Goal: Task Accomplishment & Management: Use online tool/utility

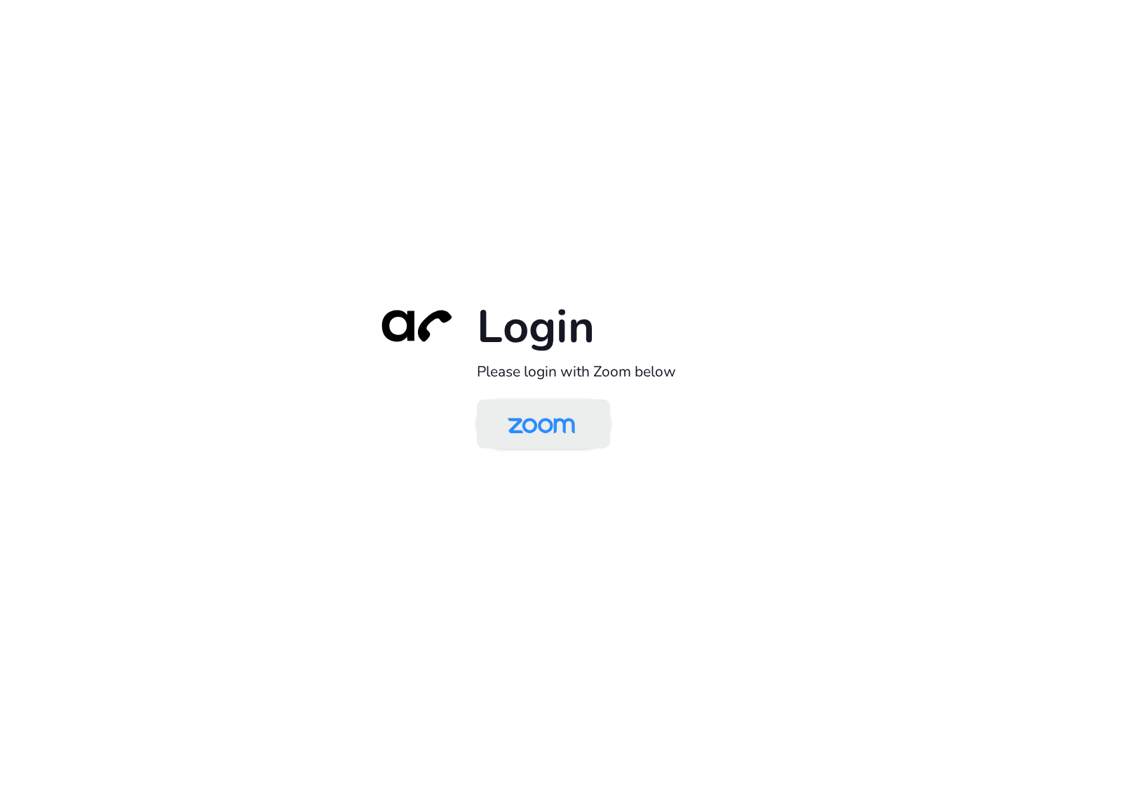
click at [563, 424] on img at bounding box center [541, 425] width 97 height 46
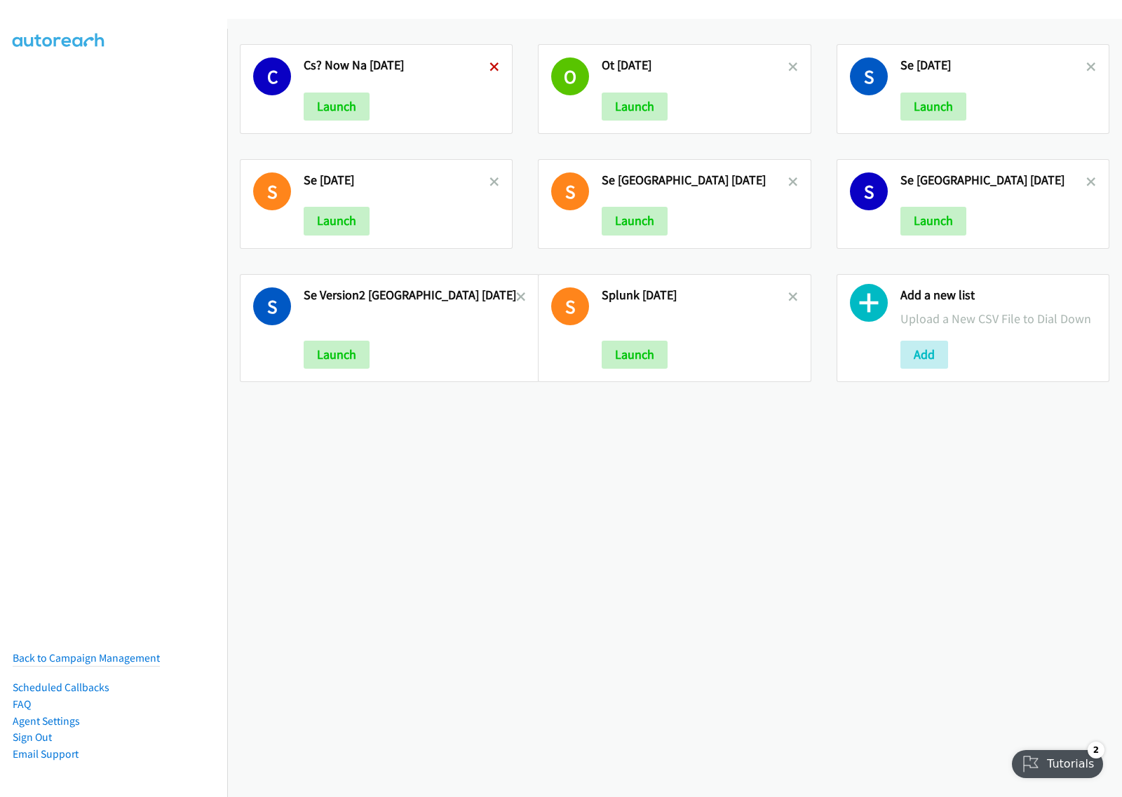
click at [489, 63] on icon at bounding box center [494, 68] width 10 height 10
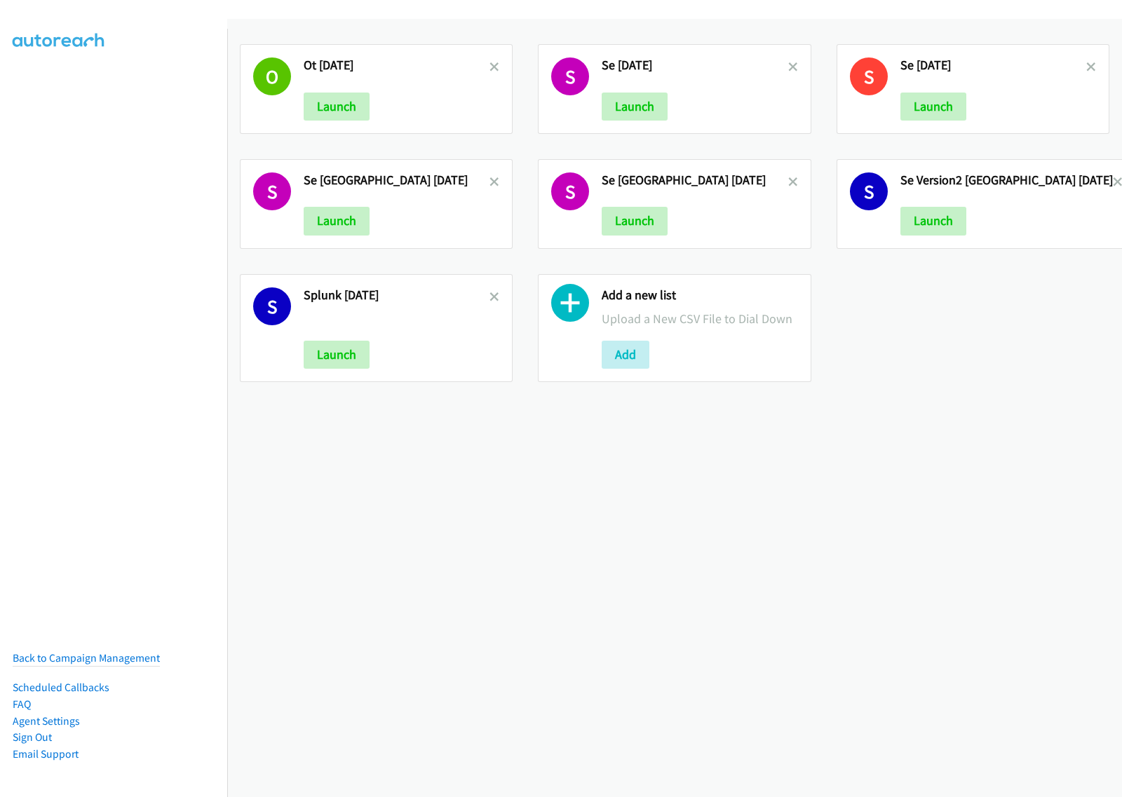
click at [489, 63] on icon at bounding box center [494, 68] width 10 height 10
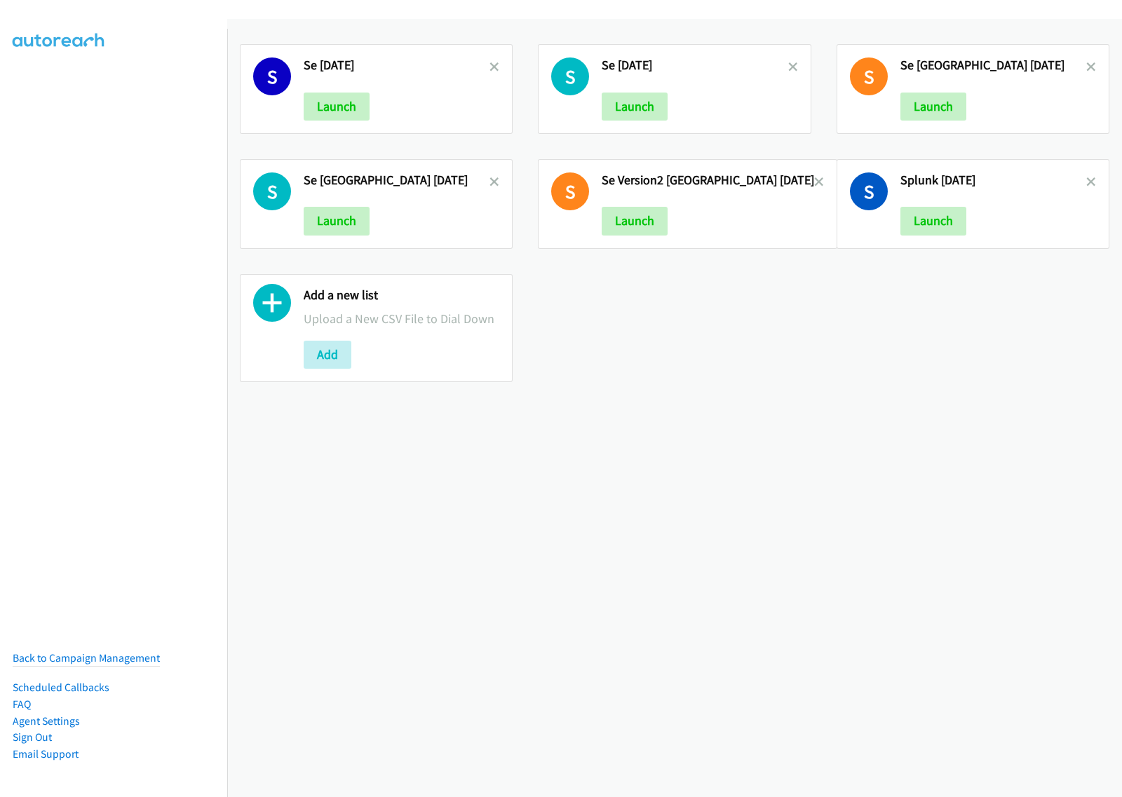
click at [480, 180] on h2 "Se [GEOGRAPHIC_DATA] [DATE]" at bounding box center [397, 180] width 186 height 16
click at [489, 182] on icon at bounding box center [494, 183] width 10 height 10
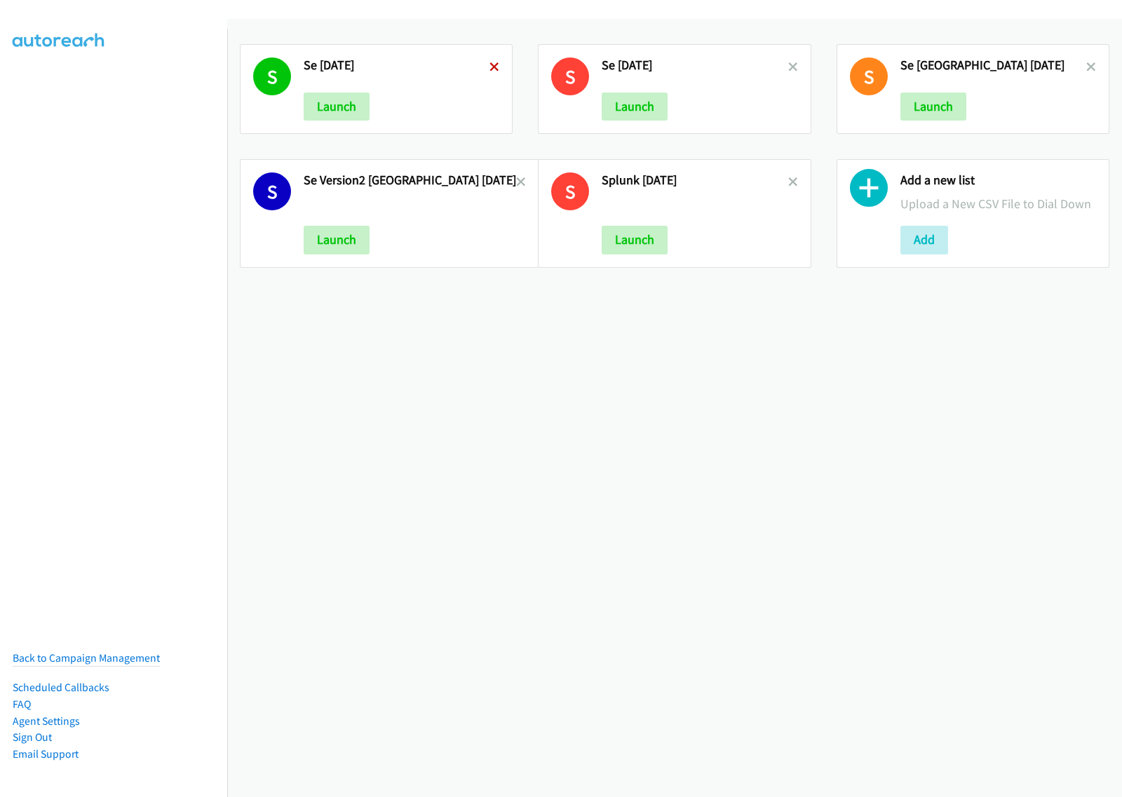
click at [489, 64] on icon at bounding box center [494, 68] width 10 height 10
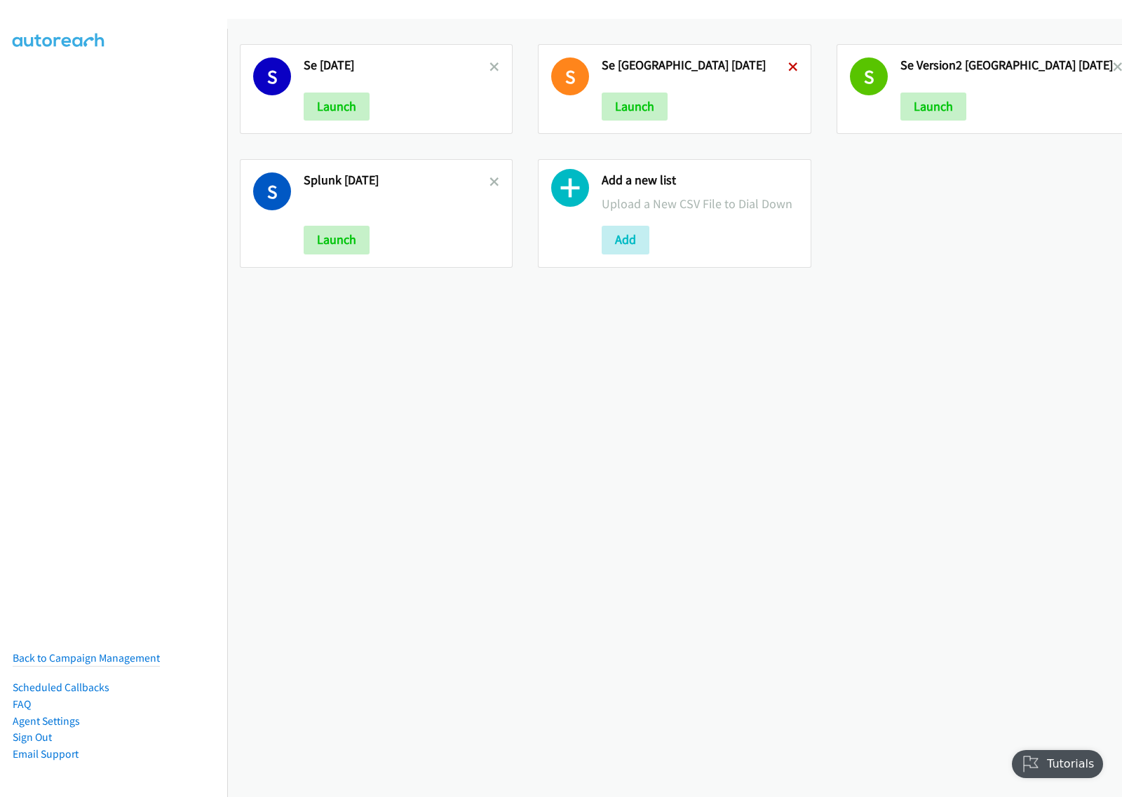
click at [788, 64] on icon at bounding box center [793, 68] width 10 height 10
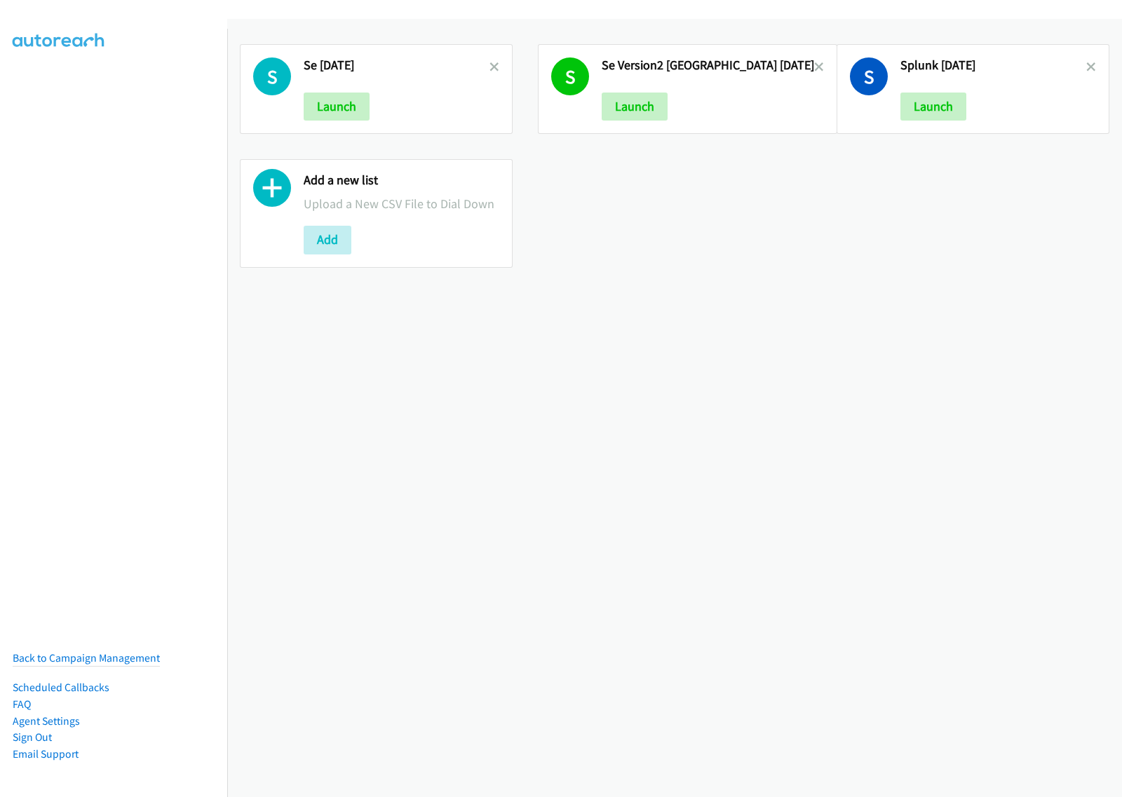
click at [814, 64] on icon at bounding box center [819, 68] width 10 height 10
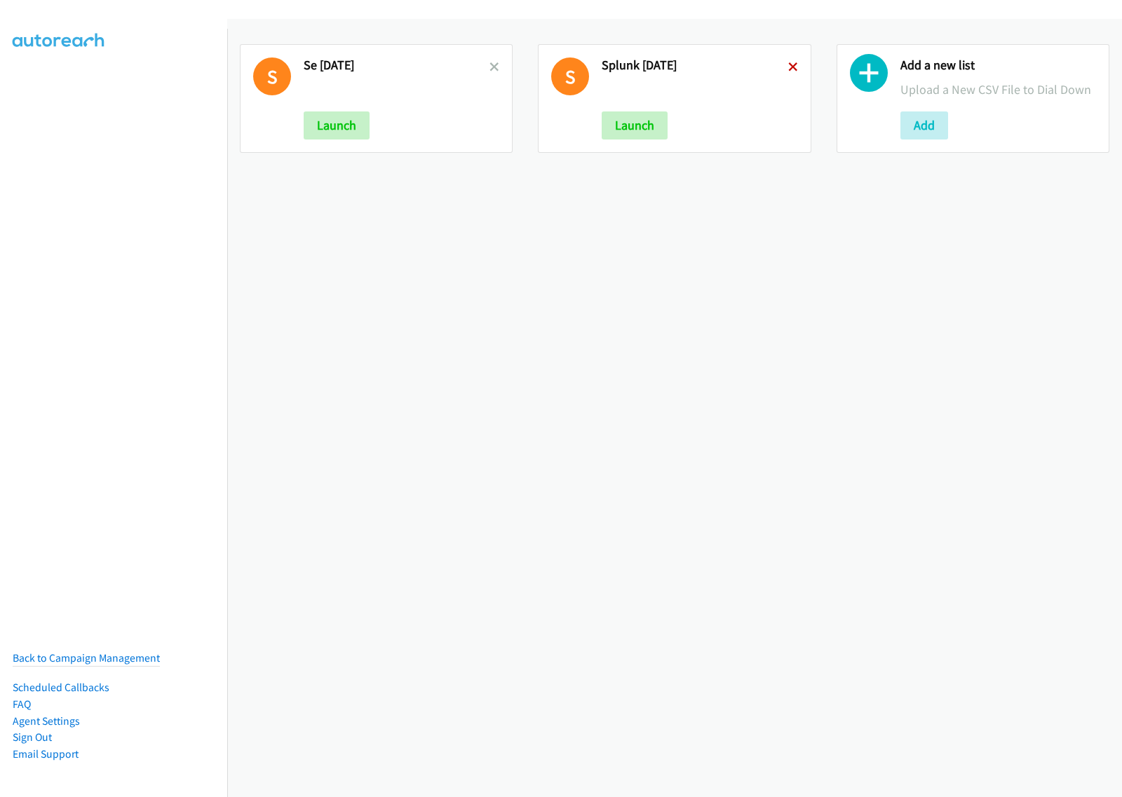
click at [788, 63] on icon at bounding box center [793, 68] width 10 height 10
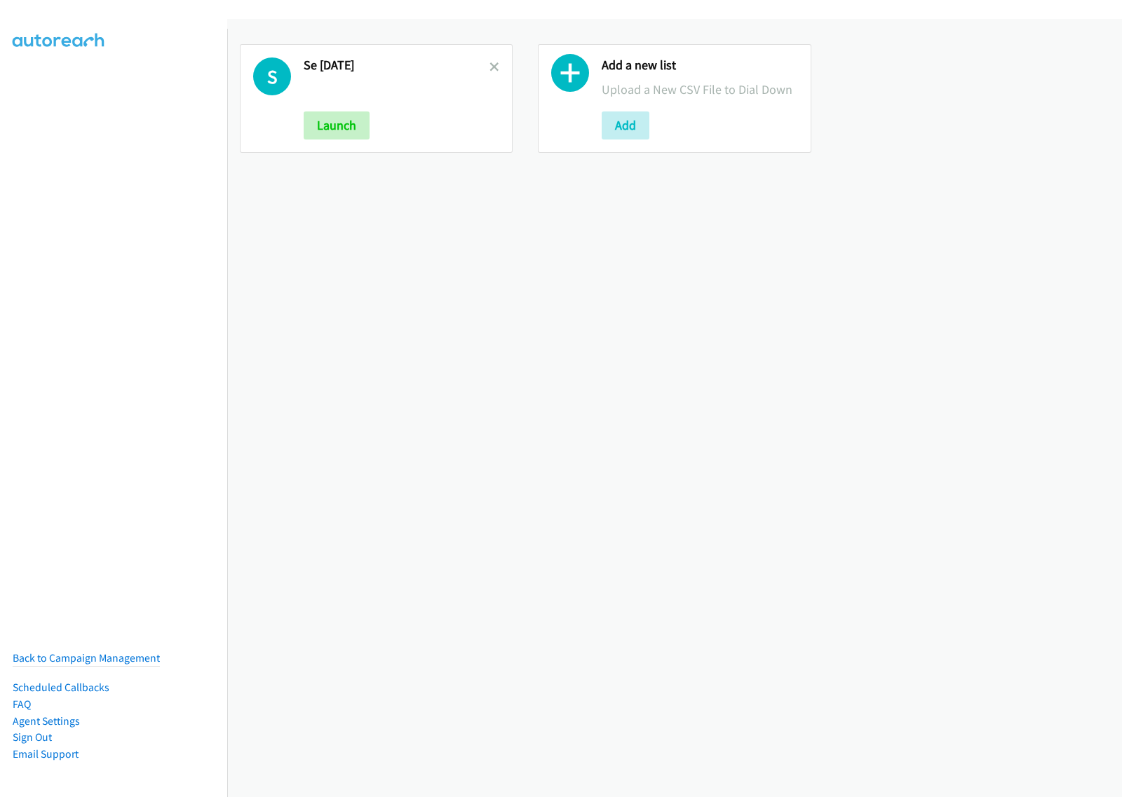
click at [489, 68] on icon at bounding box center [494, 68] width 10 height 10
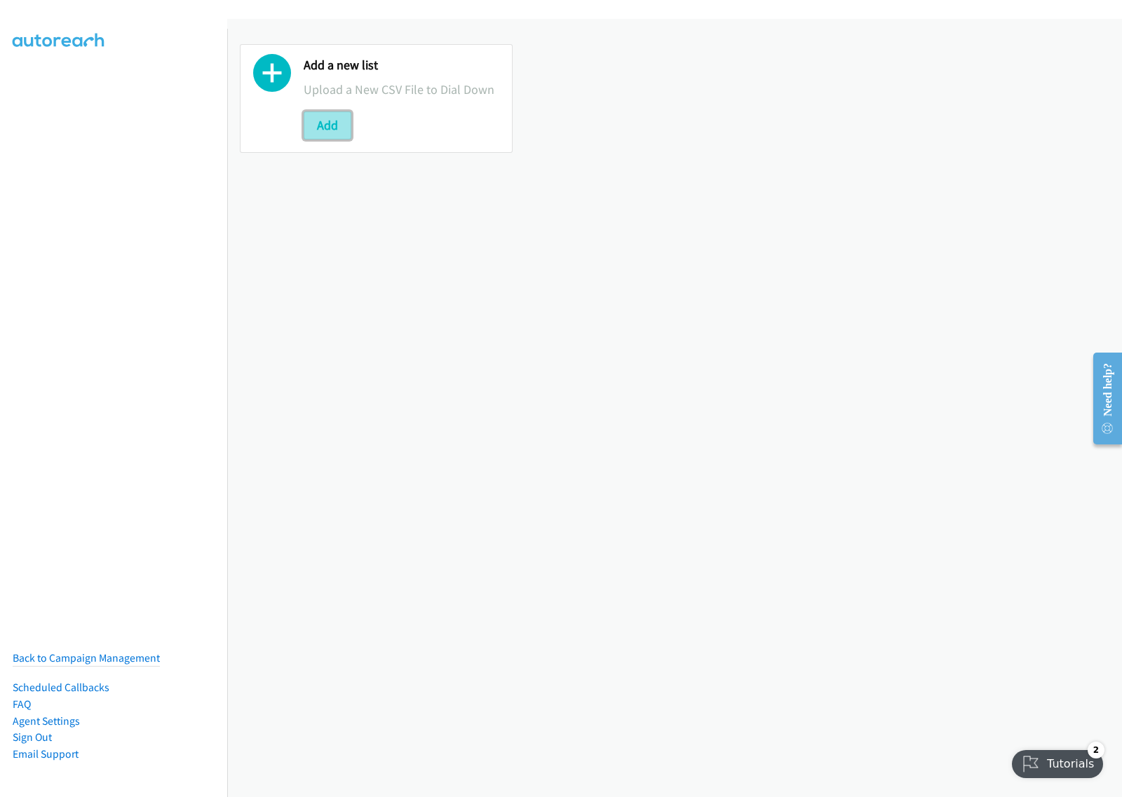
click at [339, 124] on button "Add" at bounding box center [328, 125] width 48 height 28
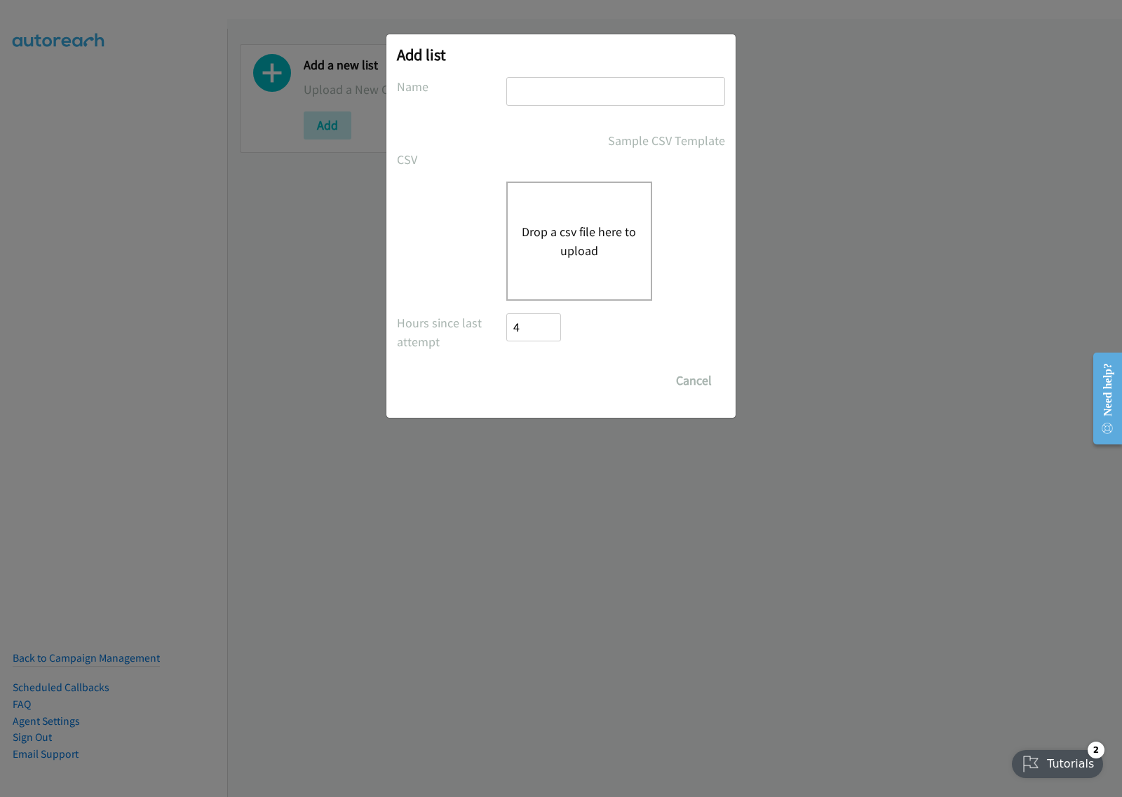
click at [601, 88] on input "text" at bounding box center [615, 91] width 219 height 29
type input "SE aug29"
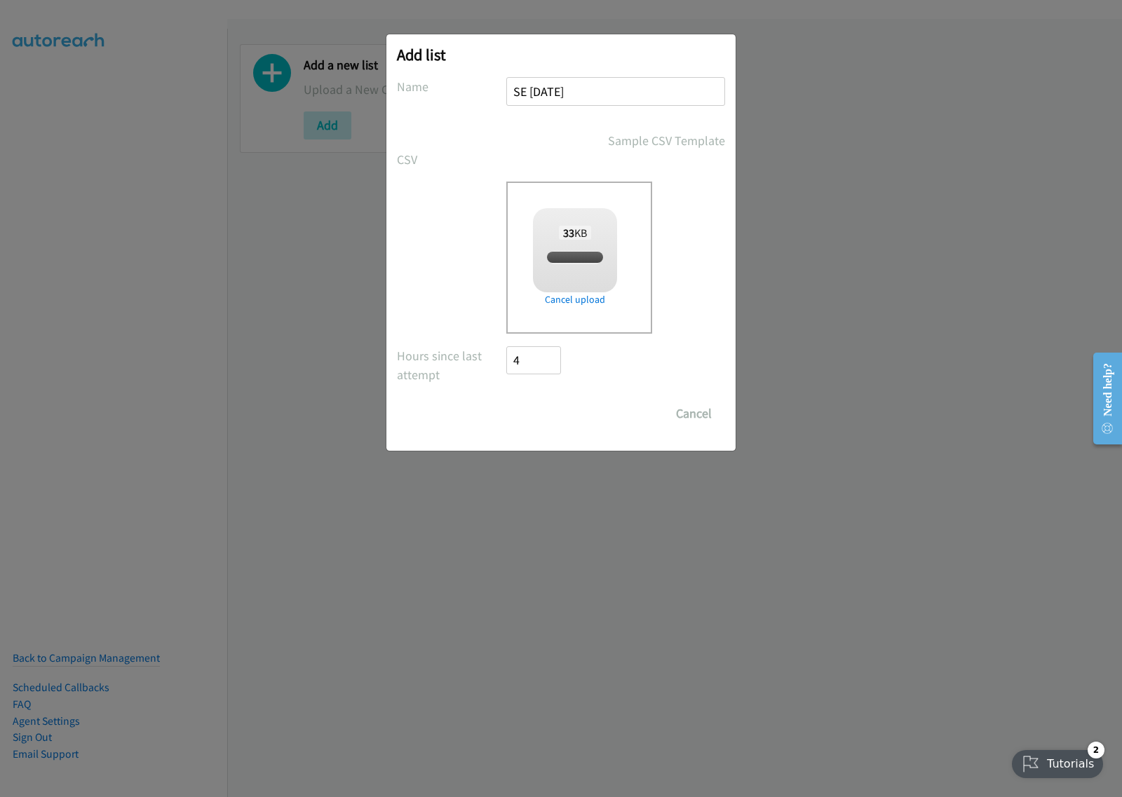
checkbox input "true"
drag, startPoint x: 554, startPoint y: 417, endPoint x: 575, endPoint y: 418, distance: 20.4
click at [552, 417] on input "Save List" at bounding box center [543, 414] width 74 height 28
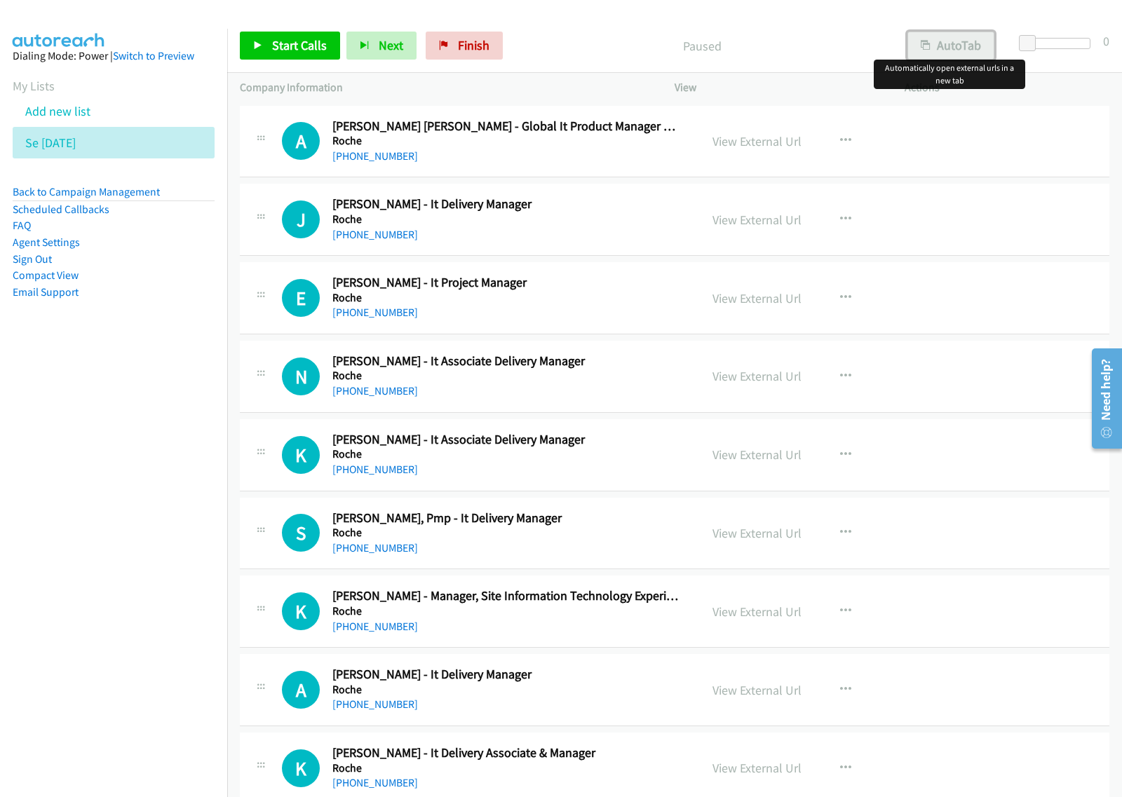
click at [950, 48] on button "AutoTab" at bounding box center [950, 46] width 87 height 28
click at [848, 138] on button "button" at bounding box center [845, 141] width 38 height 28
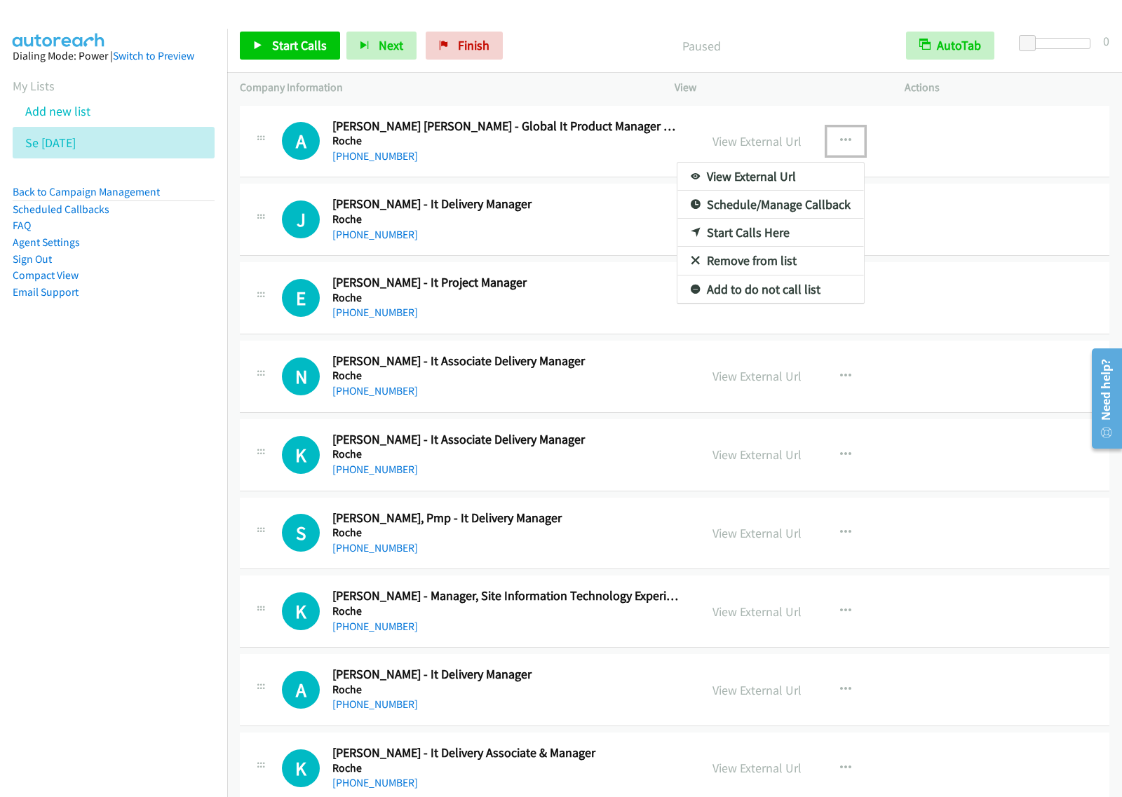
click at [509, 205] on div at bounding box center [561, 398] width 1122 height 797
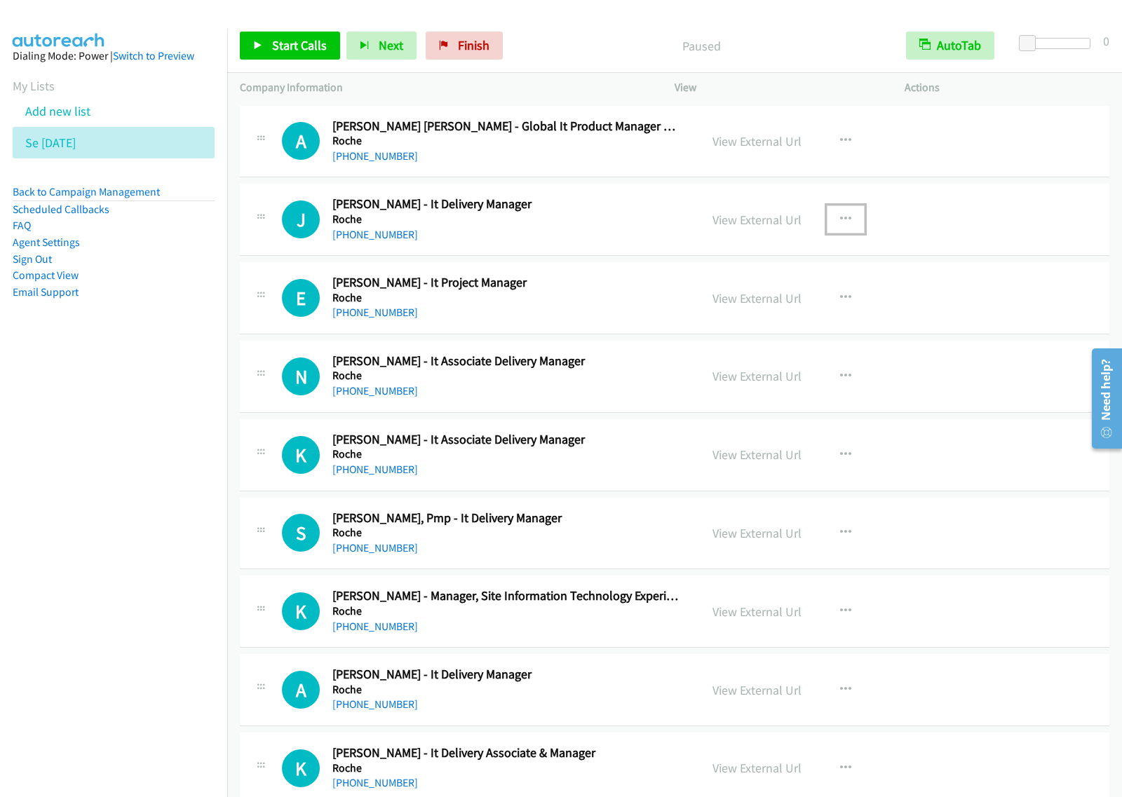
click at [840, 221] on icon "button" at bounding box center [845, 219] width 11 height 11
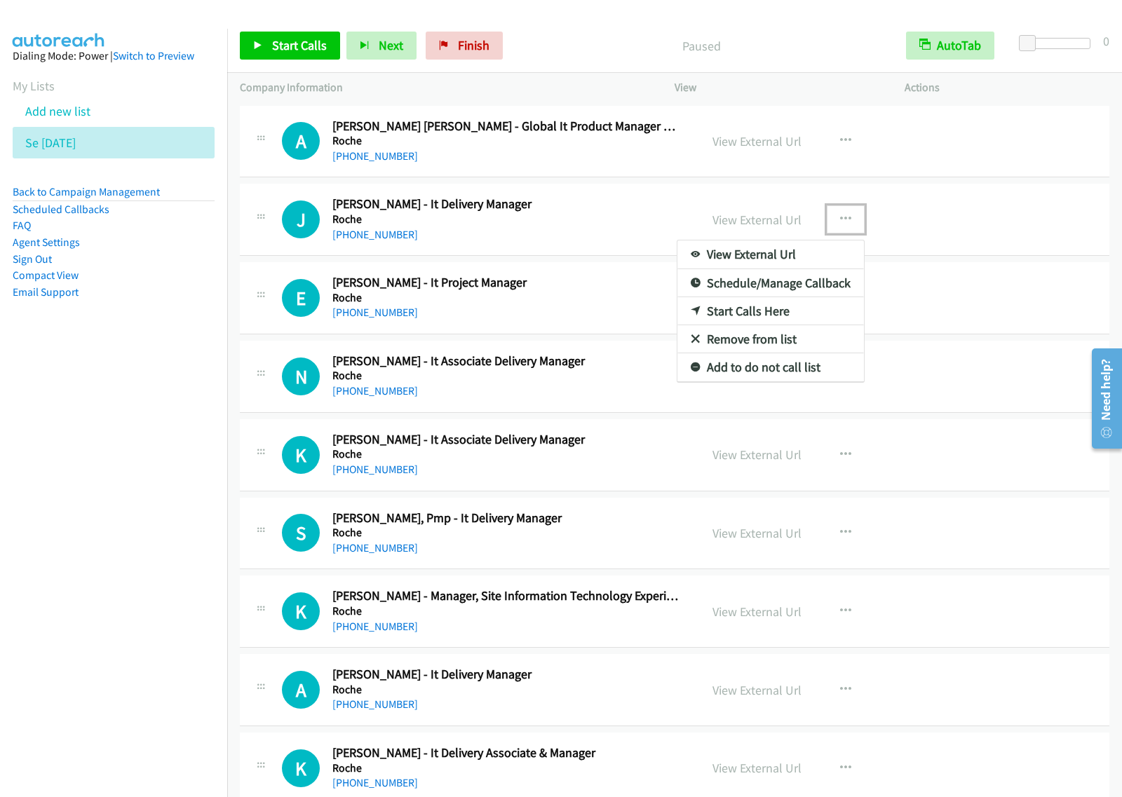
click at [800, 254] on link "View External Url" at bounding box center [770, 254] width 186 height 28
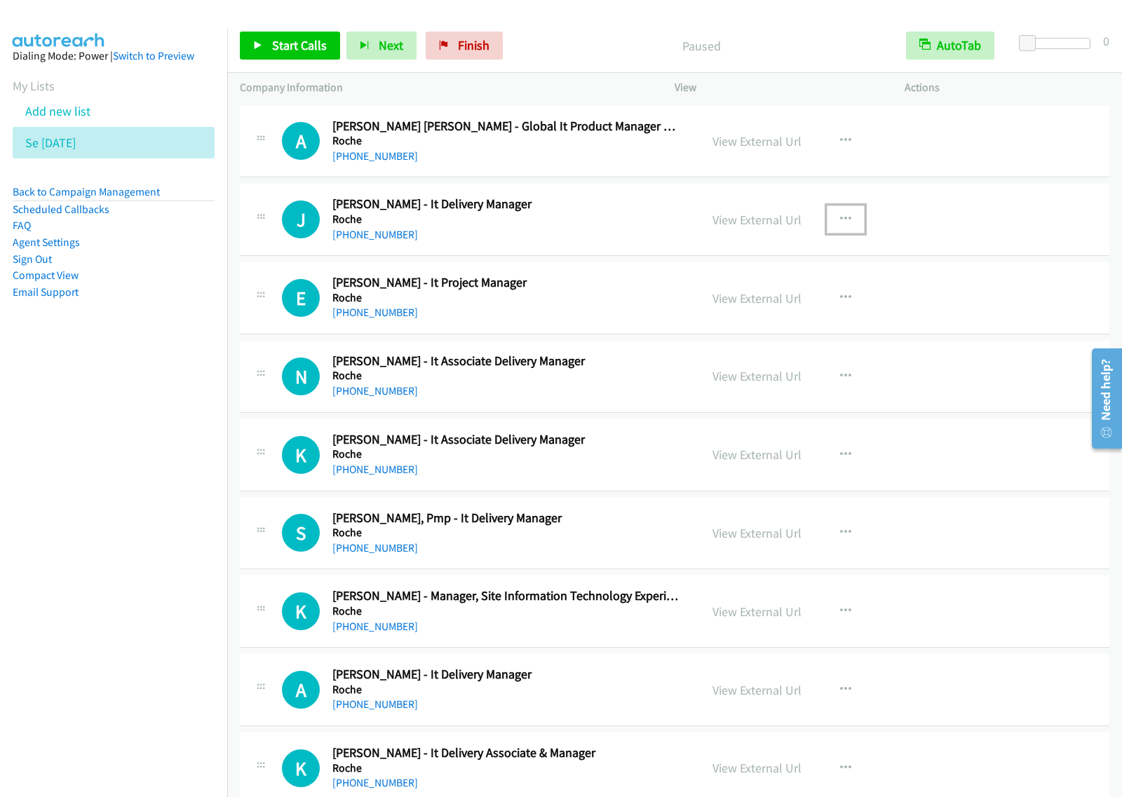
click at [843, 217] on icon "button" at bounding box center [845, 219] width 11 height 11
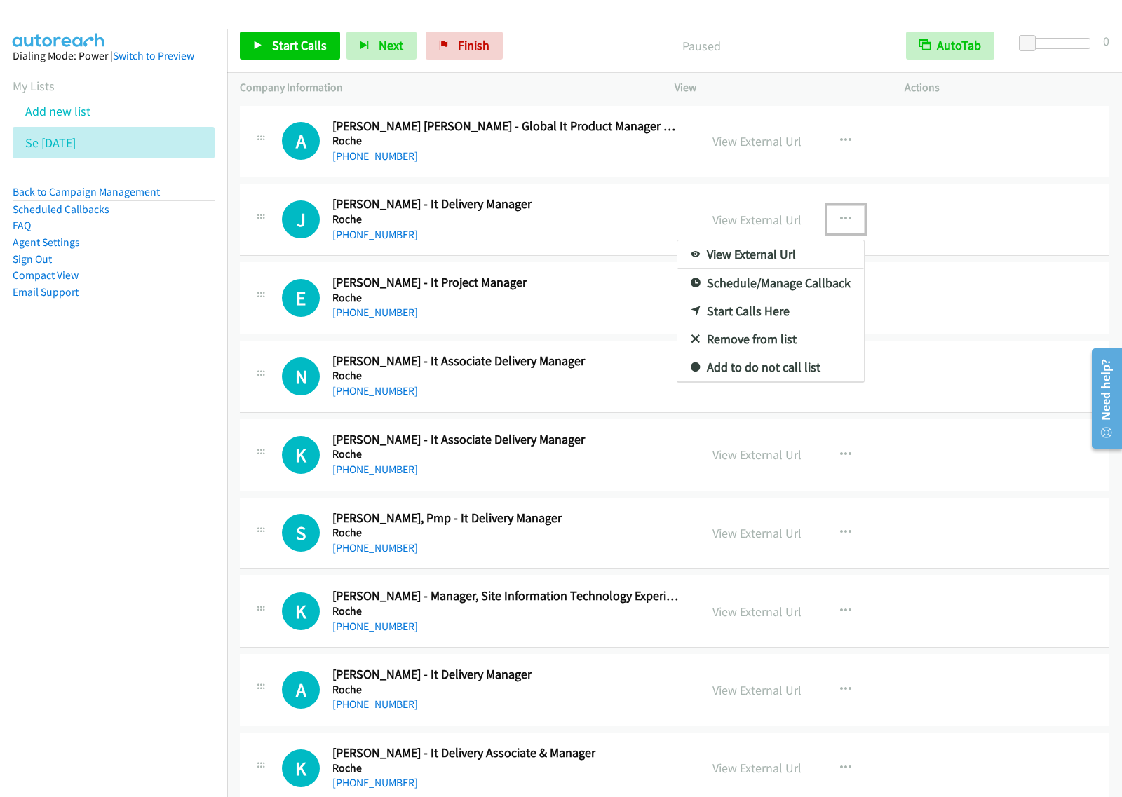
click at [786, 309] on link "Start Calls Here" at bounding box center [770, 311] width 186 height 28
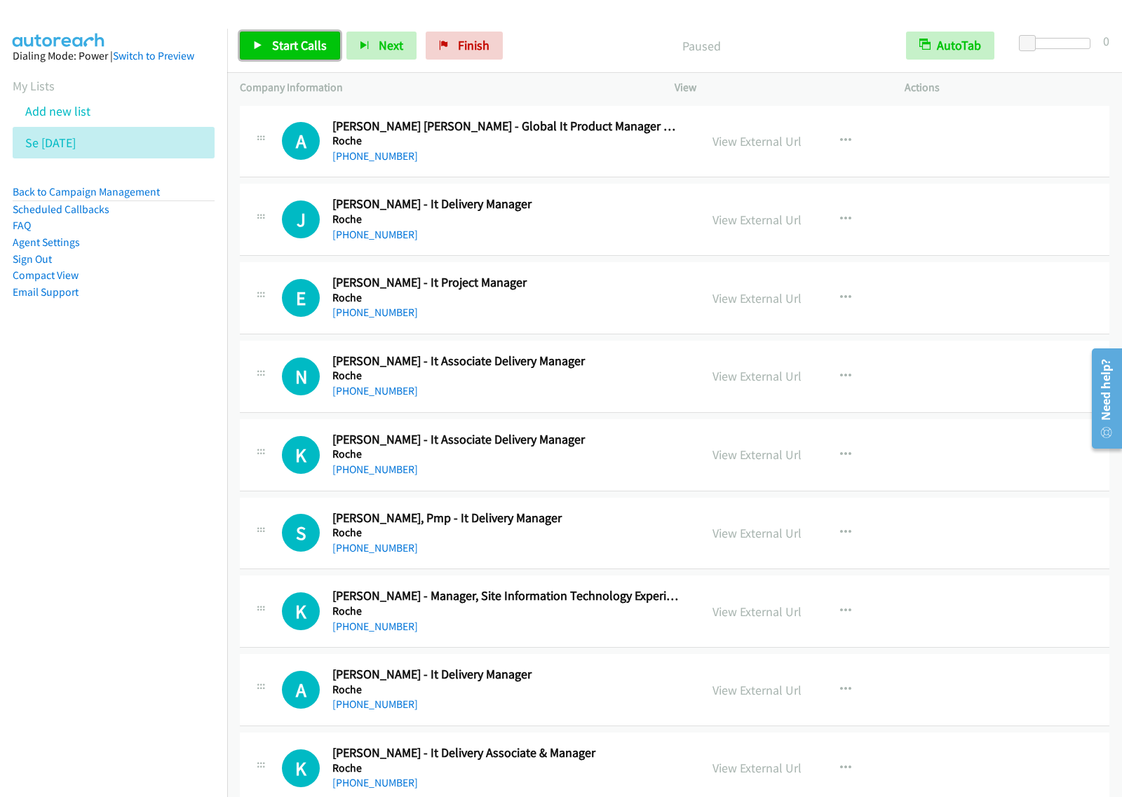
click at [308, 51] on span "Start Calls" at bounding box center [299, 45] width 55 height 16
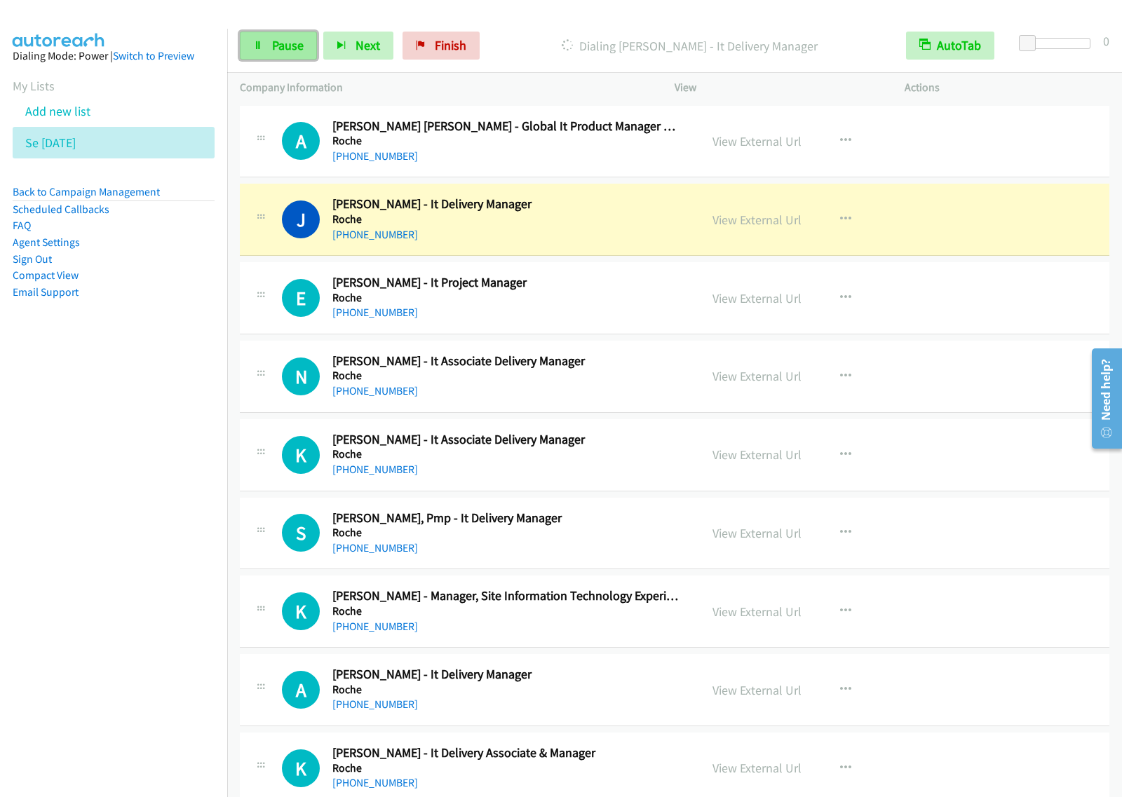
click at [294, 50] on span "Pause" at bounding box center [288, 45] width 32 height 16
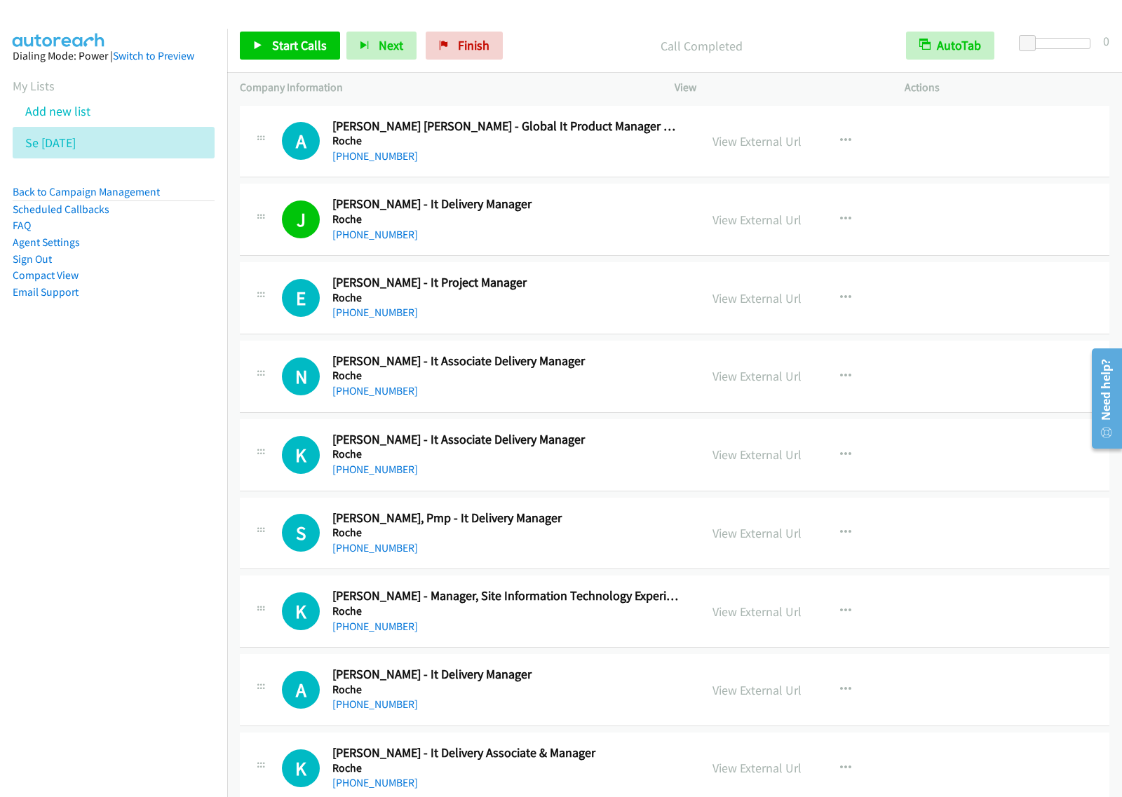
click at [79, 450] on nav "Dialing Mode: Power | Switch to Preview My Lists Add new list Se Aug29 Back to …" at bounding box center [114, 427] width 228 height 797
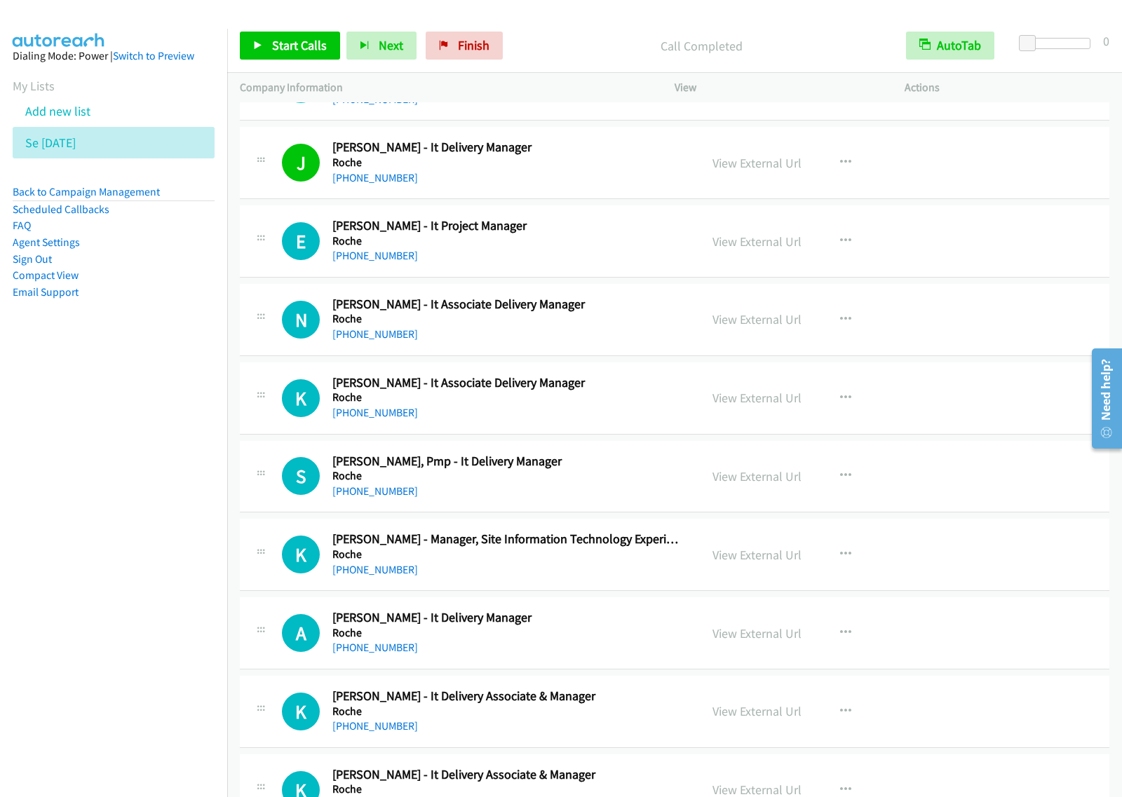
scroll to position [88, 0]
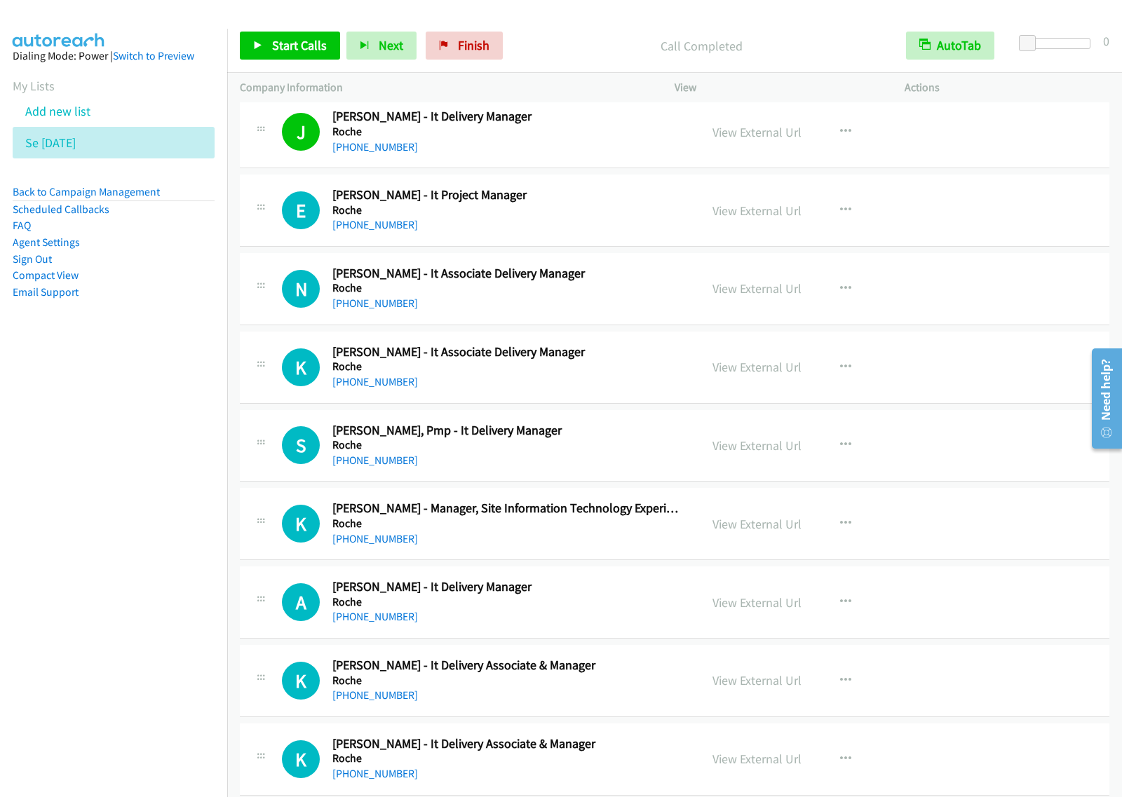
drag, startPoint x: 99, startPoint y: 414, endPoint x: 329, endPoint y: 254, distance: 280.6
click at [97, 414] on nav "Dialing Mode: Power | Switch to Preview My Lists Add new list Se Aug29 Back to …" at bounding box center [114, 427] width 228 height 797
click at [292, 50] on span "Start Calls" at bounding box center [299, 45] width 55 height 16
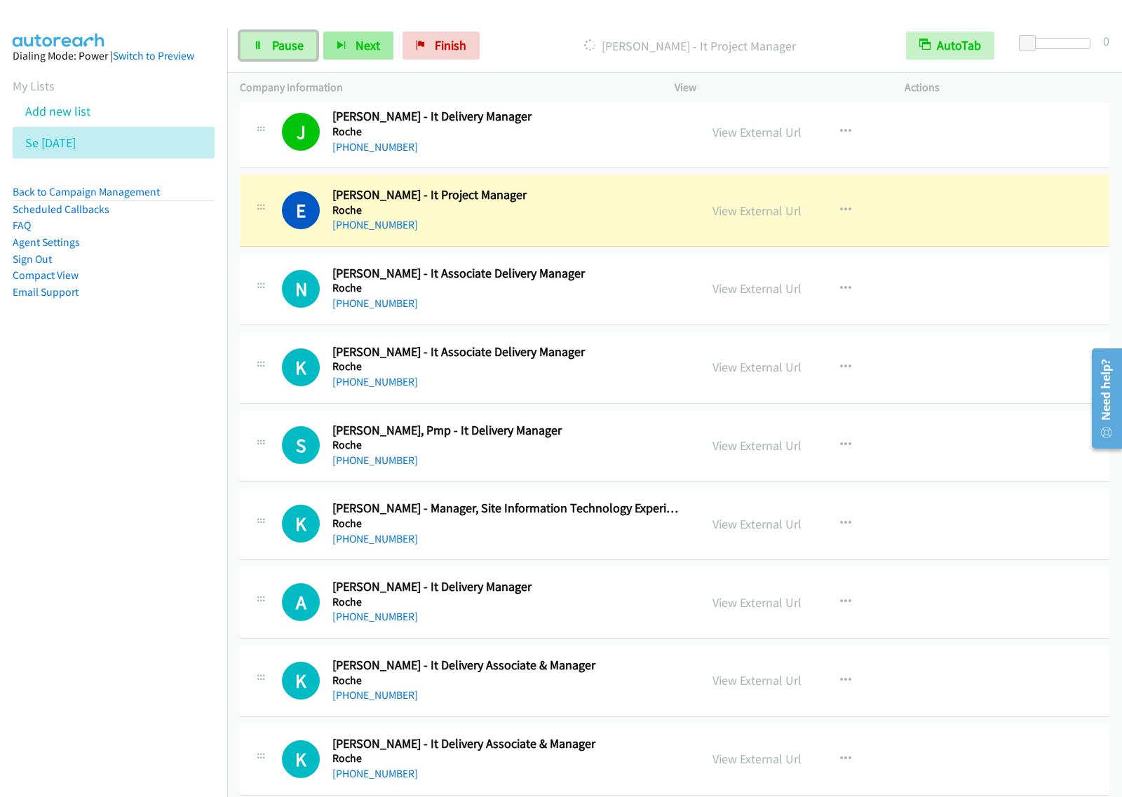
drag, startPoint x: 302, startPoint y: 50, endPoint x: 339, endPoint y: 50, distance: 36.5
click at [302, 50] on span "Pause" at bounding box center [288, 45] width 32 height 16
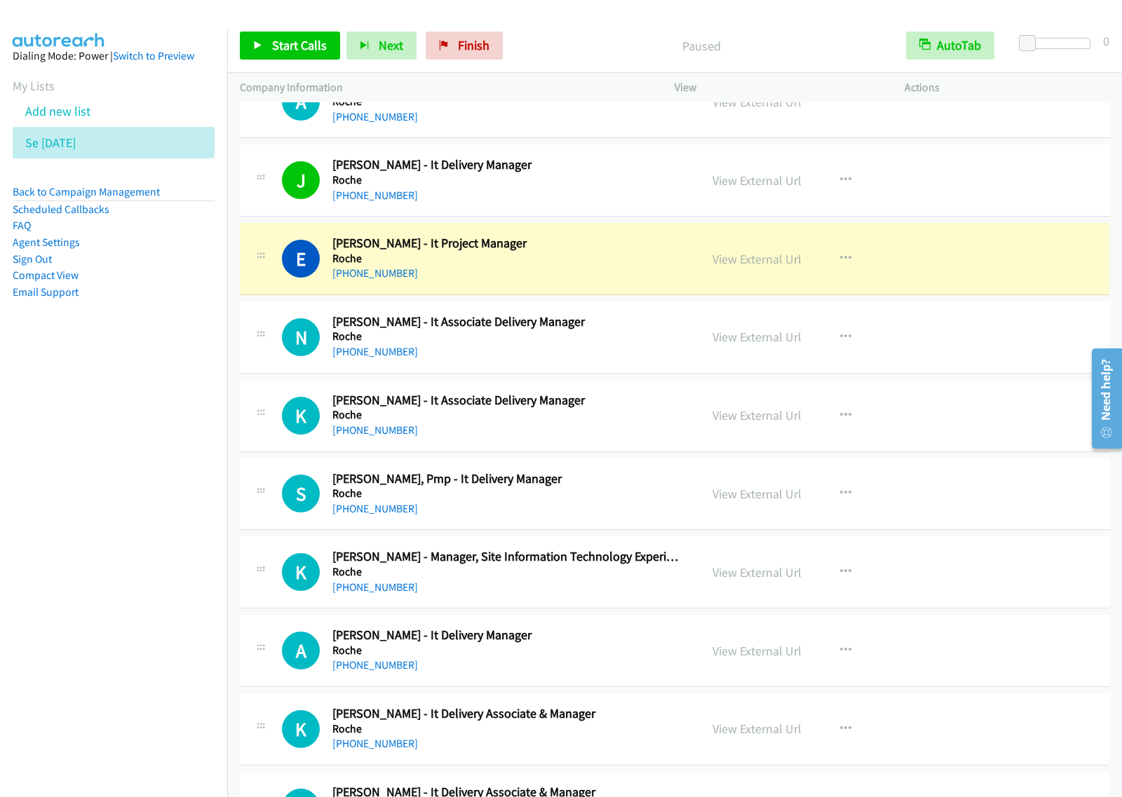
scroll to position [0, 0]
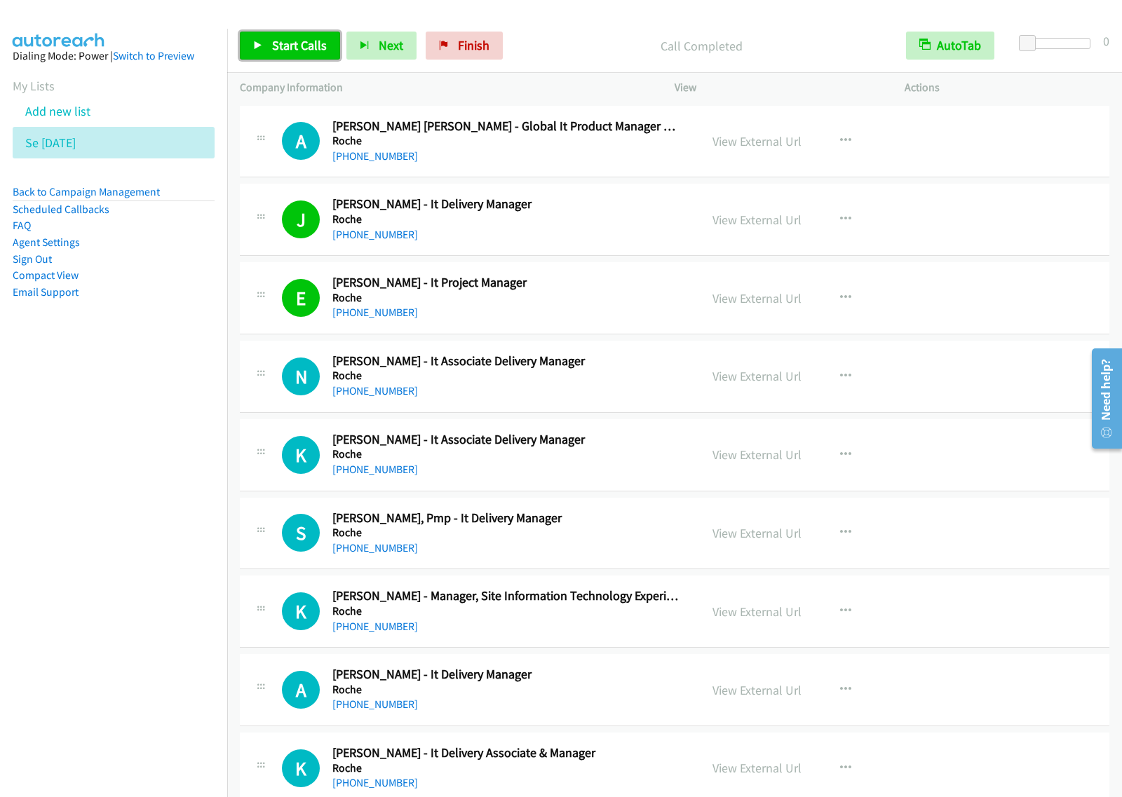
click at [287, 48] on span "Start Calls" at bounding box center [299, 45] width 55 height 16
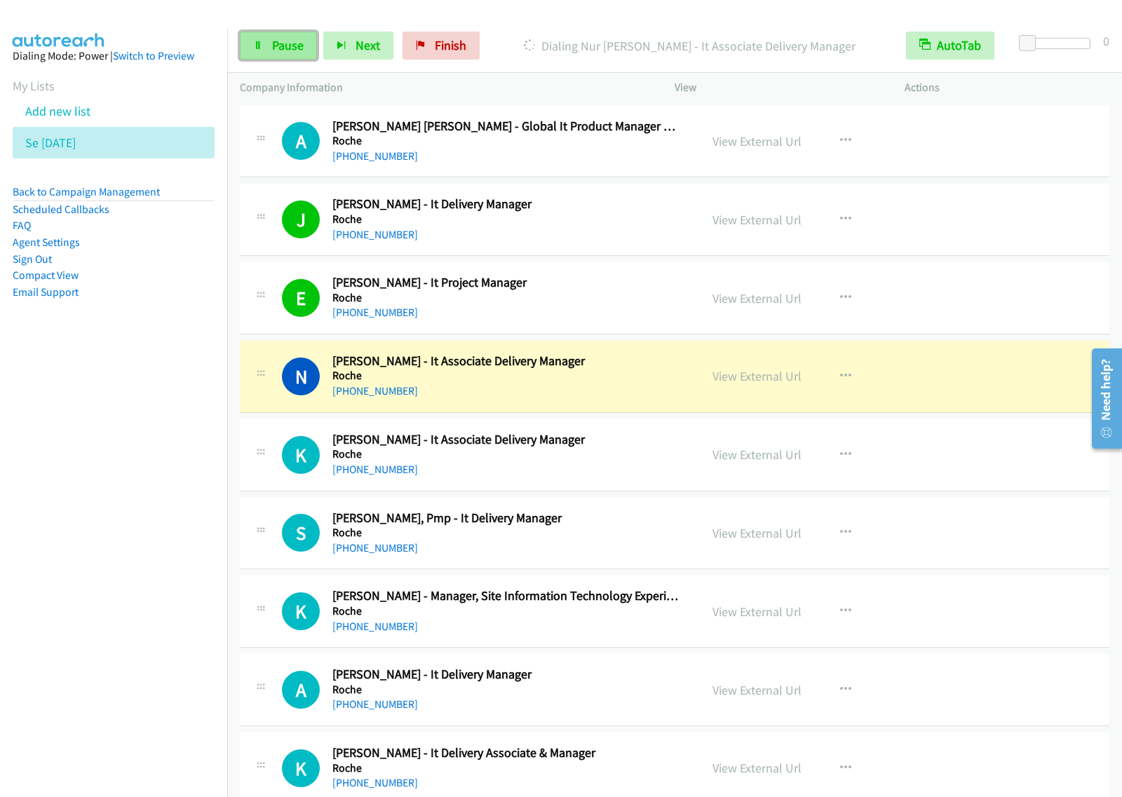
click at [282, 50] on span "Pause" at bounding box center [288, 45] width 32 height 16
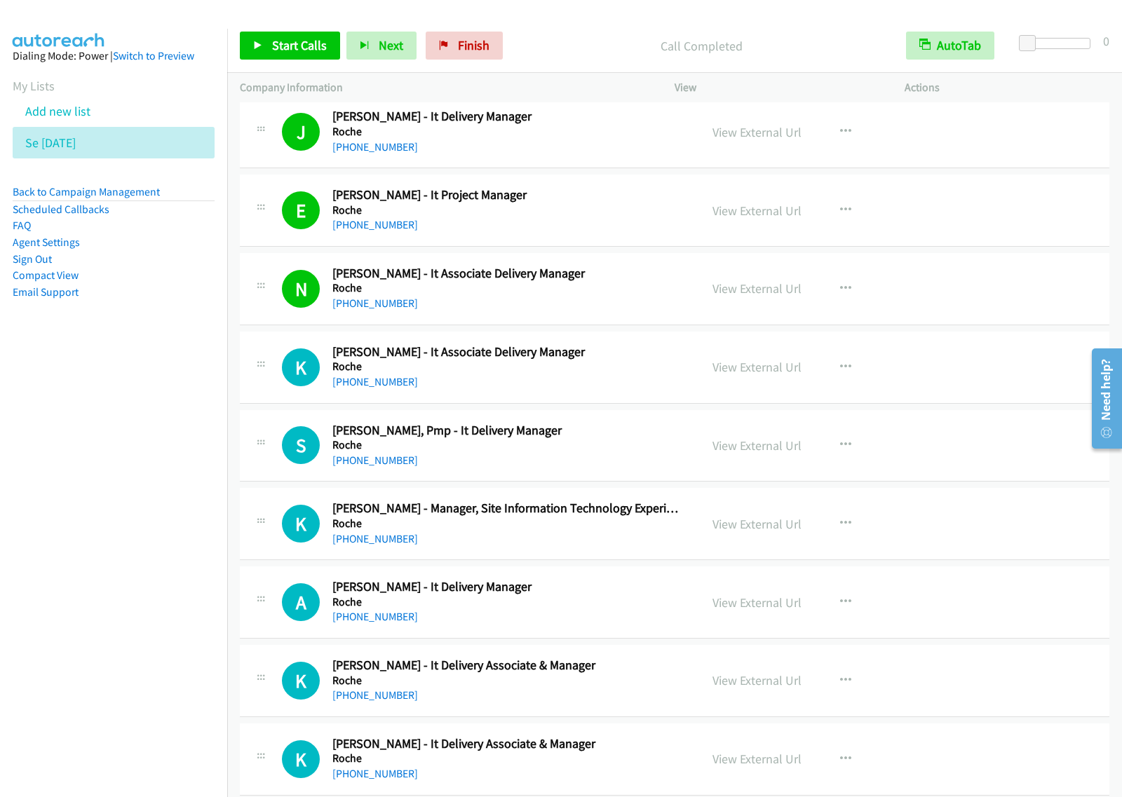
scroll to position [175, 0]
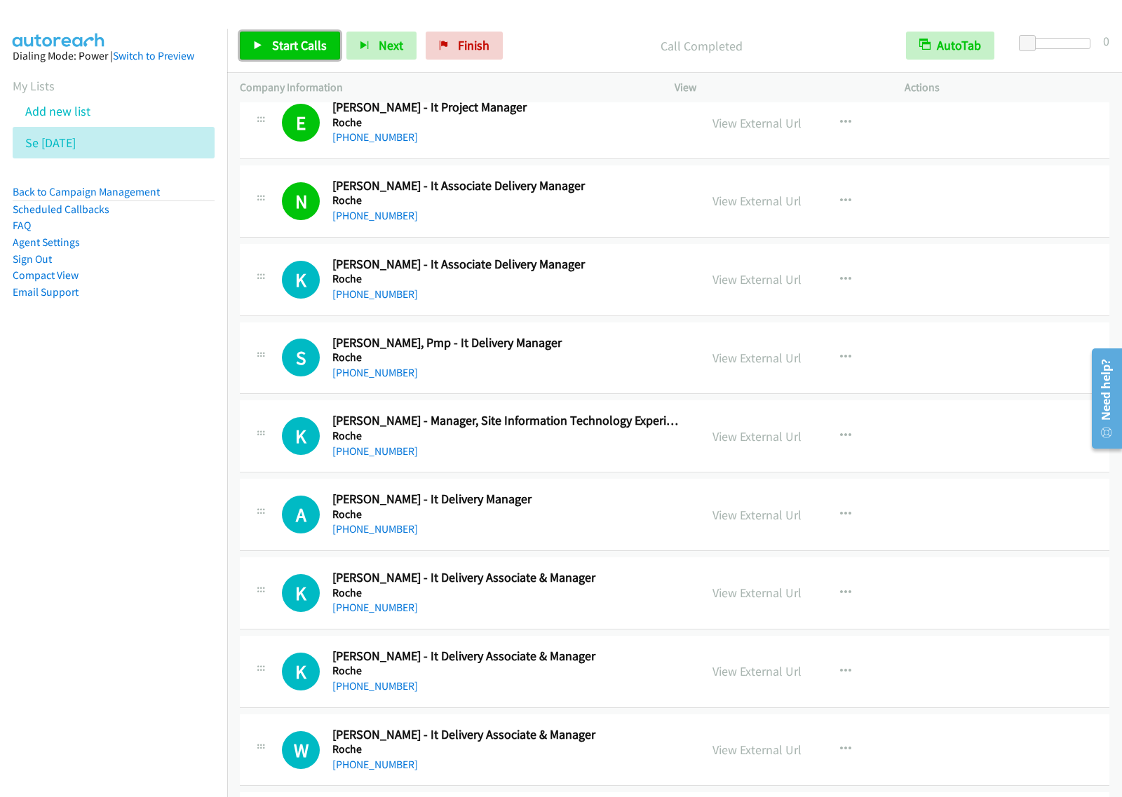
click at [299, 50] on span "Start Calls" at bounding box center [299, 45] width 55 height 16
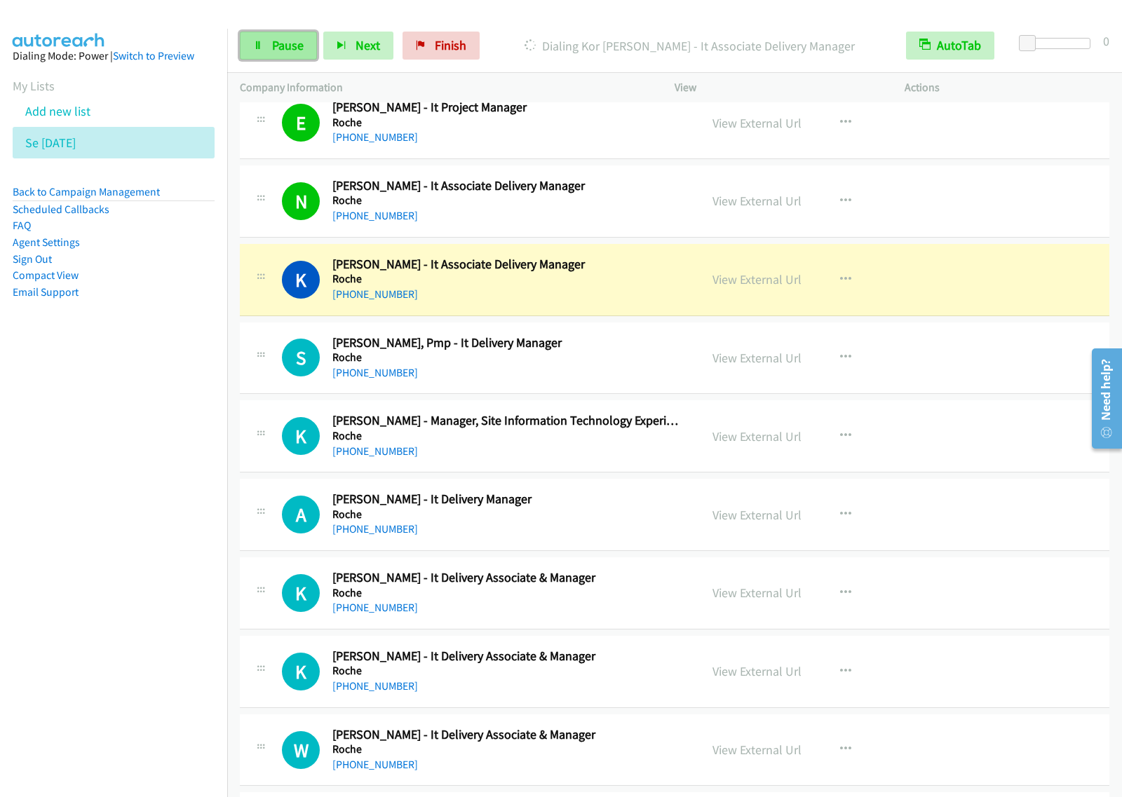
click at [291, 48] on span "Pause" at bounding box center [288, 45] width 32 height 16
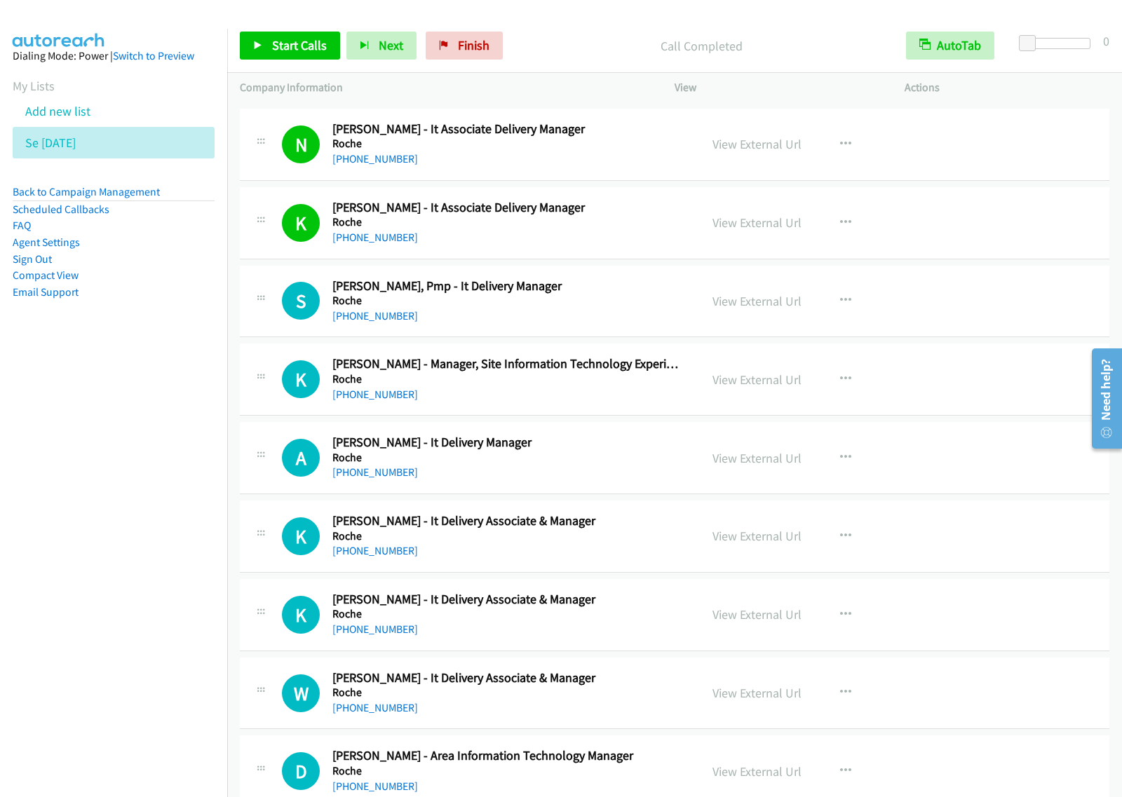
scroll to position [263, 0]
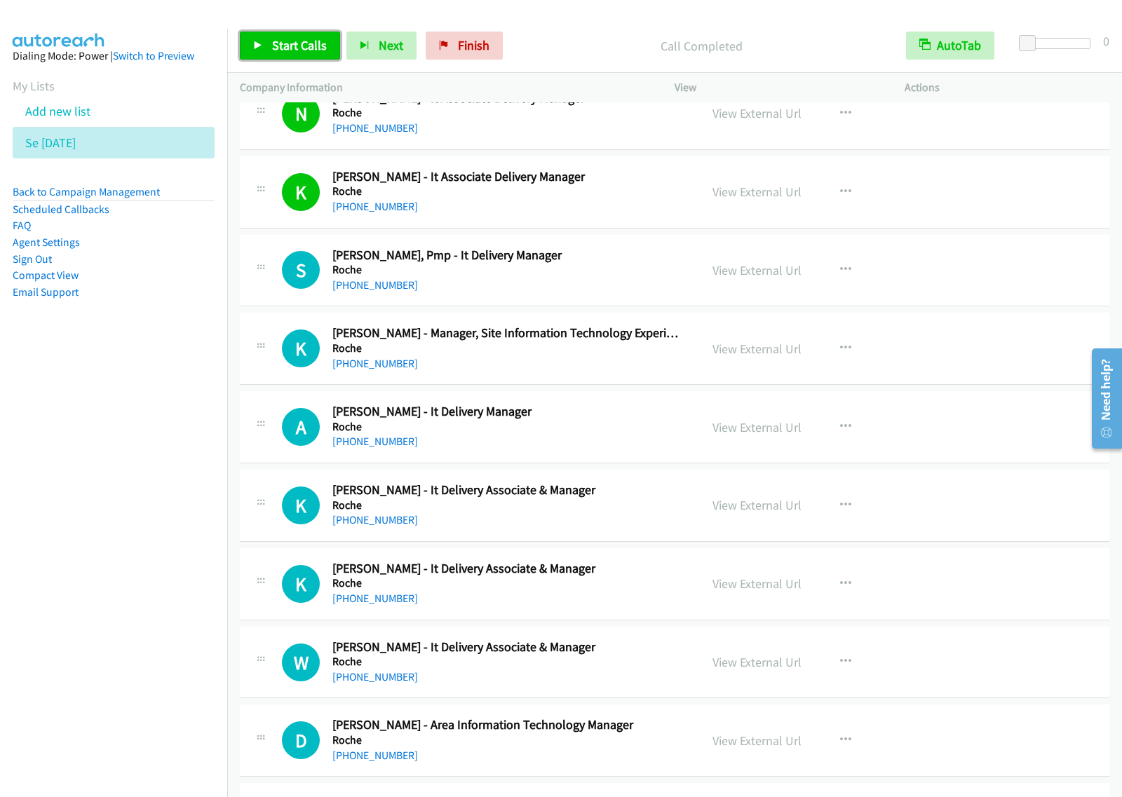
click at [314, 53] on span "Start Calls" at bounding box center [299, 45] width 55 height 16
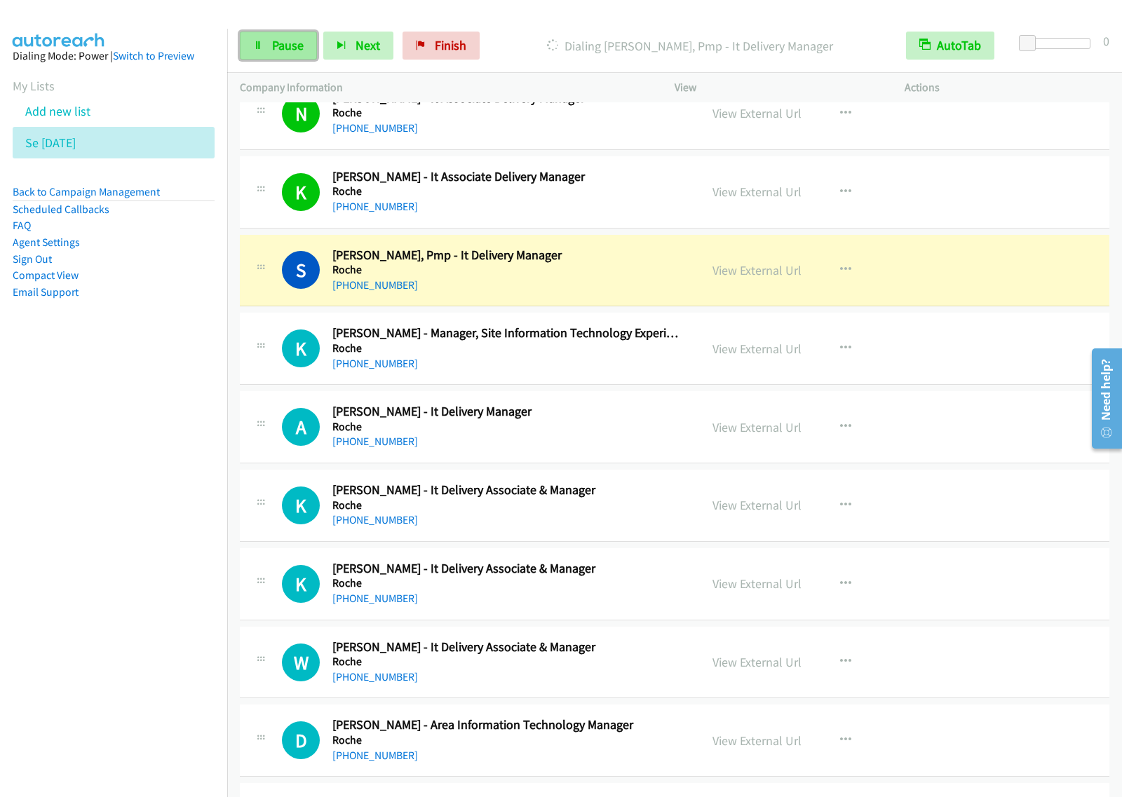
click at [285, 54] on link "Pause" at bounding box center [278, 46] width 77 height 28
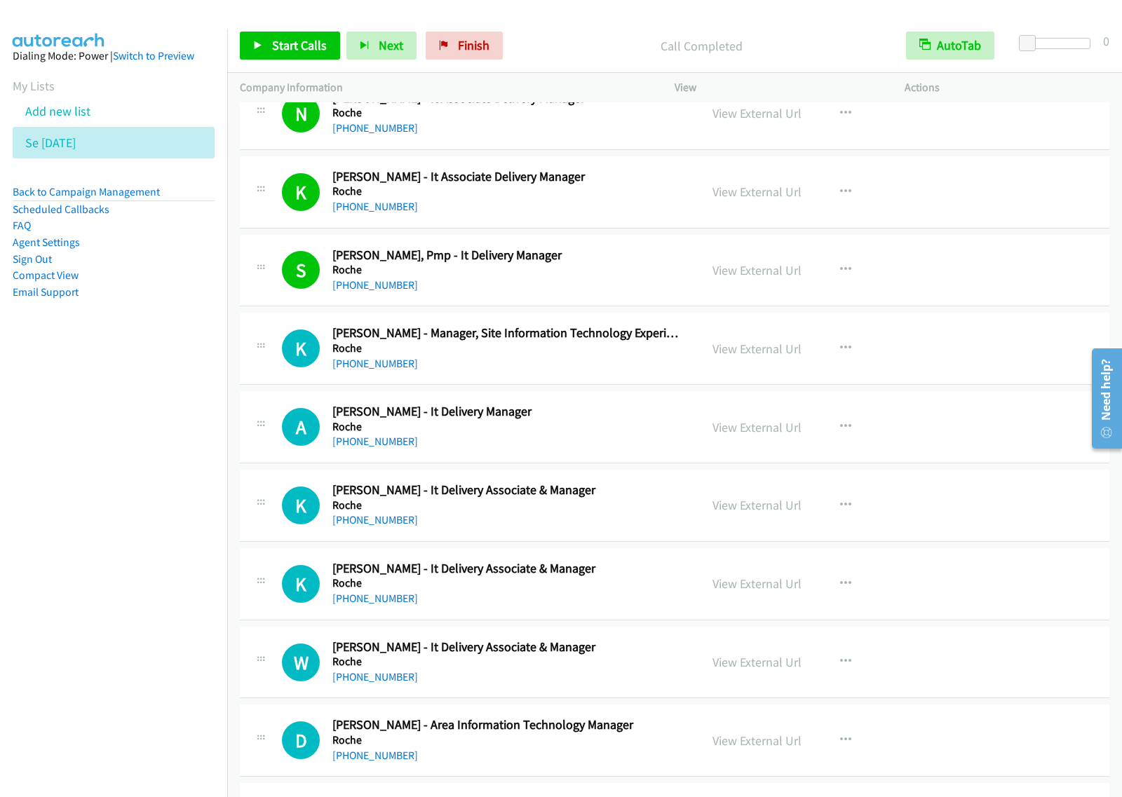
scroll to position [350, 0]
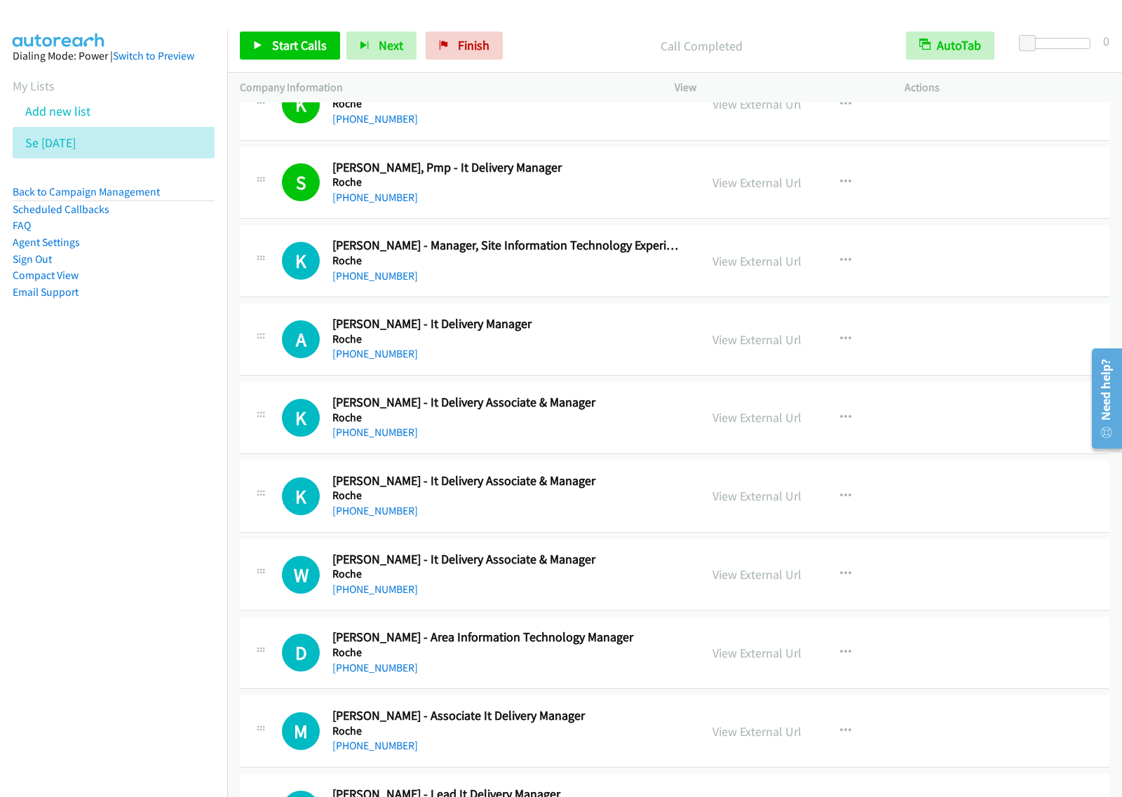
click at [291, 60] on div "Start Calls Pause Next Finish Call Completed AutoTab AutoTab 0" at bounding box center [674, 46] width 894 height 54
click at [303, 53] on span "Start Calls" at bounding box center [299, 45] width 55 height 16
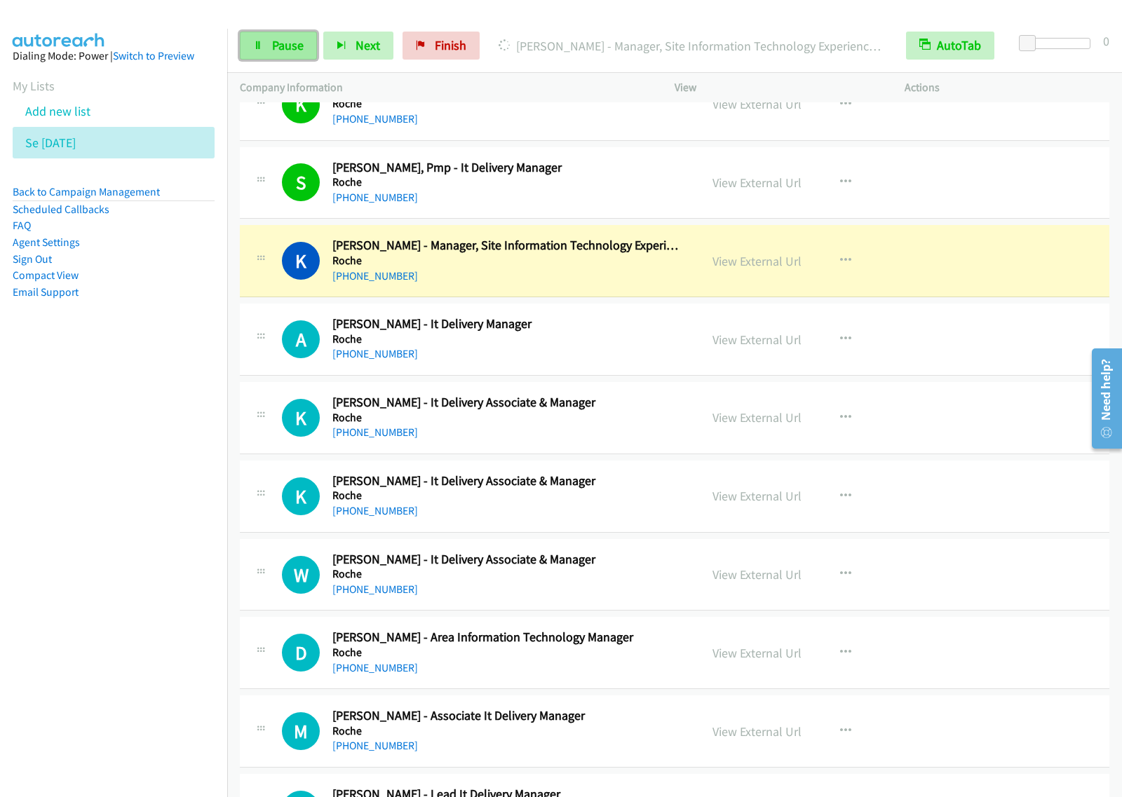
click at [275, 48] on span "Pause" at bounding box center [288, 45] width 32 height 16
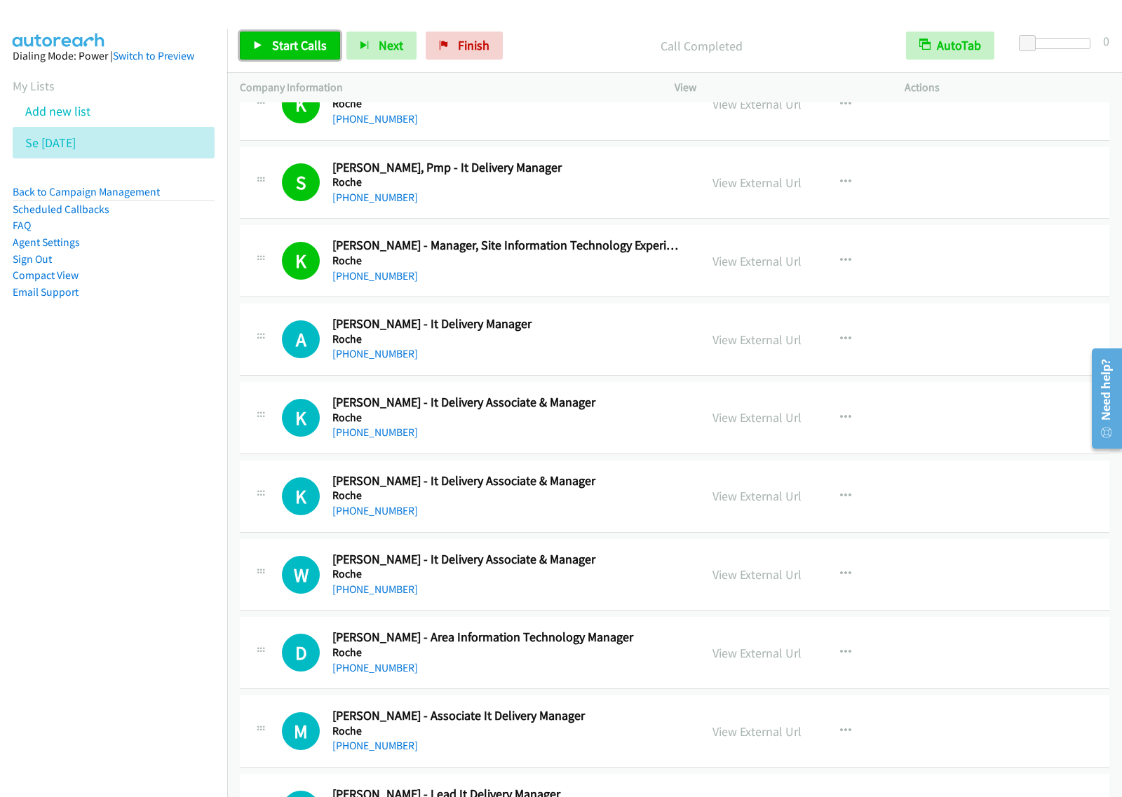
click at [308, 41] on span "Start Calls" at bounding box center [299, 45] width 55 height 16
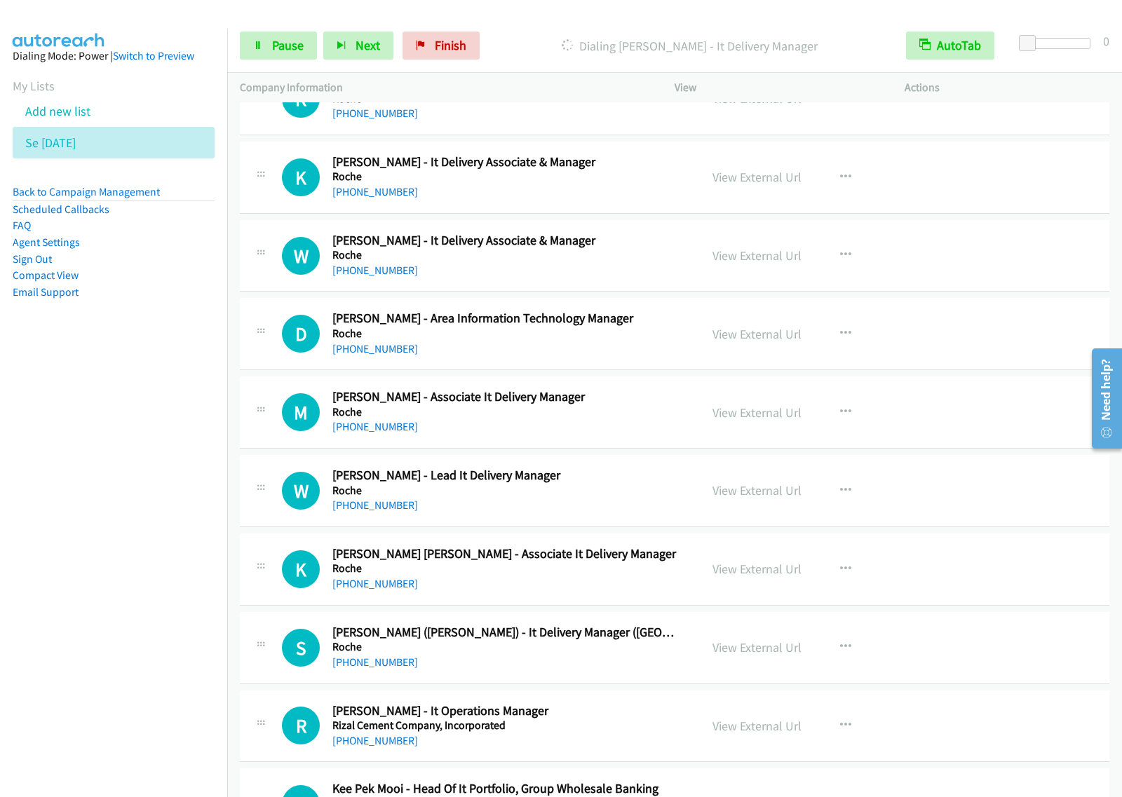
scroll to position [701, 0]
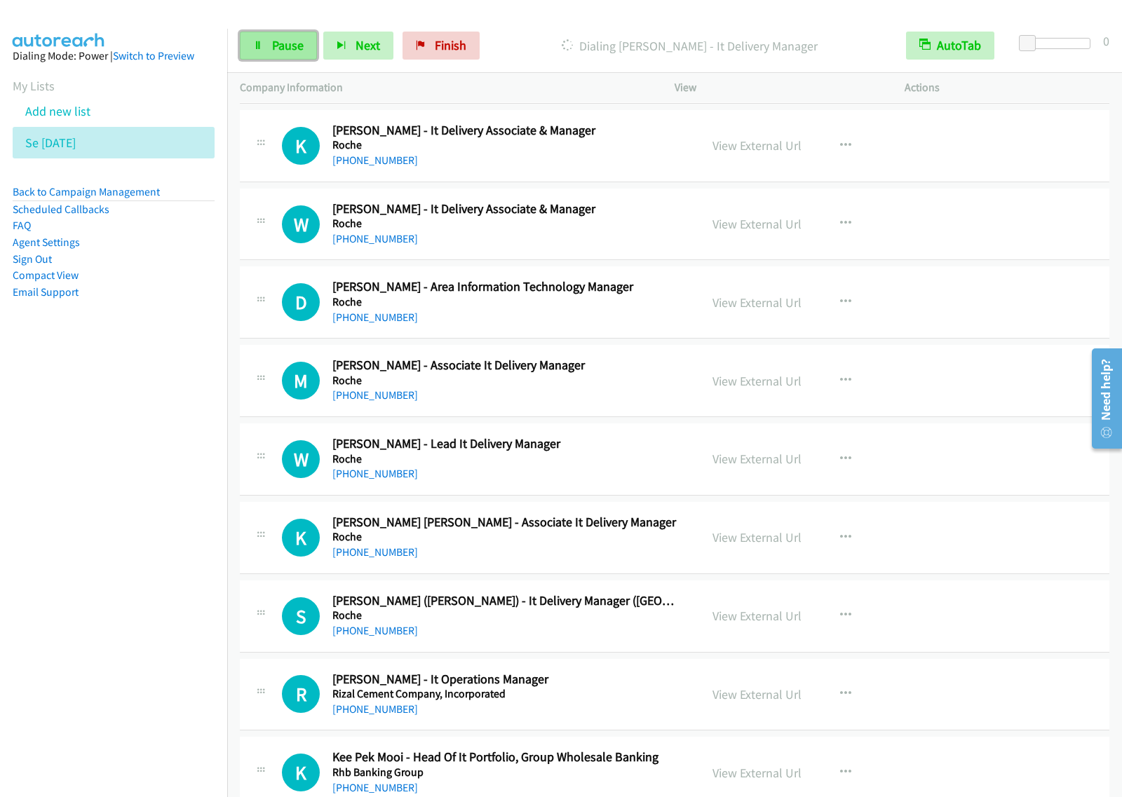
click at [292, 53] on span "Pause" at bounding box center [288, 45] width 32 height 16
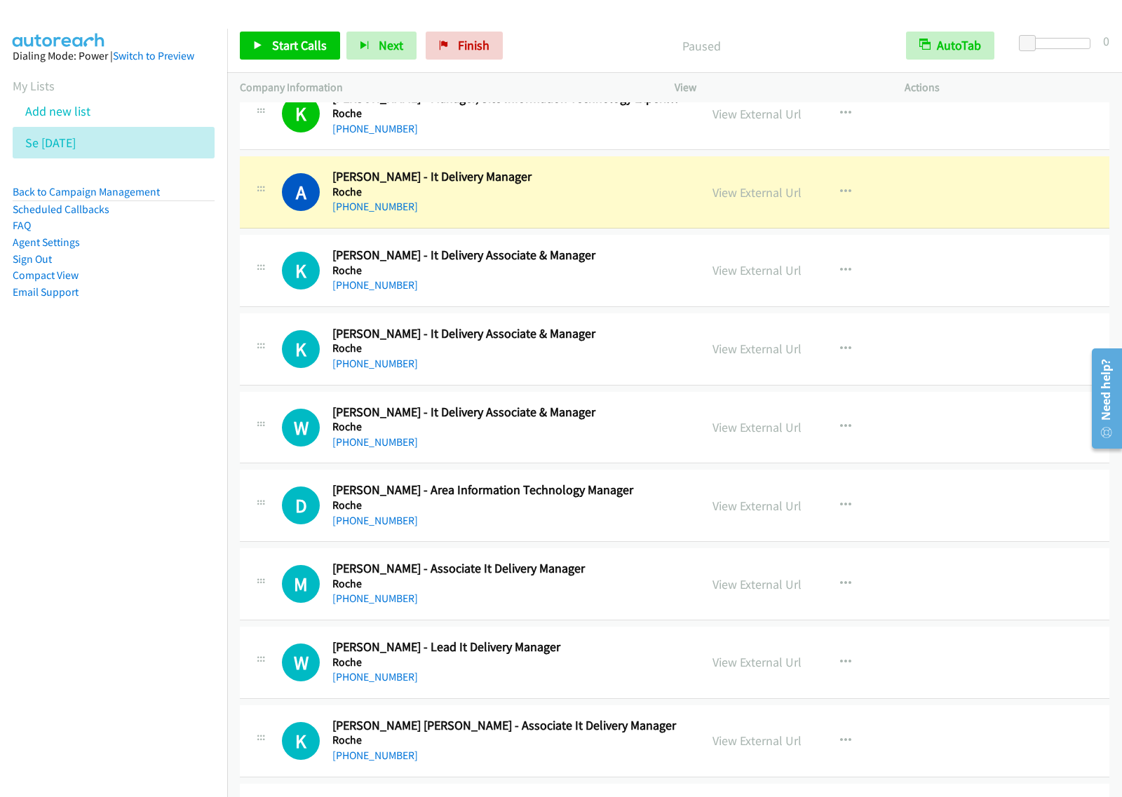
scroll to position [438, 0]
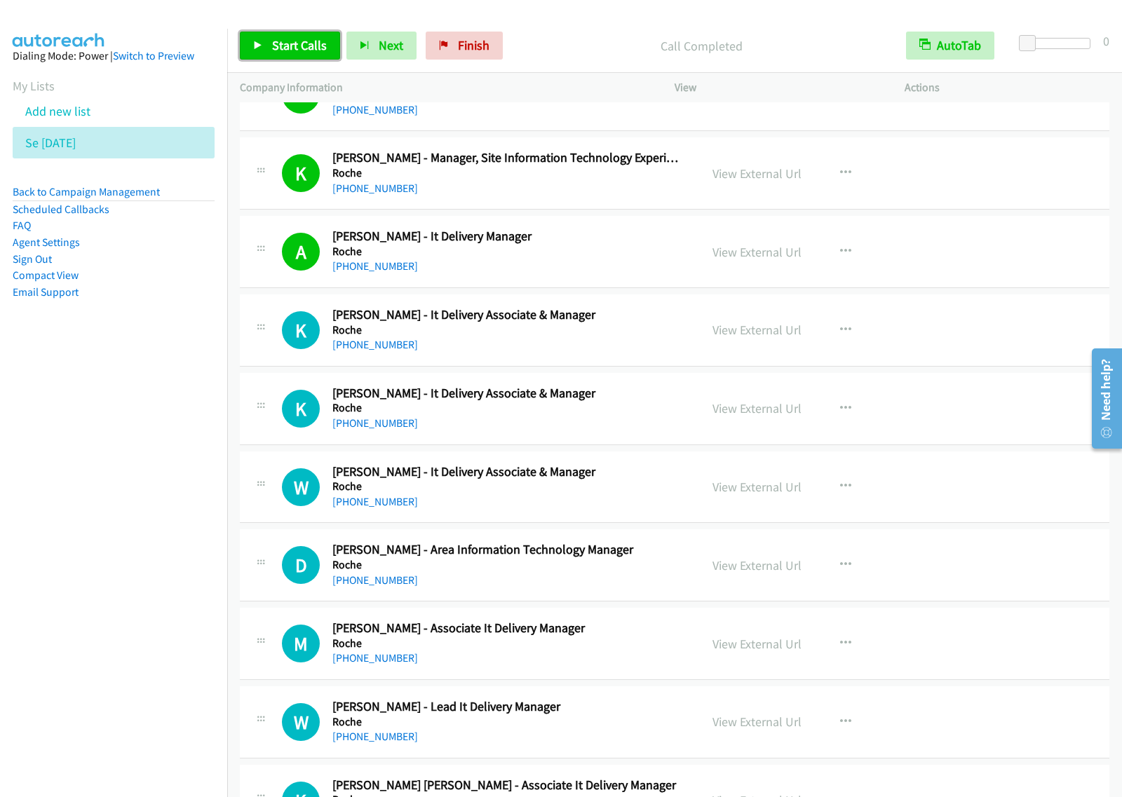
click at [256, 41] on icon at bounding box center [258, 46] width 10 height 10
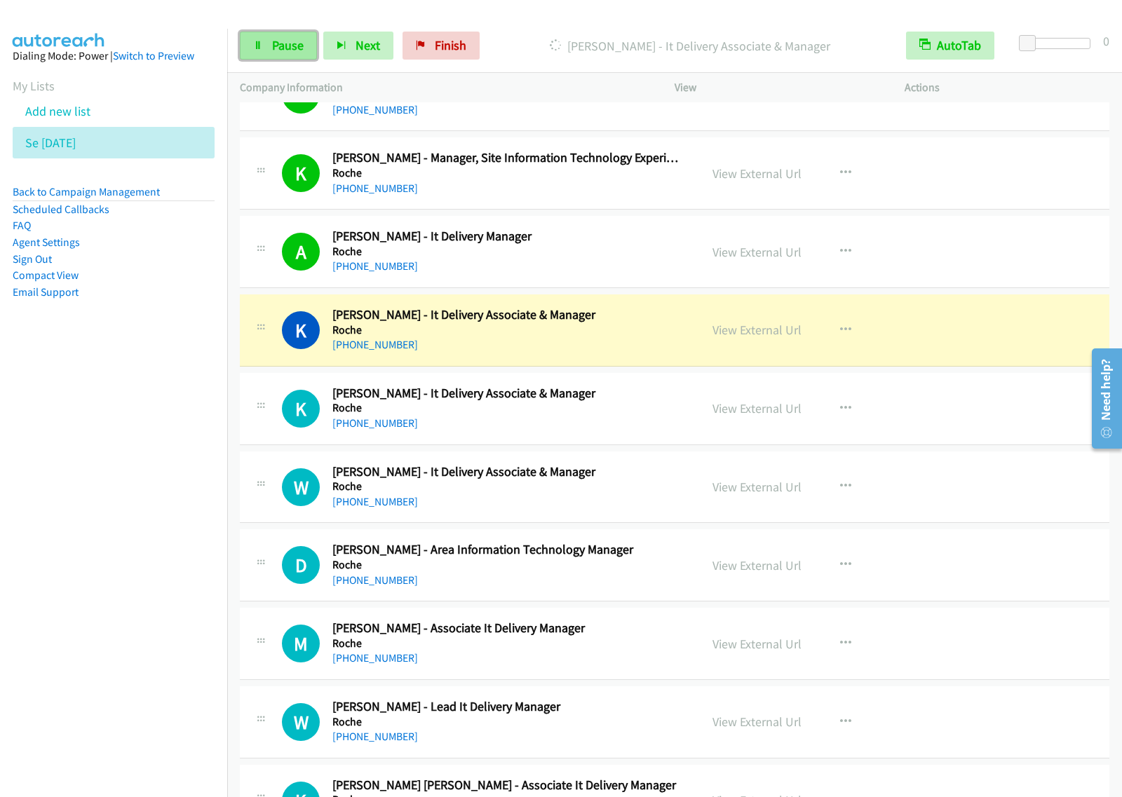
click at [302, 53] on link "Pause" at bounding box center [278, 46] width 77 height 28
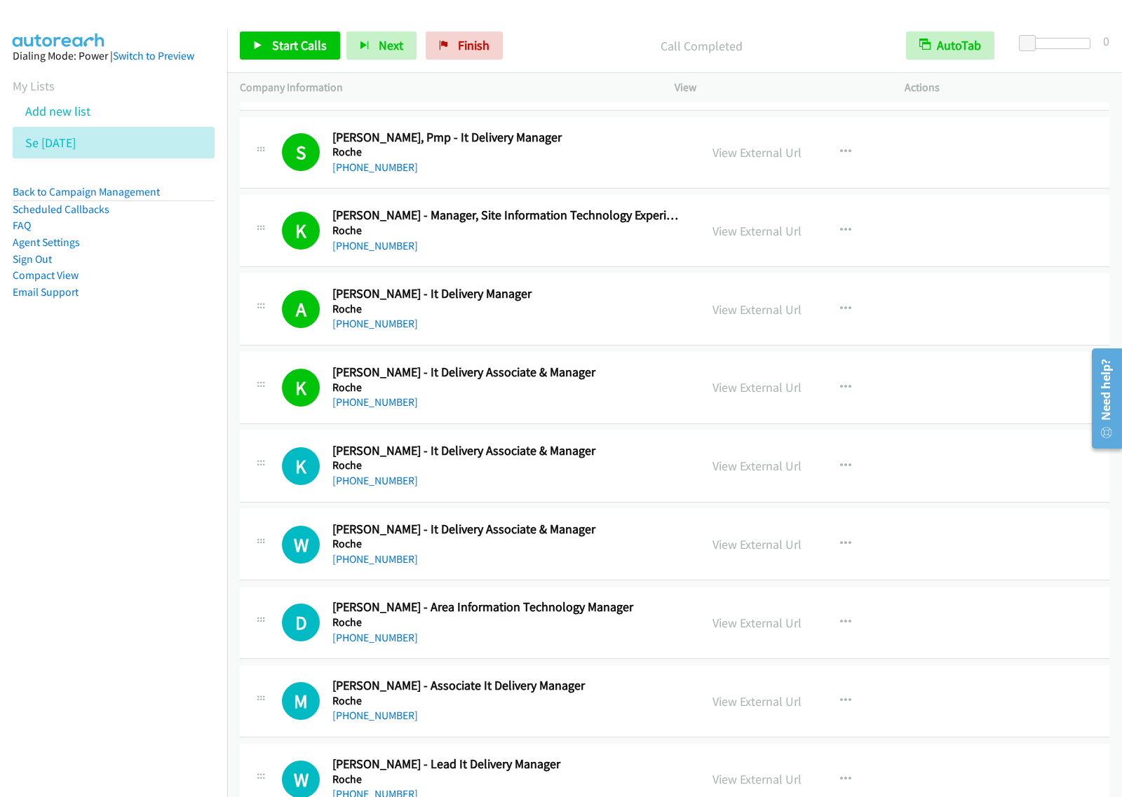
scroll to position [350, 0]
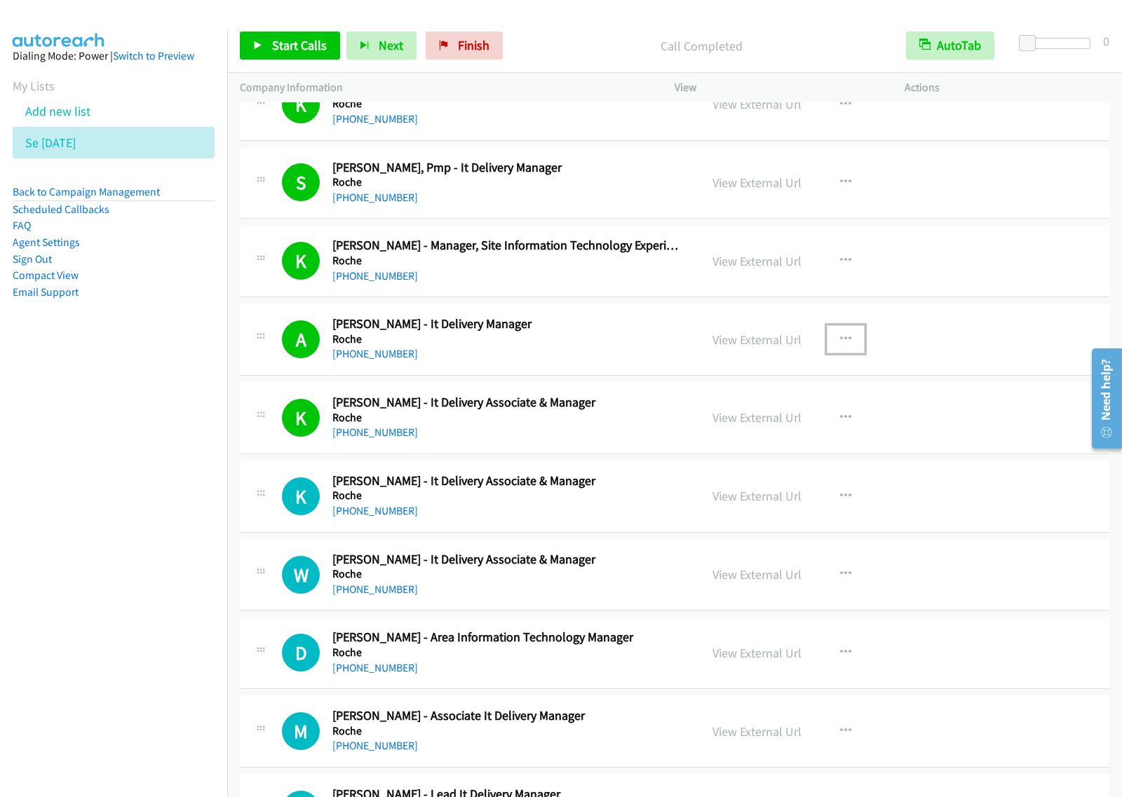
click at [840, 336] on icon "button" at bounding box center [845, 339] width 11 height 11
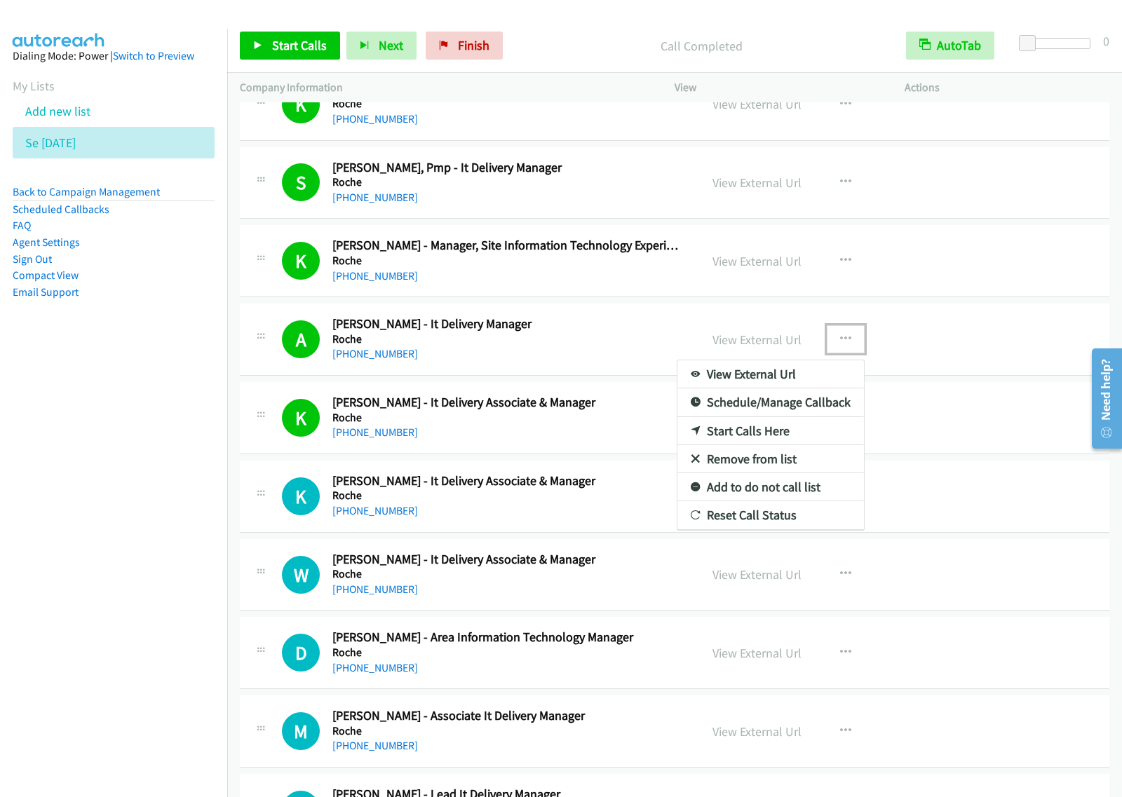
click at [794, 376] on link "View External Url" at bounding box center [770, 374] width 186 height 28
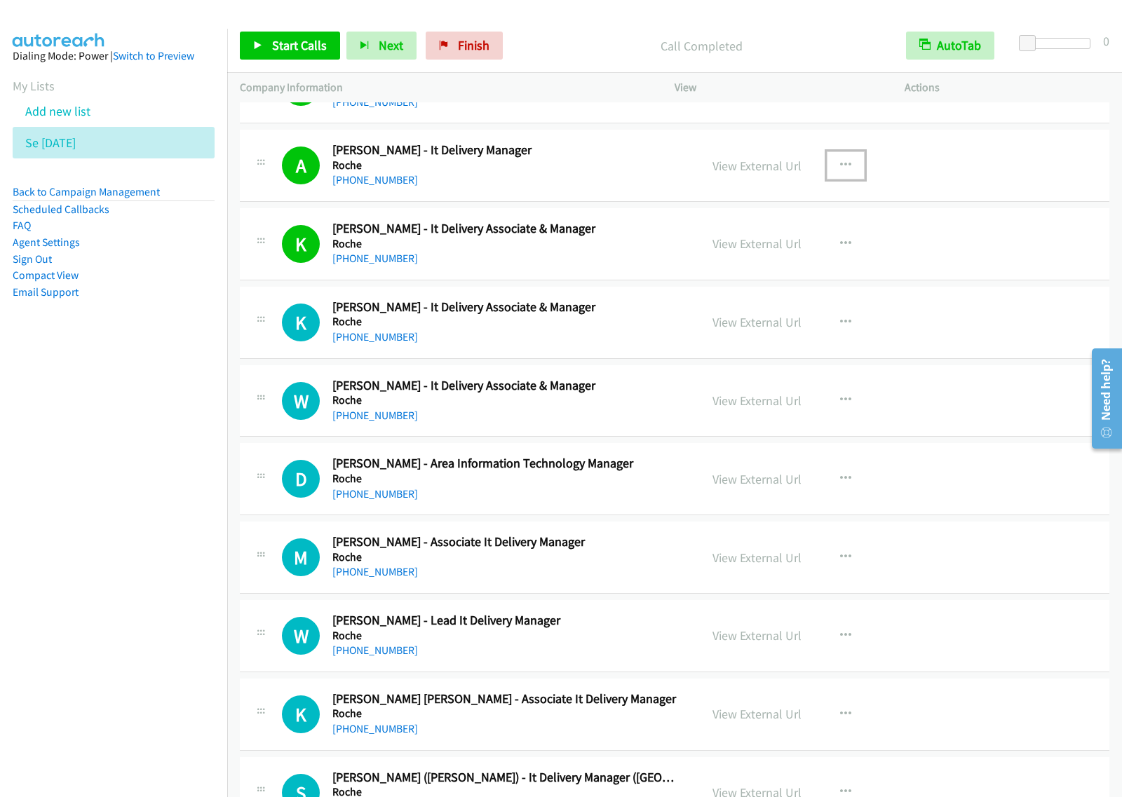
scroll to position [526, 0]
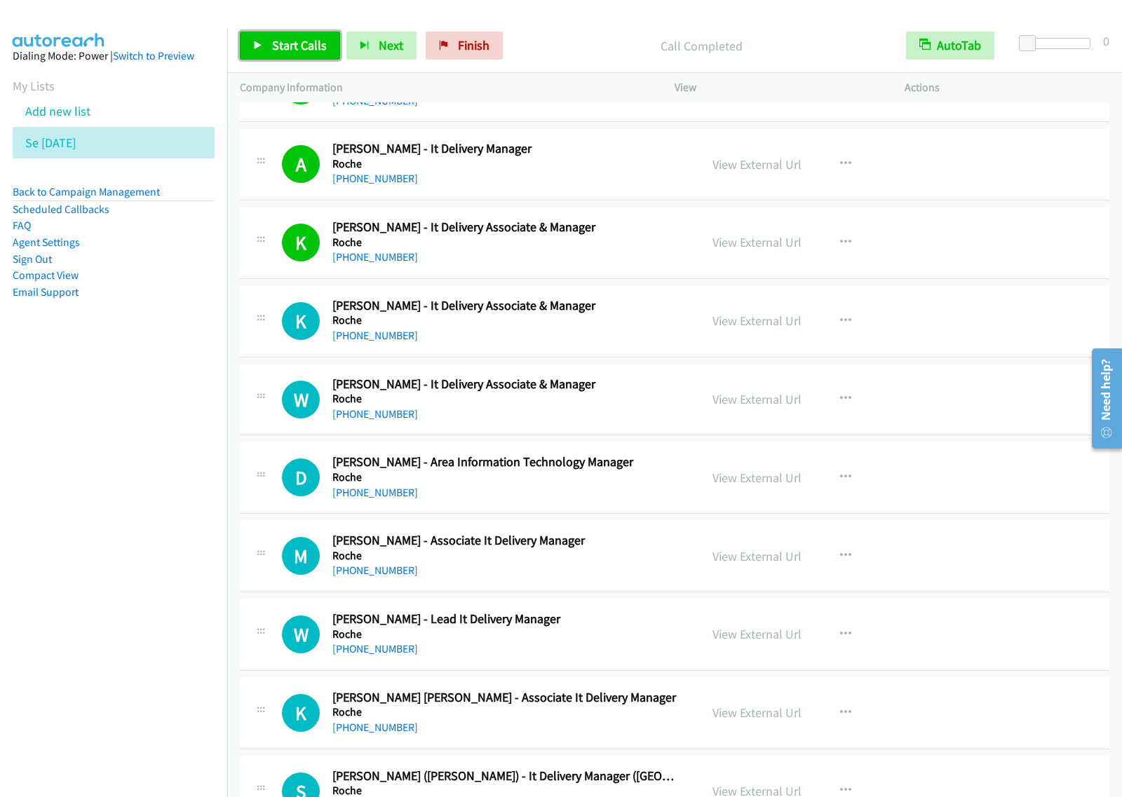
click at [295, 40] on span "Start Calls" at bounding box center [299, 45] width 55 height 16
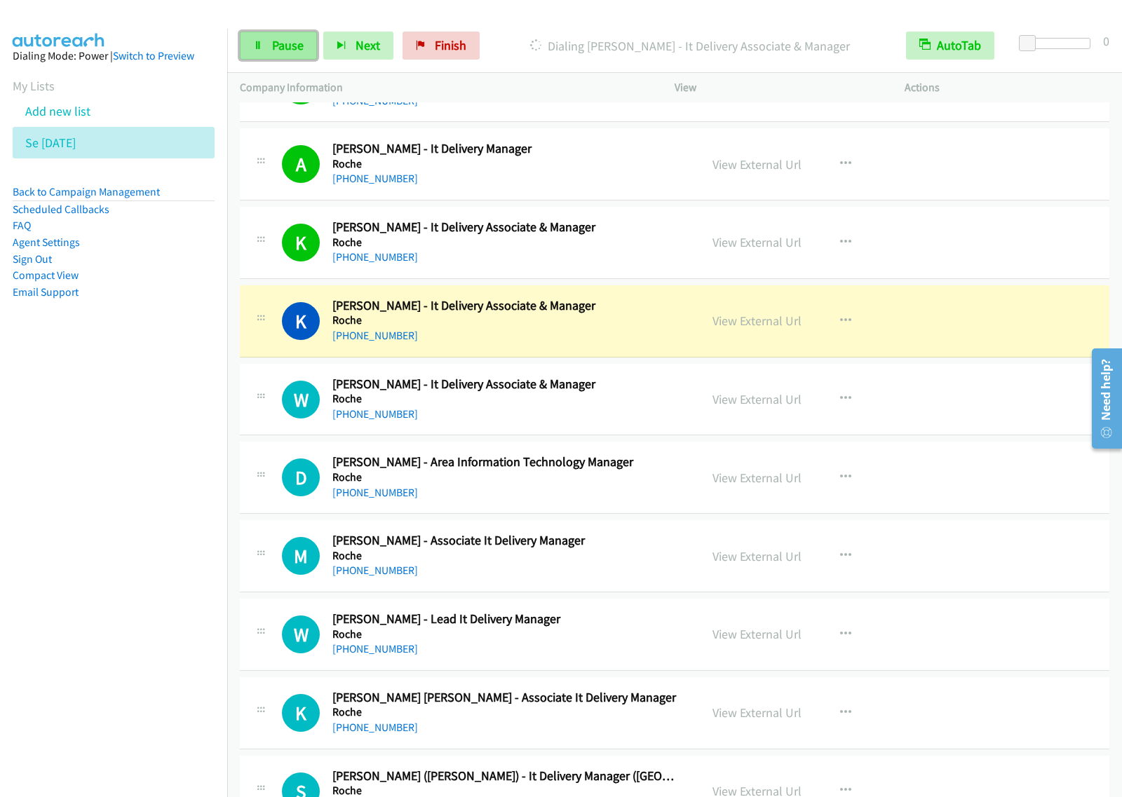
click at [292, 49] on span "Pause" at bounding box center [288, 45] width 32 height 16
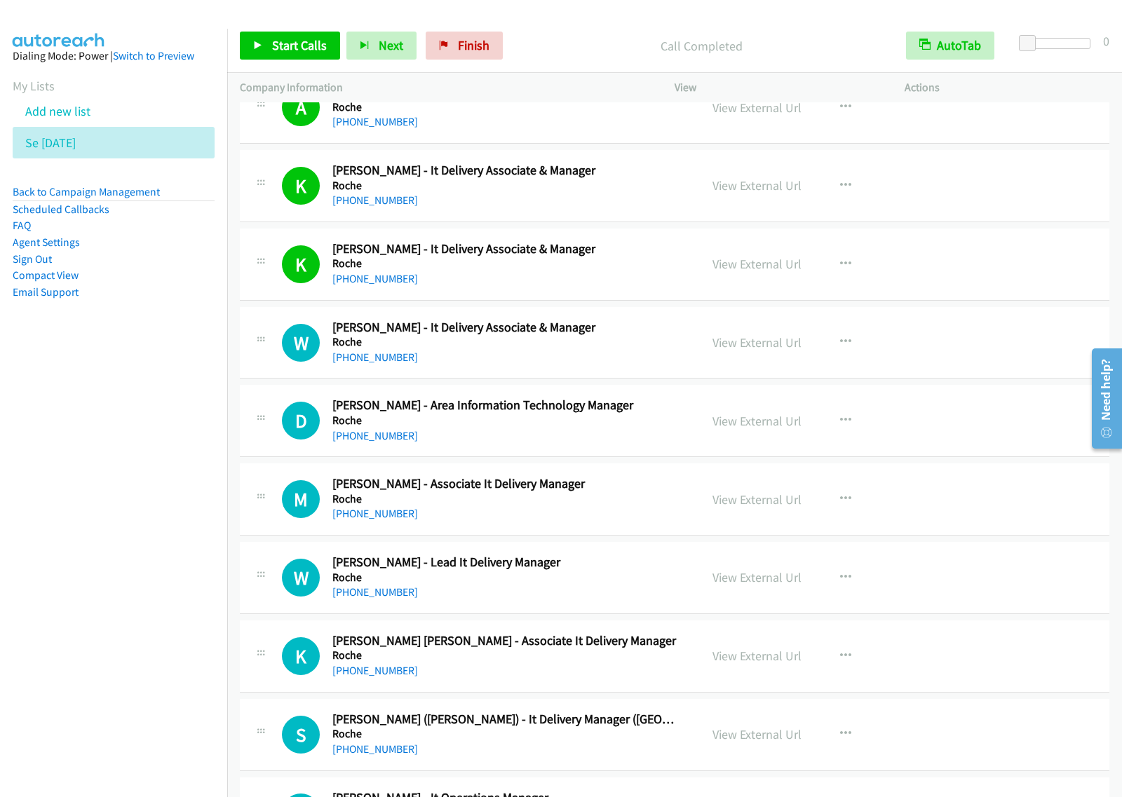
scroll to position [701, 0]
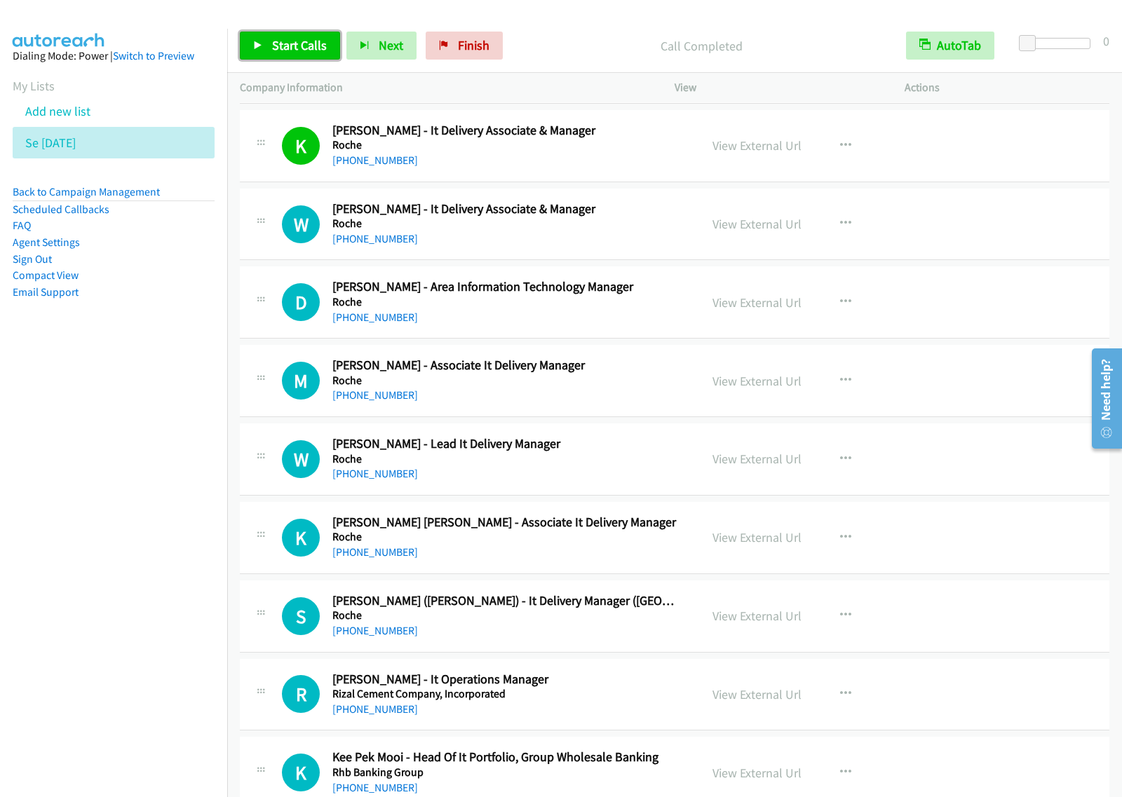
click at [296, 47] on span "Start Calls" at bounding box center [299, 45] width 55 height 16
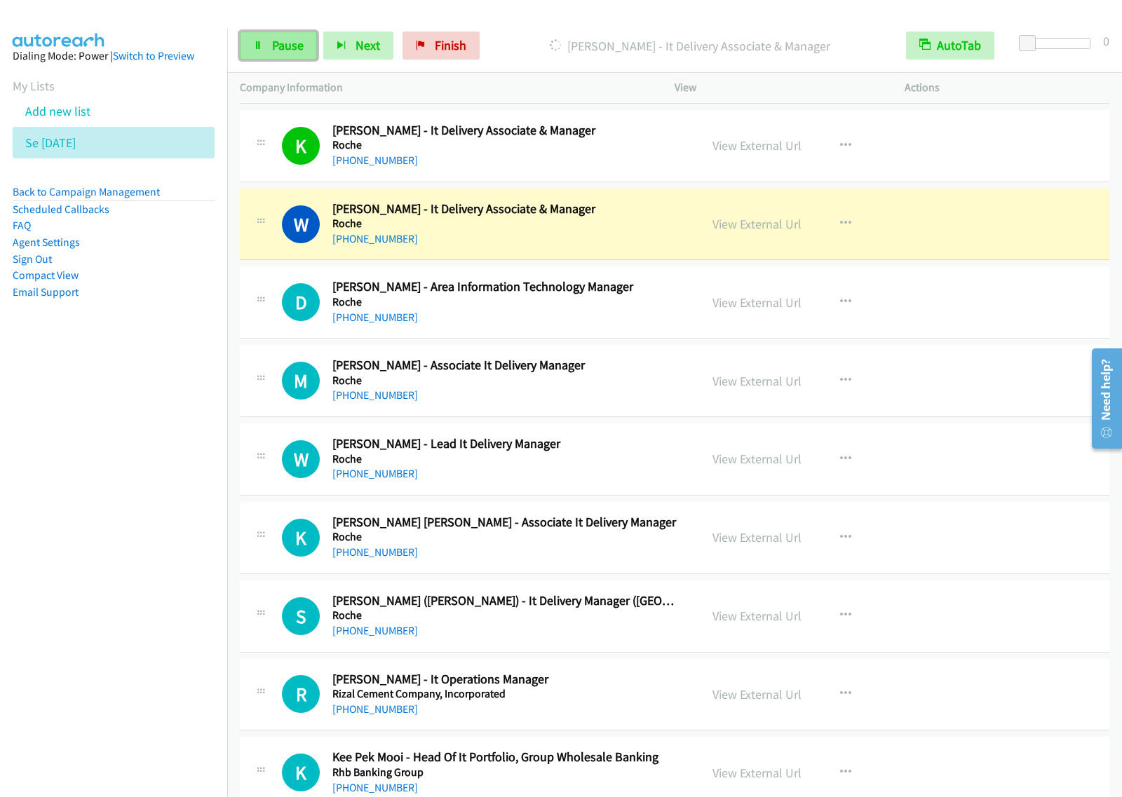
click at [259, 50] on link "Pause" at bounding box center [278, 46] width 77 height 28
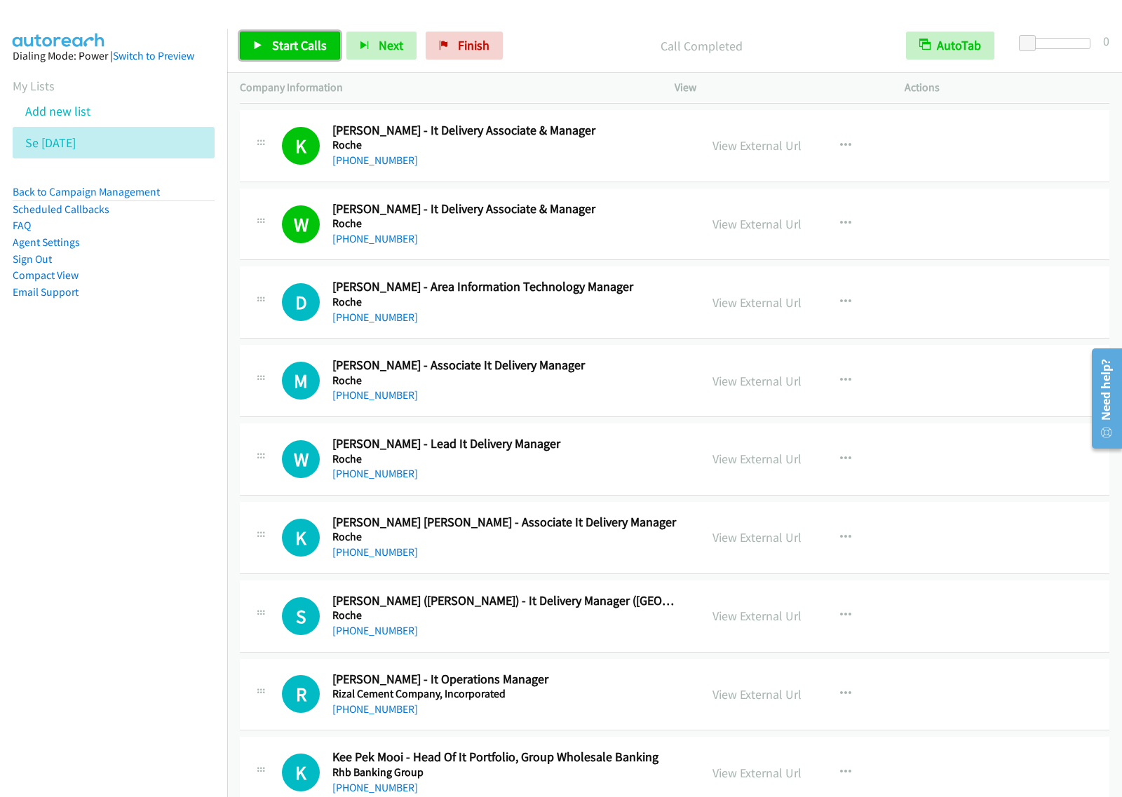
click at [285, 47] on span "Start Calls" at bounding box center [299, 45] width 55 height 16
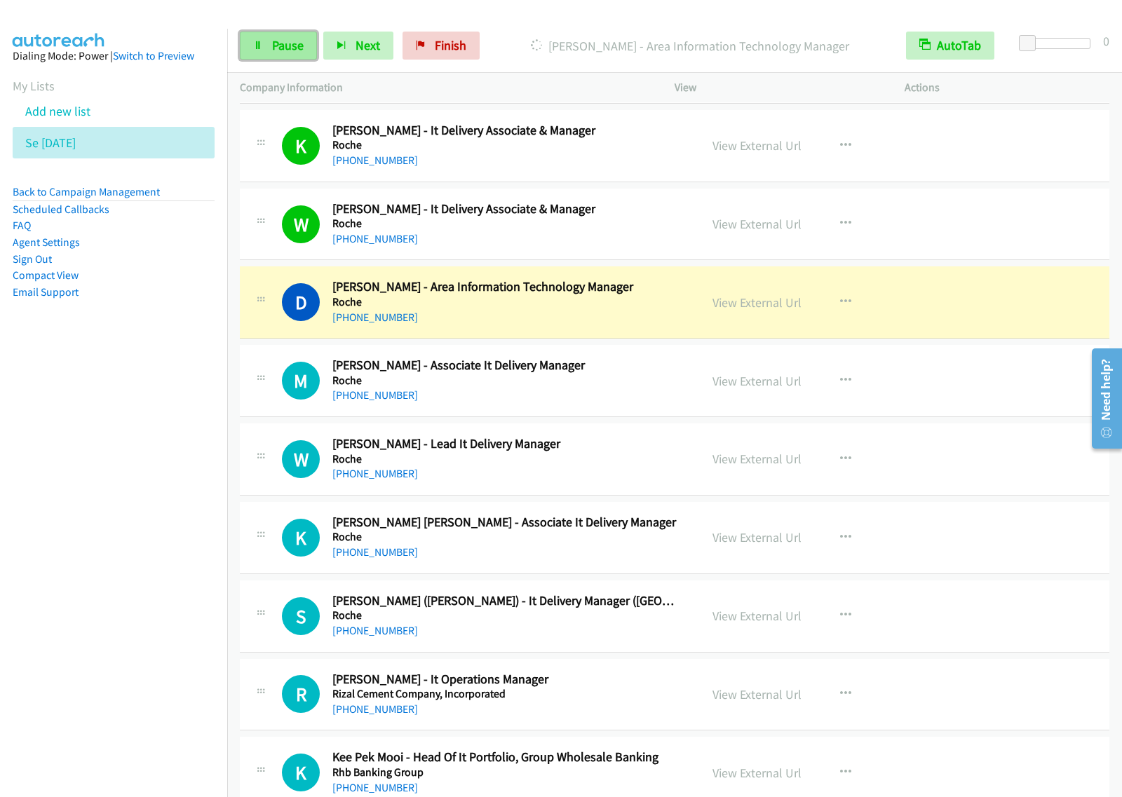
click at [292, 46] on span "Pause" at bounding box center [288, 45] width 32 height 16
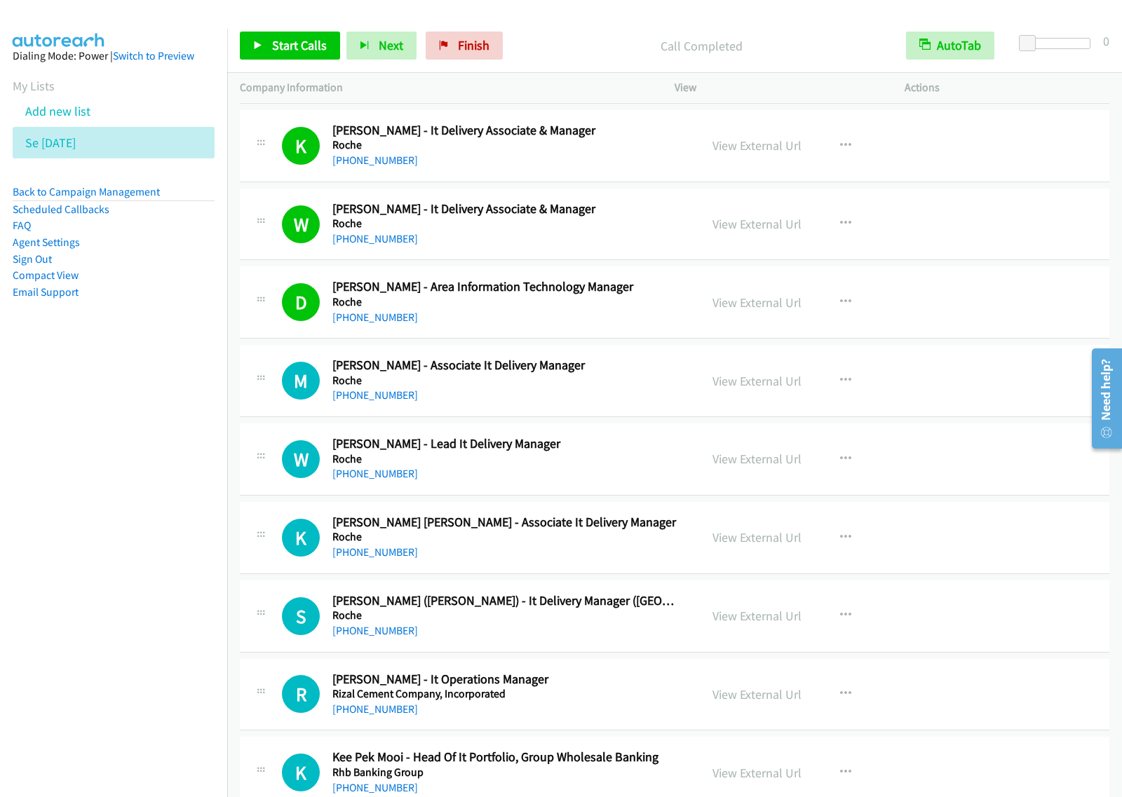
scroll to position [789, 0]
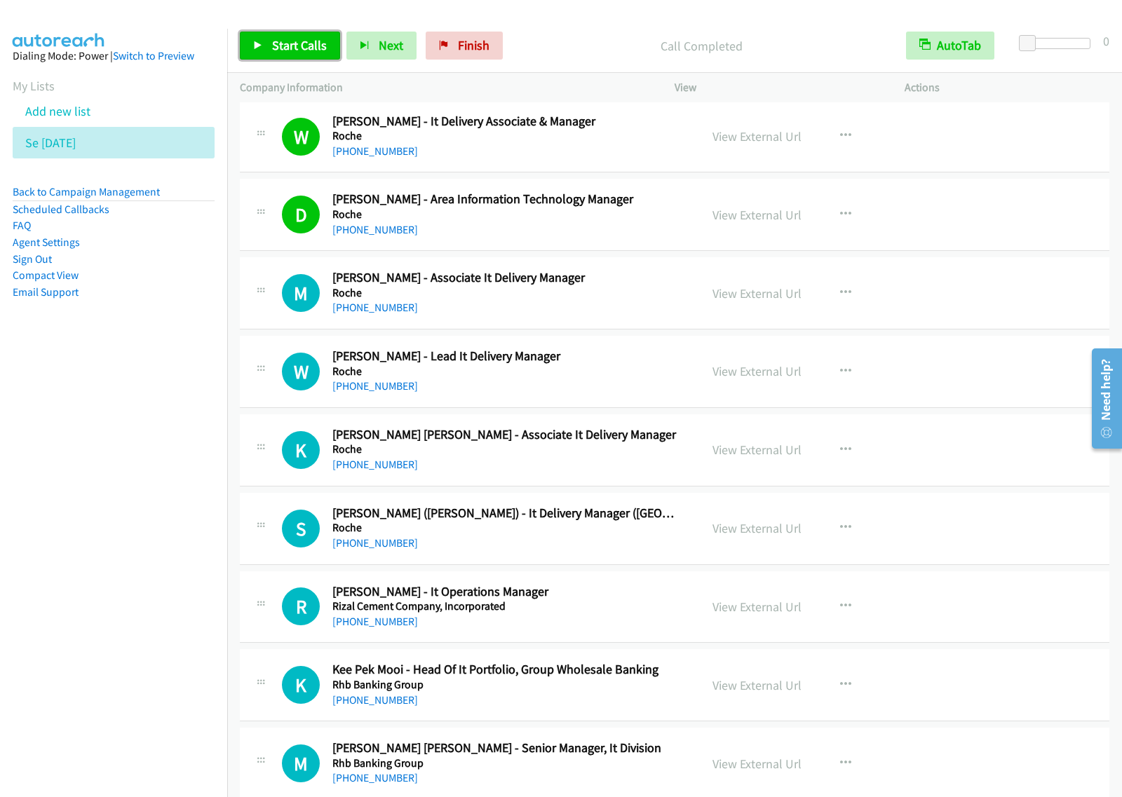
click at [315, 34] on link "Start Calls" at bounding box center [290, 46] width 100 height 28
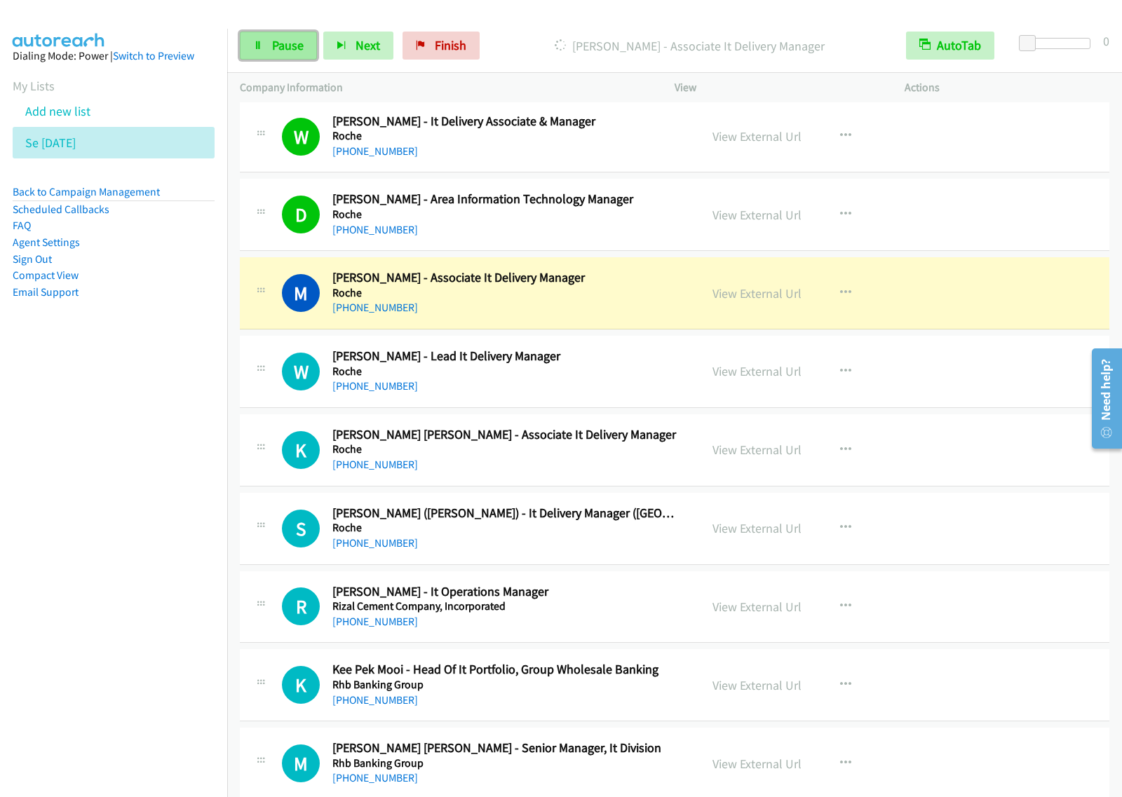
click at [306, 48] on link "Pause" at bounding box center [278, 46] width 77 height 28
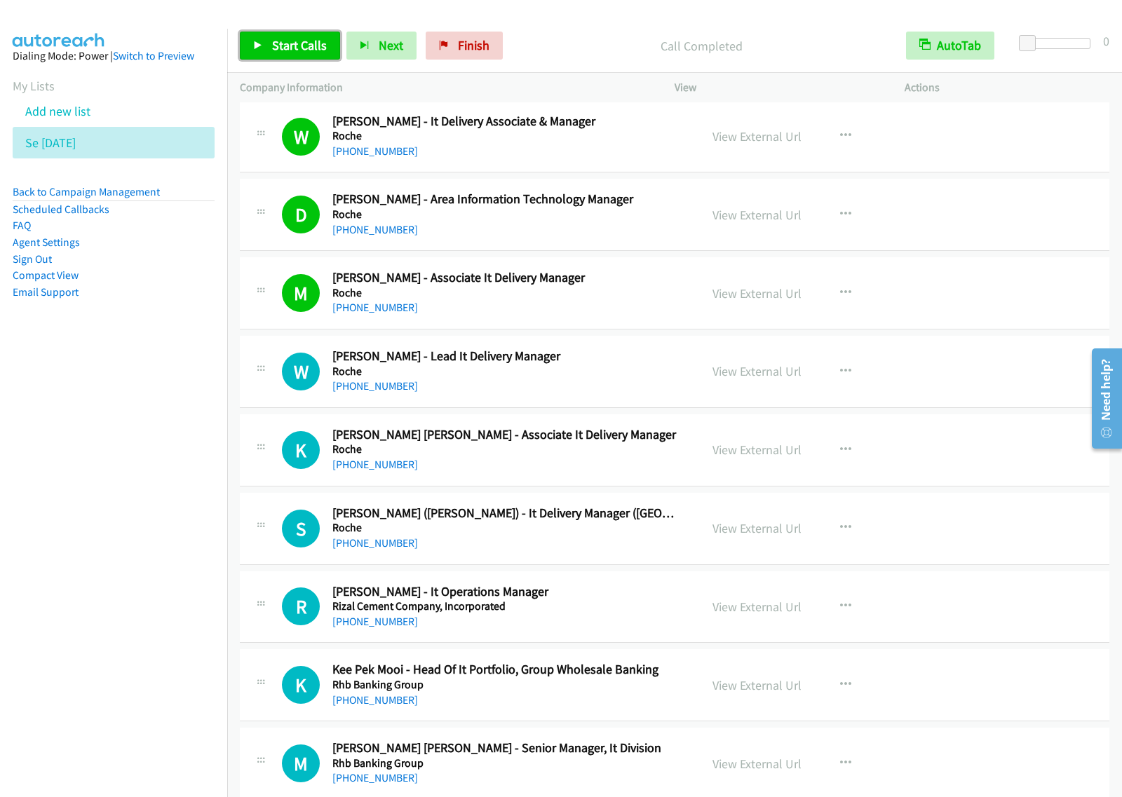
click at [321, 53] on span "Start Calls" at bounding box center [299, 45] width 55 height 16
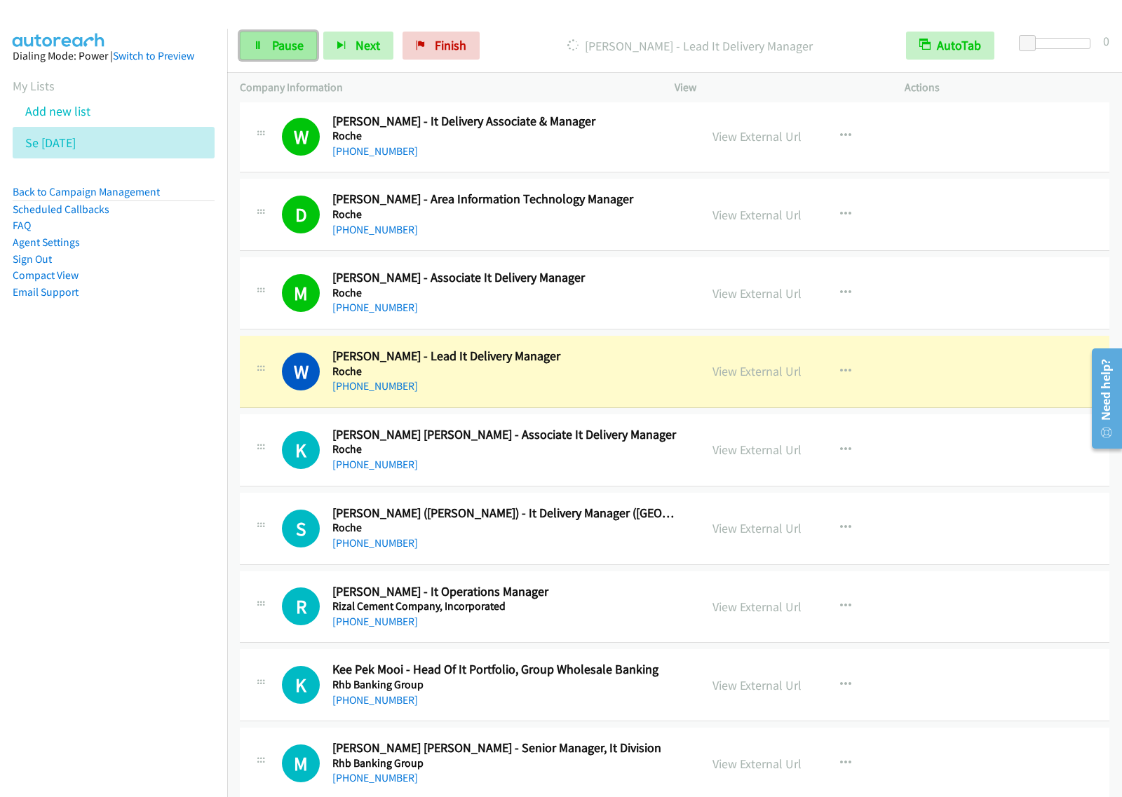
click at [294, 51] on span "Pause" at bounding box center [288, 45] width 32 height 16
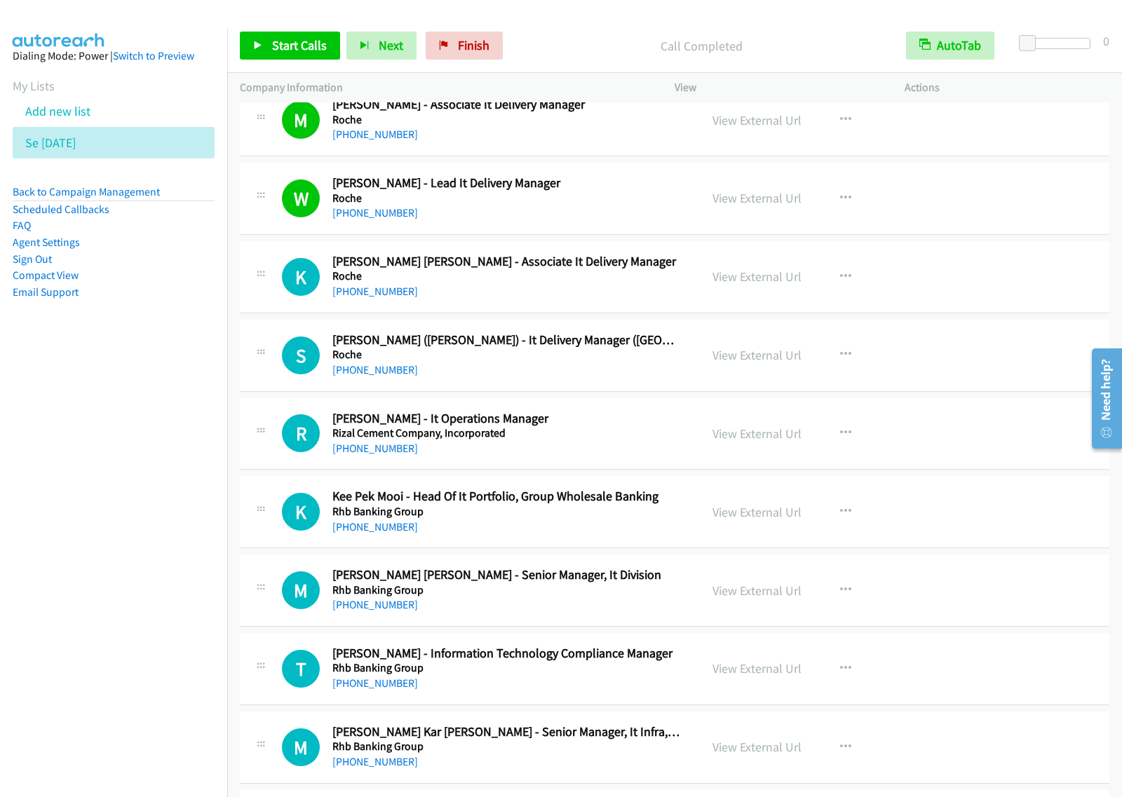
scroll to position [964, 0]
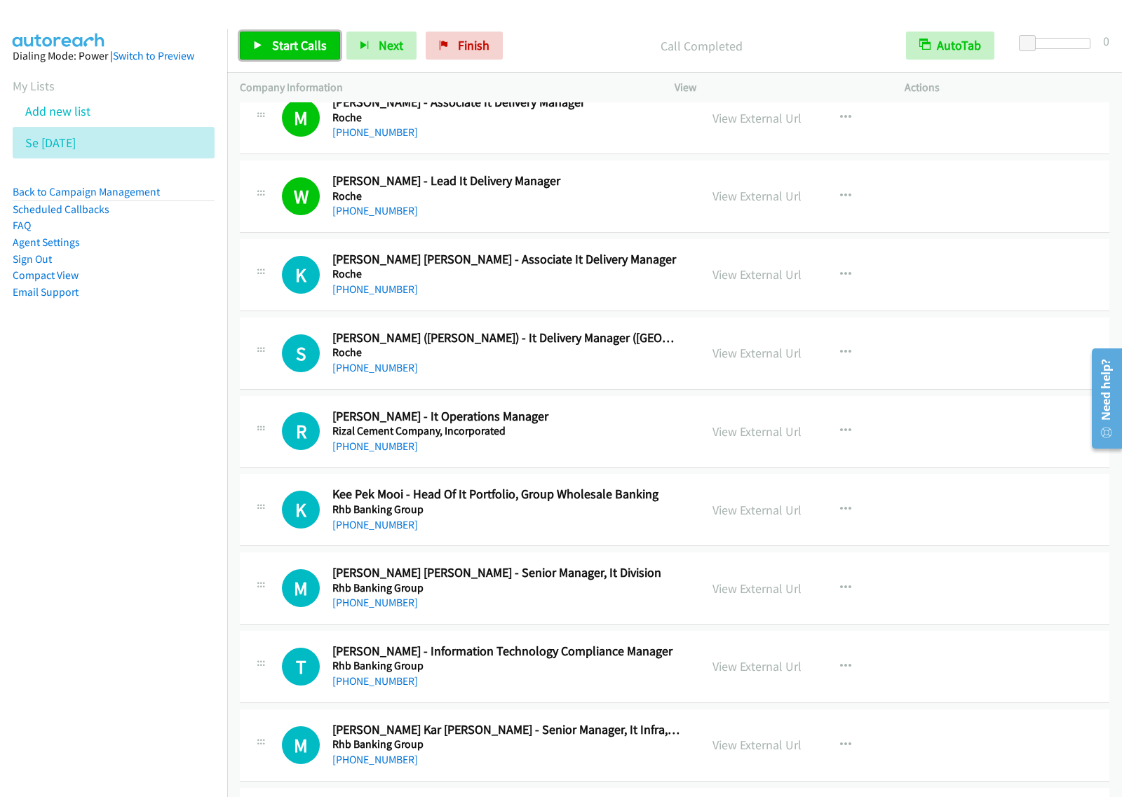
click at [281, 46] on span "Start Calls" at bounding box center [299, 45] width 55 height 16
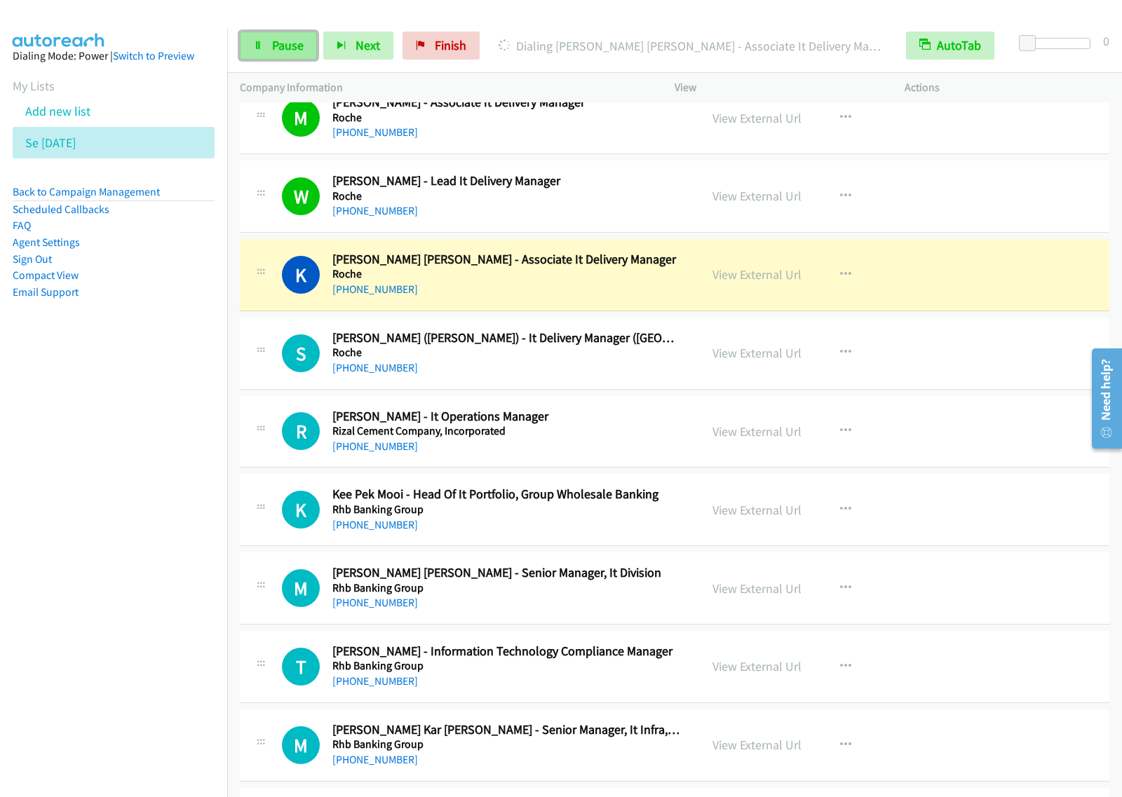
click at [292, 46] on span "Pause" at bounding box center [288, 45] width 32 height 16
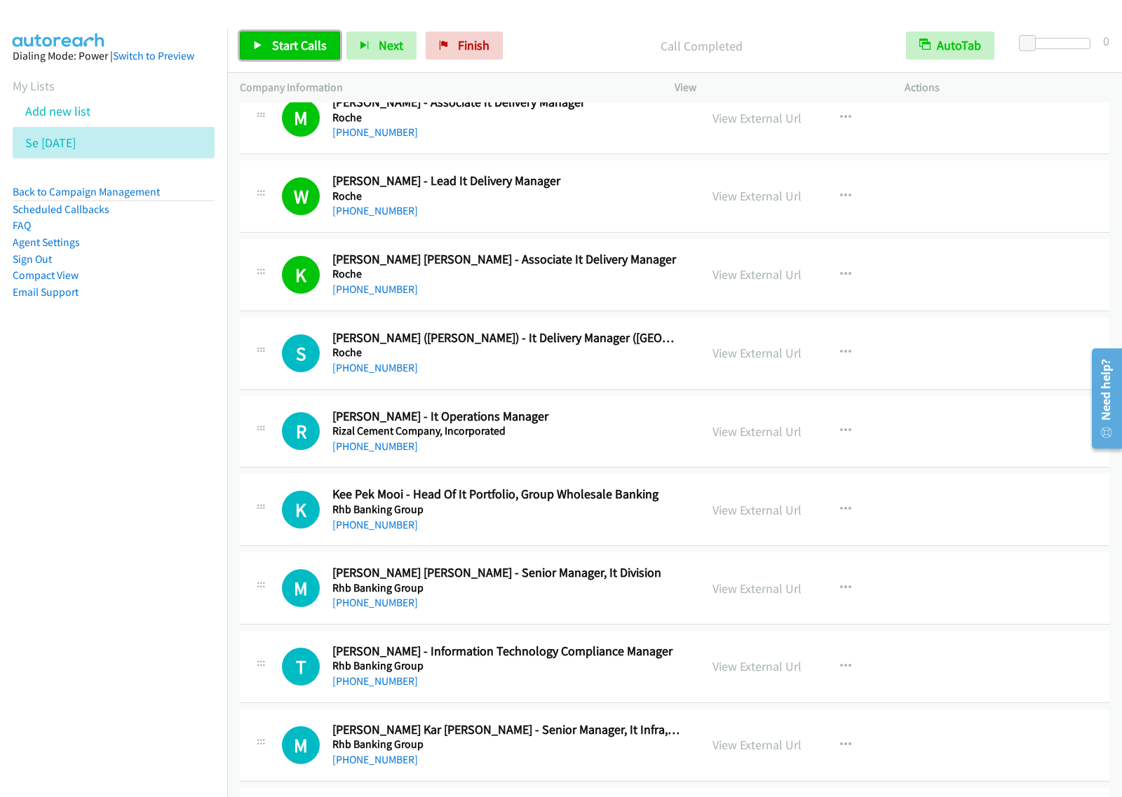
click at [286, 44] on span "Start Calls" at bounding box center [299, 45] width 55 height 16
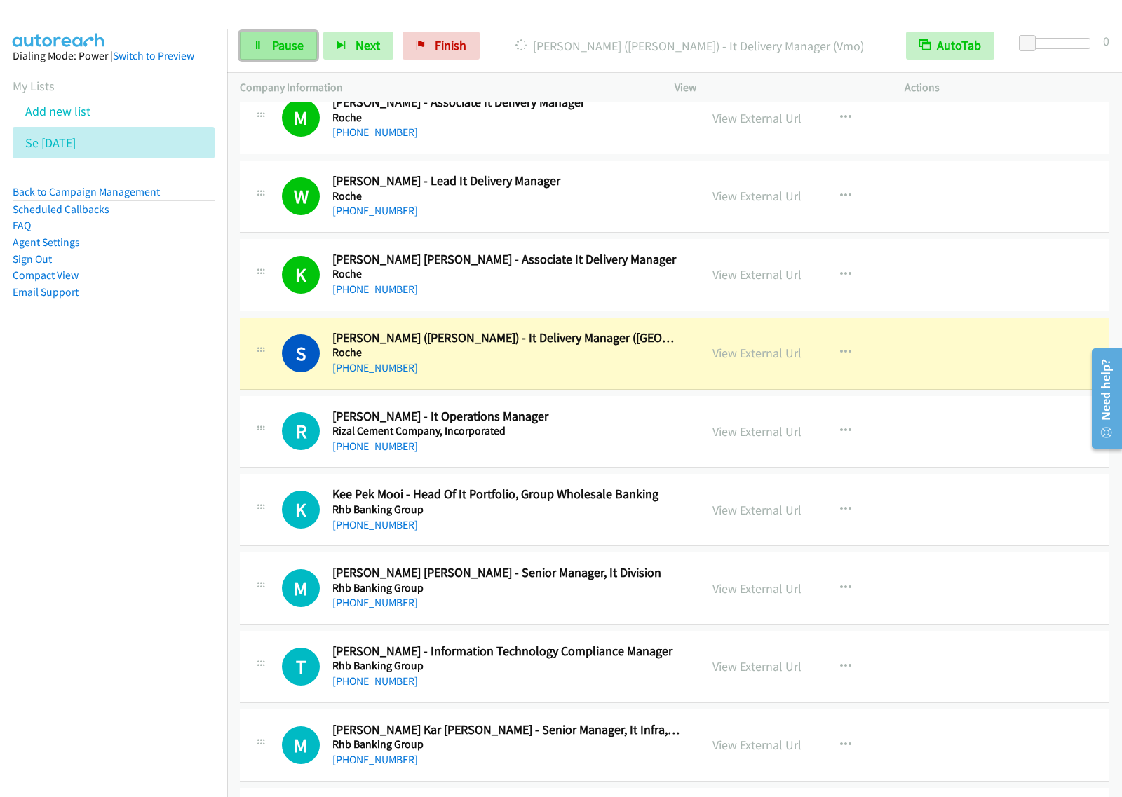
click at [268, 56] on link "Pause" at bounding box center [278, 46] width 77 height 28
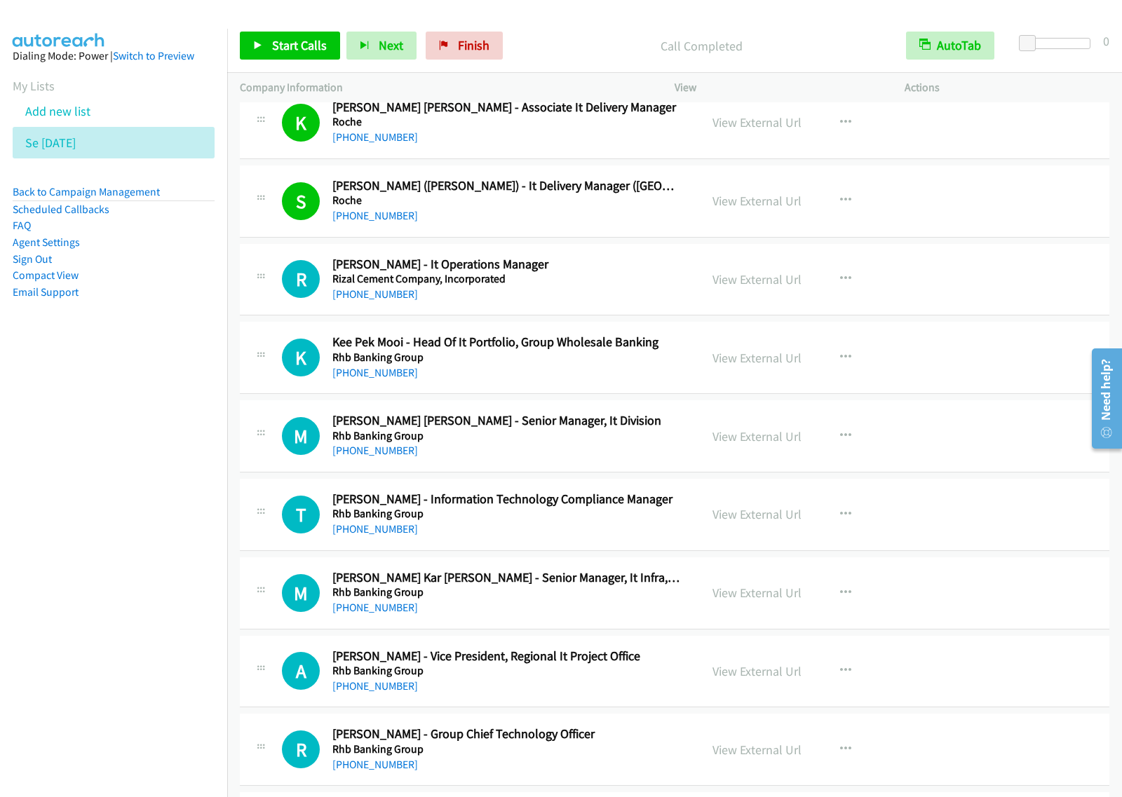
scroll to position [1139, 0]
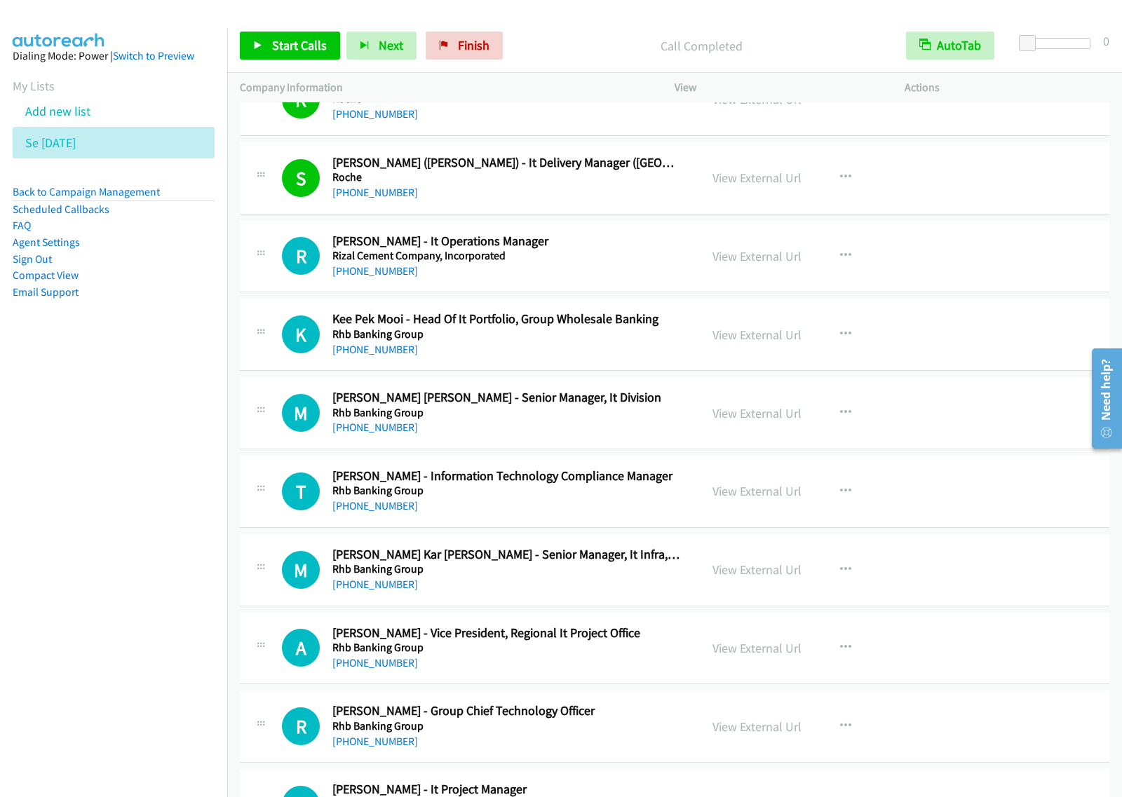
click at [289, 64] on div "Start Calls Pause Next Finish Call Completed AutoTab AutoTab 0" at bounding box center [674, 46] width 894 height 54
click at [296, 51] on span "Start Calls" at bounding box center [299, 45] width 55 height 16
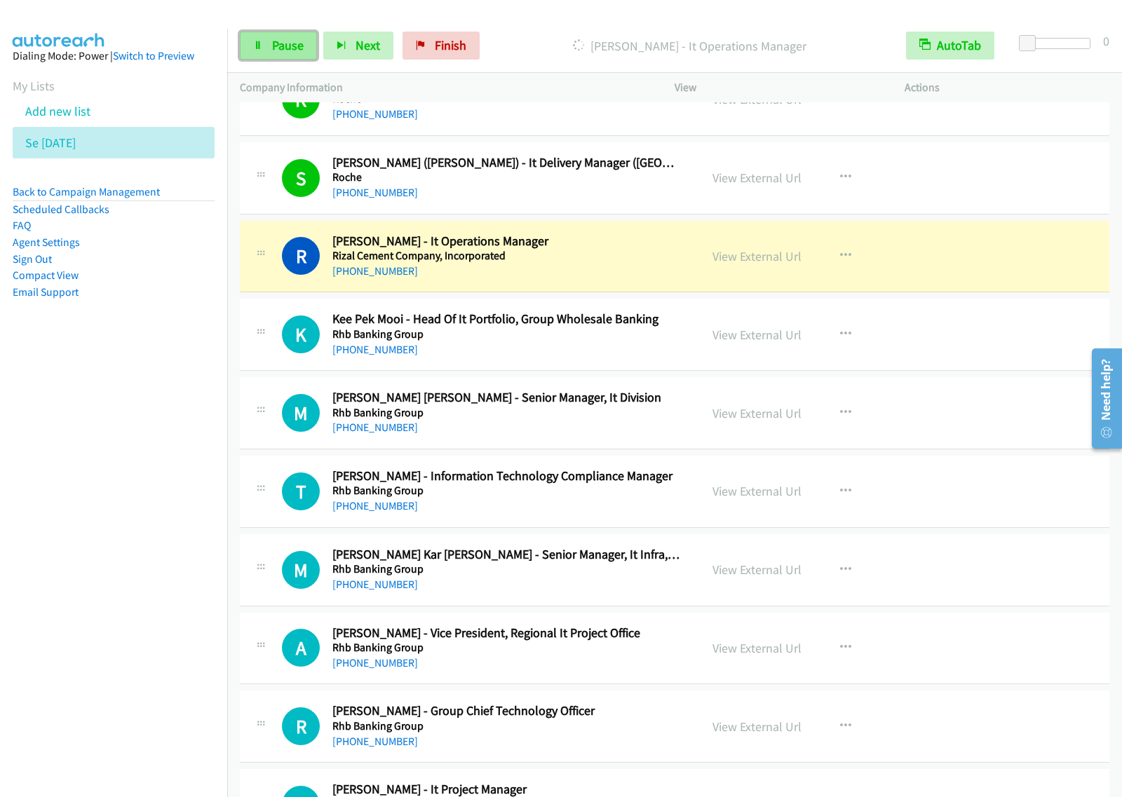
click at [282, 53] on span "Pause" at bounding box center [288, 45] width 32 height 16
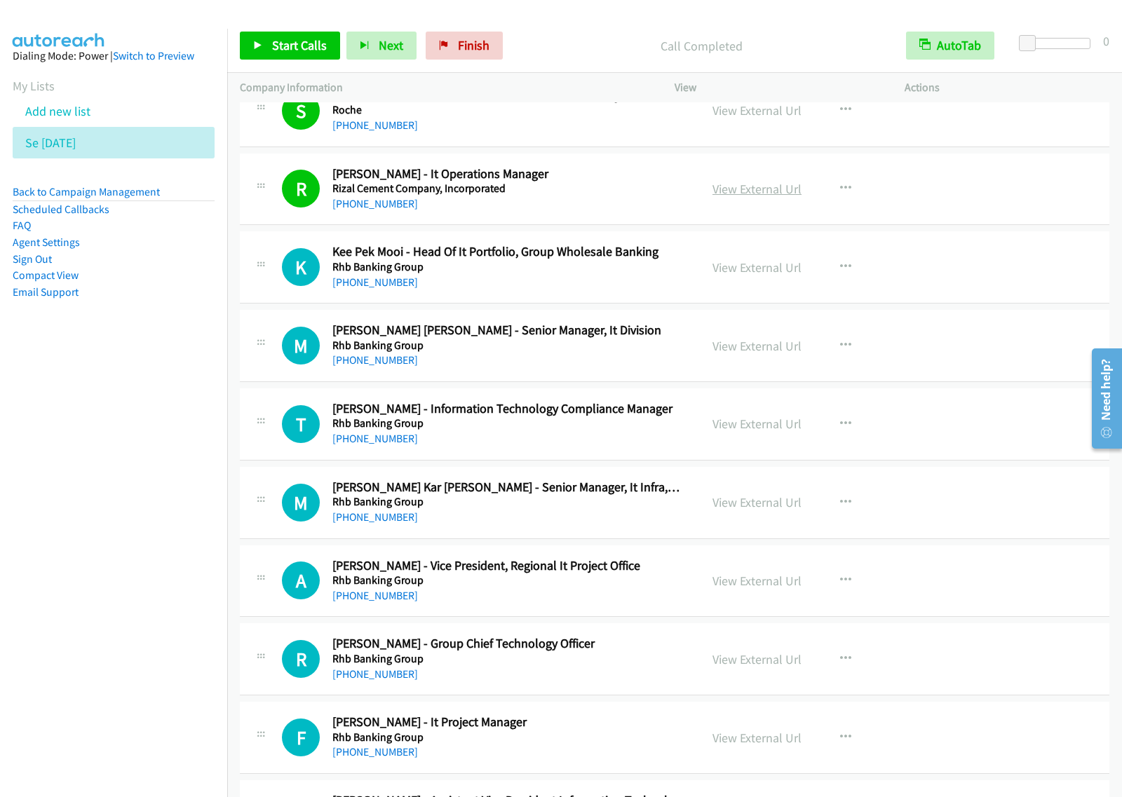
scroll to position [1227, 0]
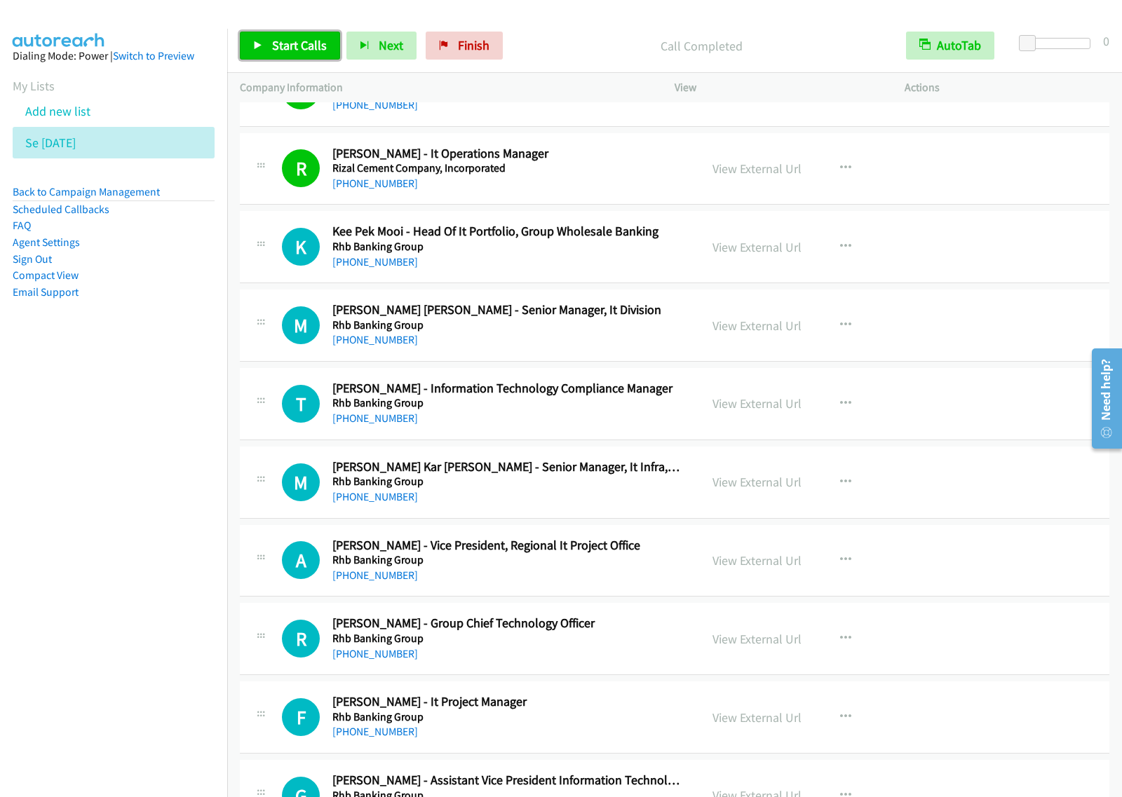
click at [317, 46] on span "Start Calls" at bounding box center [299, 45] width 55 height 16
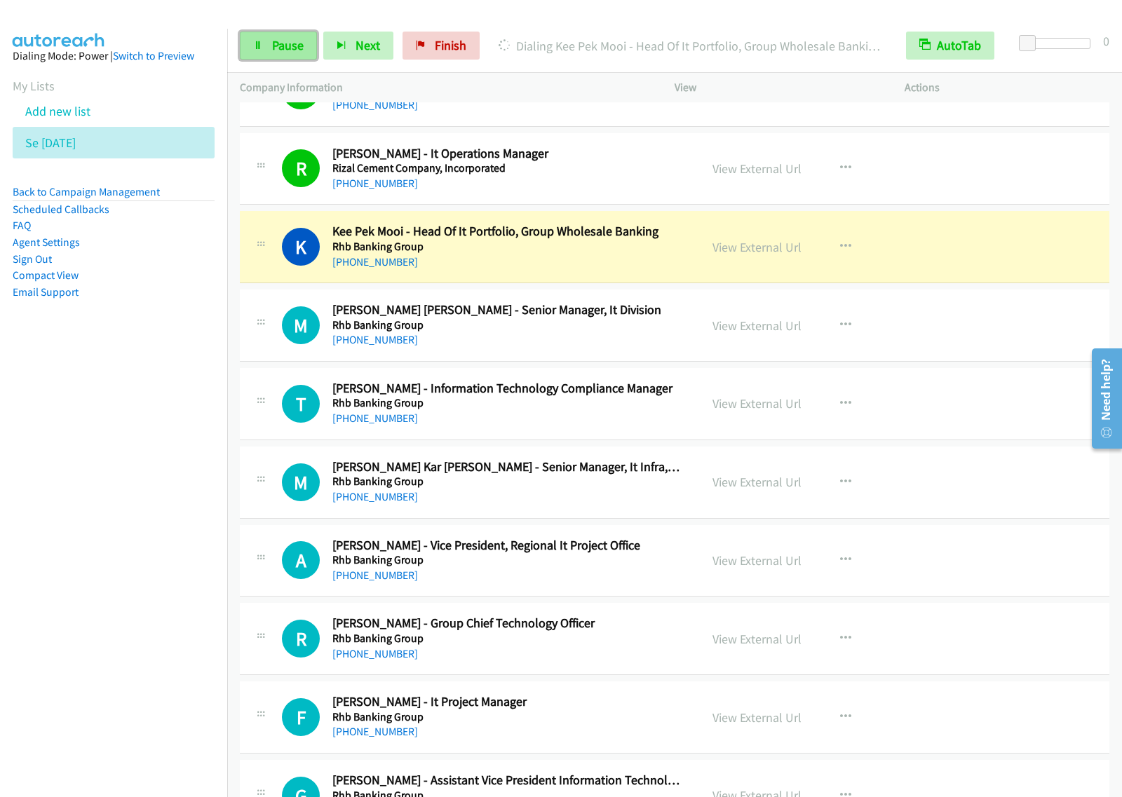
click at [296, 50] on span "Pause" at bounding box center [288, 45] width 32 height 16
click at [604, 25] on div "Start Calls Pause Next Finish Paused AutoTab AutoTab 0" at bounding box center [674, 46] width 894 height 54
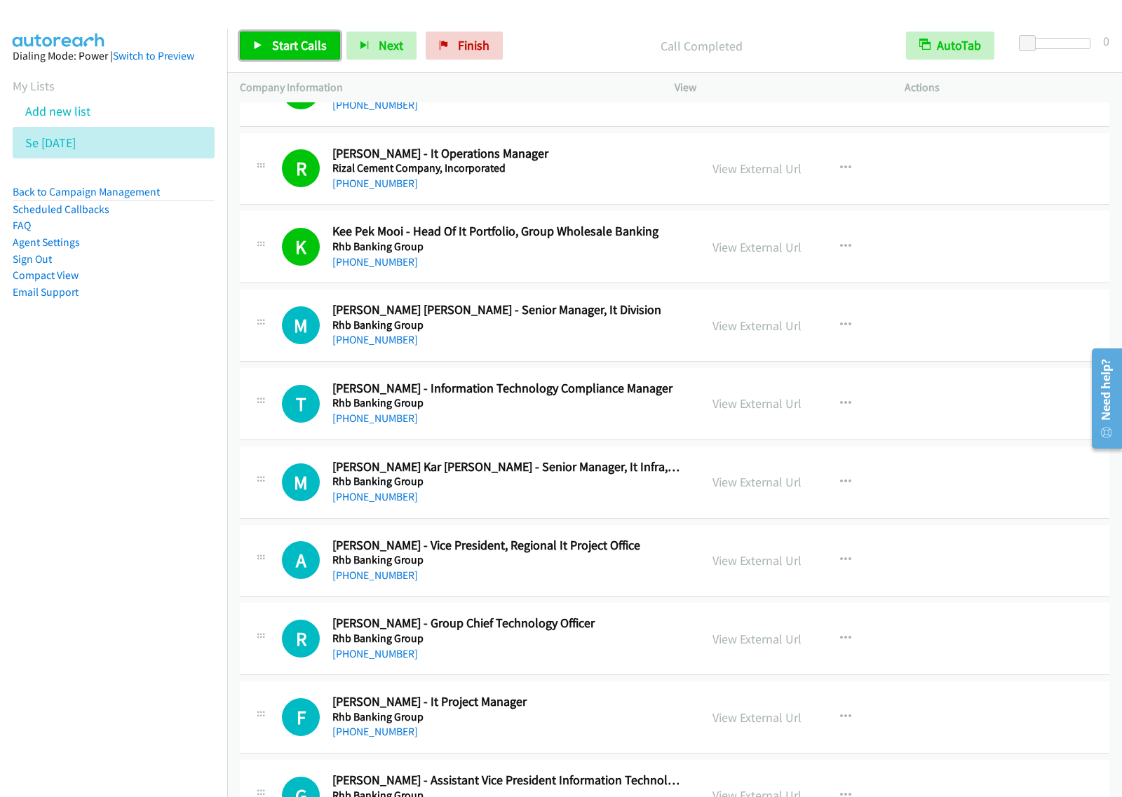
click at [305, 43] on span "Start Calls" at bounding box center [299, 45] width 55 height 16
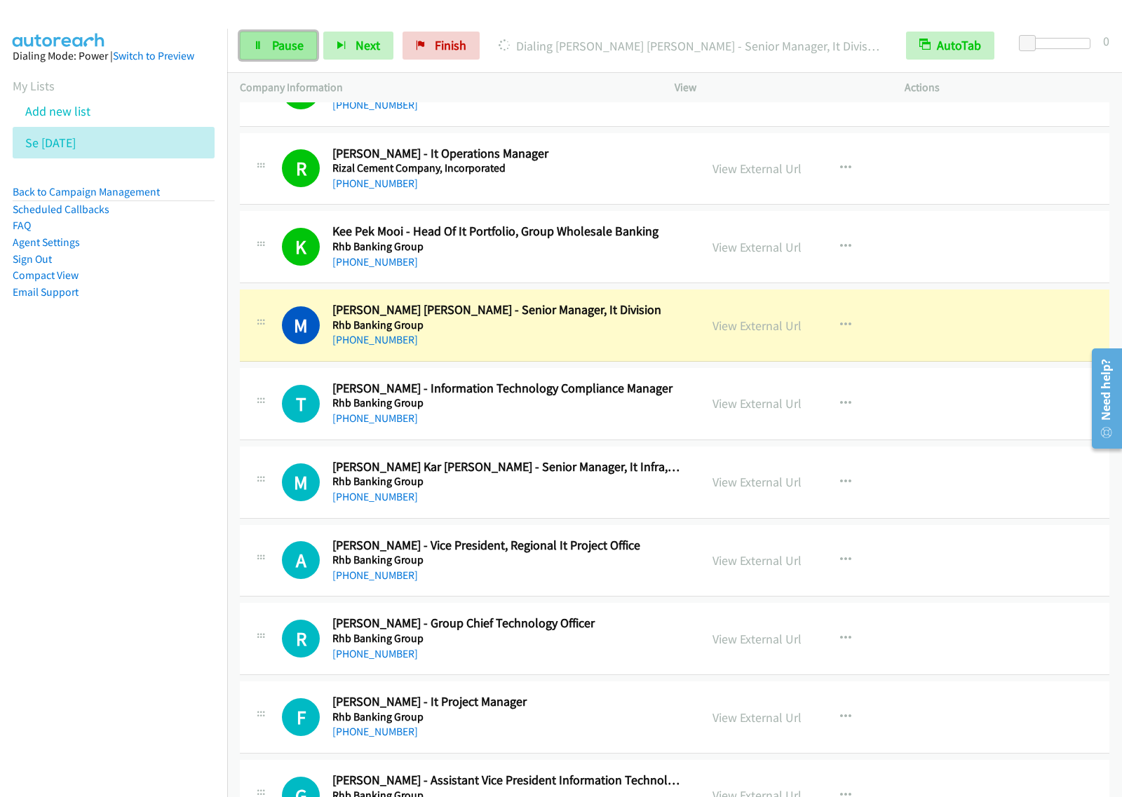
click at [268, 44] on link "Pause" at bounding box center [278, 46] width 77 height 28
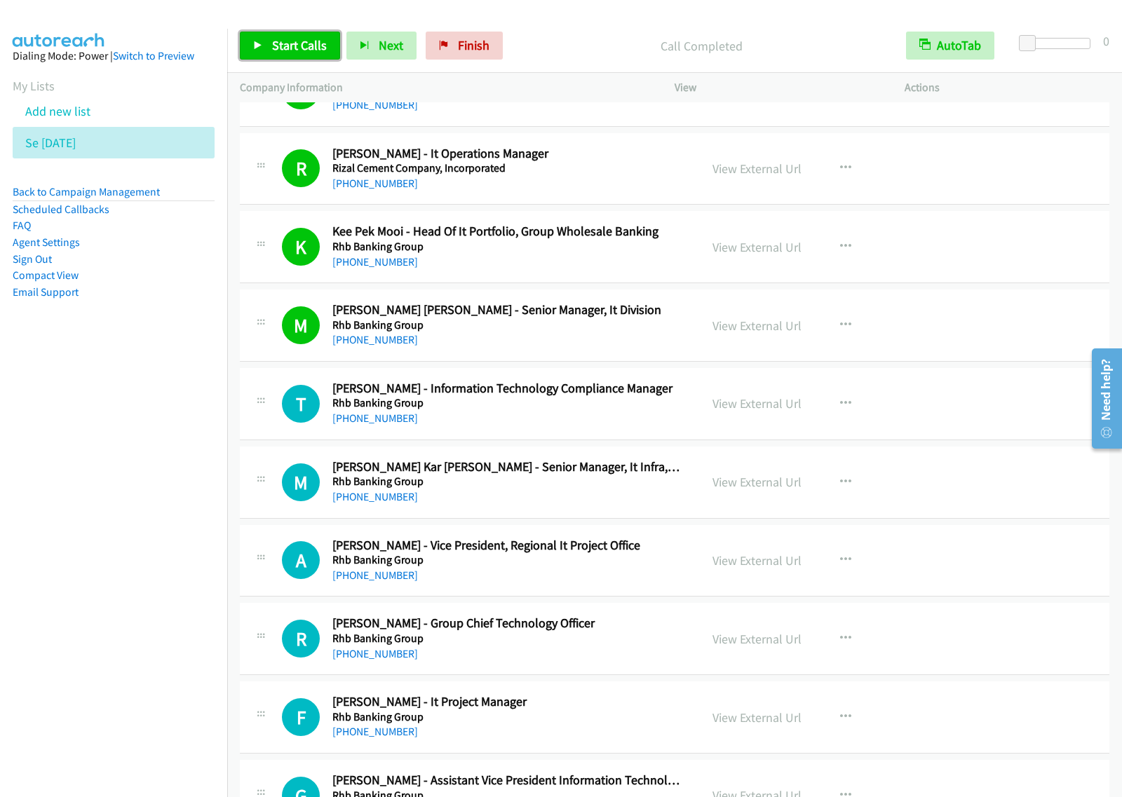
click at [289, 50] on span "Start Calls" at bounding box center [299, 45] width 55 height 16
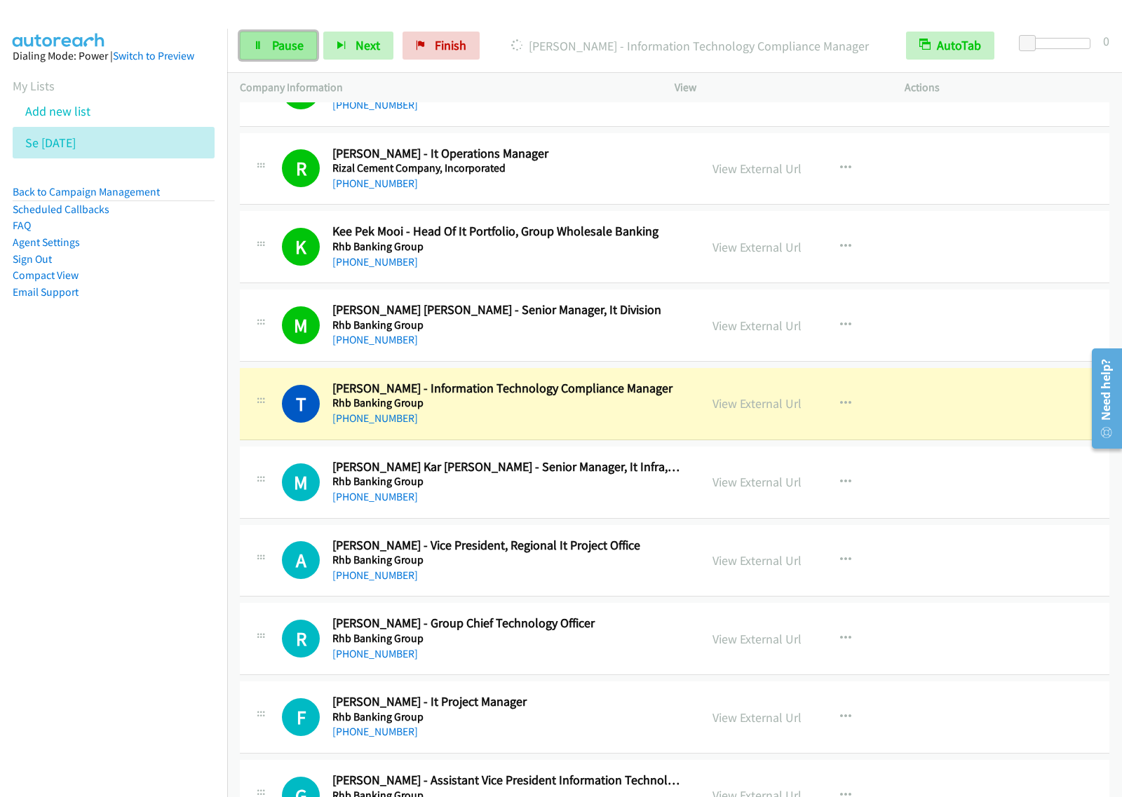
click at [287, 50] on span "Pause" at bounding box center [288, 45] width 32 height 16
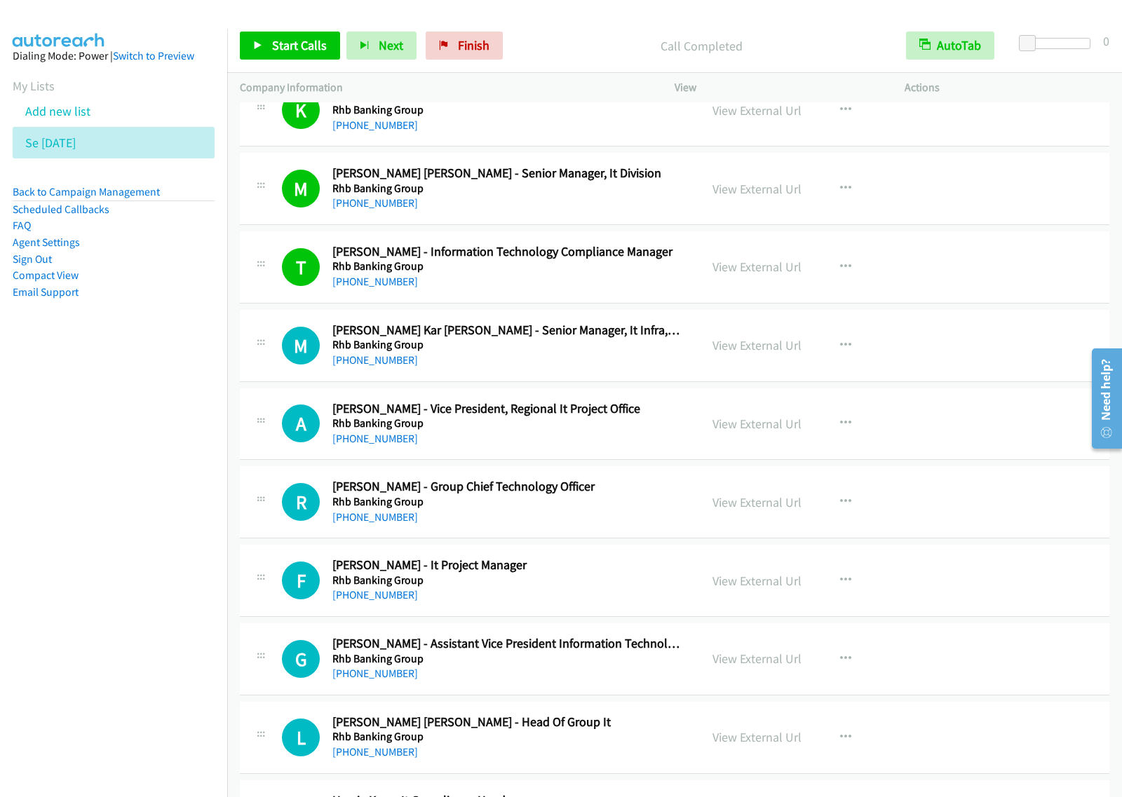
scroll to position [1402, 0]
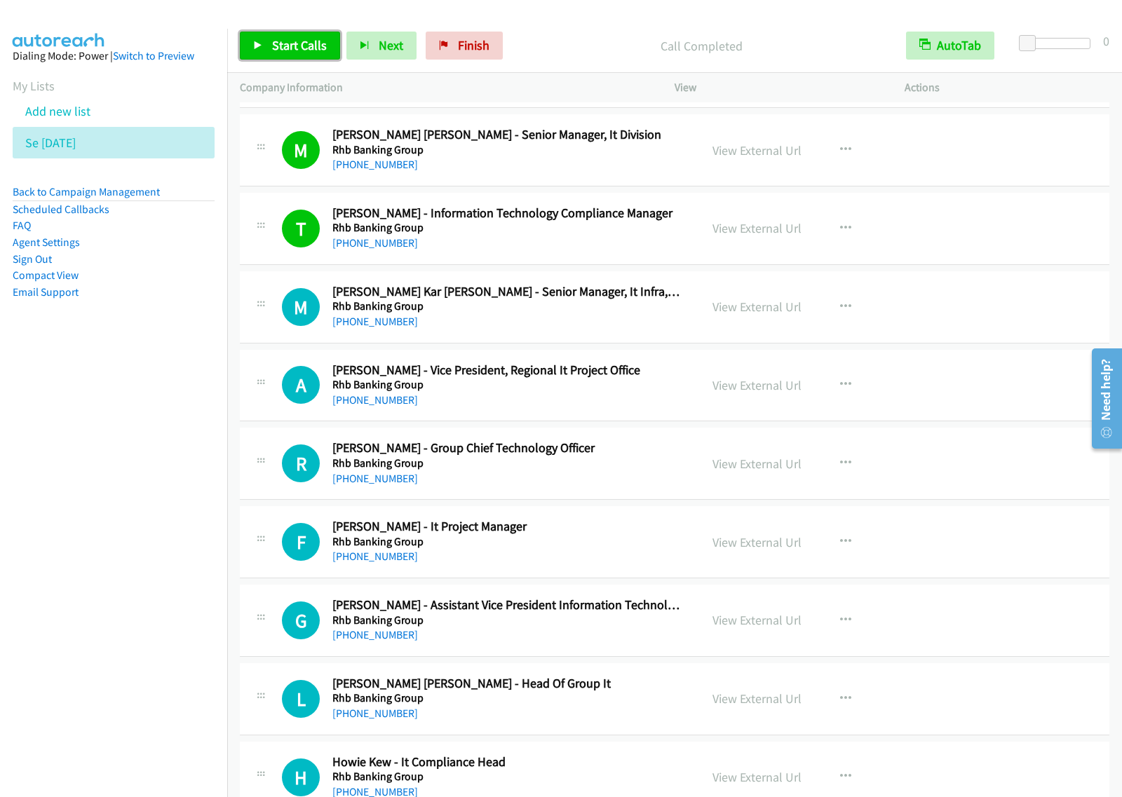
click at [299, 40] on span "Start Calls" at bounding box center [299, 45] width 55 height 16
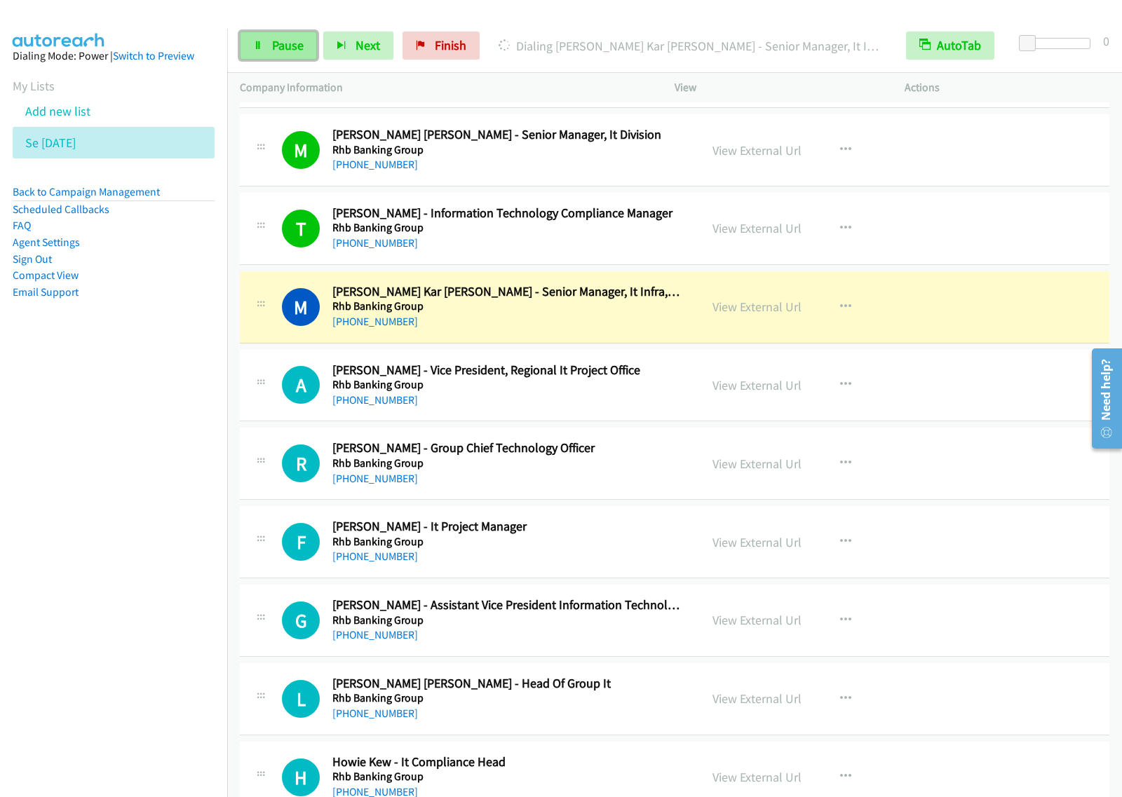
click at [268, 41] on link "Pause" at bounding box center [278, 46] width 77 height 28
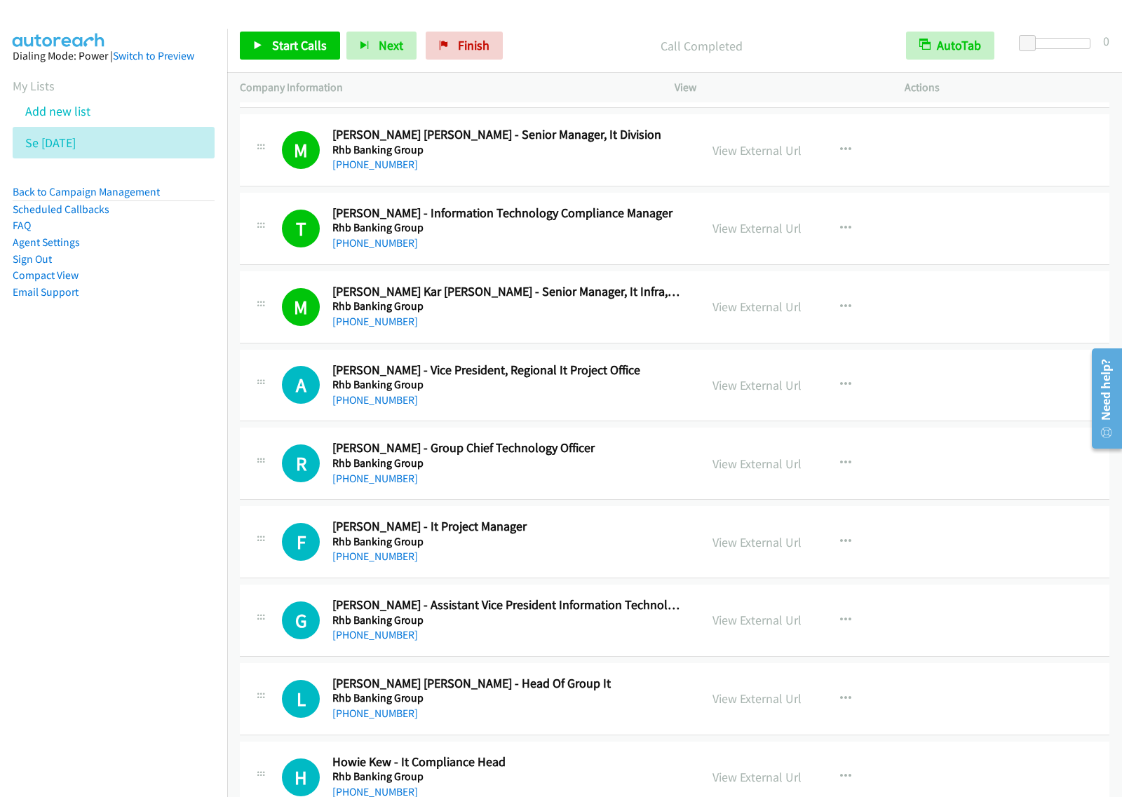
scroll to position [1489, 0]
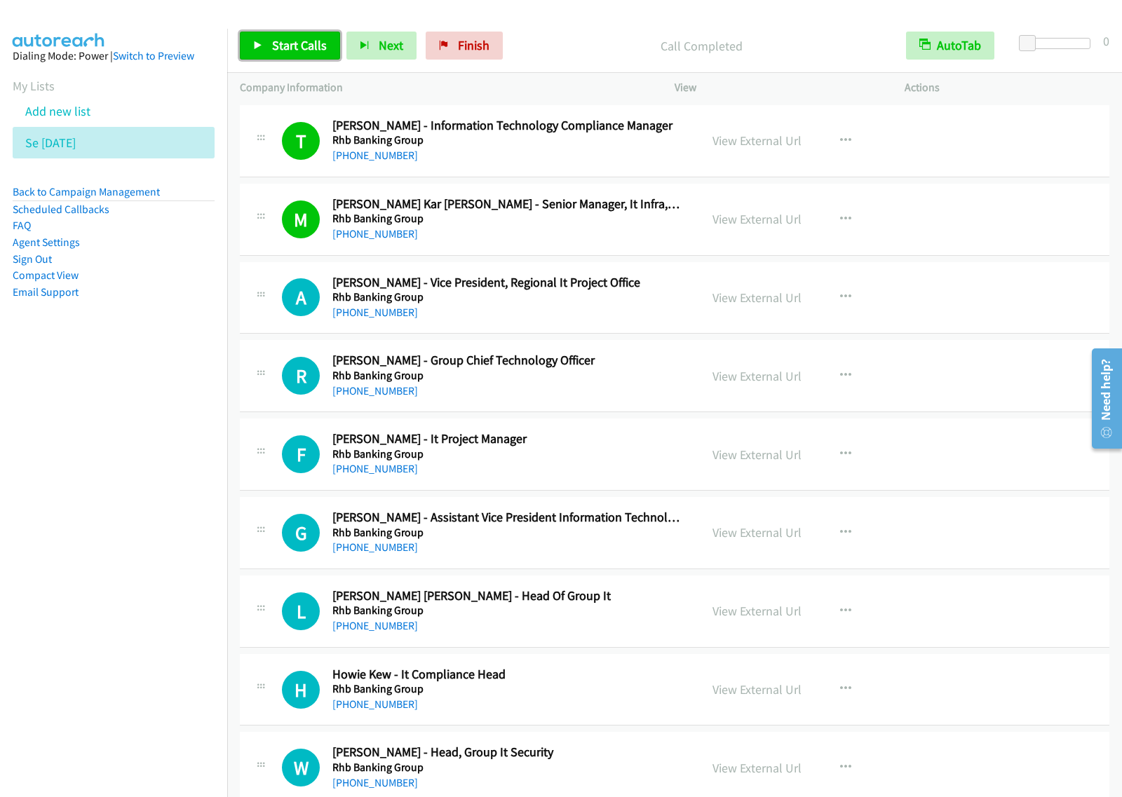
click at [314, 46] on span "Start Calls" at bounding box center [299, 45] width 55 height 16
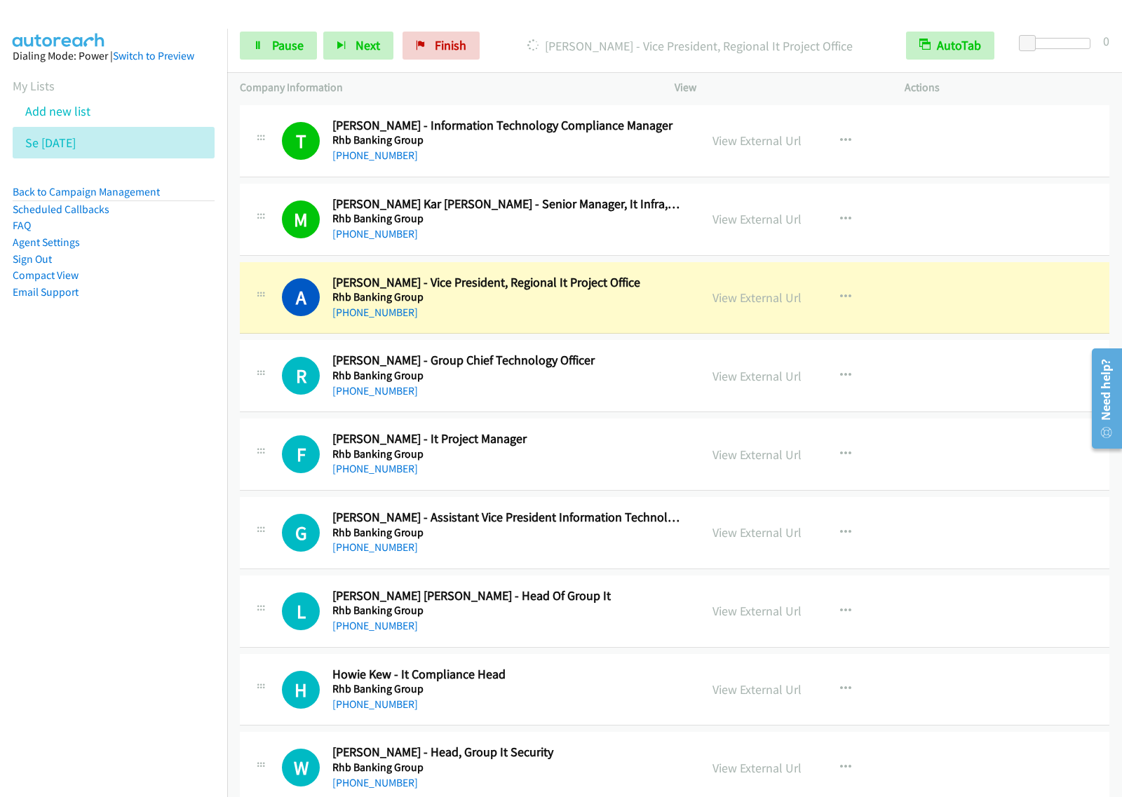
click at [299, 62] on div "Start Calls Pause Next Finish Dialing Agnes Wong - Vice President, Regional It …" at bounding box center [674, 46] width 894 height 54
click at [304, 49] on link "Pause" at bounding box center [278, 46] width 77 height 28
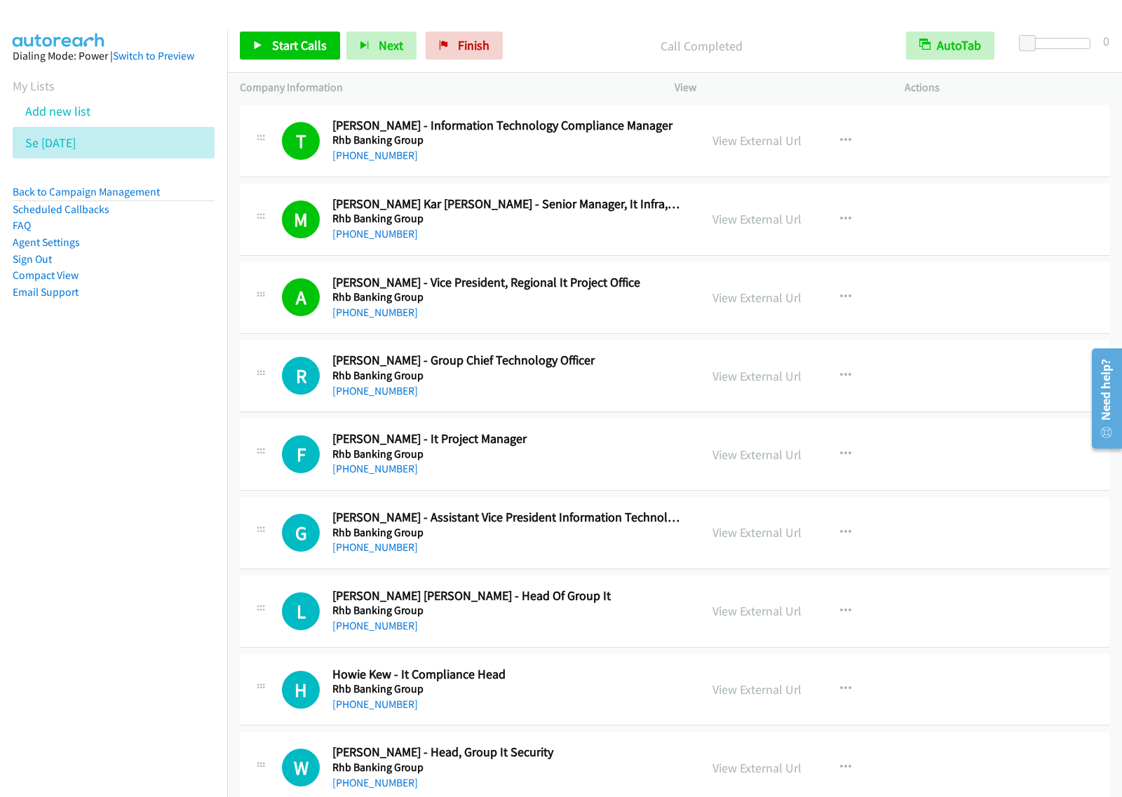
scroll to position [1577, 0]
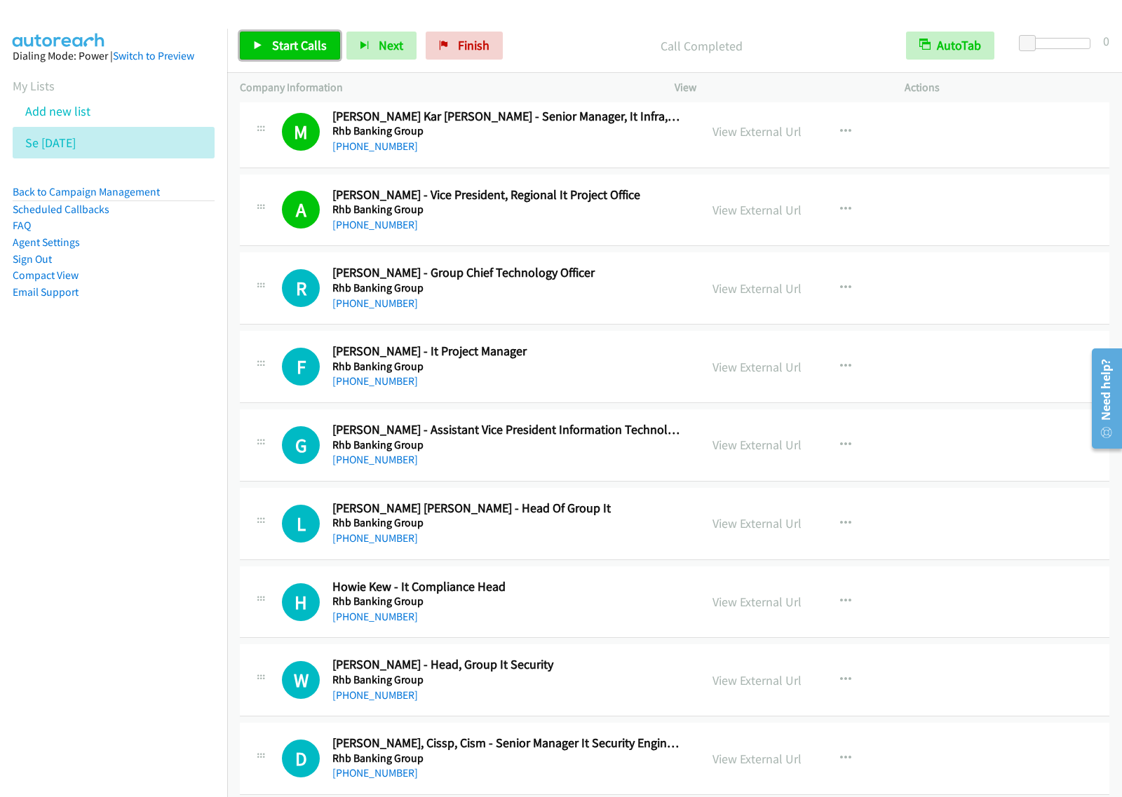
click at [305, 48] on span "Start Calls" at bounding box center [299, 45] width 55 height 16
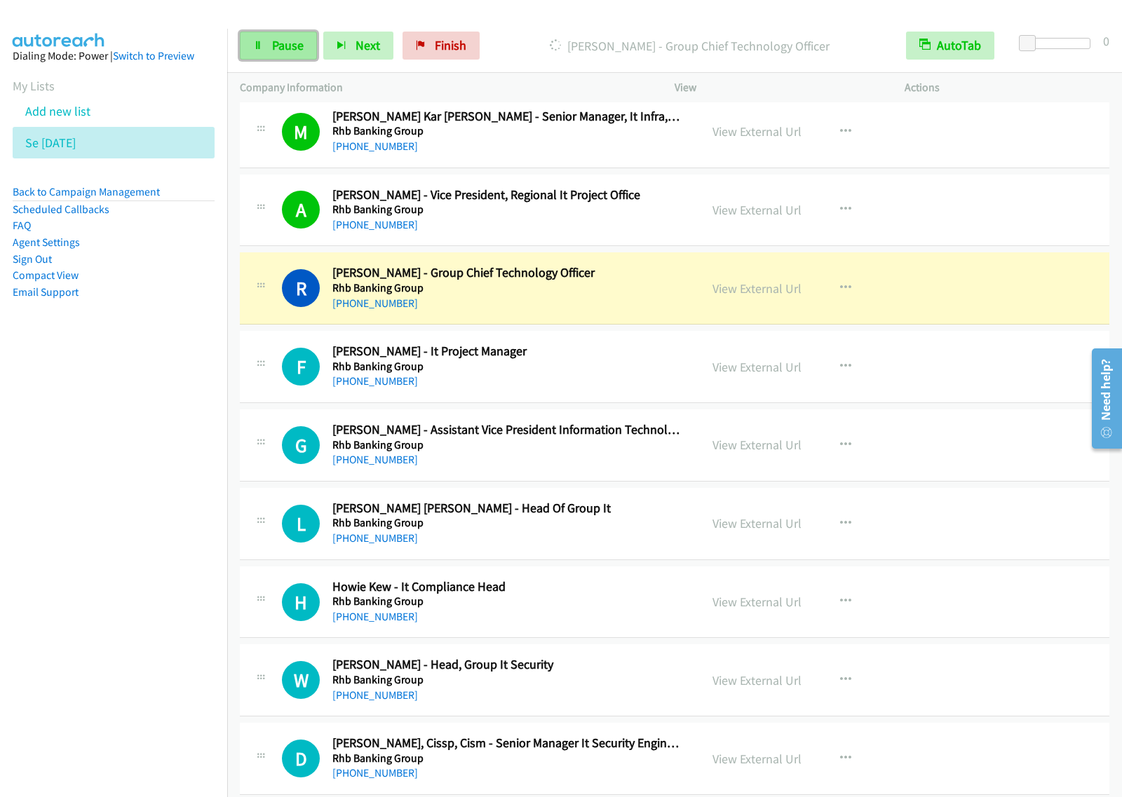
click at [299, 53] on span "Pause" at bounding box center [288, 45] width 32 height 16
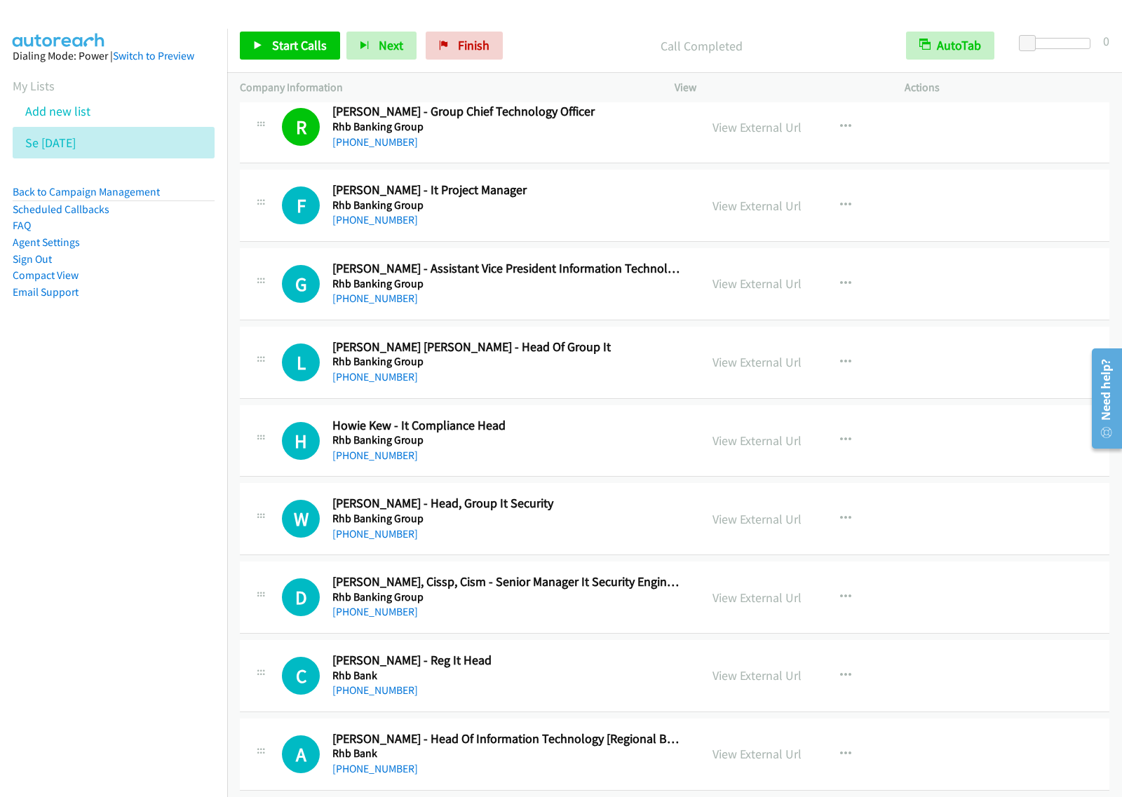
scroll to position [1752, 0]
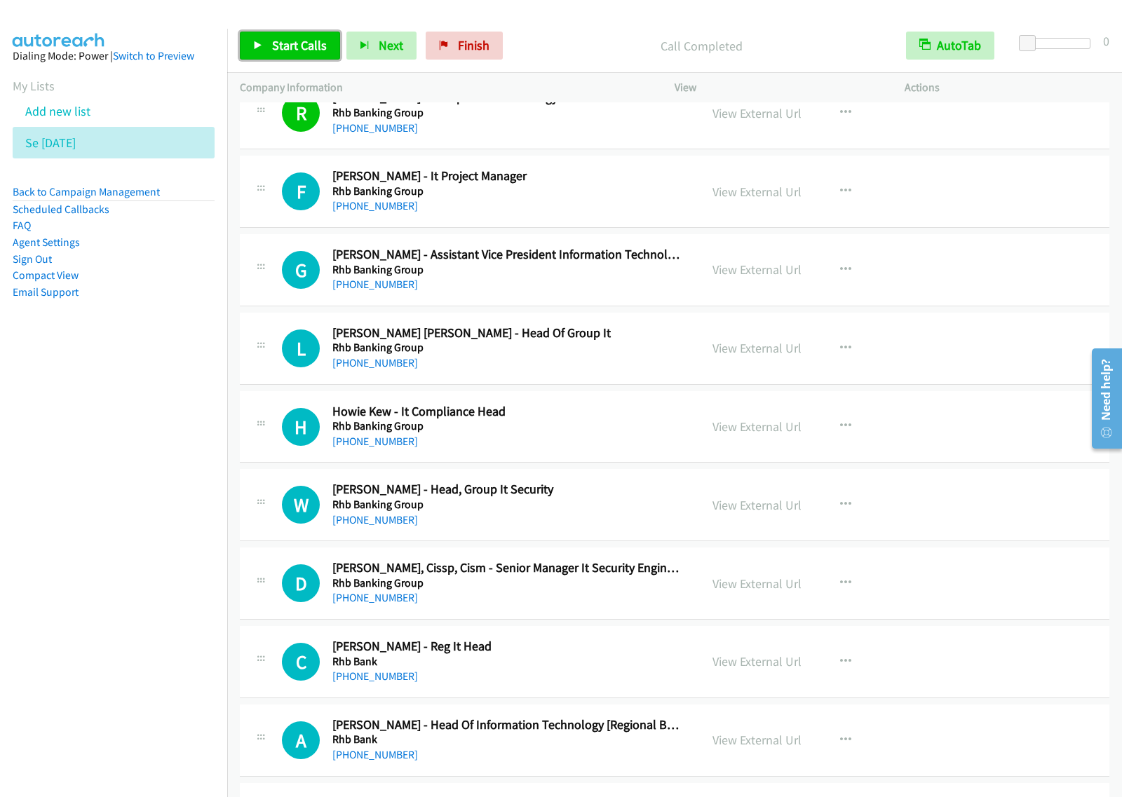
click at [285, 48] on span "Start Calls" at bounding box center [299, 45] width 55 height 16
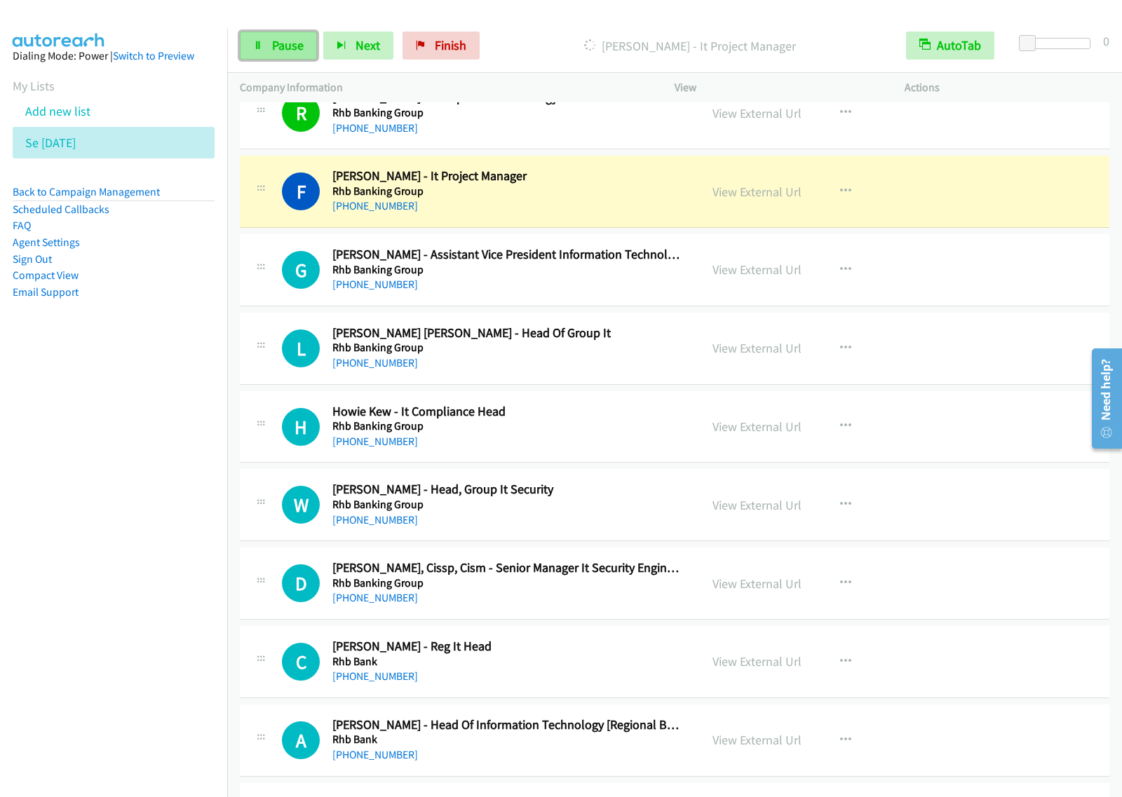
click at [300, 49] on span "Pause" at bounding box center [288, 45] width 32 height 16
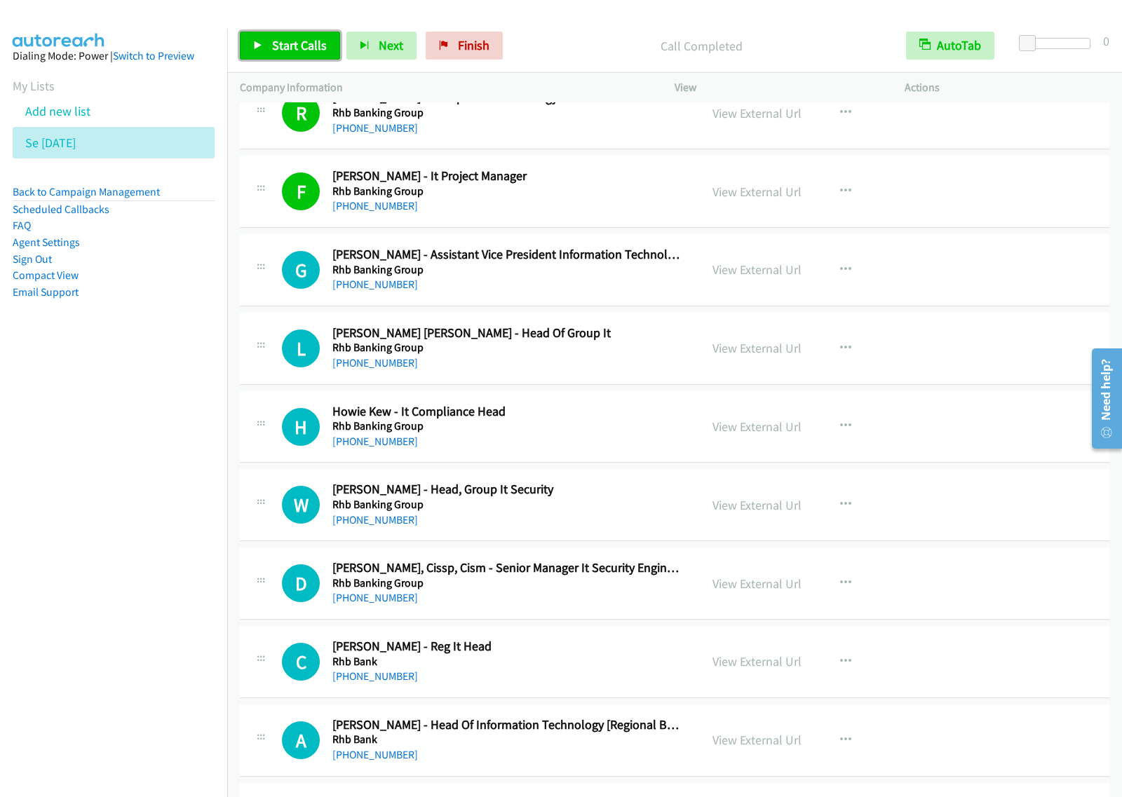
click at [321, 53] on span "Start Calls" at bounding box center [299, 45] width 55 height 16
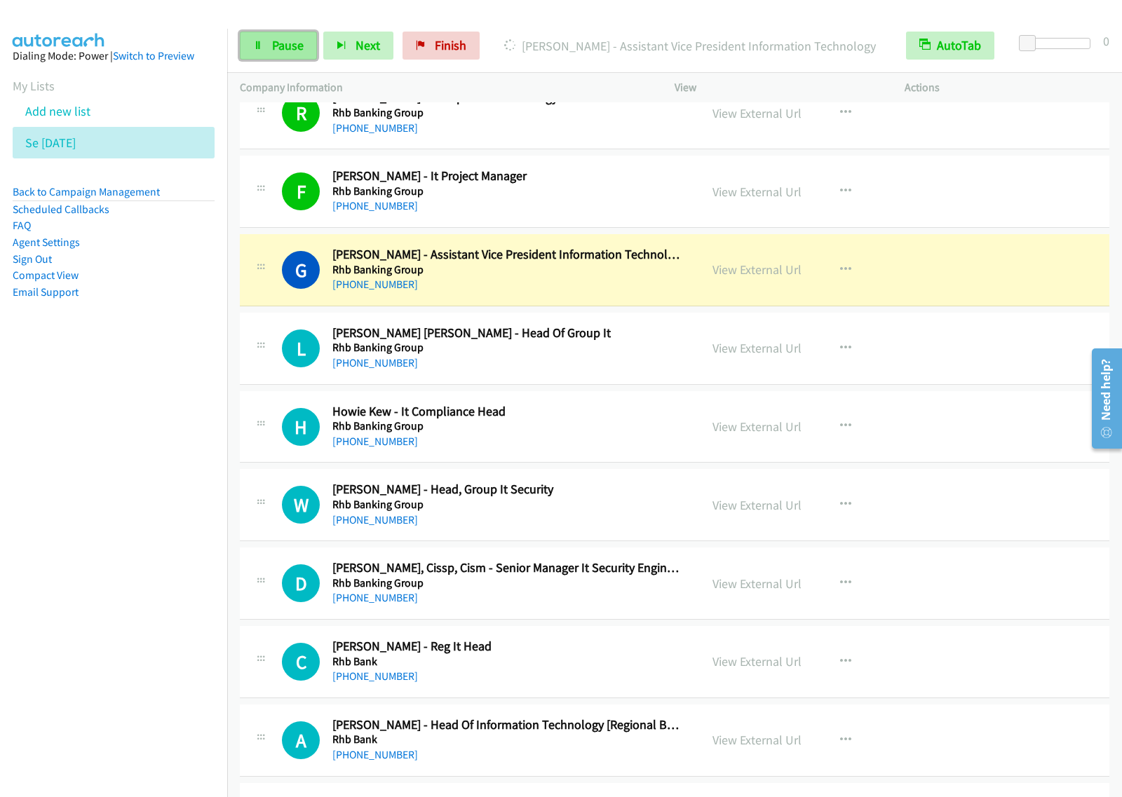
click at [289, 44] on span "Pause" at bounding box center [288, 45] width 32 height 16
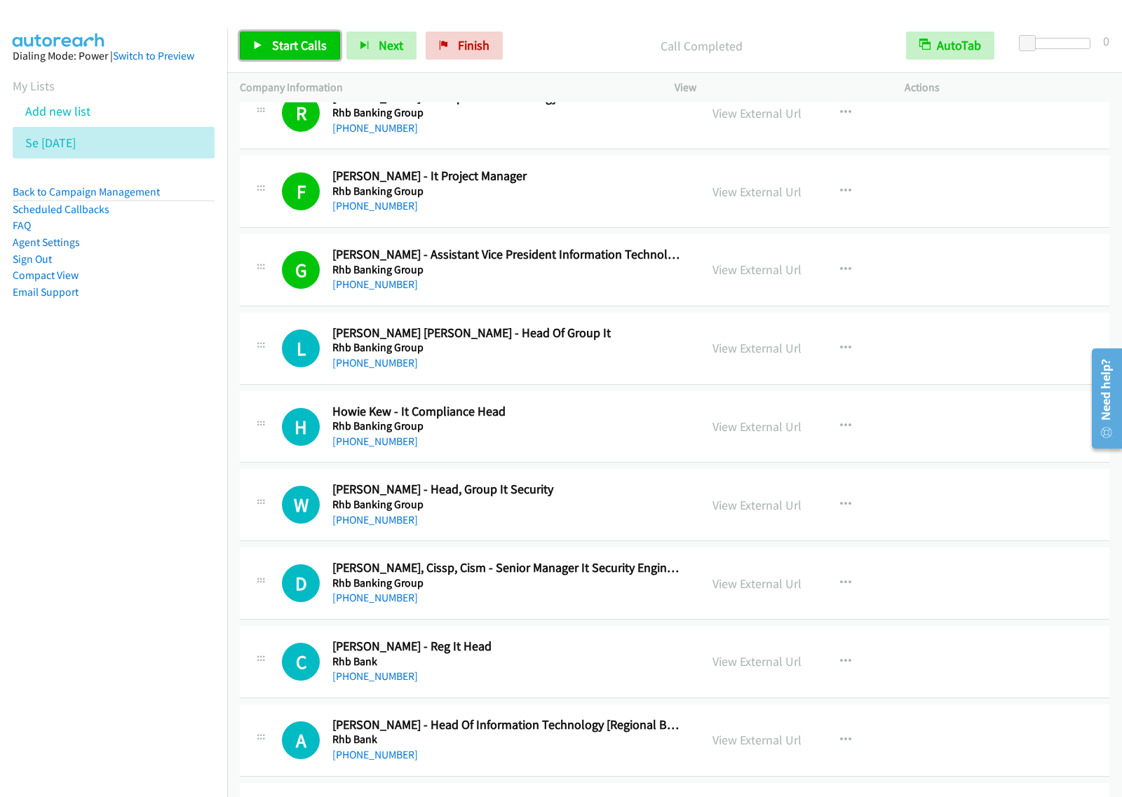
click at [268, 49] on link "Start Calls" at bounding box center [290, 46] width 100 height 28
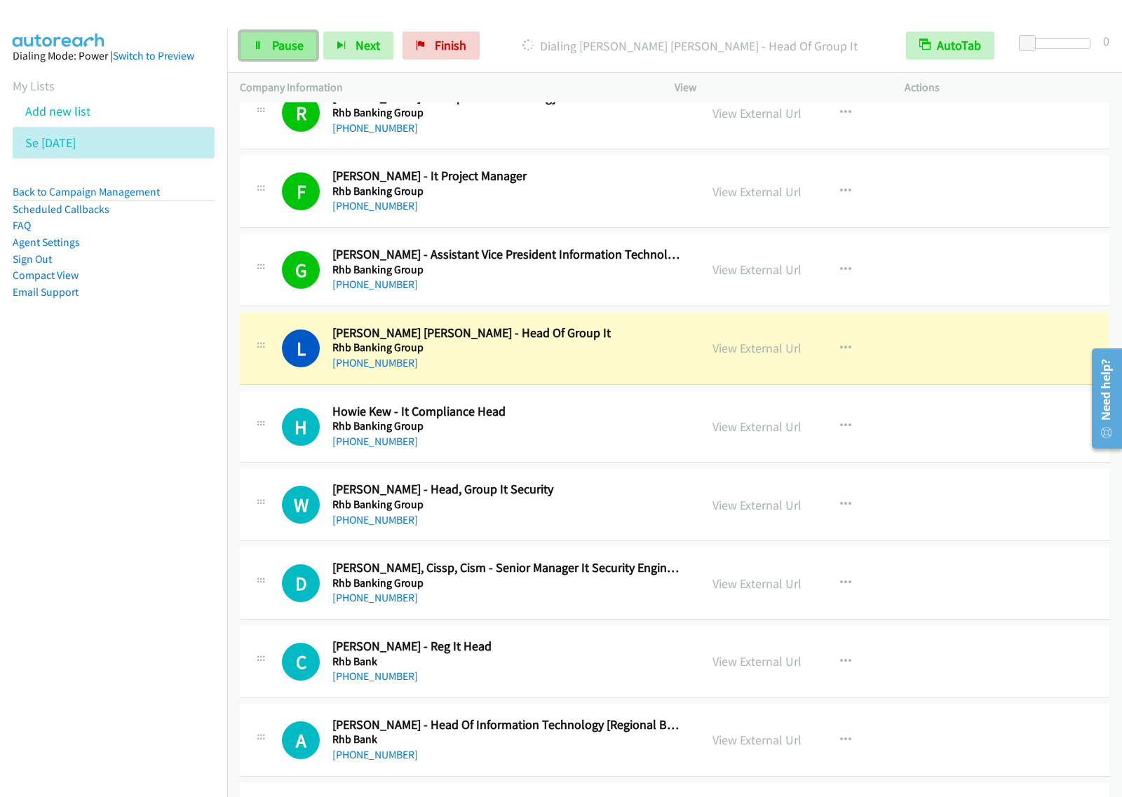
click at [292, 49] on span "Pause" at bounding box center [288, 45] width 32 height 16
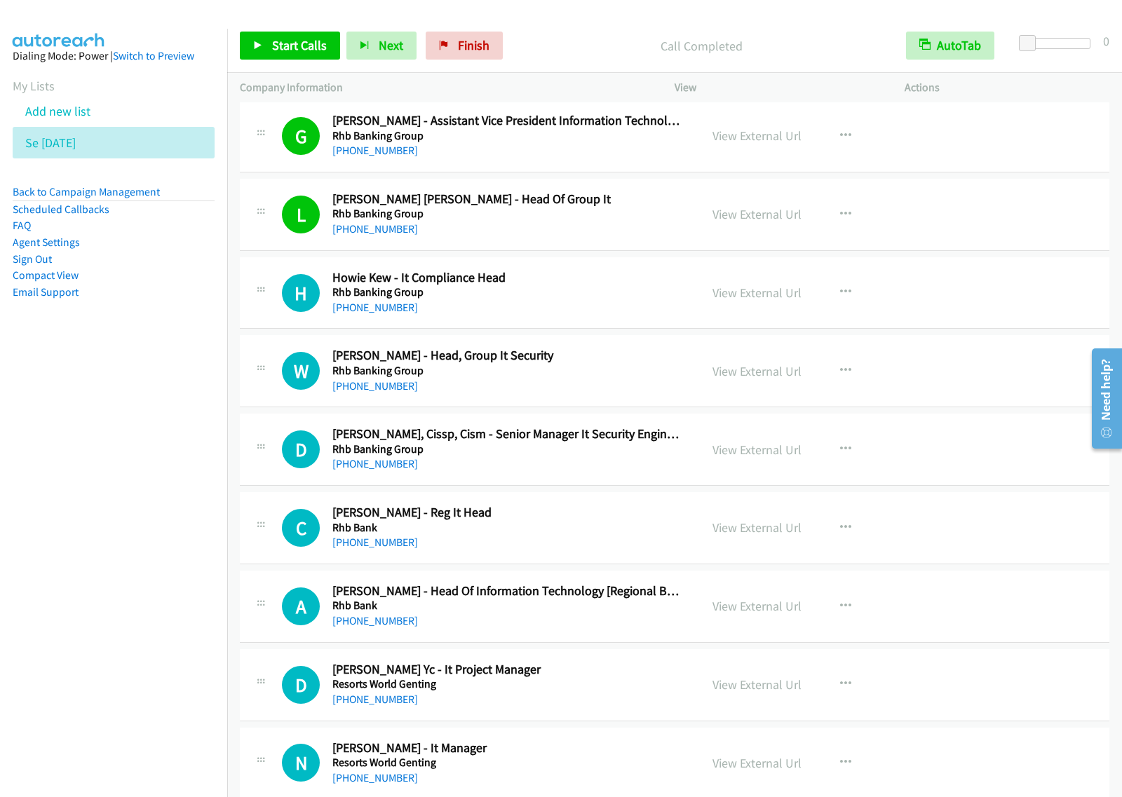
scroll to position [1928, 0]
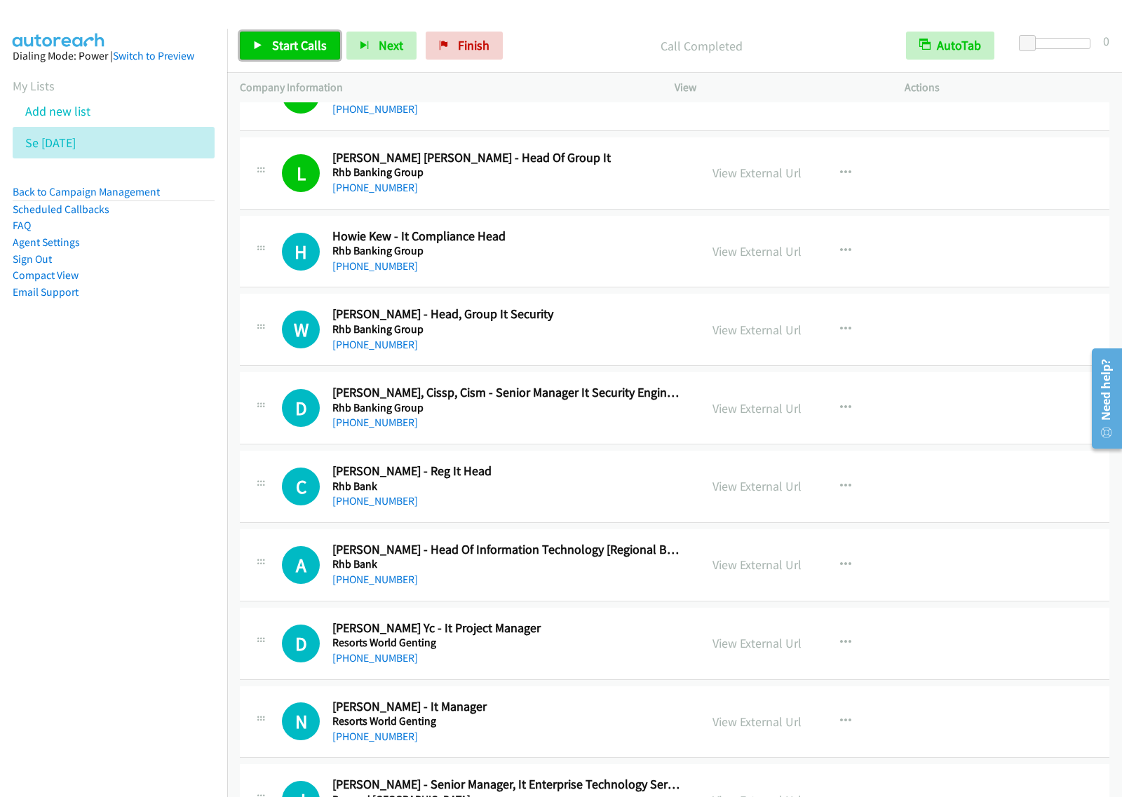
click at [280, 46] on span "Start Calls" at bounding box center [299, 45] width 55 height 16
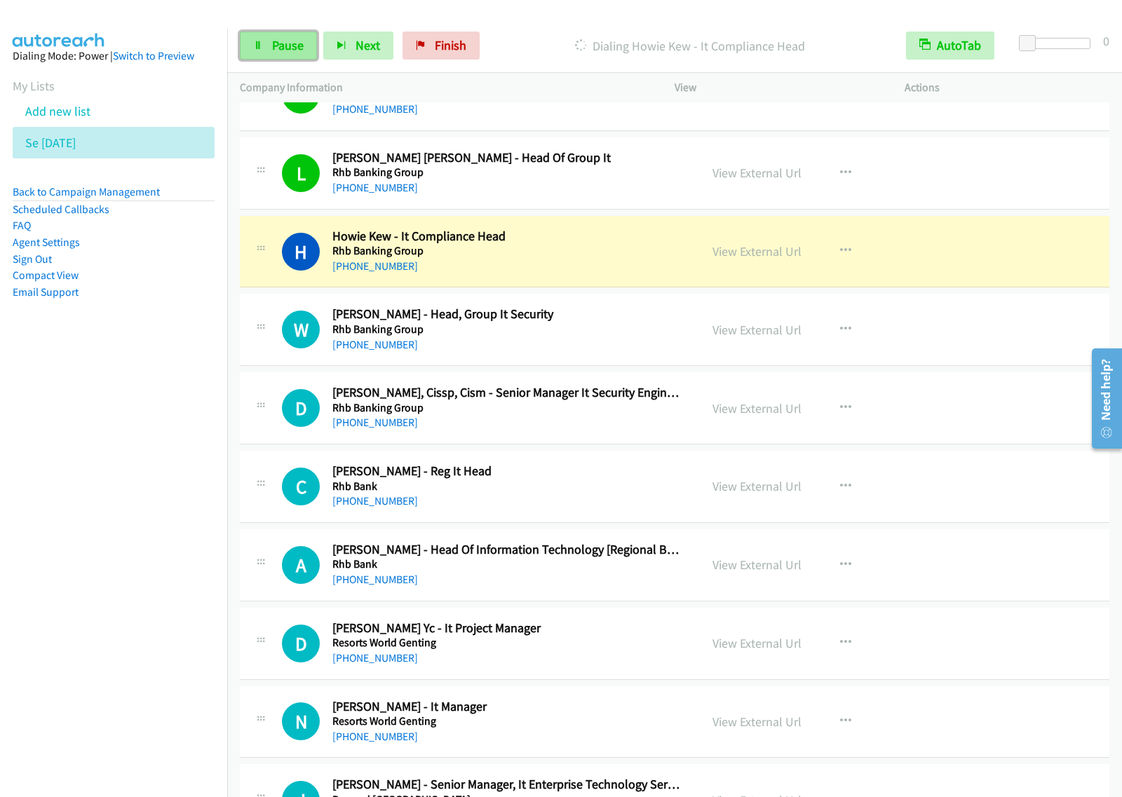
click at [285, 46] on span "Pause" at bounding box center [288, 45] width 32 height 16
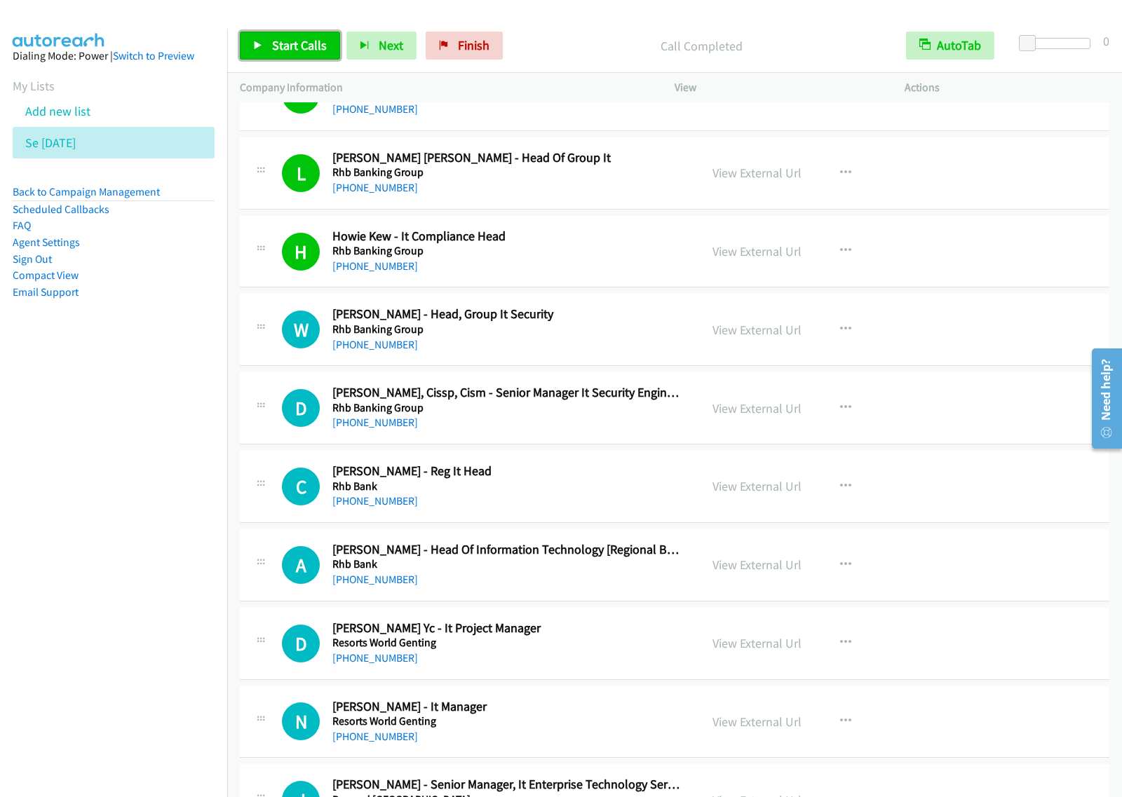
click at [311, 34] on link "Start Calls" at bounding box center [290, 46] width 100 height 28
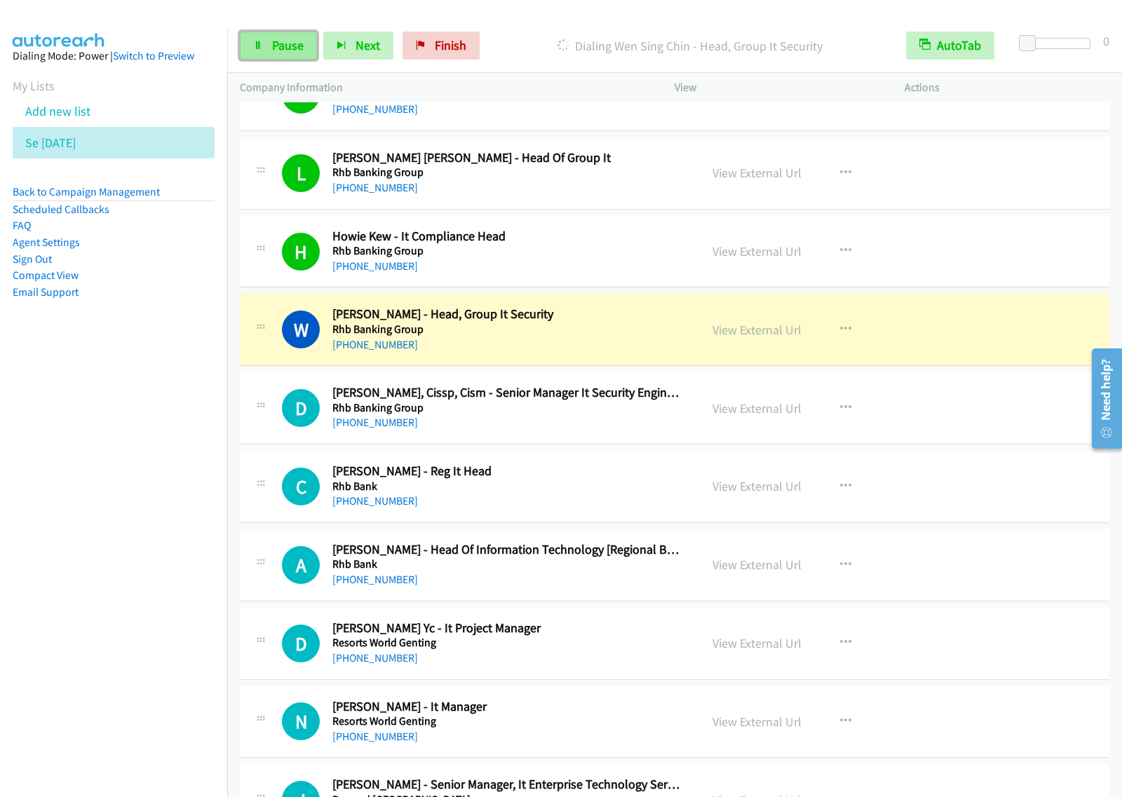
click at [272, 48] on span "Pause" at bounding box center [288, 45] width 32 height 16
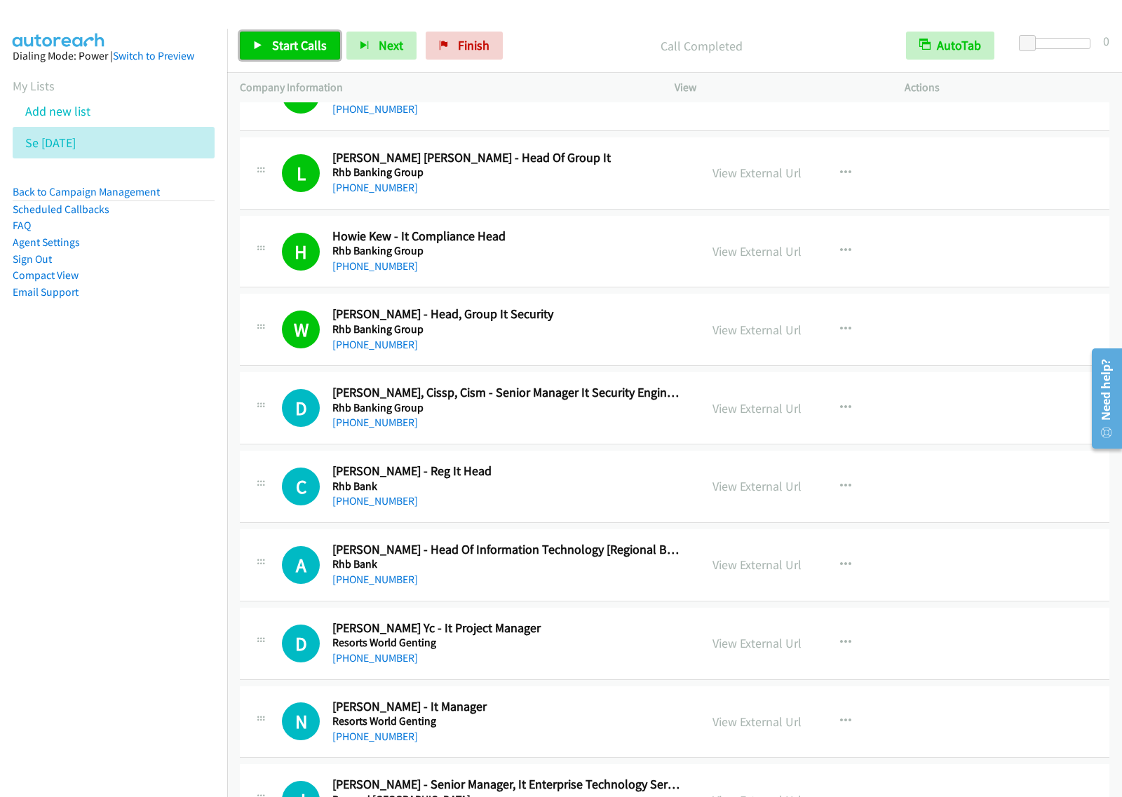
click at [292, 53] on span "Start Calls" at bounding box center [299, 45] width 55 height 16
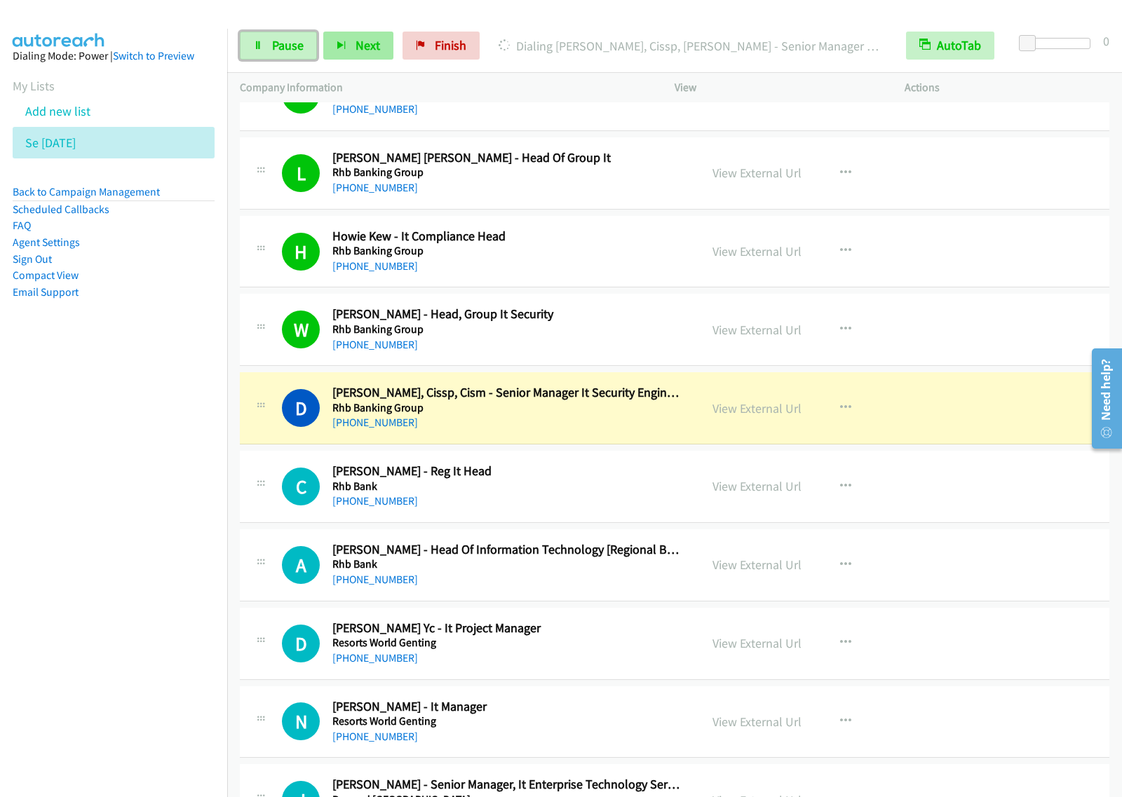
drag, startPoint x: 268, startPoint y: 53, endPoint x: 323, endPoint y: 50, distance: 55.4
click at [268, 53] on link "Pause" at bounding box center [278, 46] width 77 height 28
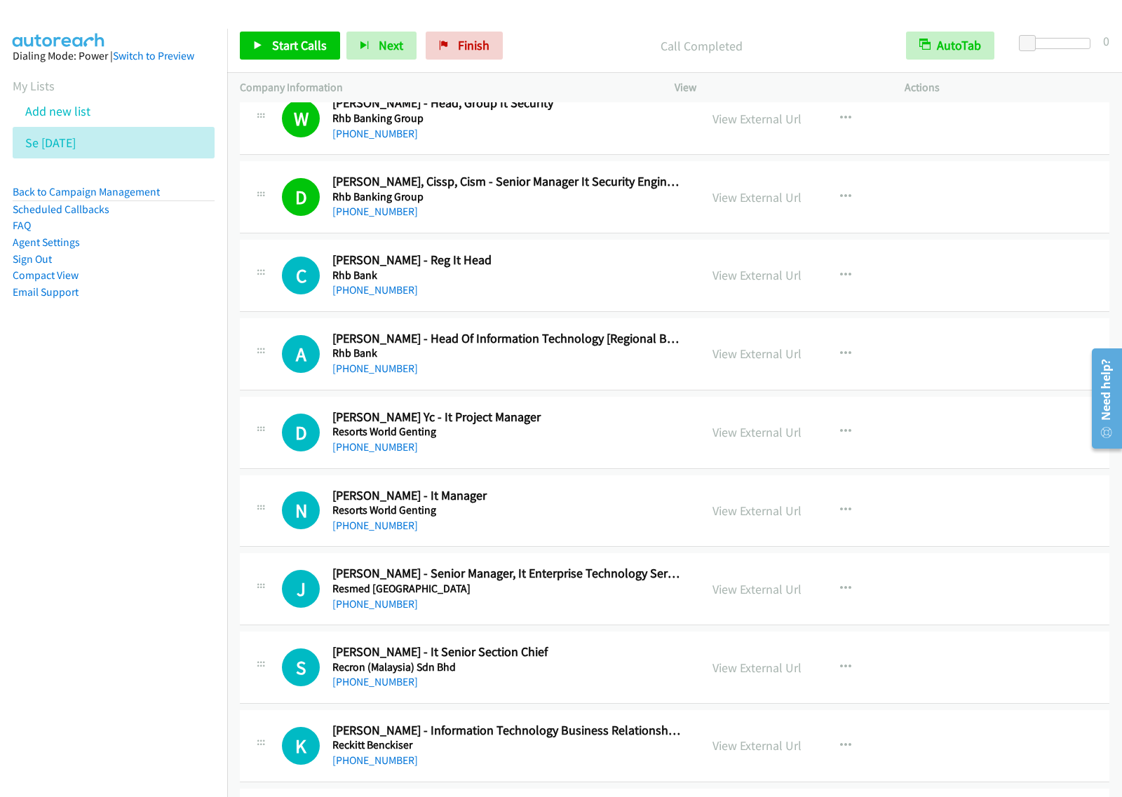
scroll to position [2190, 0]
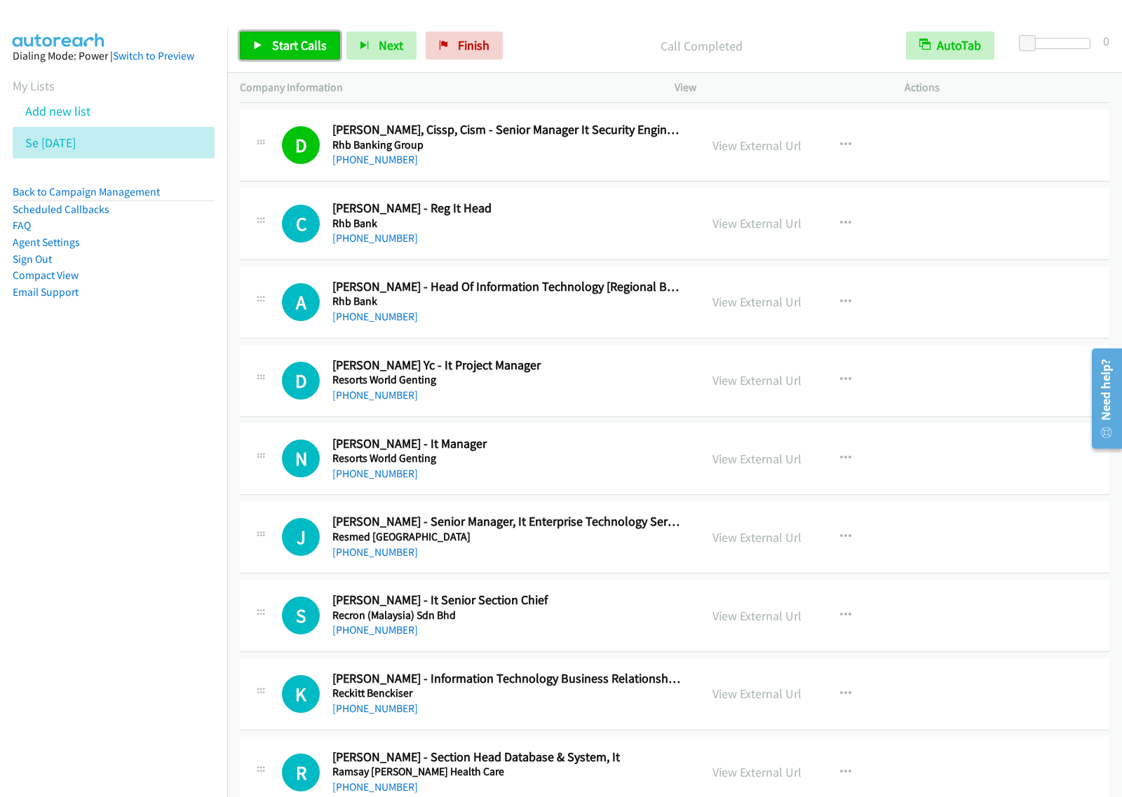
click at [285, 50] on span "Start Calls" at bounding box center [299, 45] width 55 height 16
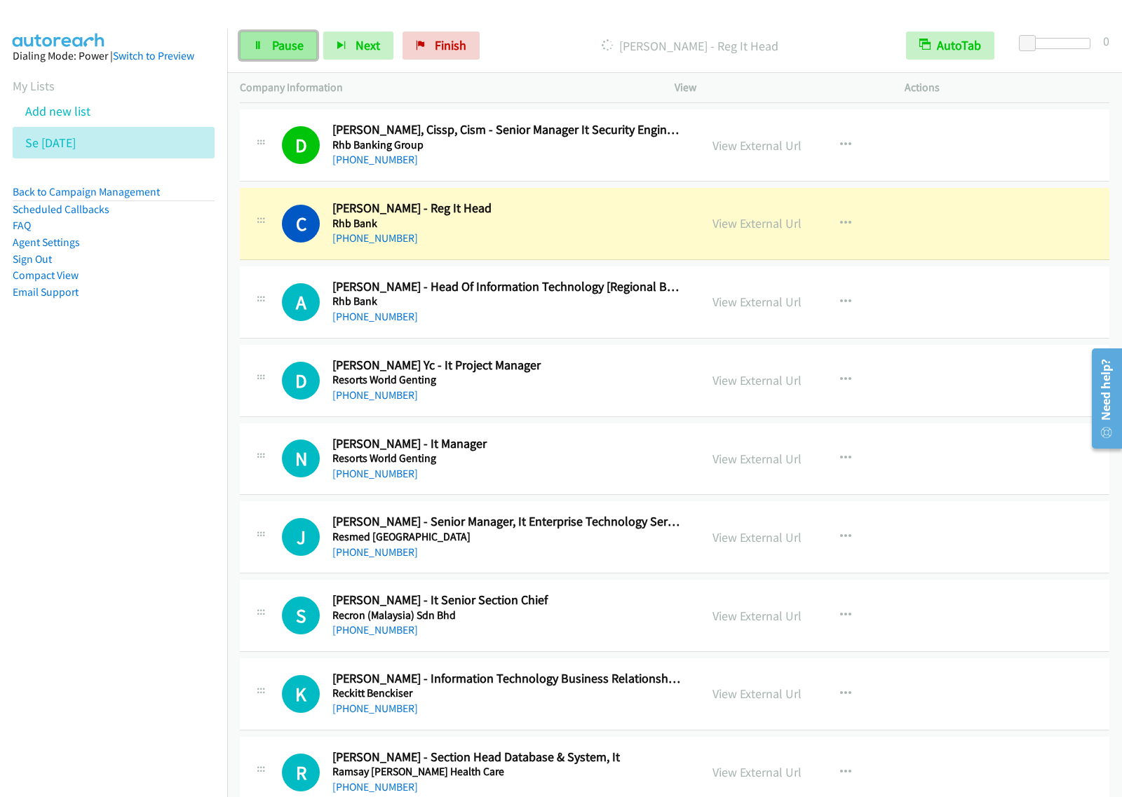
click at [299, 48] on span "Pause" at bounding box center [288, 45] width 32 height 16
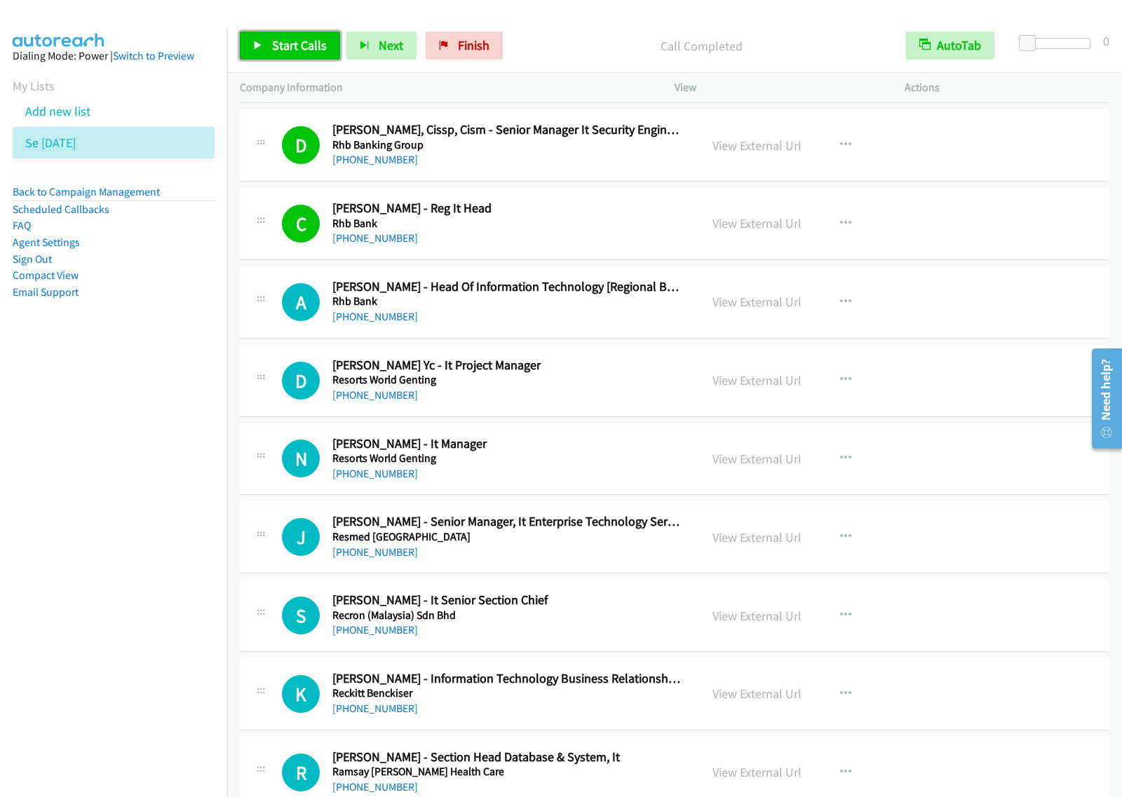
click at [280, 43] on span "Start Calls" at bounding box center [299, 45] width 55 height 16
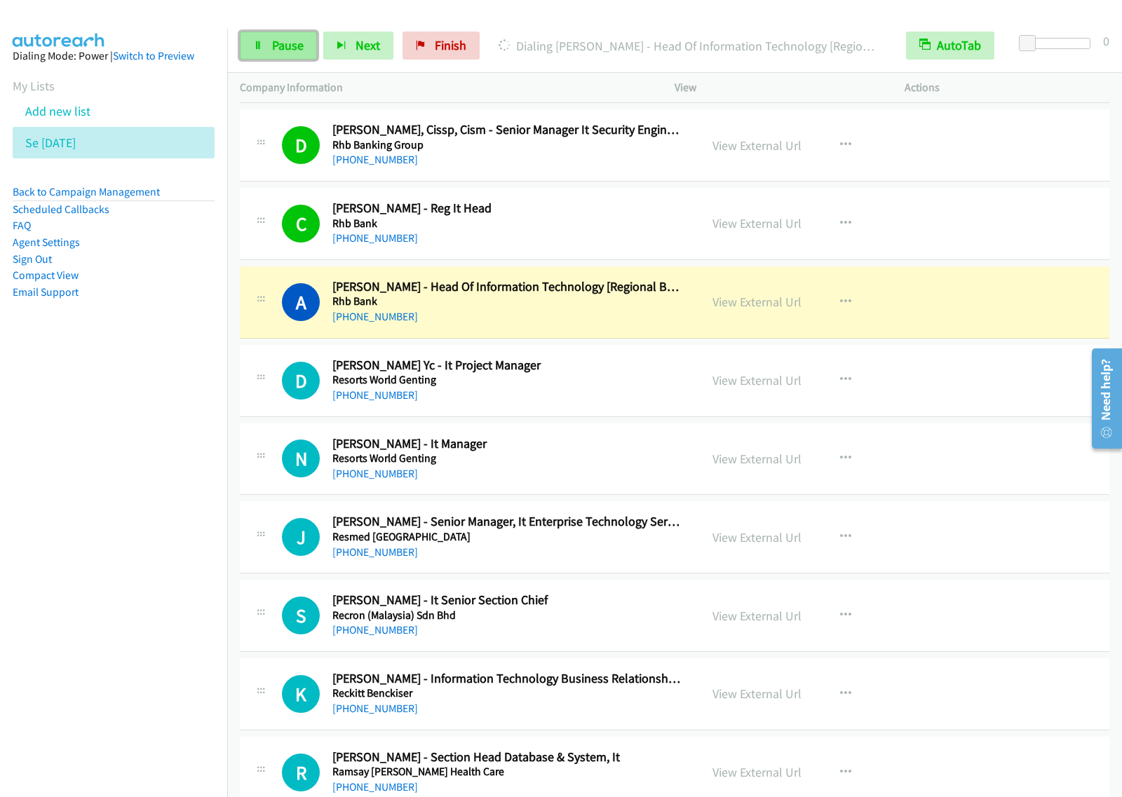
click at [285, 50] on span "Pause" at bounding box center [288, 45] width 32 height 16
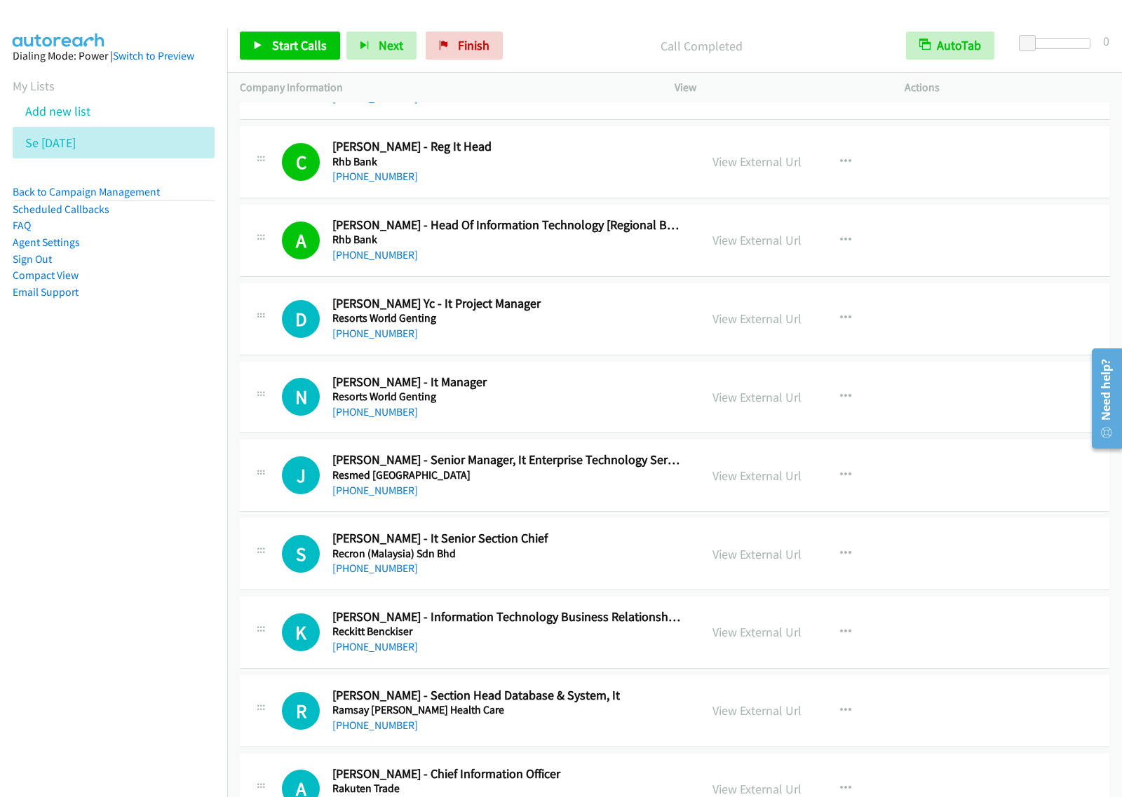
scroll to position [2278, 0]
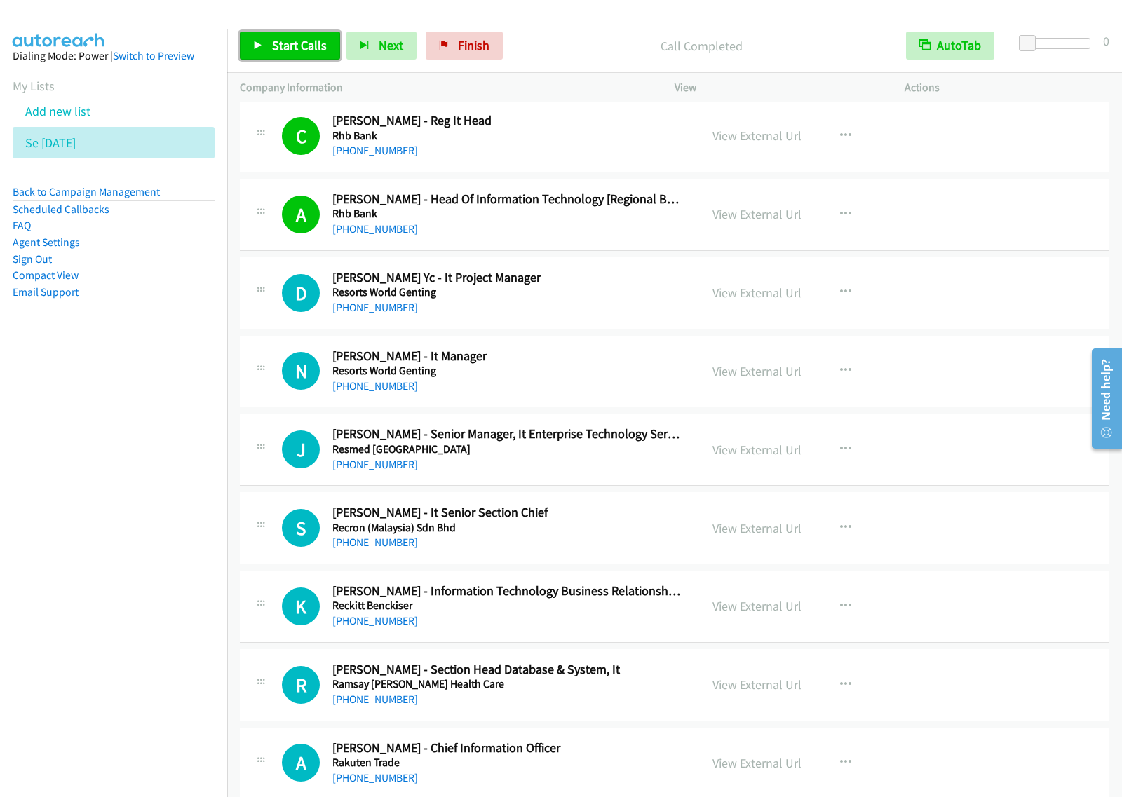
click at [285, 39] on span "Start Calls" at bounding box center [299, 45] width 55 height 16
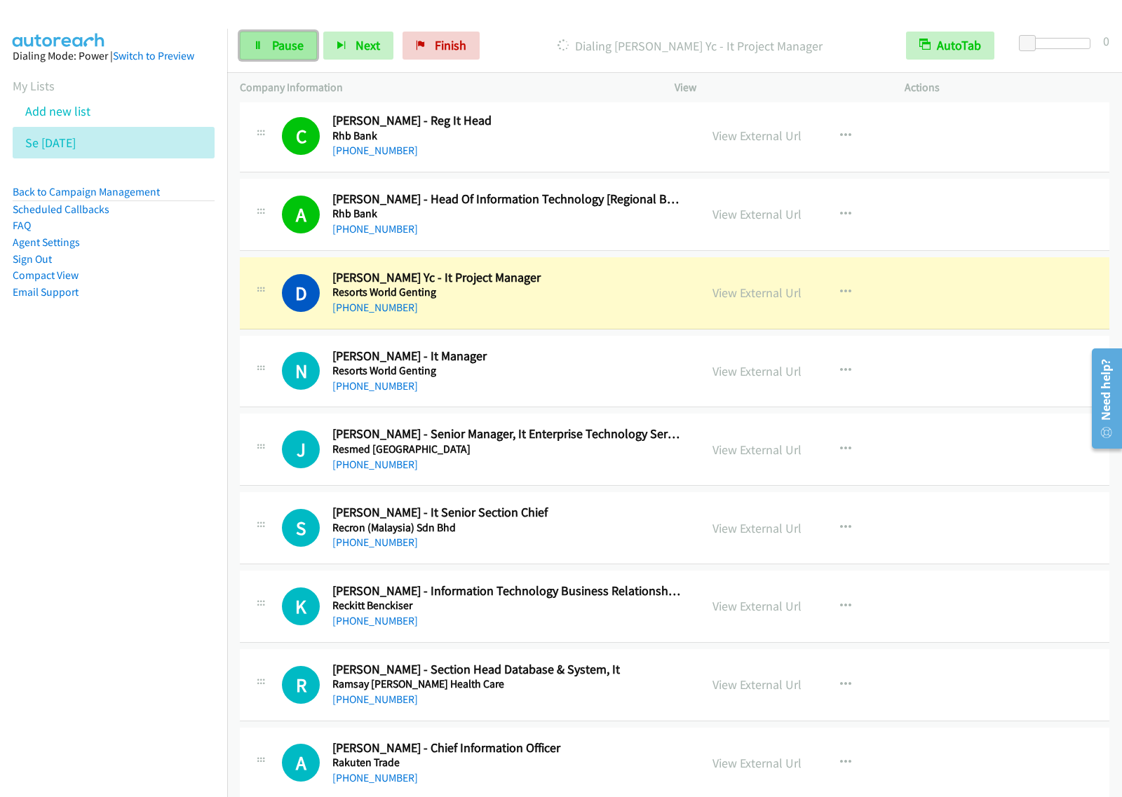
click at [284, 51] on span "Pause" at bounding box center [288, 45] width 32 height 16
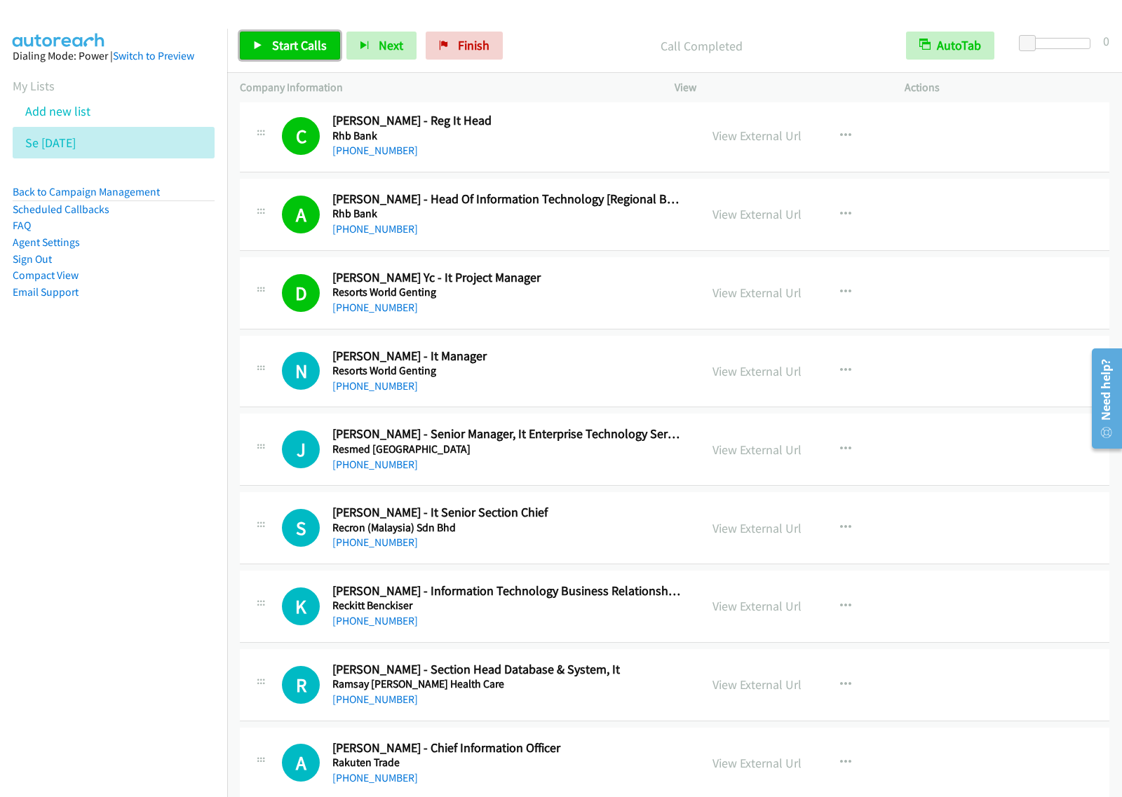
click at [310, 53] on span "Start Calls" at bounding box center [299, 45] width 55 height 16
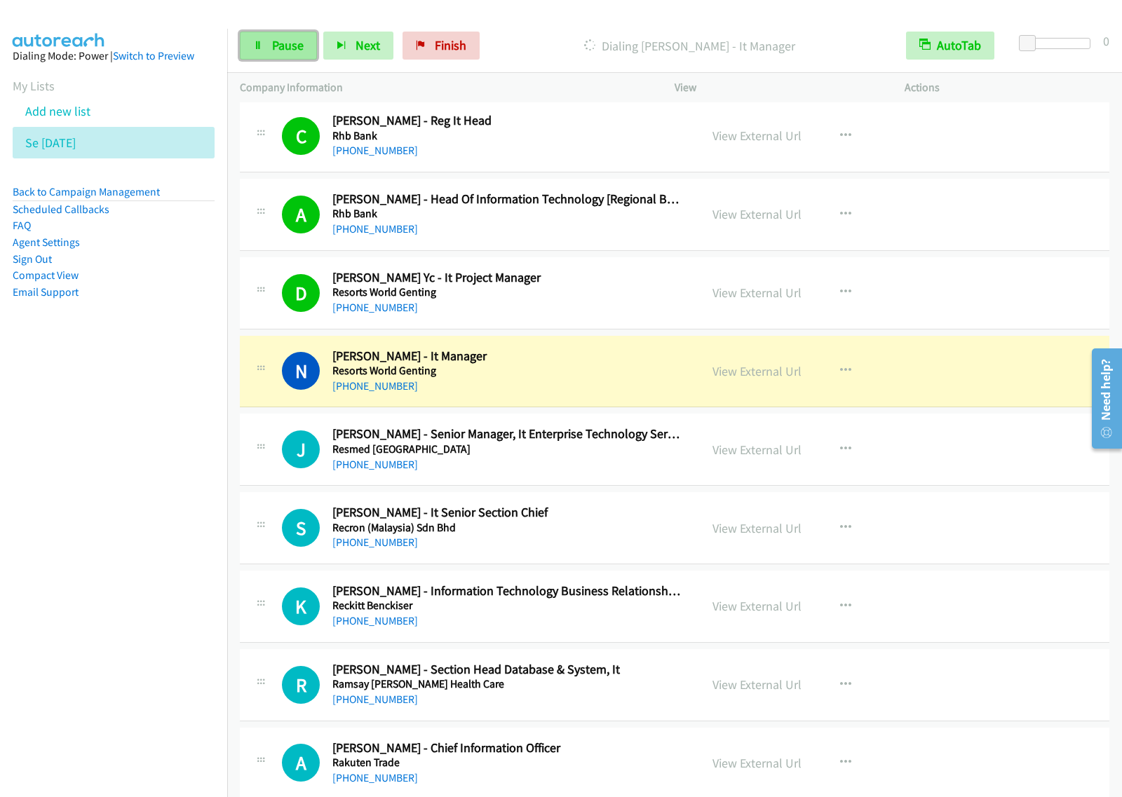
click at [293, 46] on span "Pause" at bounding box center [288, 45] width 32 height 16
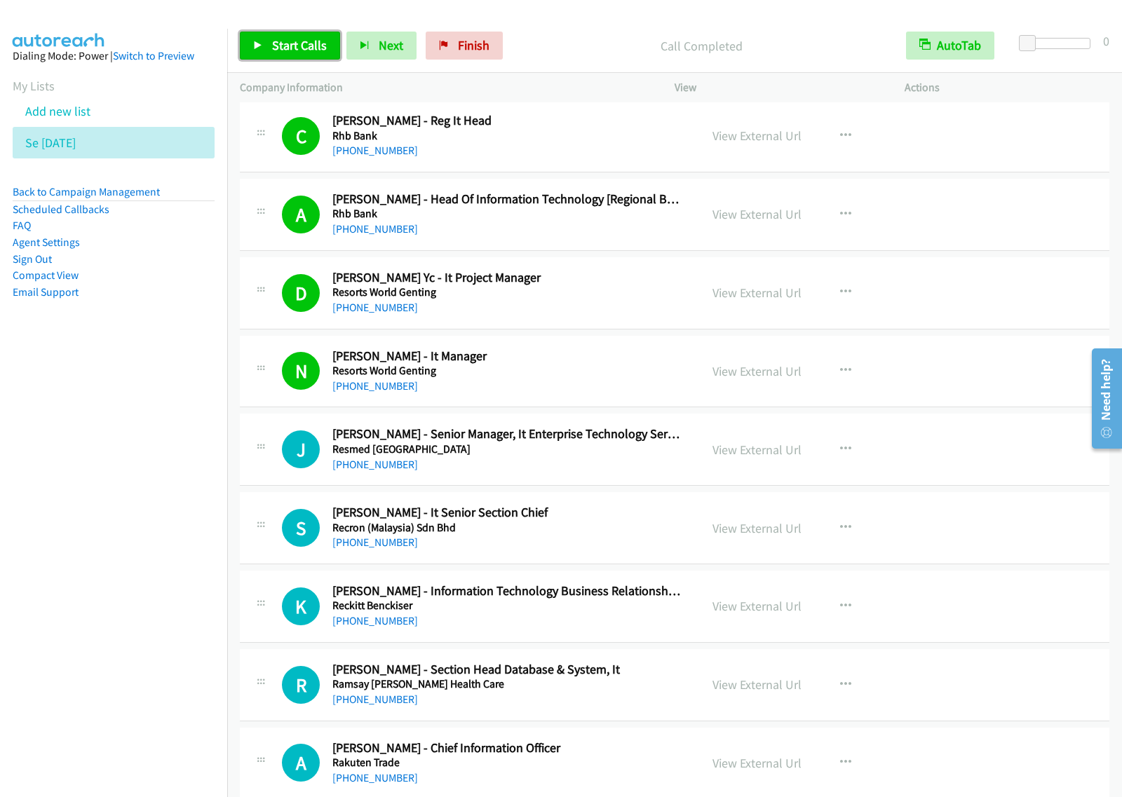
click at [292, 44] on span "Start Calls" at bounding box center [299, 45] width 55 height 16
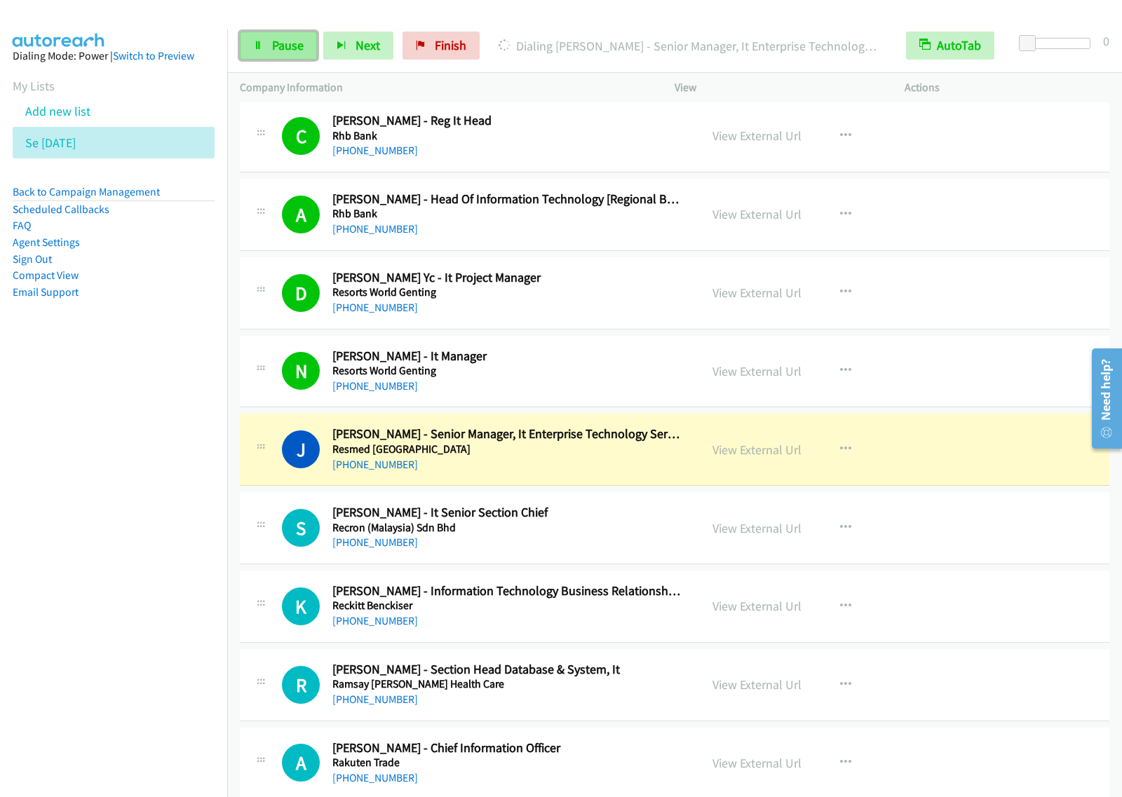
drag, startPoint x: 277, startPoint y: 43, endPoint x: 303, endPoint y: 39, distance: 26.3
click at [277, 43] on span "Pause" at bounding box center [288, 45] width 32 height 16
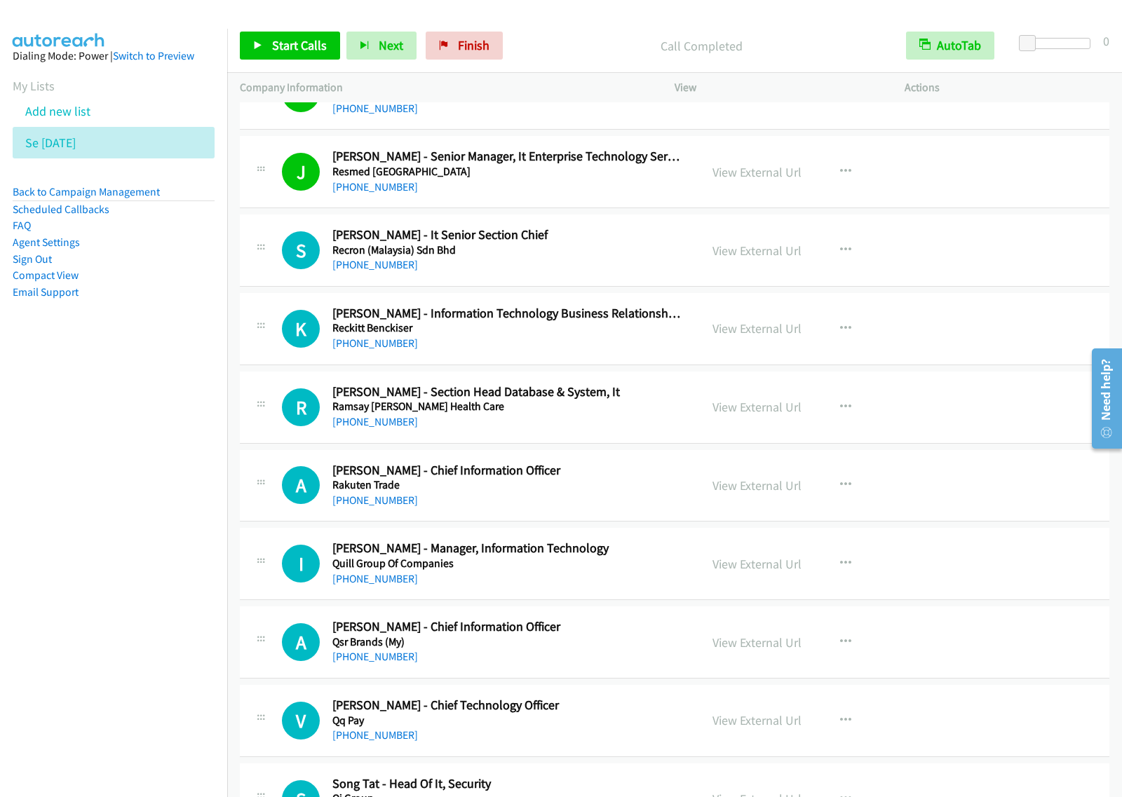
scroll to position [2541, 0]
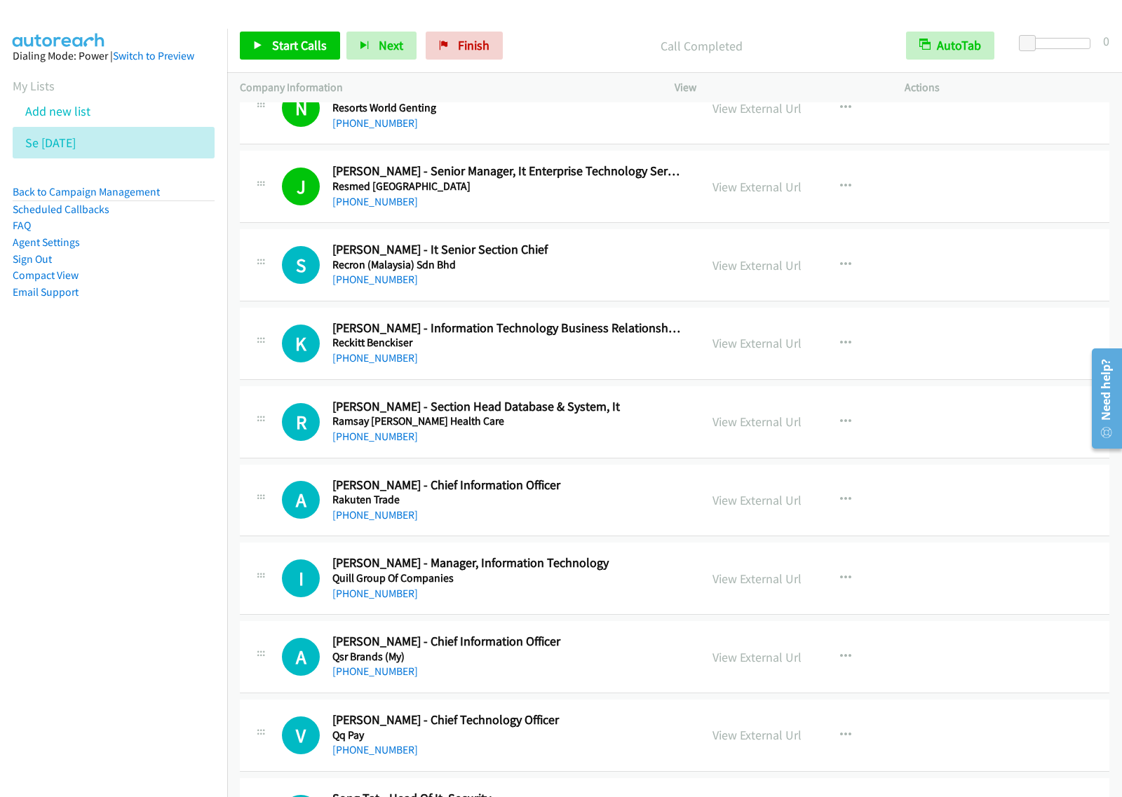
click at [308, 29] on div "Start Calls Pause Next Finish Call Completed AutoTab AutoTab 0" at bounding box center [674, 46] width 894 height 54
click at [307, 47] on span "Start Calls" at bounding box center [299, 45] width 55 height 16
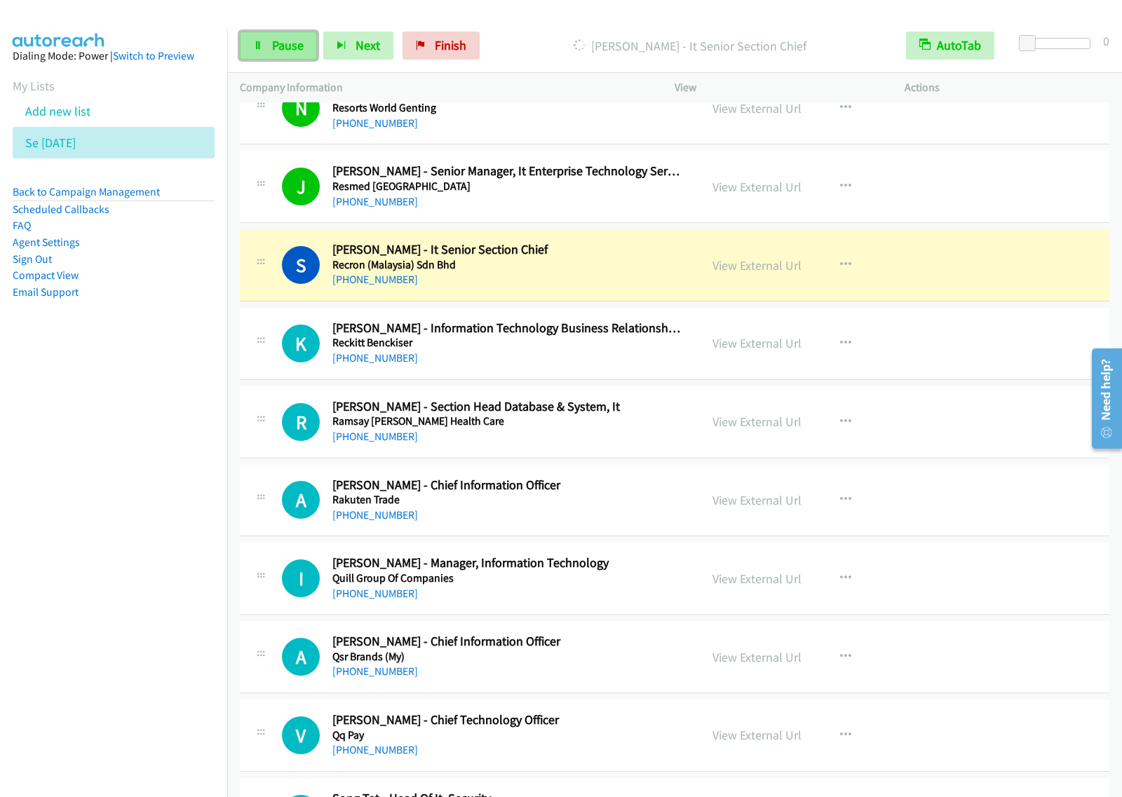
click at [299, 51] on span "Pause" at bounding box center [288, 45] width 32 height 16
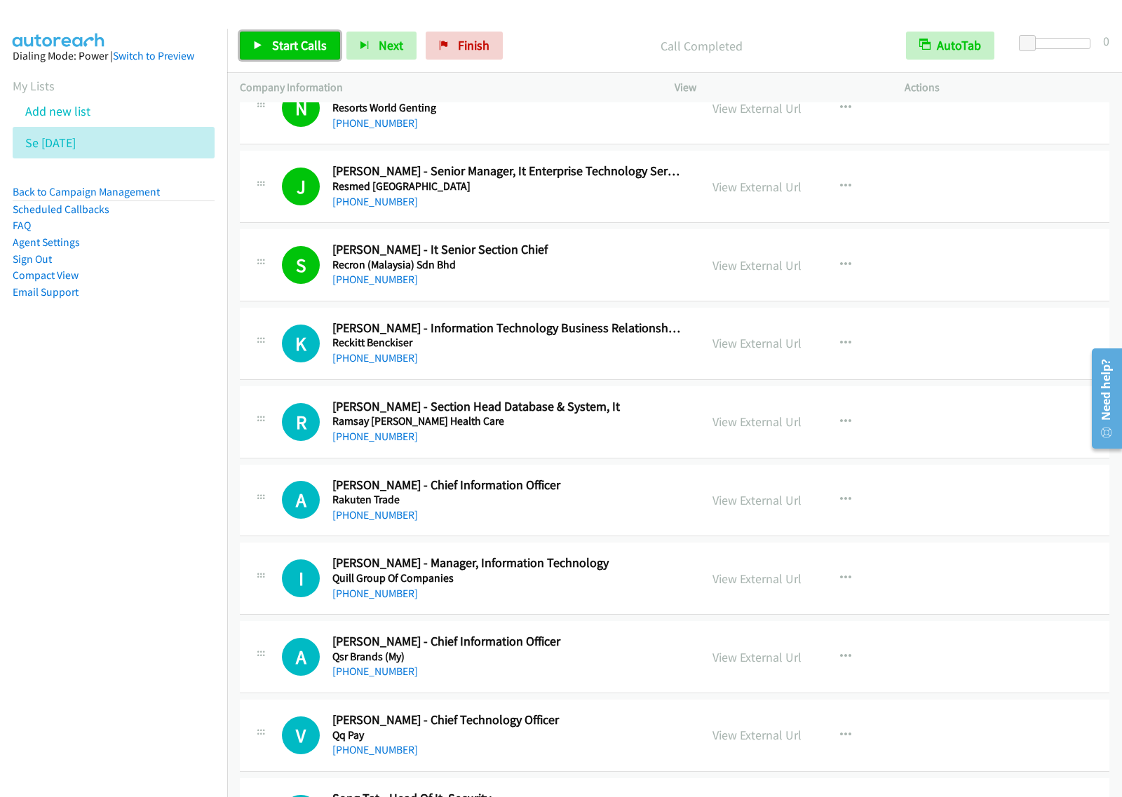
click at [295, 50] on span "Start Calls" at bounding box center [299, 45] width 55 height 16
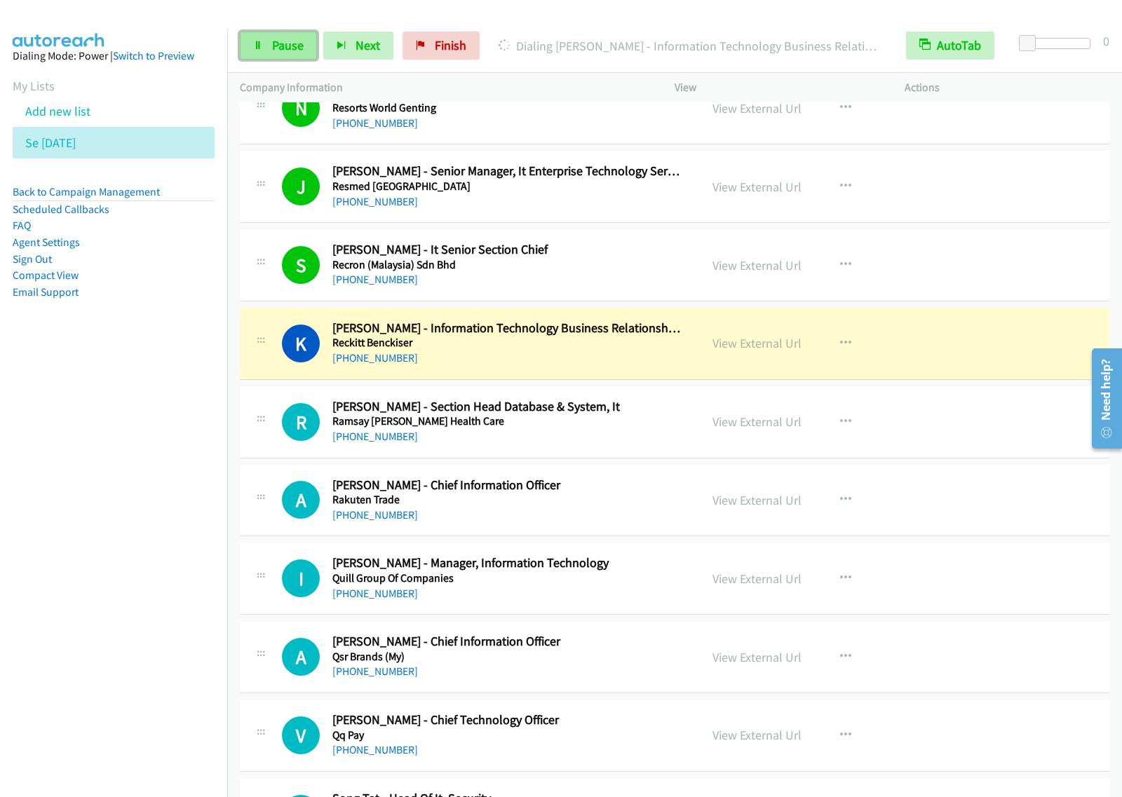
click at [295, 57] on link "Pause" at bounding box center [278, 46] width 77 height 28
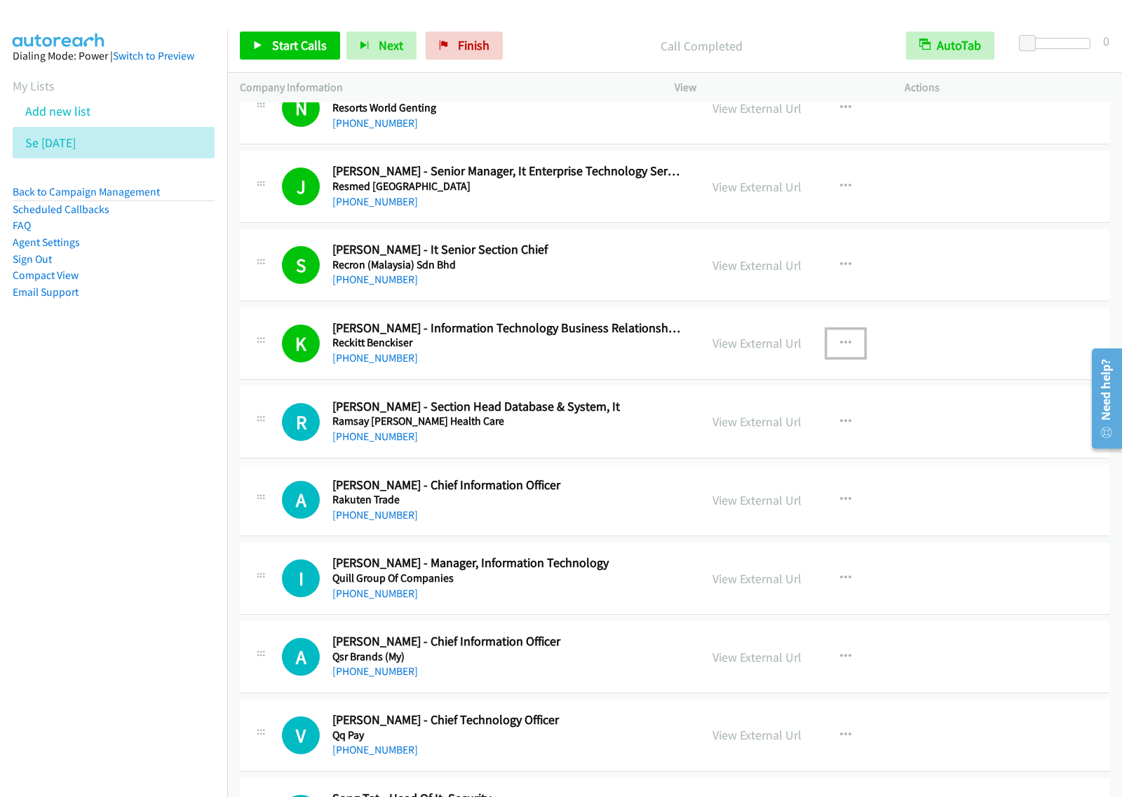
click at [840, 347] on icon "button" at bounding box center [845, 343] width 11 height 11
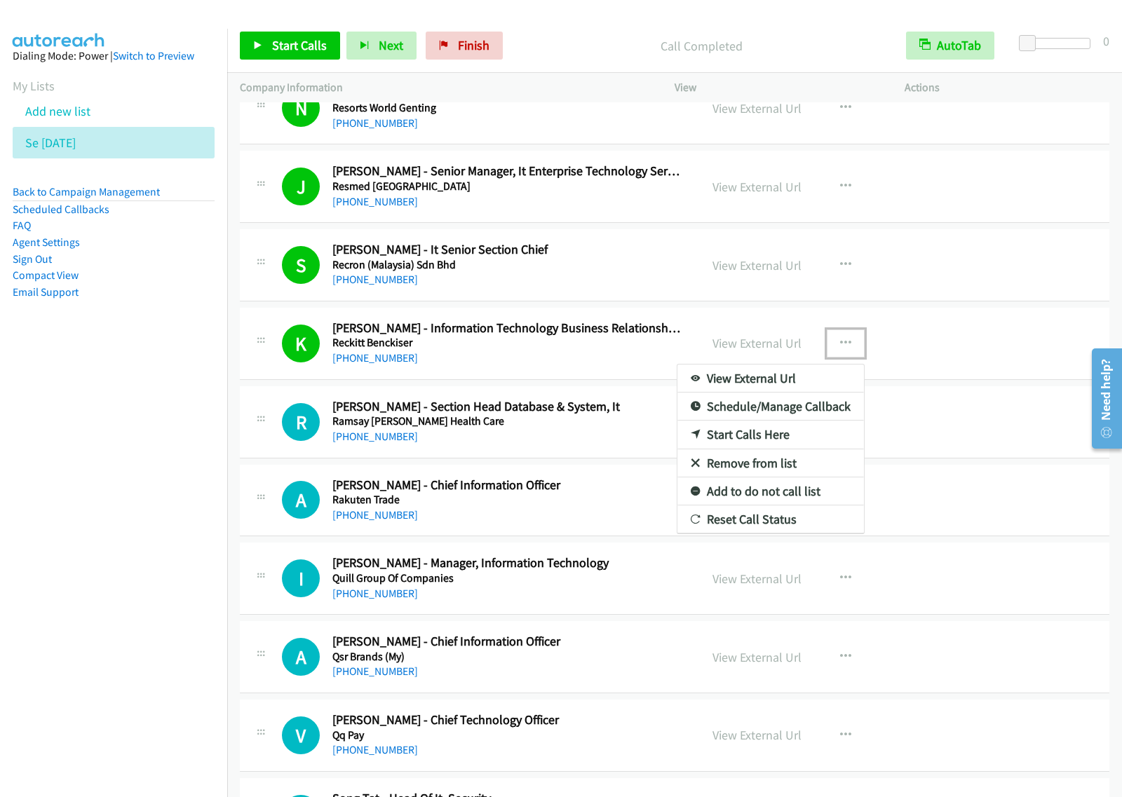
click at [815, 383] on link "View External Url" at bounding box center [770, 378] width 186 height 28
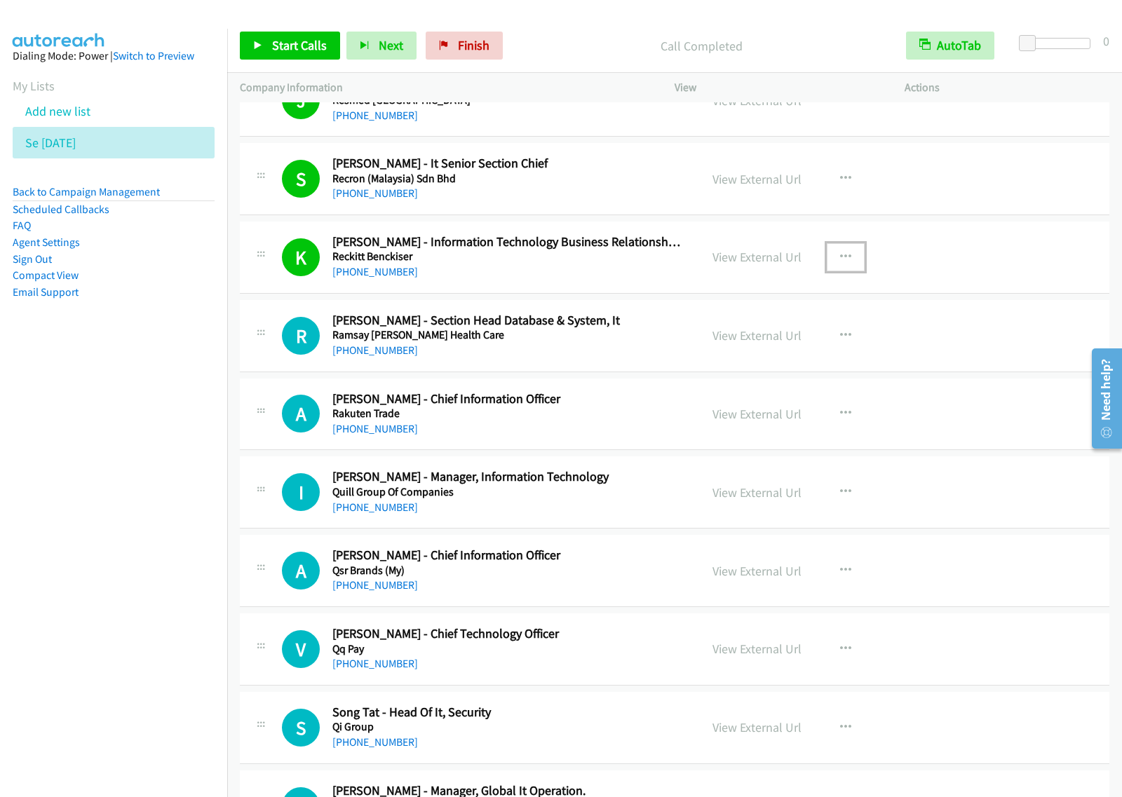
scroll to position [2629, 0]
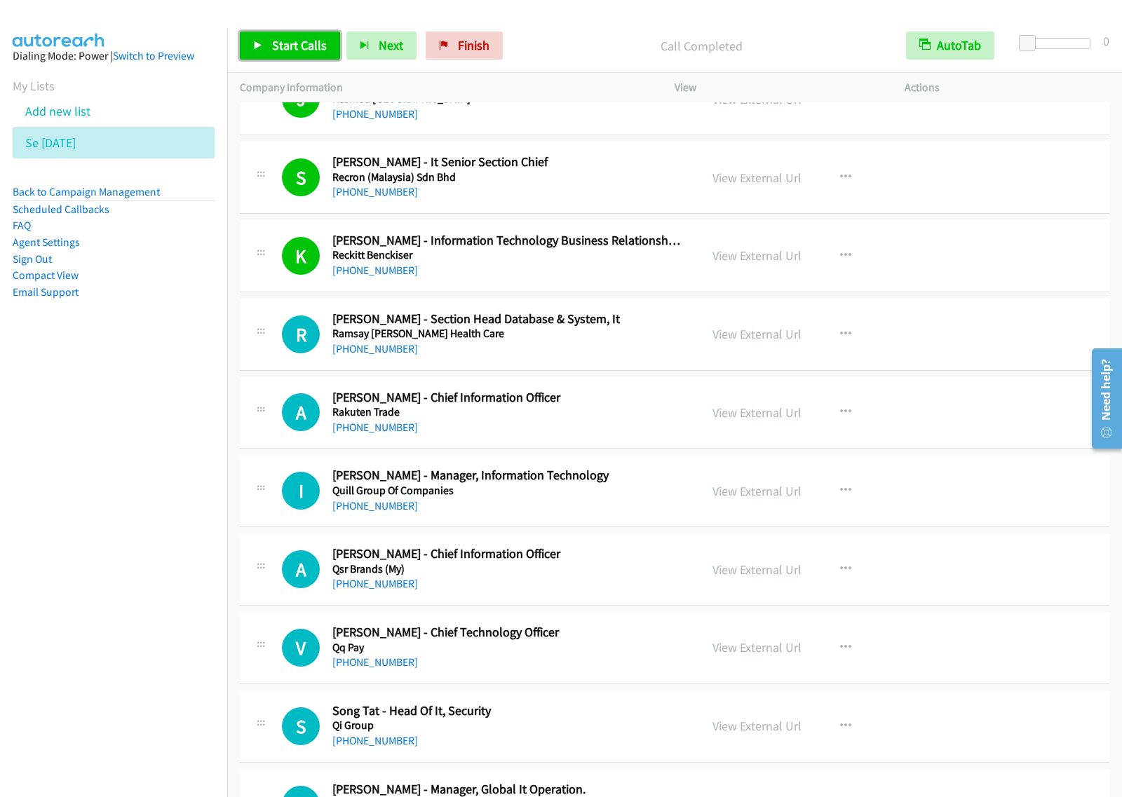
click at [289, 43] on span "Start Calls" at bounding box center [299, 45] width 55 height 16
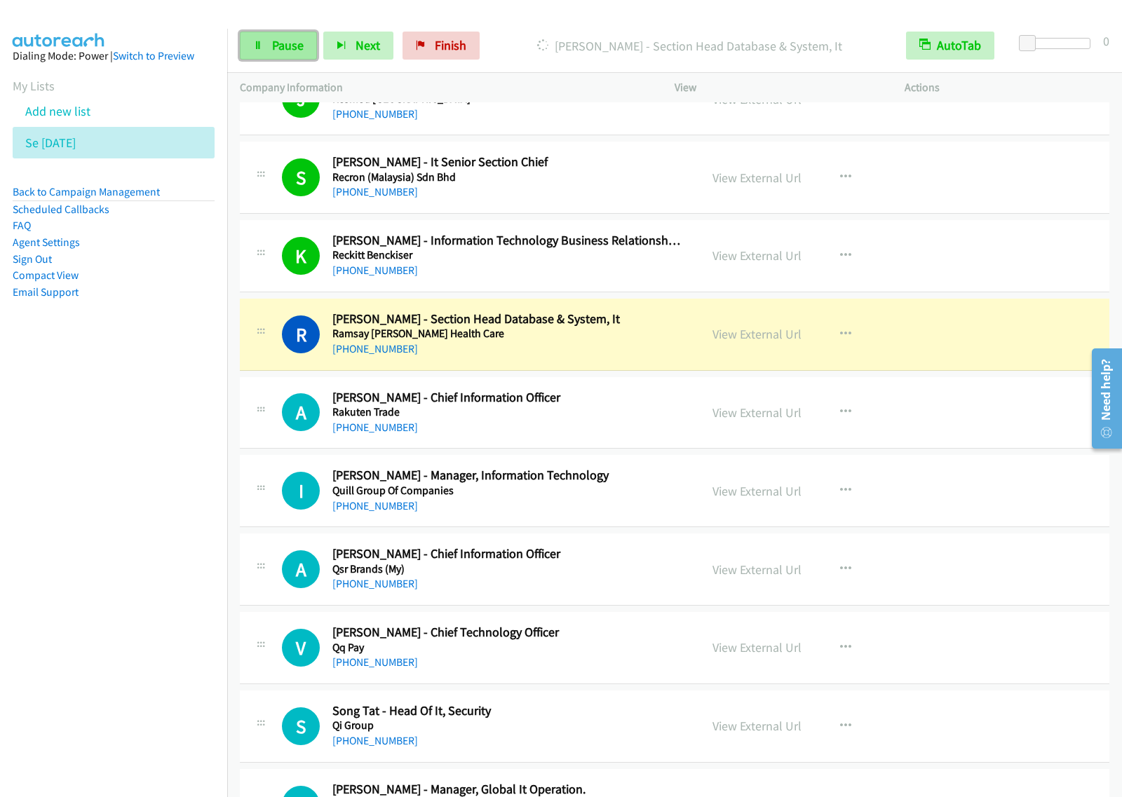
click at [302, 46] on span "Pause" at bounding box center [288, 45] width 32 height 16
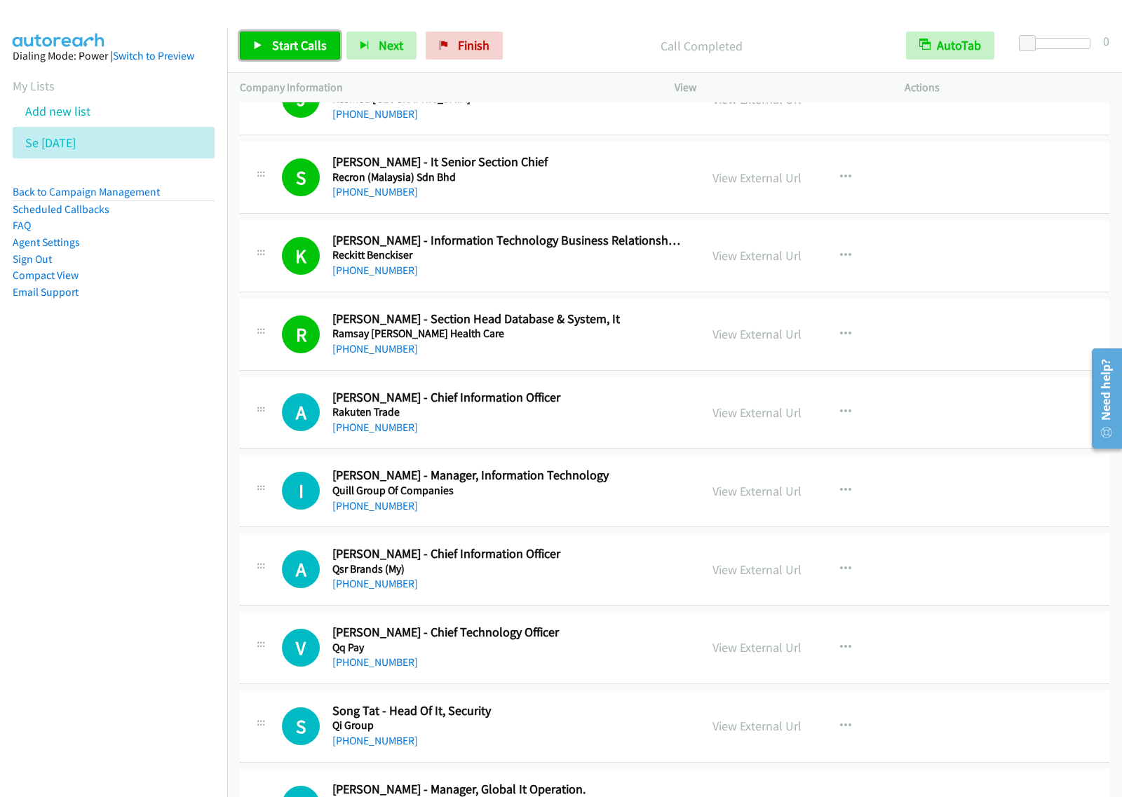
click at [275, 46] on span "Start Calls" at bounding box center [299, 45] width 55 height 16
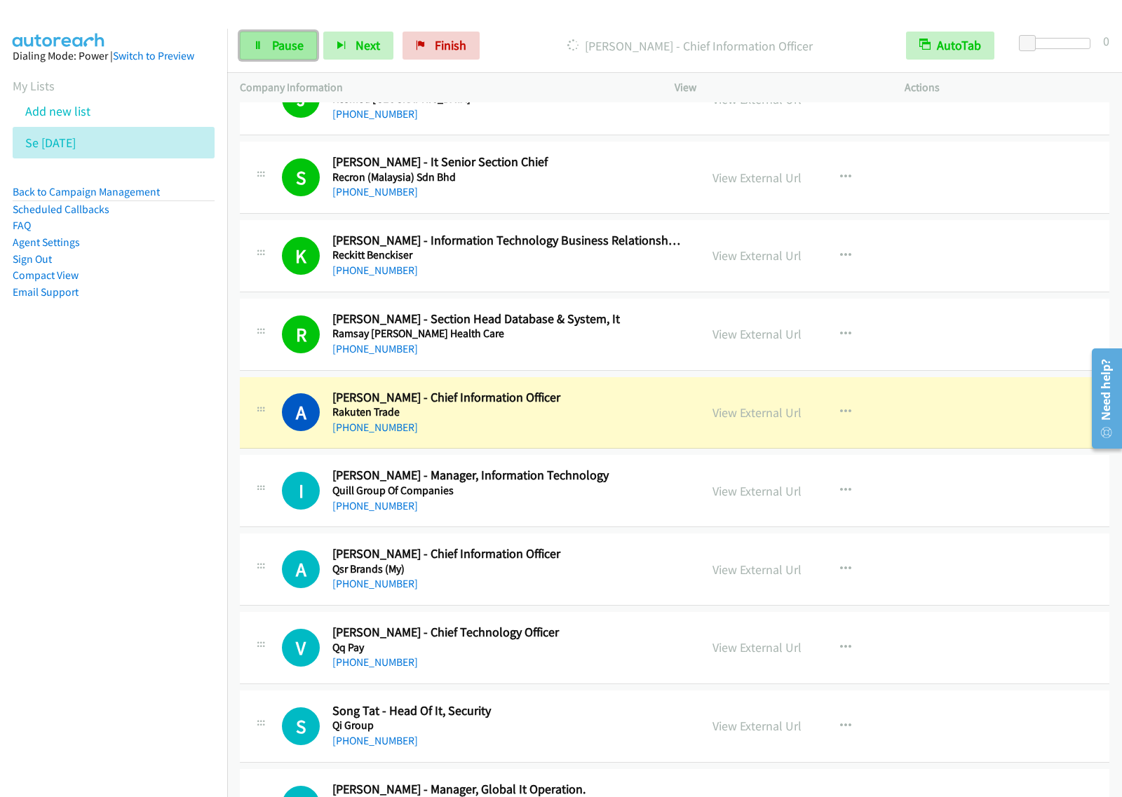
click at [289, 53] on span "Pause" at bounding box center [288, 45] width 32 height 16
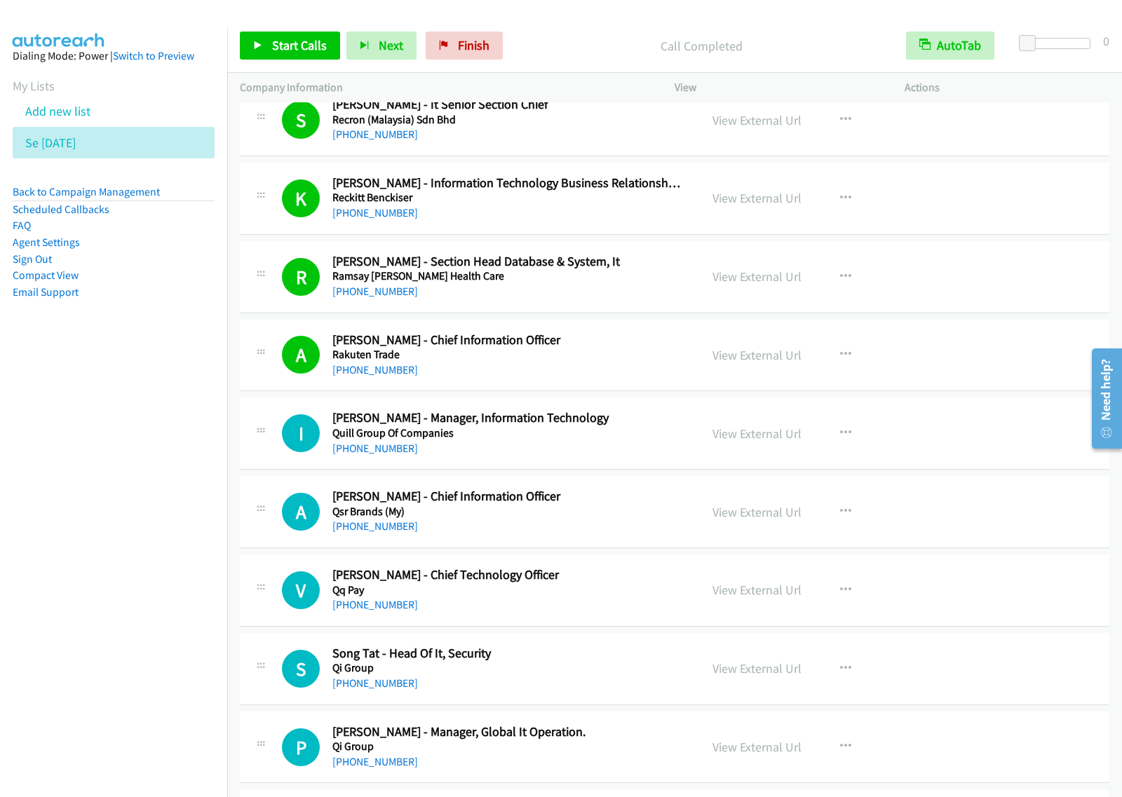
scroll to position [2716, 0]
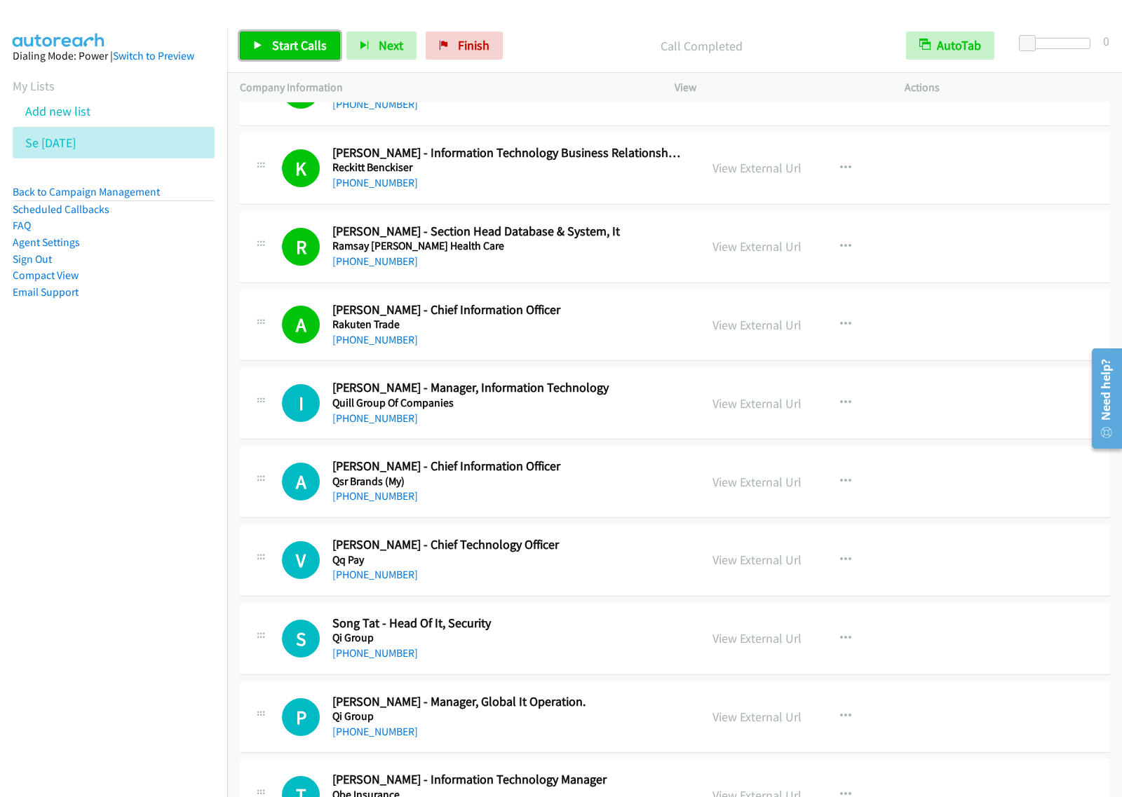
click at [316, 57] on link "Start Calls" at bounding box center [290, 46] width 100 height 28
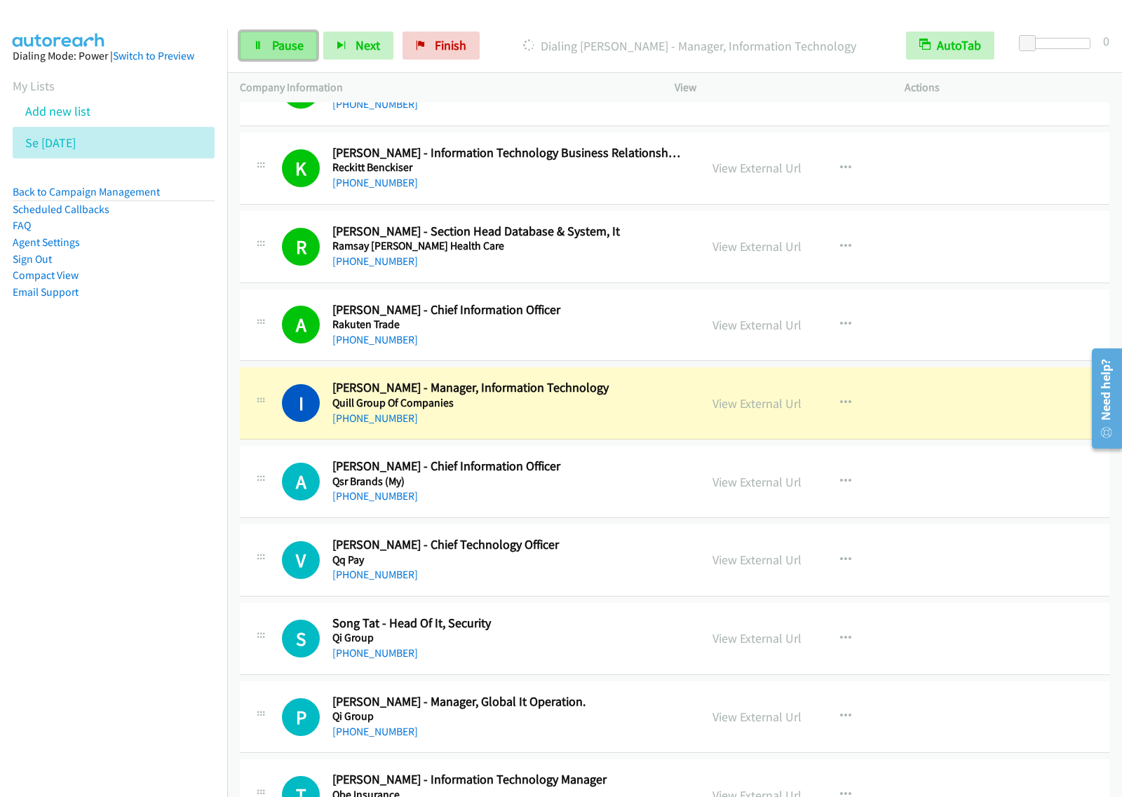
click at [292, 35] on link "Pause" at bounding box center [278, 46] width 77 height 28
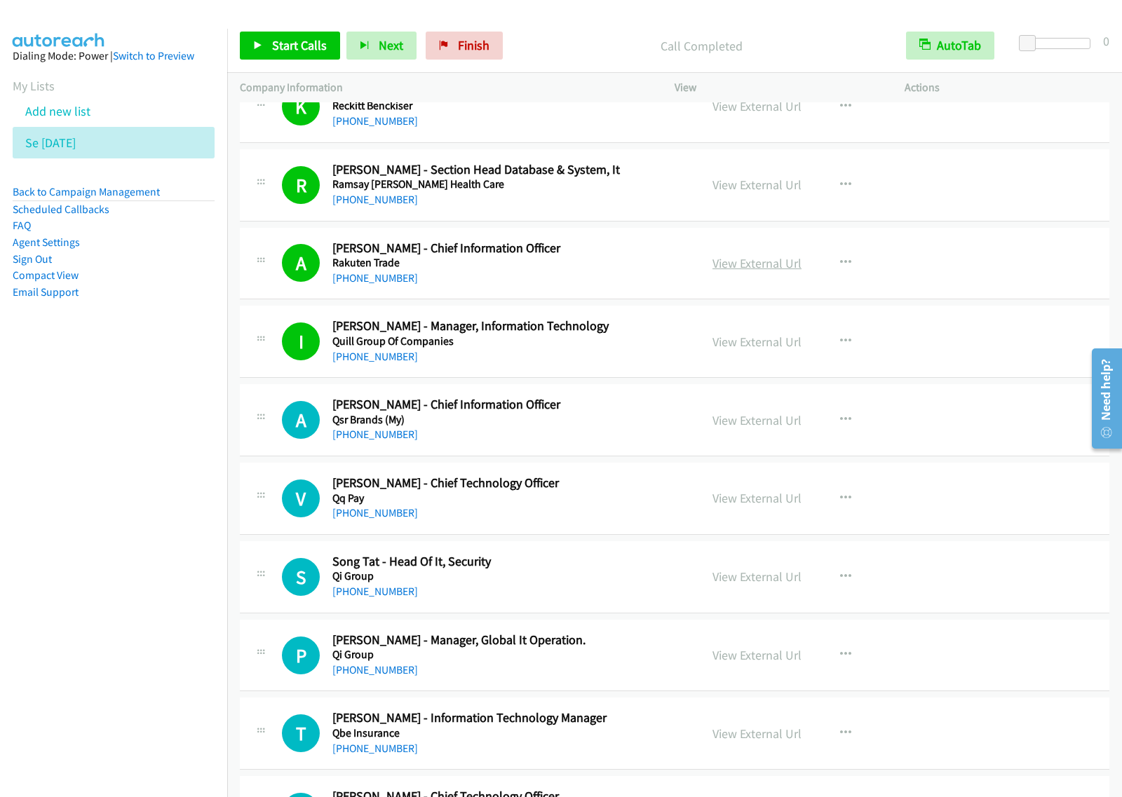
scroll to position [2891, 0]
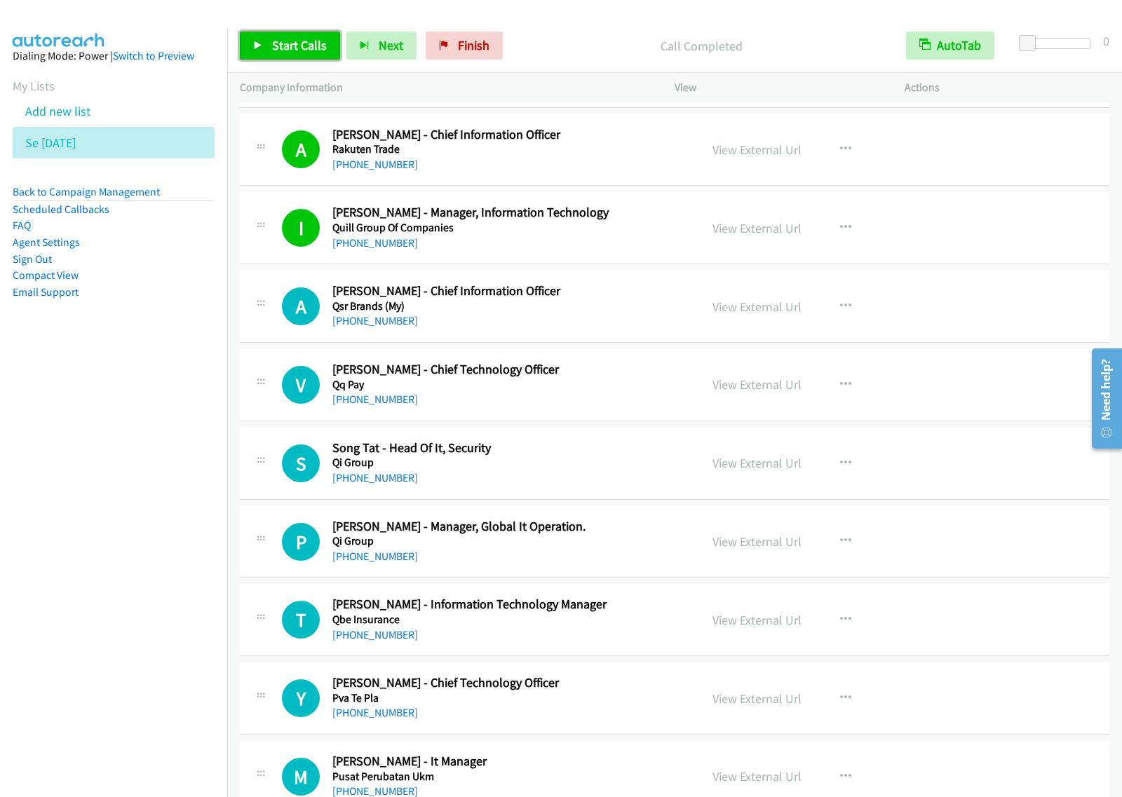
click at [272, 46] on span "Start Calls" at bounding box center [299, 45] width 55 height 16
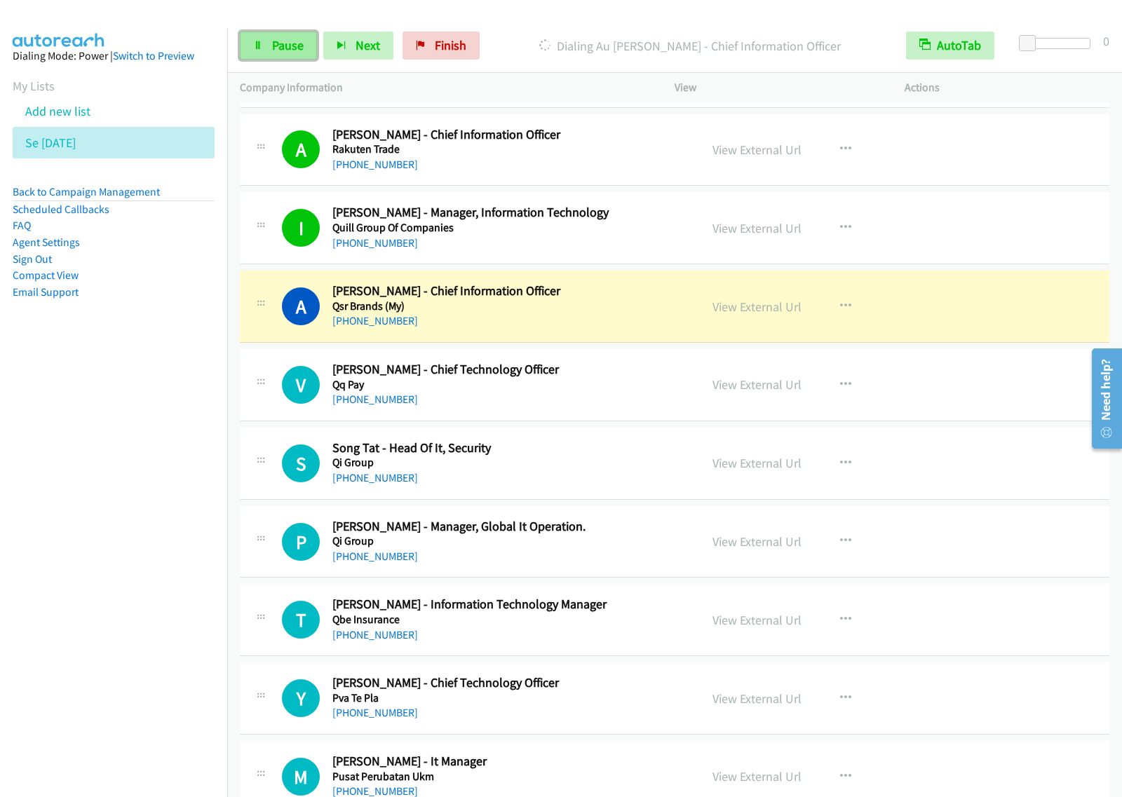
click at [295, 51] on span "Pause" at bounding box center [288, 45] width 32 height 16
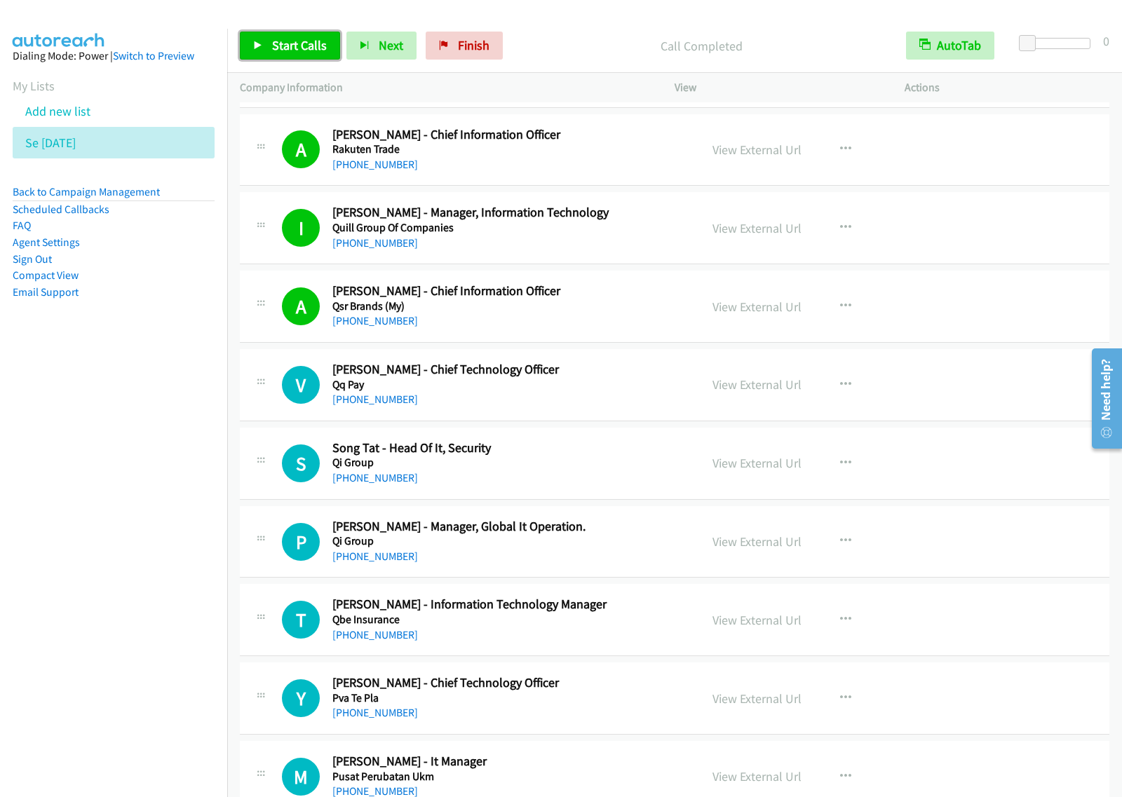
click at [292, 35] on link "Start Calls" at bounding box center [290, 46] width 100 height 28
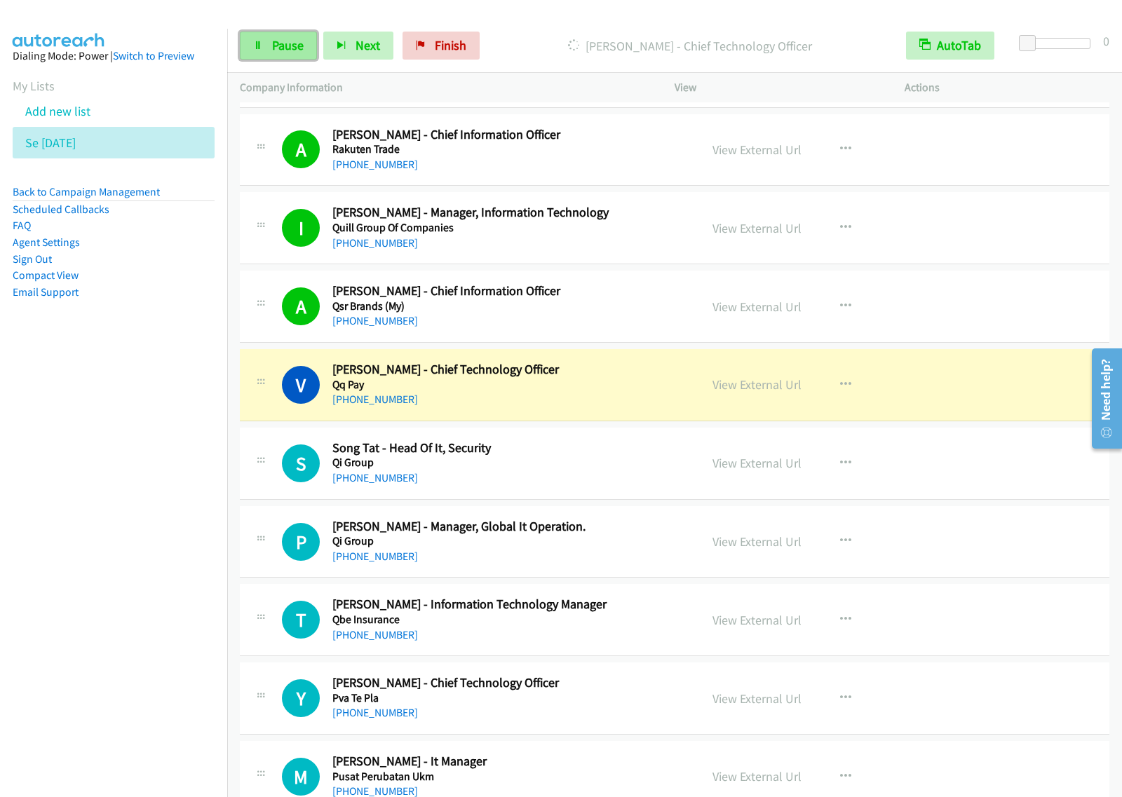
drag, startPoint x: 282, startPoint y: 49, endPoint x: 293, endPoint y: 51, distance: 11.4
click at [282, 49] on span "Pause" at bounding box center [288, 45] width 32 height 16
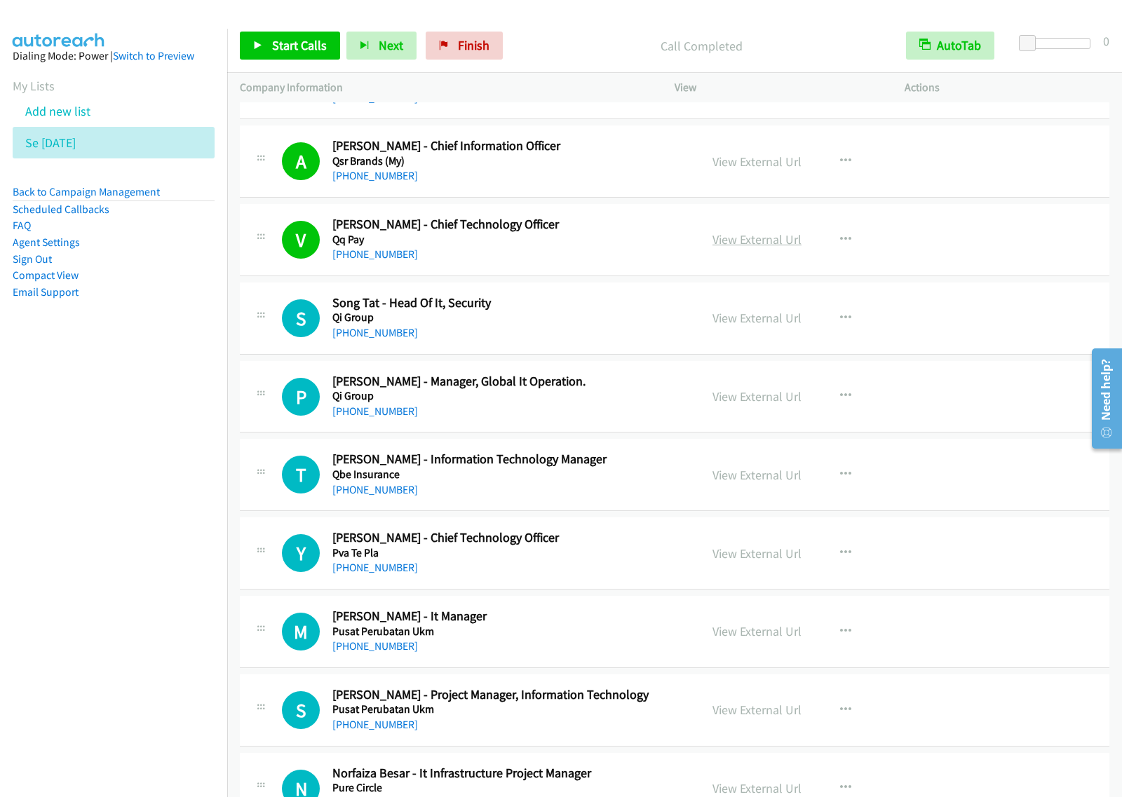
scroll to position [3067, 0]
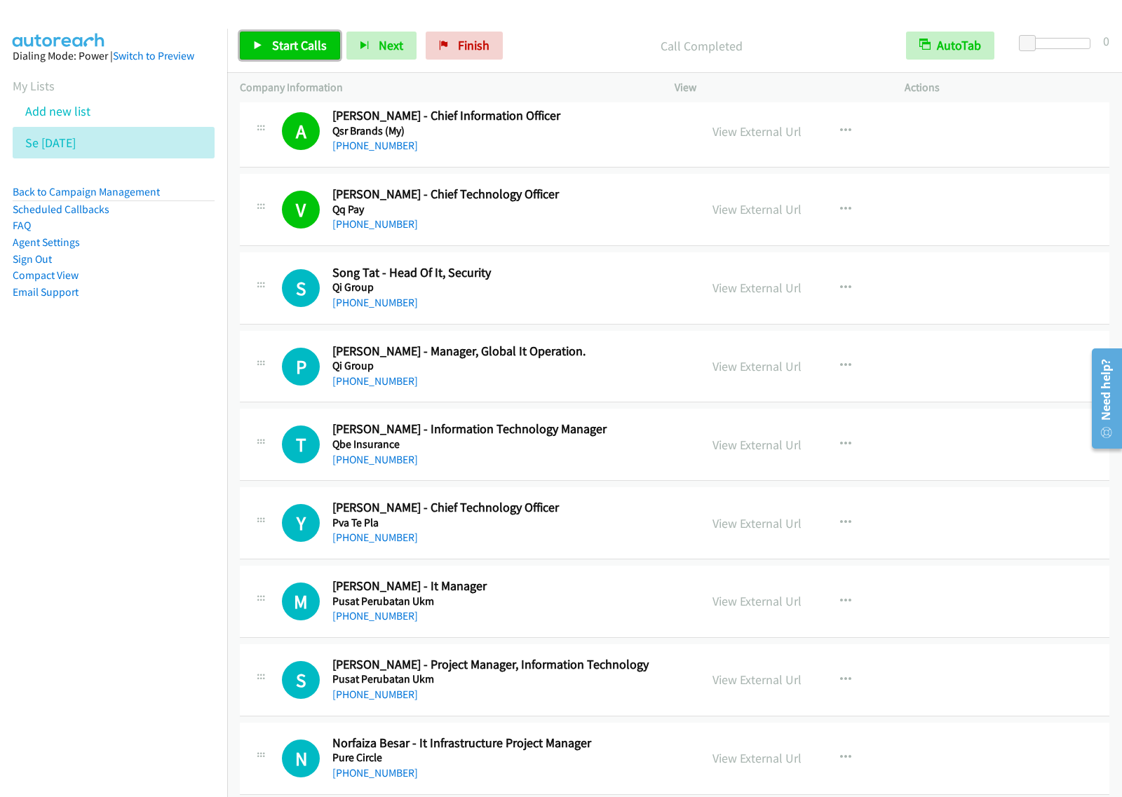
click at [308, 43] on span "Start Calls" at bounding box center [299, 45] width 55 height 16
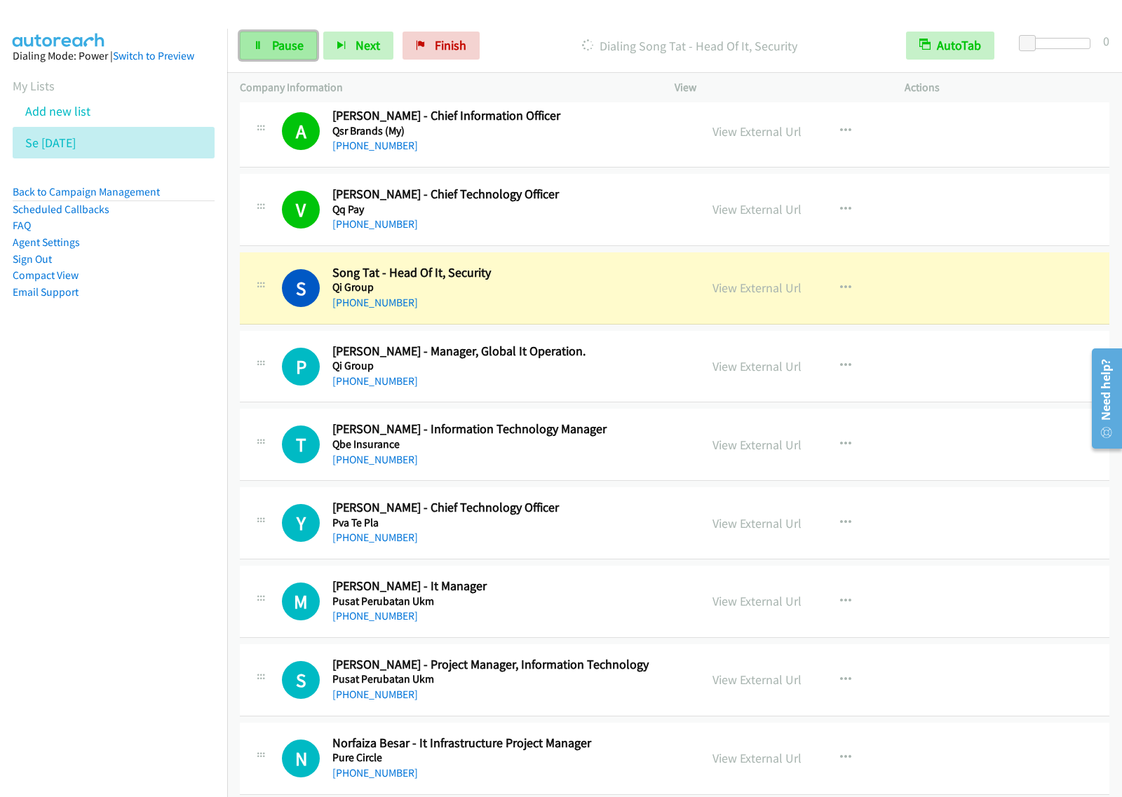
click at [296, 53] on span "Pause" at bounding box center [288, 45] width 32 height 16
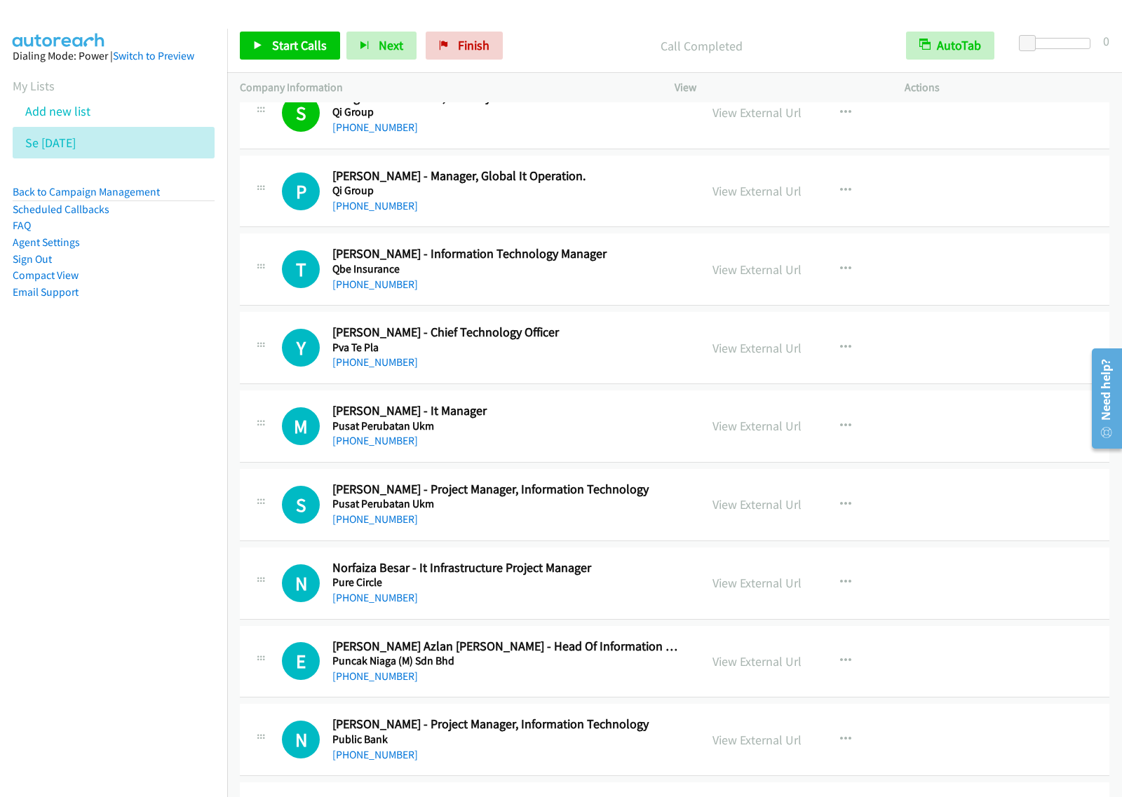
scroll to position [3154, 0]
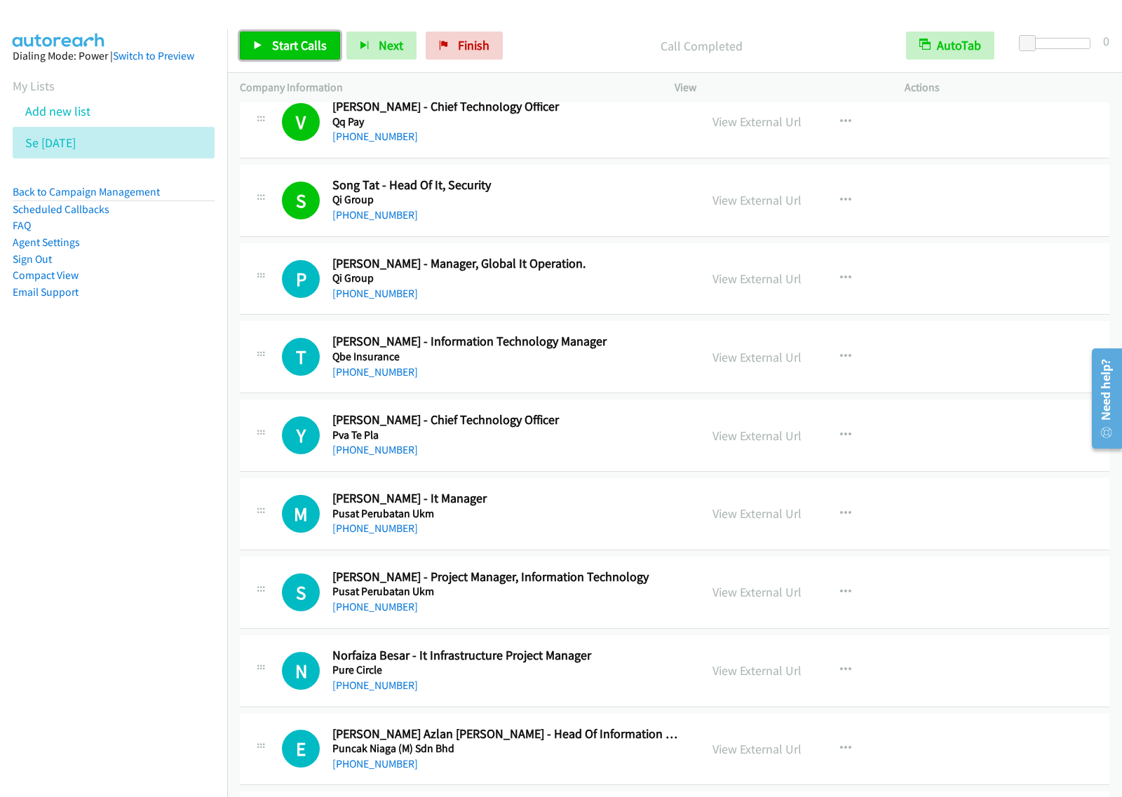
click at [305, 43] on span "Start Calls" at bounding box center [299, 45] width 55 height 16
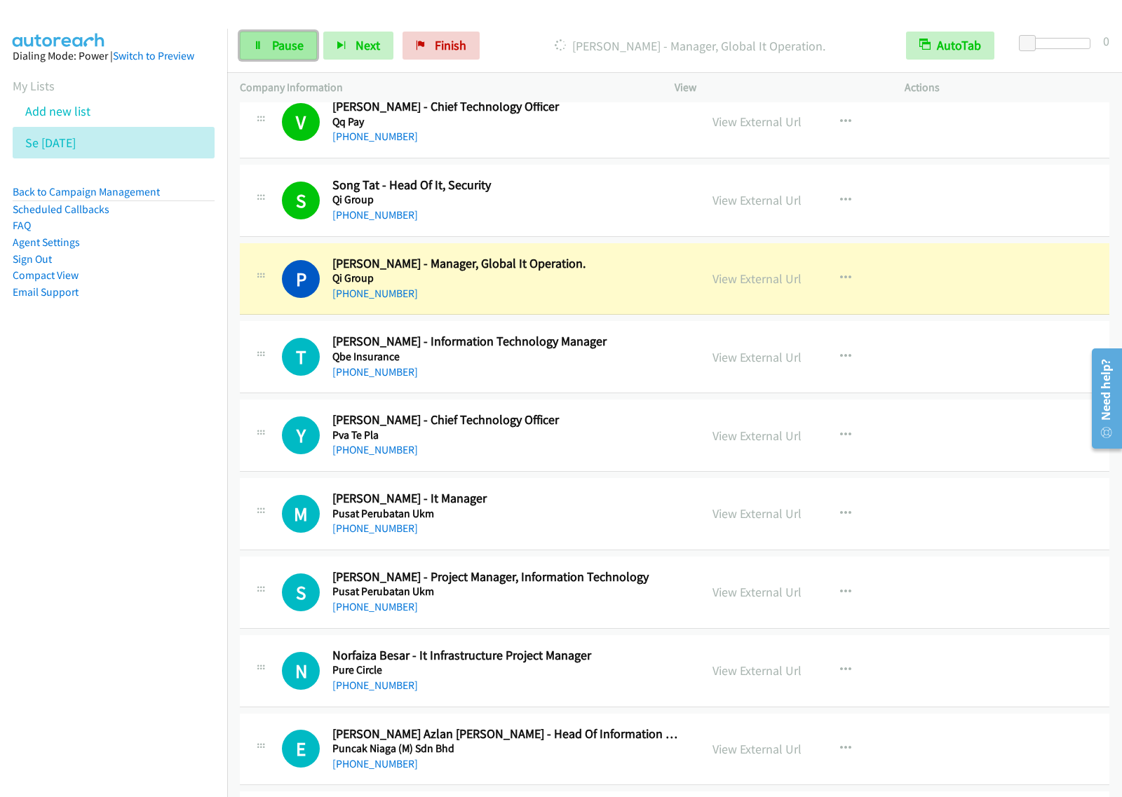
click at [296, 56] on link "Pause" at bounding box center [278, 46] width 77 height 28
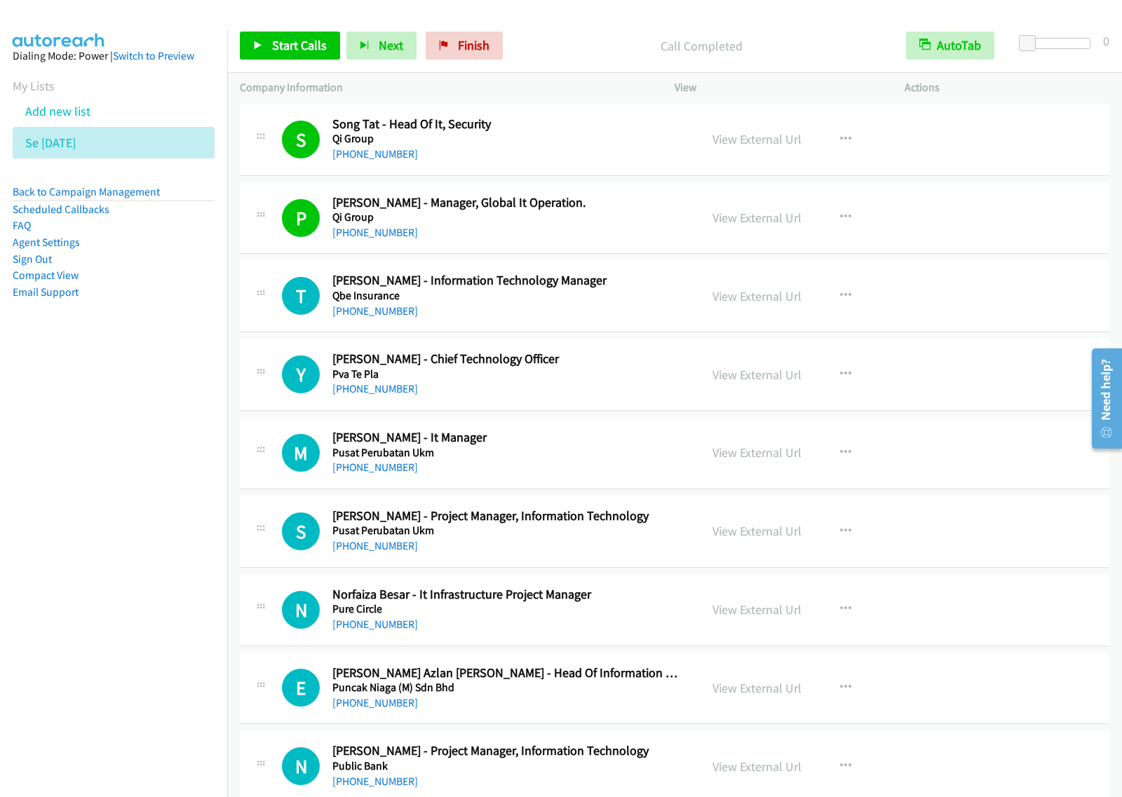
scroll to position [3242, 0]
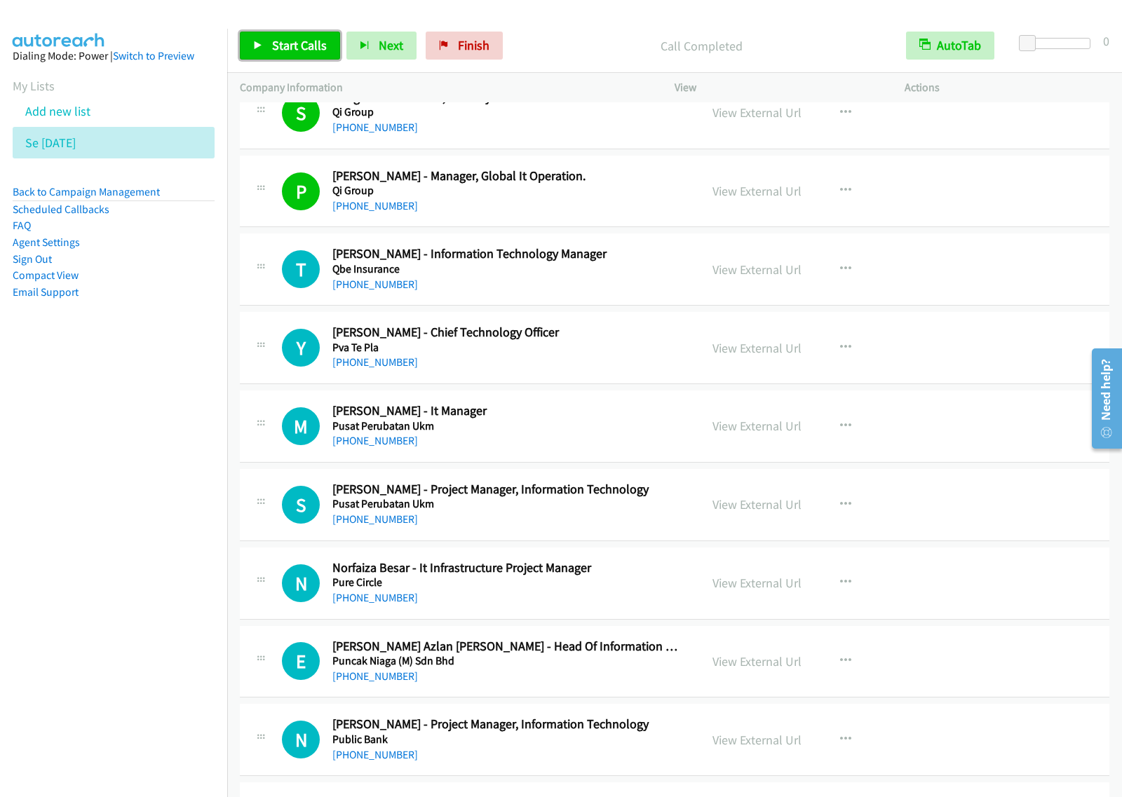
click at [307, 56] on link "Start Calls" at bounding box center [290, 46] width 100 height 28
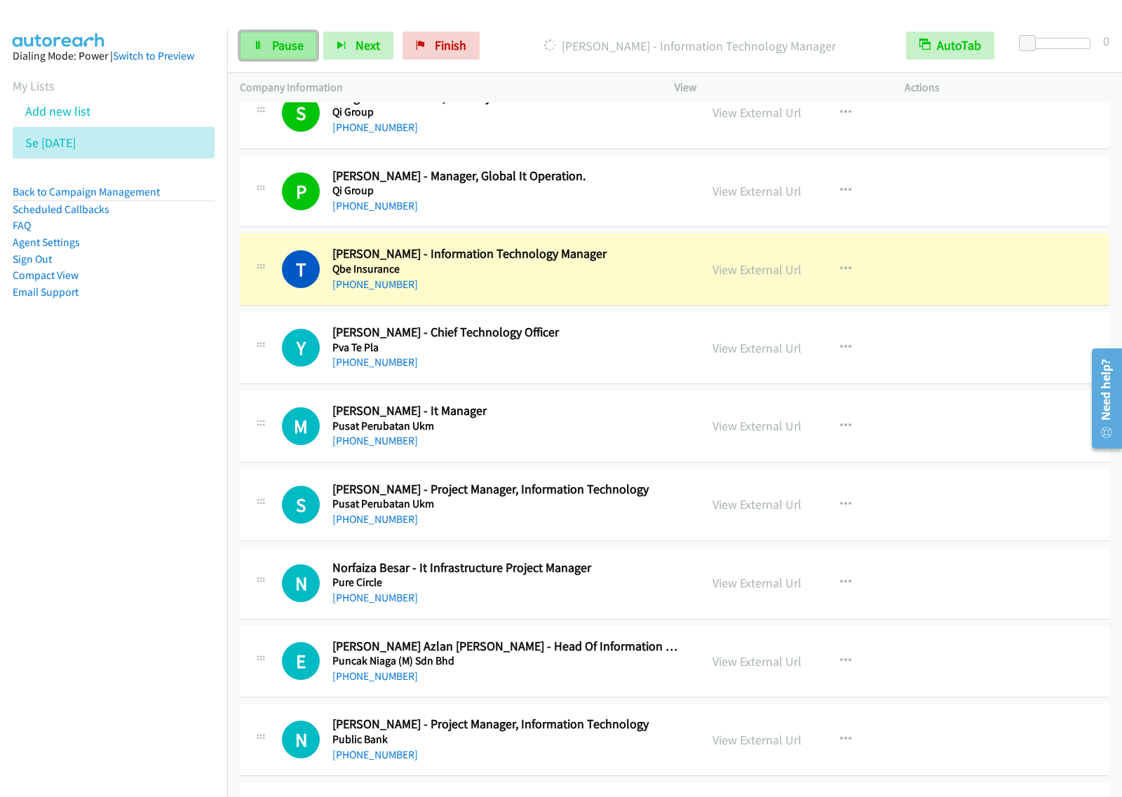
click at [295, 50] on span "Pause" at bounding box center [288, 45] width 32 height 16
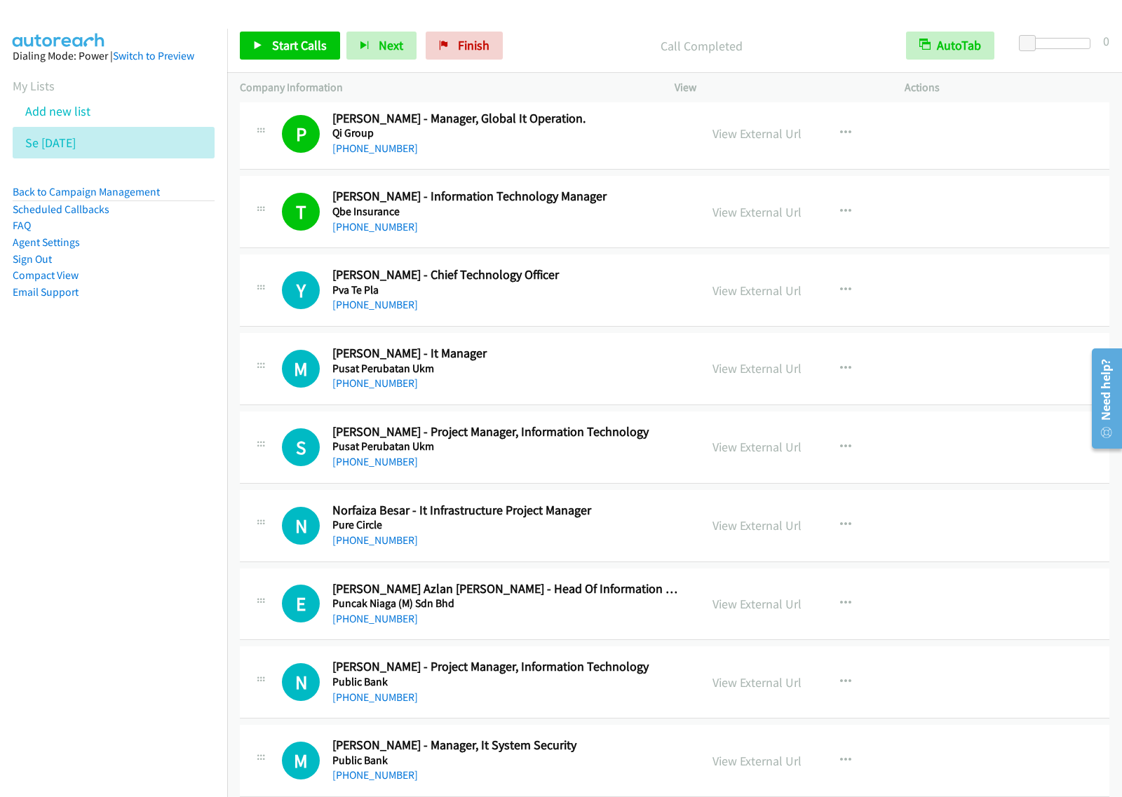
scroll to position [3329, 0]
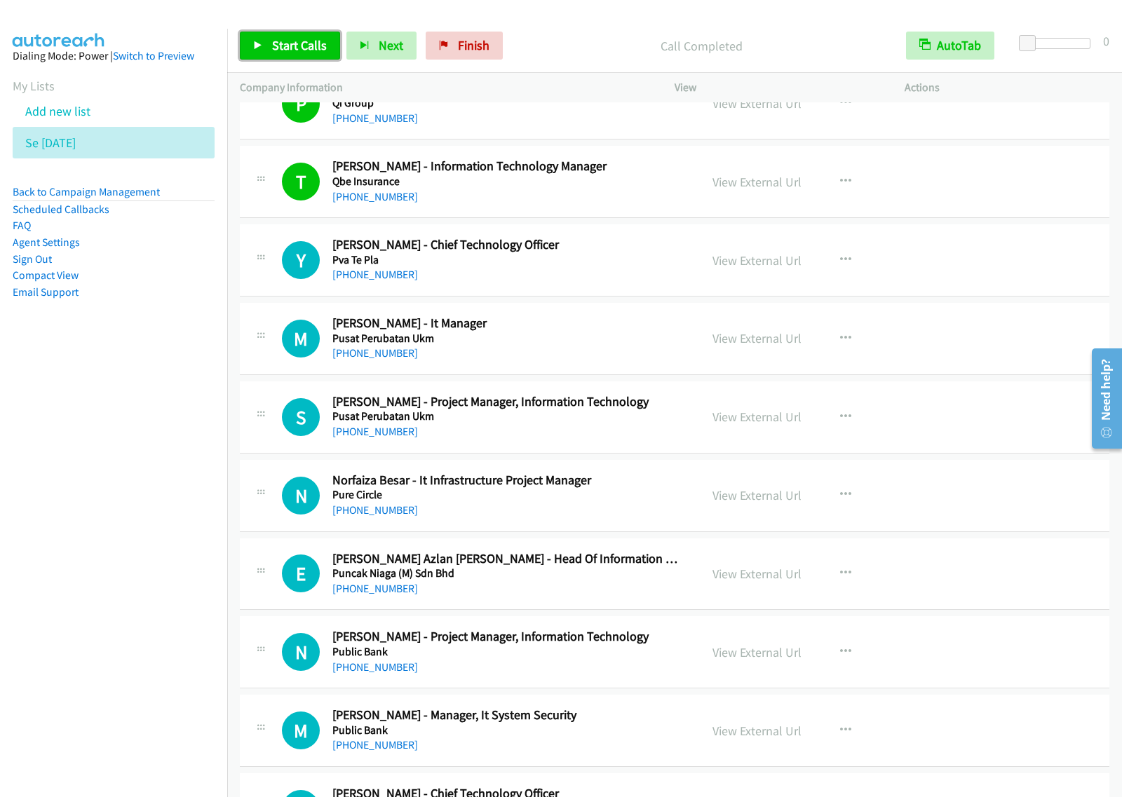
click at [275, 39] on span "Start Calls" at bounding box center [299, 45] width 55 height 16
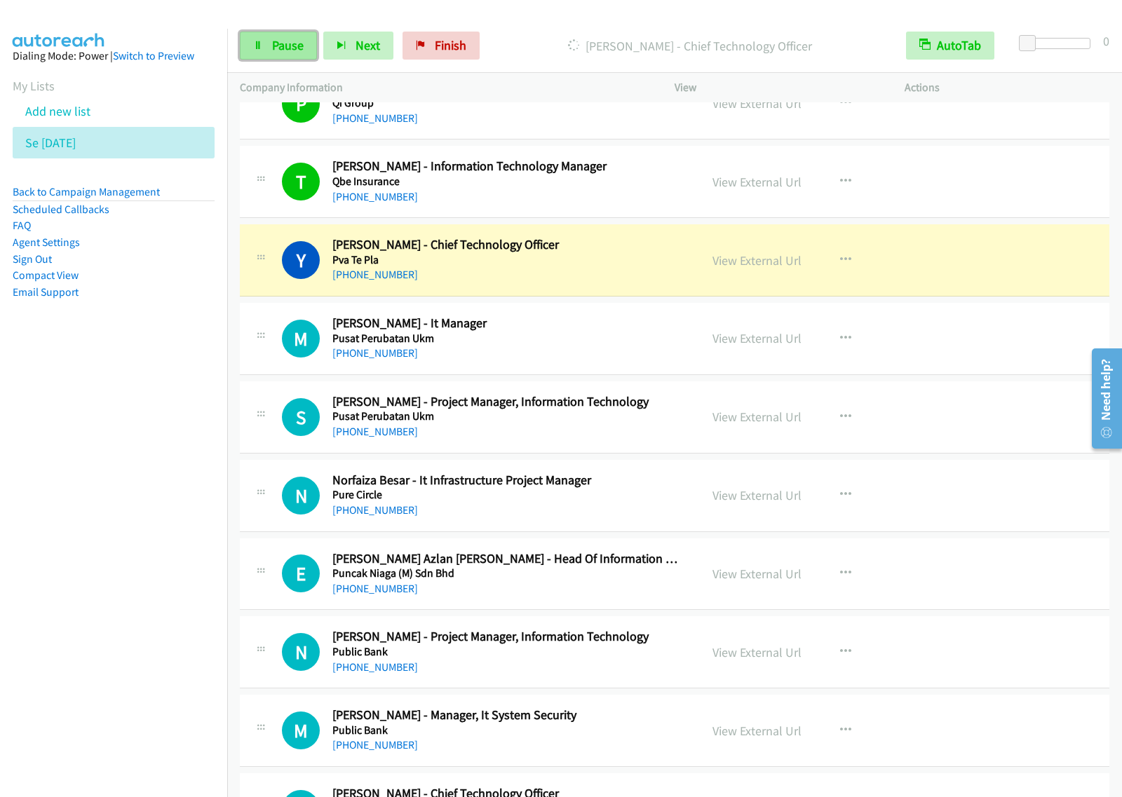
click at [267, 44] on link "Pause" at bounding box center [278, 46] width 77 height 28
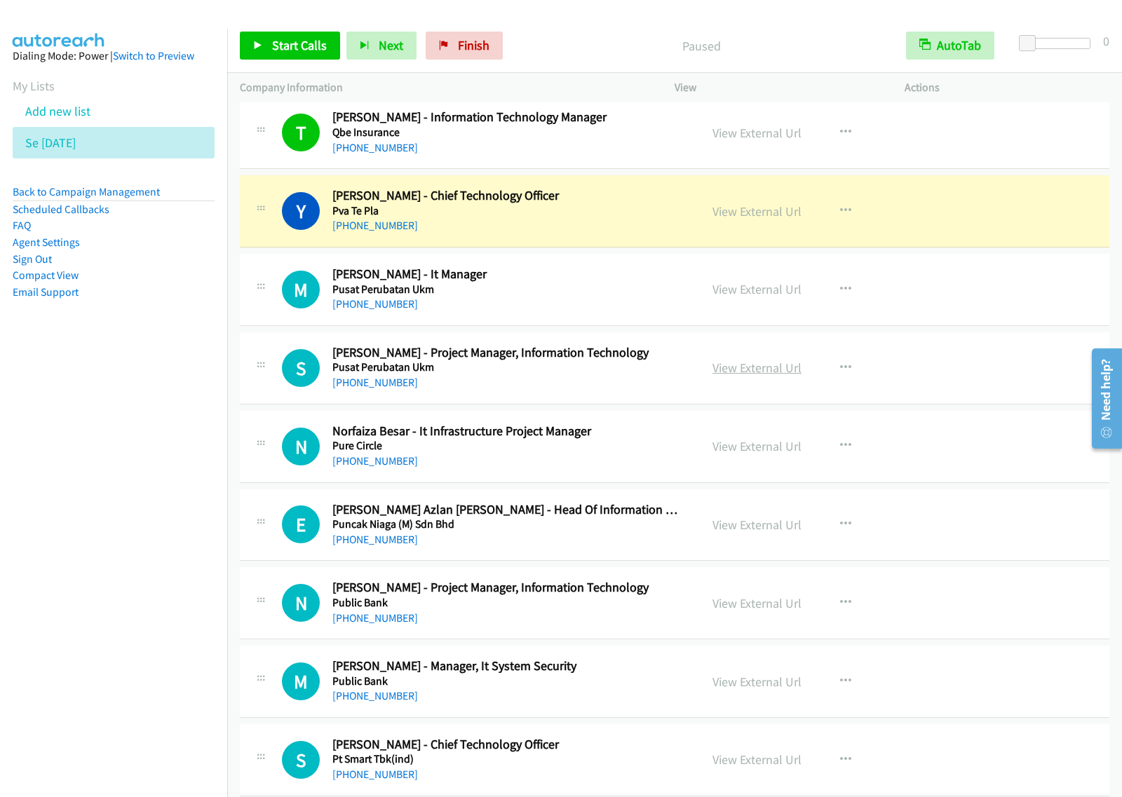
scroll to position [3417, 0]
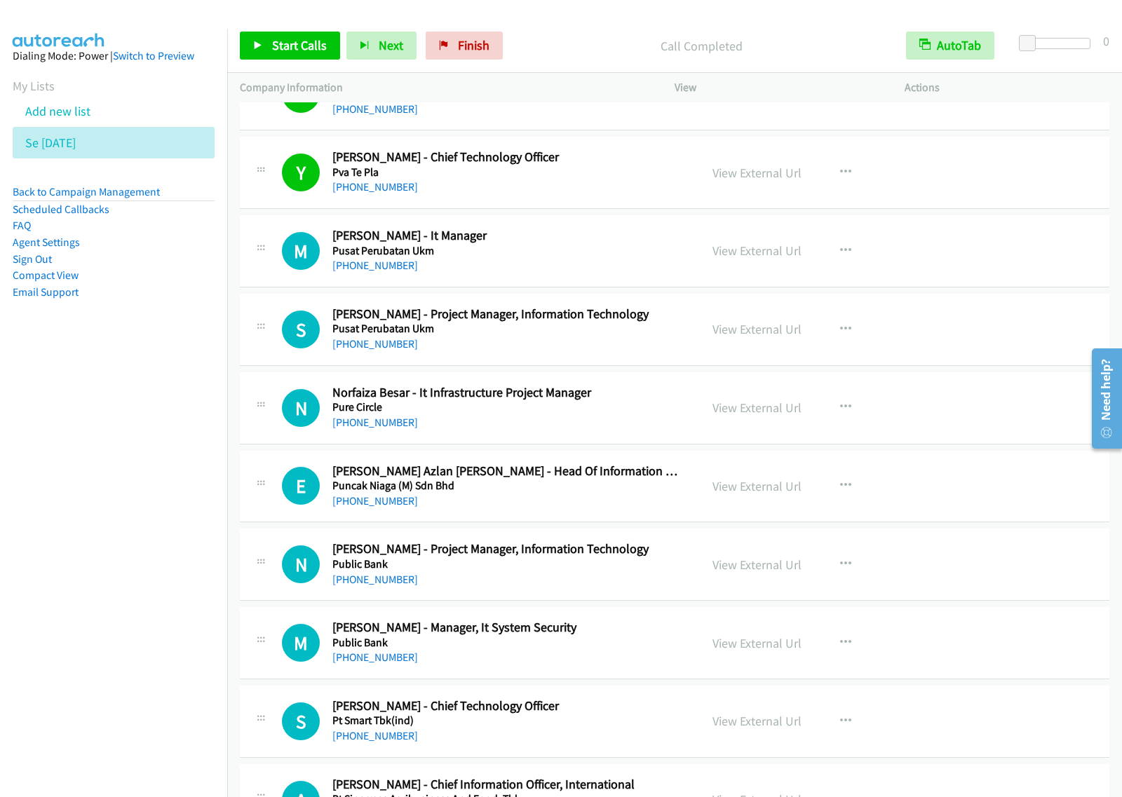
drag, startPoint x: 188, startPoint y: 445, endPoint x: 222, endPoint y: 418, distance: 43.5
click at [191, 443] on nav "Dialing Mode: Power | Switch to Preview My Lists Add new list Se Aug29 Back to …" at bounding box center [114, 427] width 228 height 797
click at [298, 50] on span "Start Calls" at bounding box center [299, 45] width 55 height 16
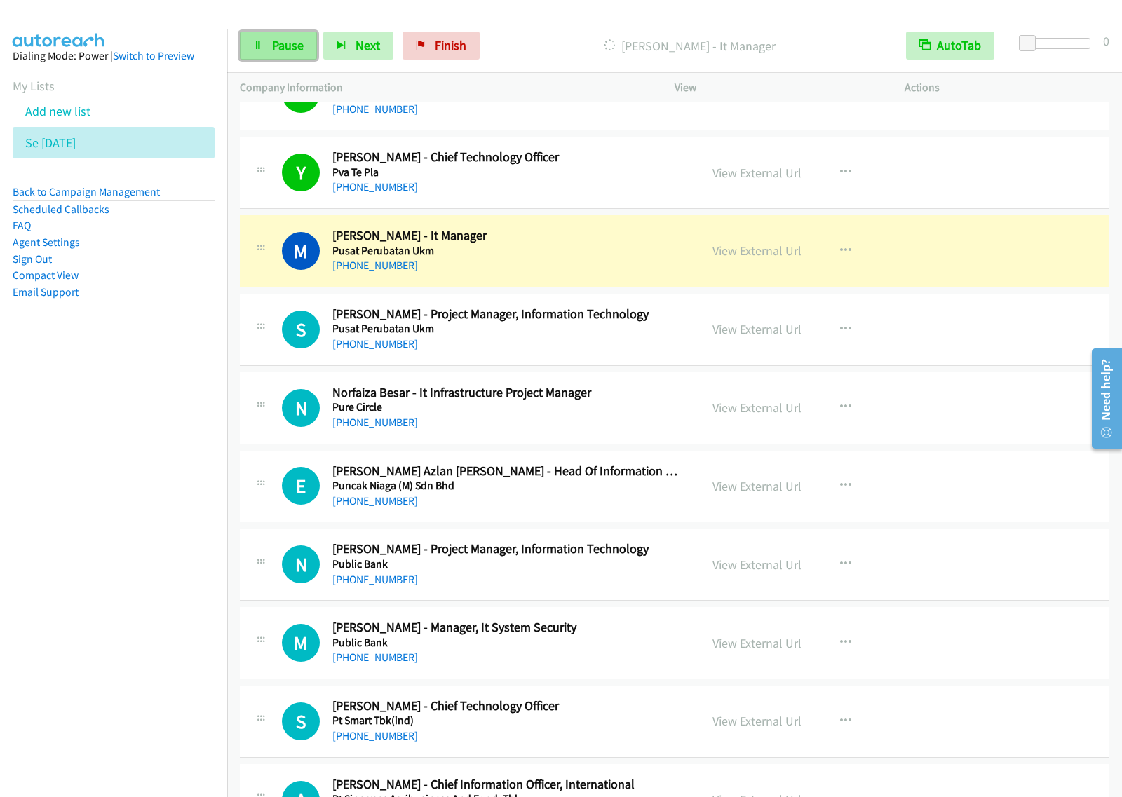
click at [271, 36] on link "Pause" at bounding box center [278, 46] width 77 height 28
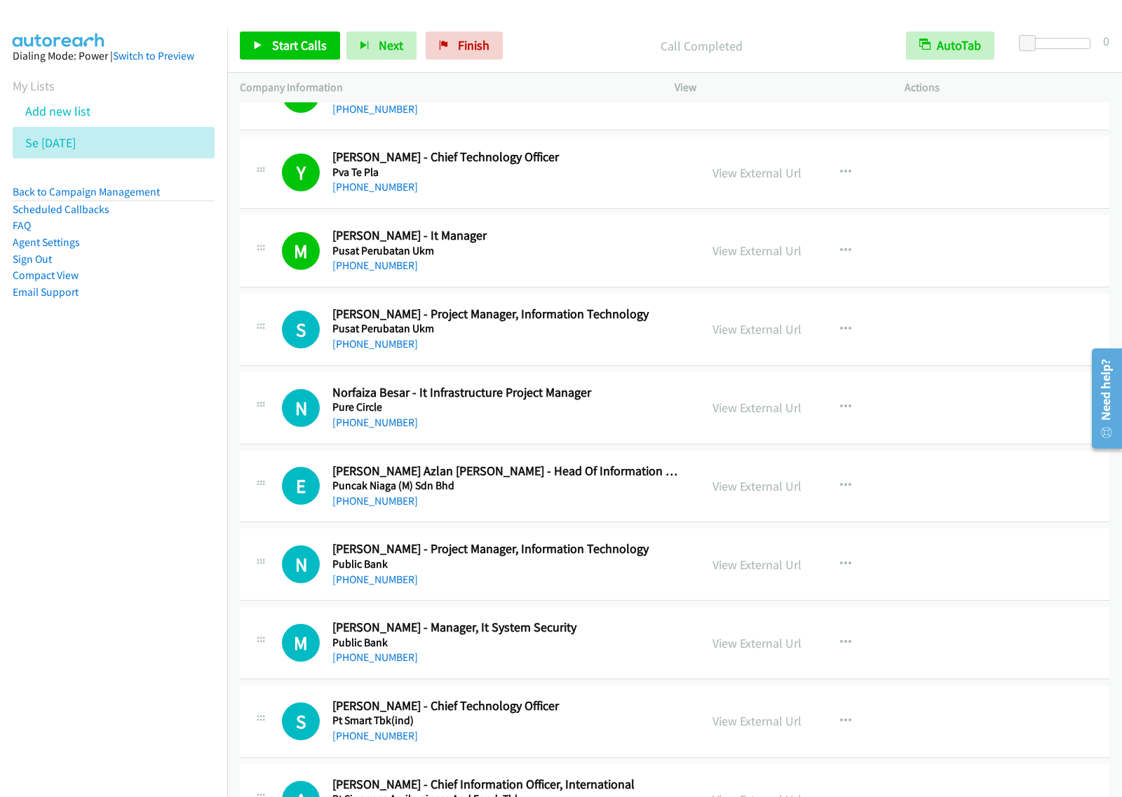
scroll to position [3505, 0]
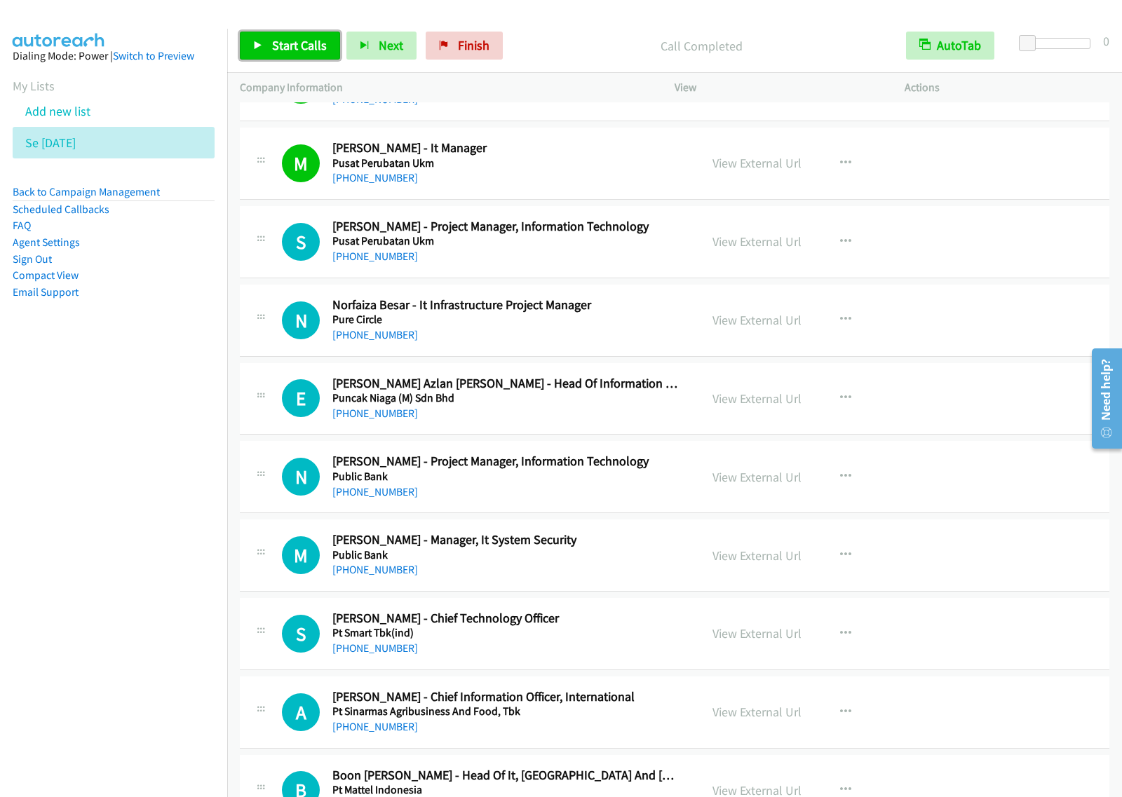
click at [302, 49] on span "Start Calls" at bounding box center [299, 45] width 55 height 16
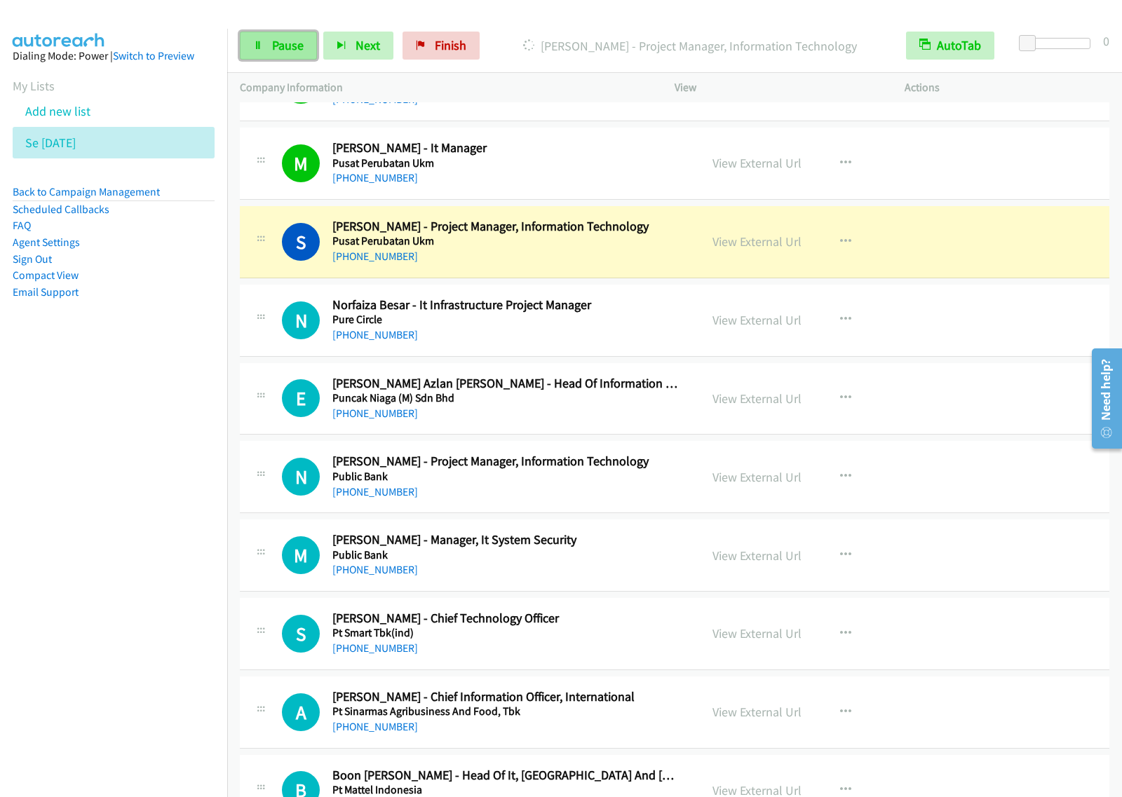
drag, startPoint x: 278, startPoint y: 49, endPoint x: 304, endPoint y: 47, distance: 25.3
click at [278, 49] on span "Pause" at bounding box center [288, 45] width 32 height 16
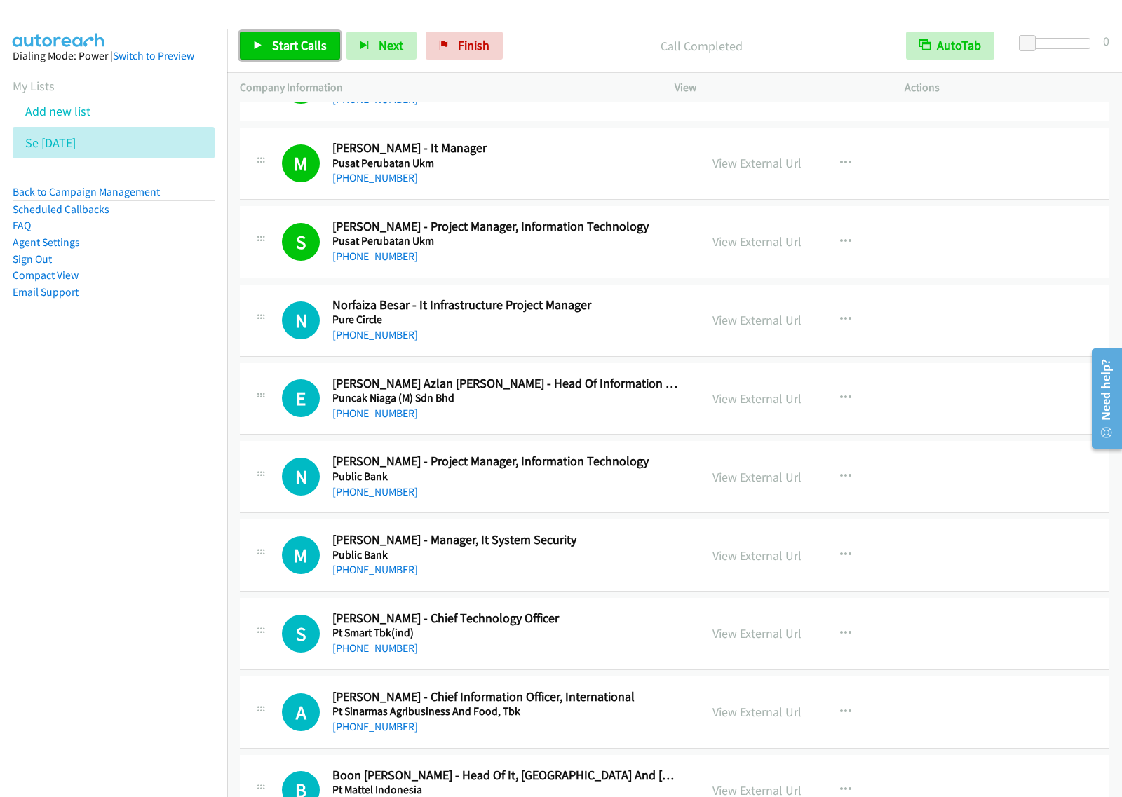
click at [306, 46] on span "Start Calls" at bounding box center [299, 45] width 55 height 16
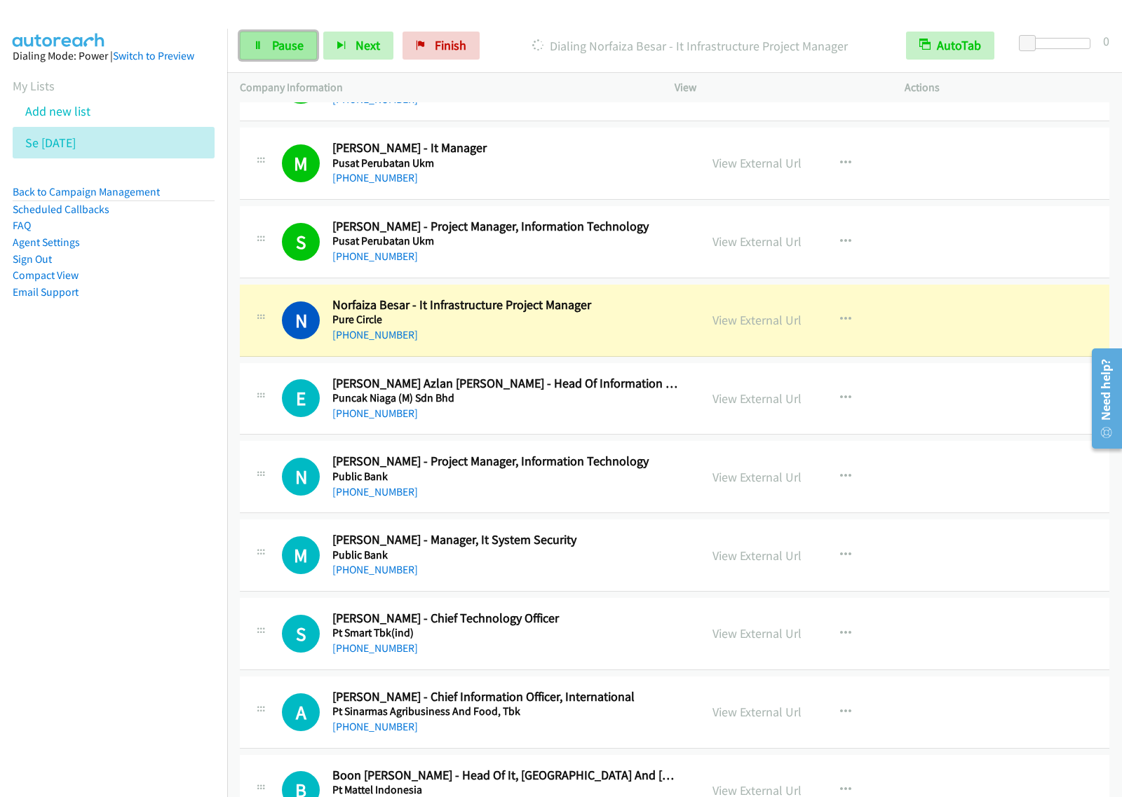
click at [259, 49] on icon at bounding box center [258, 46] width 10 height 10
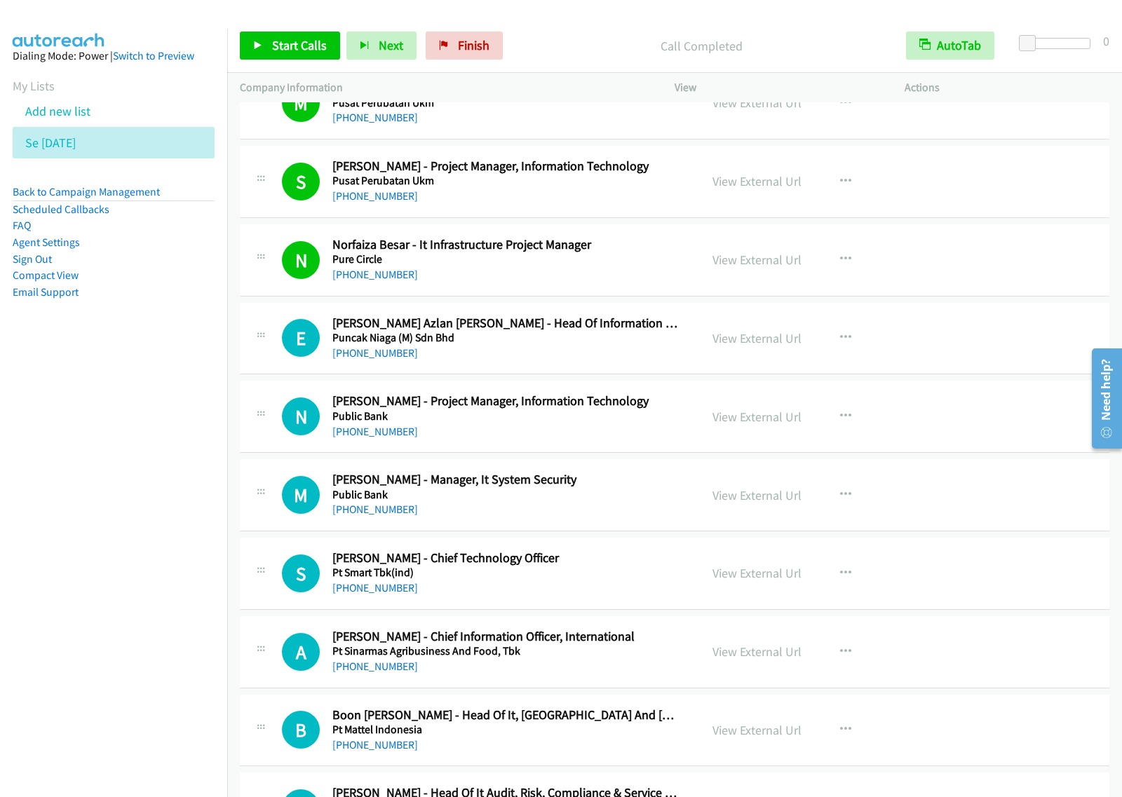
scroll to position [3592, 0]
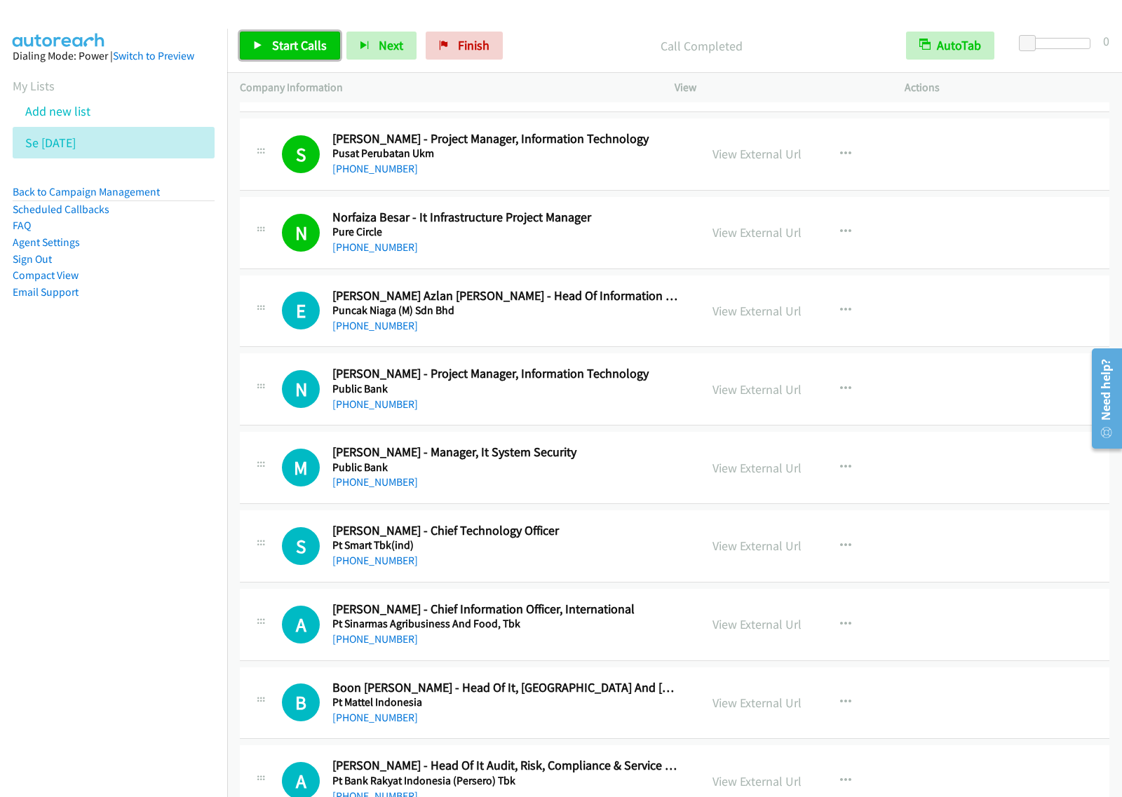
click at [311, 46] on span "Start Calls" at bounding box center [299, 45] width 55 height 16
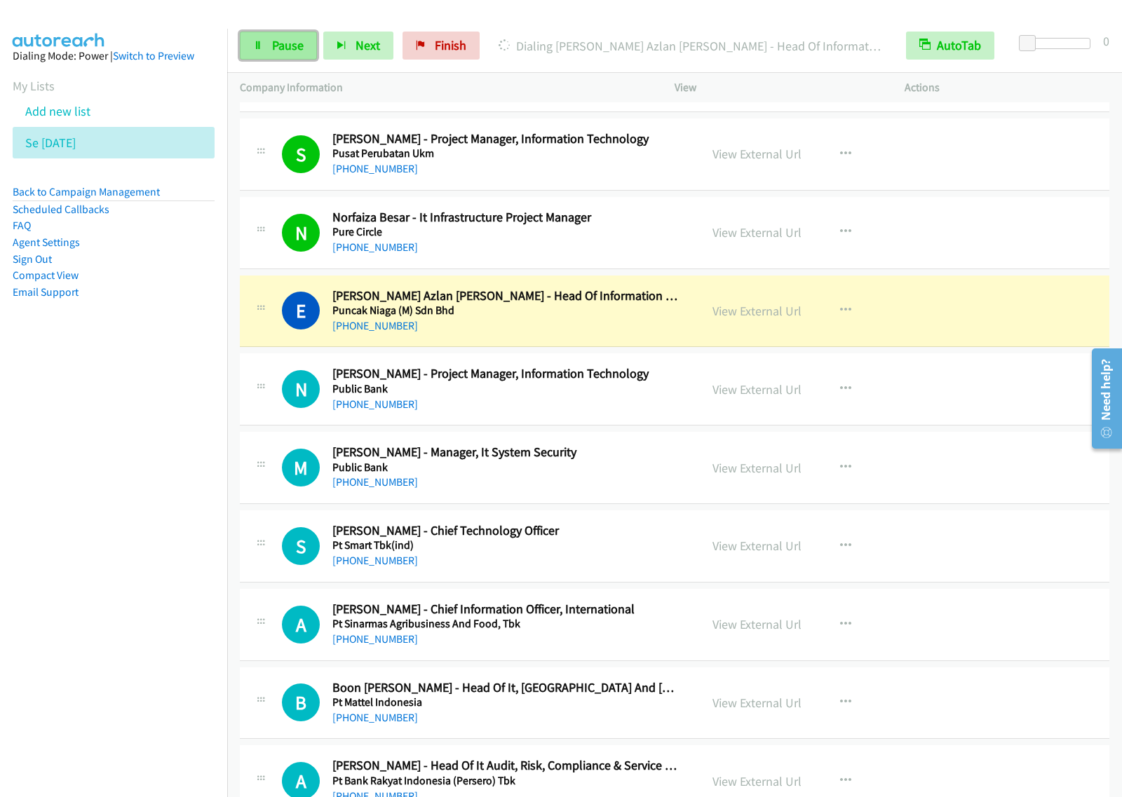
click at [286, 36] on link "Pause" at bounding box center [278, 46] width 77 height 28
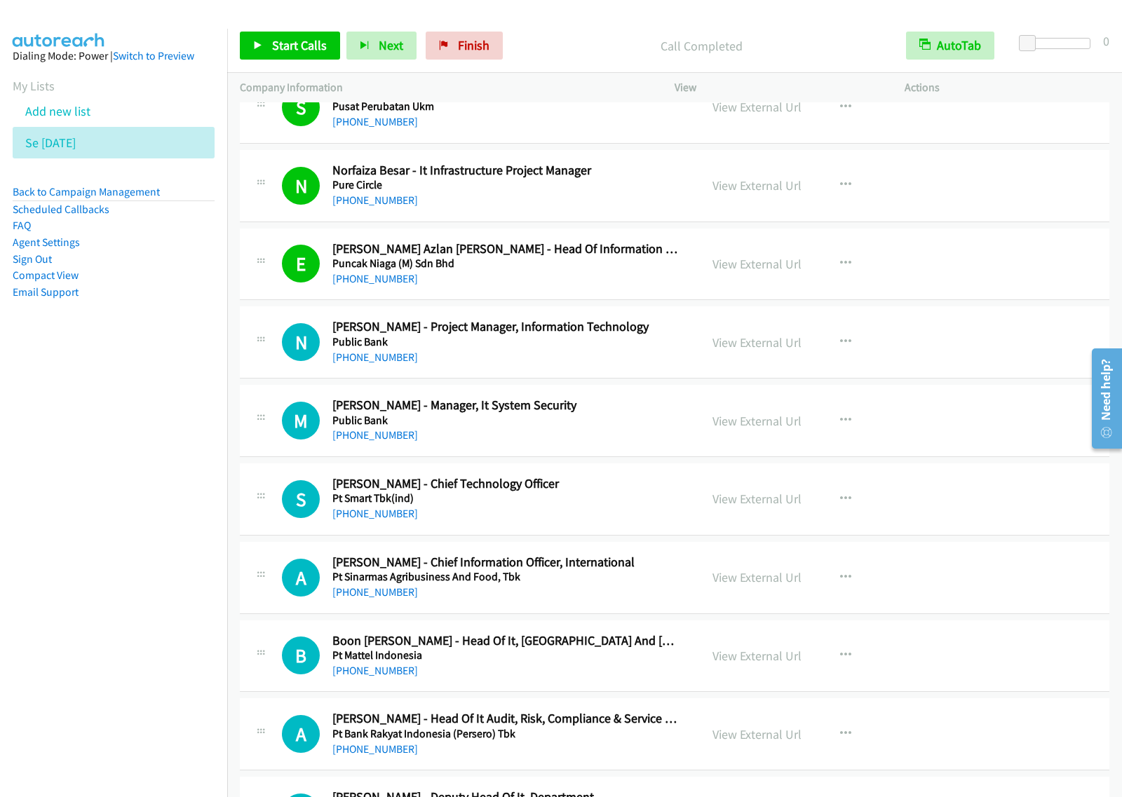
scroll to position [3680, 0]
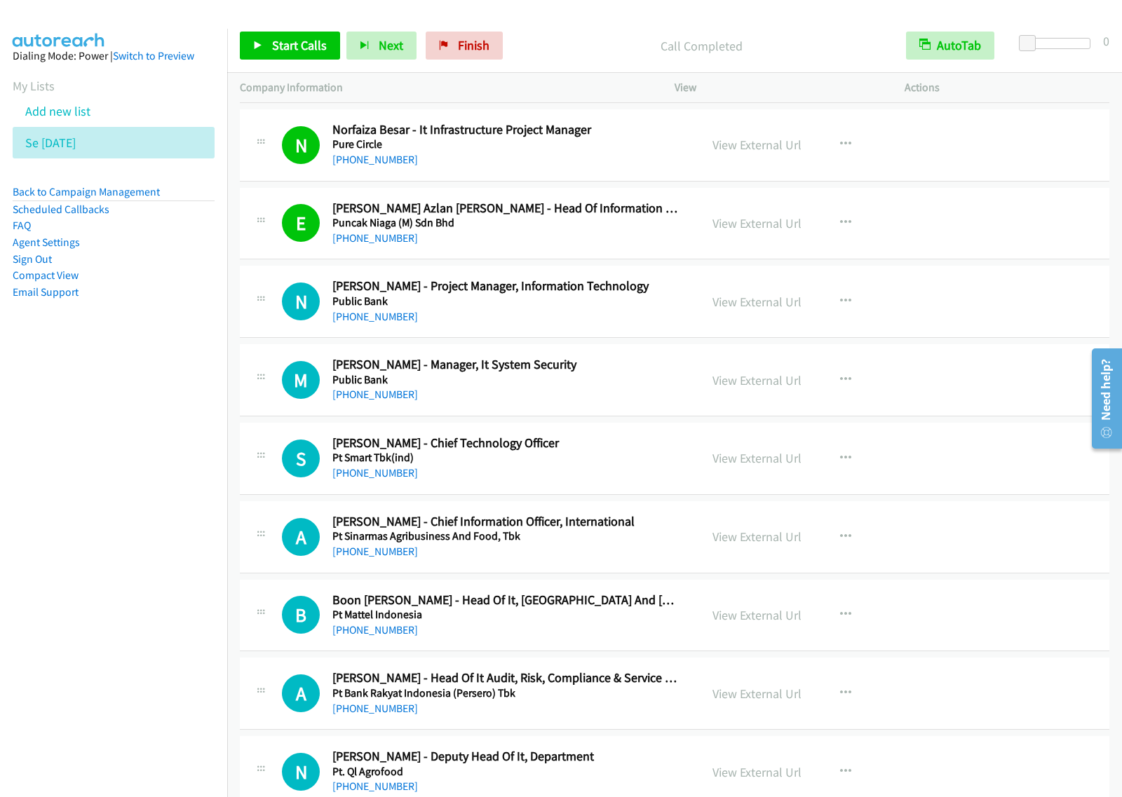
click at [311, 67] on div "Start Calls Pause Next Finish Call Completed AutoTab AutoTab 0" at bounding box center [674, 46] width 894 height 54
click at [317, 53] on span "Start Calls" at bounding box center [299, 45] width 55 height 16
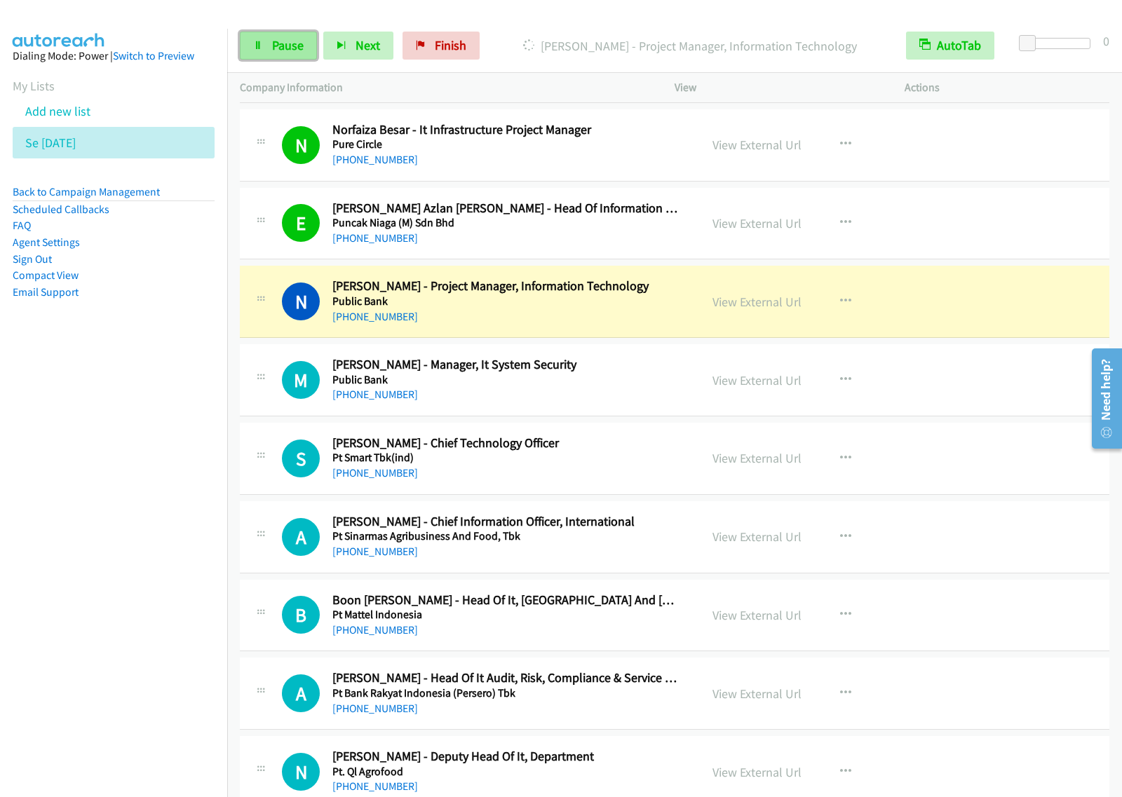
click at [294, 34] on link "Pause" at bounding box center [278, 46] width 77 height 28
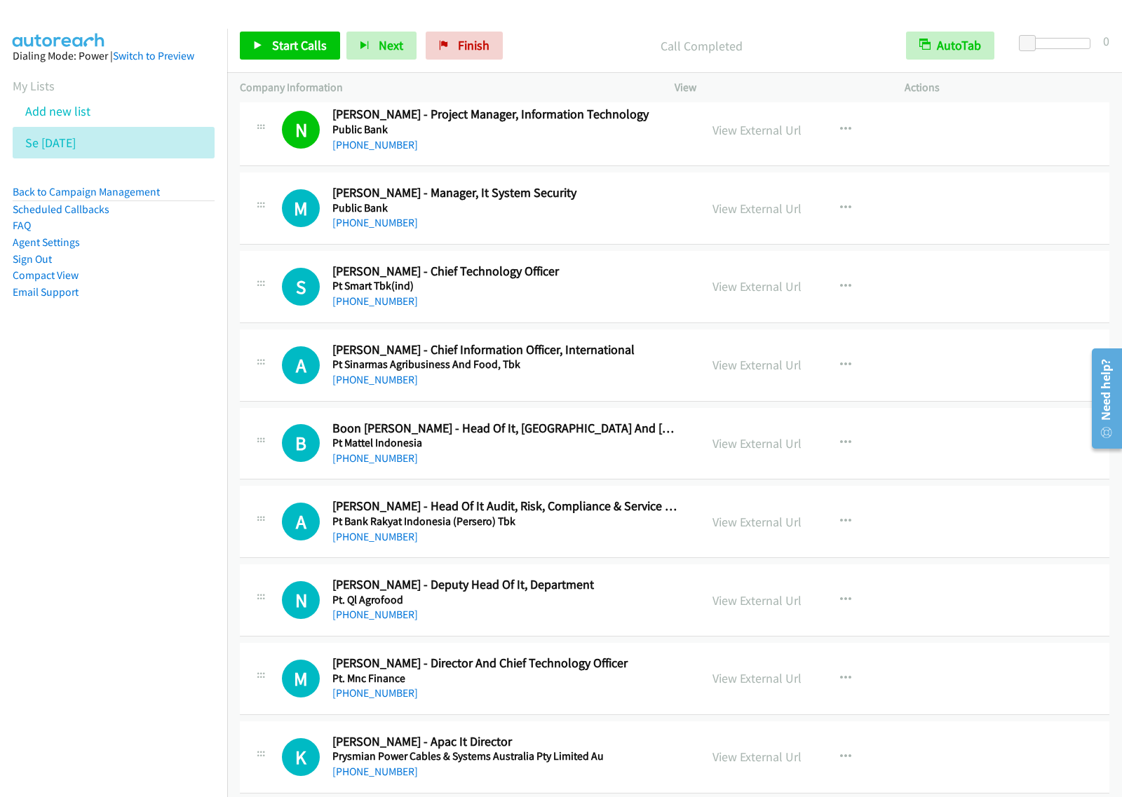
scroll to position [3855, 0]
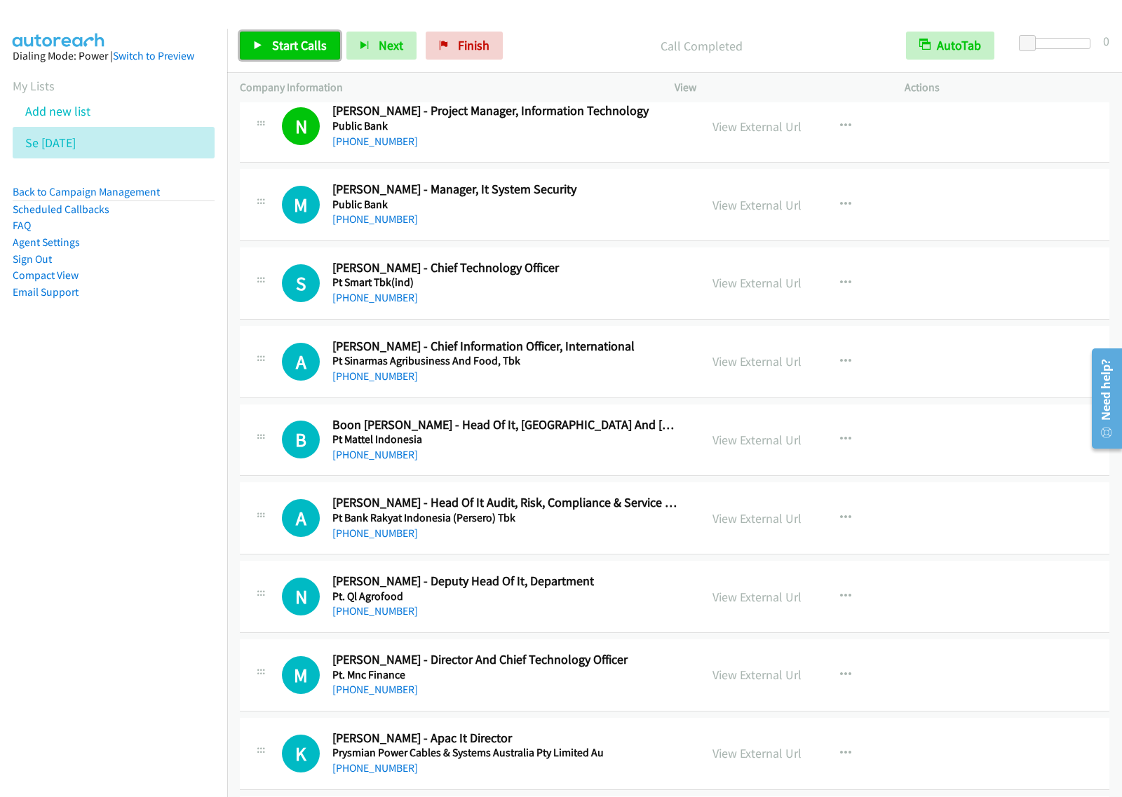
click at [301, 44] on span "Start Calls" at bounding box center [299, 45] width 55 height 16
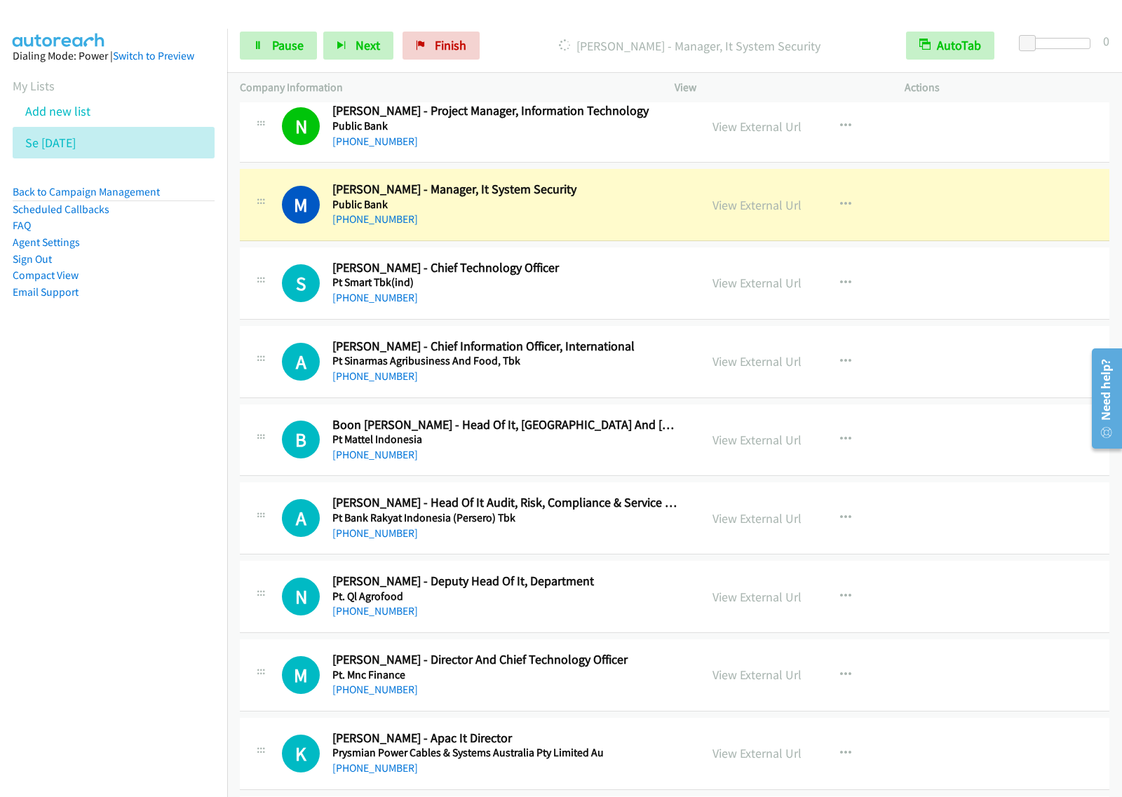
click at [167, 442] on nav "Dialing Mode: Power | Switch to Preview My Lists Add new list Se Aug29 Back to …" at bounding box center [114, 427] width 228 height 797
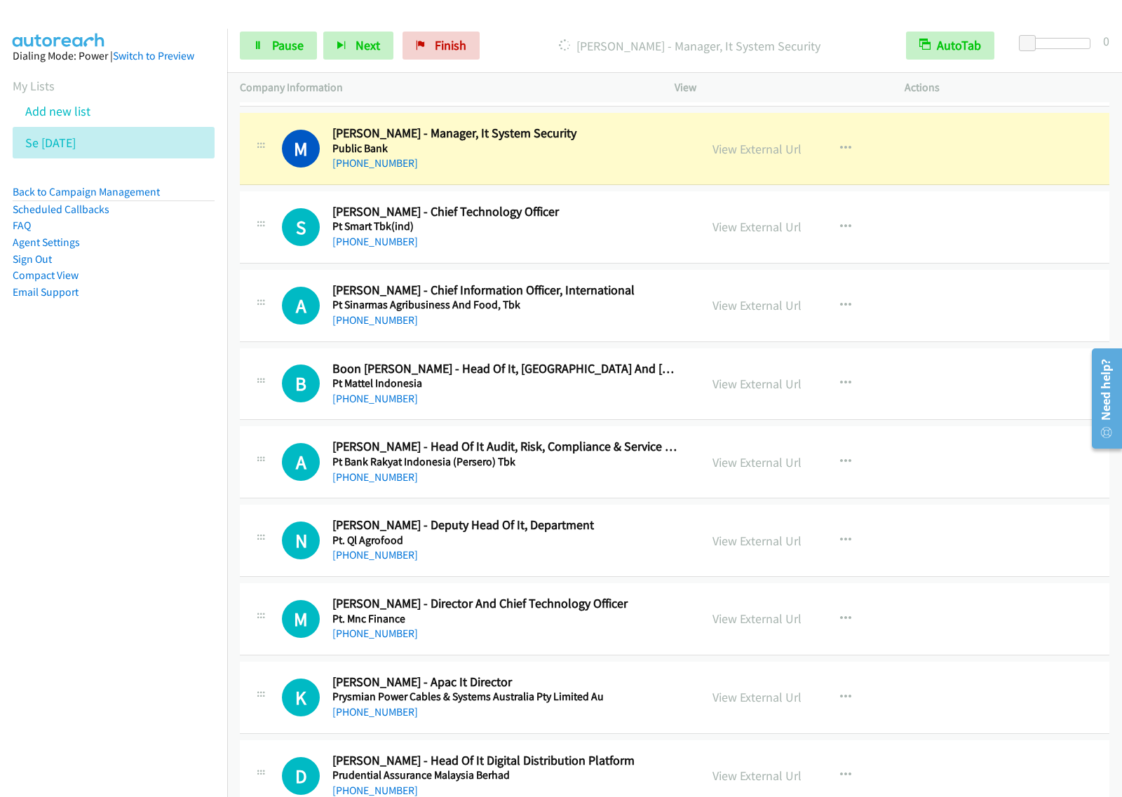
scroll to position [3943, 0]
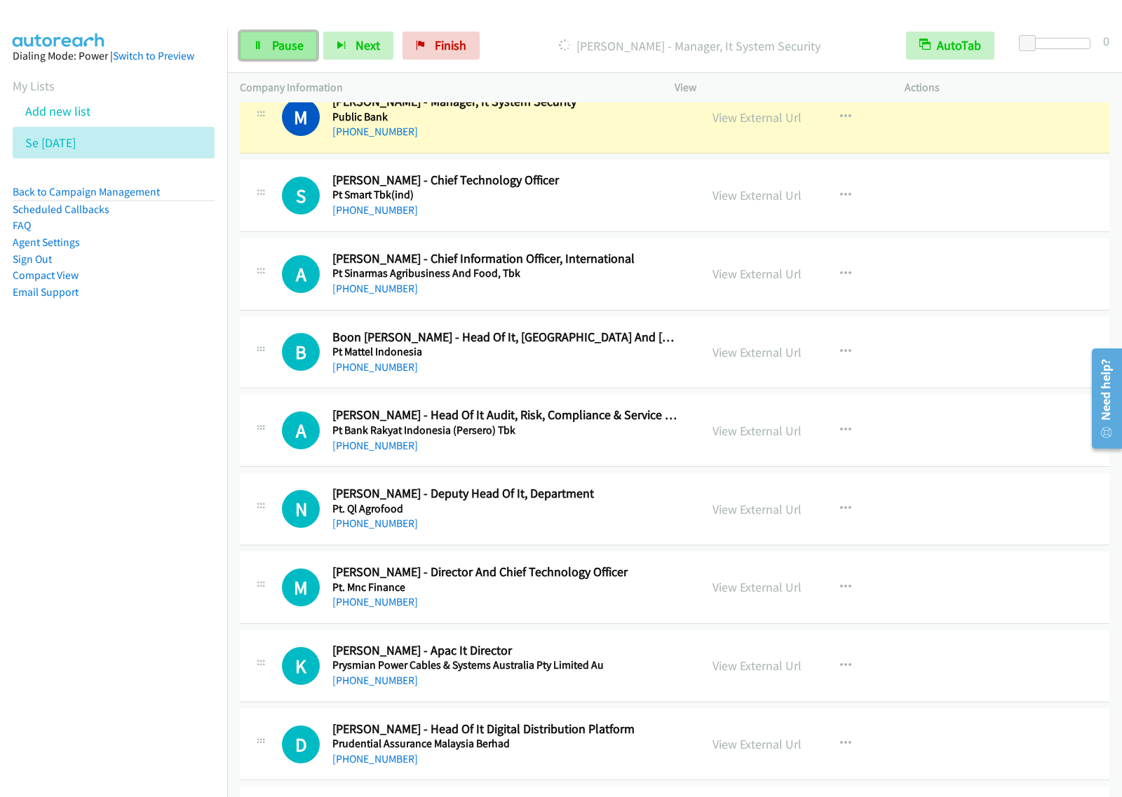
click at [305, 46] on link "Pause" at bounding box center [278, 46] width 77 height 28
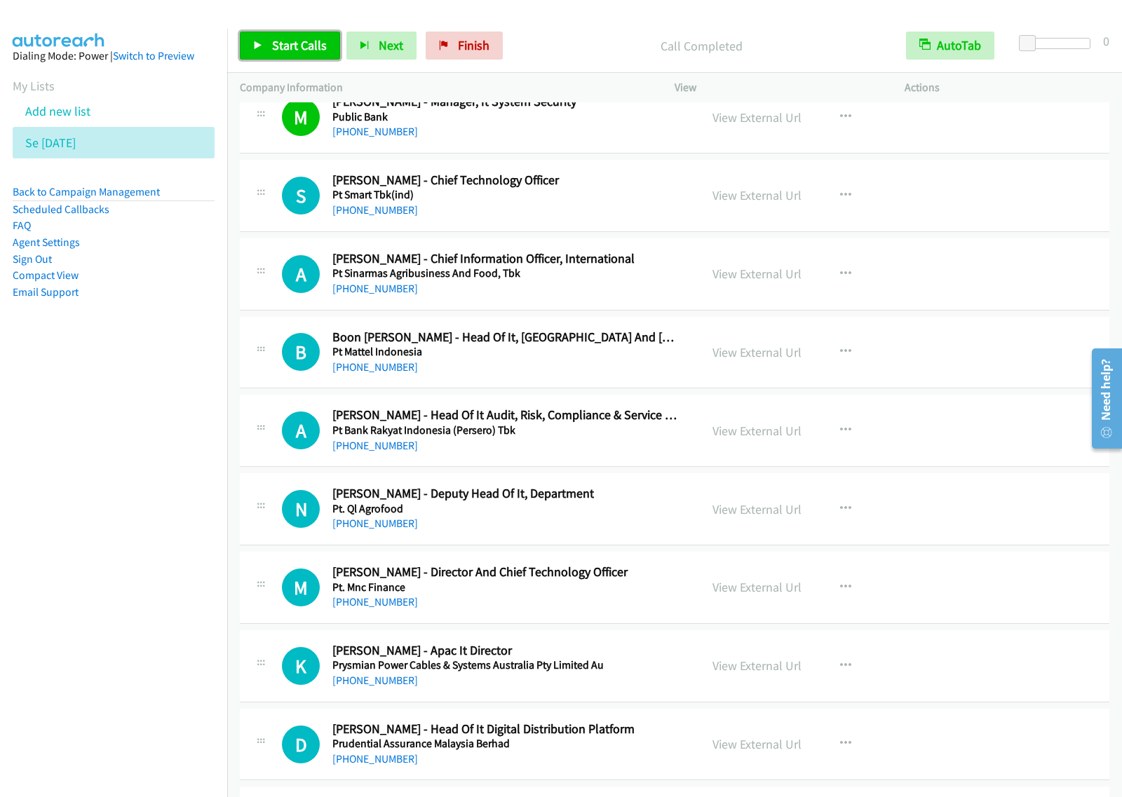
click at [313, 46] on span "Start Calls" at bounding box center [299, 45] width 55 height 16
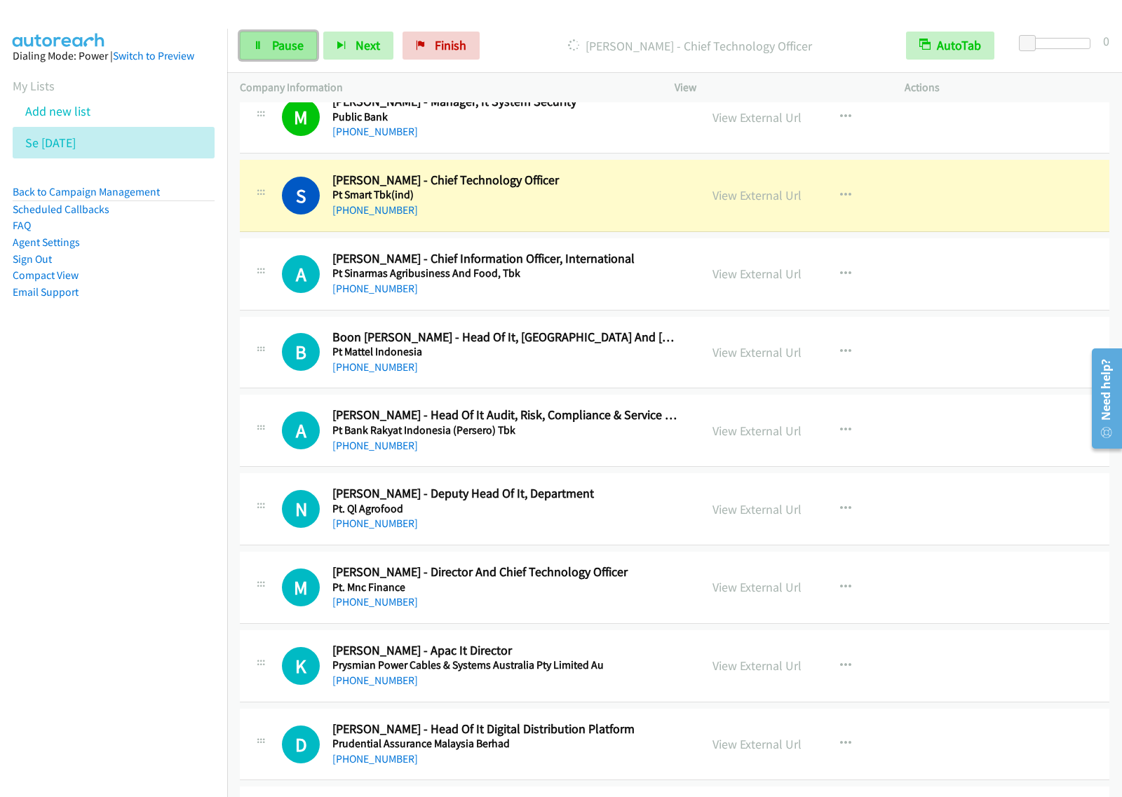
click at [284, 48] on span "Pause" at bounding box center [288, 45] width 32 height 16
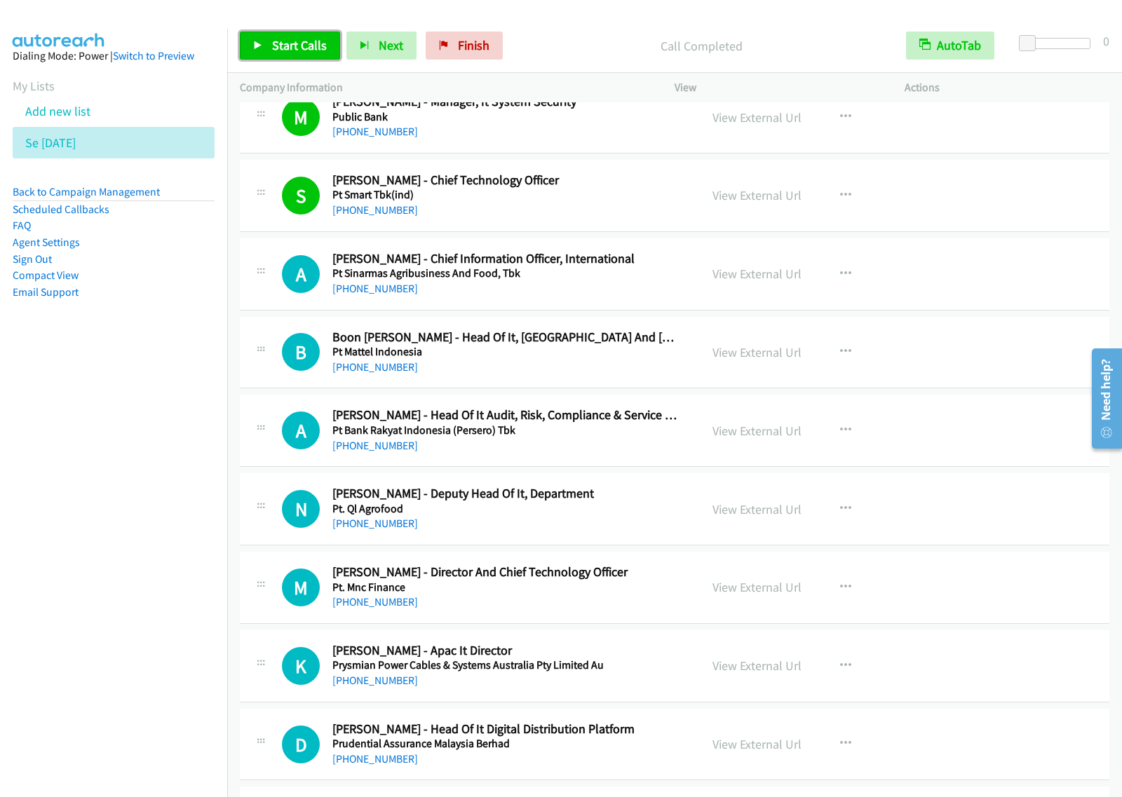
click at [294, 42] on span "Start Calls" at bounding box center [299, 45] width 55 height 16
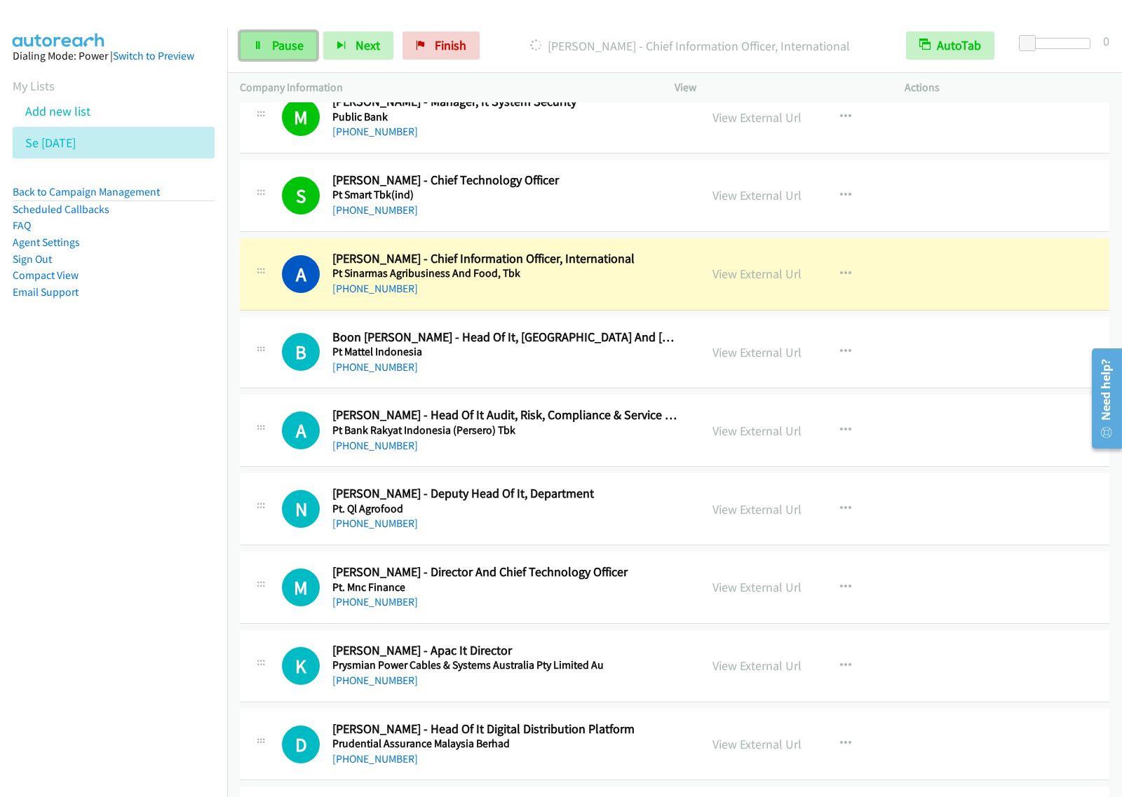
click at [286, 34] on link "Pause" at bounding box center [278, 46] width 77 height 28
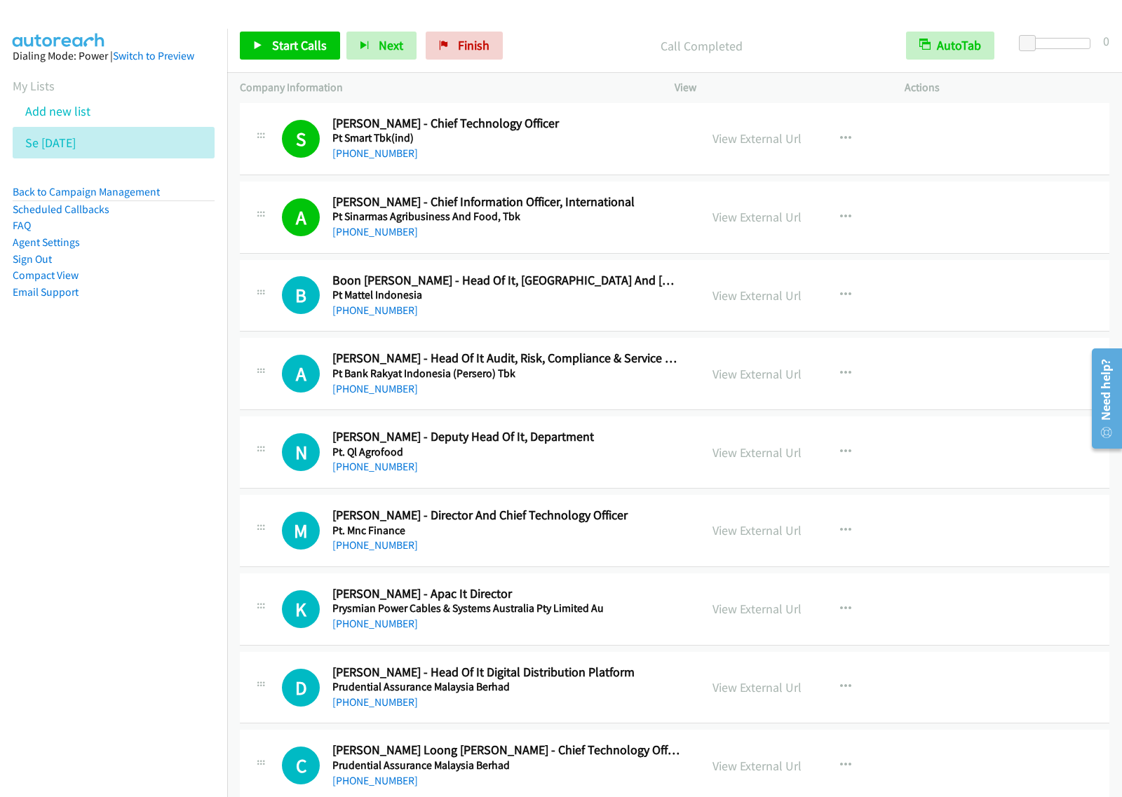
scroll to position [4030, 0]
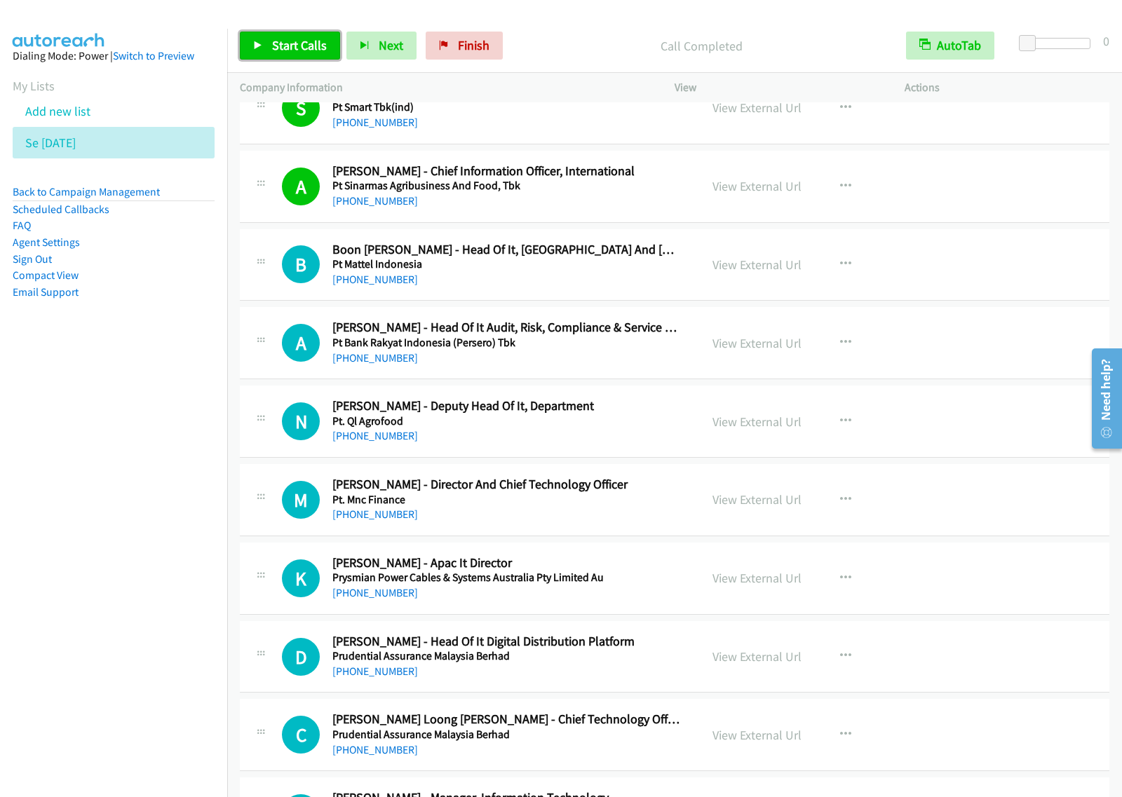
click at [319, 46] on span "Start Calls" at bounding box center [299, 45] width 55 height 16
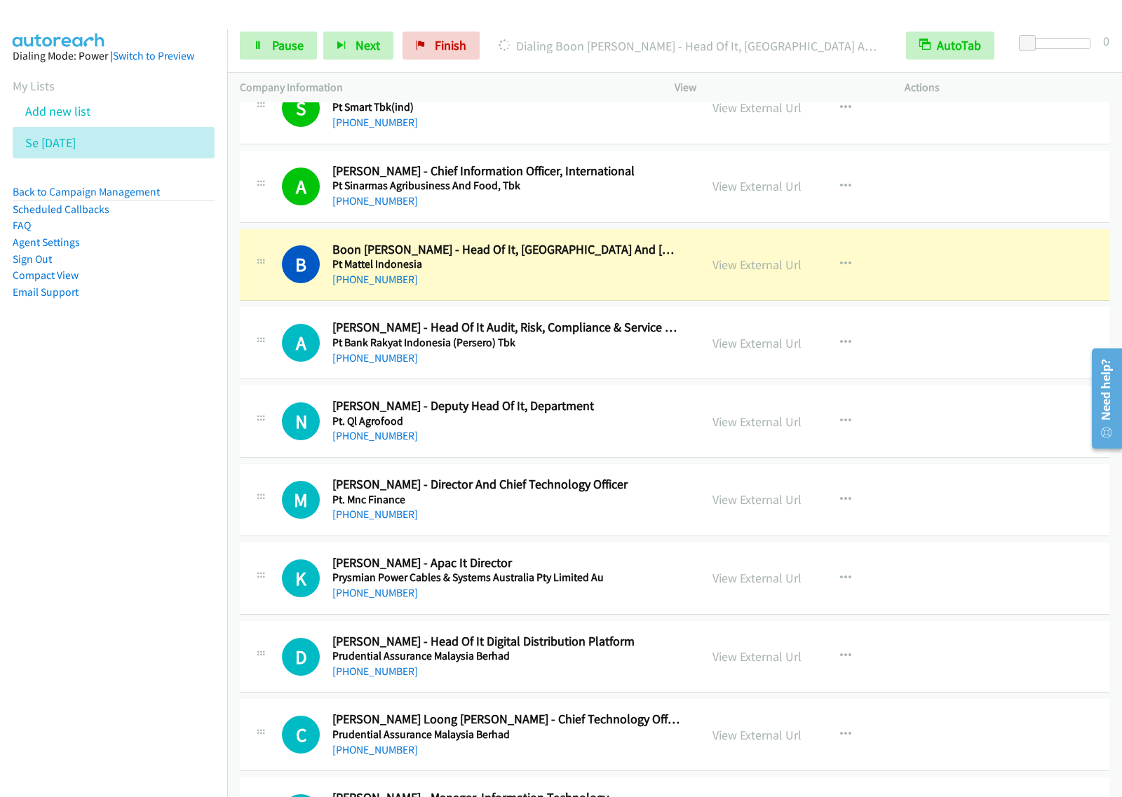
click at [274, 68] on div "Start Calls Pause Next Finish Dialing Boon Ping Ong - Head Of It, South Asia An…" at bounding box center [674, 46] width 894 height 54
click at [286, 56] on link "Pause" at bounding box center [278, 46] width 77 height 28
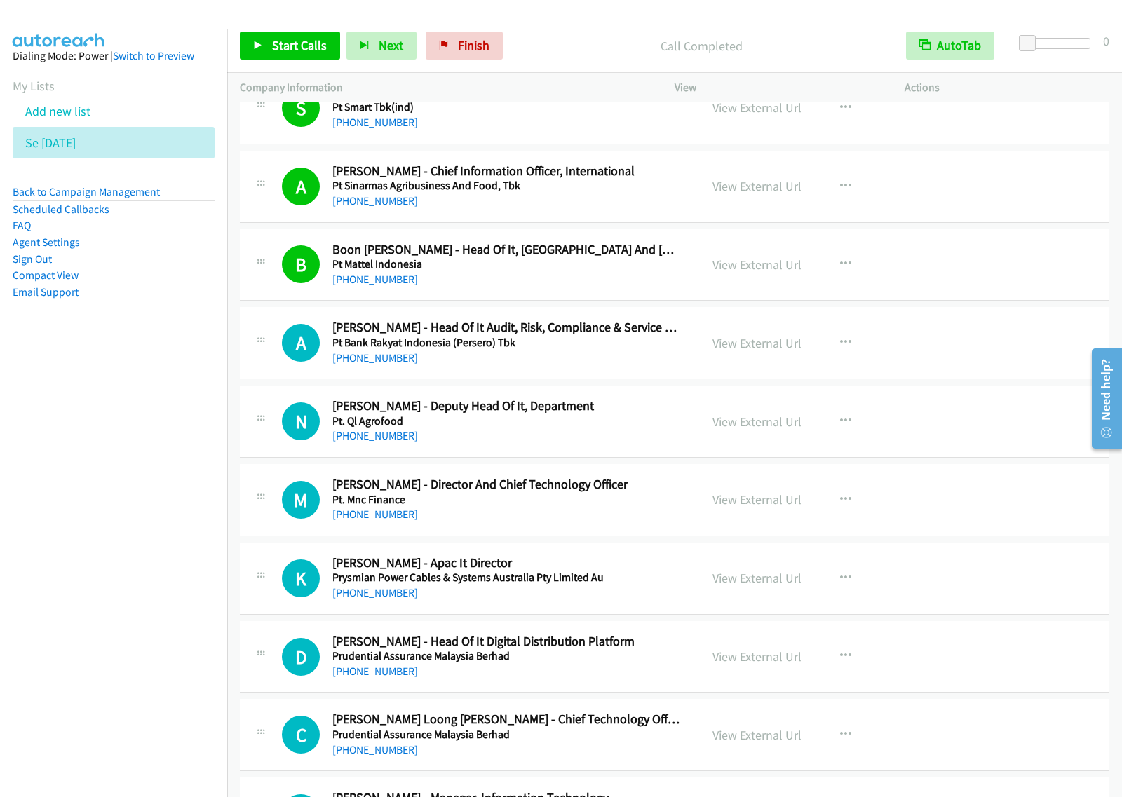
click at [585, 26] on div "Start Calls Pause Next Finish Call Completed AutoTab AutoTab 0" at bounding box center [674, 46] width 894 height 54
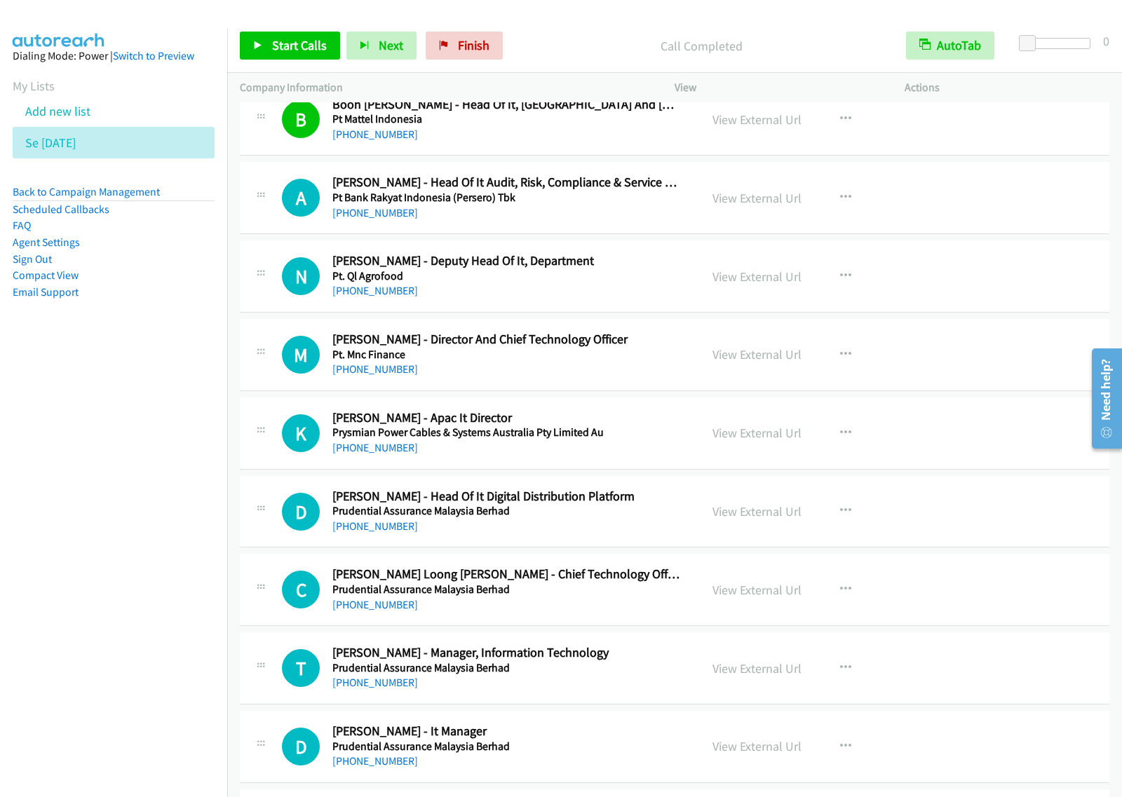
scroll to position [4206, 0]
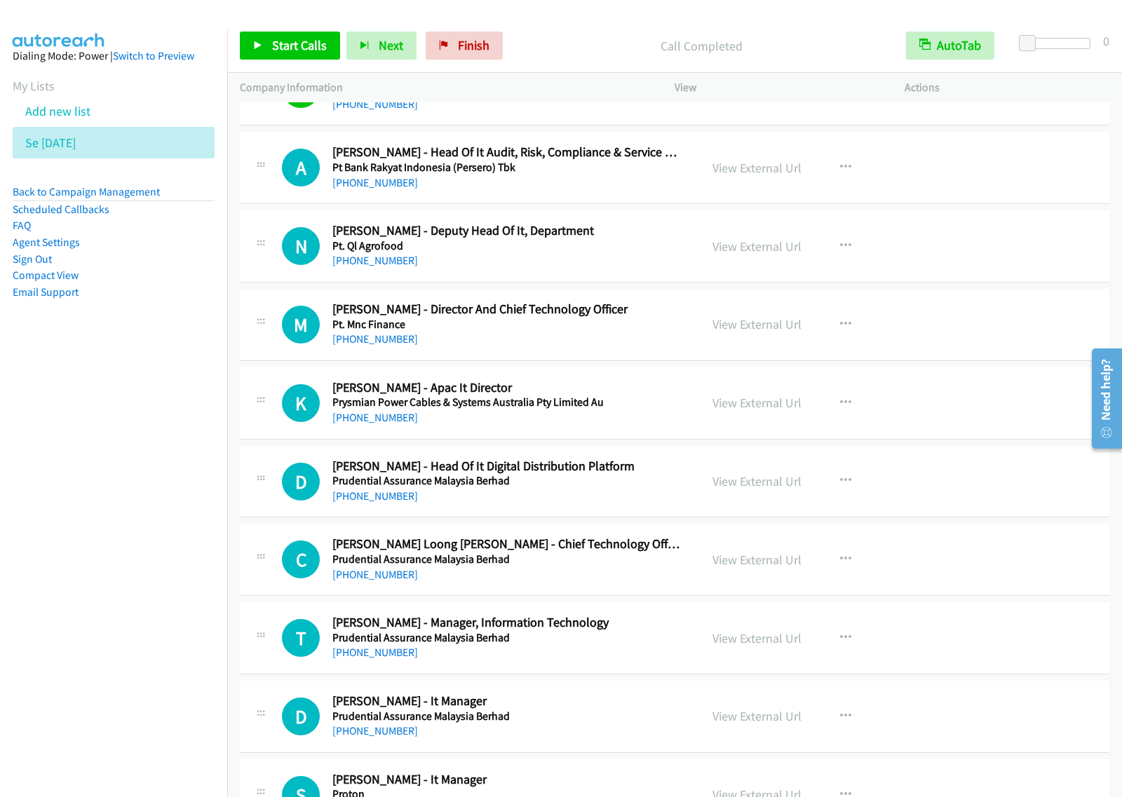
click at [610, 266] on div "+60 12-629 7279" at bounding box center [506, 260] width 348 height 17
click at [845, 250] on button "button" at bounding box center [845, 246] width 38 height 28
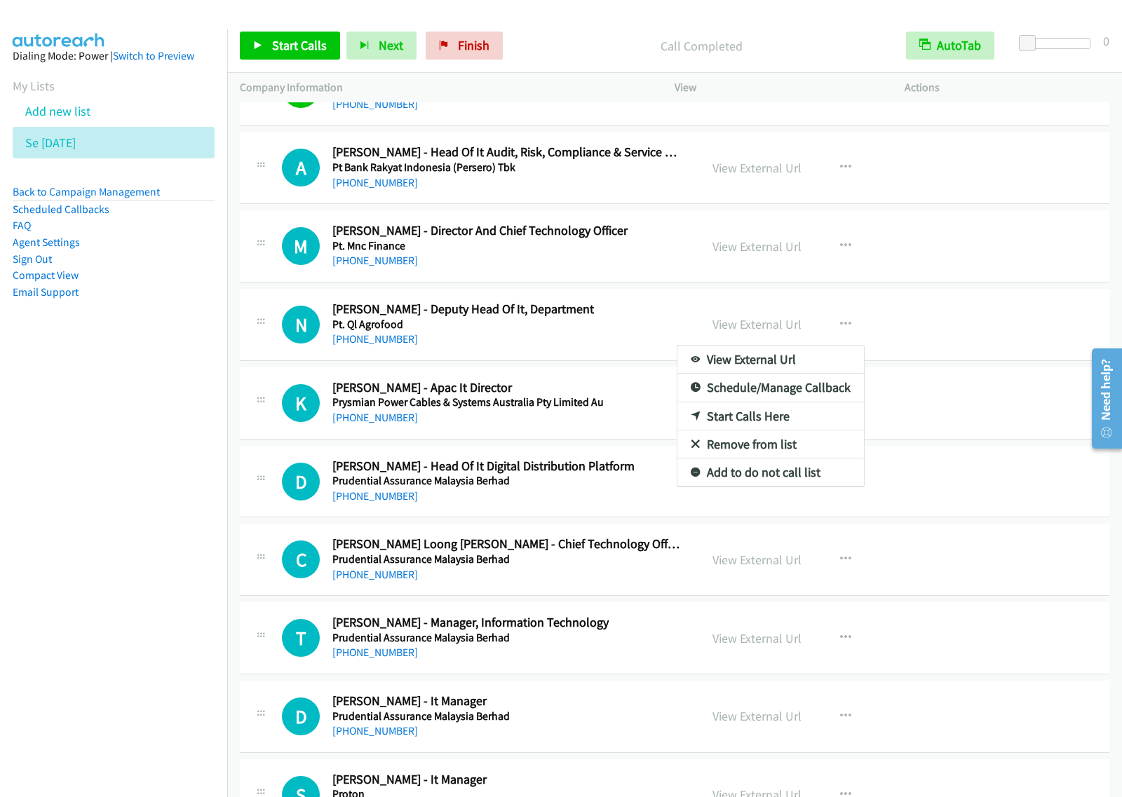
click at [652, 320] on div at bounding box center [561, 398] width 1122 height 797
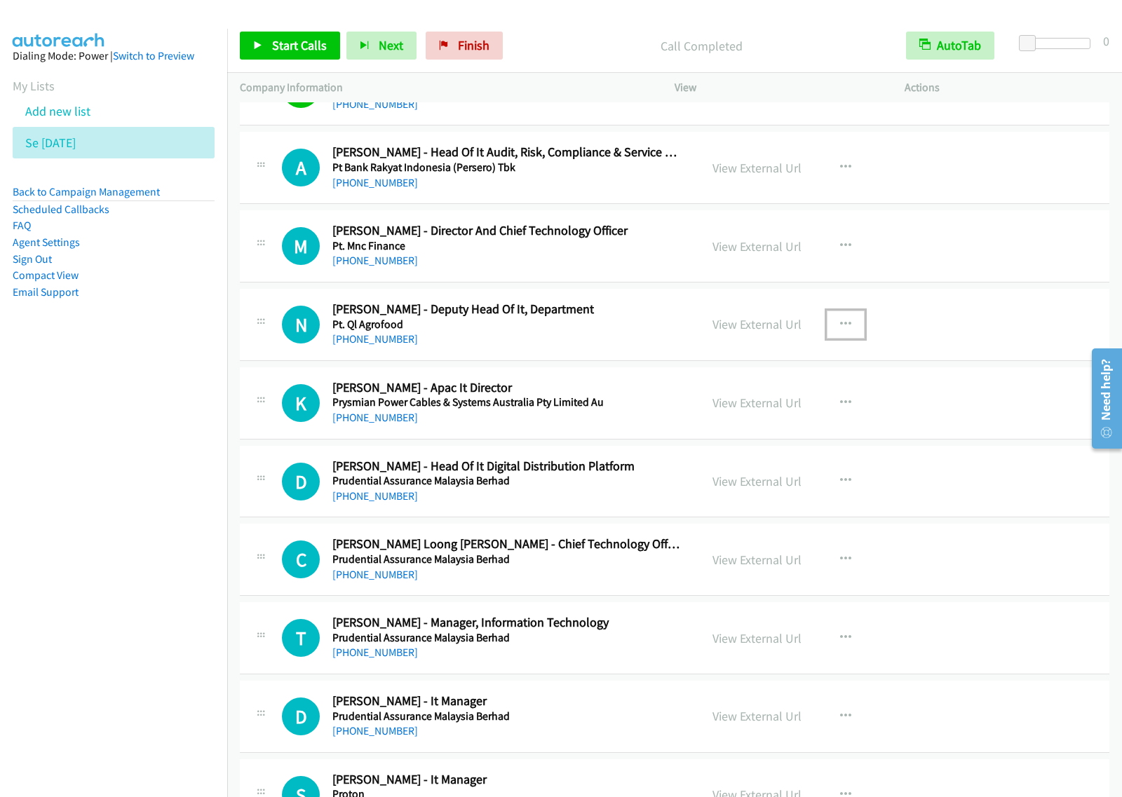
click at [845, 328] on button "button" at bounding box center [845, 325] width 38 height 28
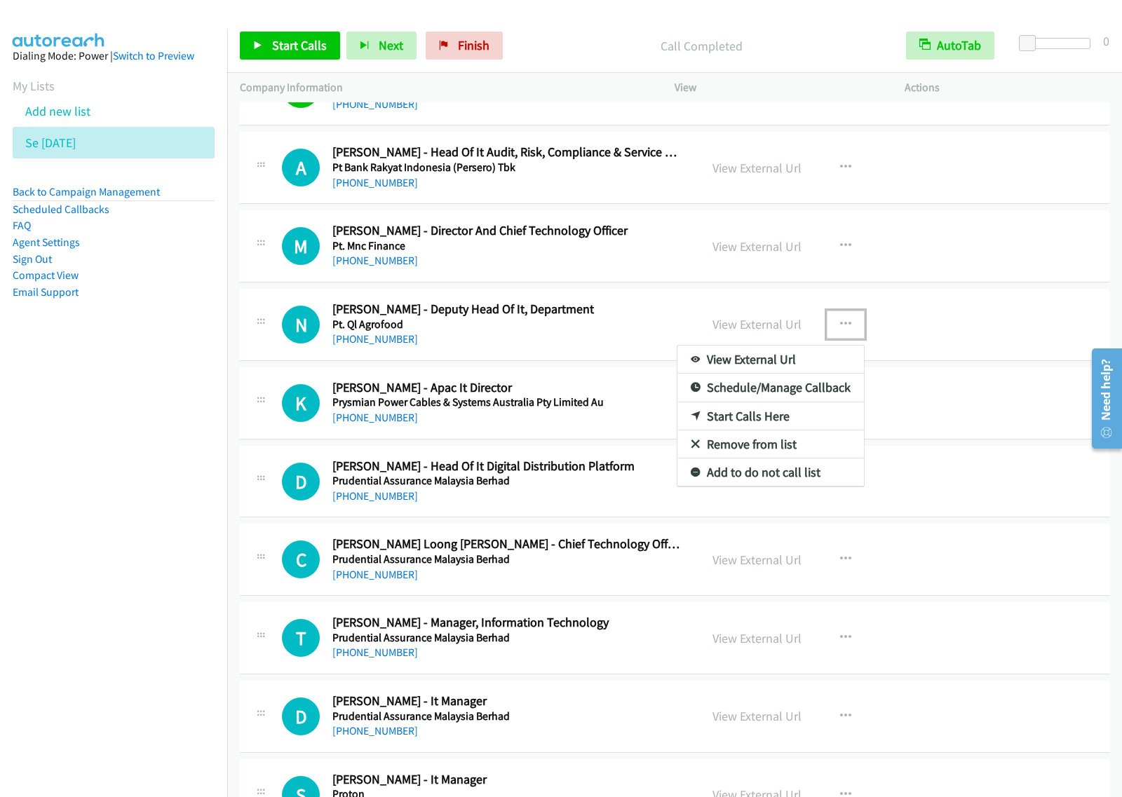
click at [744, 425] on link "Start Calls Here" at bounding box center [770, 416] width 186 height 28
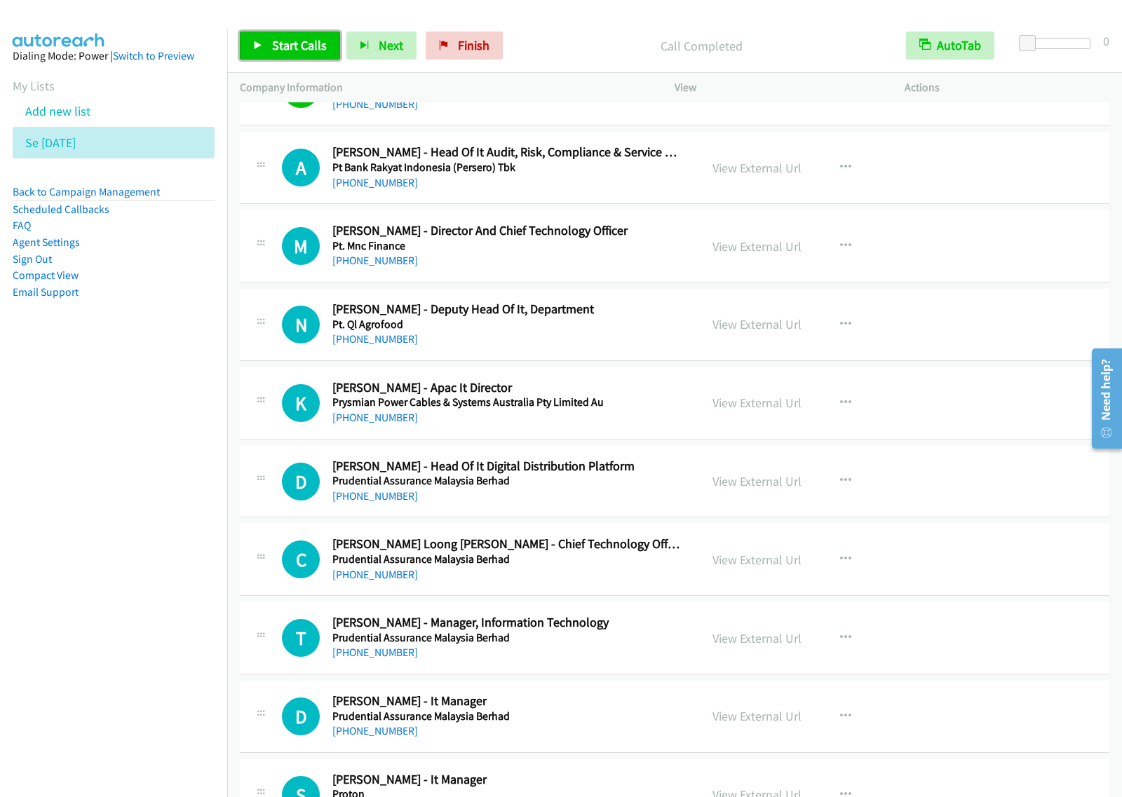
click at [302, 50] on span "Start Calls" at bounding box center [299, 45] width 55 height 16
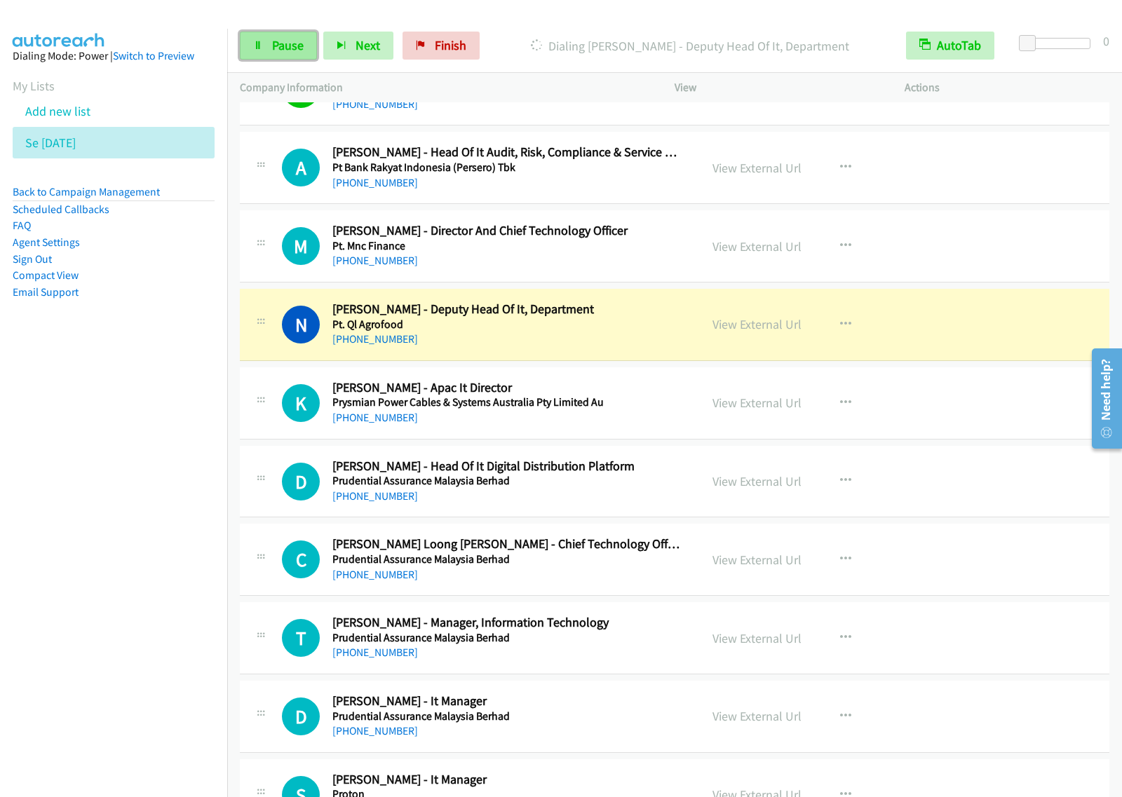
click at [278, 47] on span "Pause" at bounding box center [288, 45] width 32 height 16
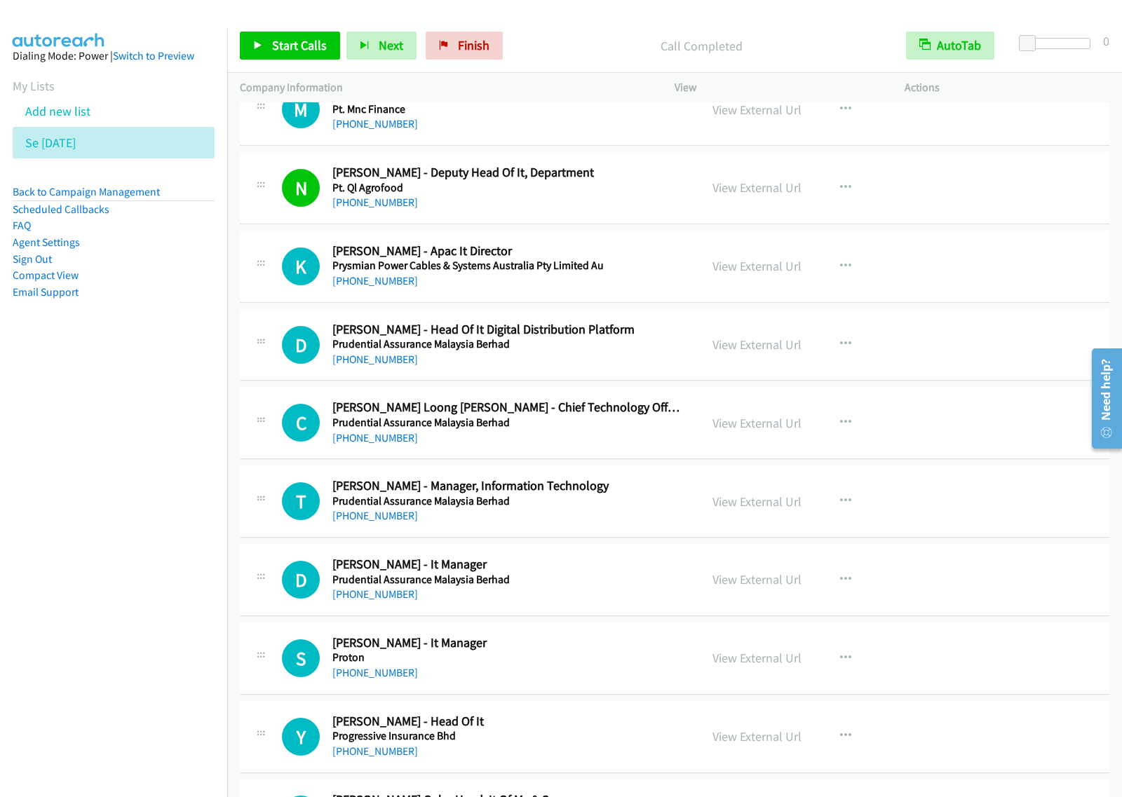
scroll to position [4381, 0]
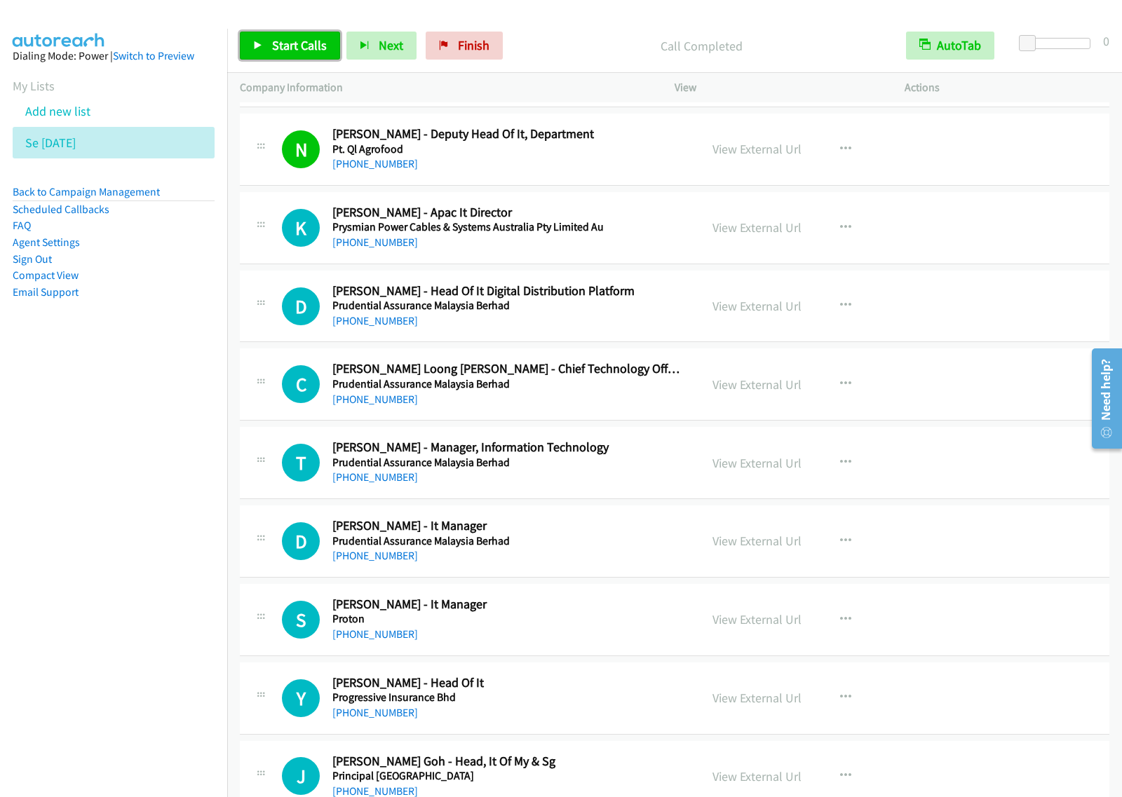
click at [313, 49] on span "Start Calls" at bounding box center [299, 45] width 55 height 16
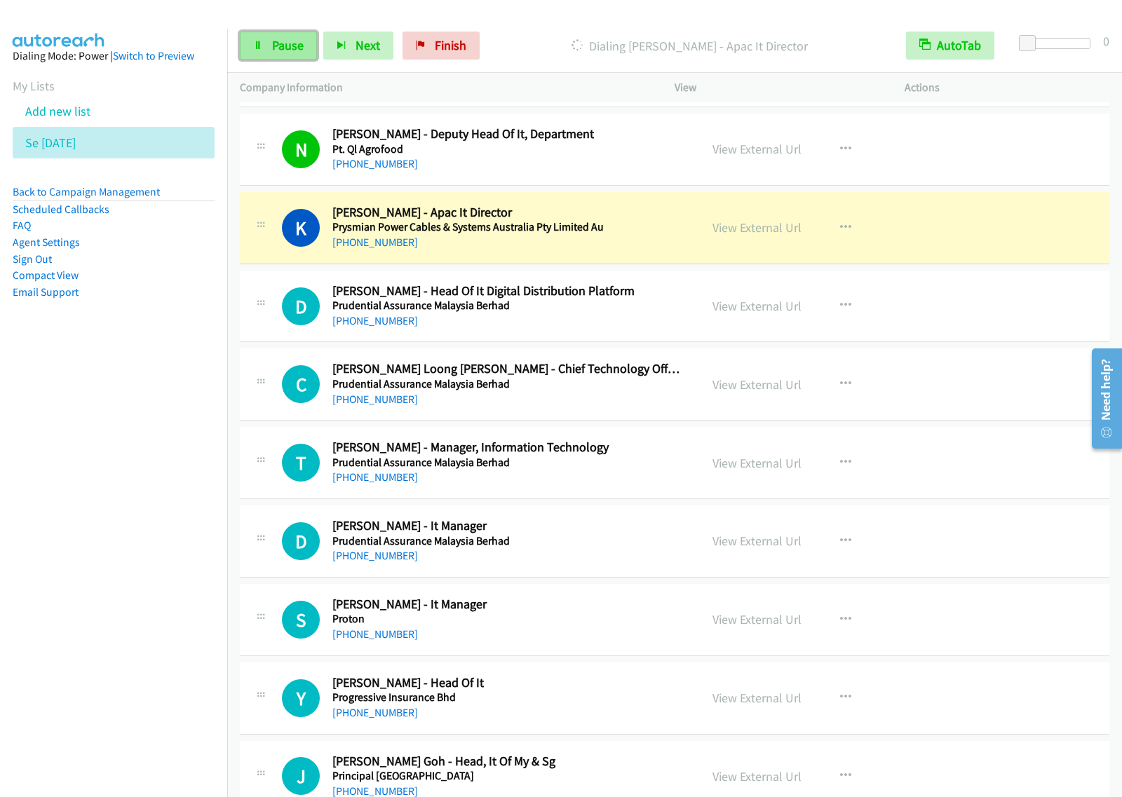
click at [282, 43] on span "Pause" at bounding box center [288, 45] width 32 height 16
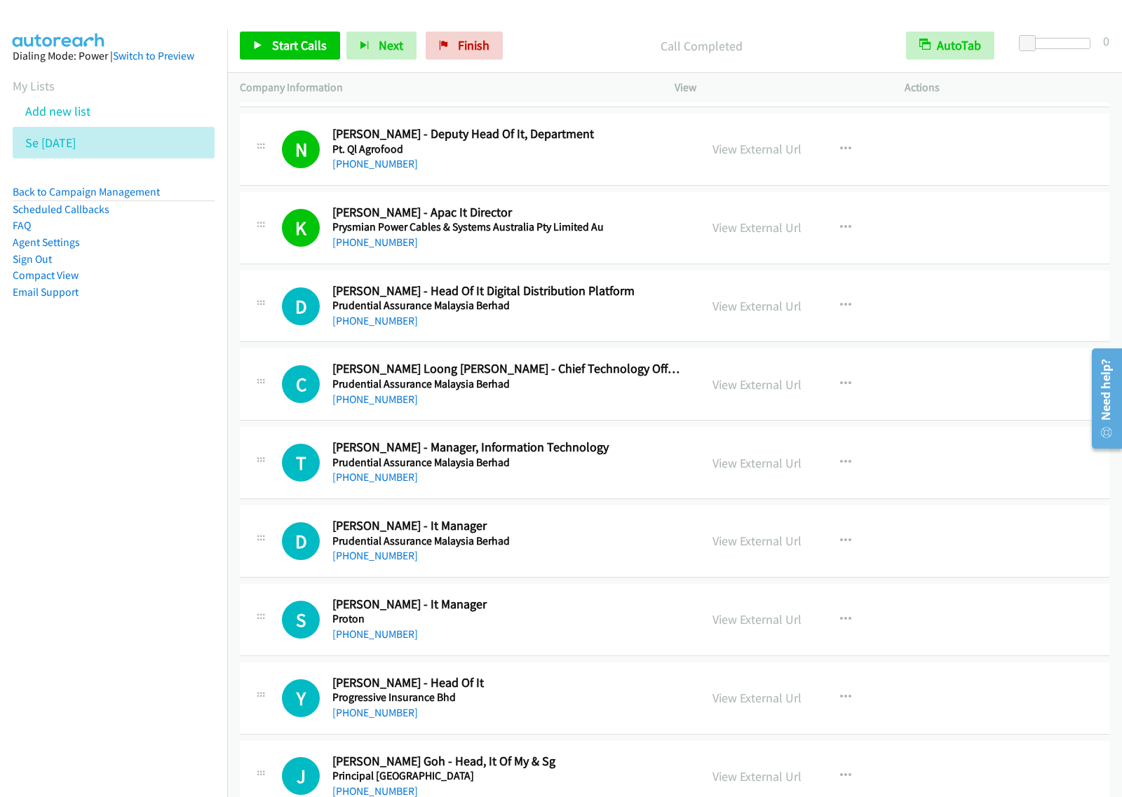
scroll to position [4468, 0]
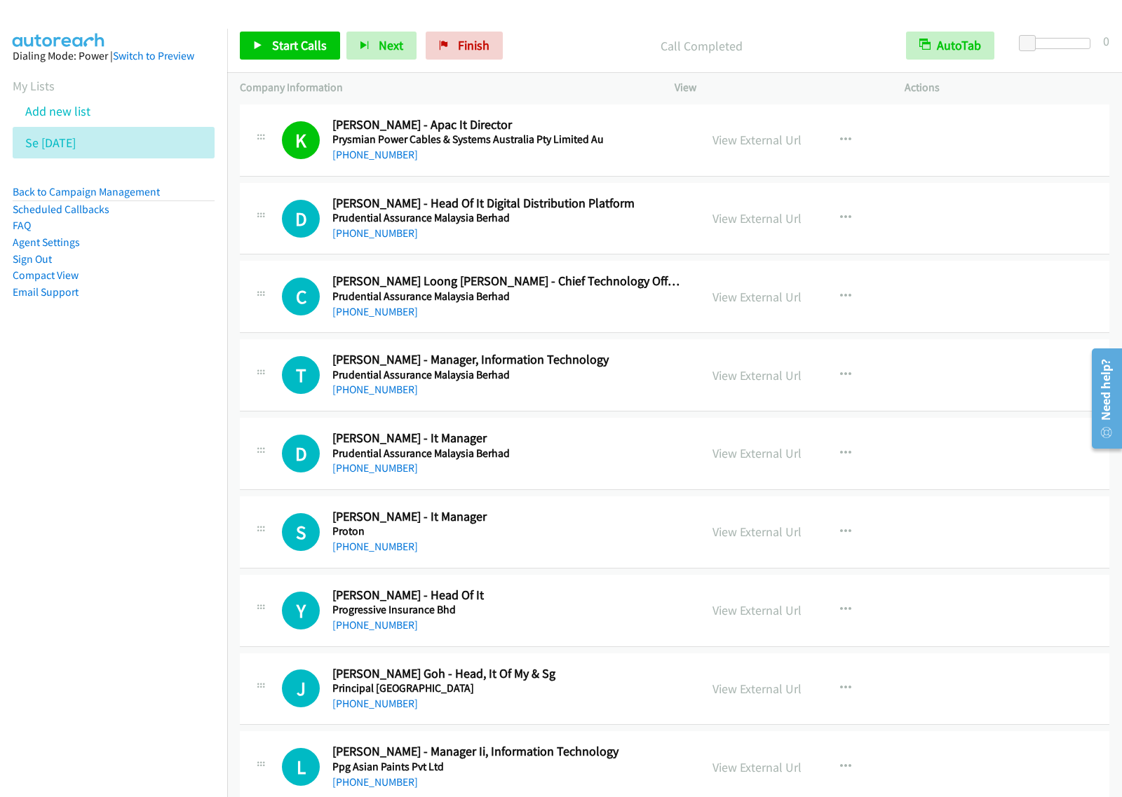
click at [629, 289] on h2 "Chen Loong Liaw - Chief Technology Officer" at bounding box center [506, 281] width 348 height 16
click at [860, 308] on div "View External Url View External Url Schedule/Manage Callback Start Calls Here R…" at bounding box center [821, 296] width 243 height 46
click at [848, 307] on button "button" at bounding box center [845, 296] width 38 height 28
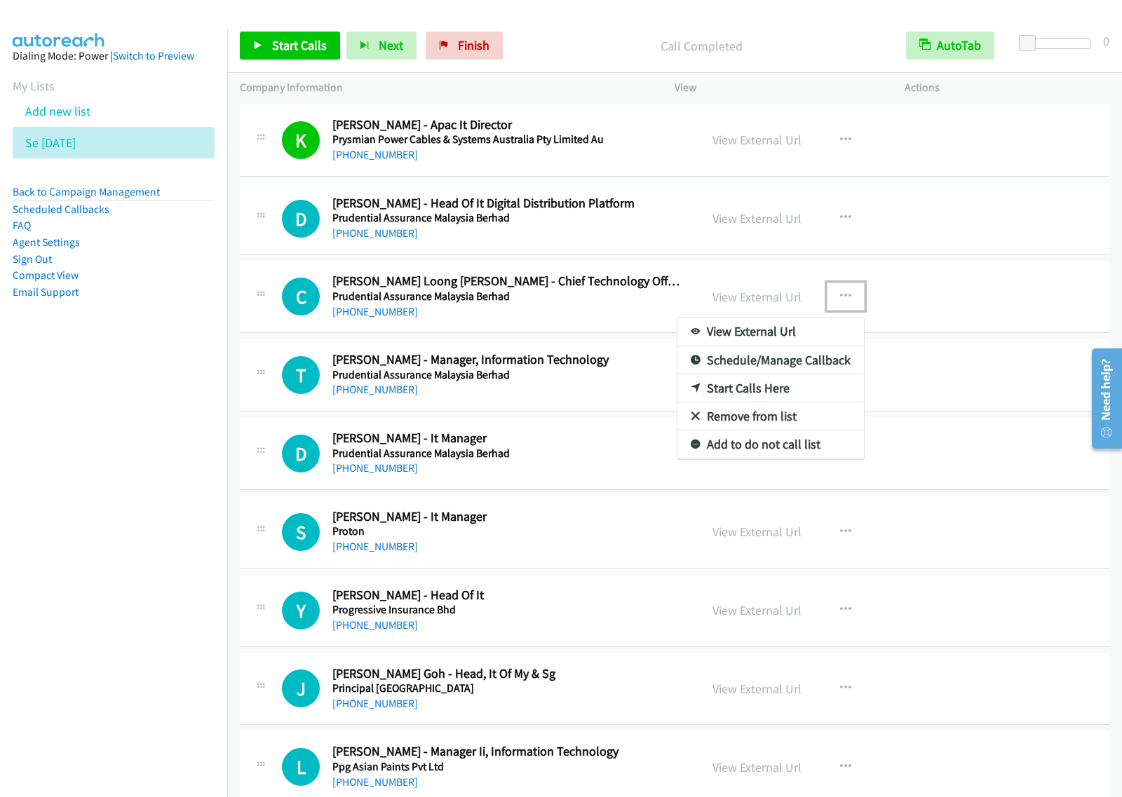
click at [765, 396] on link "Start Calls Here" at bounding box center [770, 388] width 186 height 28
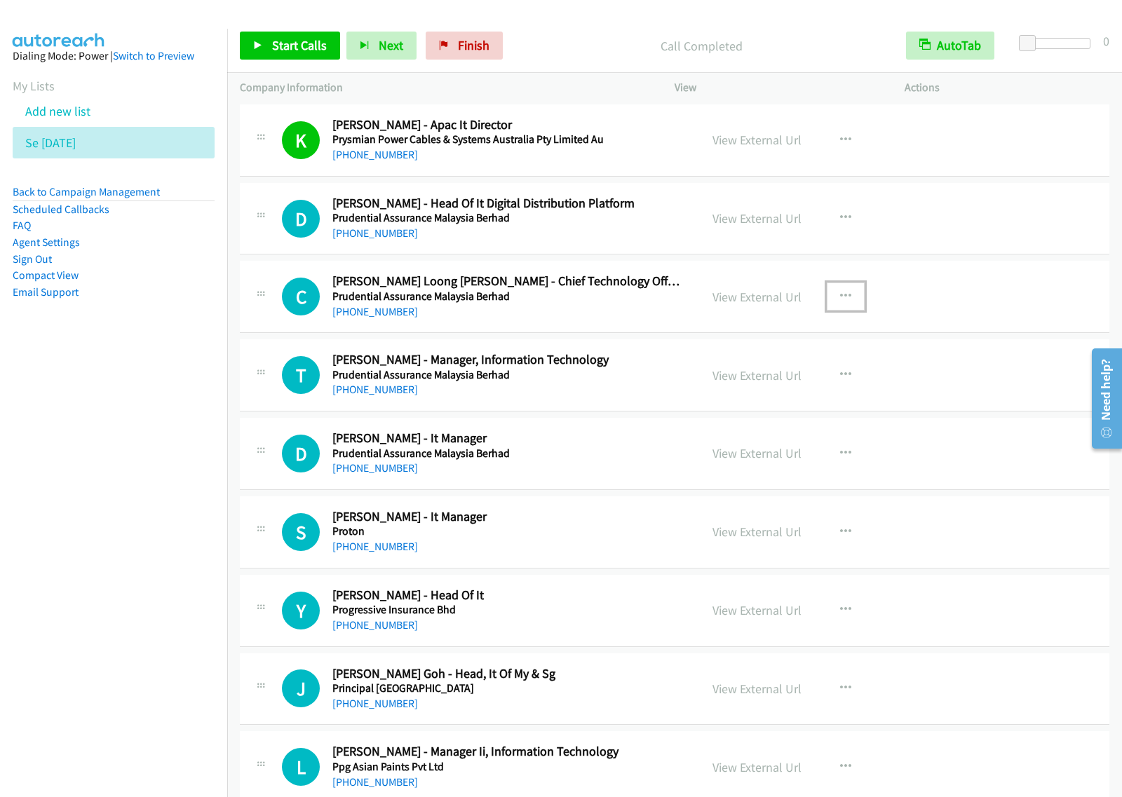
click at [849, 302] on button "button" at bounding box center [845, 296] width 38 height 28
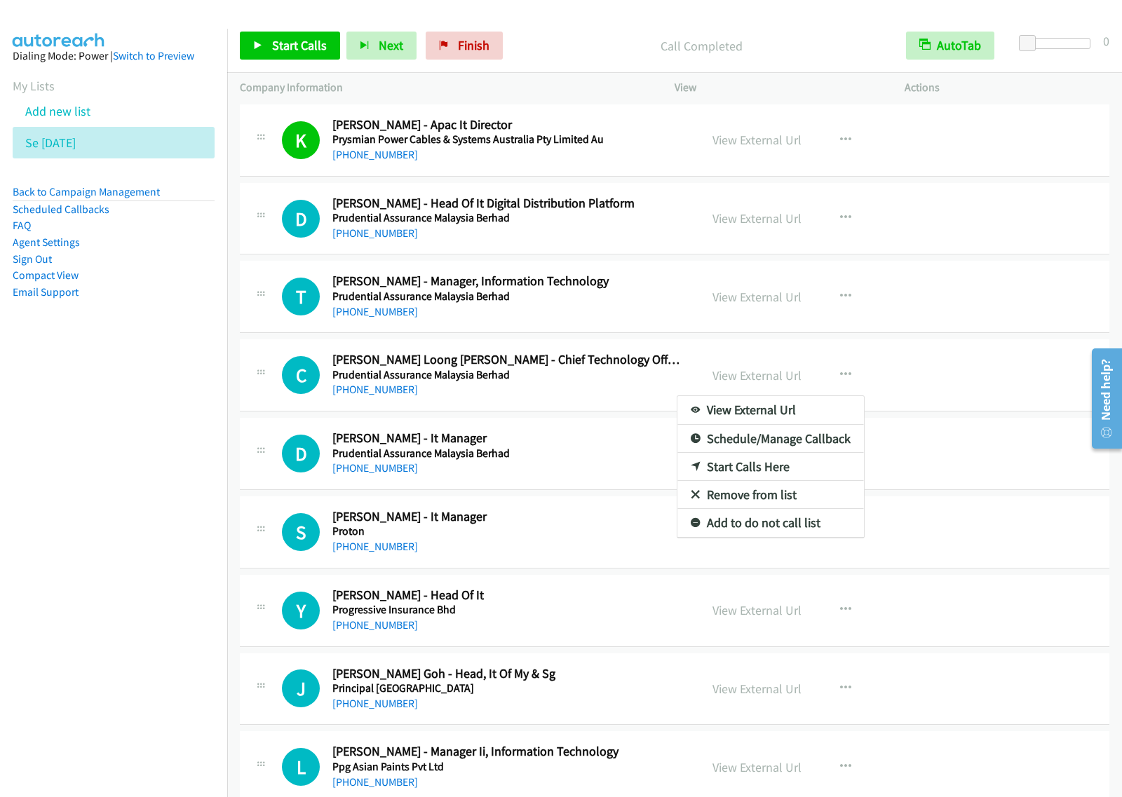
click at [299, 40] on div at bounding box center [561, 398] width 1122 height 797
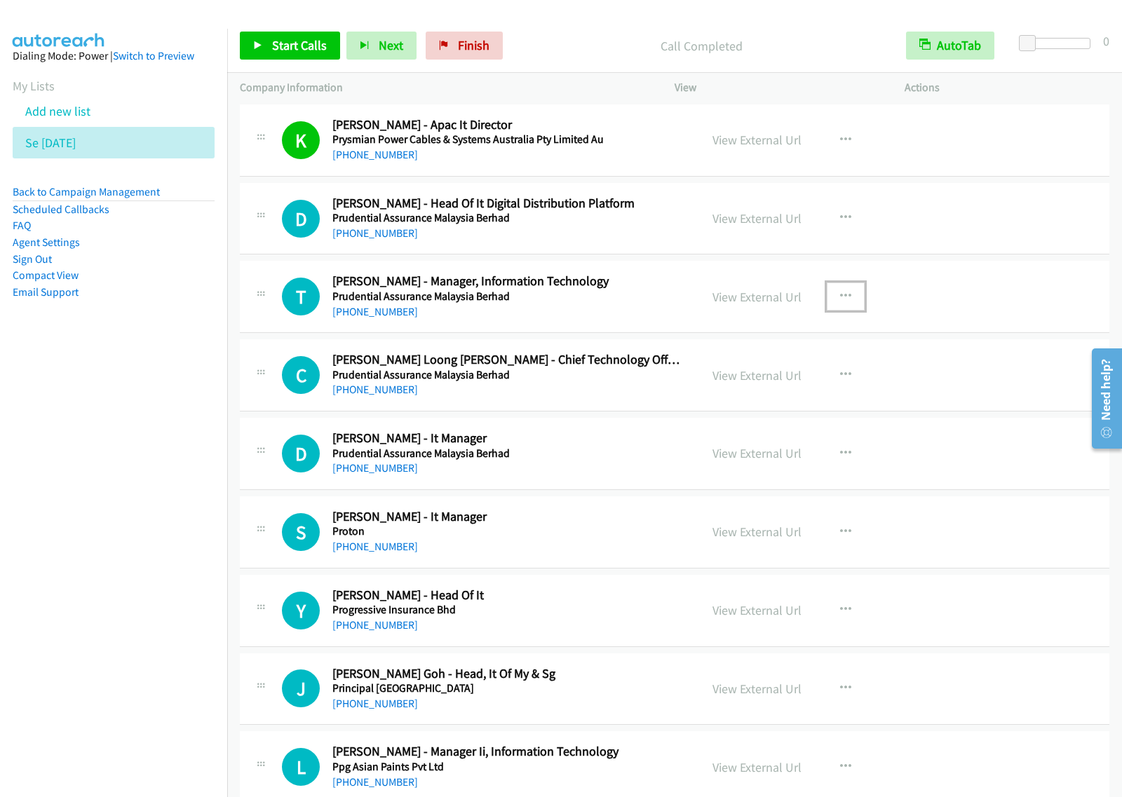
click at [827, 307] on button "button" at bounding box center [845, 296] width 38 height 28
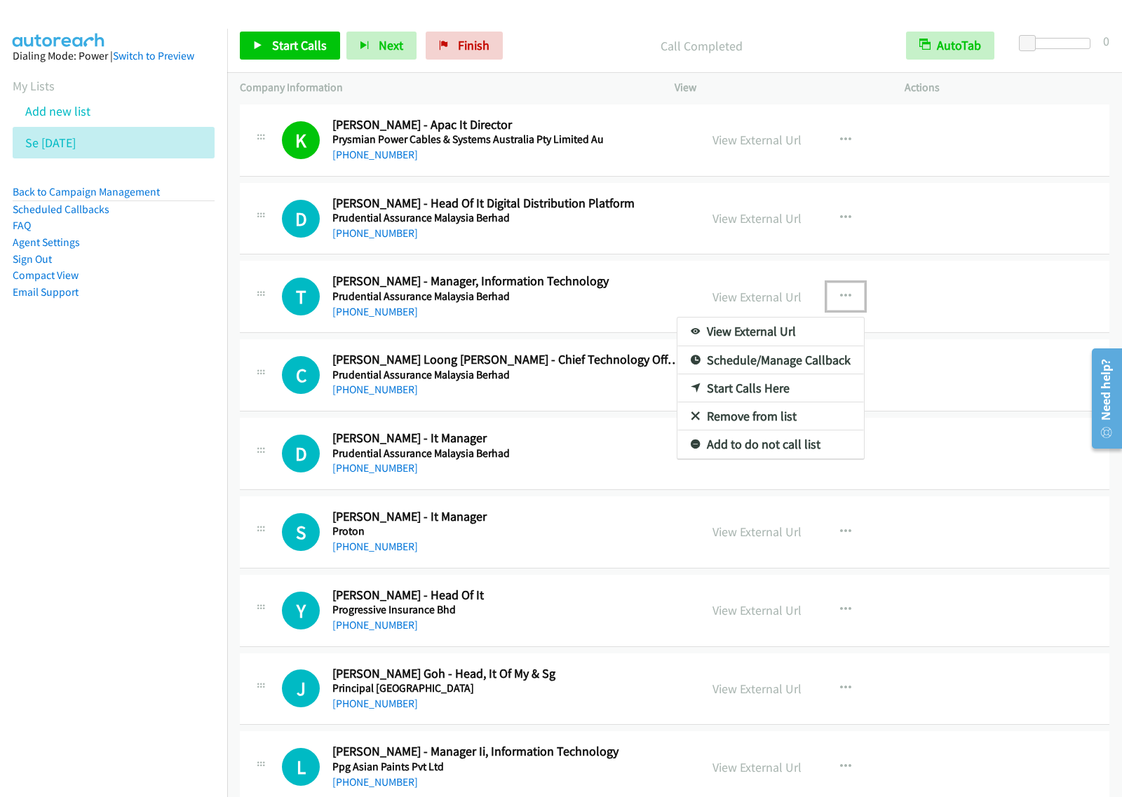
click at [765, 402] on link "Start Calls Here" at bounding box center [770, 388] width 186 height 28
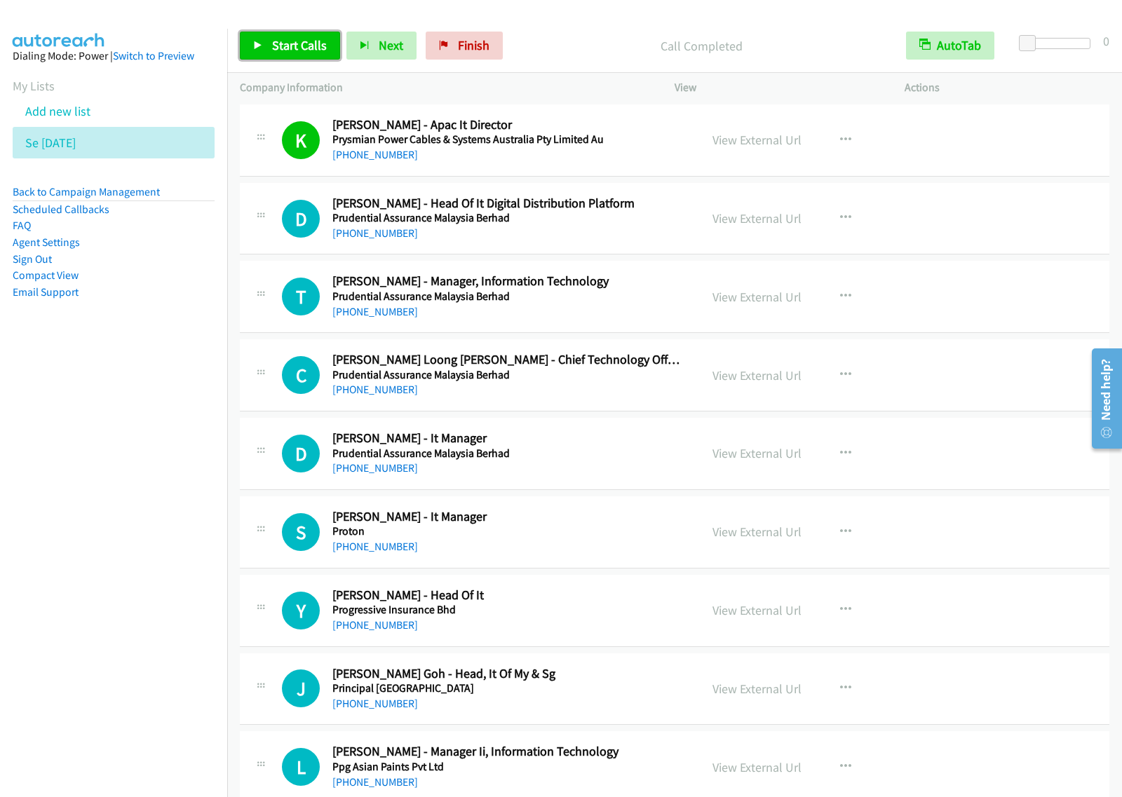
click at [316, 46] on span "Start Calls" at bounding box center [299, 45] width 55 height 16
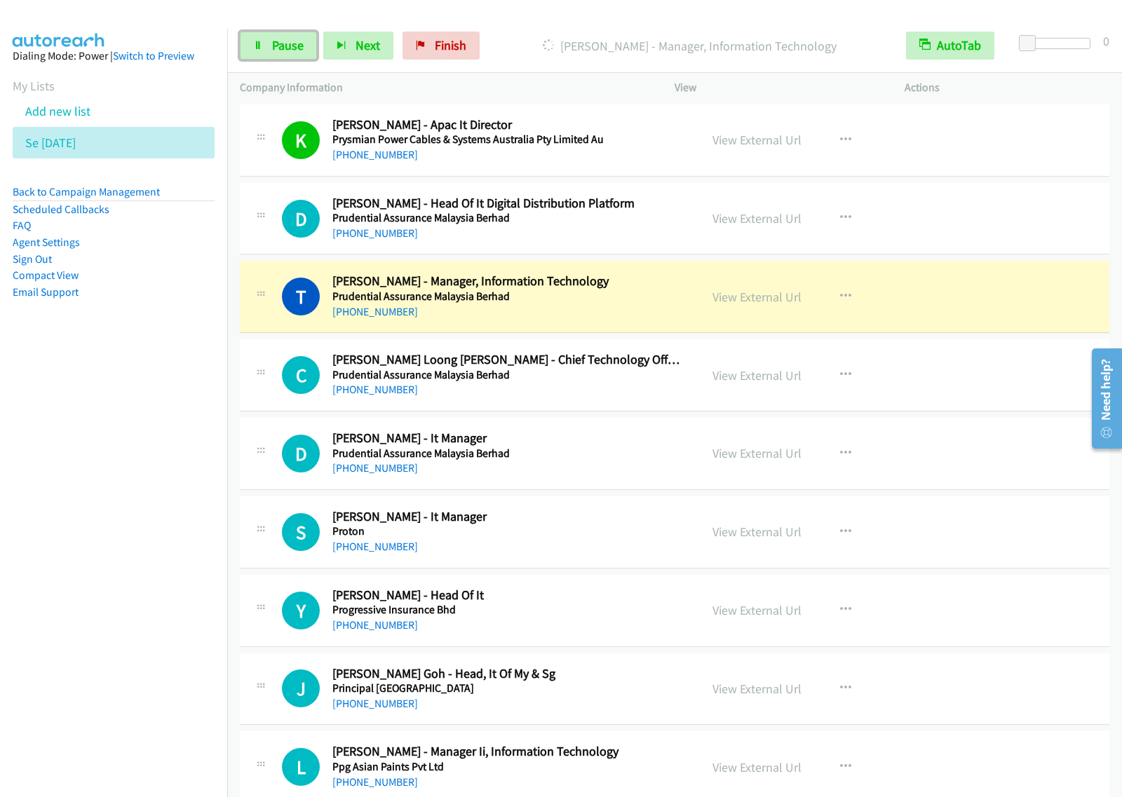
drag, startPoint x: 305, startPoint y: 43, endPoint x: 320, endPoint y: 40, distance: 15.0
click at [305, 43] on link "Pause" at bounding box center [278, 46] width 77 height 28
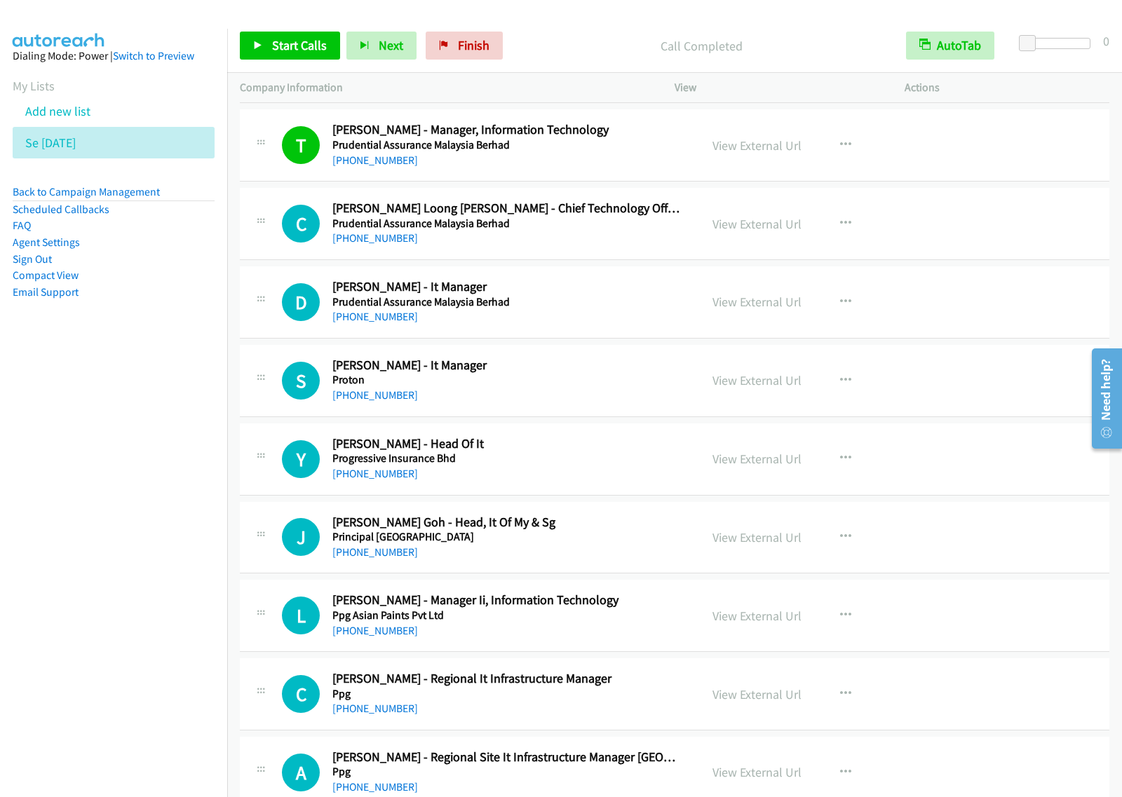
scroll to position [4644, 0]
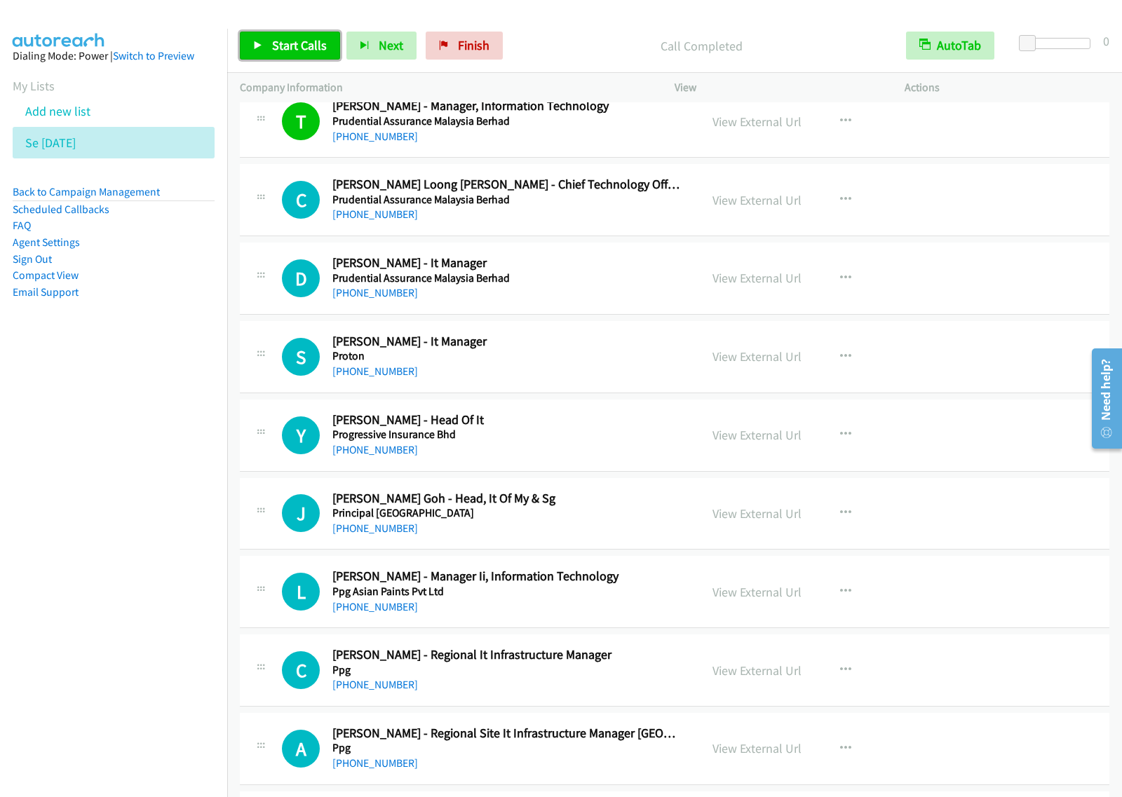
click at [307, 40] on span "Start Calls" at bounding box center [299, 45] width 55 height 16
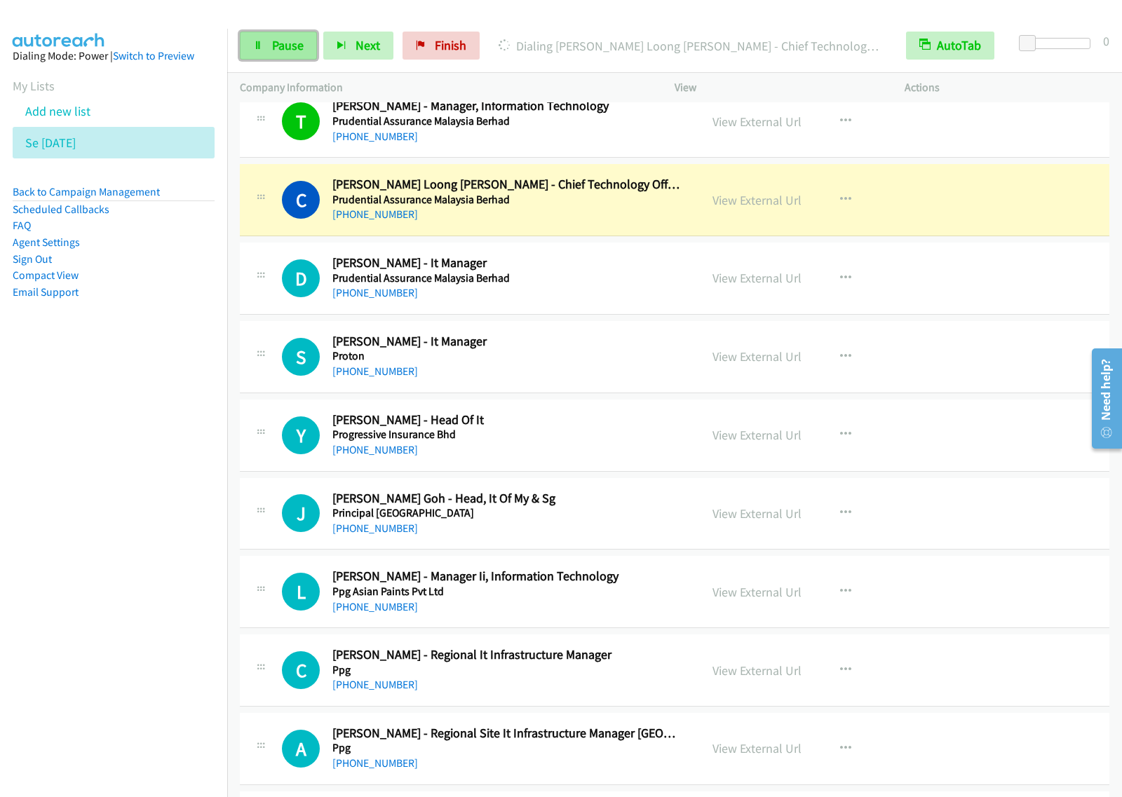
click at [287, 47] on span "Pause" at bounding box center [288, 45] width 32 height 16
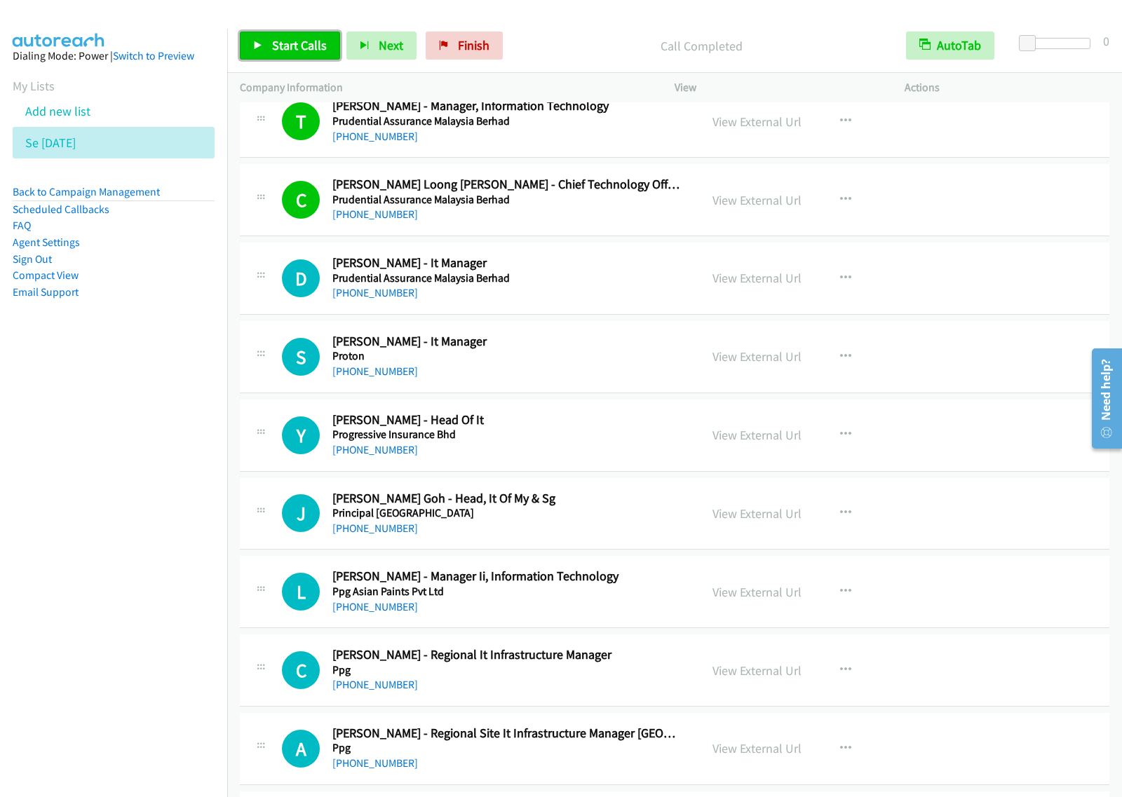
click at [308, 49] on span "Start Calls" at bounding box center [299, 45] width 55 height 16
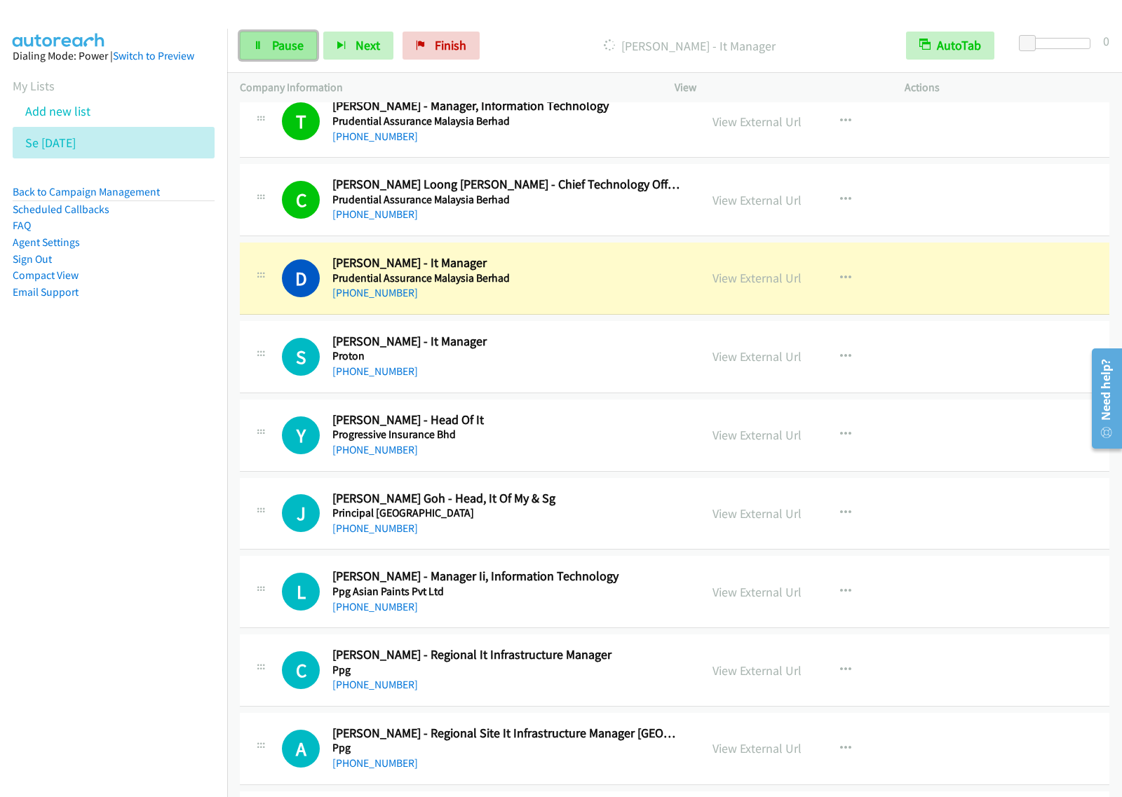
click at [296, 50] on span "Pause" at bounding box center [288, 45] width 32 height 16
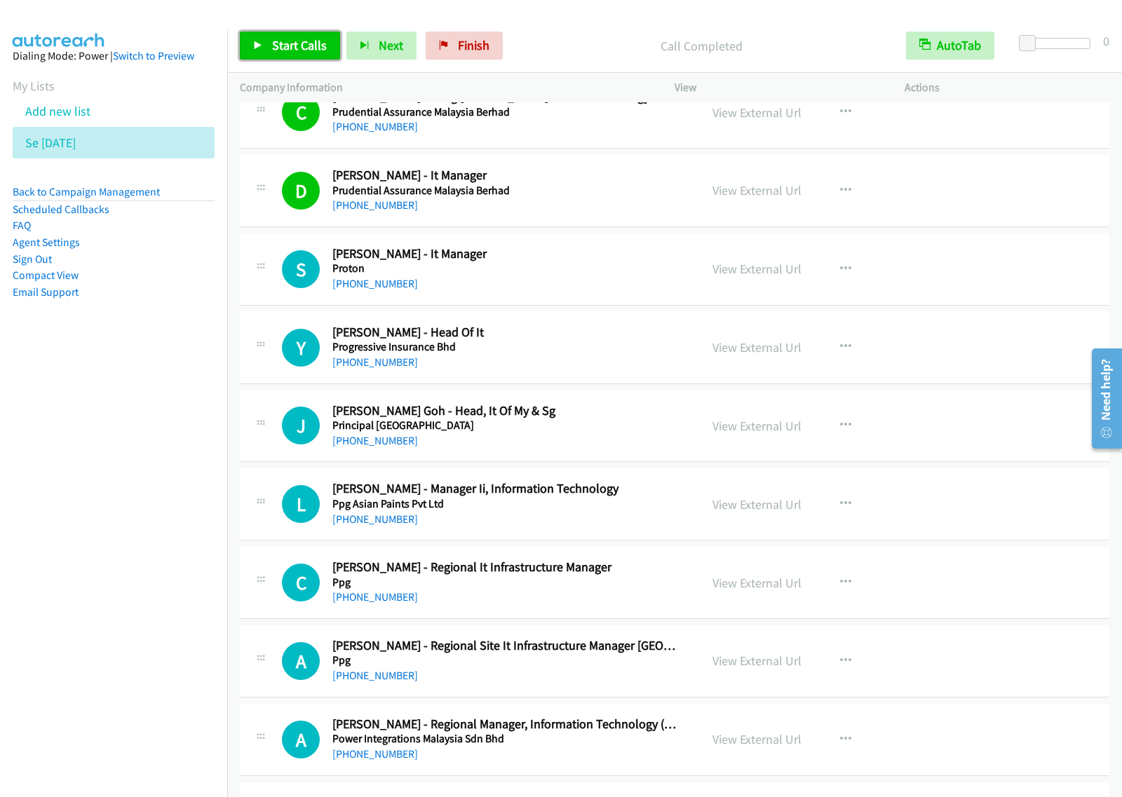
click at [304, 43] on span "Start Calls" at bounding box center [299, 45] width 55 height 16
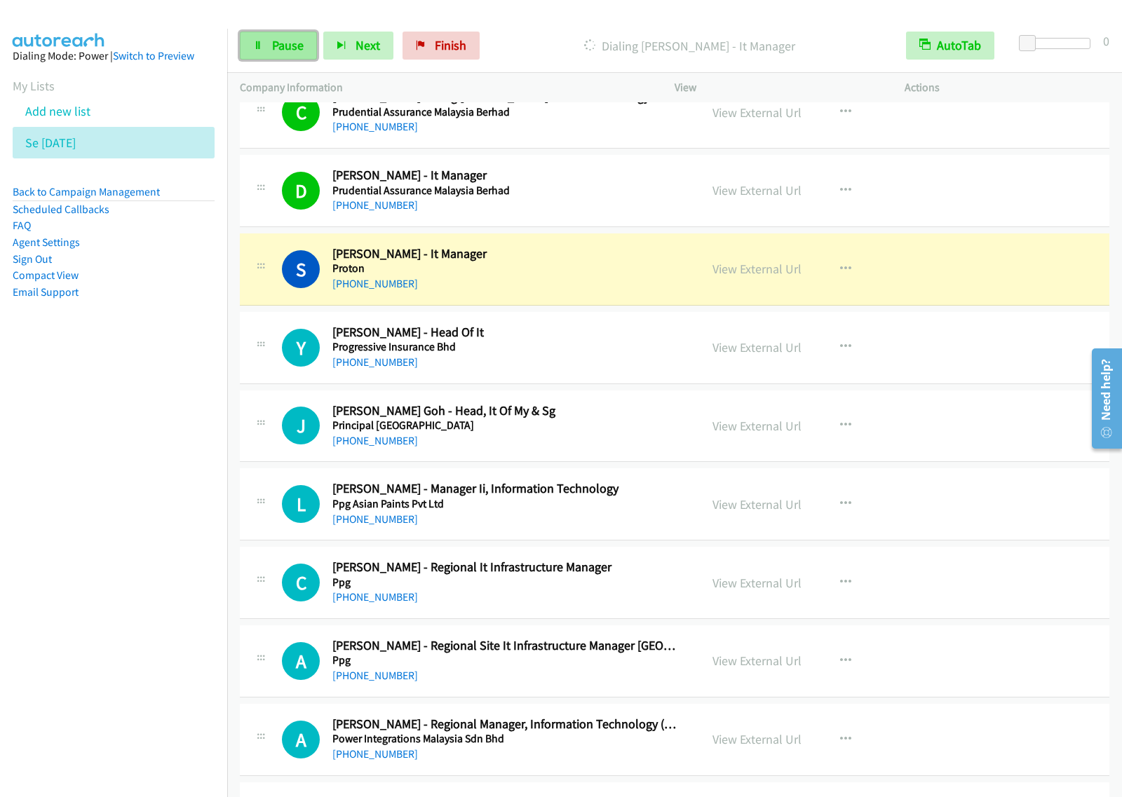
drag, startPoint x: 284, startPoint y: 43, endPoint x: 299, endPoint y: 43, distance: 15.4
click at [284, 43] on span "Pause" at bounding box center [288, 45] width 32 height 16
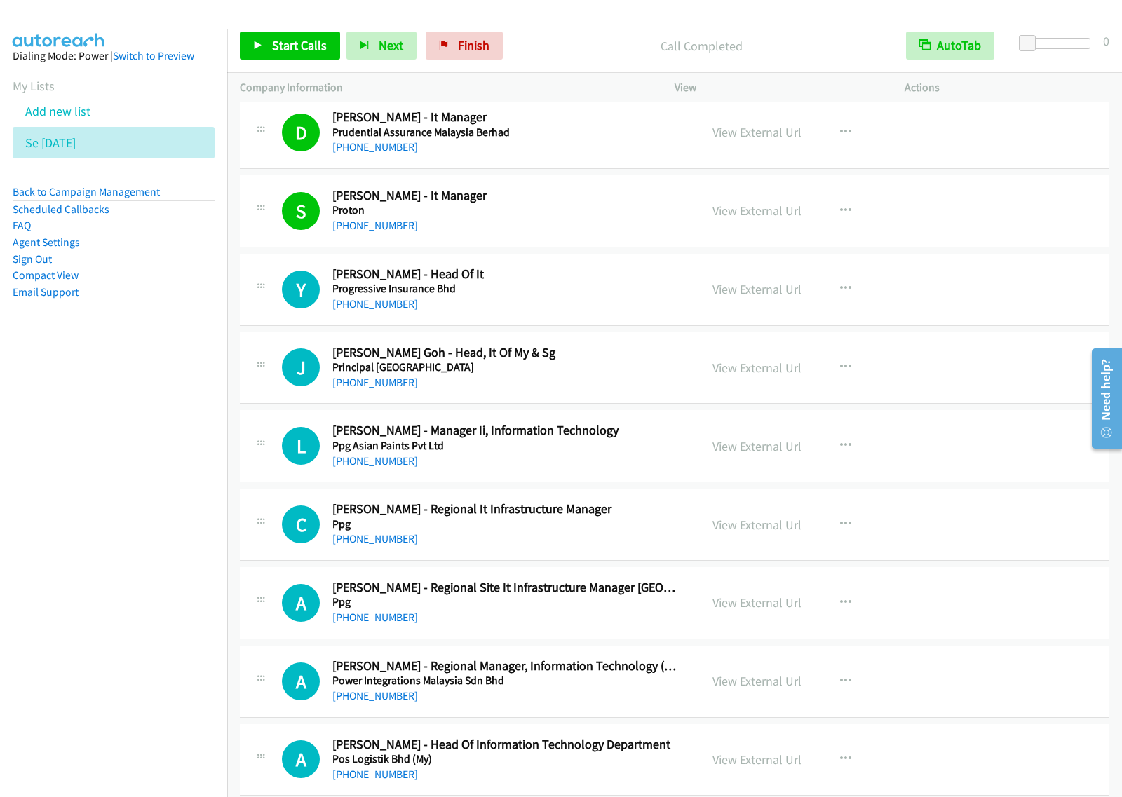
scroll to position [4819, 0]
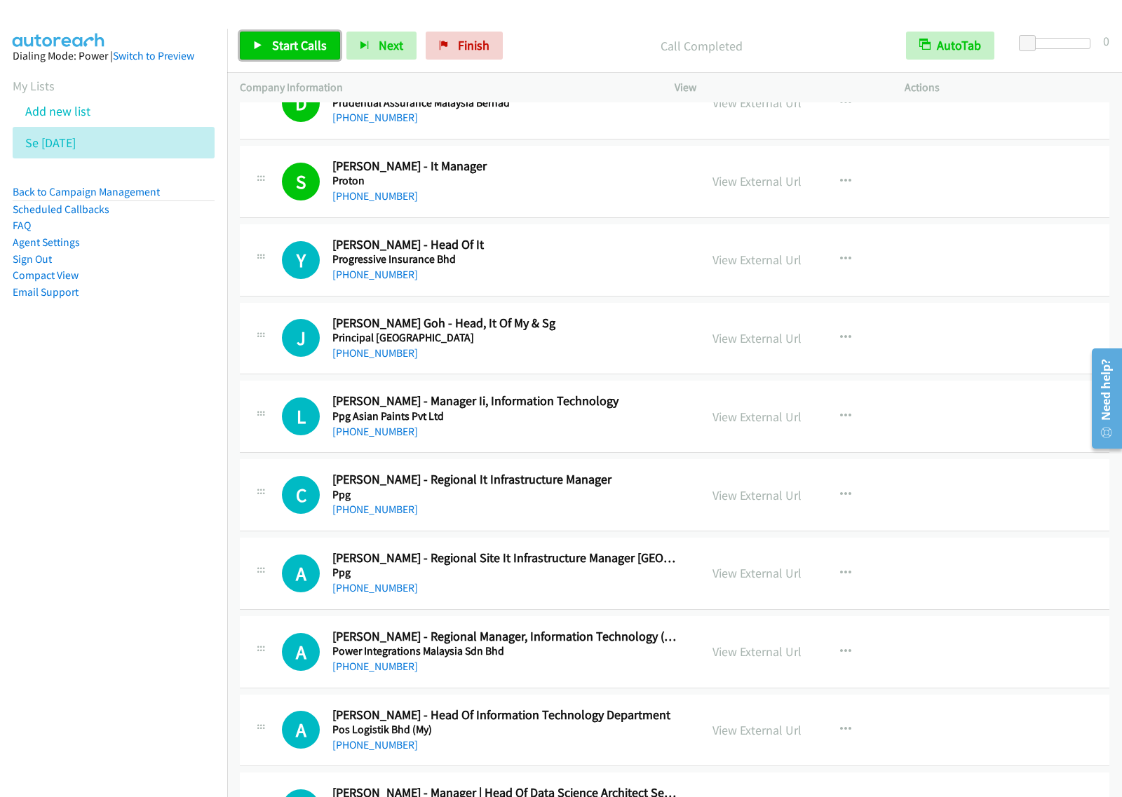
click at [292, 43] on span "Start Calls" at bounding box center [299, 45] width 55 height 16
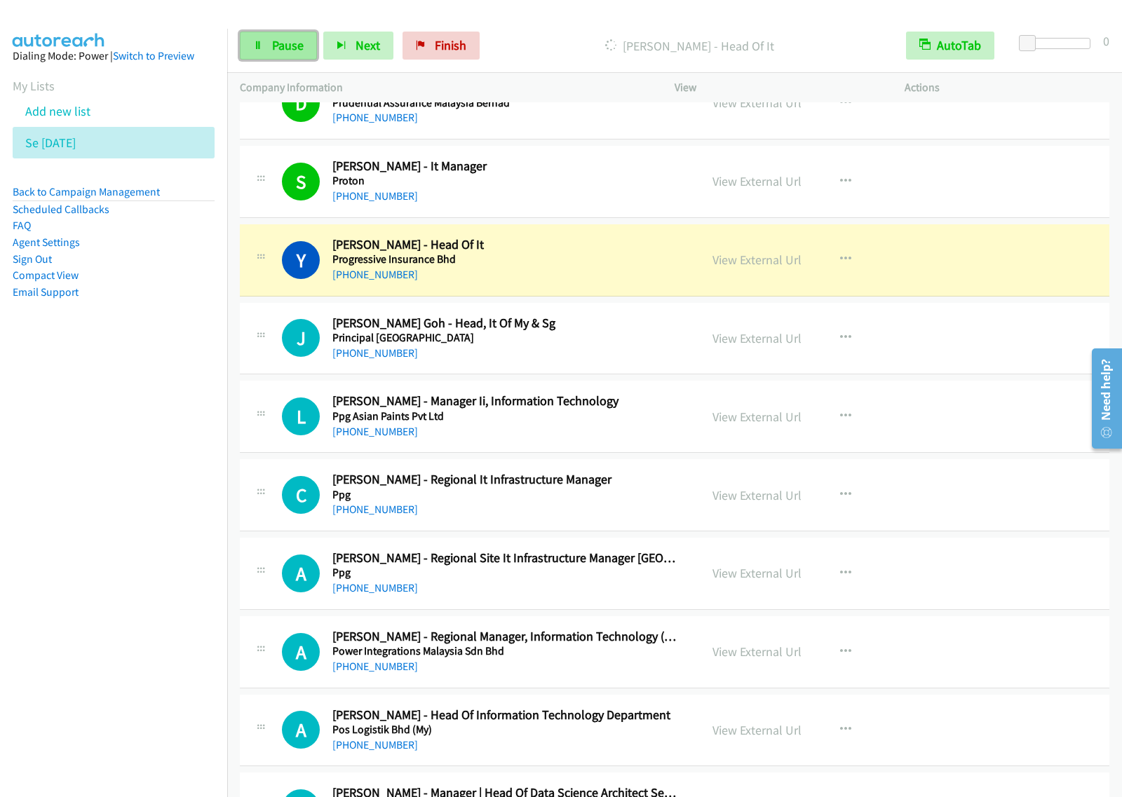
drag, startPoint x: 282, startPoint y: 43, endPoint x: 306, endPoint y: 39, distance: 23.6
click at [282, 43] on span "Pause" at bounding box center [288, 45] width 32 height 16
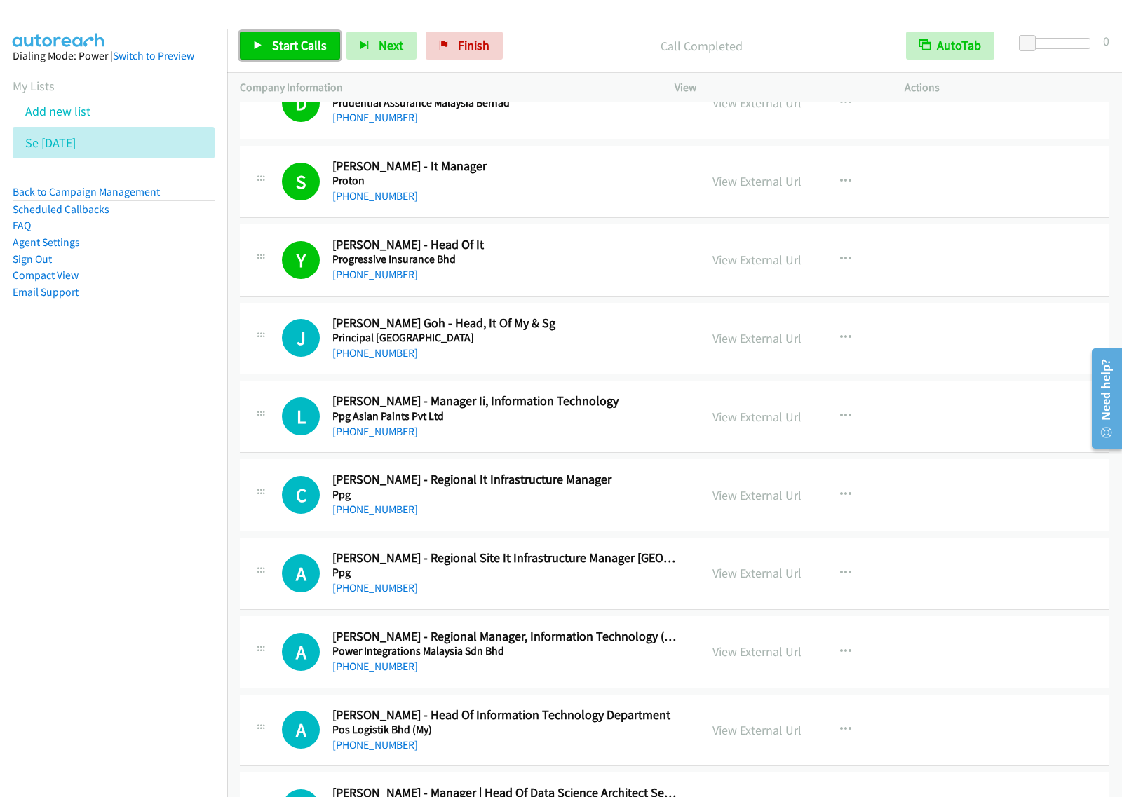
click at [293, 53] on span "Start Calls" at bounding box center [299, 45] width 55 height 16
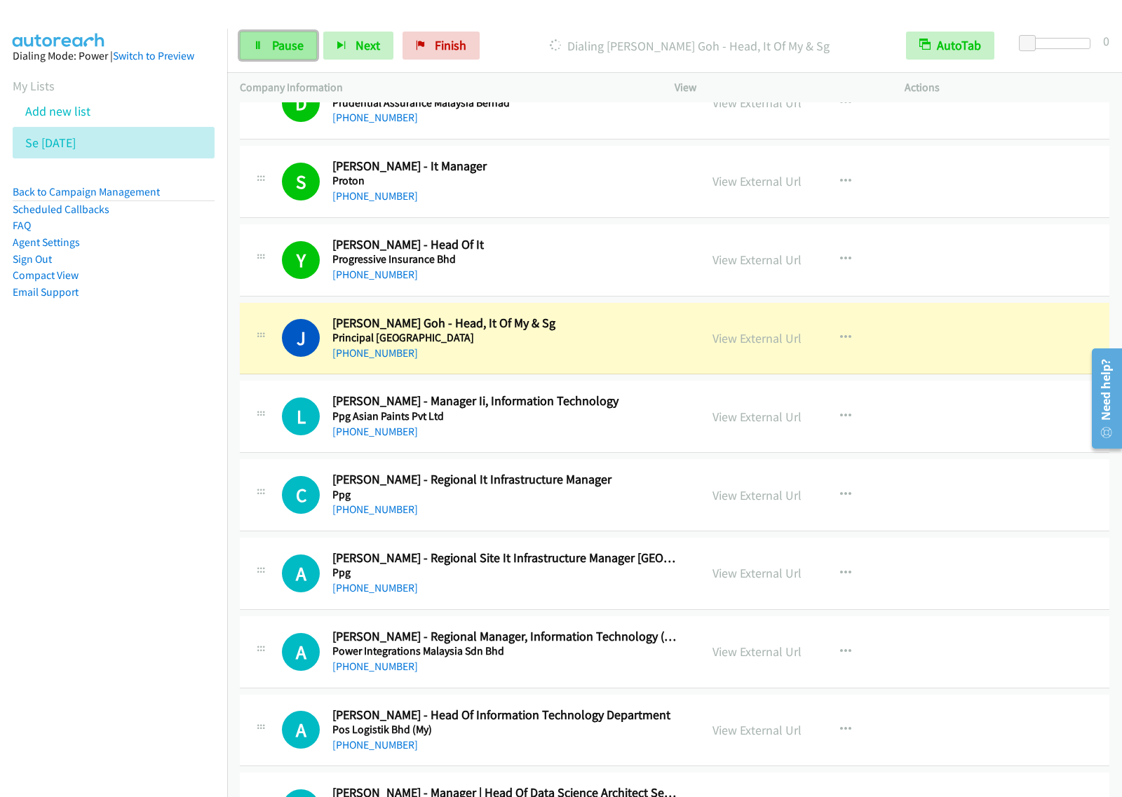
click at [284, 49] on span "Pause" at bounding box center [288, 45] width 32 height 16
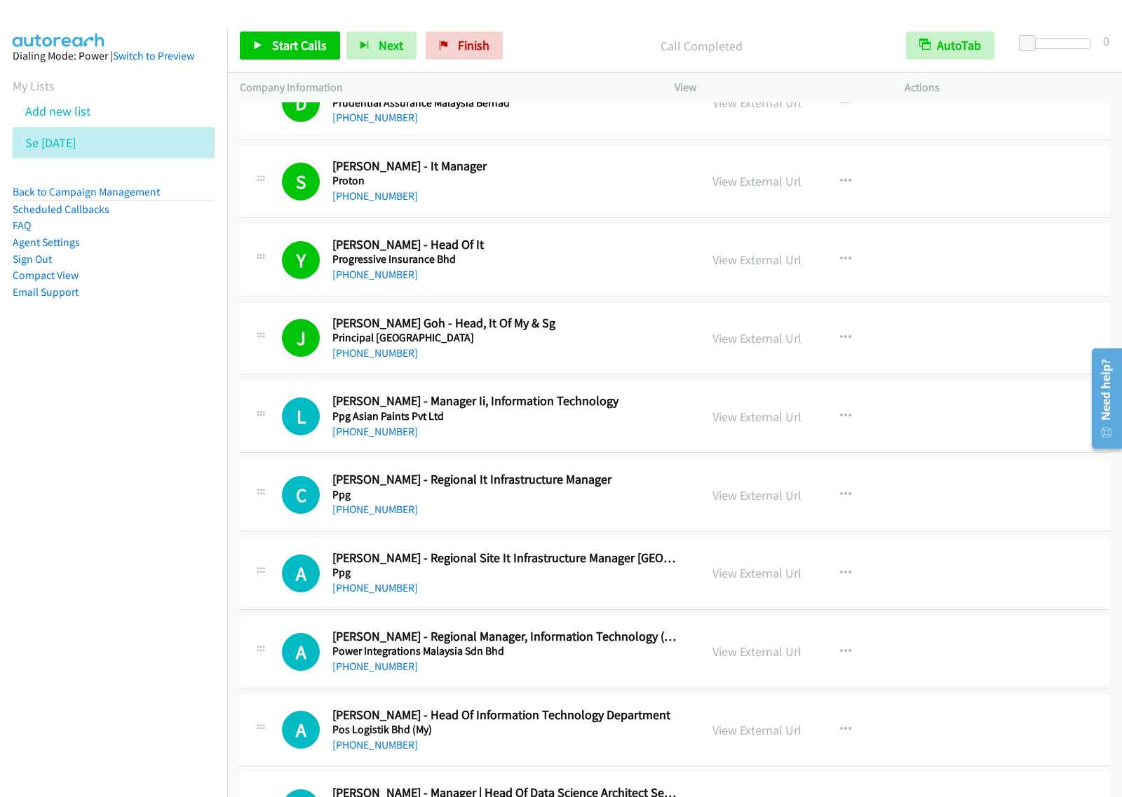
click at [182, 526] on nav "Dialing Mode: Power | Switch to Preview My Lists Add new list Se Aug29 Back to …" at bounding box center [114, 427] width 228 height 797
click at [299, 49] on span "Start Calls" at bounding box center [299, 45] width 55 height 16
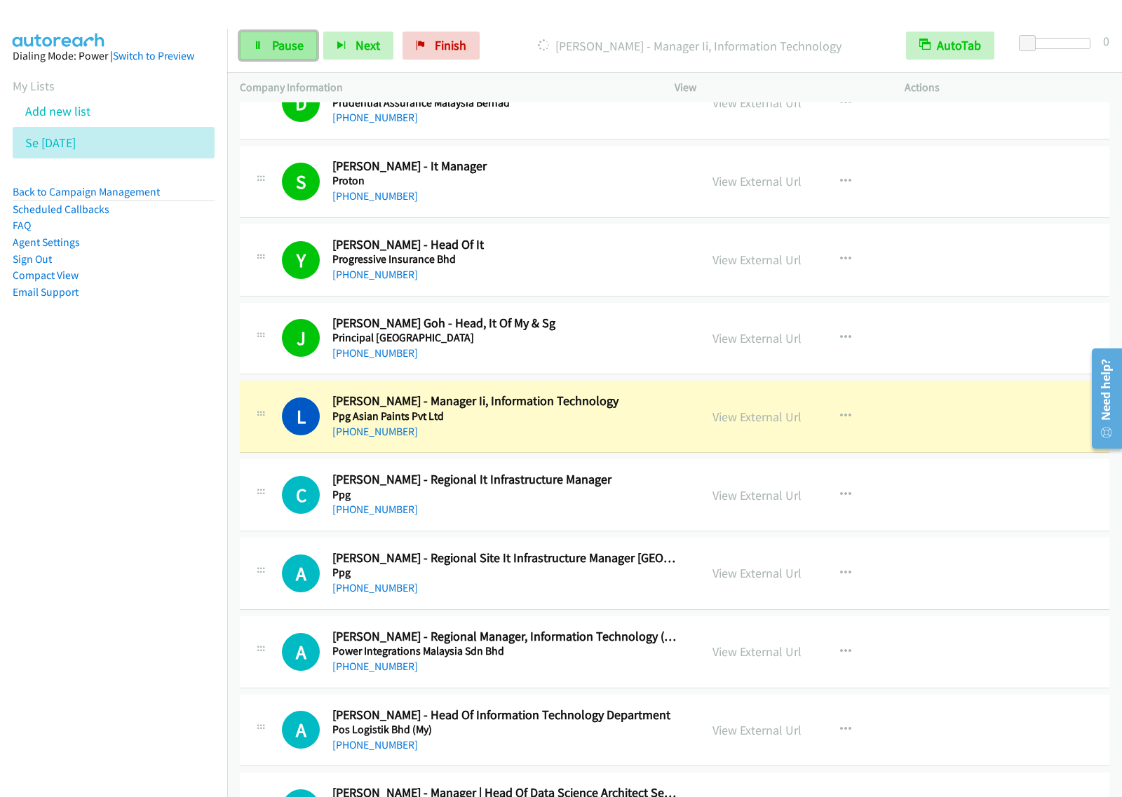
click at [268, 53] on link "Pause" at bounding box center [278, 46] width 77 height 28
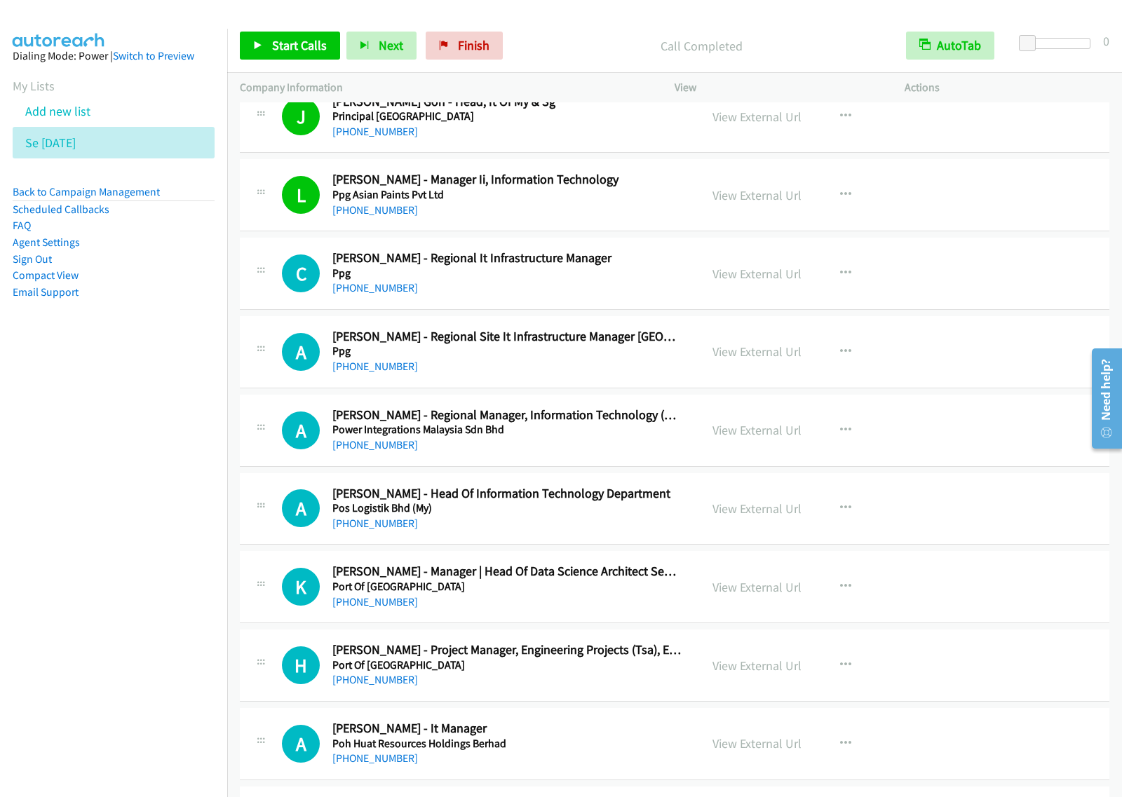
scroll to position [5082, 0]
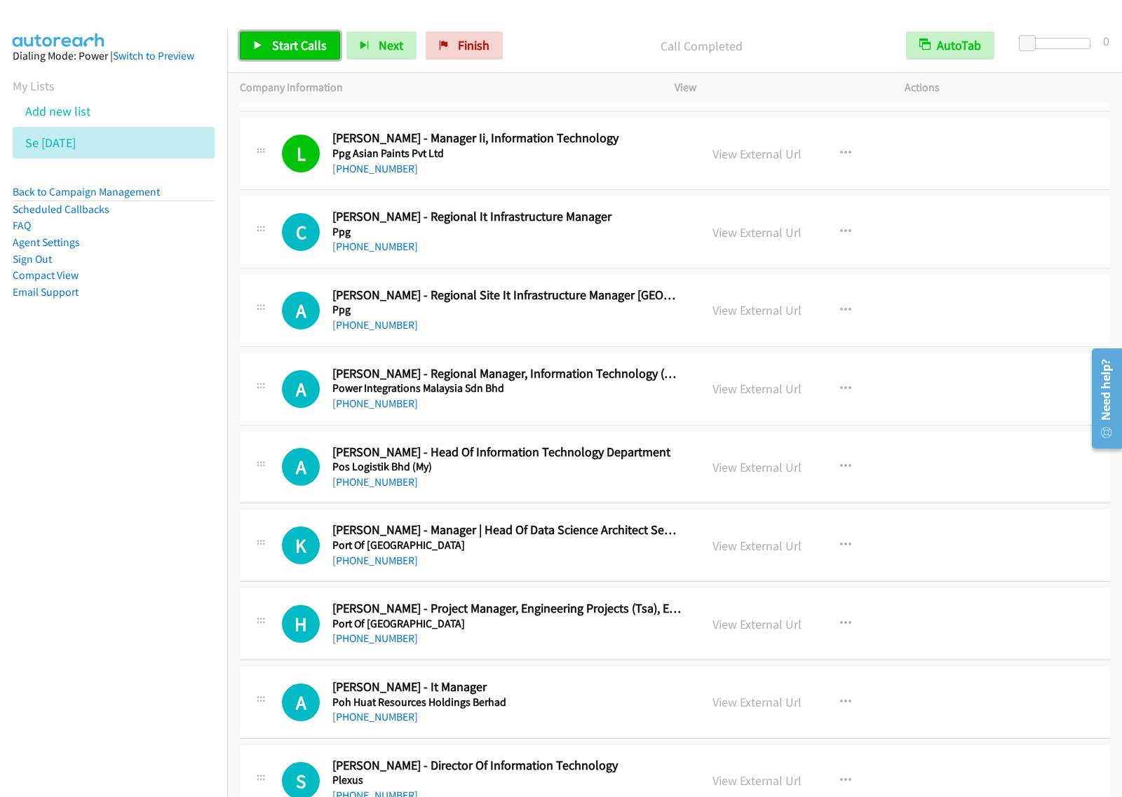
click at [312, 53] on span "Start Calls" at bounding box center [299, 45] width 55 height 16
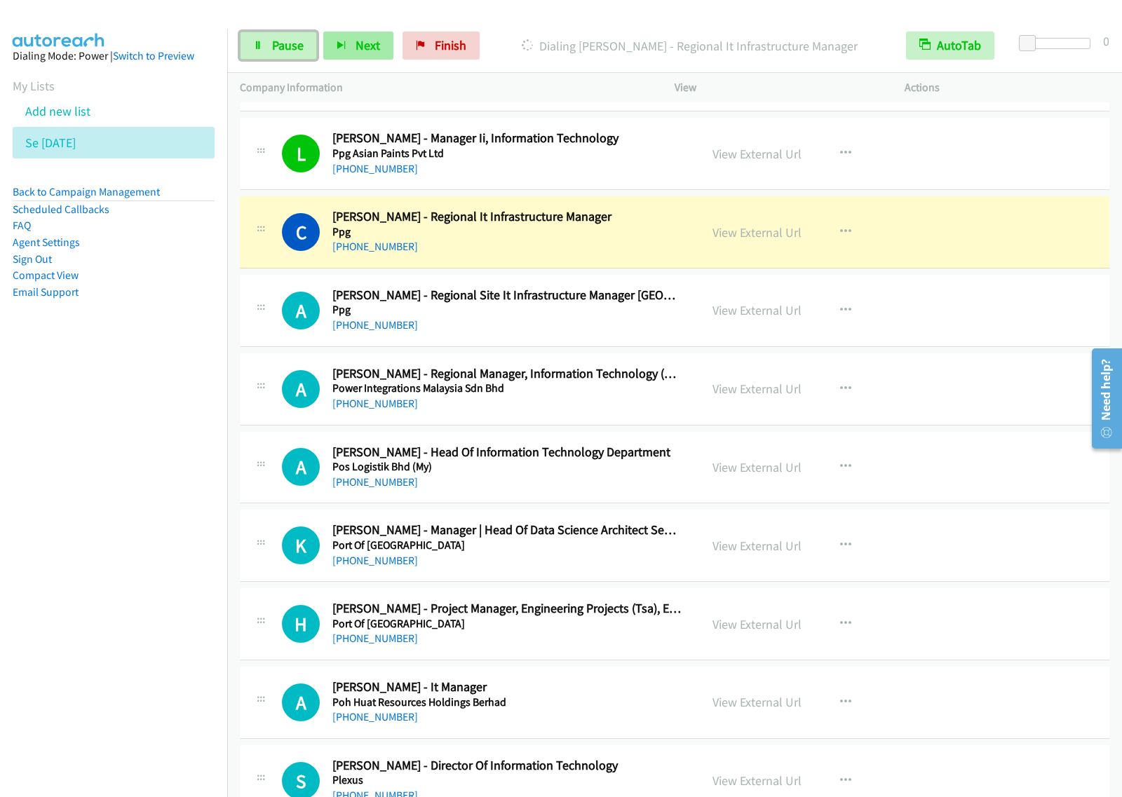
drag, startPoint x: 292, startPoint y: 47, endPoint x: 359, endPoint y: 42, distance: 67.5
click at [292, 47] on span "Pause" at bounding box center [288, 45] width 32 height 16
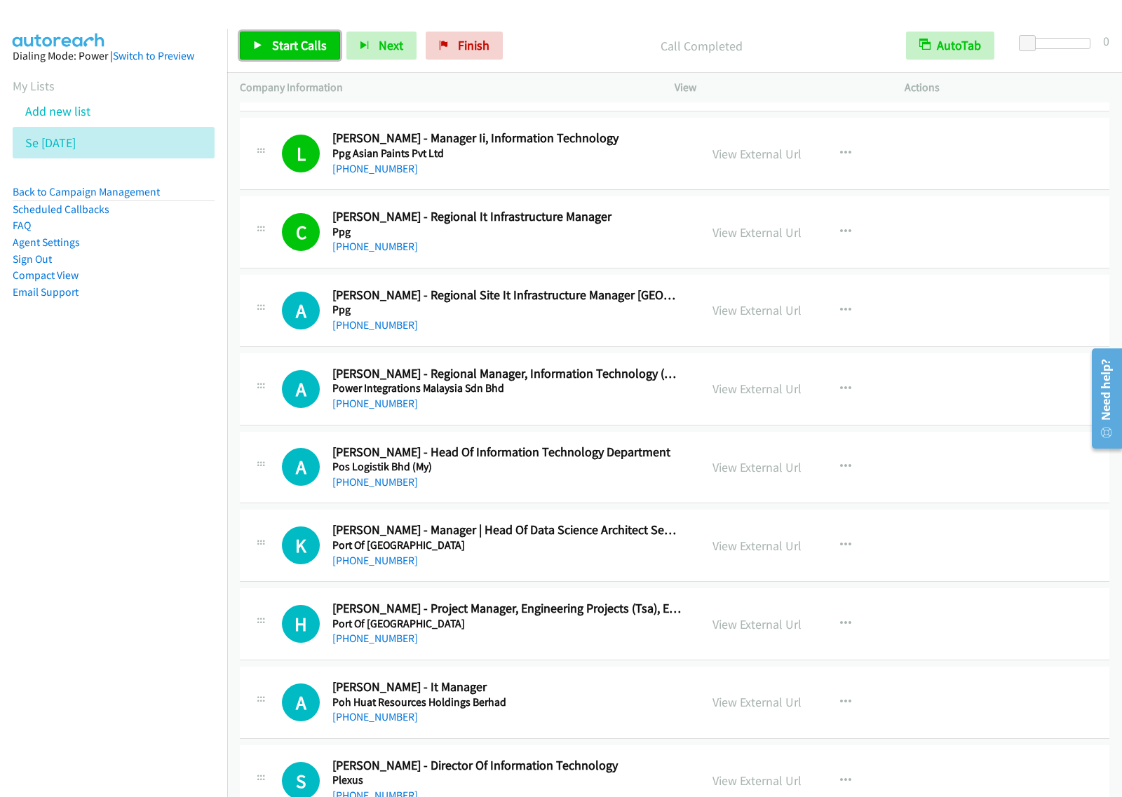
click at [272, 39] on span "Start Calls" at bounding box center [299, 45] width 55 height 16
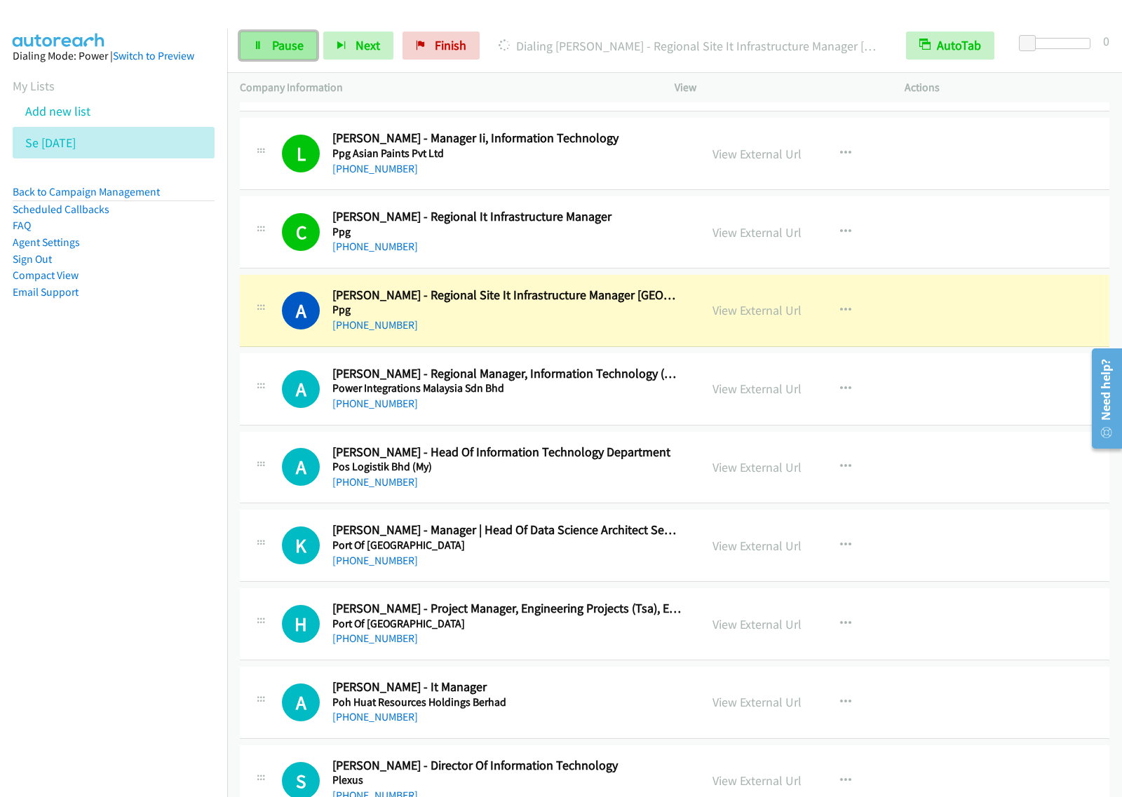
click at [278, 55] on link "Pause" at bounding box center [278, 46] width 77 height 28
click at [81, 428] on nav "Dialing Mode: Power | Switch to Preview My Lists Add new list Se Aug29 Back to …" at bounding box center [114, 427] width 228 height 797
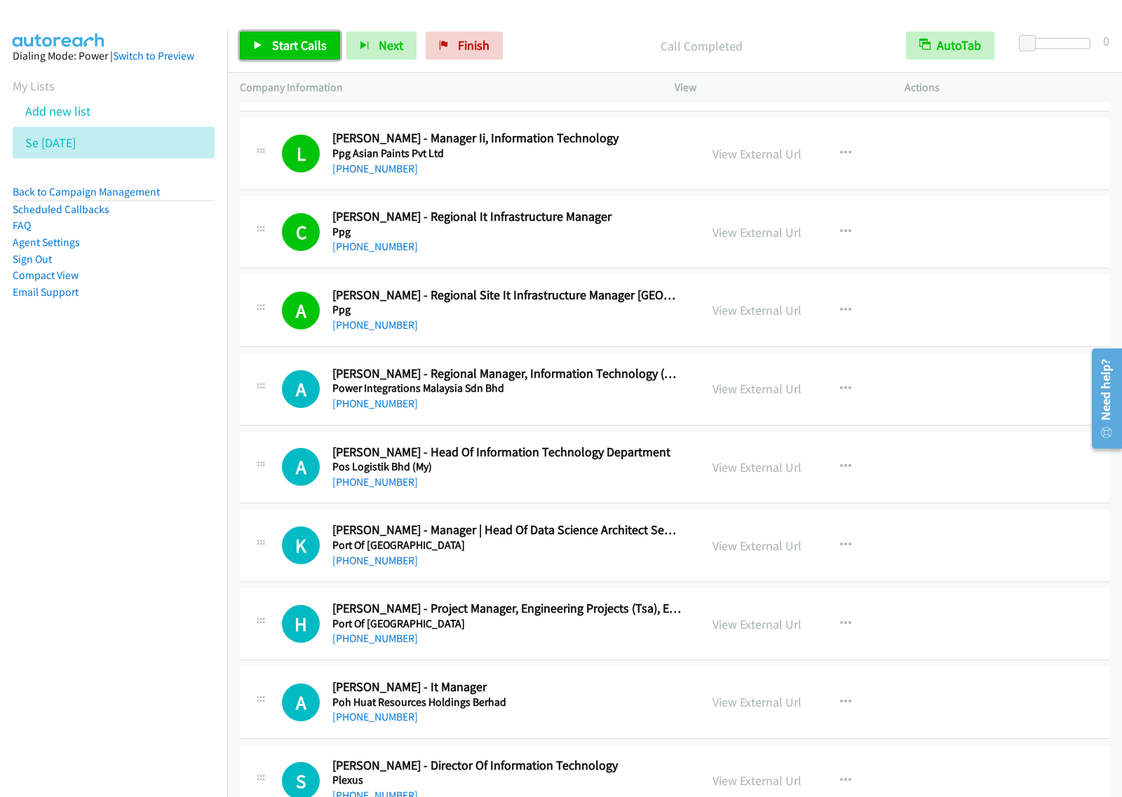
click at [313, 46] on span "Start Calls" at bounding box center [299, 45] width 55 height 16
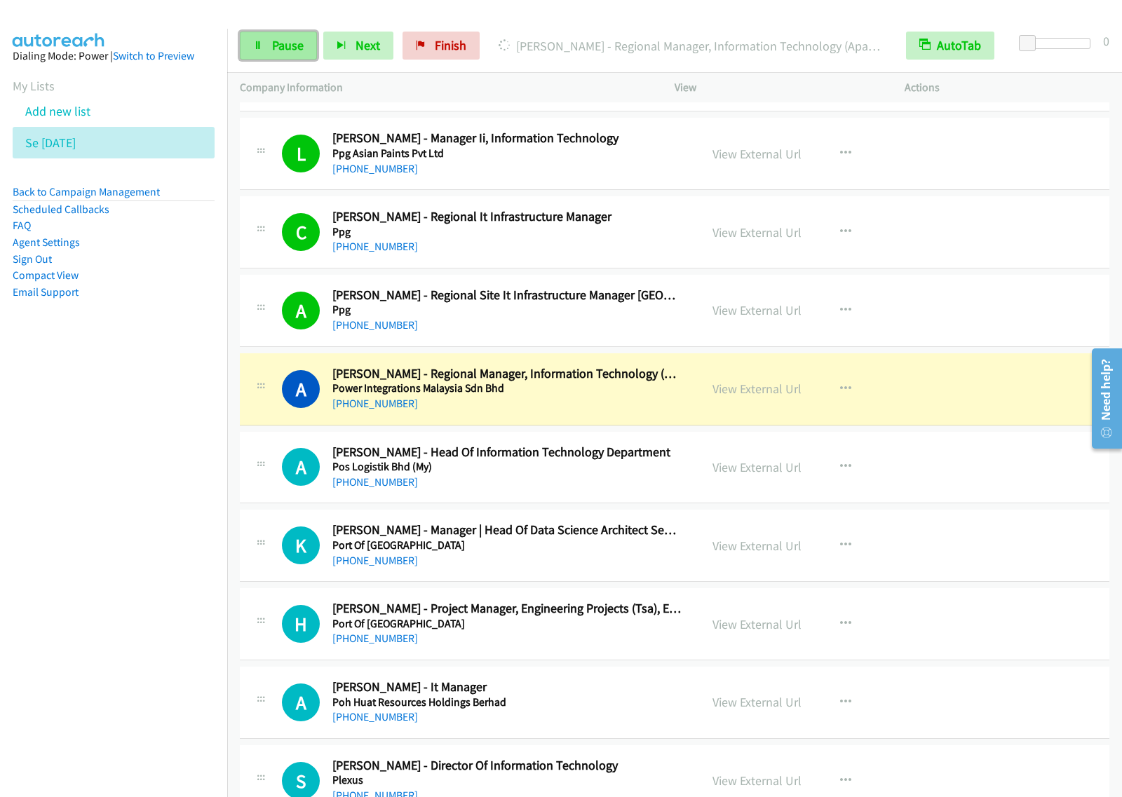
click at [282, 50] on span "Pause" at bounding box center [288, 45] width 32 height 16
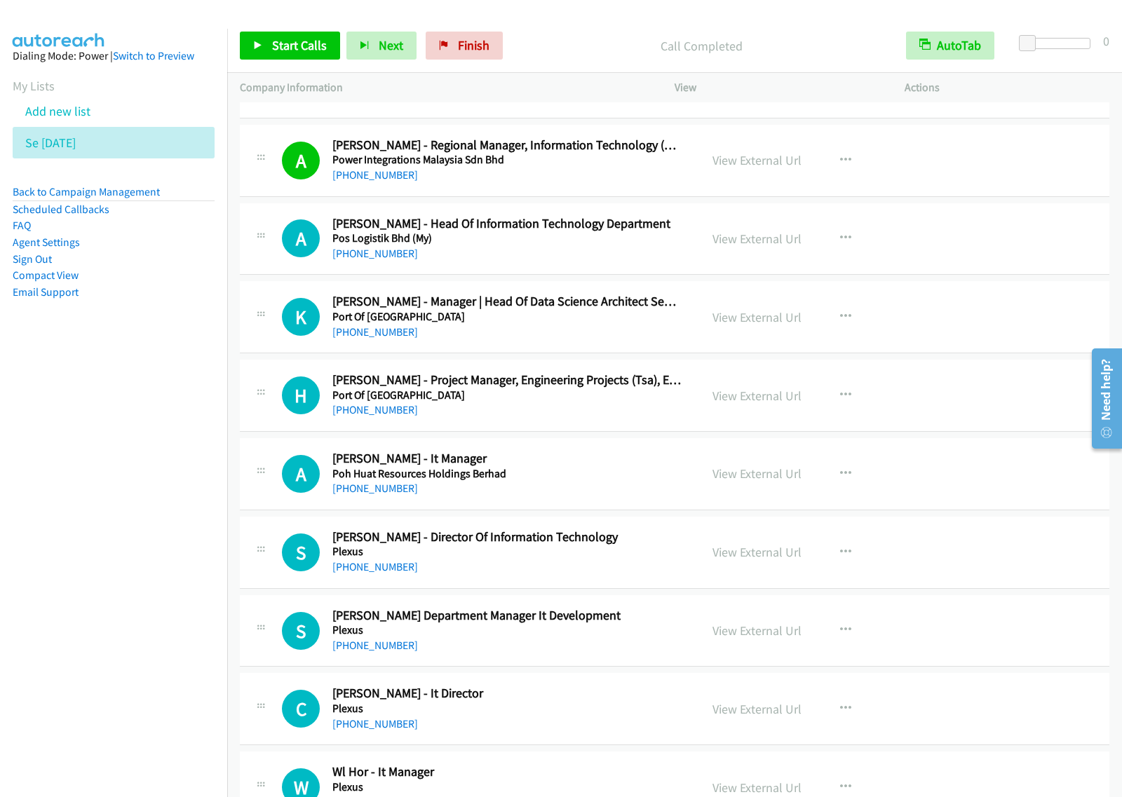
scroll to position [5345, 0]
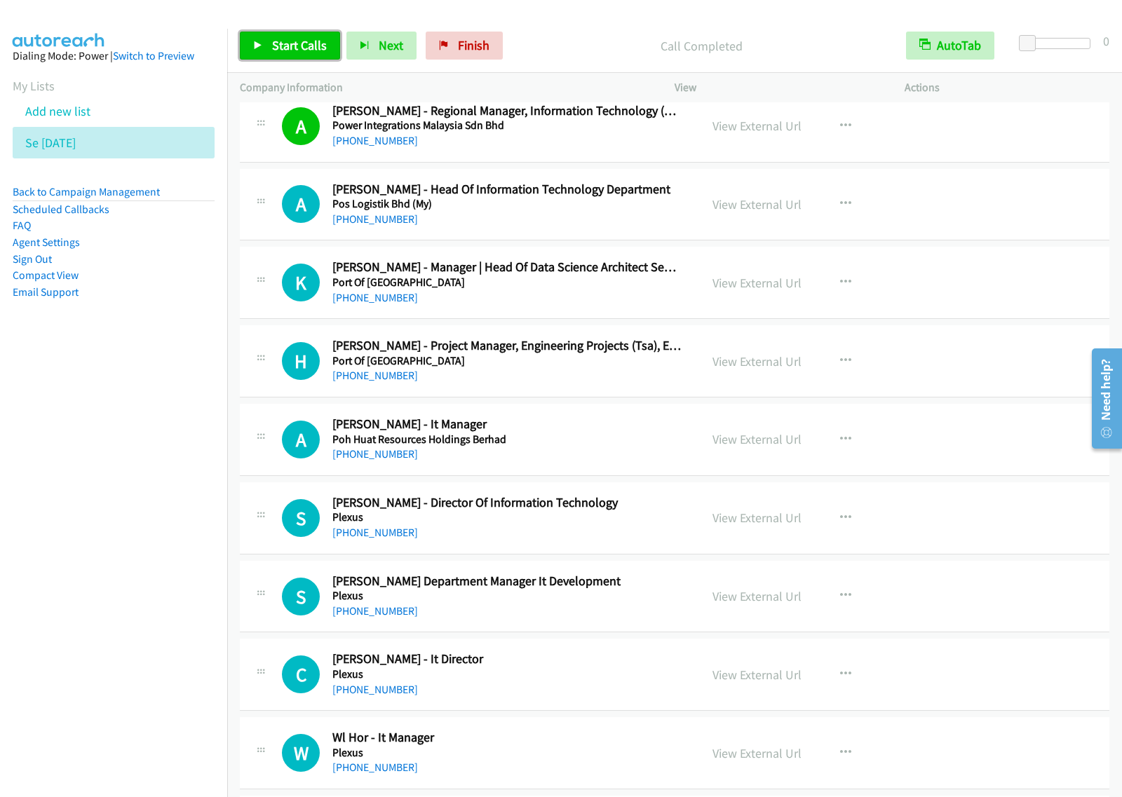
click at [295, 46] on span "Start Calls" at bounding box center [299, 45] width 55 height 16
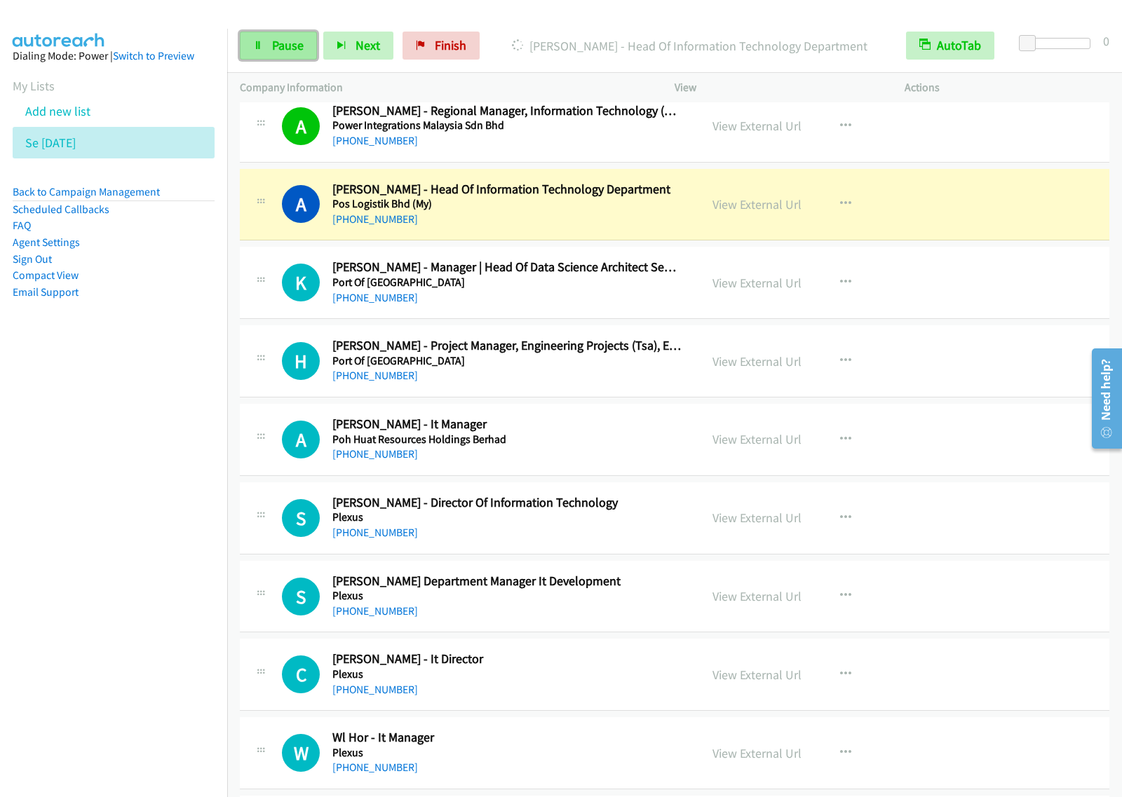
click at [296, 50] on span "Pause" at bounding box center [288, 45] width 32 height 16
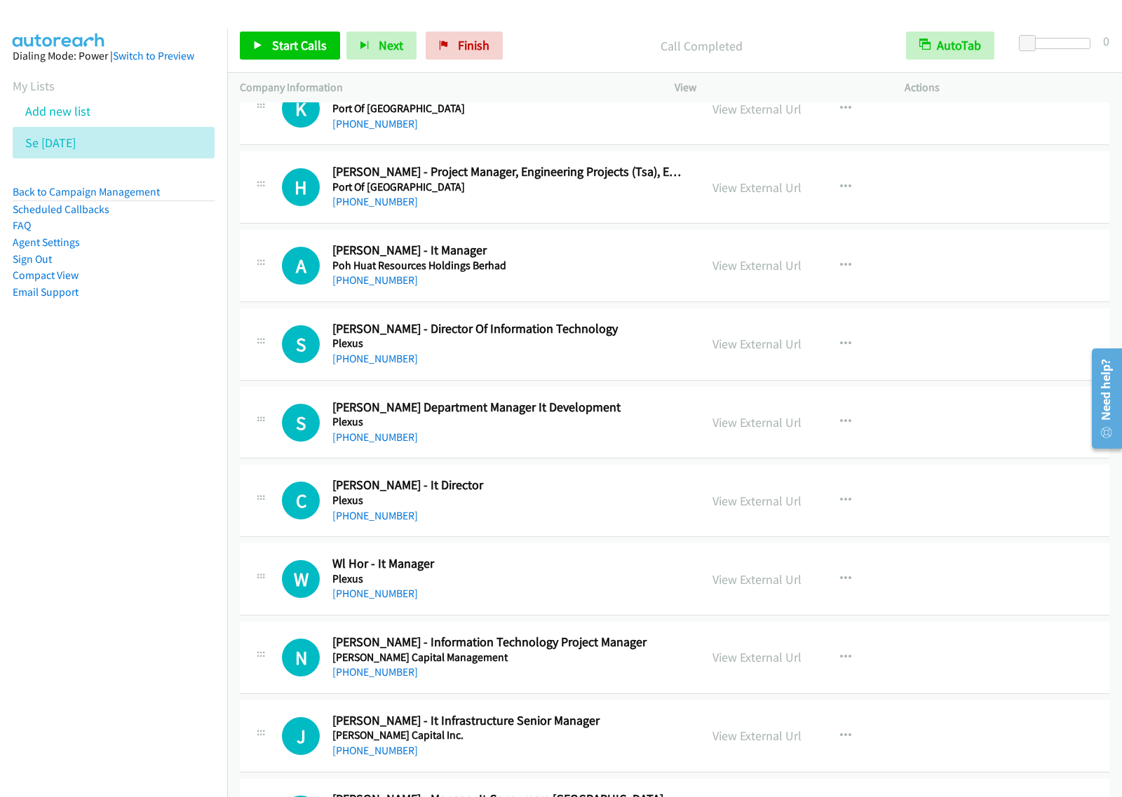
scroll to position [5520, 0]
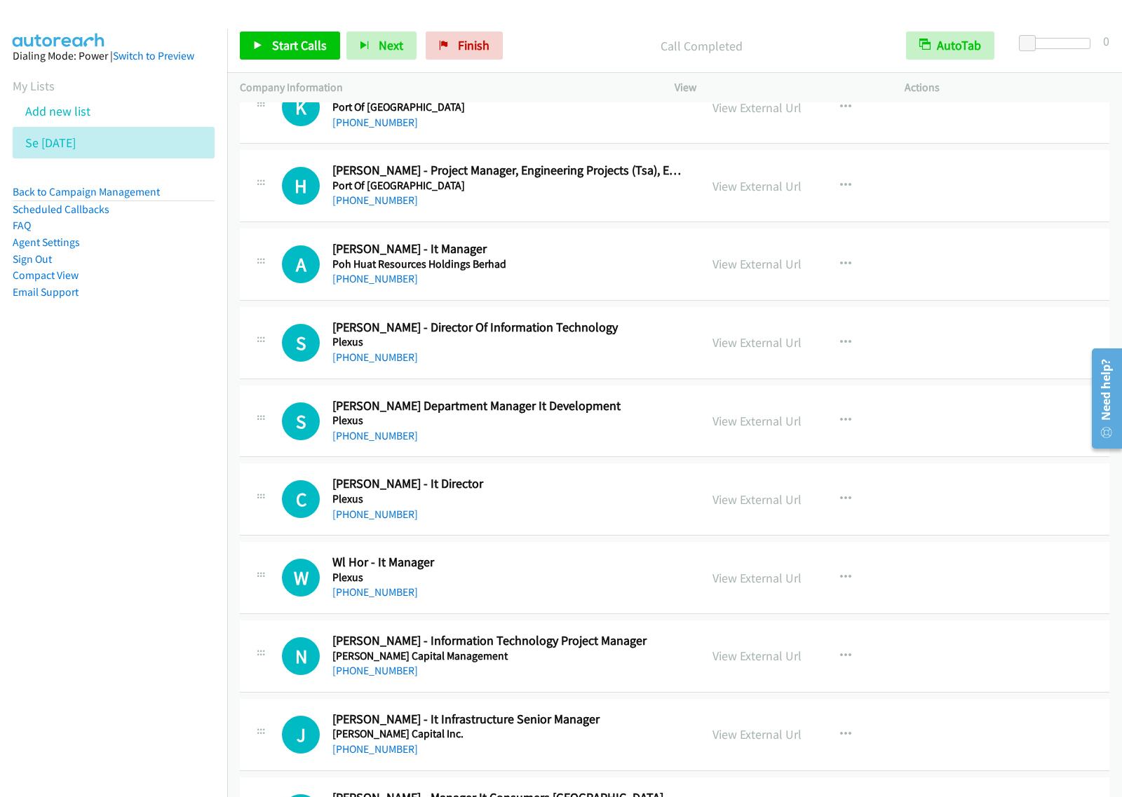
click at [582, 271] on h5 "Poh Huat Resources Holdings Berhad" at bounding box center [506, 264] width 348 height 14
click at [842, 270] on icon "button" at bounding box center [845, 264] width 11 height 11
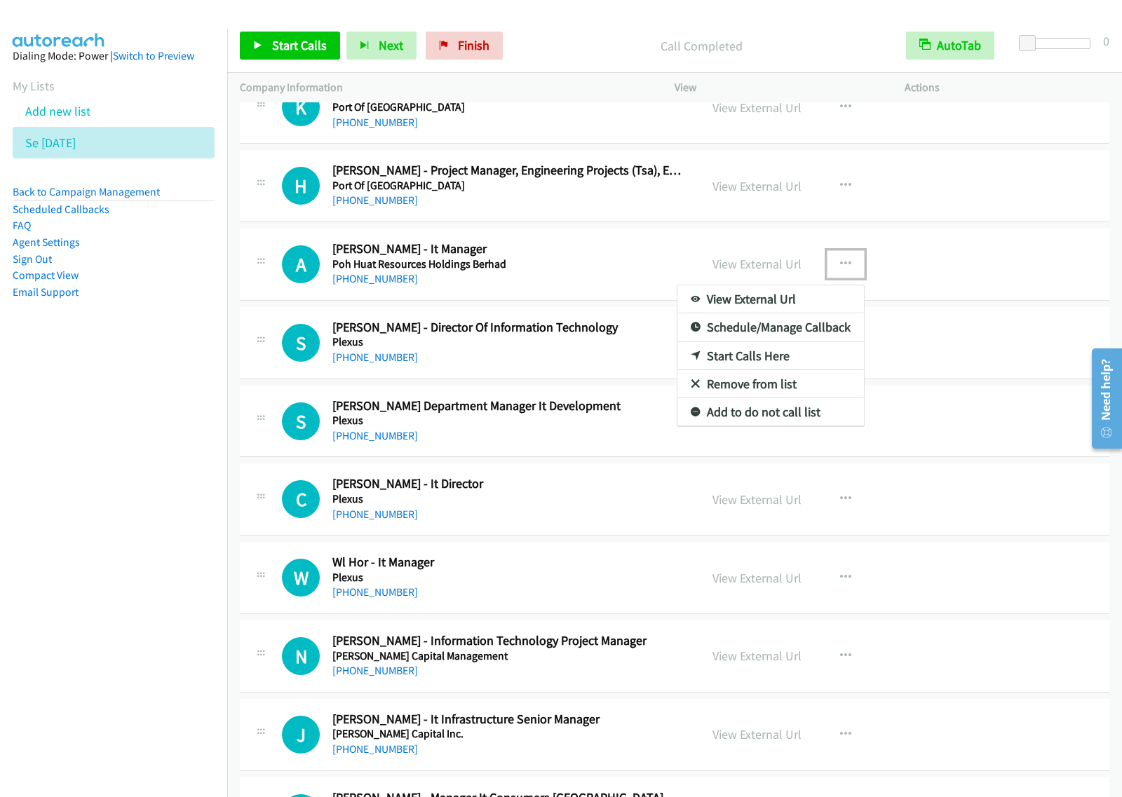
click at [761, 363] on link "Start Calls Here" at bounding box center [770, 356] width 186 height 28
click at [840, 270] on icon "button" at bounding box center [845, 264] width 11 height 11
click at [779, 365] on link "Start Calls Here" at bounding box center [770, 356] width 186 height 28
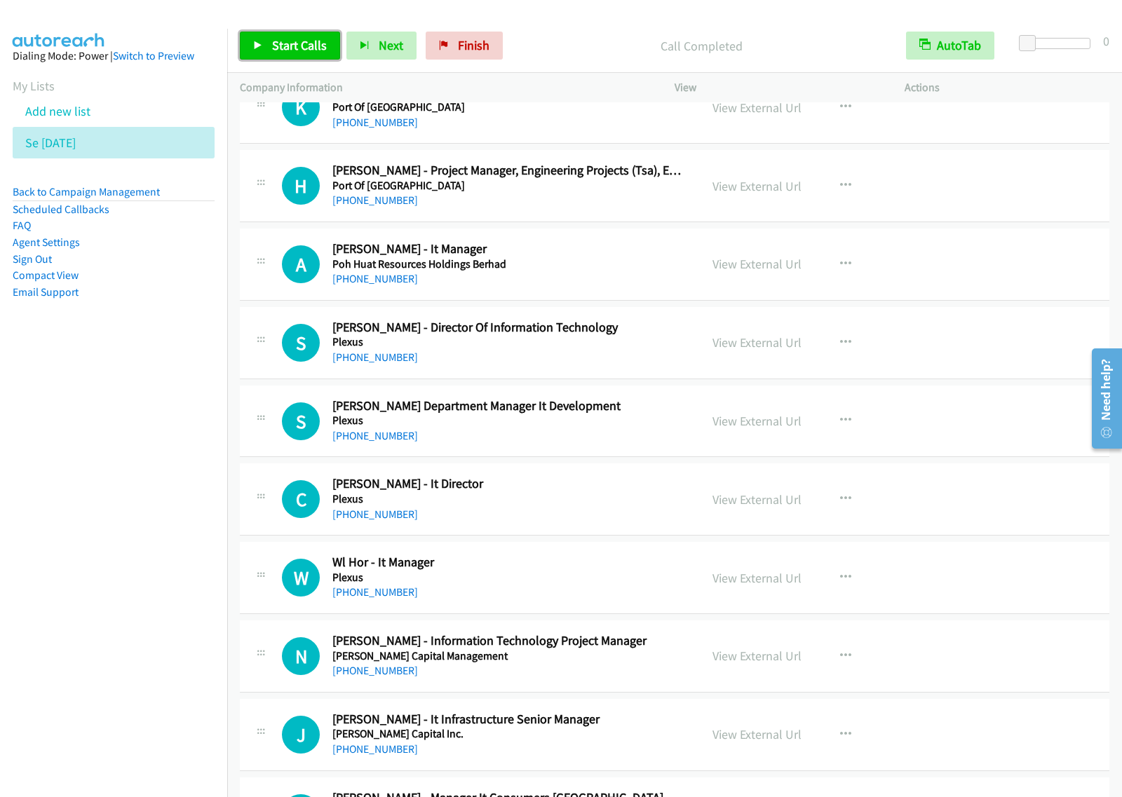
click at [318, 57] on link "Start Calls" at bounding box center [290, 46] width 100 height 28
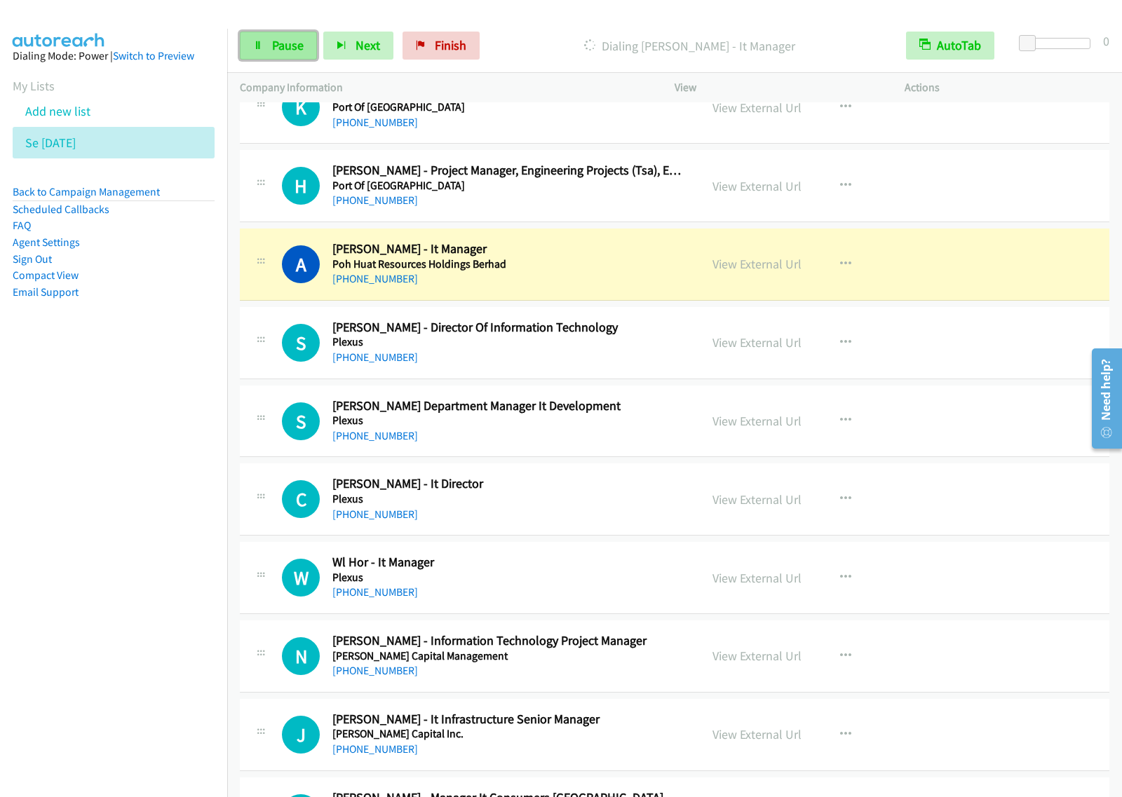
click at [286, 53] on span "Pause" at bounding box center [288, 45] width 32 height 16
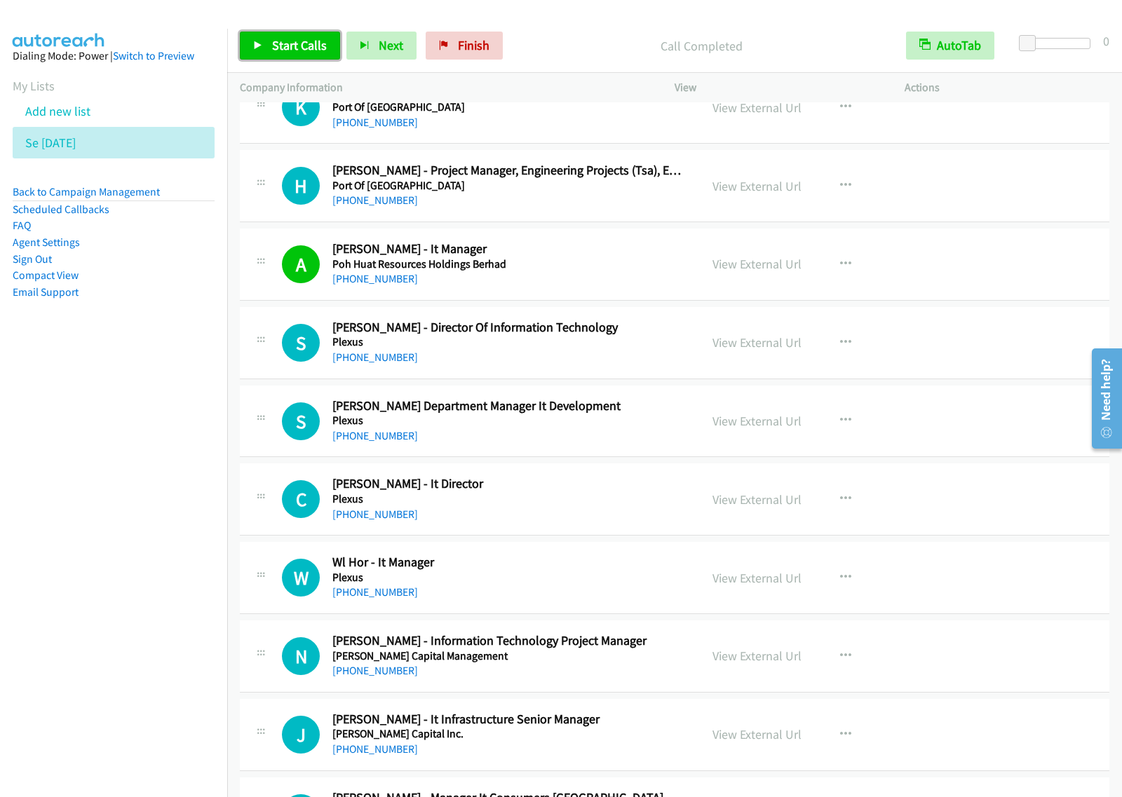
click at [317, 48] on span "Start Calls" at bounding box center [299, 45] width 55 height 16
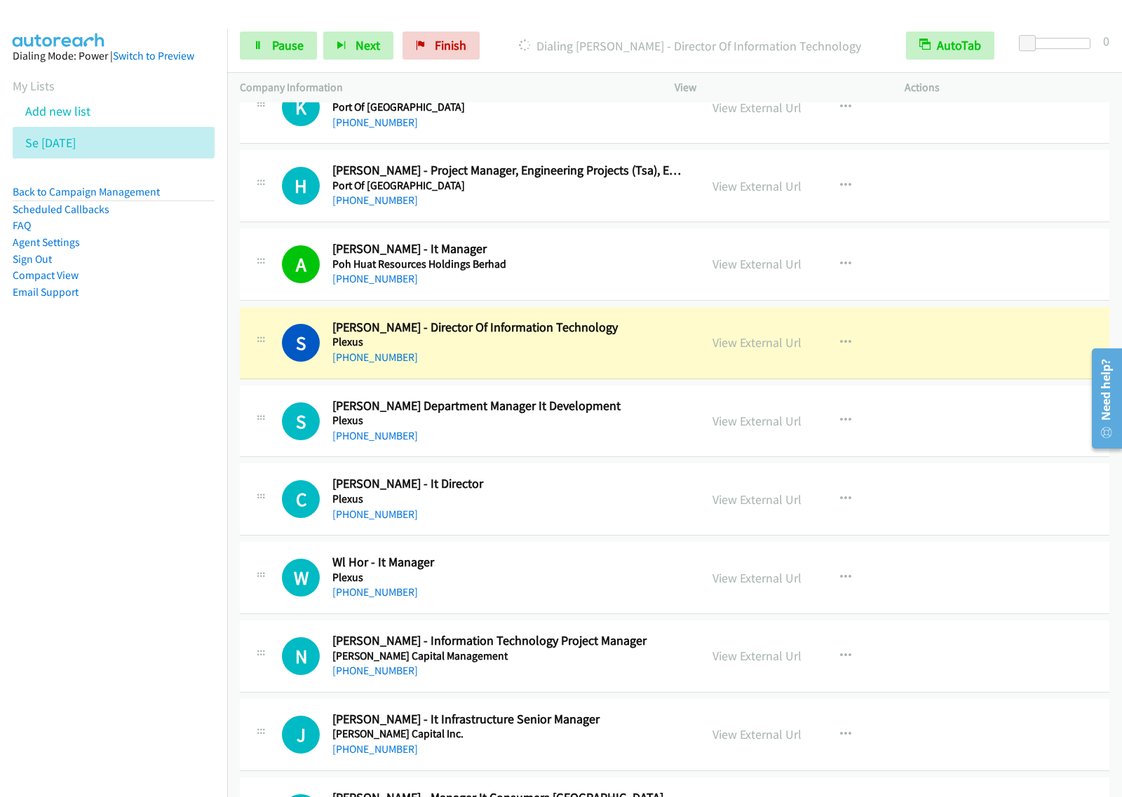
click at [282, 28] on div "Start Calls Pause Next Finish Dialing Susan Lim - Director Of Information Techn…" at bounding box center [674, 46] width 894 height 54
click at [289, 48] on span "Pause" at bounding box center [288, 45] width 32 height 16
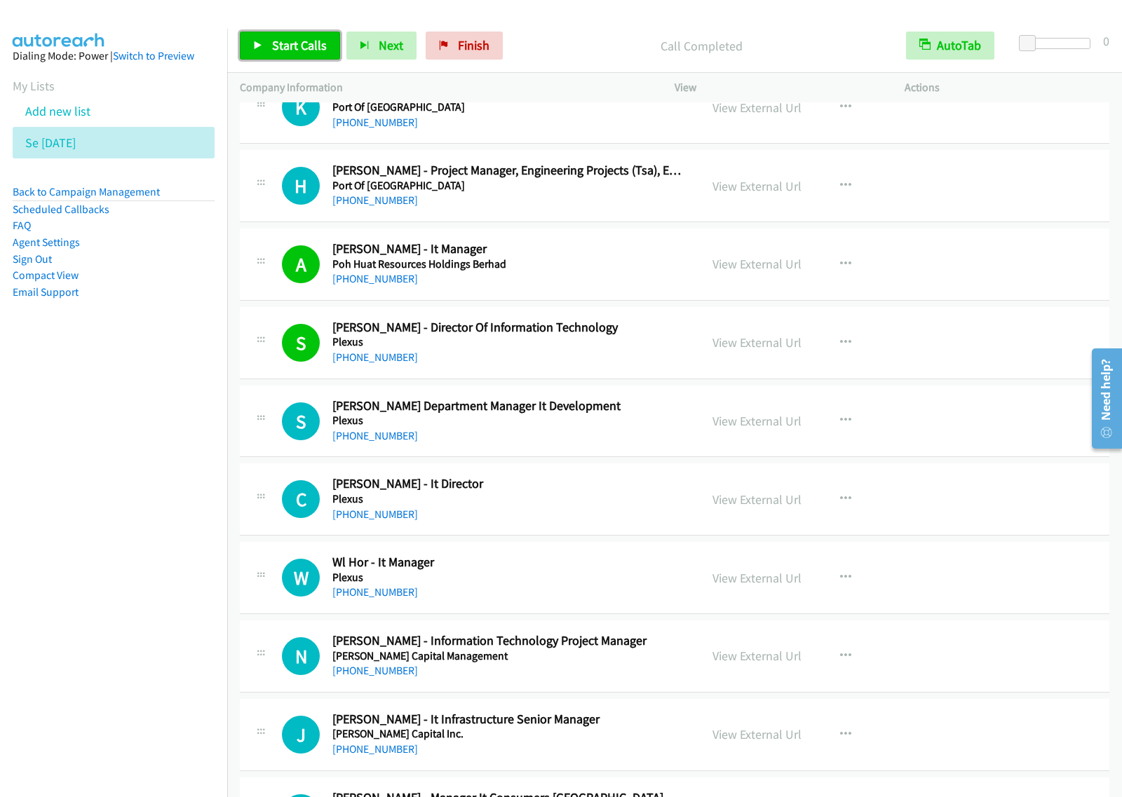
click at [277, 58] on link "Start Calls" at bounding box center [290, 46] width 100 height 28
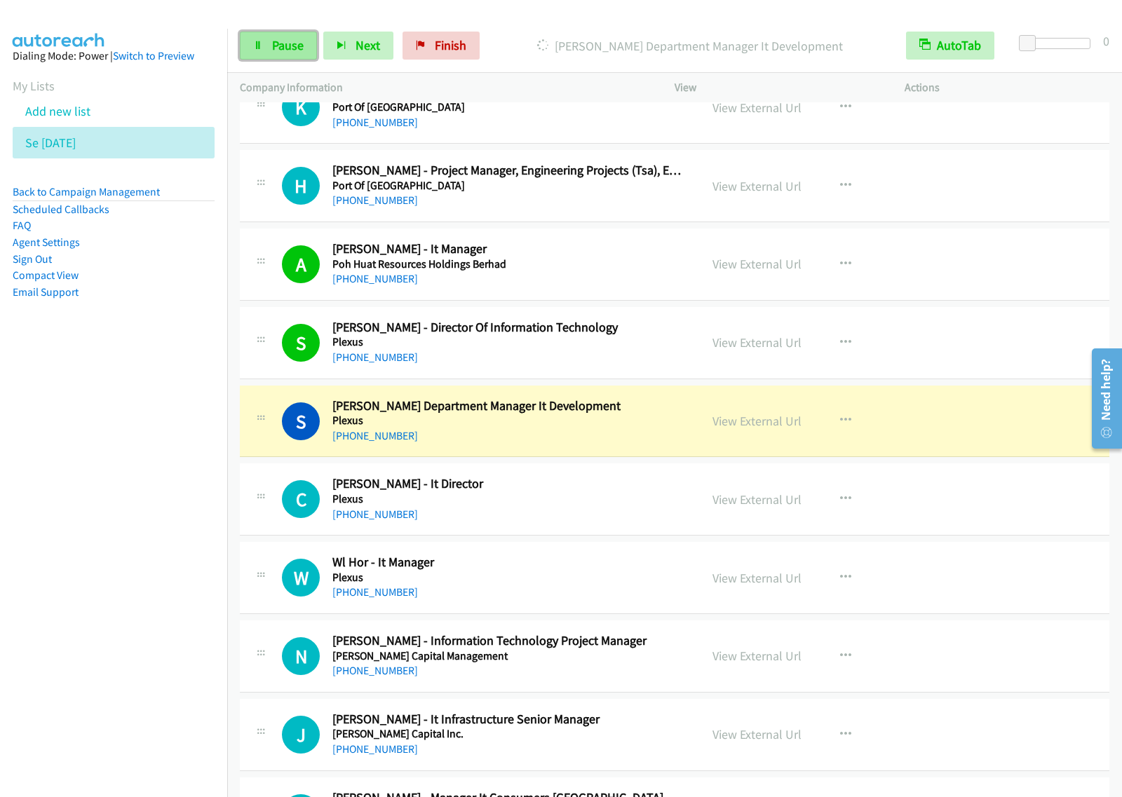
click at [263, 41] on link "Pause" at bounding box center [278, 46] width 77 height 28
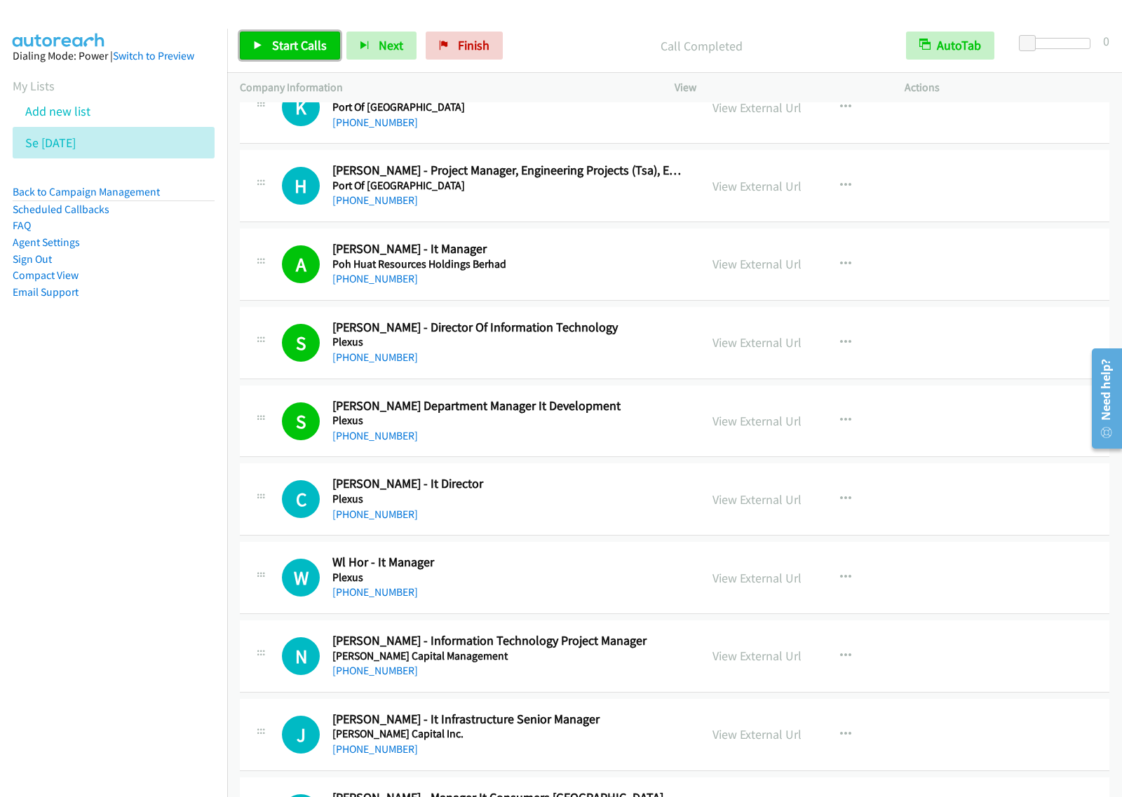
click at [304, 55] on link "Start Calls" at bounding box center [290, 46] width 100 height 28
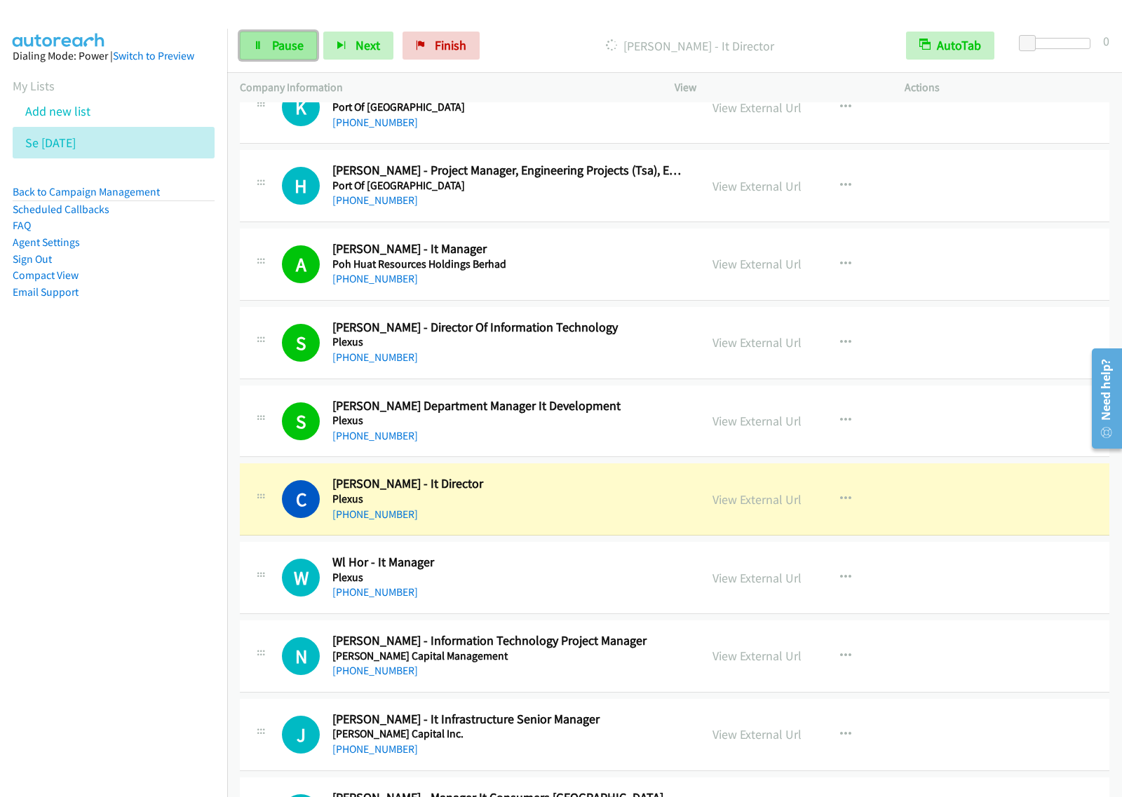
click at [285, 41] on span "Pause" at bounding box center [288, 45] width 32 height 16
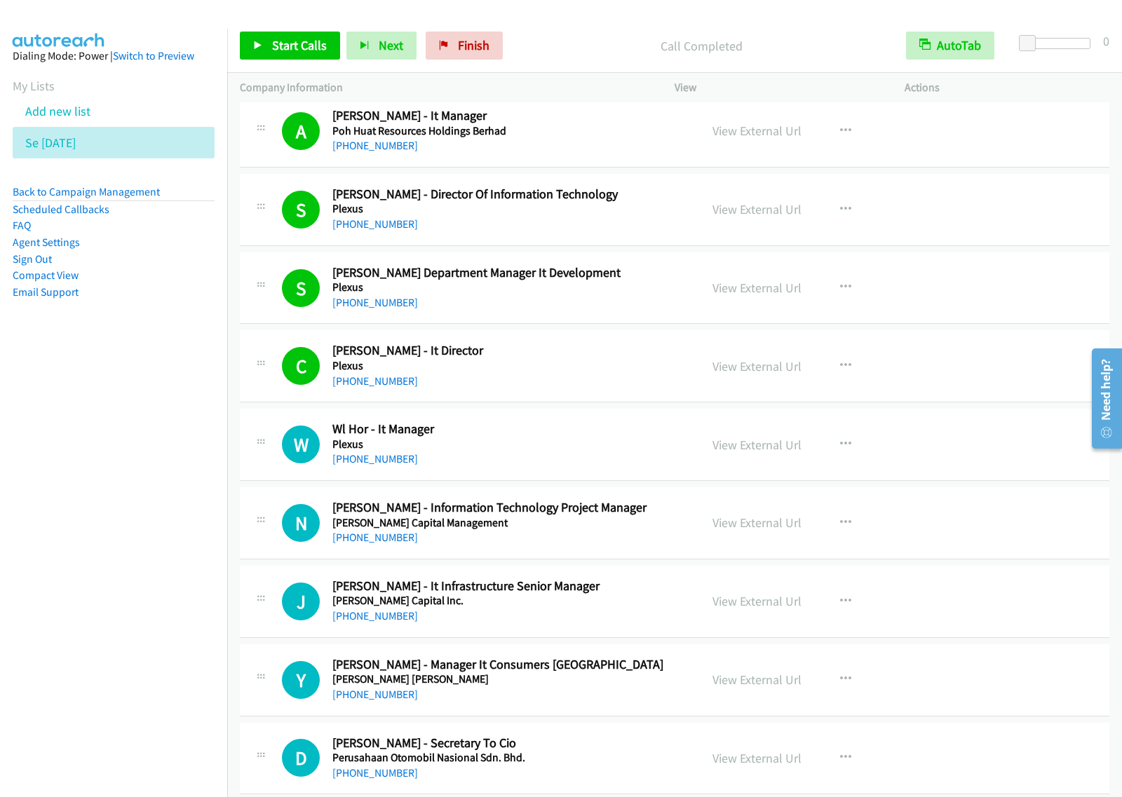
scroll to position [5695, 0]
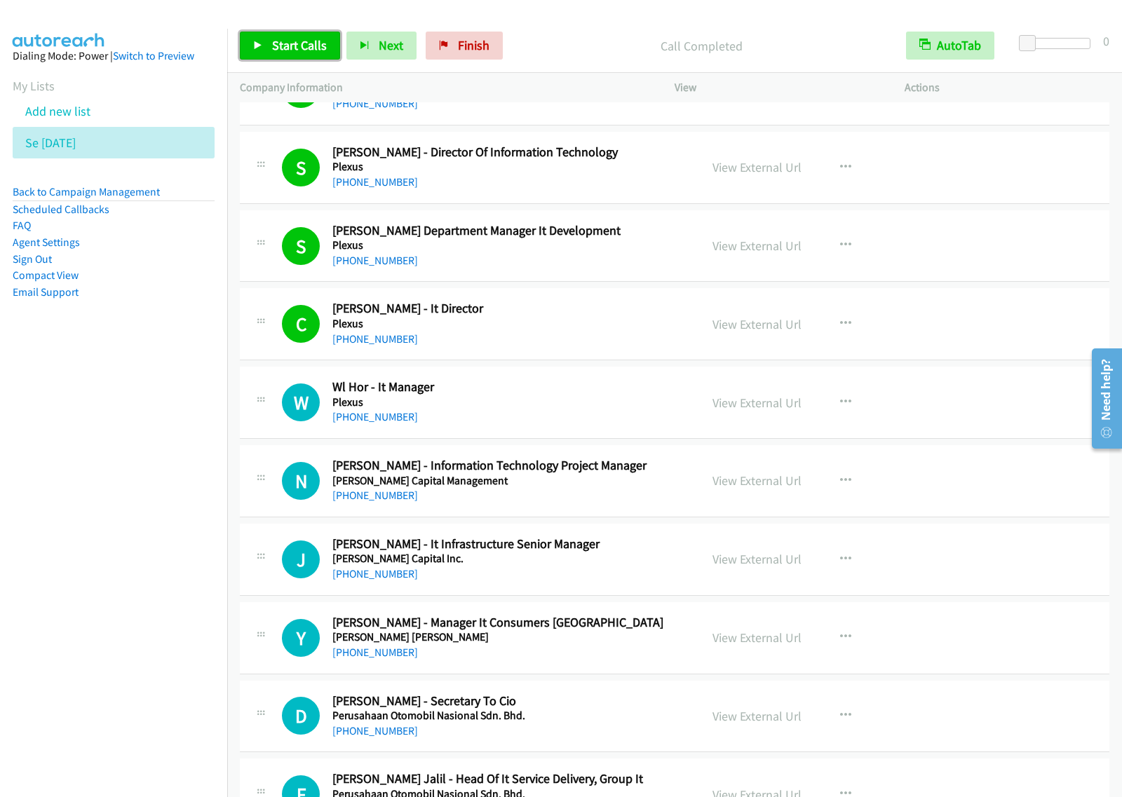
click at [287, 53] on span "Start Calls" at bounding box center [299, 45] width 55 height 16
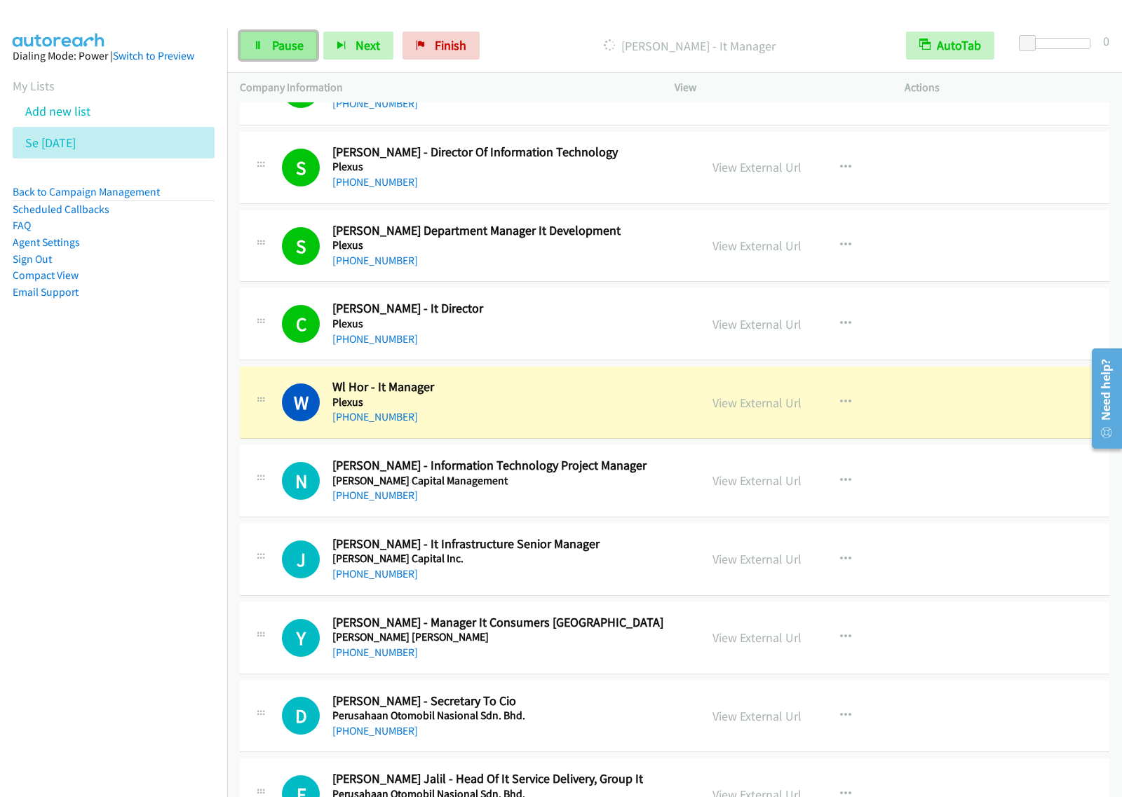
click at [280, 41] on span "Pause" at bounding box center [288, 45] width 32 height 16
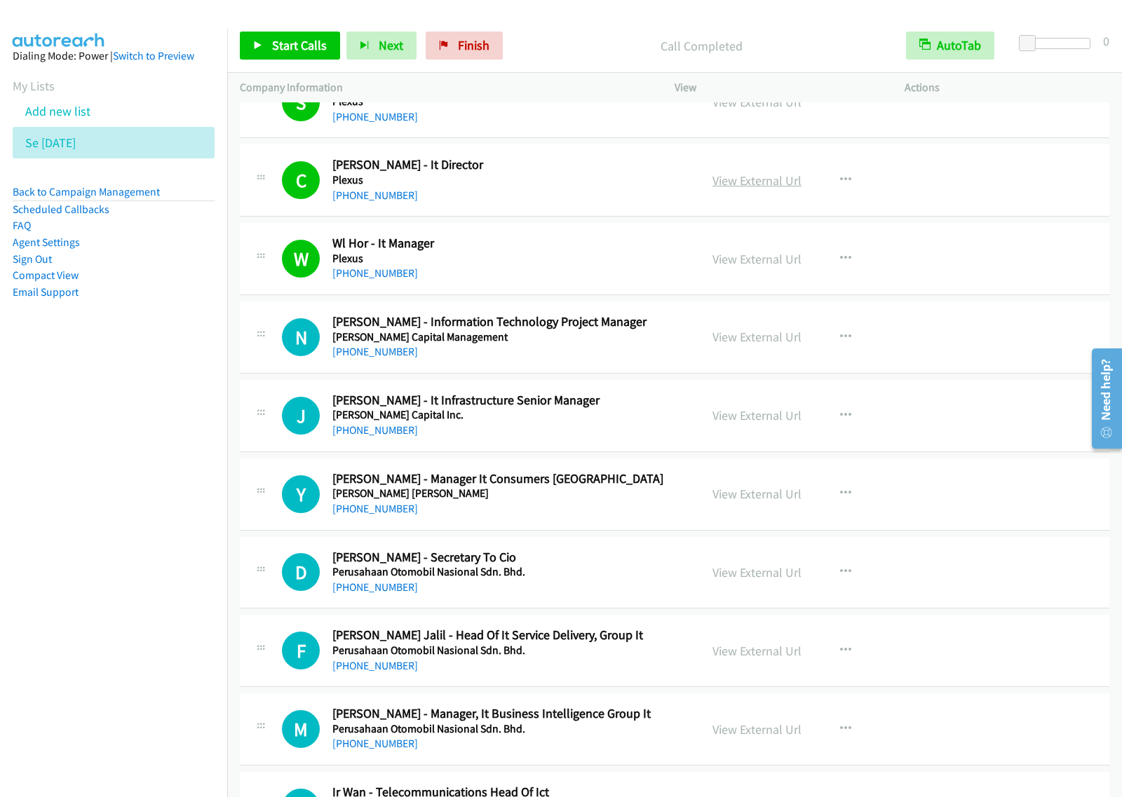
scroll to position [5870, 0]
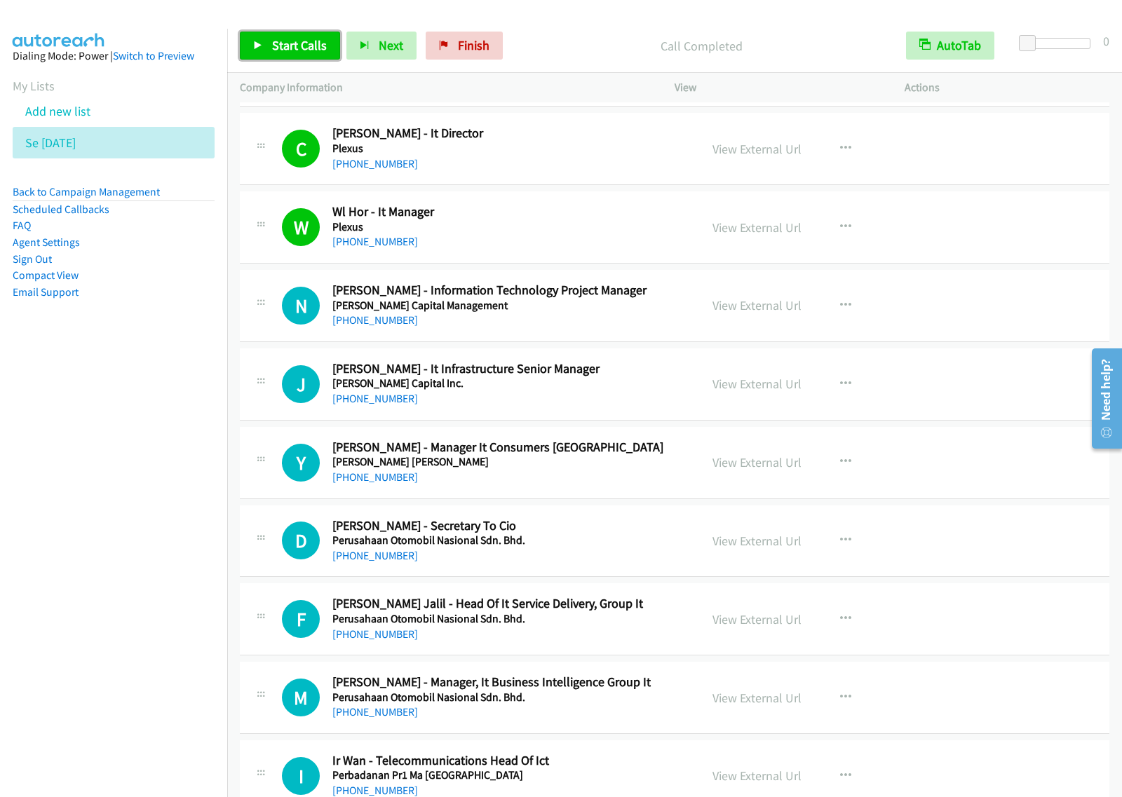
click at [281, 49] on span "Start Calls" at bounding box center [299, 45] width 55 height 16
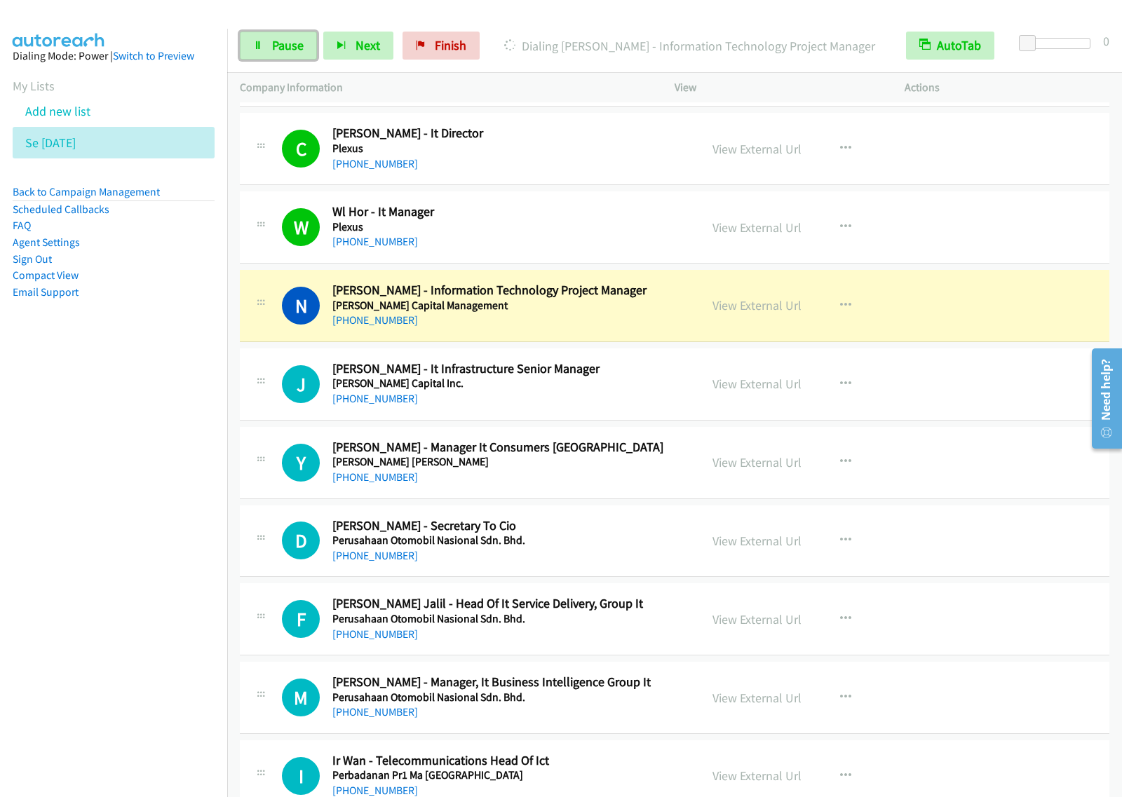
drag, startPoint x: 296, startPoint y: 51, endPoint x: 315, endPoint y: 81, distance: 36.0
click at [296, 51] on span "Pause" at bounding box center [288, 45] width 32 height 16
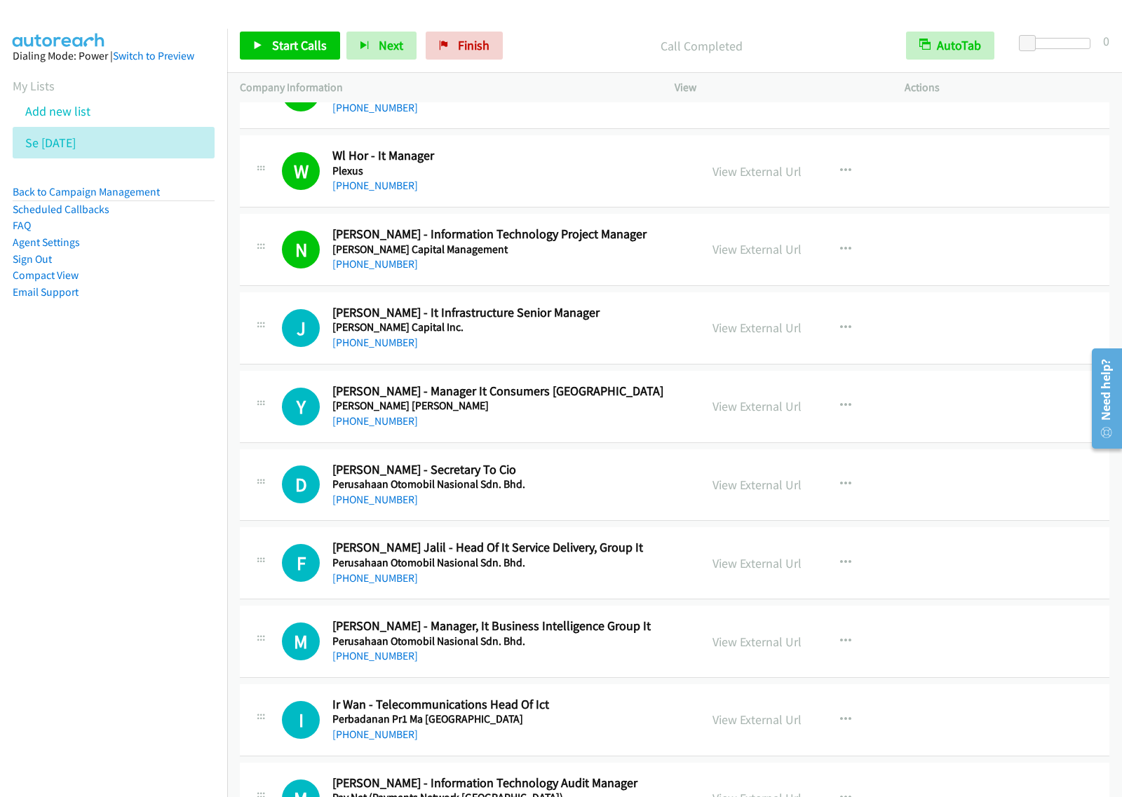
scroll to position [5958, 0]
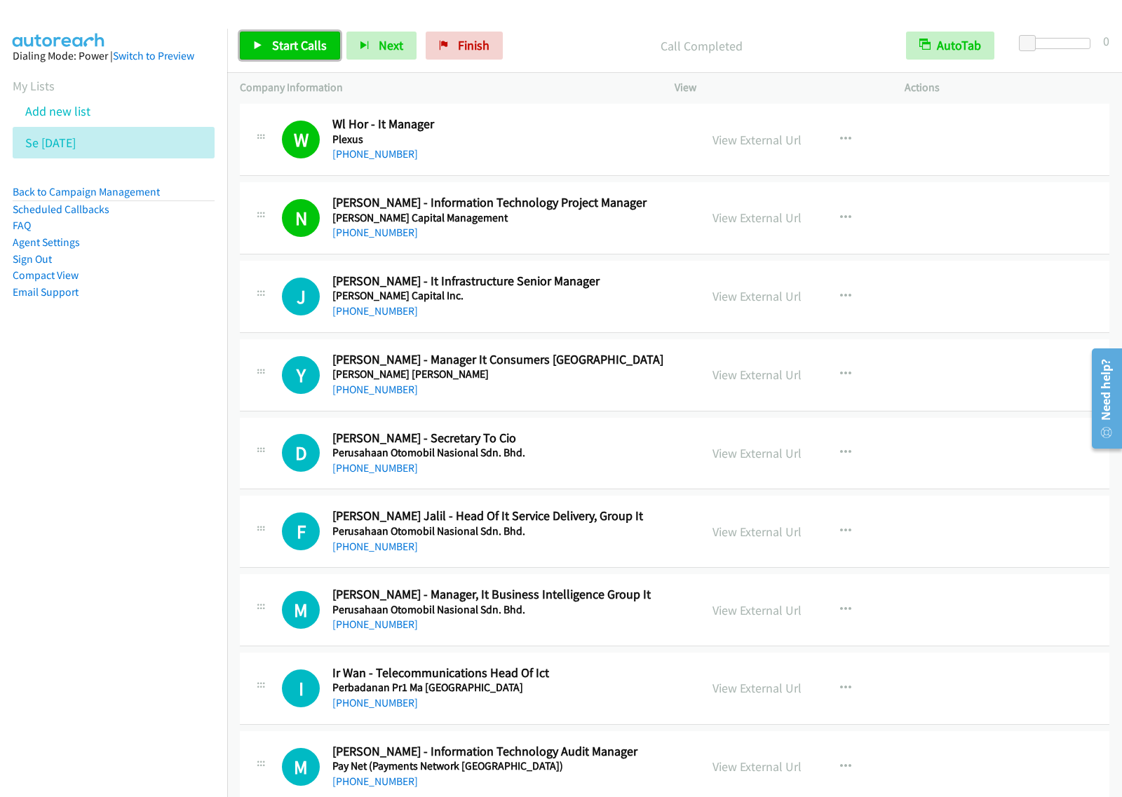
click at [301, 48] on span "Start Calls" at bounding box center [299, 45] width 55 height 16
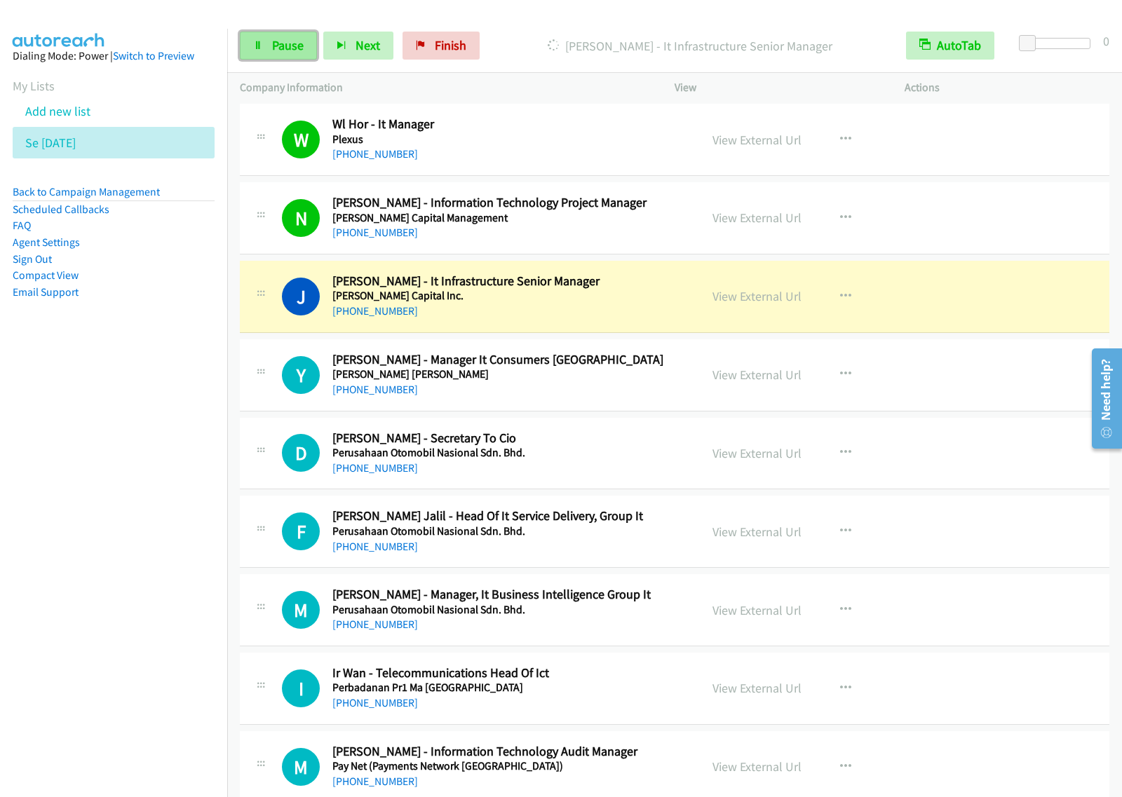
click at [279, 49] on span "Pause" at bounding box center [288, 45] width 32 height 16
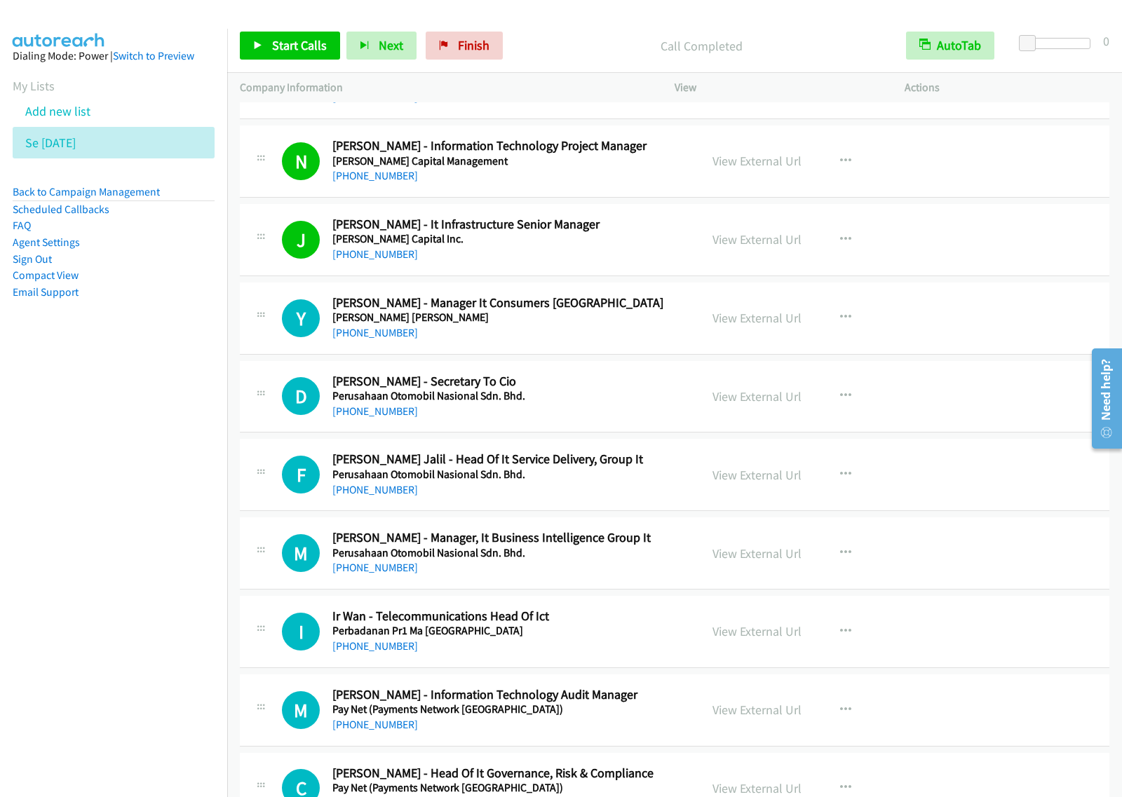
scroll to position [6046, 0]
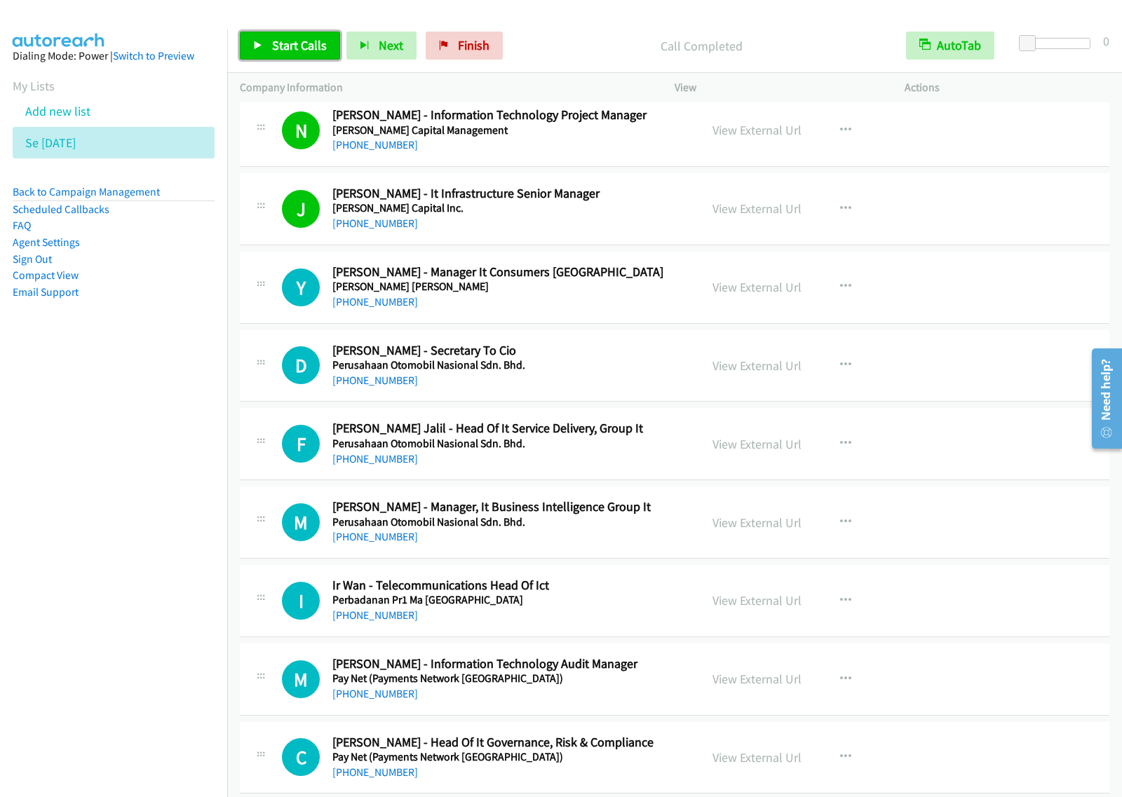
click at [313, 53] on span "Start Calls" at bounding box center [299, 45] width 55 height 16
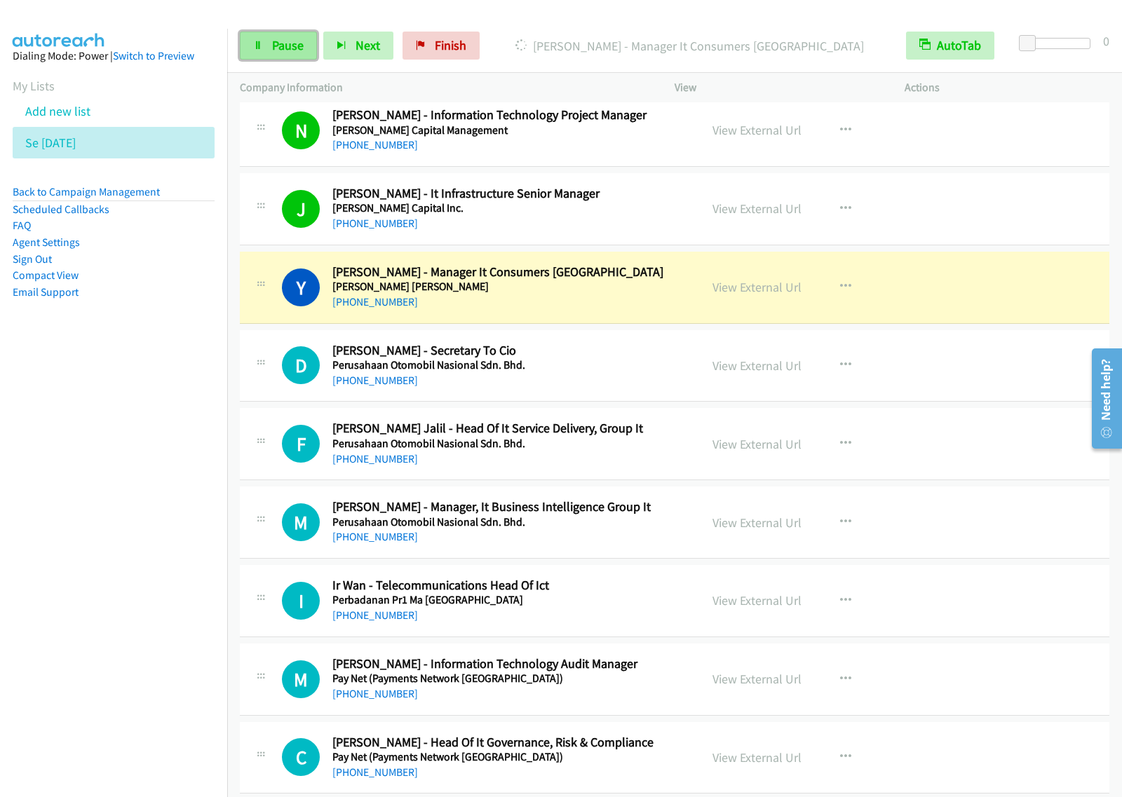
click at [268, 53] on link "Pause" at bounding box center [278, 46] width 77 height 28
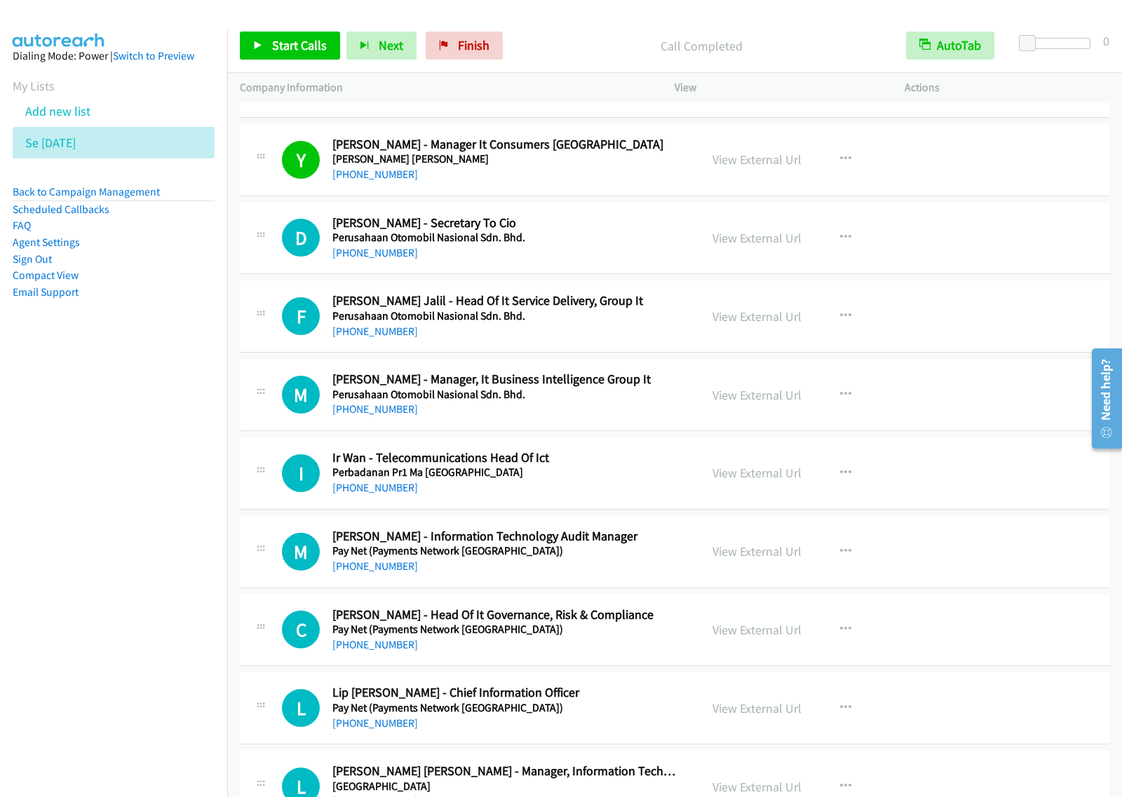
scroll to position [6221, 0]
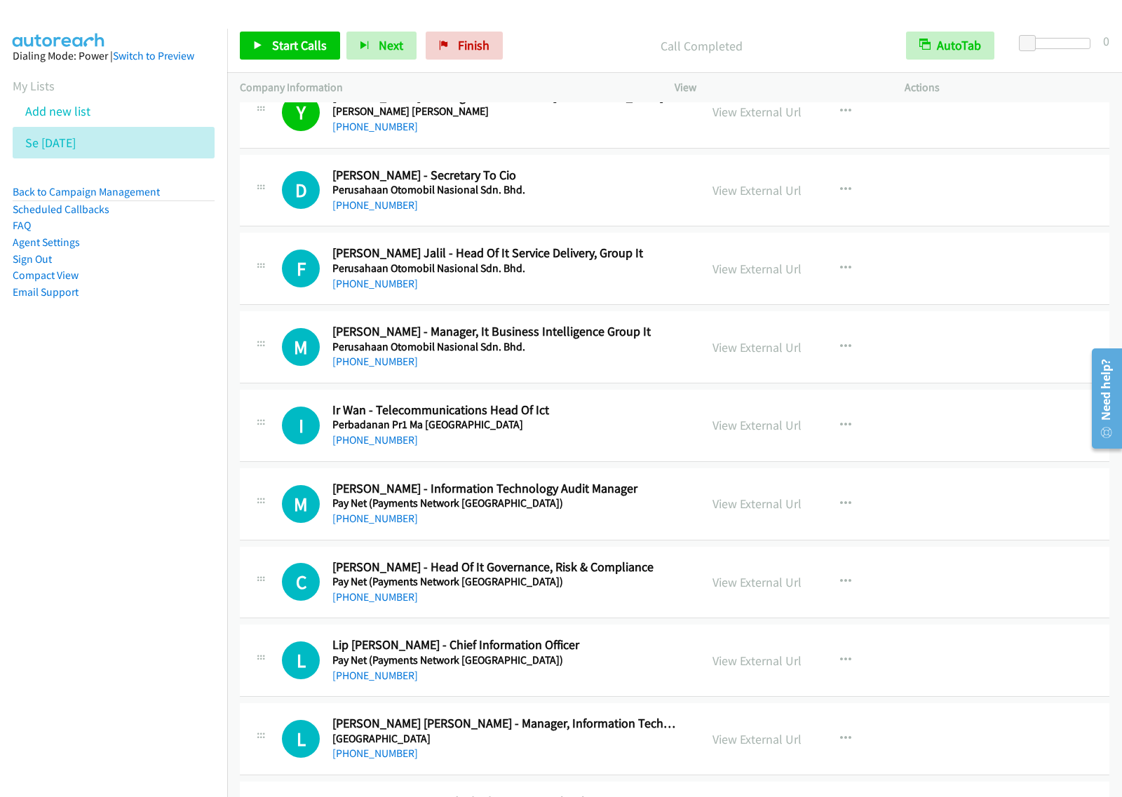
click at [573, 287] on div "+60 12-338 6330" at bounding box center [506, 283] width 348 height 17
click at [840, 274] on icon "button" at bounding box center [845, 268] width 11 height 11
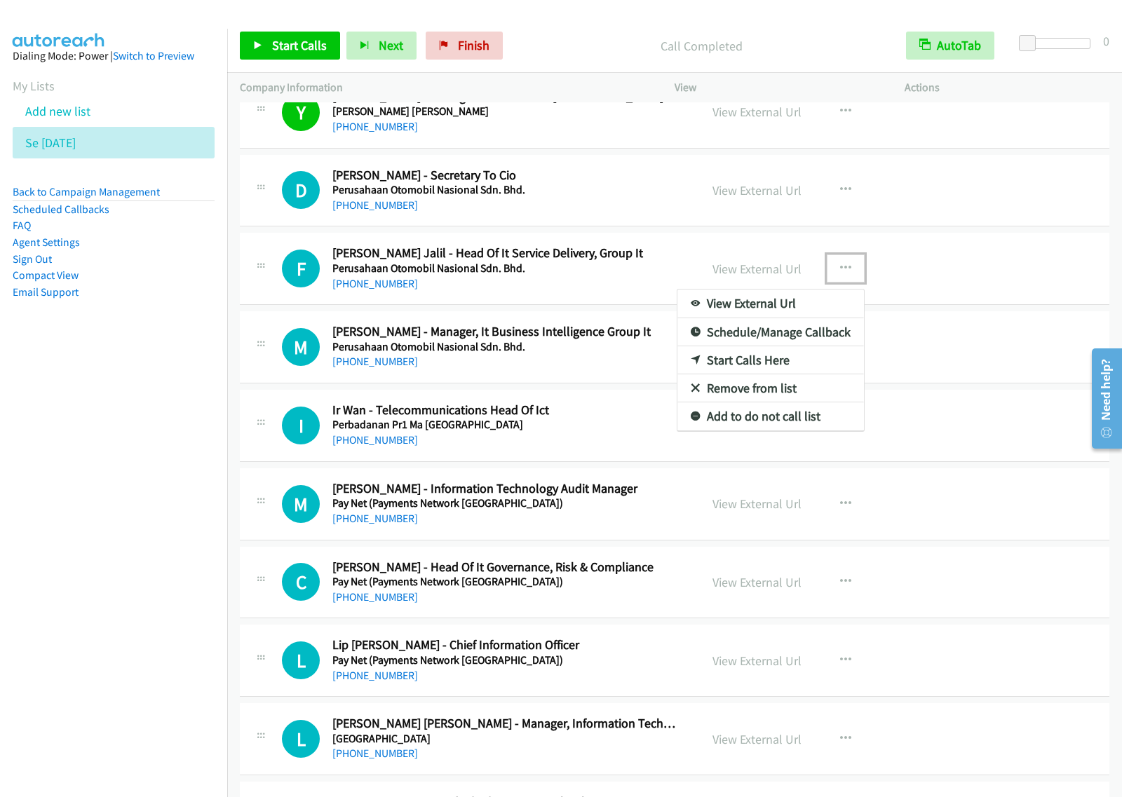
click at [765, 366] on link "Start Calls Here" at bounding box center [770, 360] width 186 height 28
click at [845, 278] on button "button" at bounding box center [845, 268] width 38 height 28
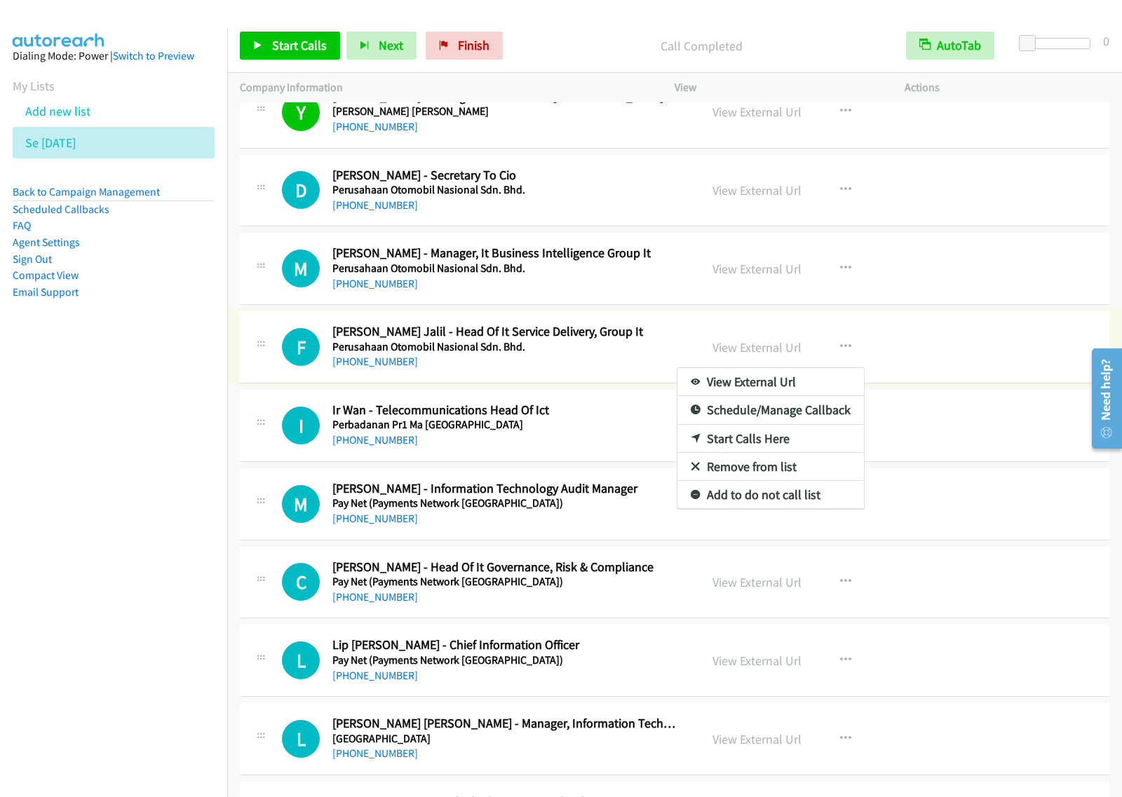
click at [599, 361] on div at bounding box center [561, 398] width 1122 height 797
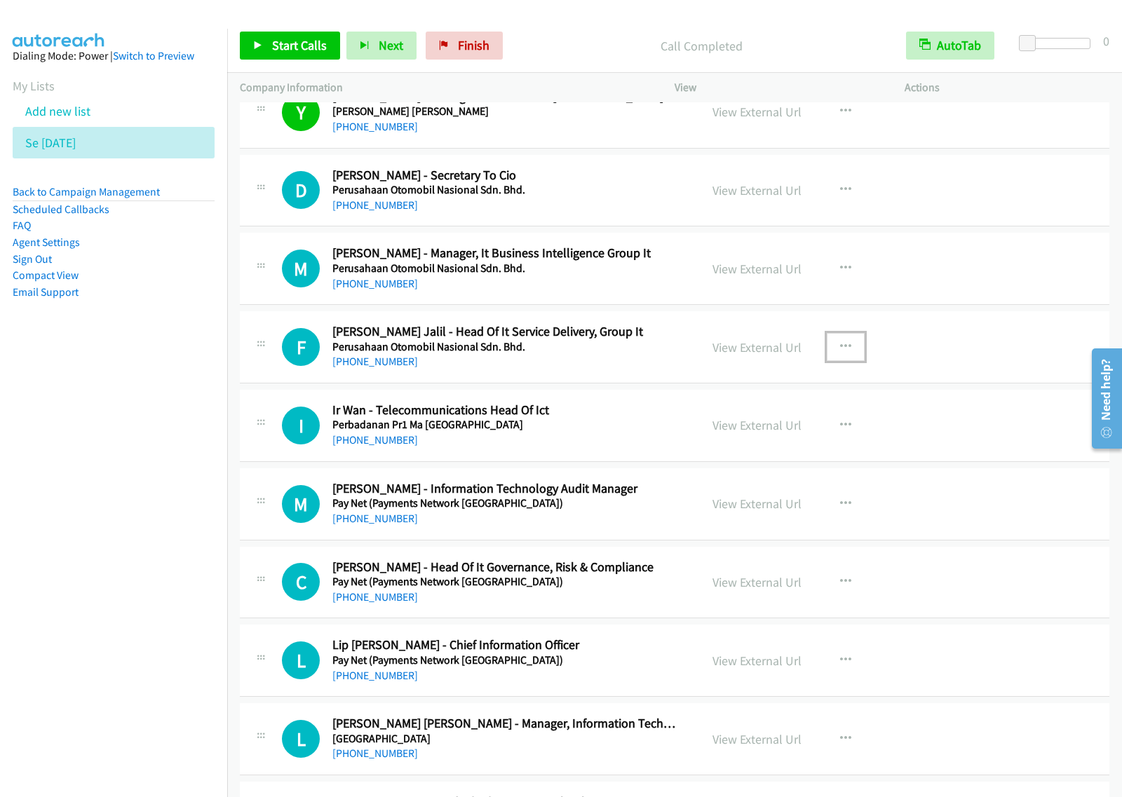
click at [840, 353] on icon "button" at bounding box center [845, 346] width 11 height 11
click at [765, 449] on link "Start Calls Here" at bounding box center [770, 439] width 186 height 28
click at [291, 46] on span "Start Calls" at bounding box center [299, 45] width 55 height 16
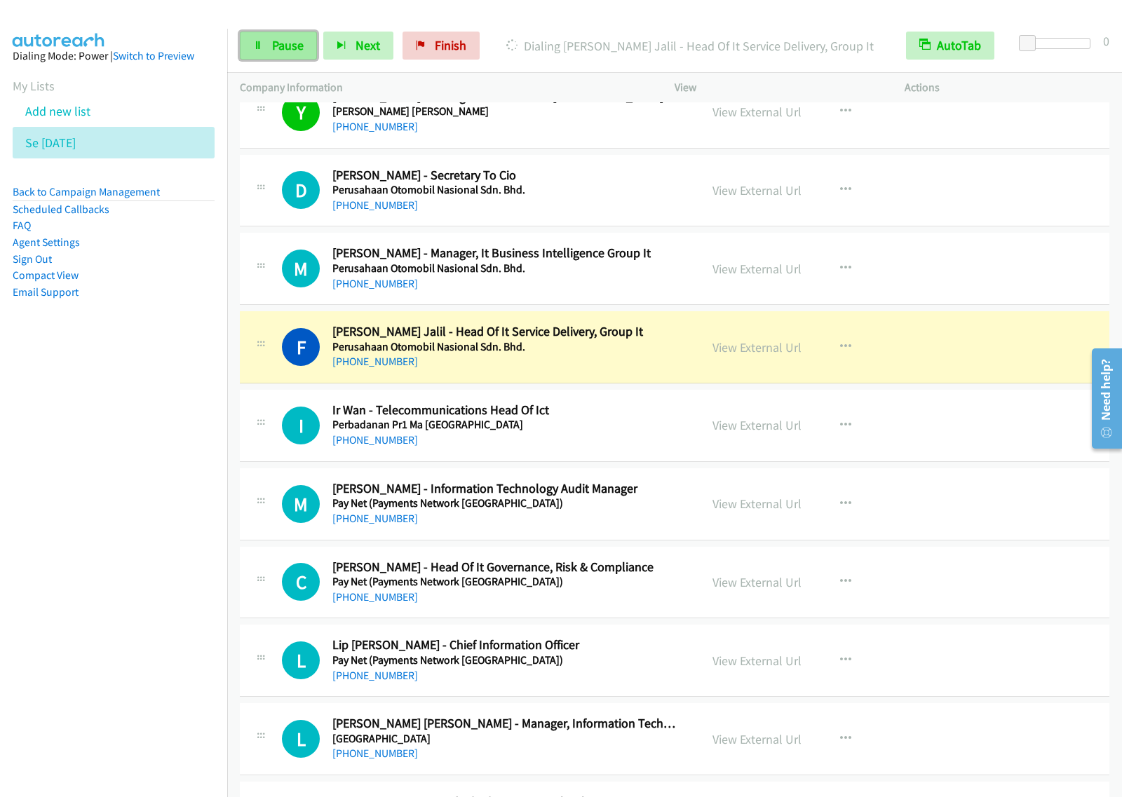
click at [294, 49] on span "Pause" at bounding box center [288, 45] width 32 height 16
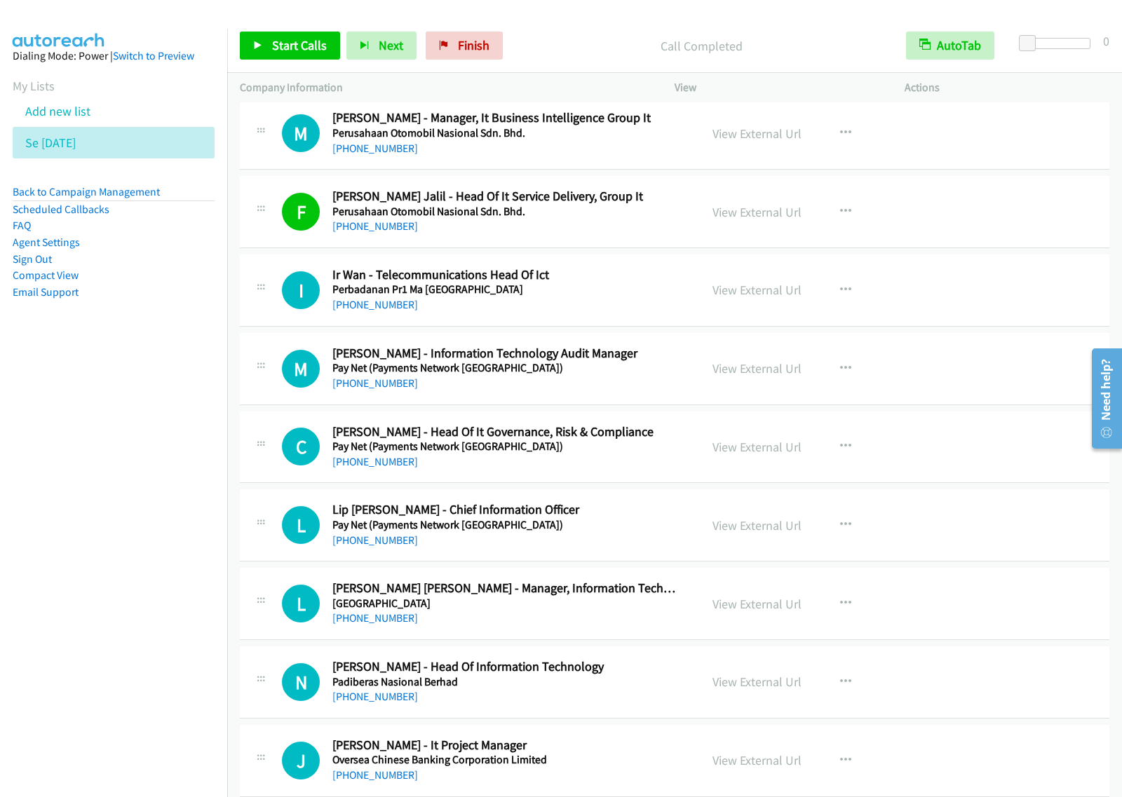
scroll to position [6396, 0]
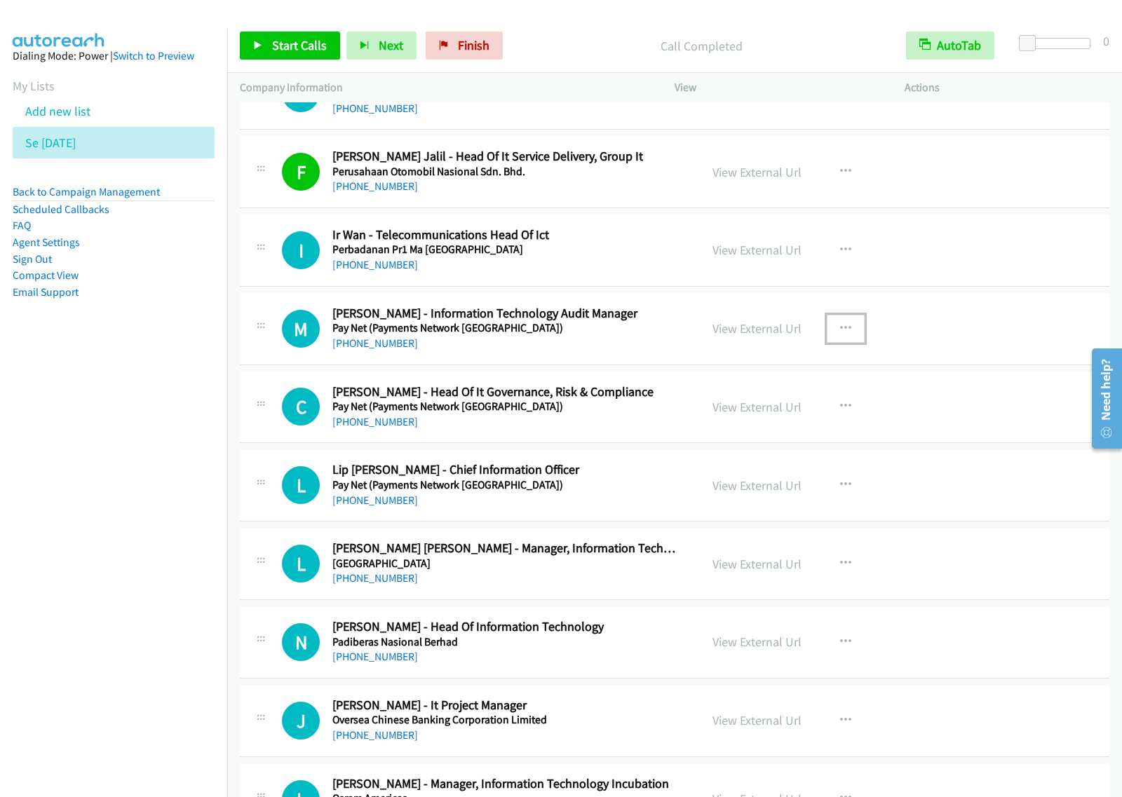
click at [840, 334] on icon "button" at bounding box center [845, 328] width 11 height 11
click at [752, 428] on link "Start Calls Here" at bounding box center [770, 420] width 186 height 28
click at [849, 338] on button "button" at bounding box center [845, 329] width 38 height 28
click at [784, 432] on link "Start Calls Here" at bounding box center [770, 420] width 186 height 28
click at [285, 34] on link "Start Calls" at bounding box center [290, 46] width 100 height 28
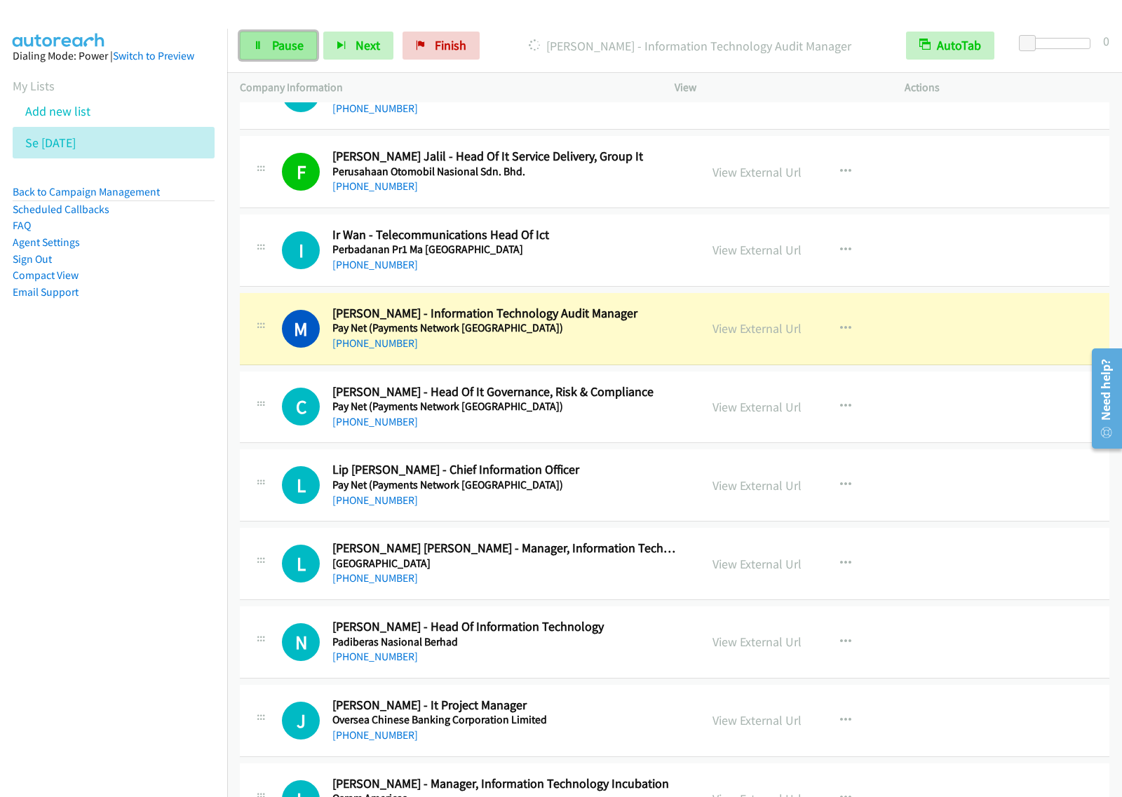
click at [289, 56] on link "Pause" at bounding box center [278, 46] width 77 height 28
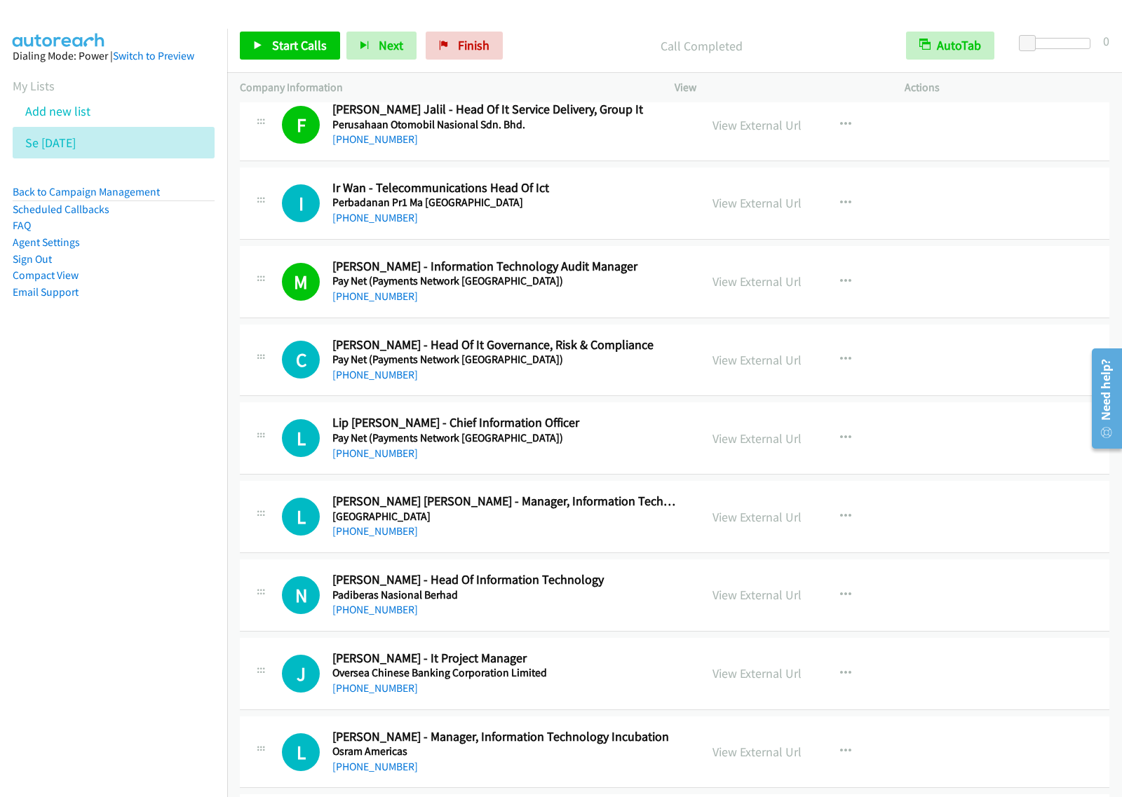
scroll to position [6484, 0]
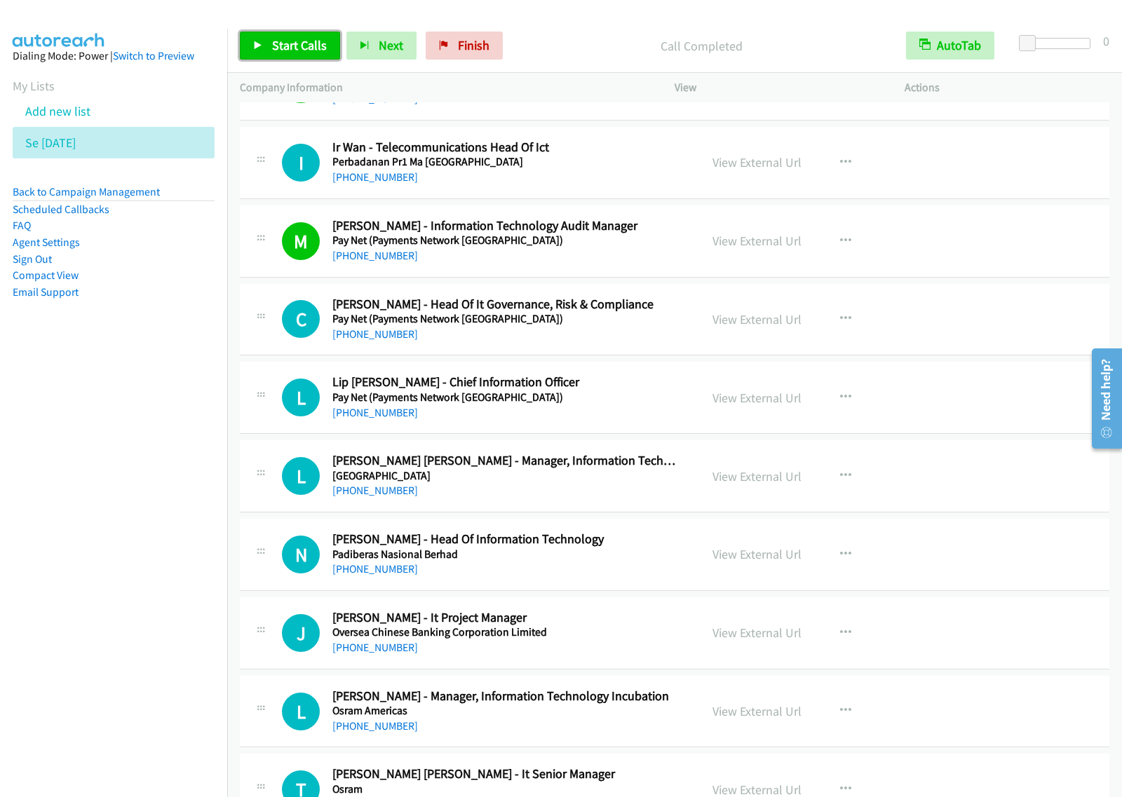
click at [308, 44] on span "Start Calls" at bounding box center [299, 45] width 55 height 16
click at [284, 57] on link "Pause" at bounding box center [278, 46] width 77 height 28
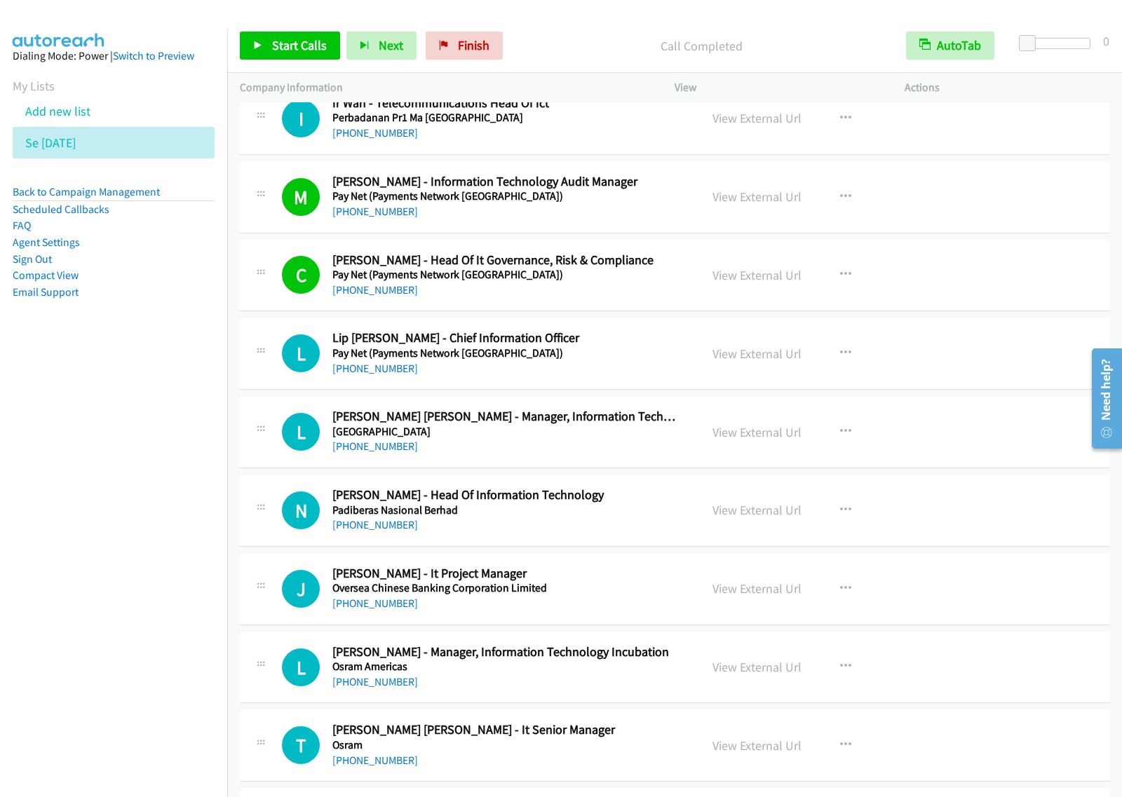
scroll to position [6571, 0]
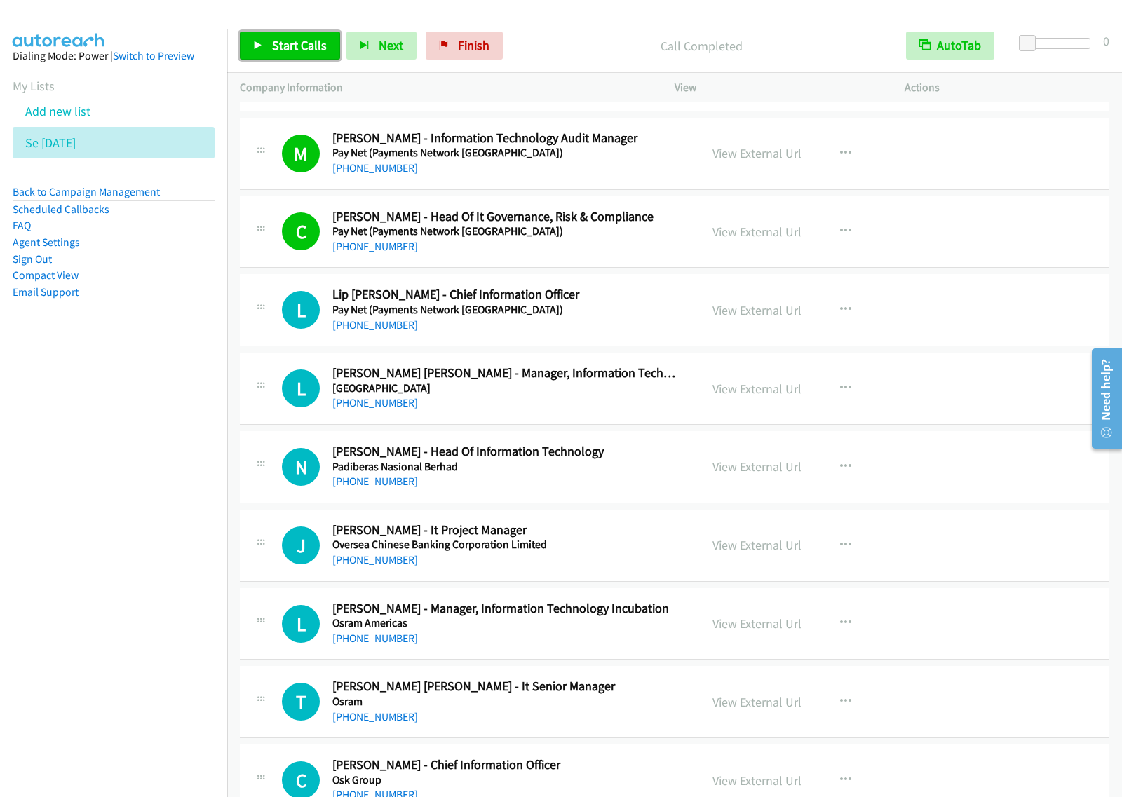
click at [299, 47] on span "Start Calls" at bounding box center [299, 45] width 55 height 16
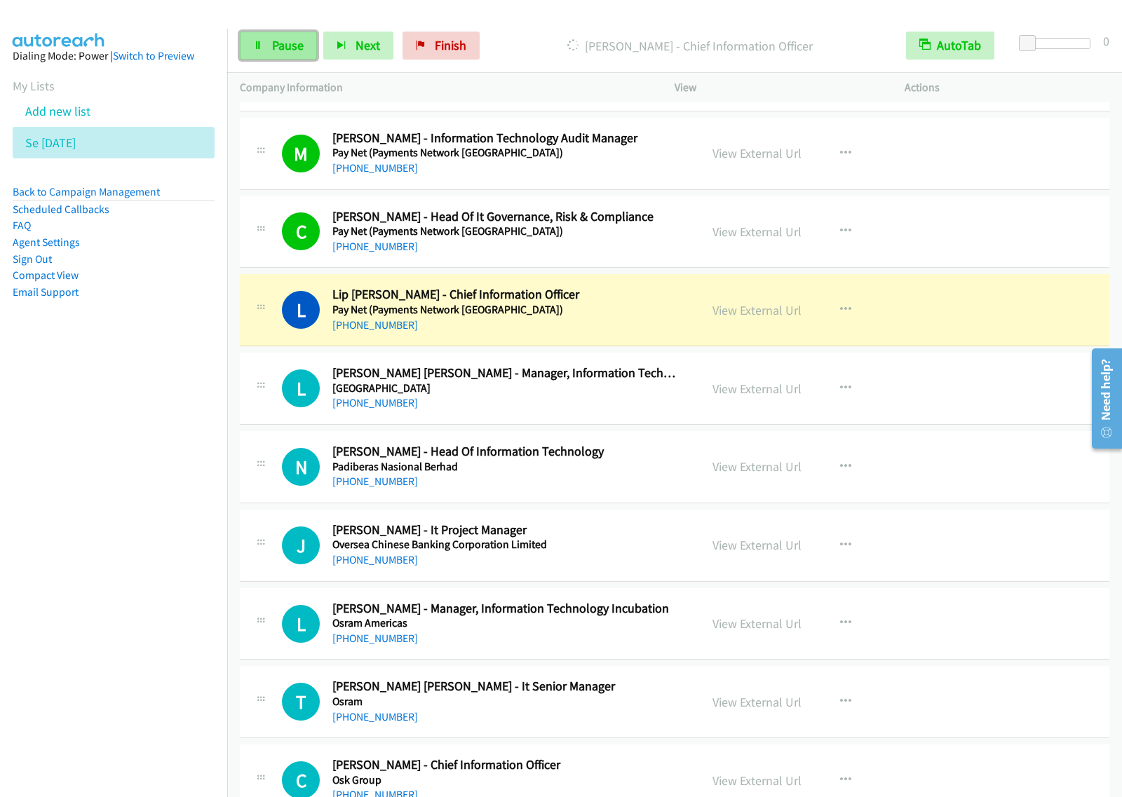
click at [277, 40] on span "Pause" at bounding box center [288, 45] width 32 height 16
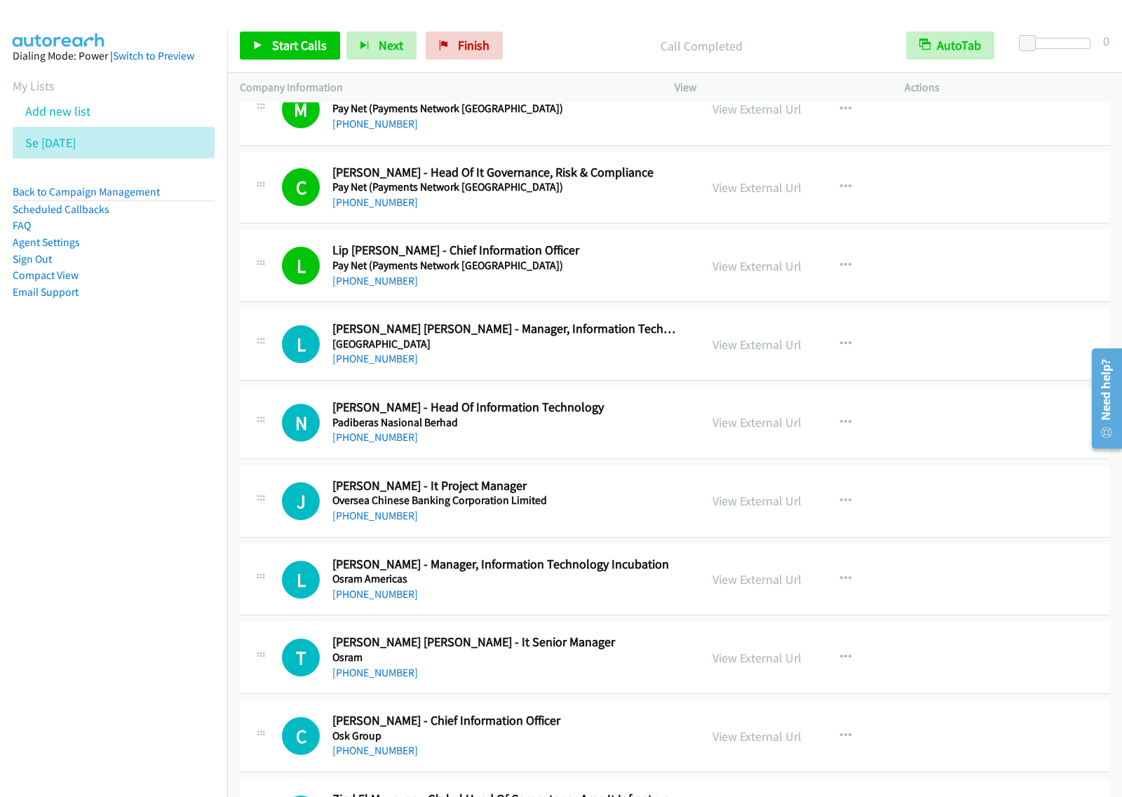
scroll to position [6659, 0]
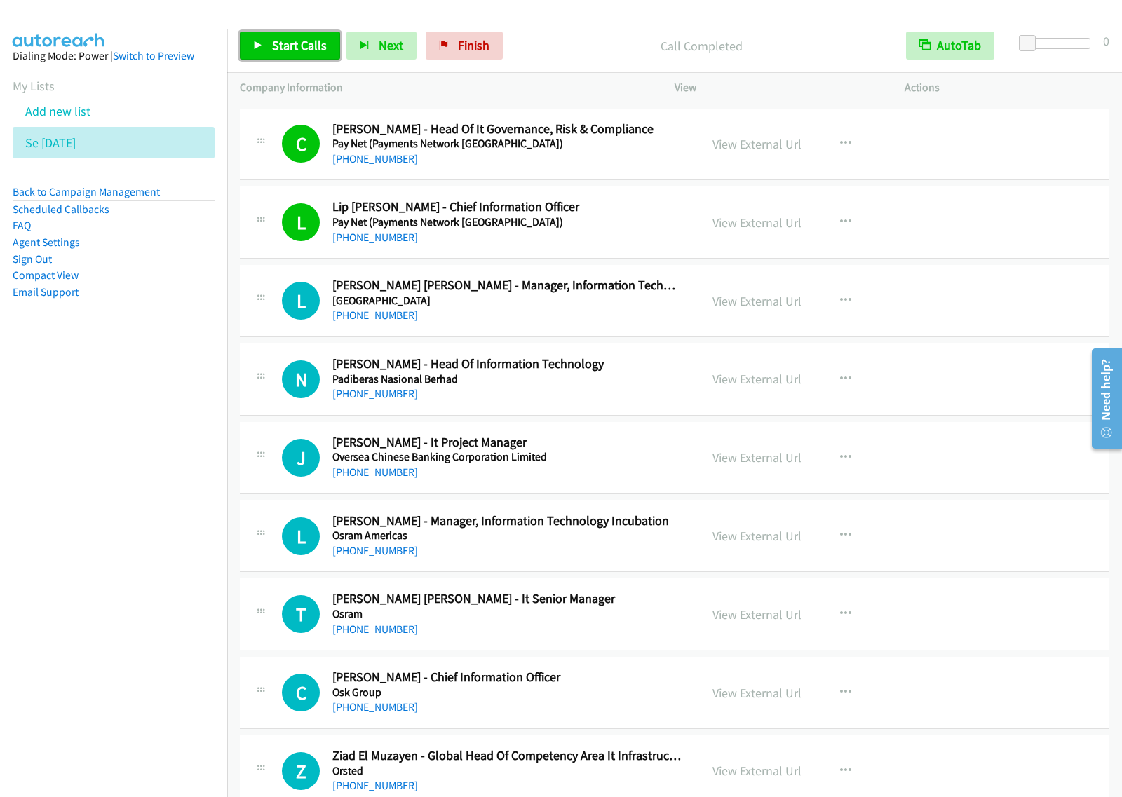
click at [286, 53] on span "Start Calls" at bounding box center [299, 45] width 55 height 16
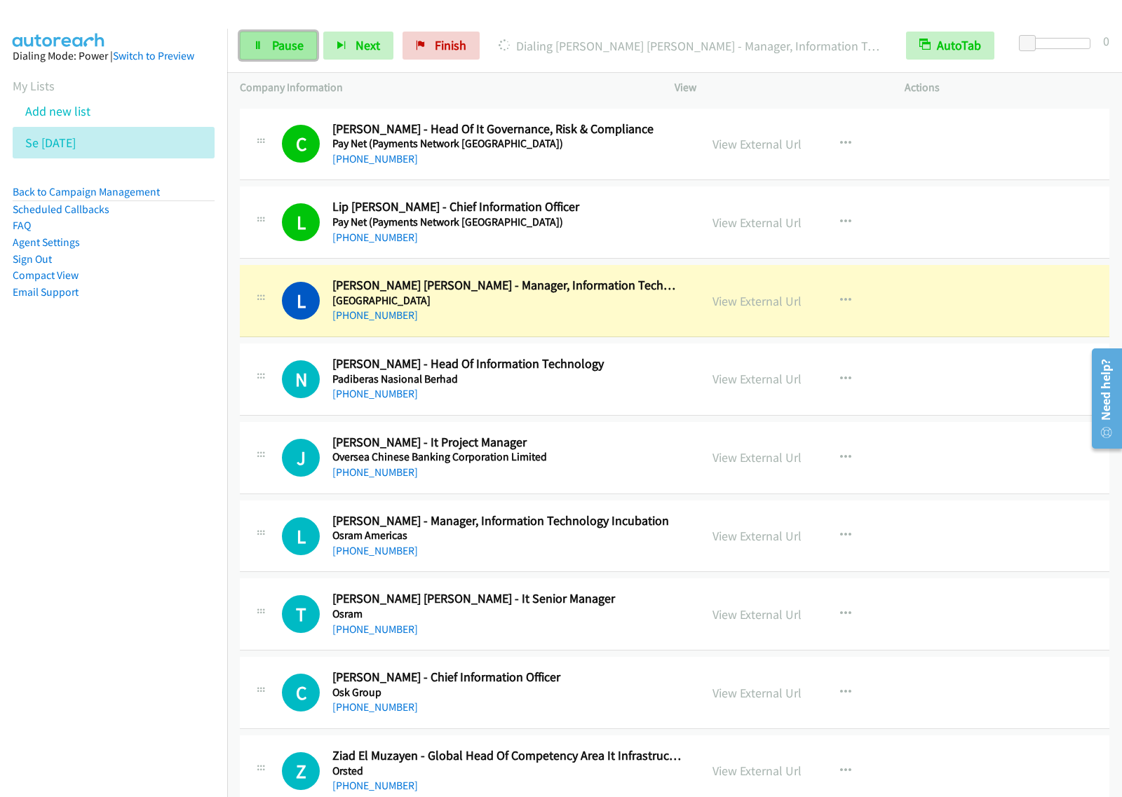
click at [281, 50] on span "Pause" at bounding box center [288, 45] width 32 height 16
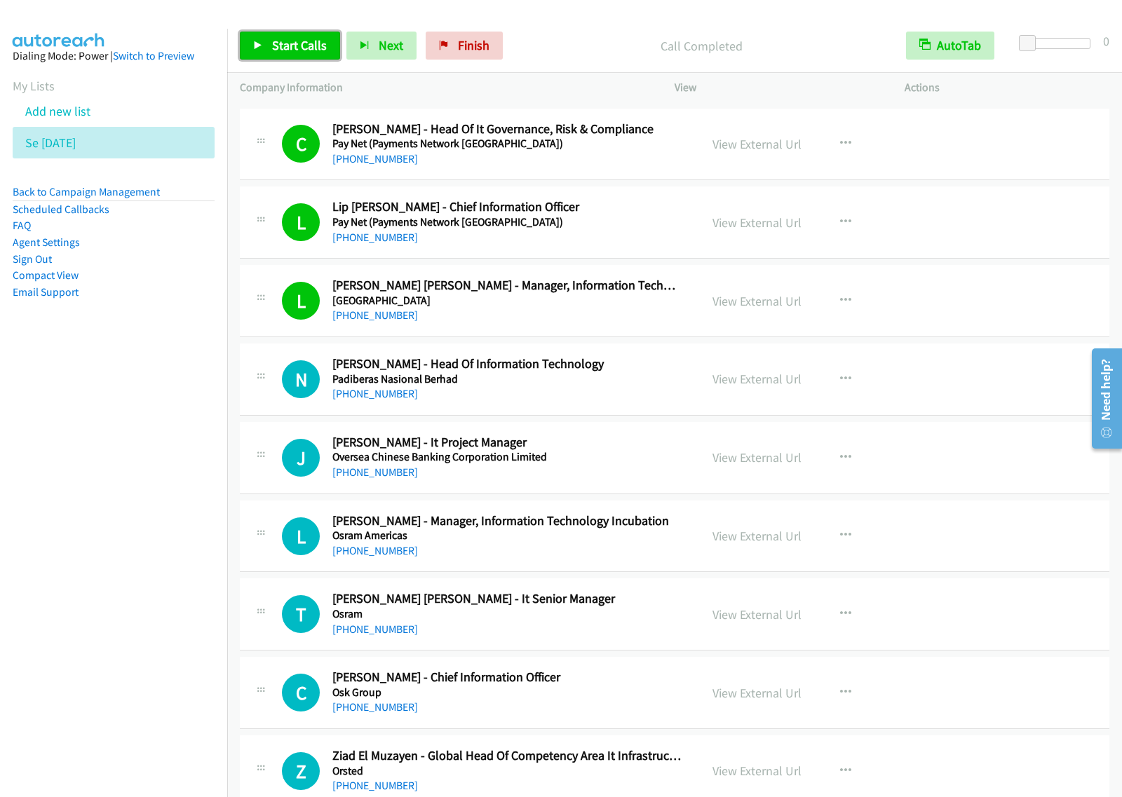
click at [301, 51] on span "Start Calls" at bounding box center [299, 45] width 55 height 16
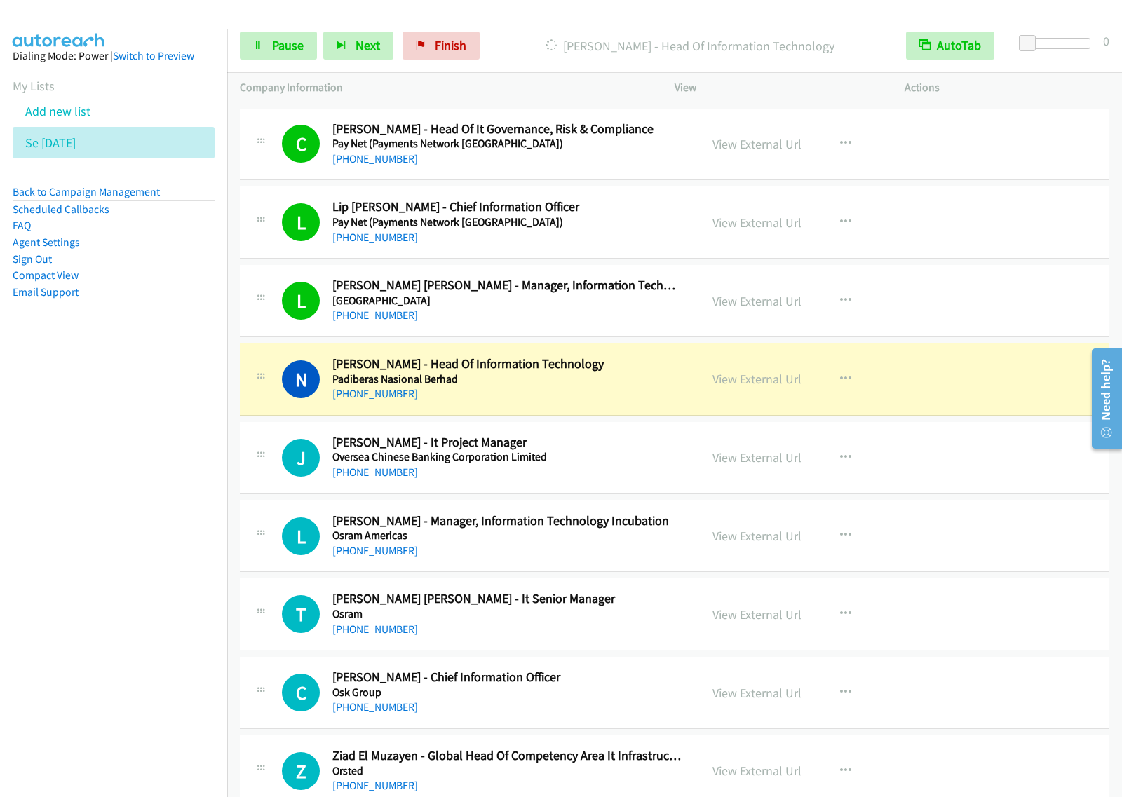
click at [307, 62] on div "Start Calls Pause Next Finish Dialing Najib Hashim - Head Of Information Techno…" at bounding box center [674, 46] width 894 height 54
click at [304, 57] on link "Pause" at bounding box center [278, 46] width 77 height 28
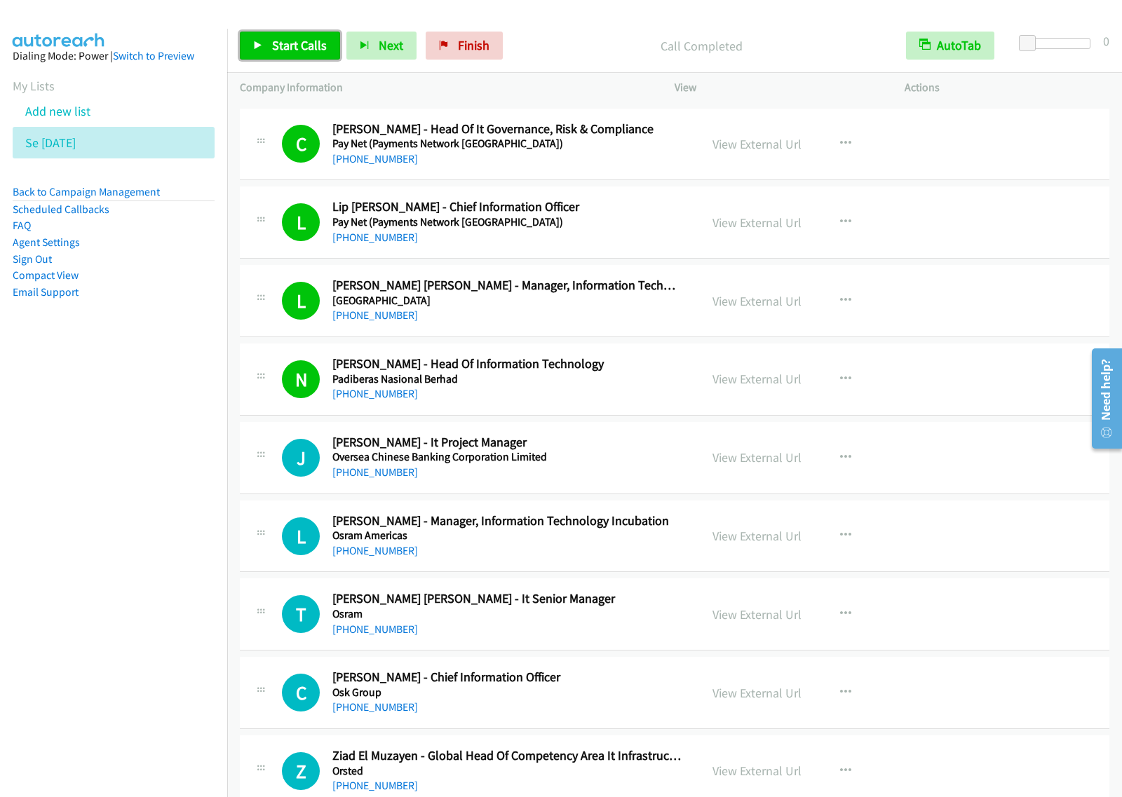
click at [306, 43] on span "Start Calls" at bounding box center [299, 45] width 55 height 16
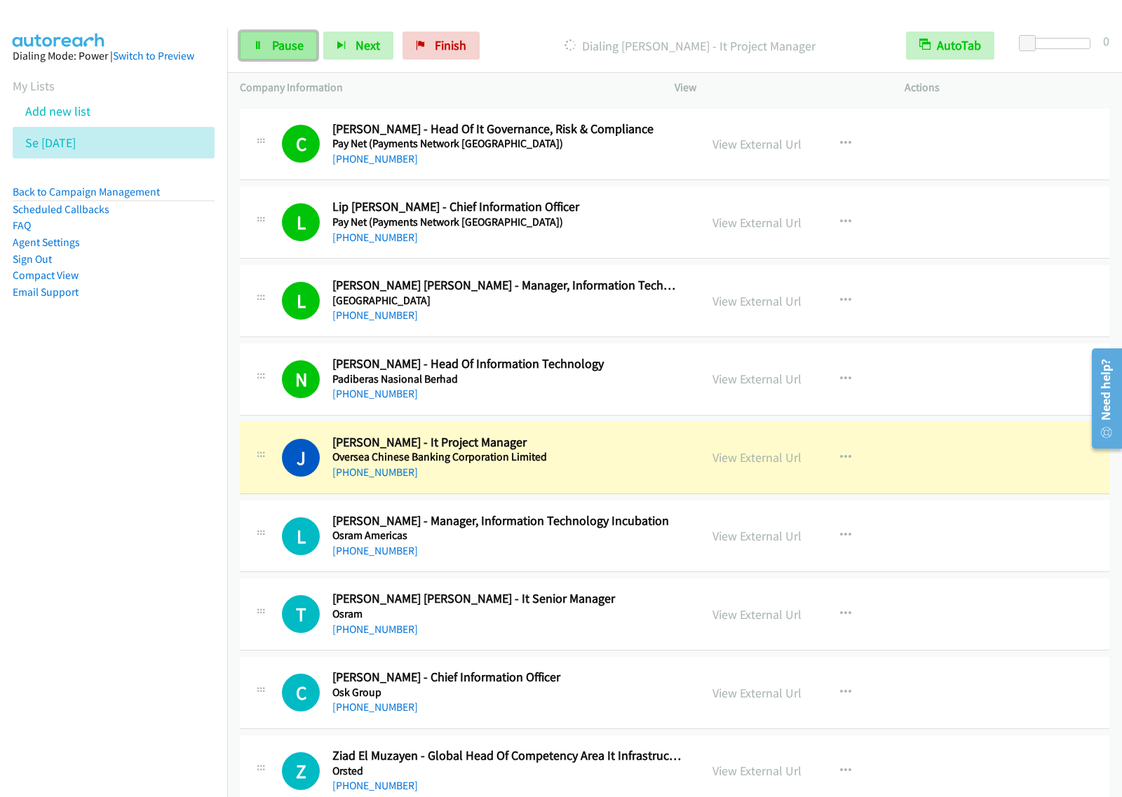
click at [300, 56] on link "Pause" at bounding box center [278, 46] width 77 height 28
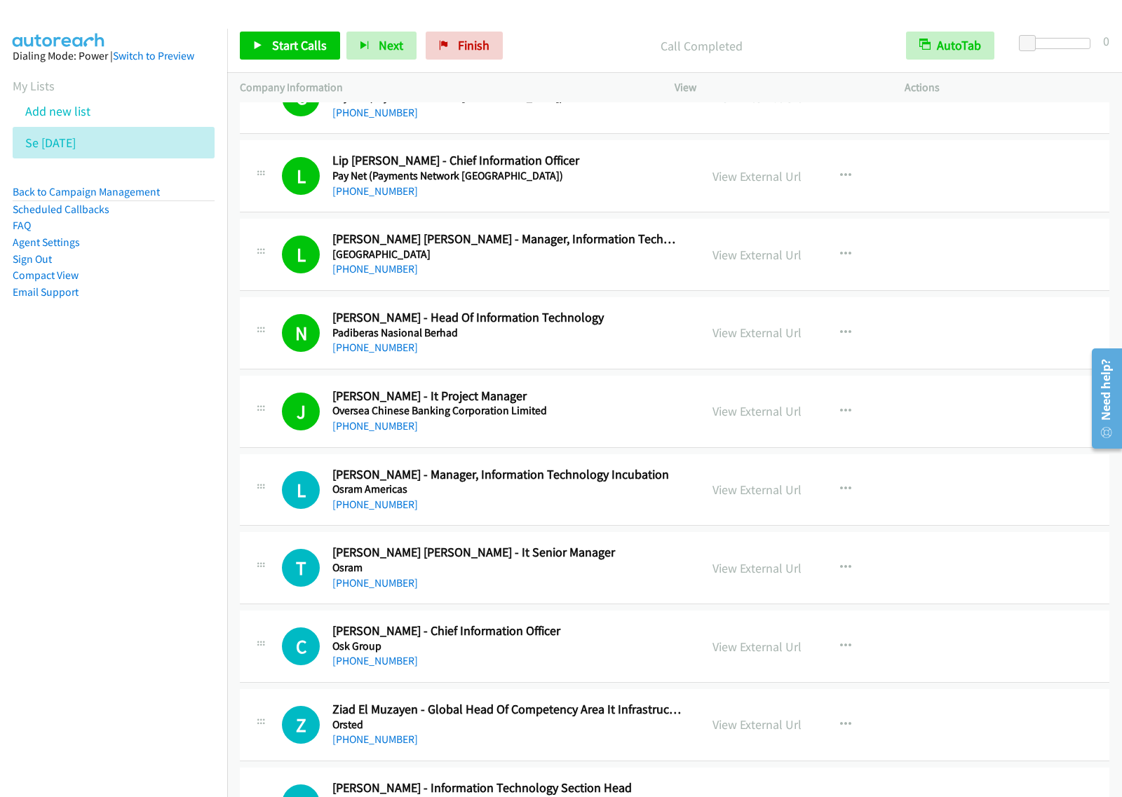
scroll to position [6834, 0]
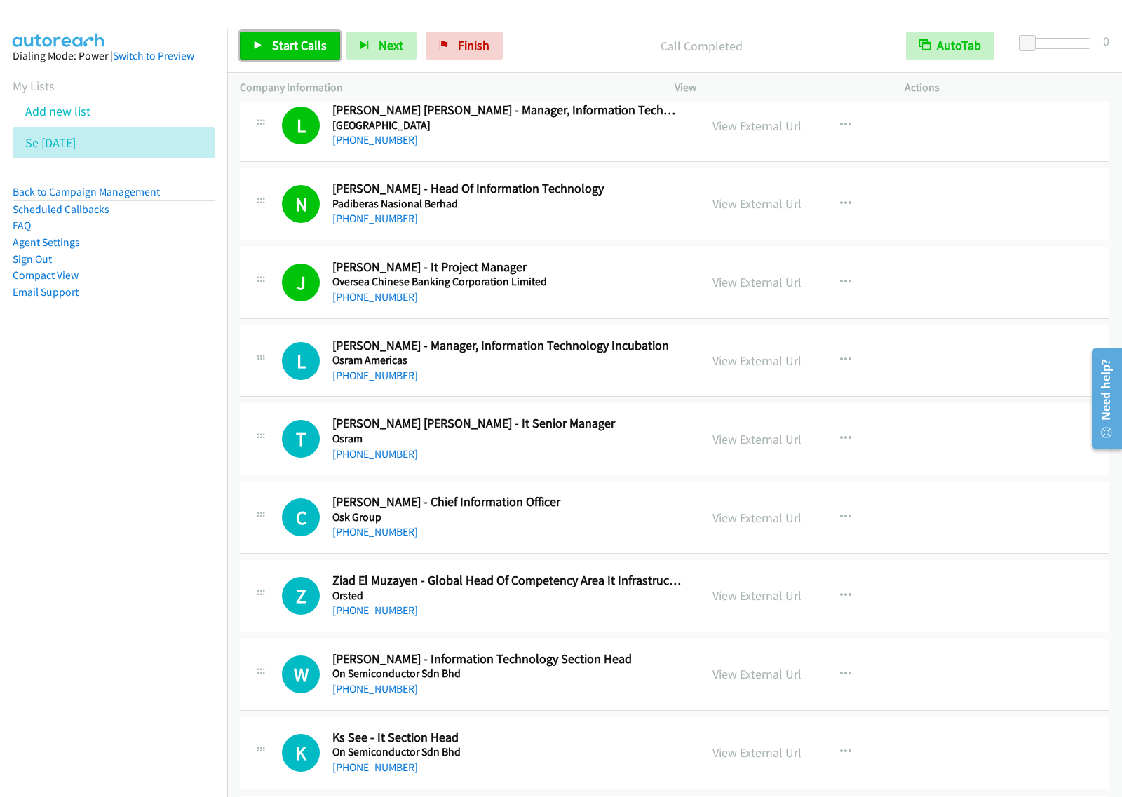
click at [289, 50] on span "Start Calls" at bounding box center [299, 45] width 55 height 16
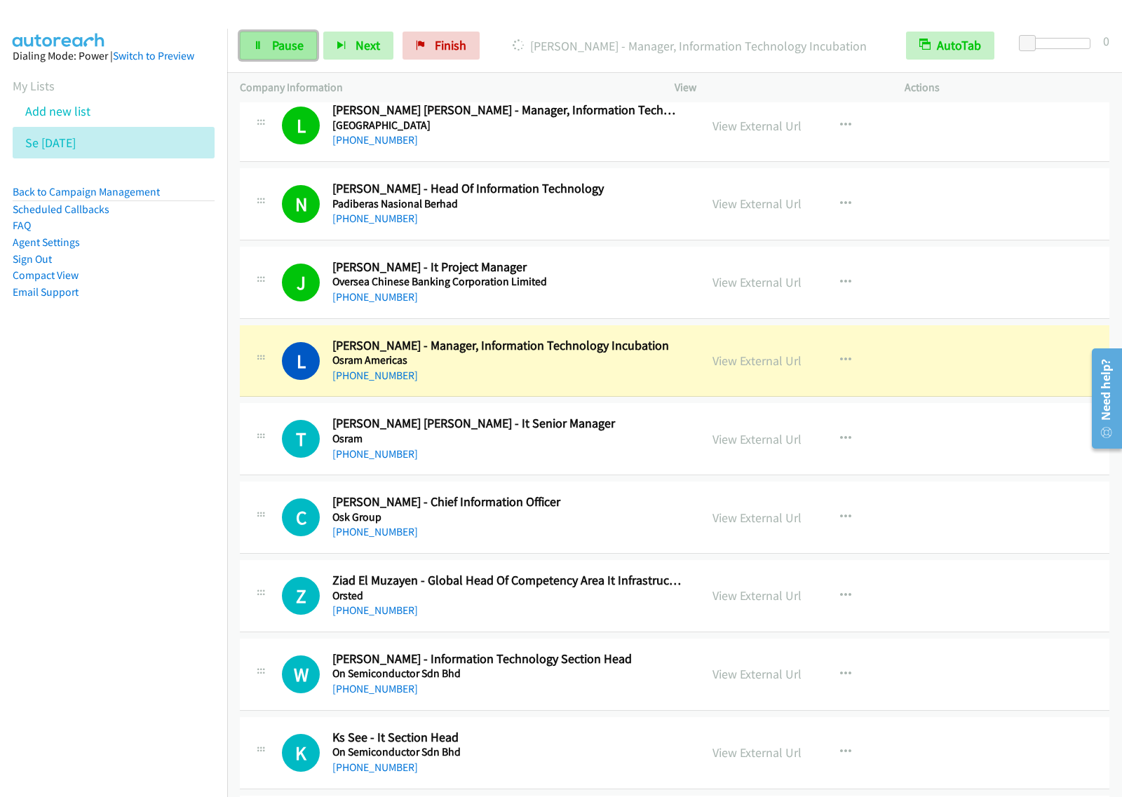
click at [301, 46] on span "Pause" at bounding box center [288, 45] width 32 height 16
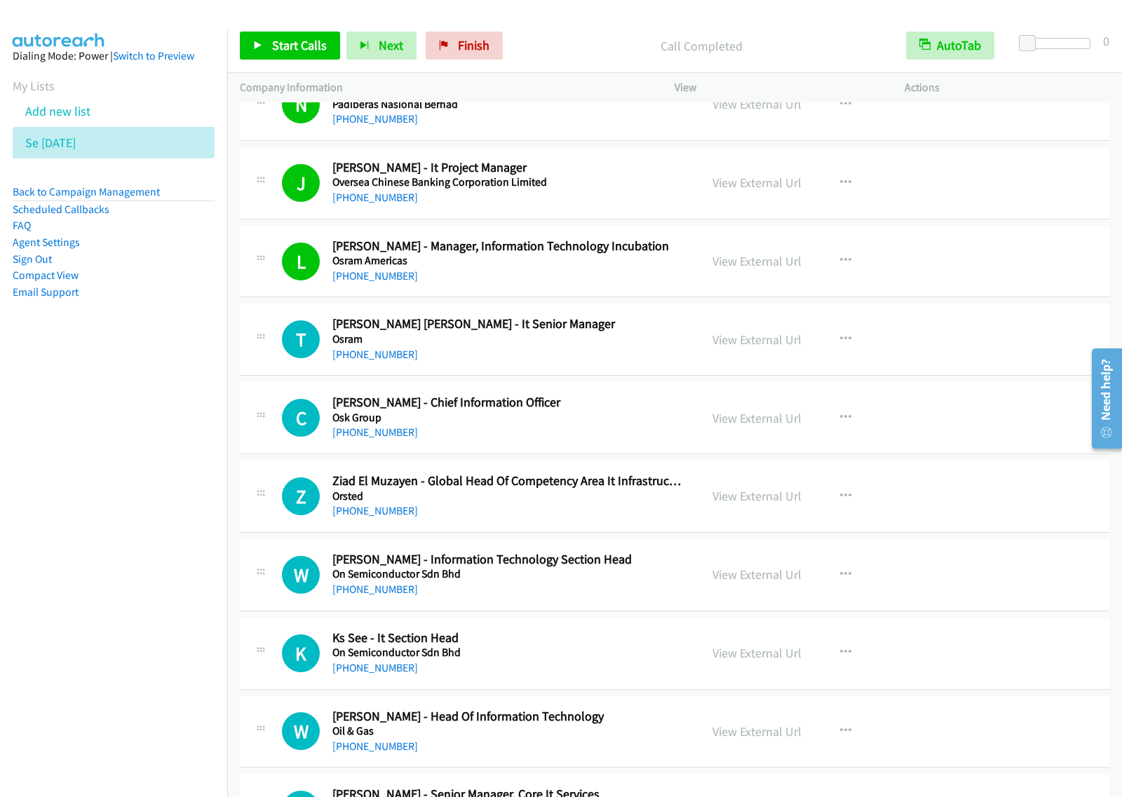
scroll to position [7009, 0]
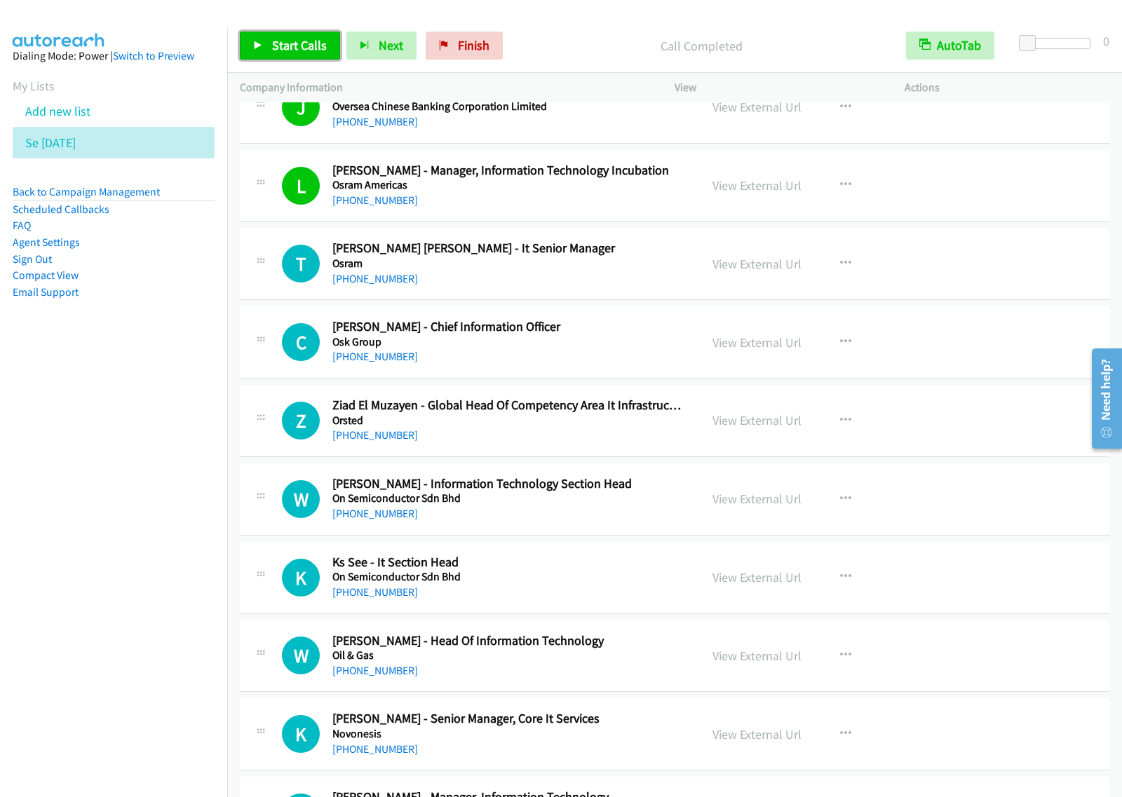
click at [312, 46] on span "Start Calls" at bounding box center [299, 45] width 55 height 16
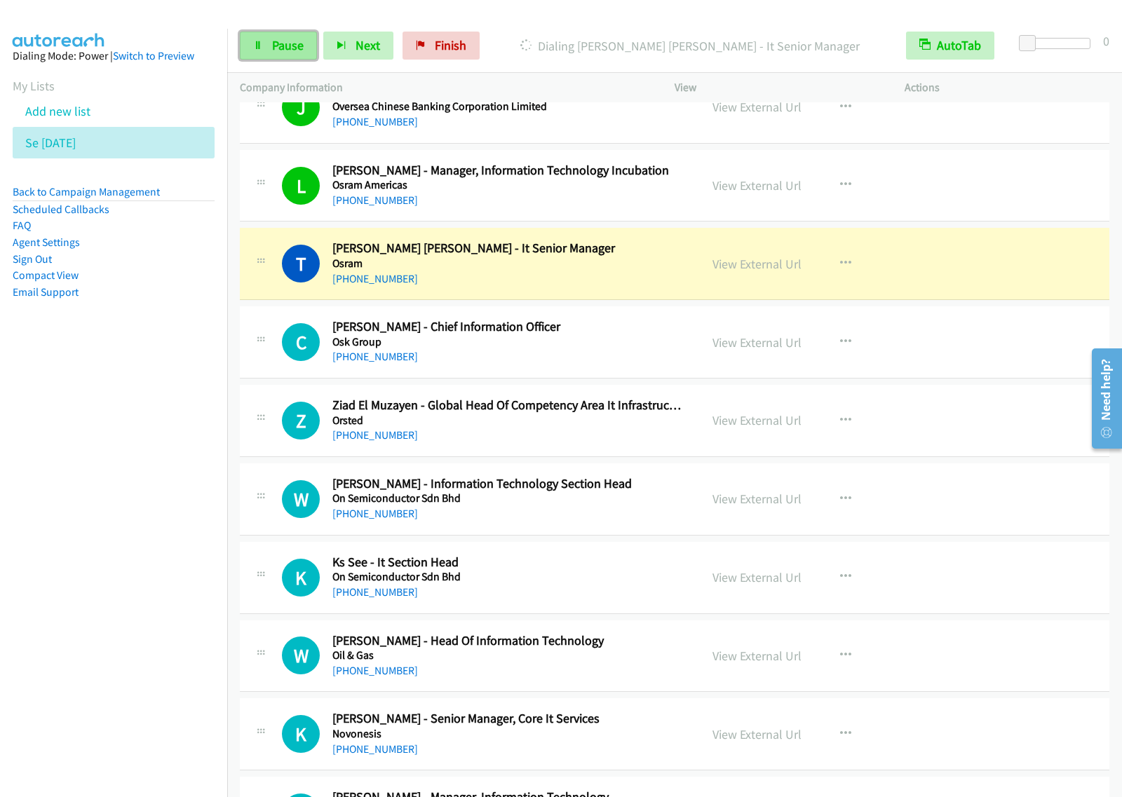
click at [286, 53] on span "Pause" at bounding box center [288, 45] width 32 height 16
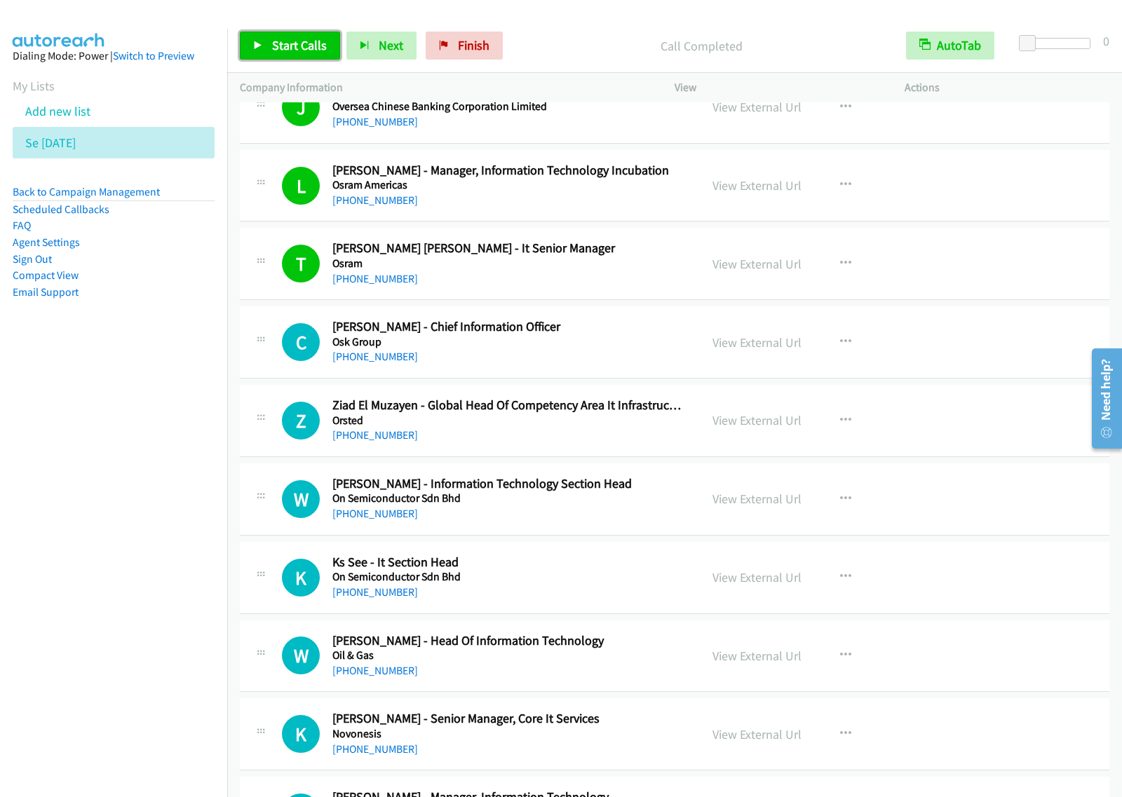
click at [316, 46] on span "Start Calls" at bounding box center [299, 45] width 55 height 16
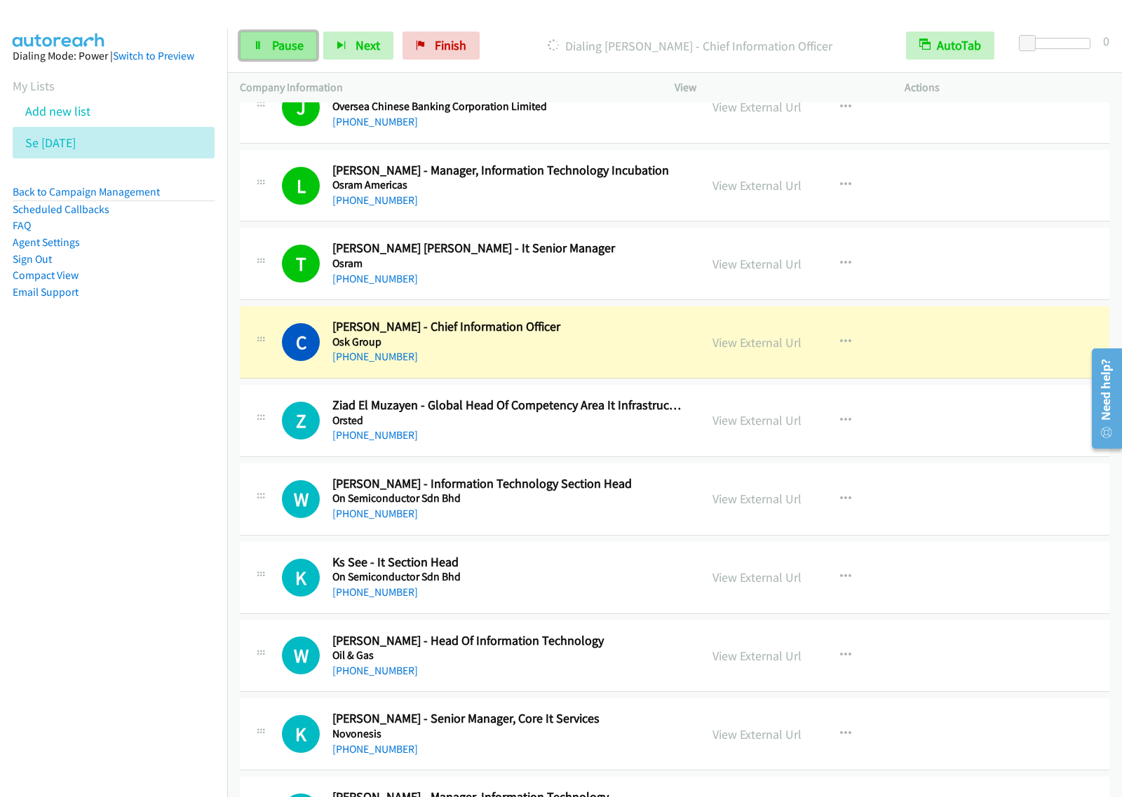
click at [275, 54] on link "Pause" at bounding box center [278, 46] width 77 height 28
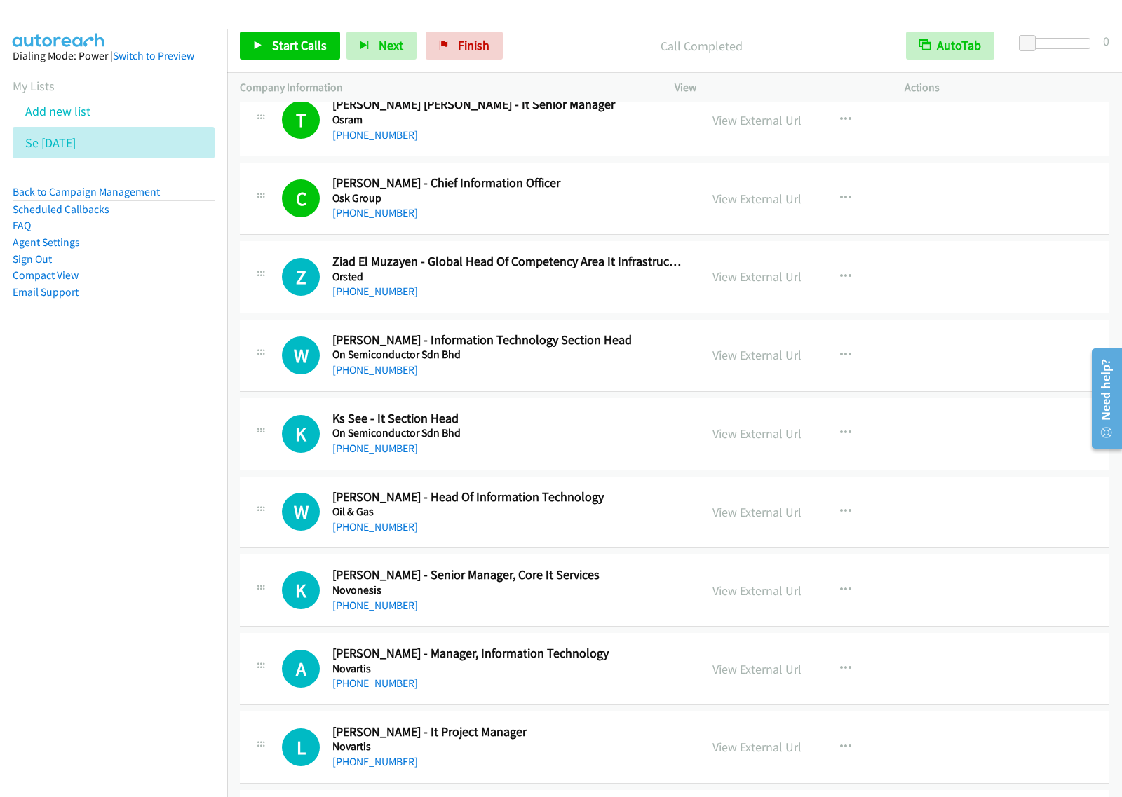
scroll to position [7185, 0]
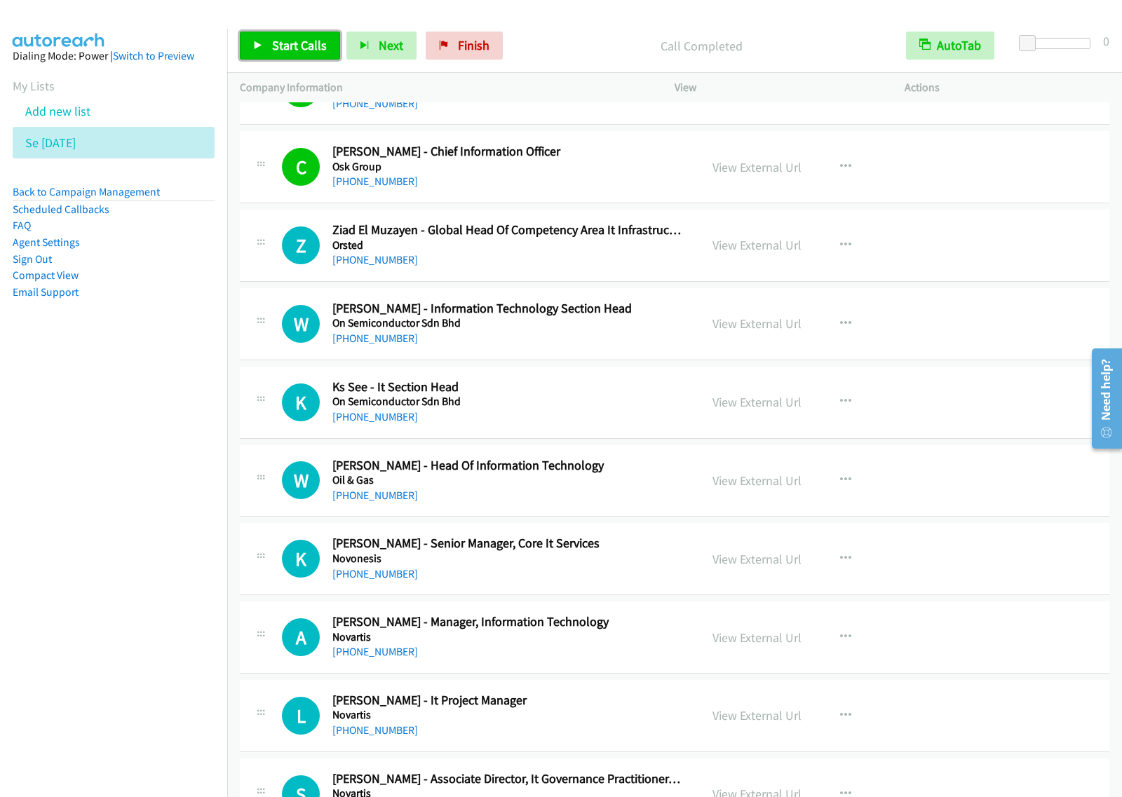
click at [311, 43] on span "Start Calls" at bounding box center [299, 45] width 55 height 16
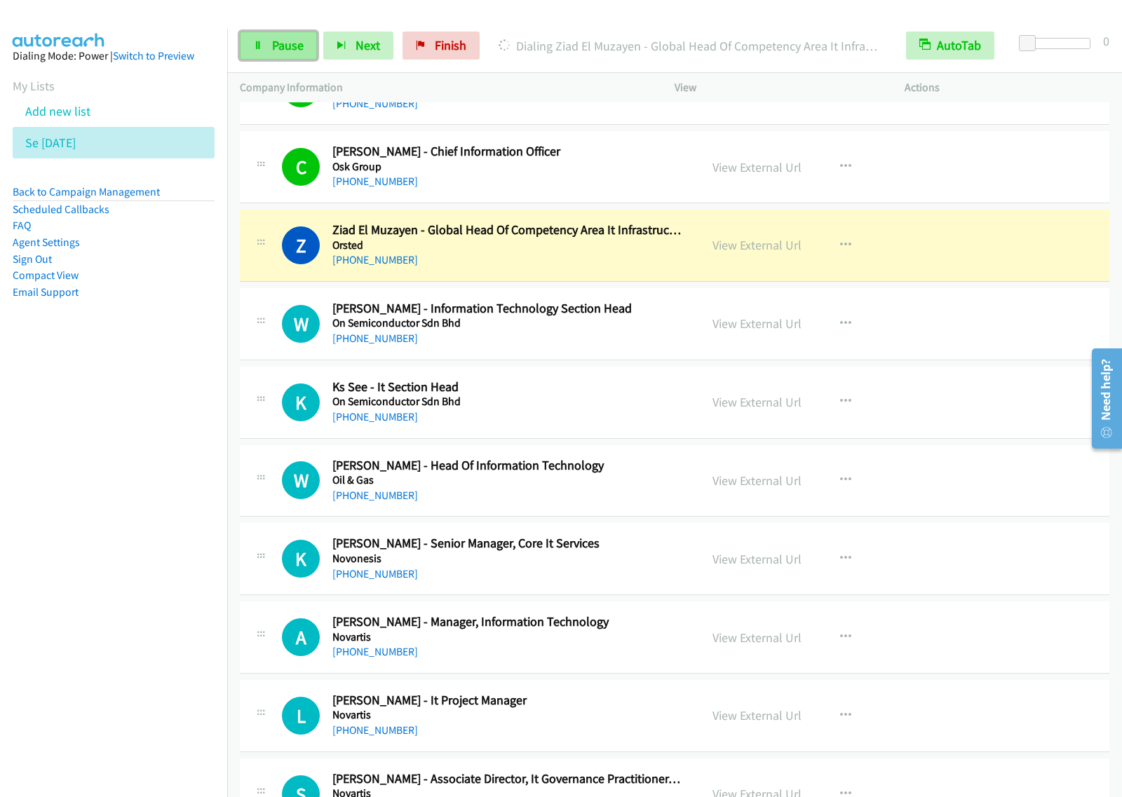
click at [272, 46] on span "Pause" at bounding box center [288, 45] width 32 height 16
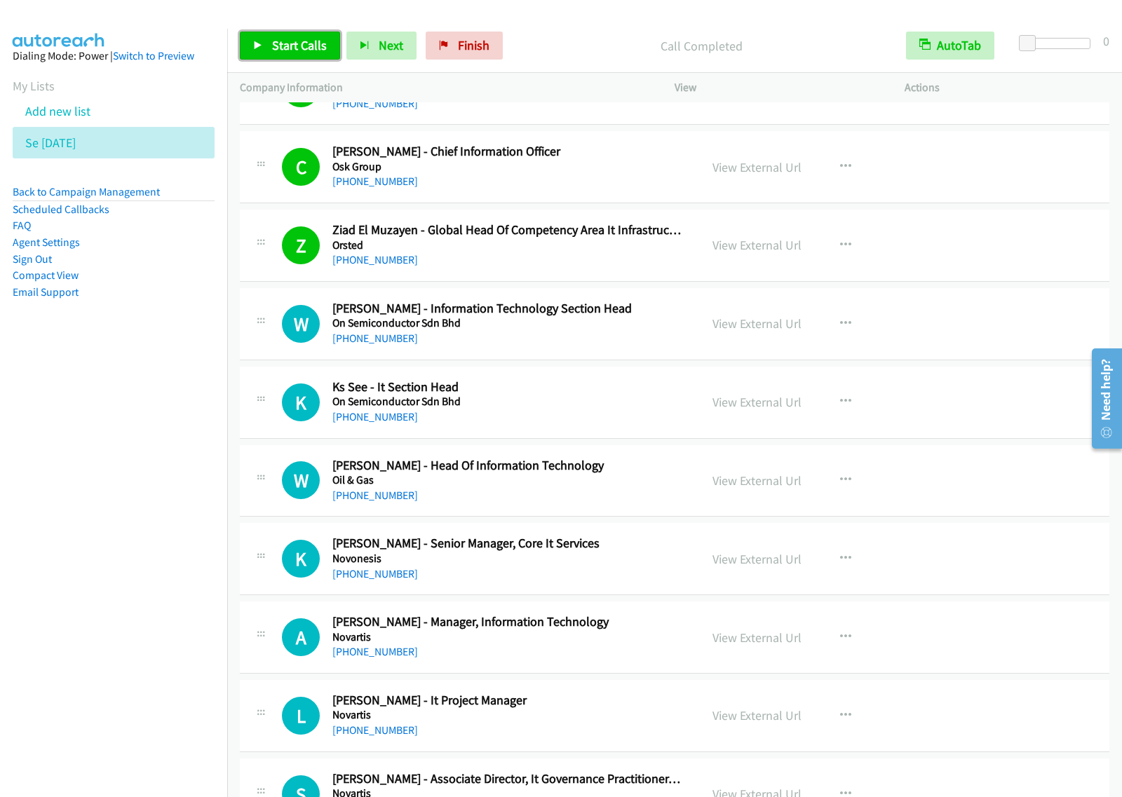
click at [310, 39] on span "Start Calls" at bounding box center [299, 45] width 55 height 16
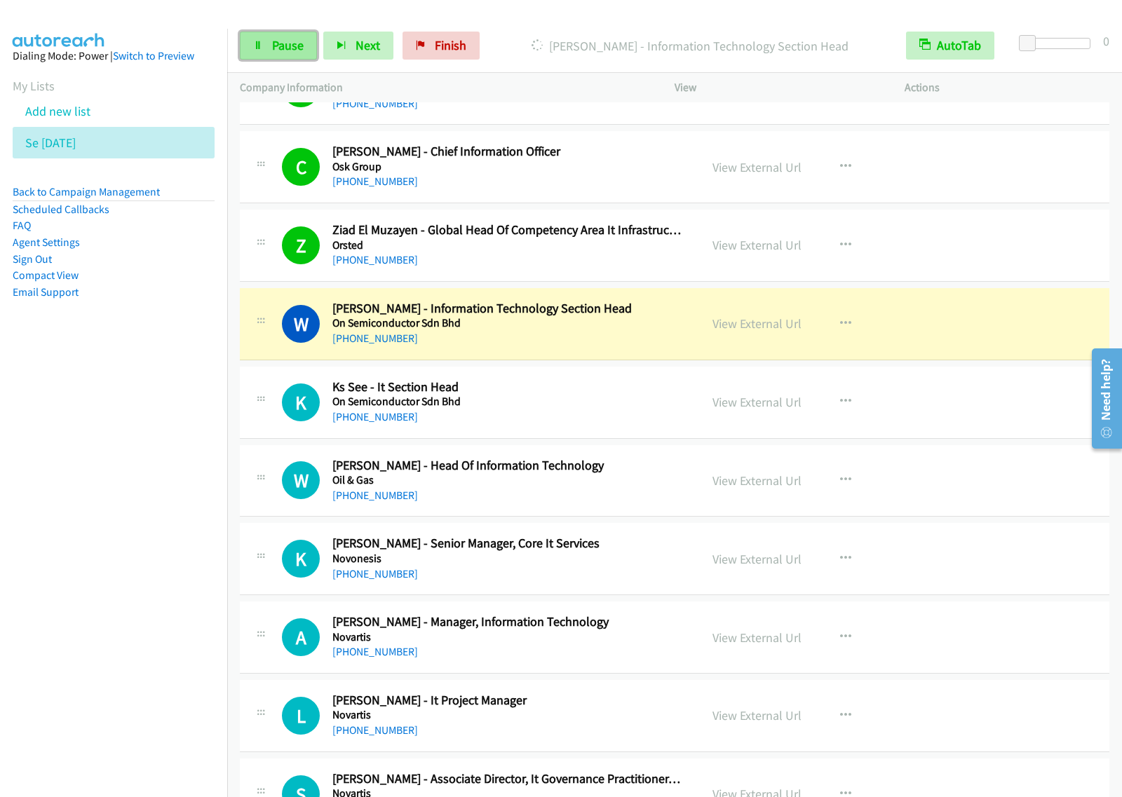
click at [286, 50] on span "Pause" at bounding box center [288, 45] width 32 height 16
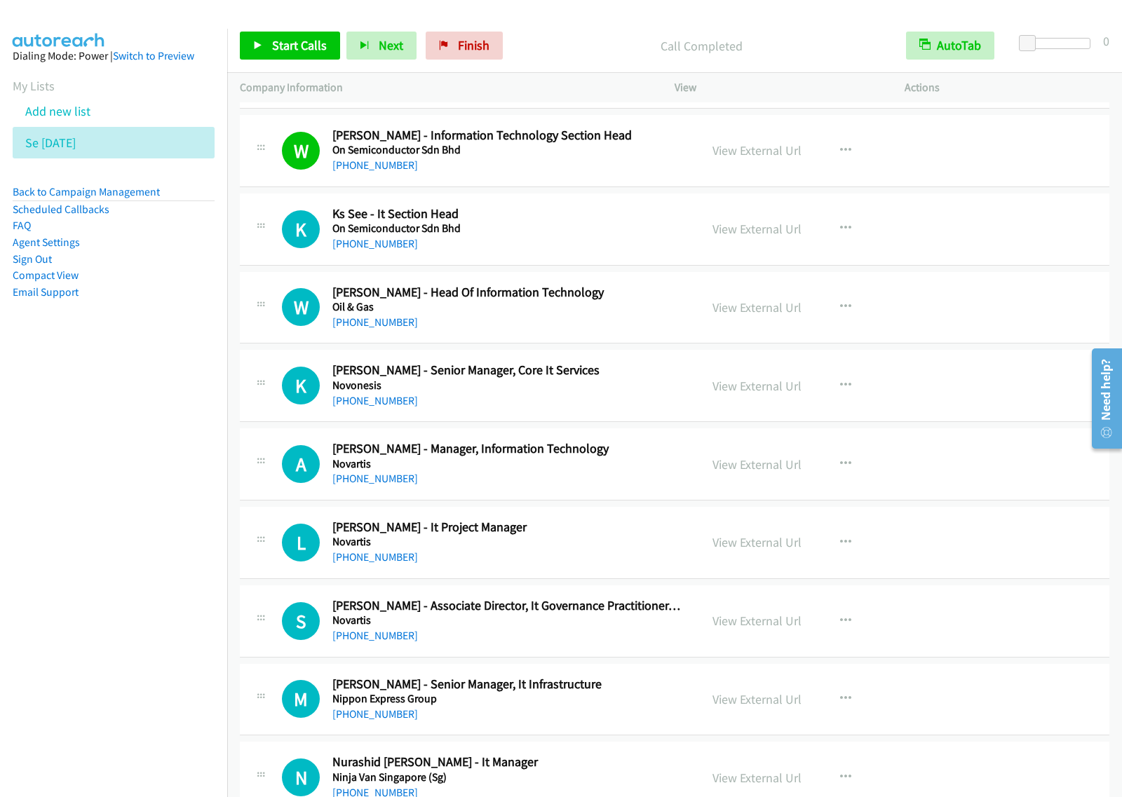
scroll to position [7360, 0]
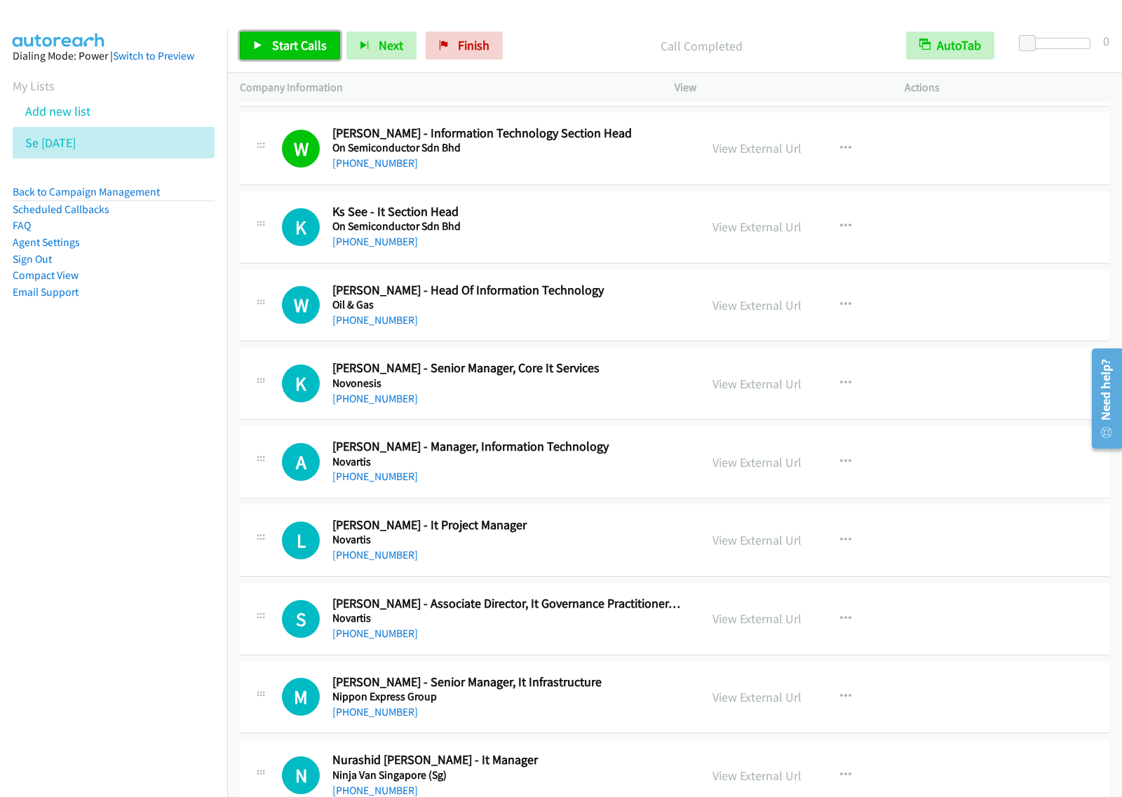
click at [285, 46] on span "Start Calls" at bounding box center [299, 45] width 55 height 16
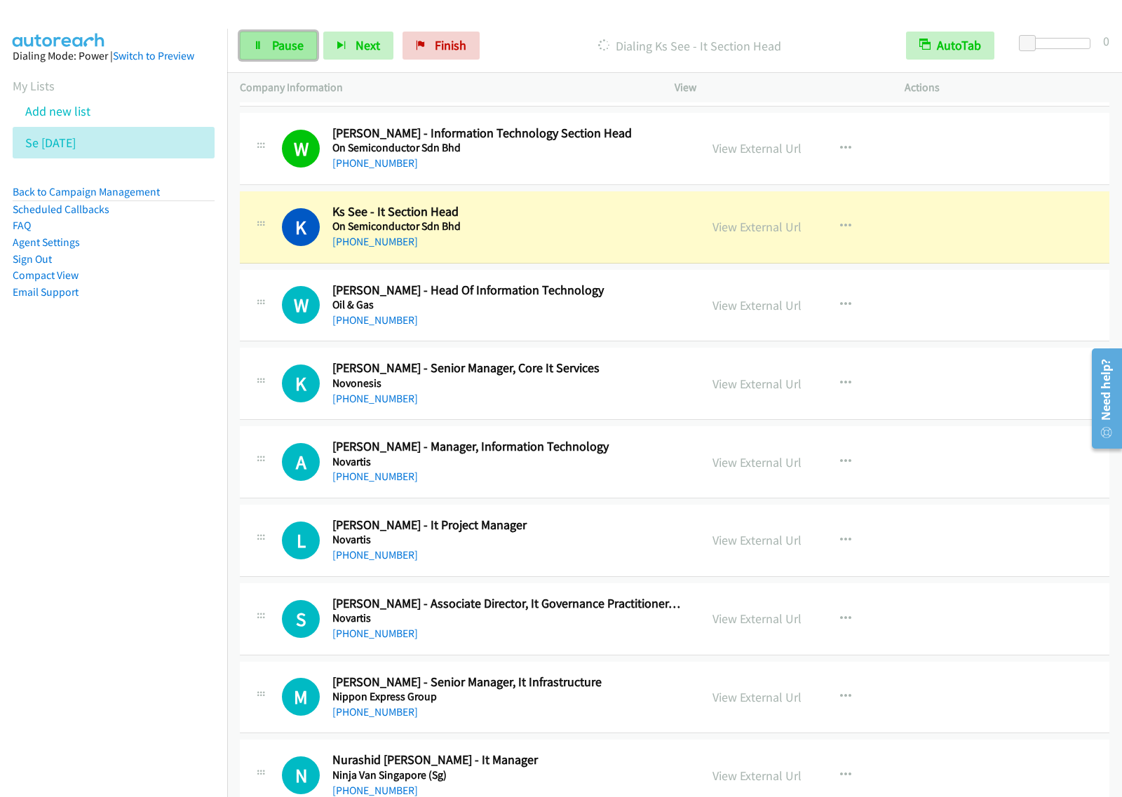
click at [291, 56] on link "Pause" at bounding box center [278, 46] width 77 height 28
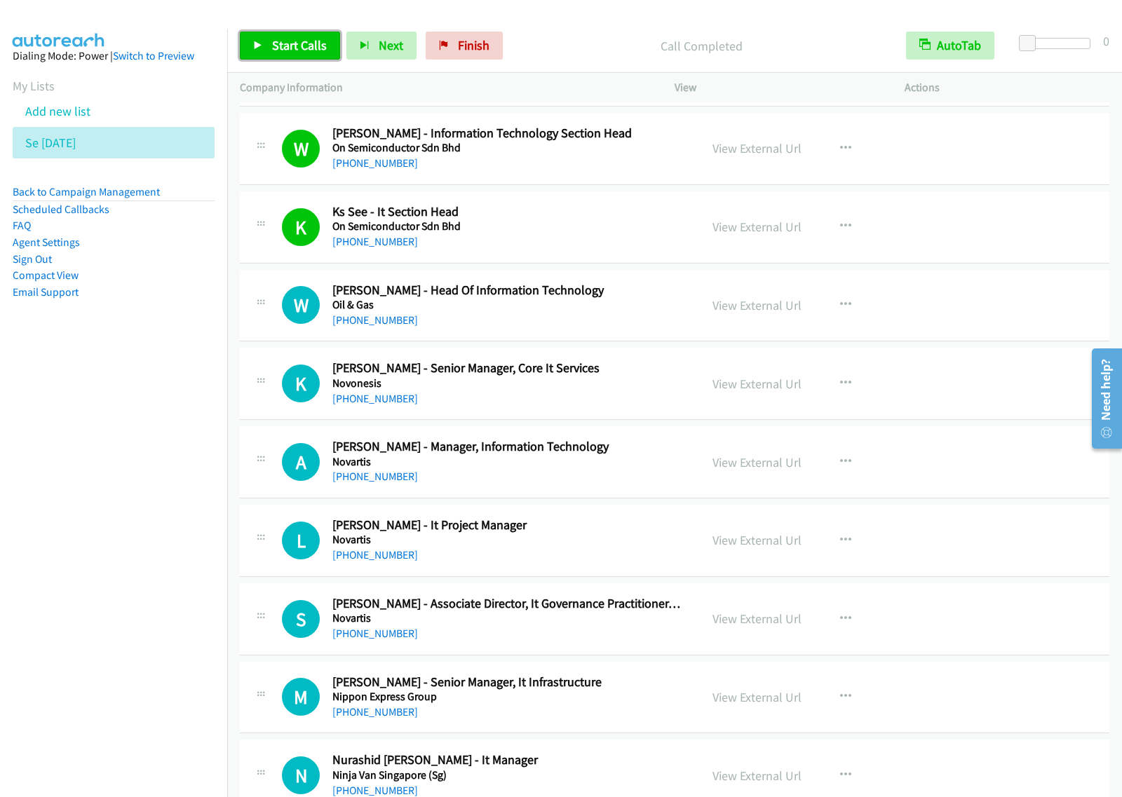
click at [306, 53] on span "Start Calls" at bounding box center [299, 45] width 55 height 16
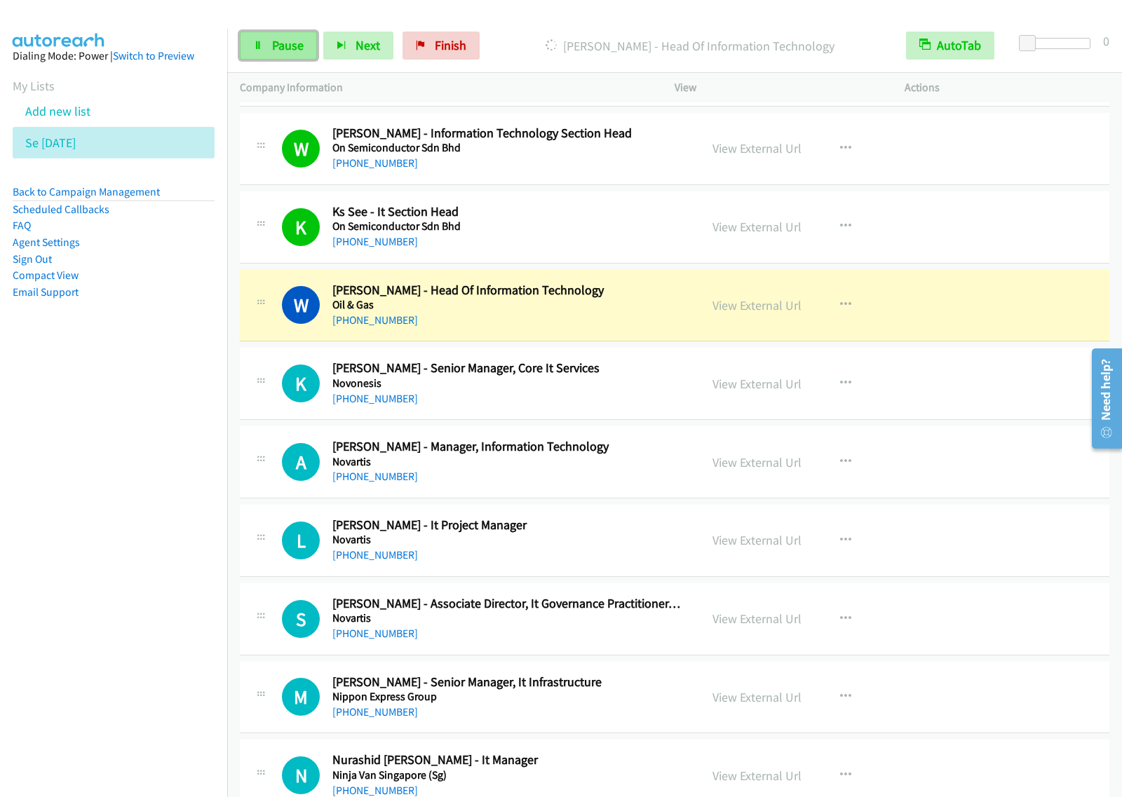
click at [278, 43] on span "Pause" at bounding box center [288, 45] width 32 height 16
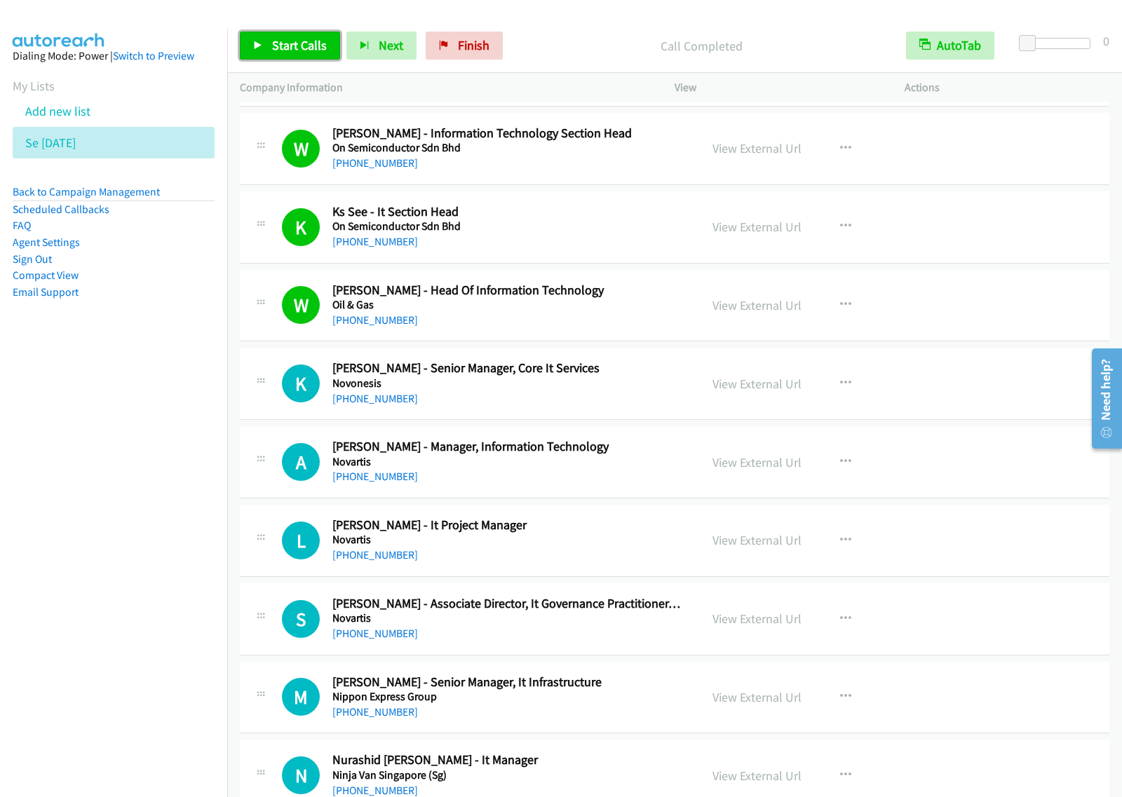
click at [309, 47] on span "Start Calls" at bounding box center [299, 45] width 55 height 16
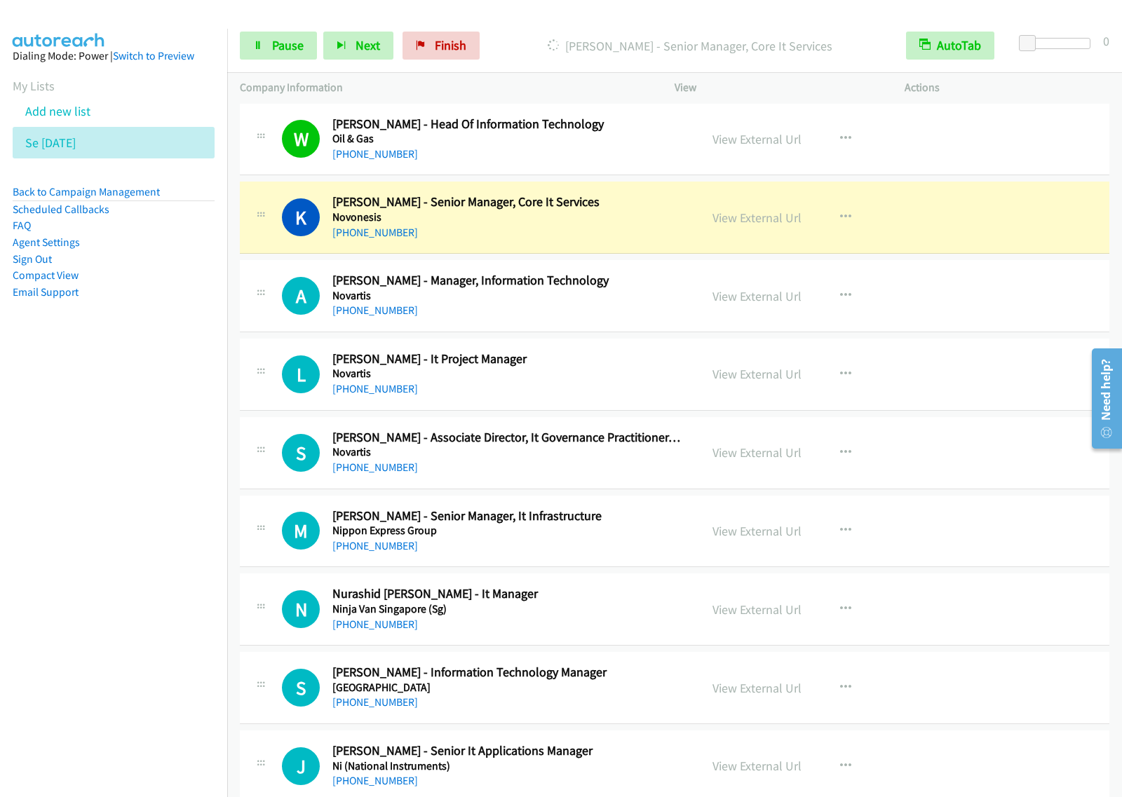
scroll to position [7535, 0]
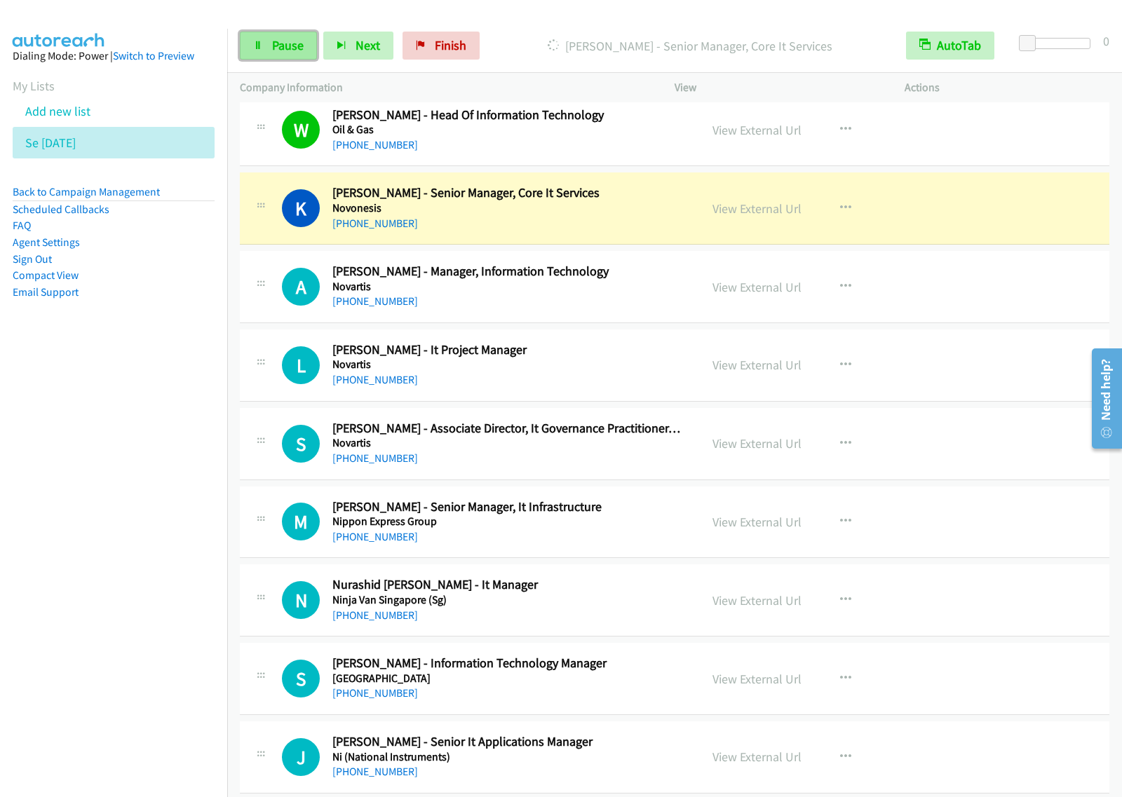
click at [289, 43] on span "Pause" at bounding box center [288, 45] width 32 height 16
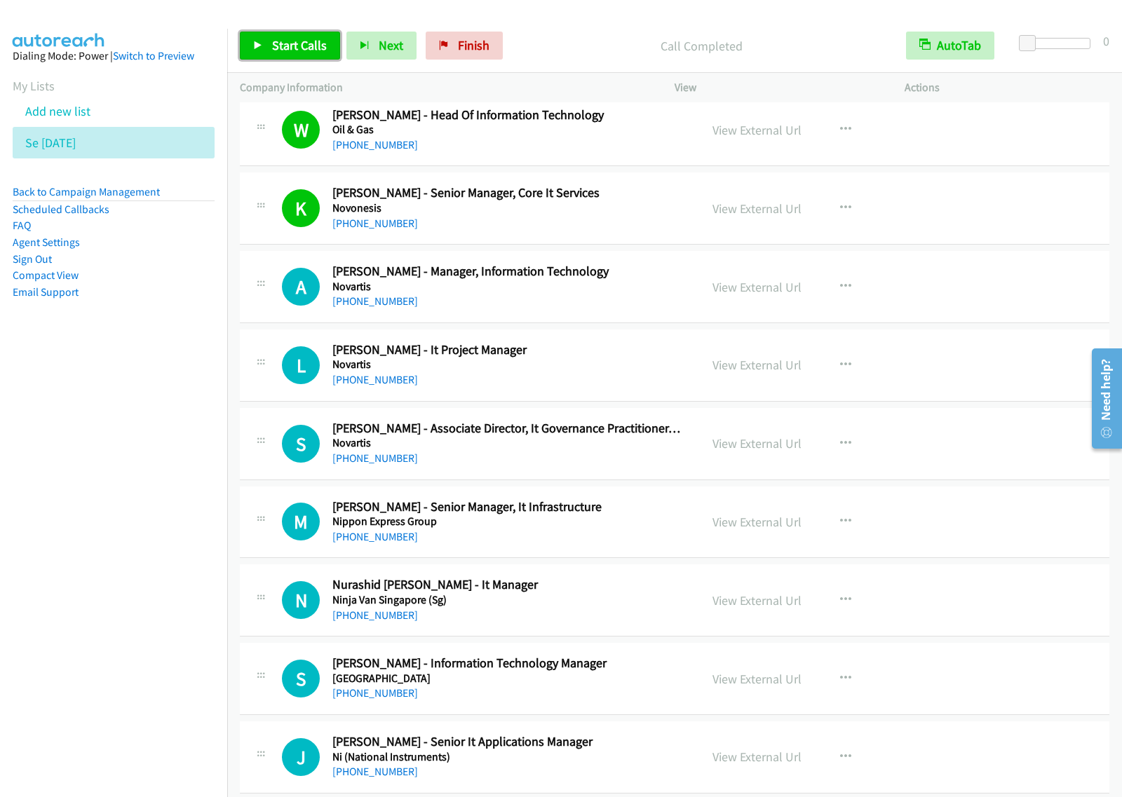
click at [313, 50] on span "Start Calls" at bounding box center [299, 45] width 55 height 16
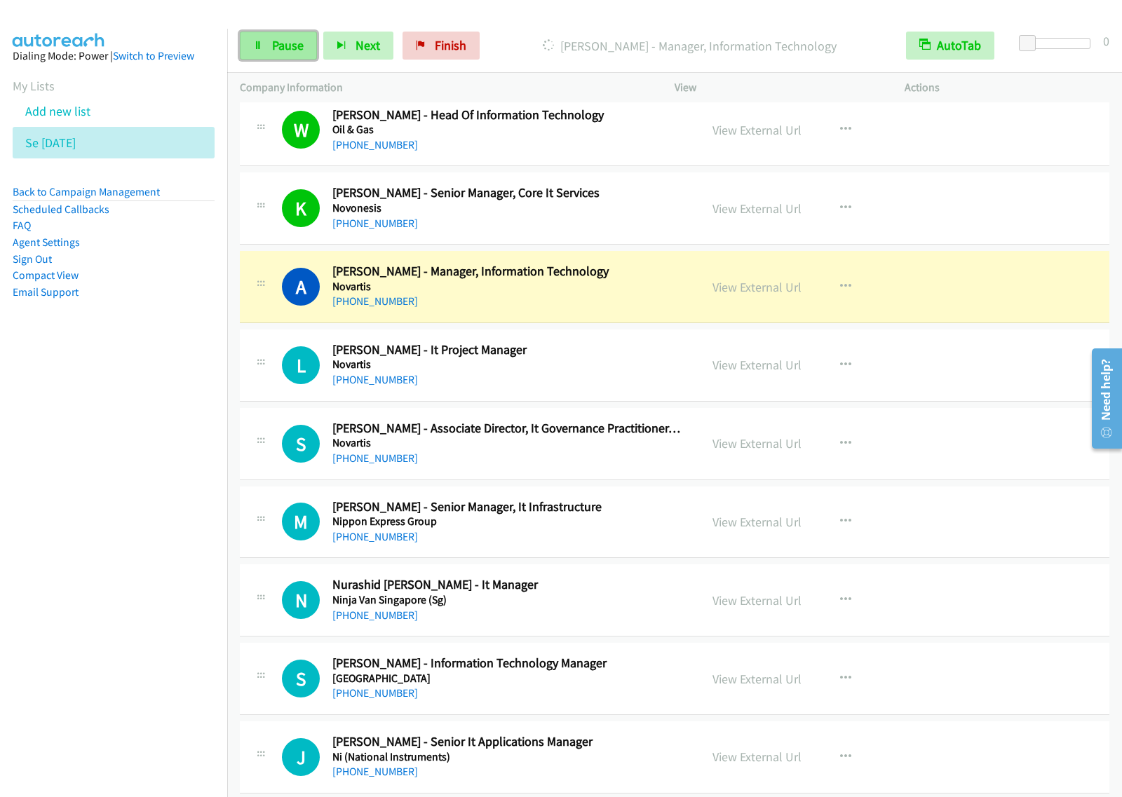
click at [265, 41] on link "Pause" at bounding box center [278, 46] width 77 height 28
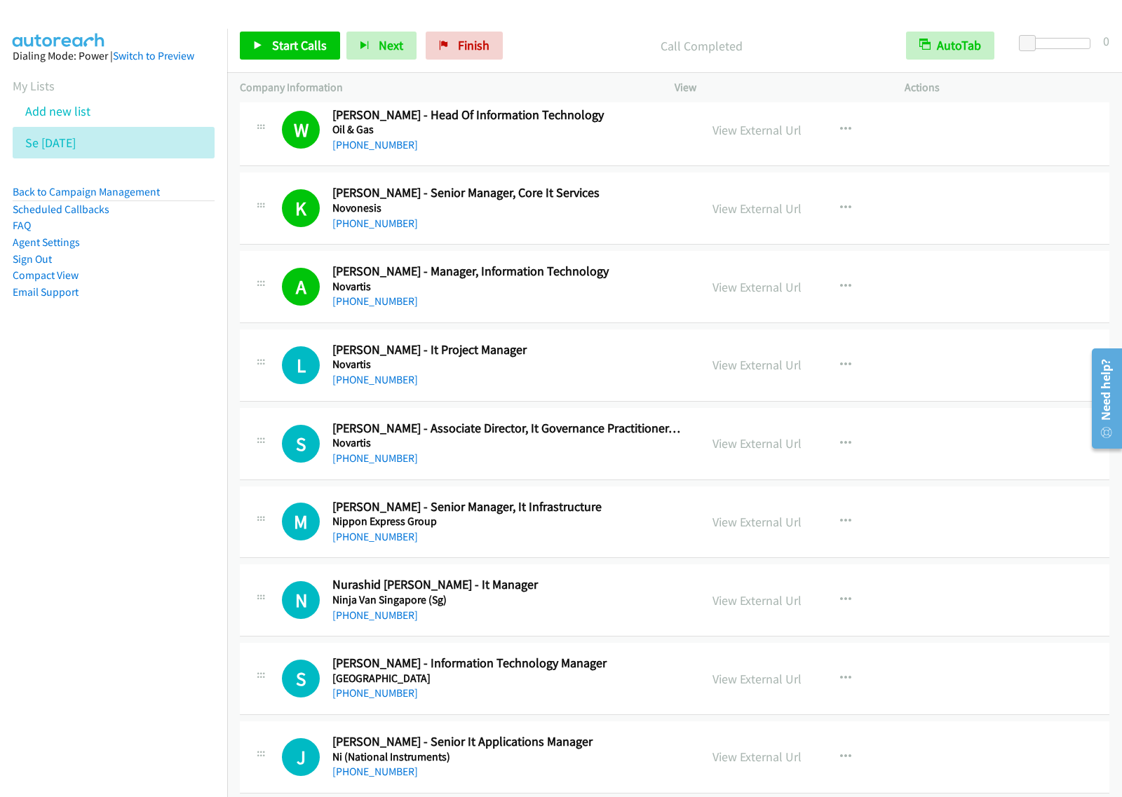
click at [183, 541] on nav "Dialing Mode: Power | Switch to Preview My Lists Add new list Se Aug29 Back to …" at bounding box center [114, 427] width 228 height 797
click at [317, 48] on span "Start Calls" at bounding box center [299, 45] width 55 height 16
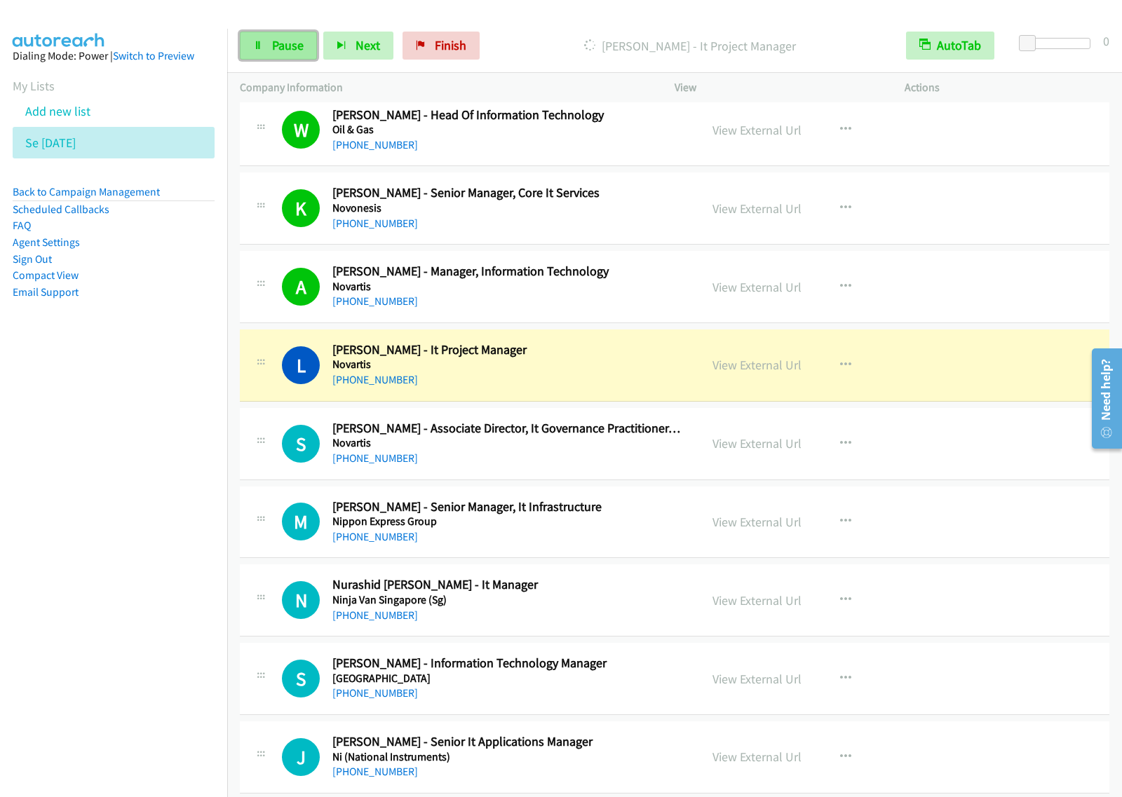
click at [289, 53] on span "Pause" at bounding box center [288, 45] width 32 height 16
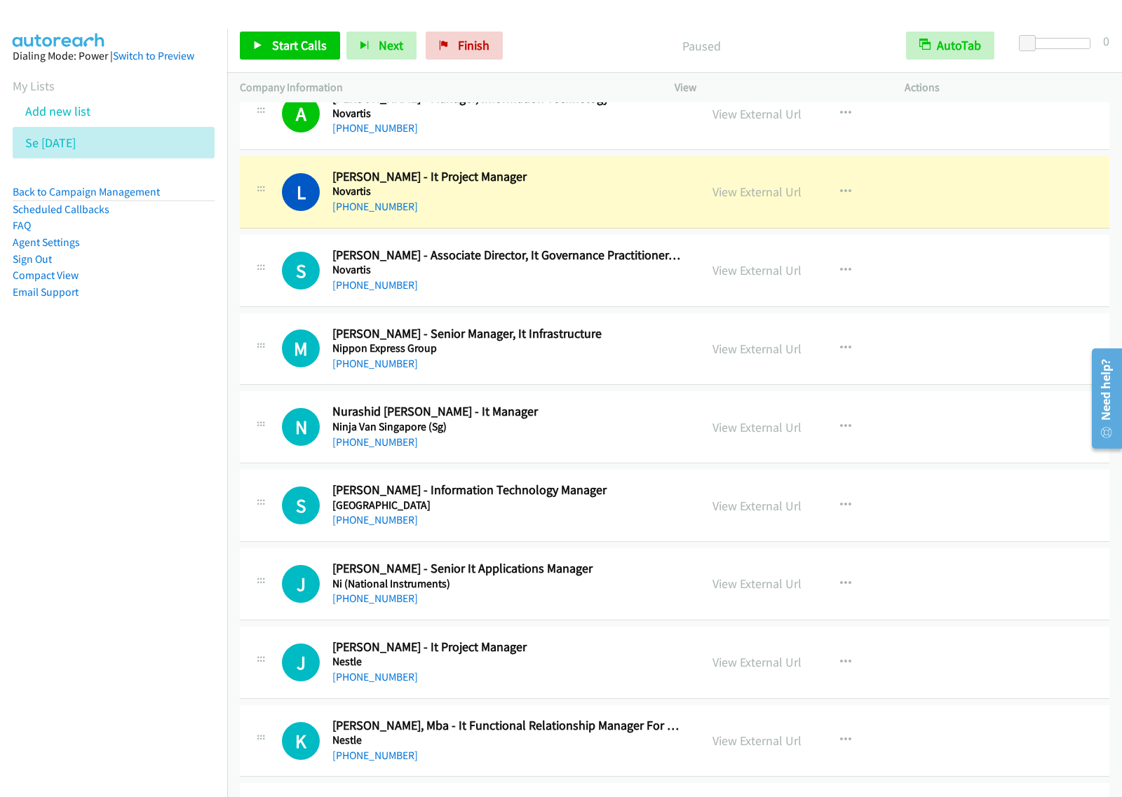
scroll to position [7710, 0]
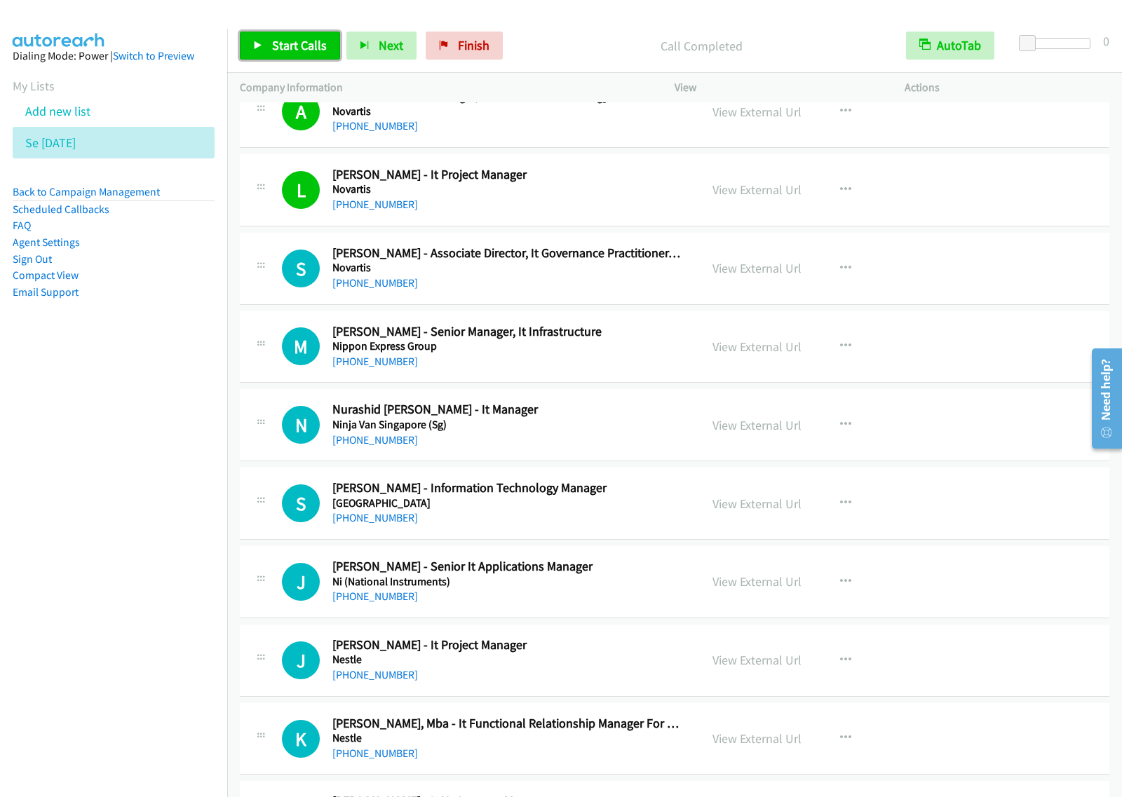
click at [319, 57] on link "Start Calls" at bounding box center [290, 46] width 100 height 28
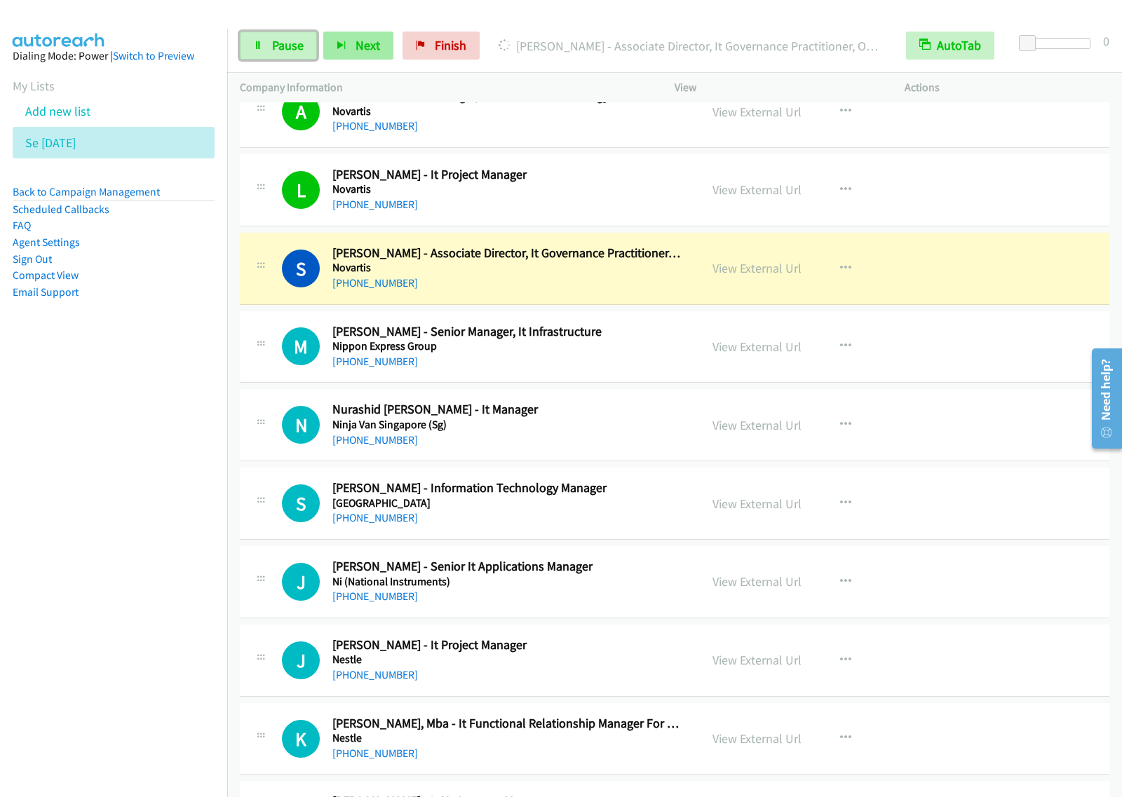
drag, startPoint x: 278, startPoint y: 50, endPoint x: 333, endPoint y: 33, distance: 57.2
click at [278, 53] on span "Pause" at bounding box center [288, 45] width 32 height 16
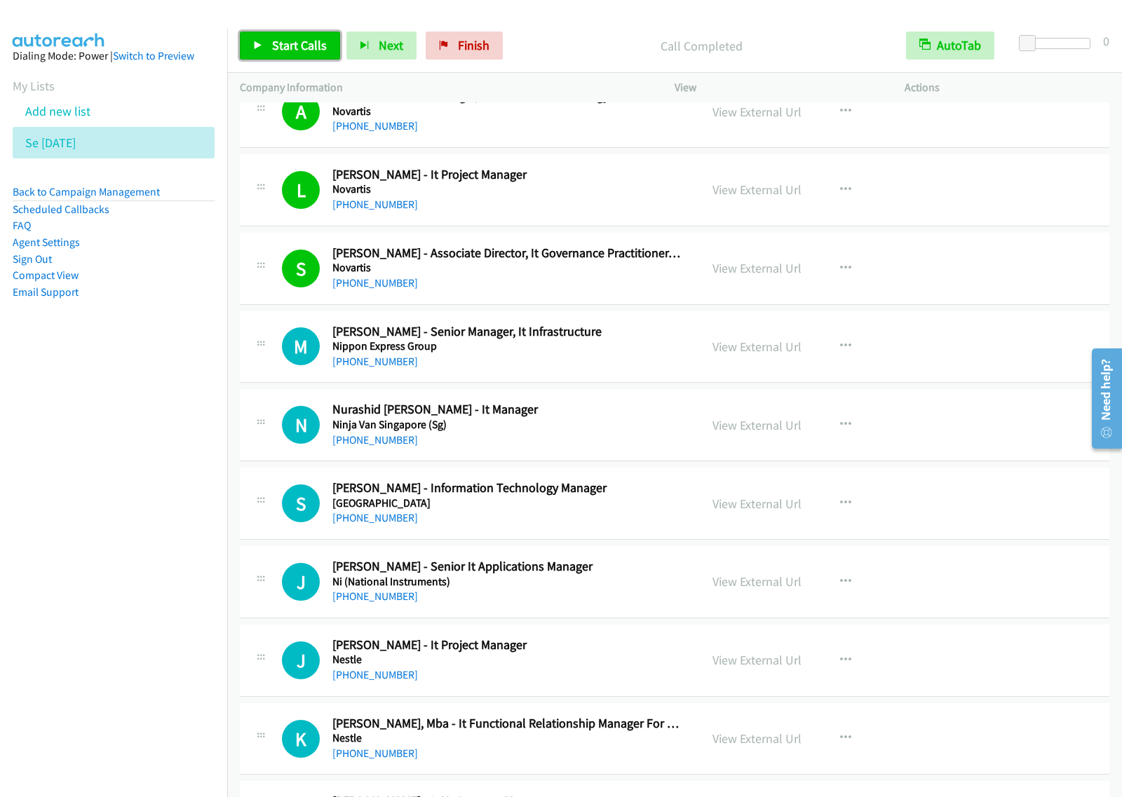
click at [299, 43] on span "Start Calls" at bounding box center [299, 45] width 55 height 16
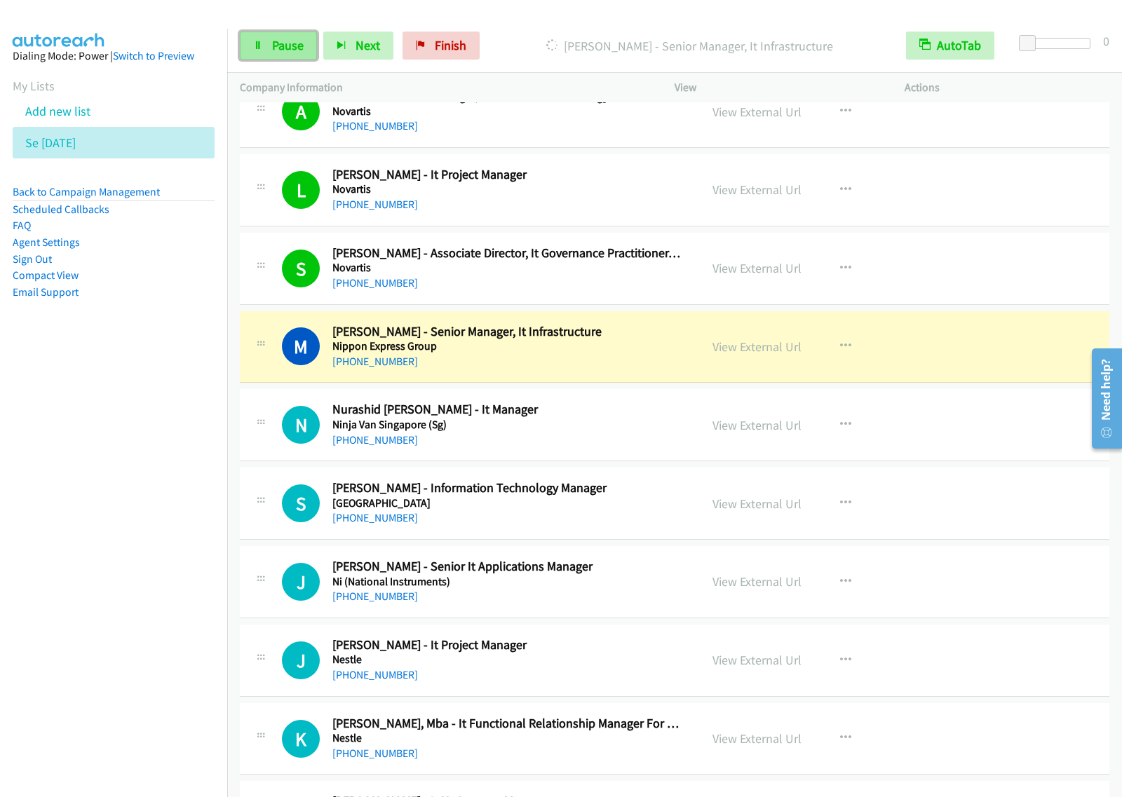
drag, startPoint x: 275, startPoint y: 43, endPoint x: 285, endPoint y: 42, distance: 9.8
click at [275, 43] on span "Pause" at bounding box center [288, 45] width 32 height 16
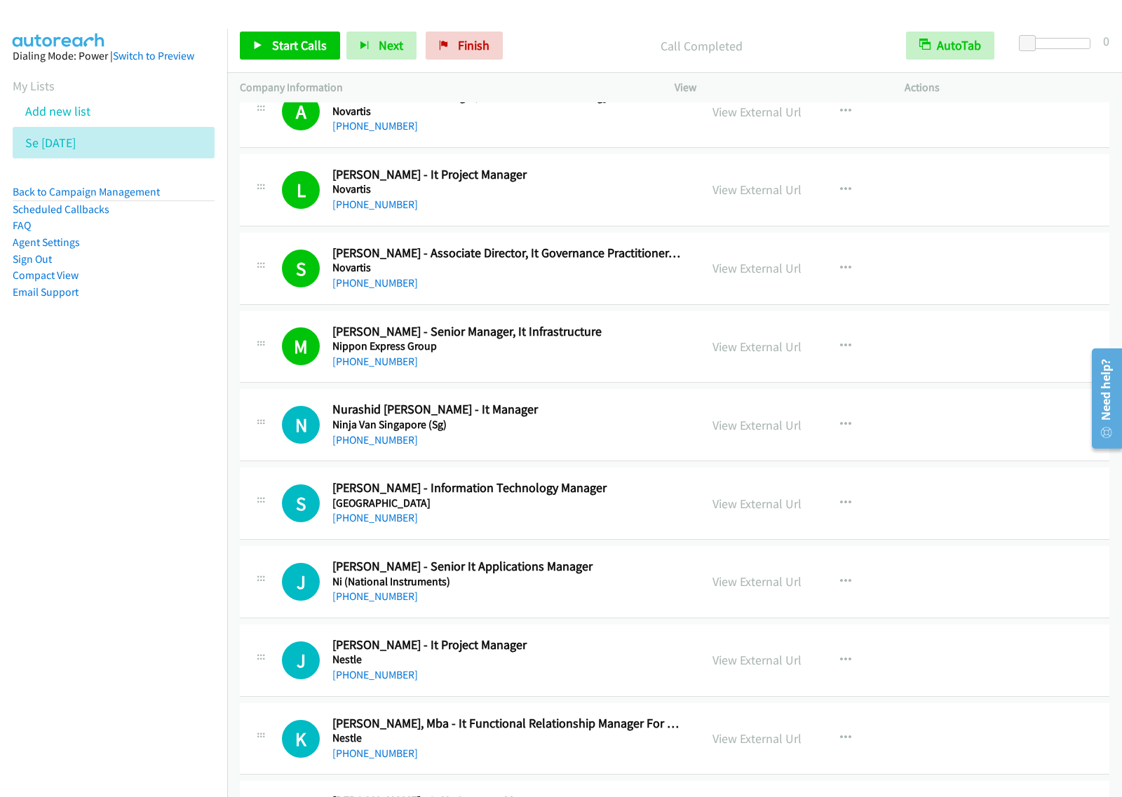
click at [275, 64] on div "Start Calls Pause Next Finish Call Completed AutoTab AutoTab 0" at bounding box center [674, 46] width 894 height 54
click at [306, 41] on span "Start Calls" at bounding box center [299, 45] width 55 height 16
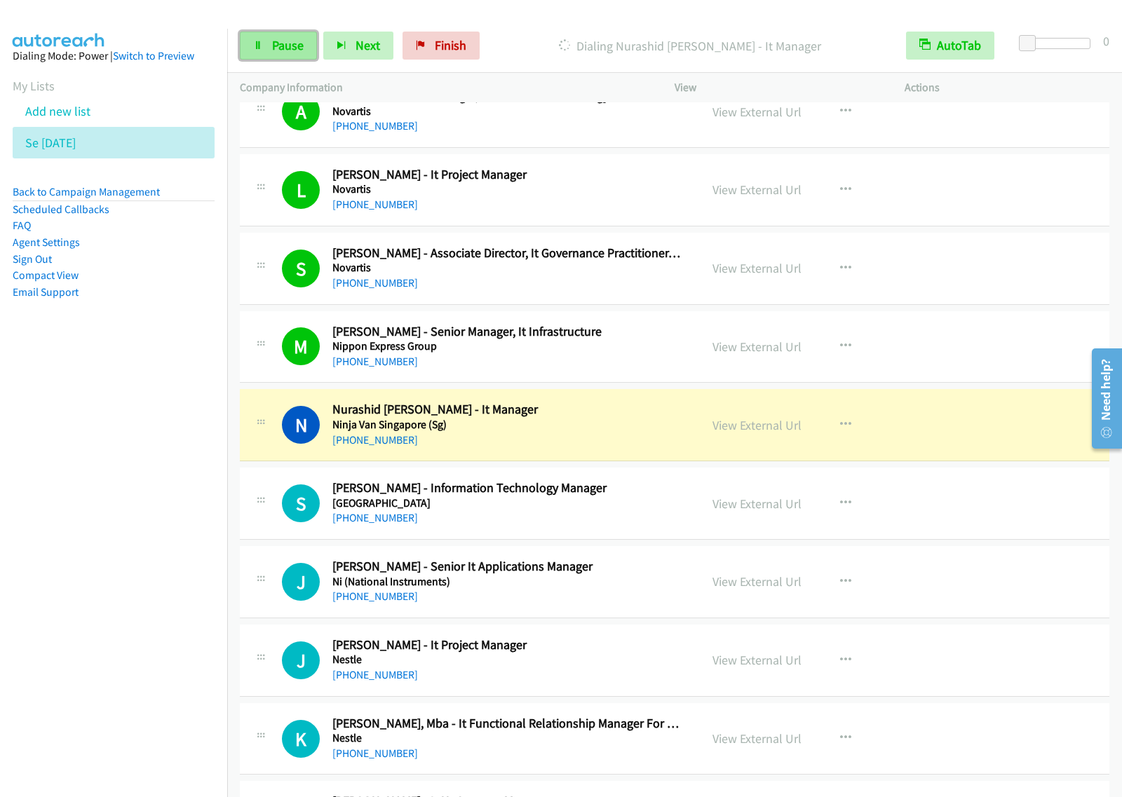
click at [286, 51] on span "Pause" at bounding box center [288, 45] width 32 height 16
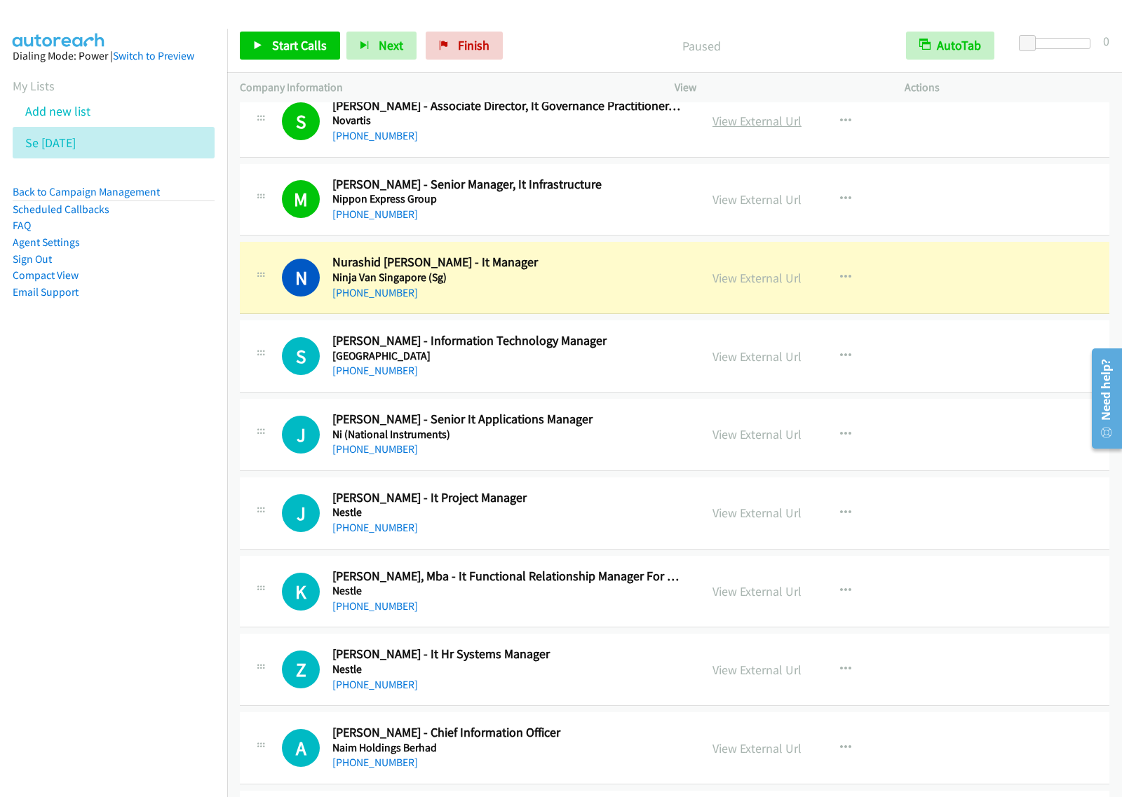
scroll to position [7886, 0]
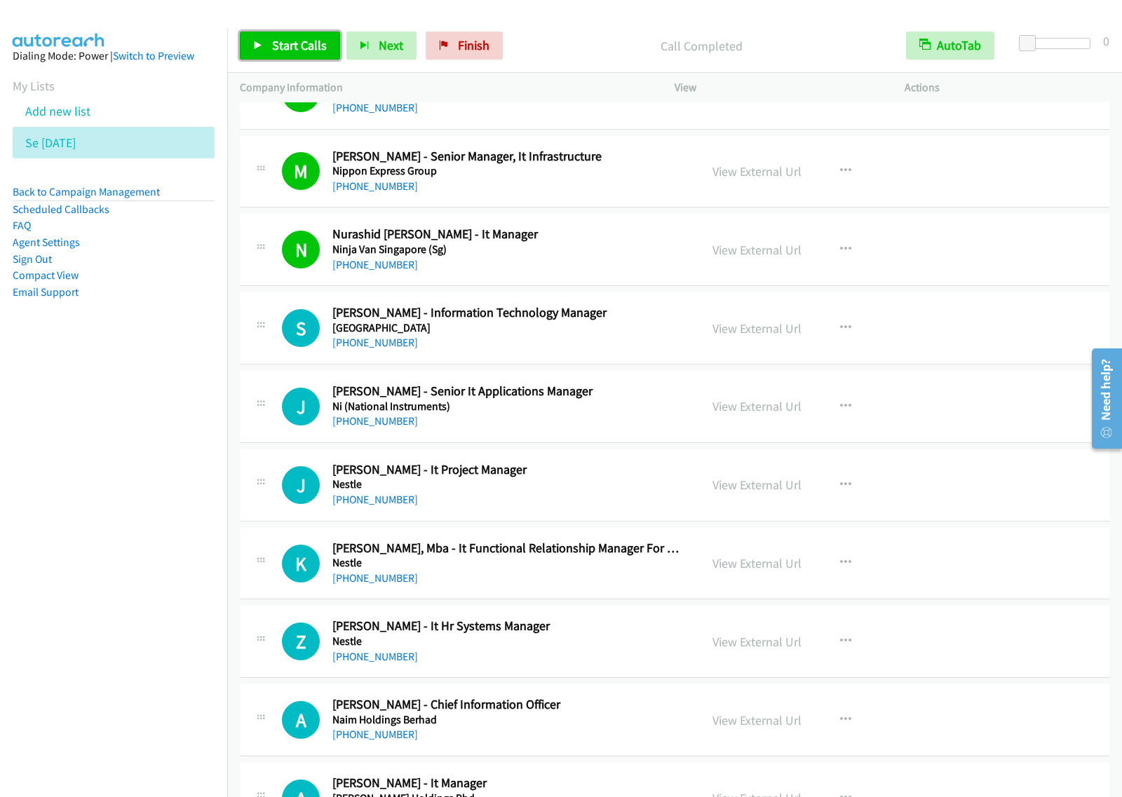
click at [295, 49] on span "Start Calls" at bounding box center [299, 45] width 55 height 16
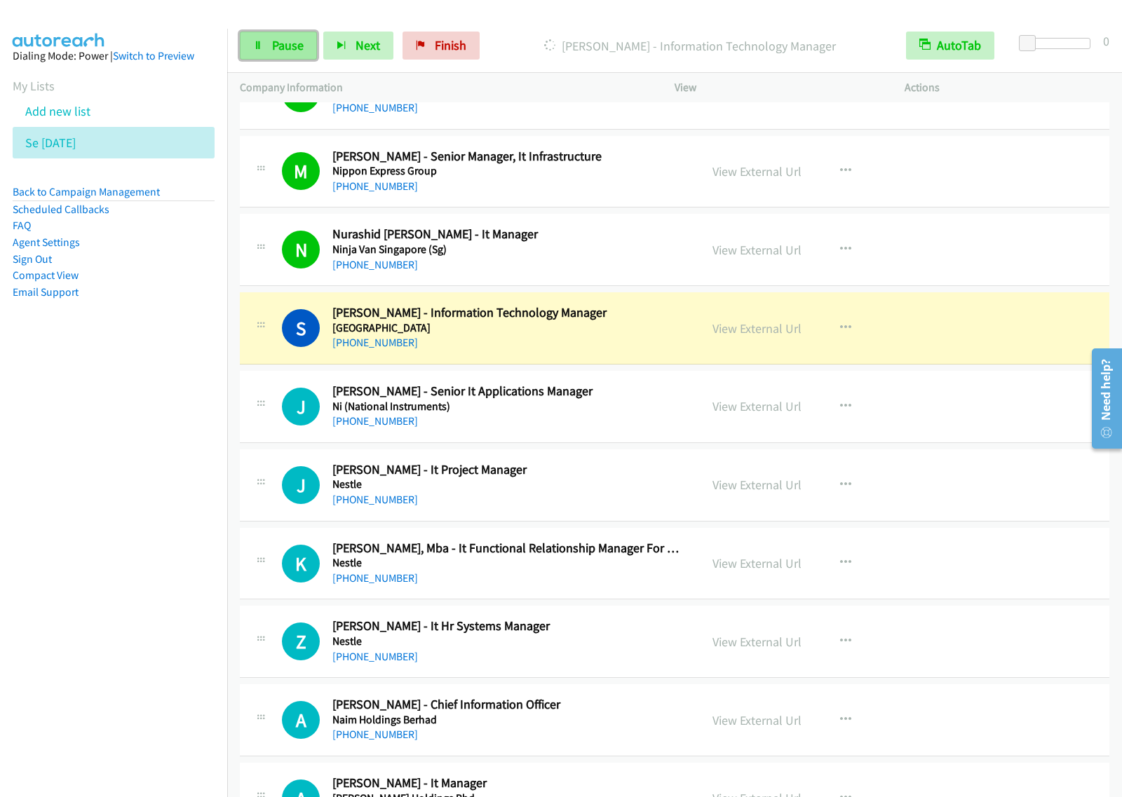
drag, startPoint x: 294, startPoint y: 55, endPoint x: 305, endPoint y: 57, distance: 10.7
click at [294, 55] on link "Pause" at bounding box center [278, 46] width 77 height 28
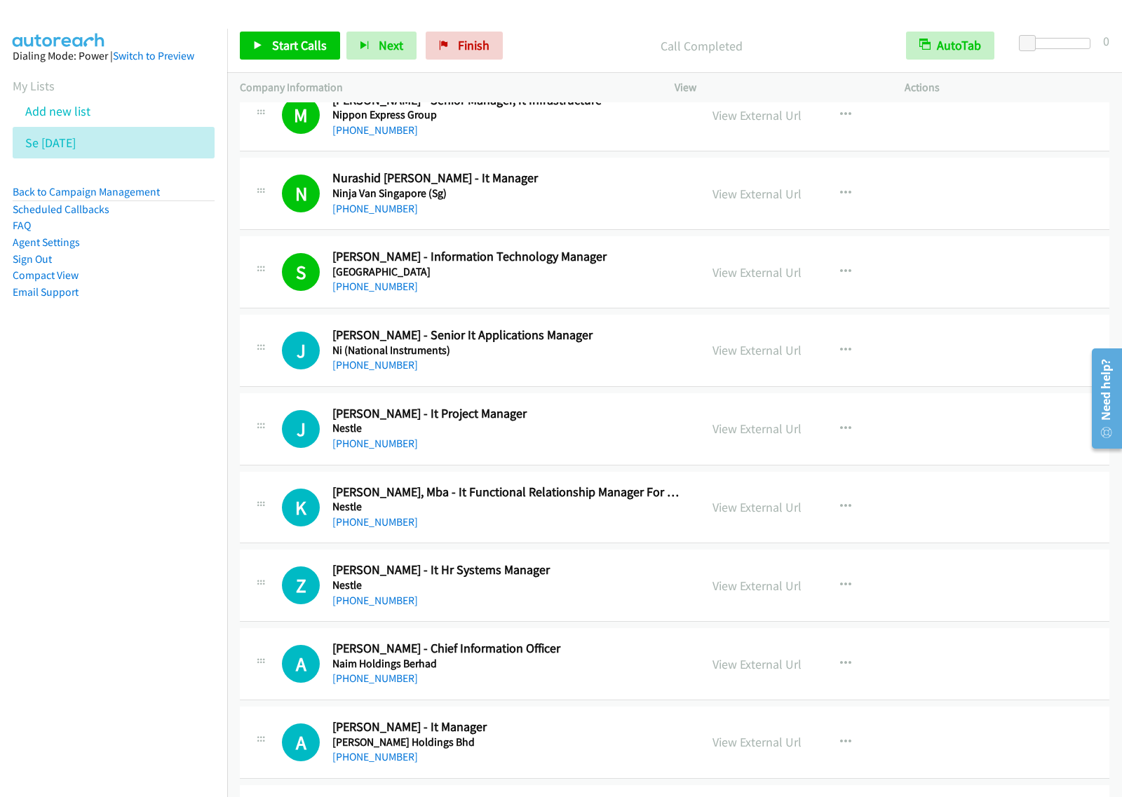
scroll to position [7973, 0]
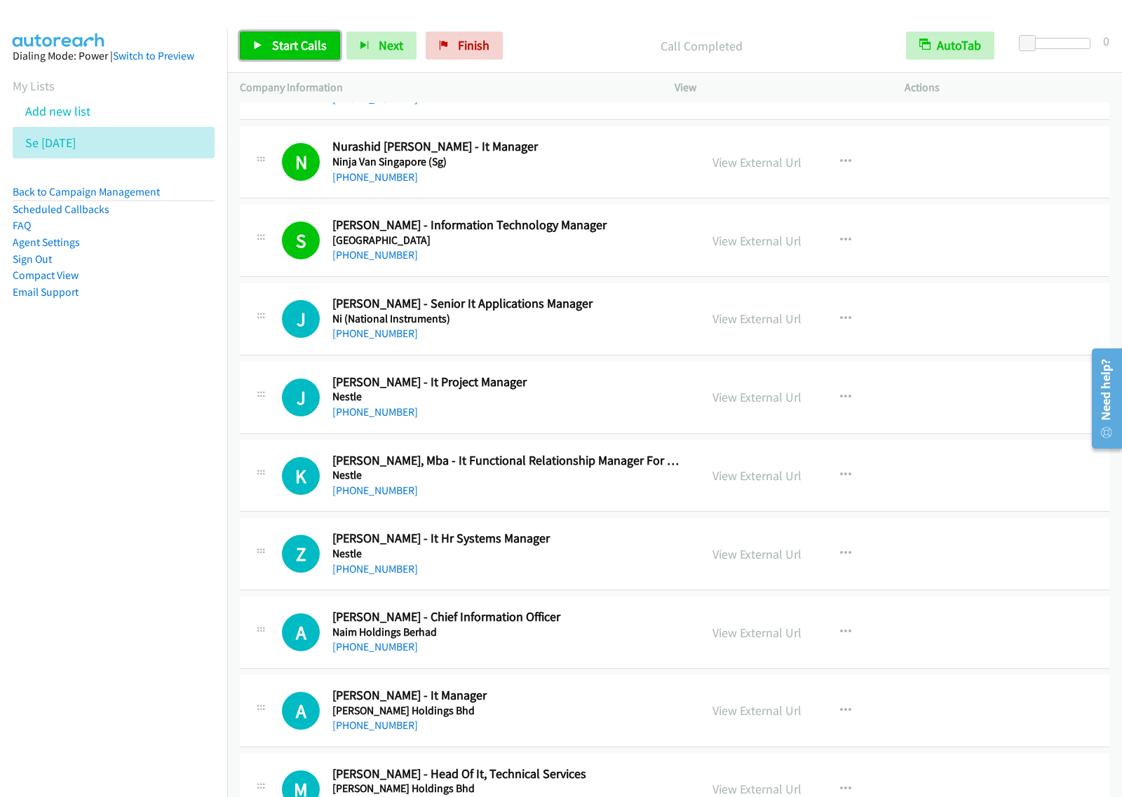
click at [319, 47] on span "Start Calls" at bounding box center [299, 45] width 55 height 16
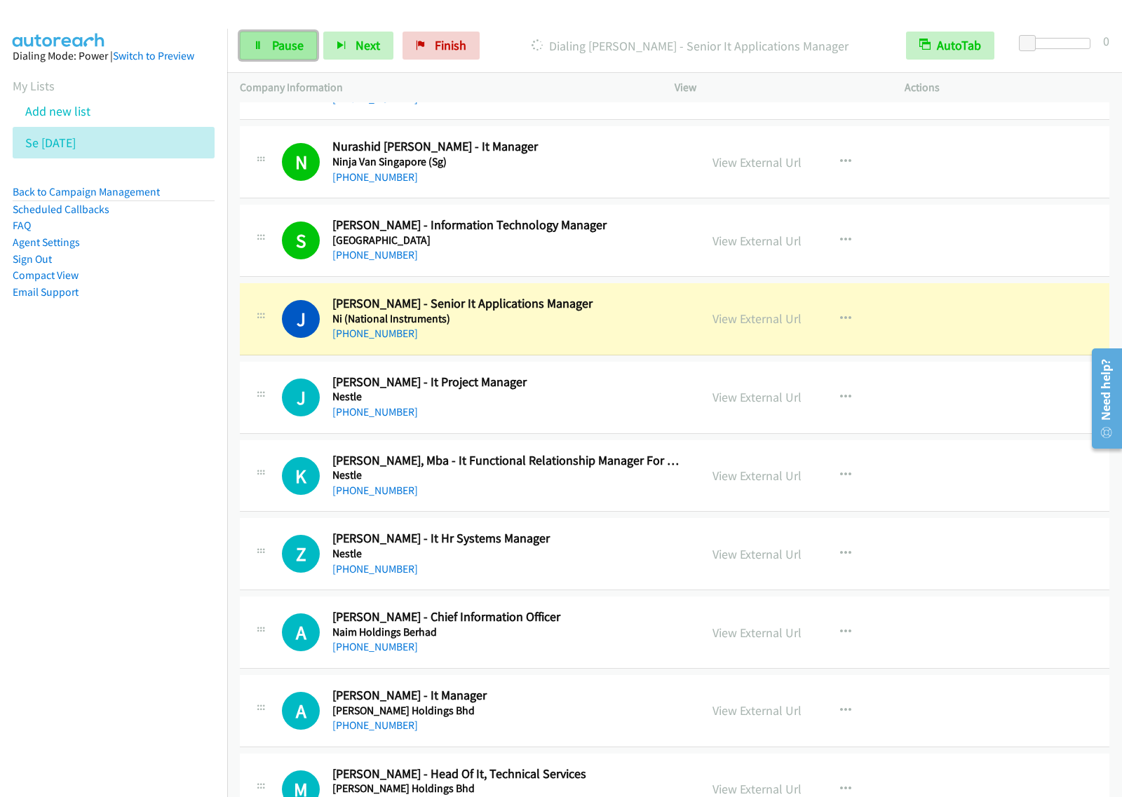
click at [292, 42] on span "Pause" at bounding box center [288, 45] width 32 height 16
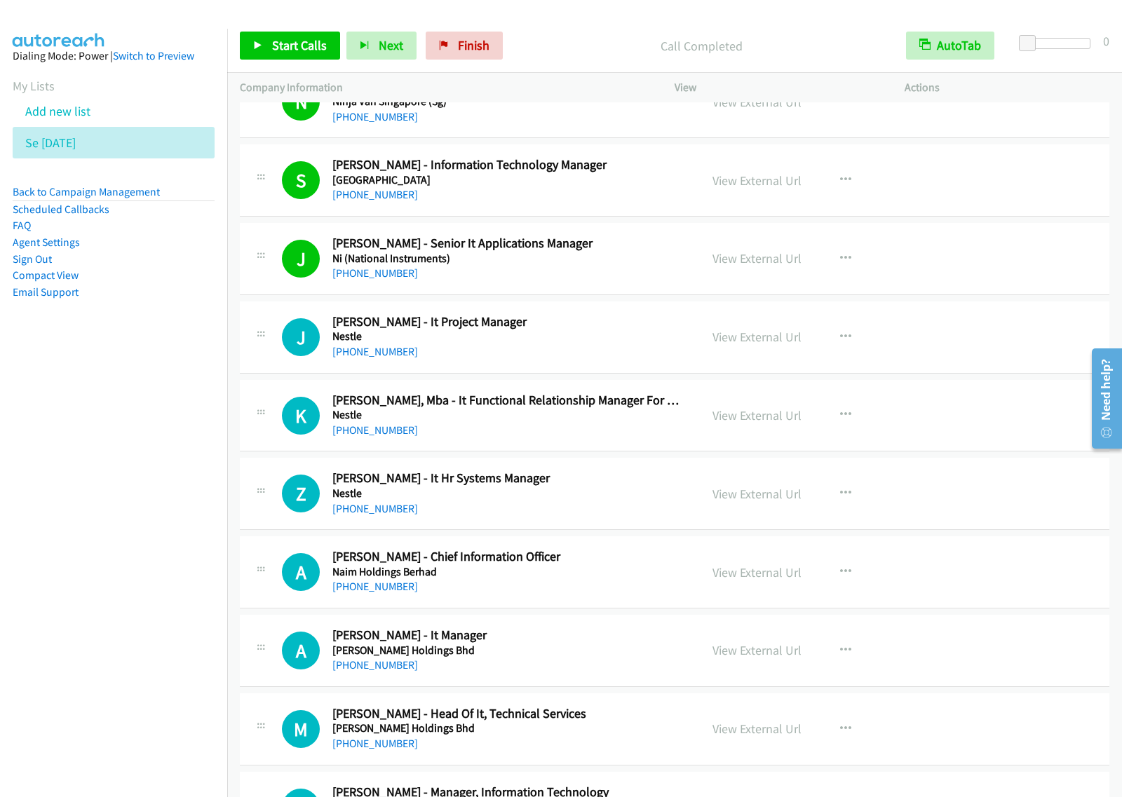
scroll to position [8148, 0]
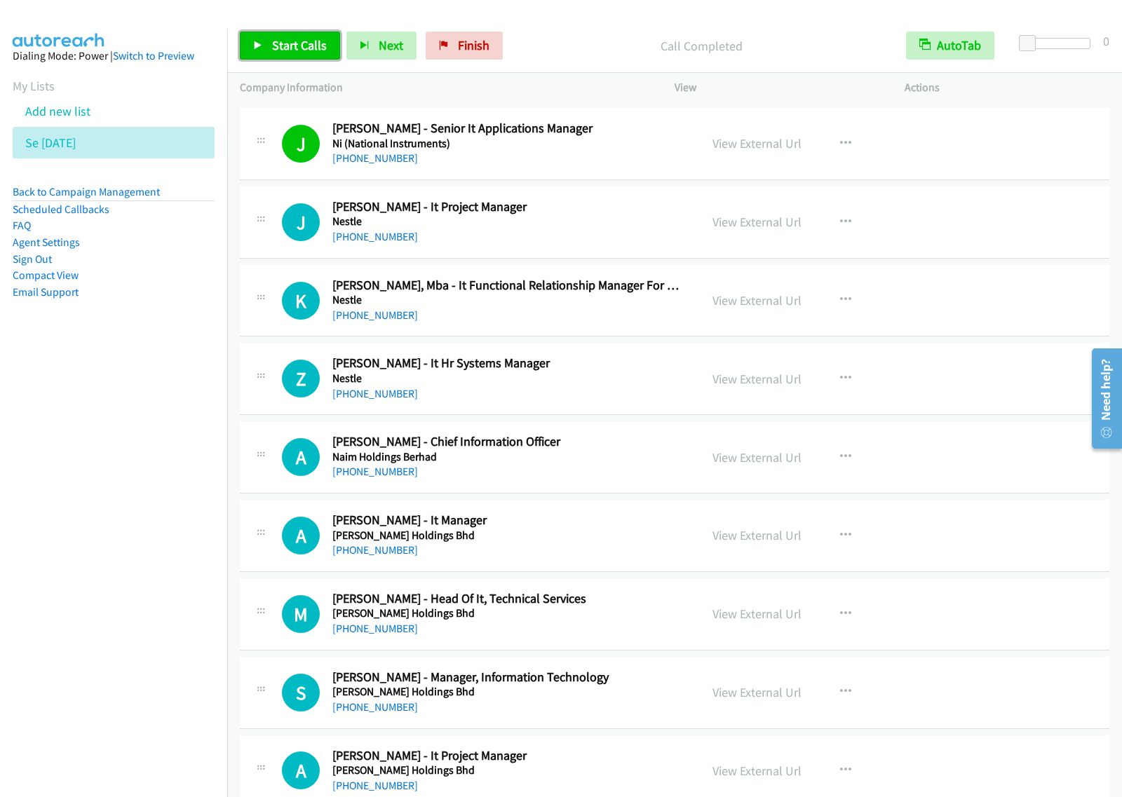
click at [302, 43] on span "Start Calls" at bounding box center [299, 45] width 55 height 16
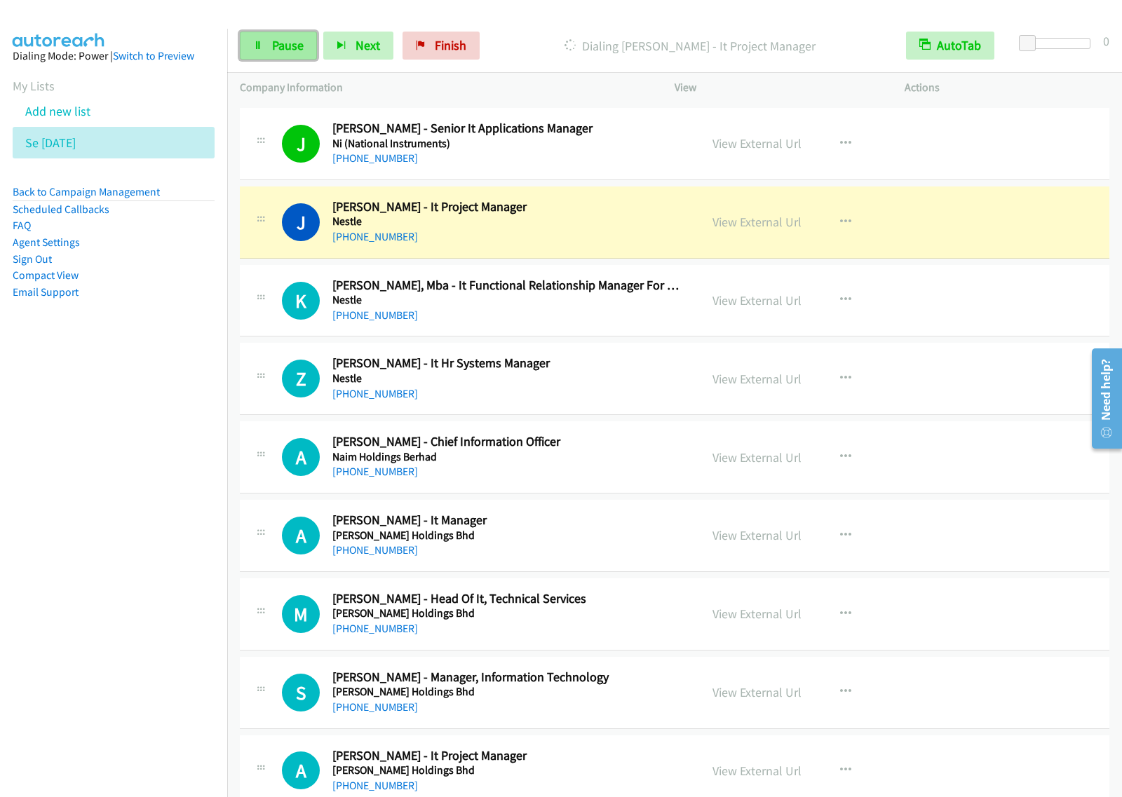
click at [282, 48] on span "Pause" at bounding box center [288, 45] width 32 height 16
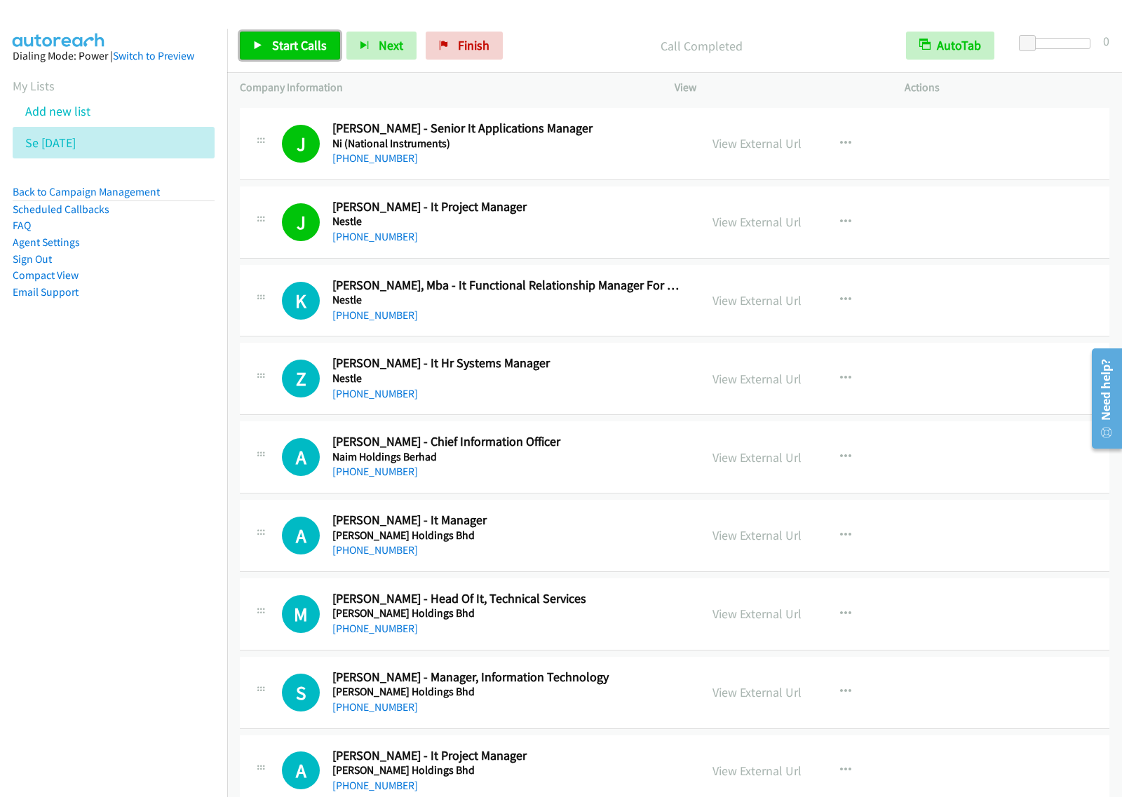
click at [305, 50] on span "Start Calls" at bounding box center [299, 45] width 55 height 16
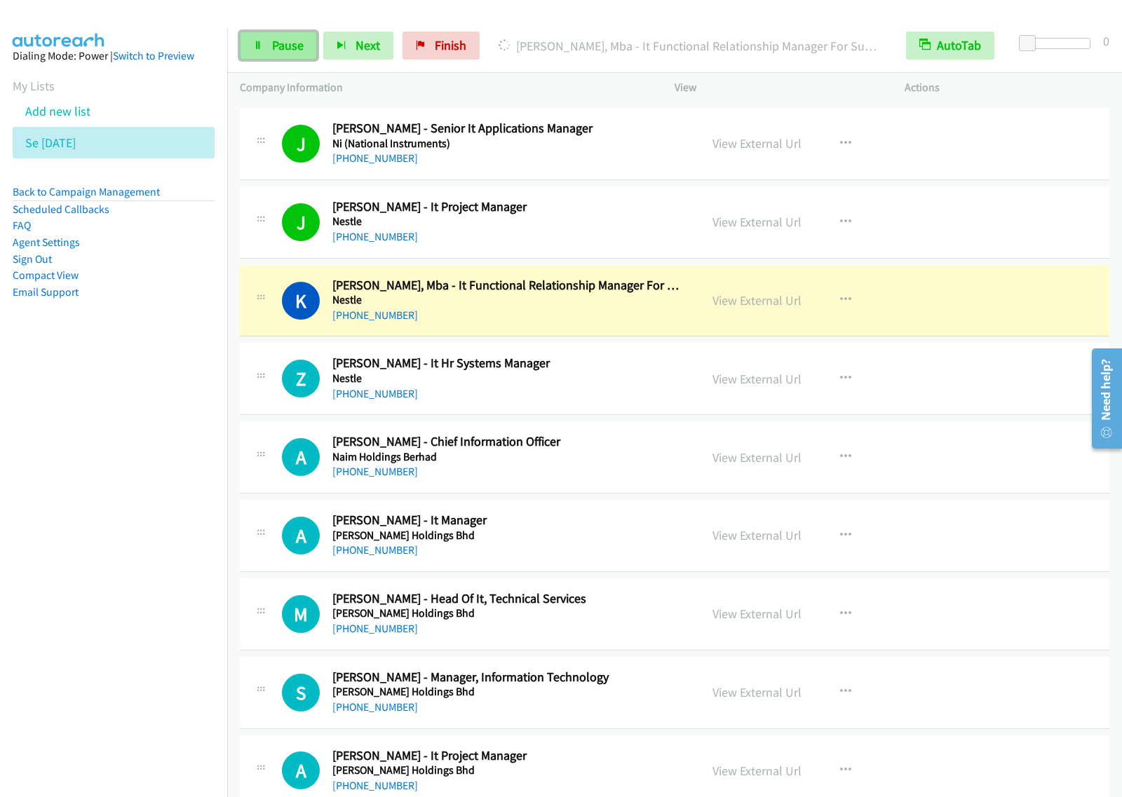
click at [302, 39] on span "Pause" at bounding box center [288, 45] width 32 height 16
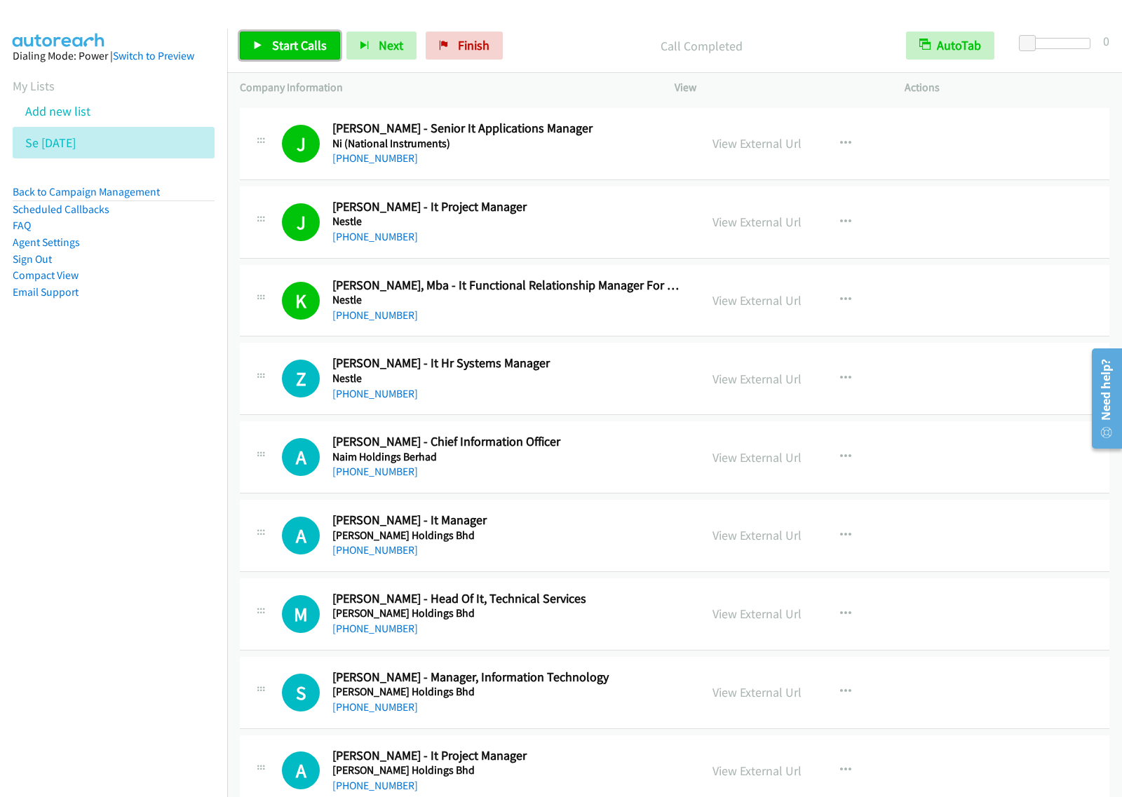
click at [291, 36] on link "Start Calls" at bounding box center [290, 46] width 100 height 28
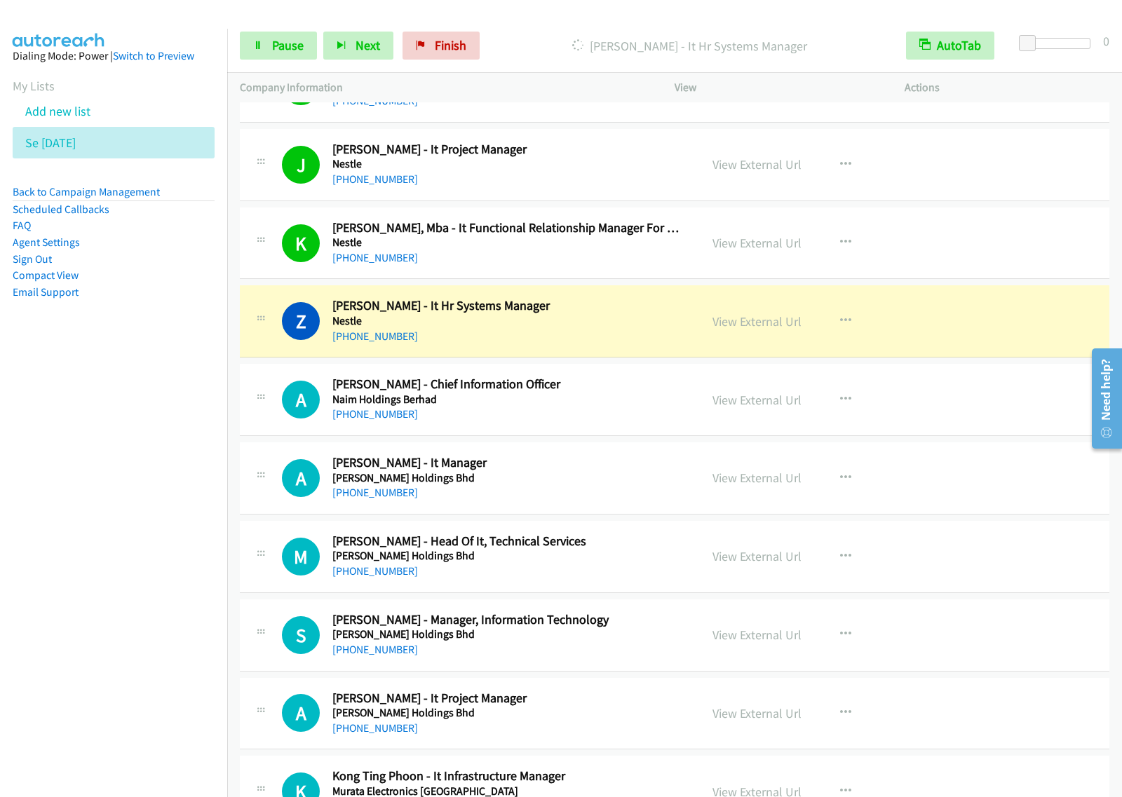
scroll to position [8324, 0]
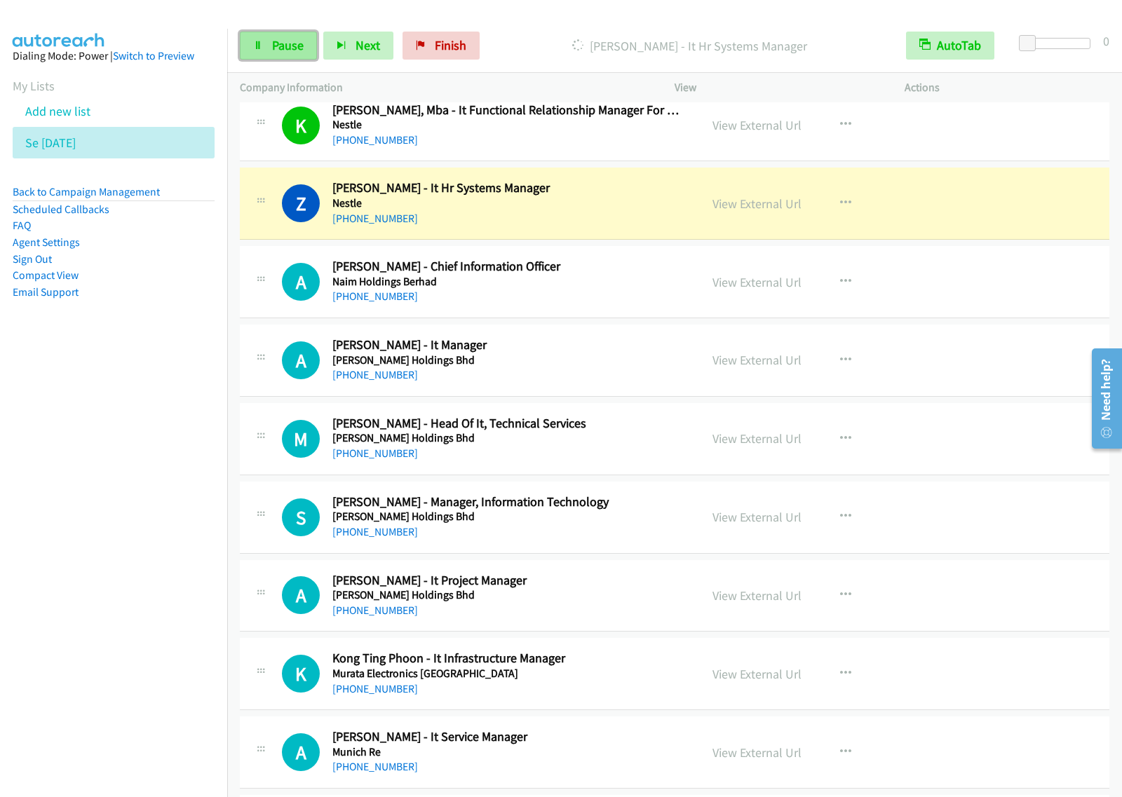
click at [289, 57] on link "Pause" at bounding box center [278, 46] width 77 height 28
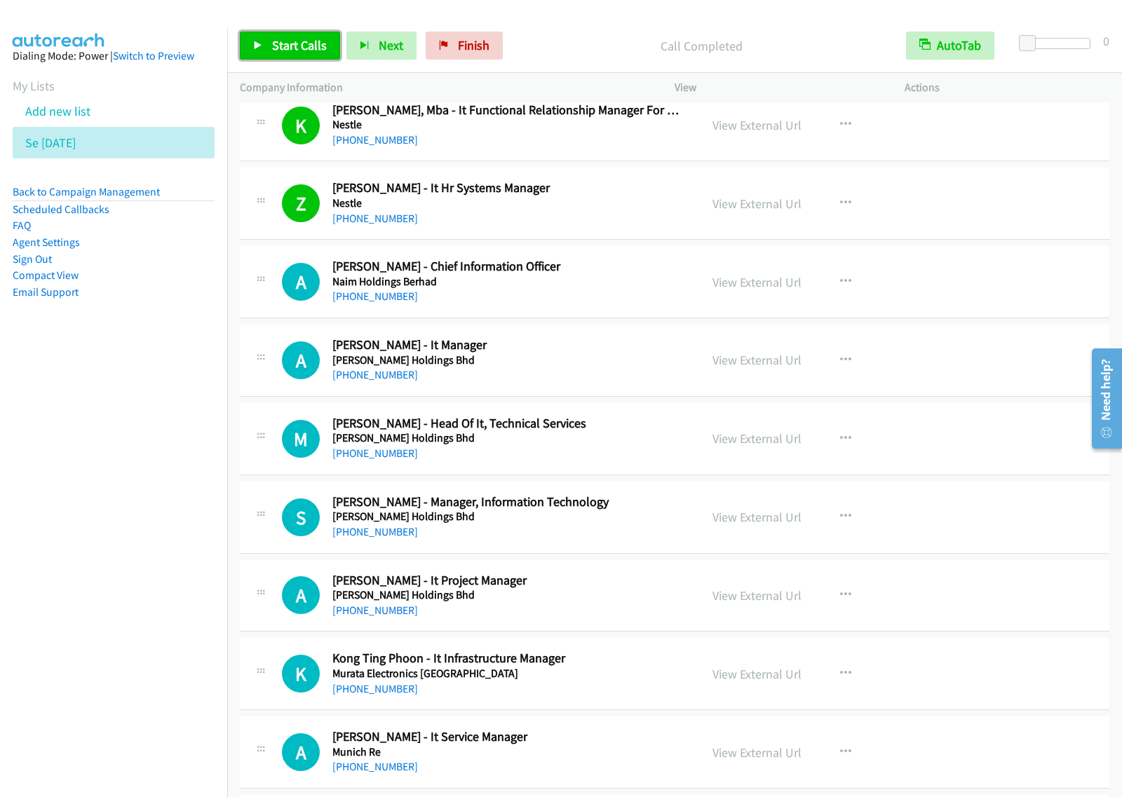
click at [293, 50] on span "Start Calls" at bounding box center [299, 45] width 55 height 16
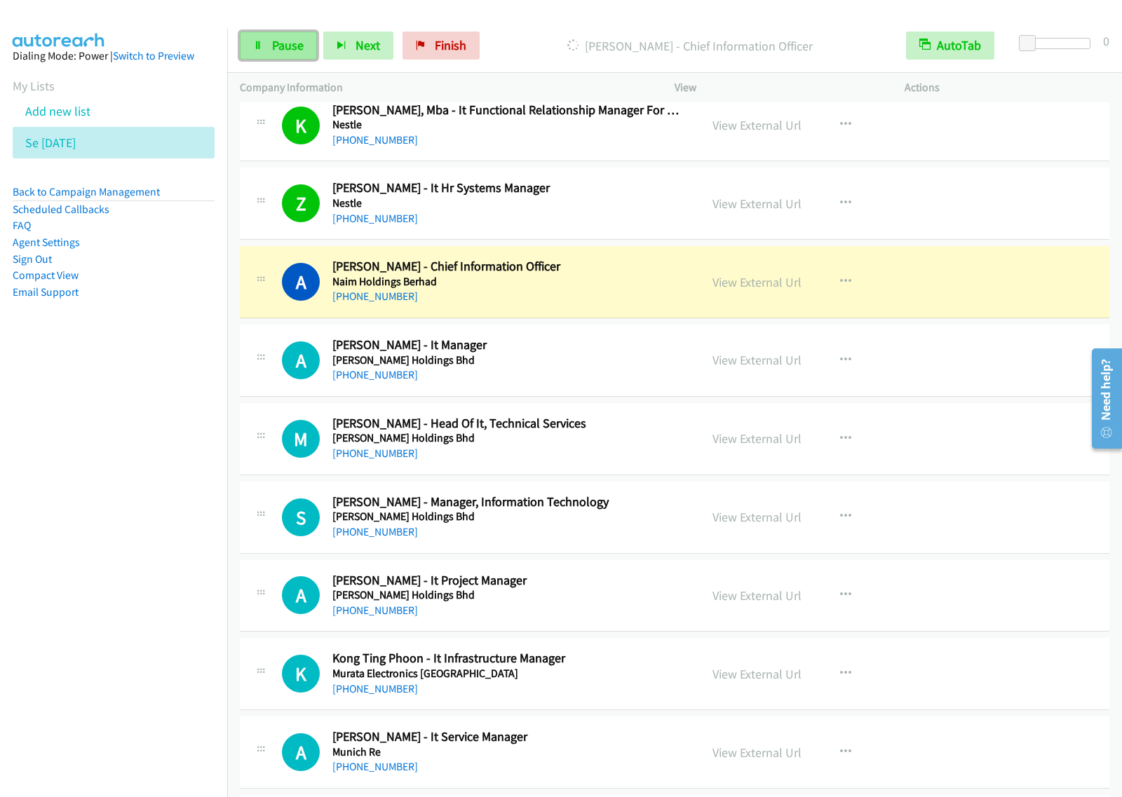
click at [288, 39] on span "Pause" at bounding box center [288, 45] width 32 height 16
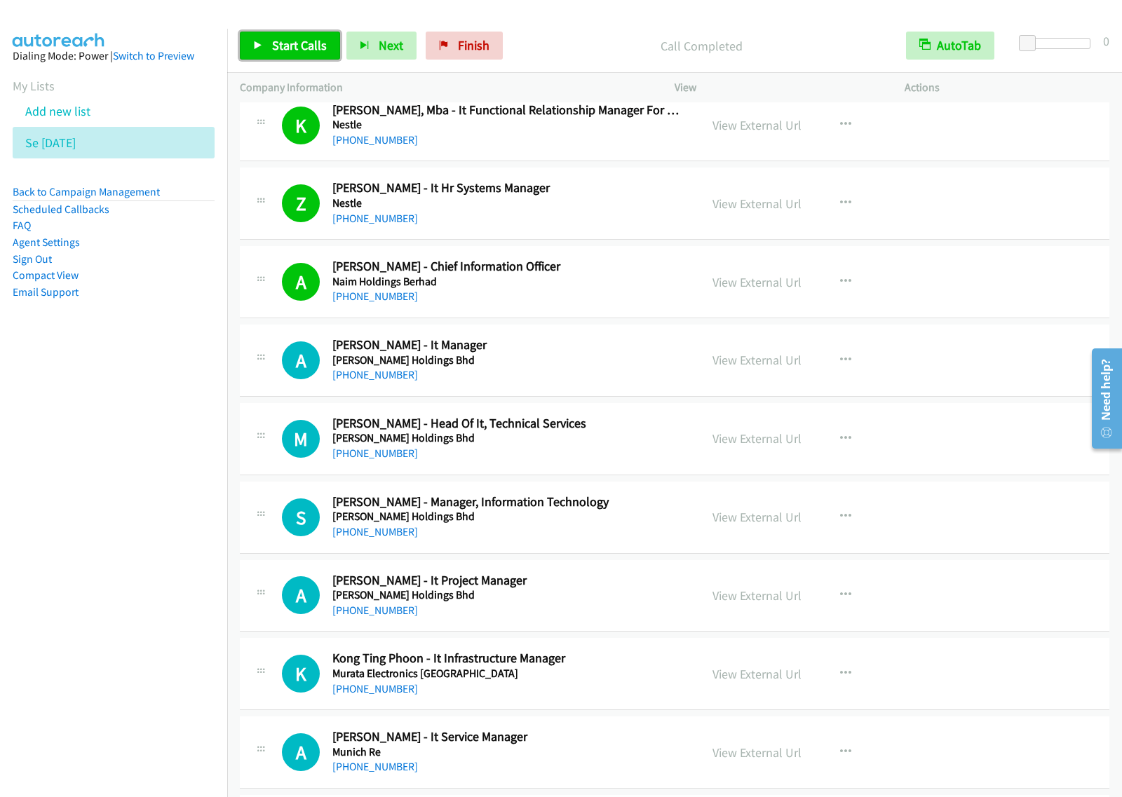
click at [289, 44] on span "Start Calls" at bounding box center [299, 45] width 55 height 16
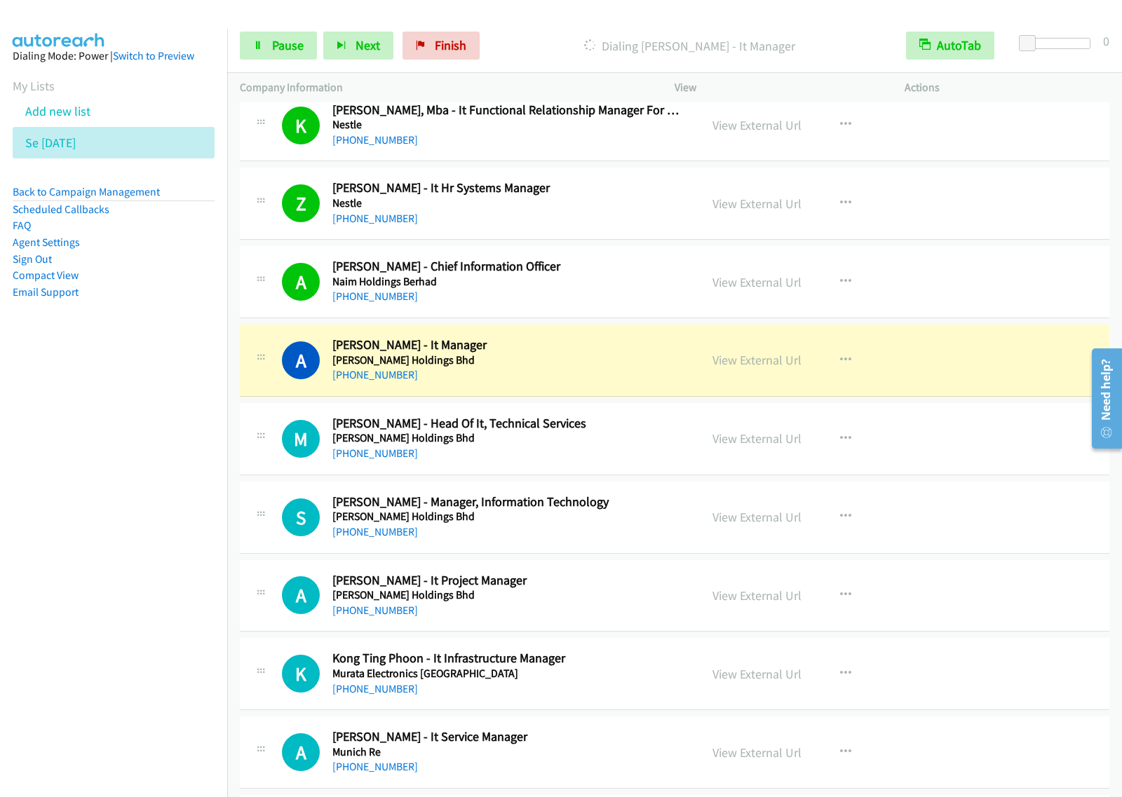
click at [155, 508] on nav "Dialing Mode: Power | Switch to Preview My Lists Add new list Se Aug29 Back to …" at bounding box center [114, 427] width 228 height 797
click at [291, 42] on span "Pause" at bounding box center [288, 45] width 32 height 16
drag, startPoint x: 298, startPoint y: 49, endPoint x: 303, endPoint y: 57, distance: 9.1
click at [298, 49] on span "Start Calls" at bounding box center [299, 45] width 55 height 16
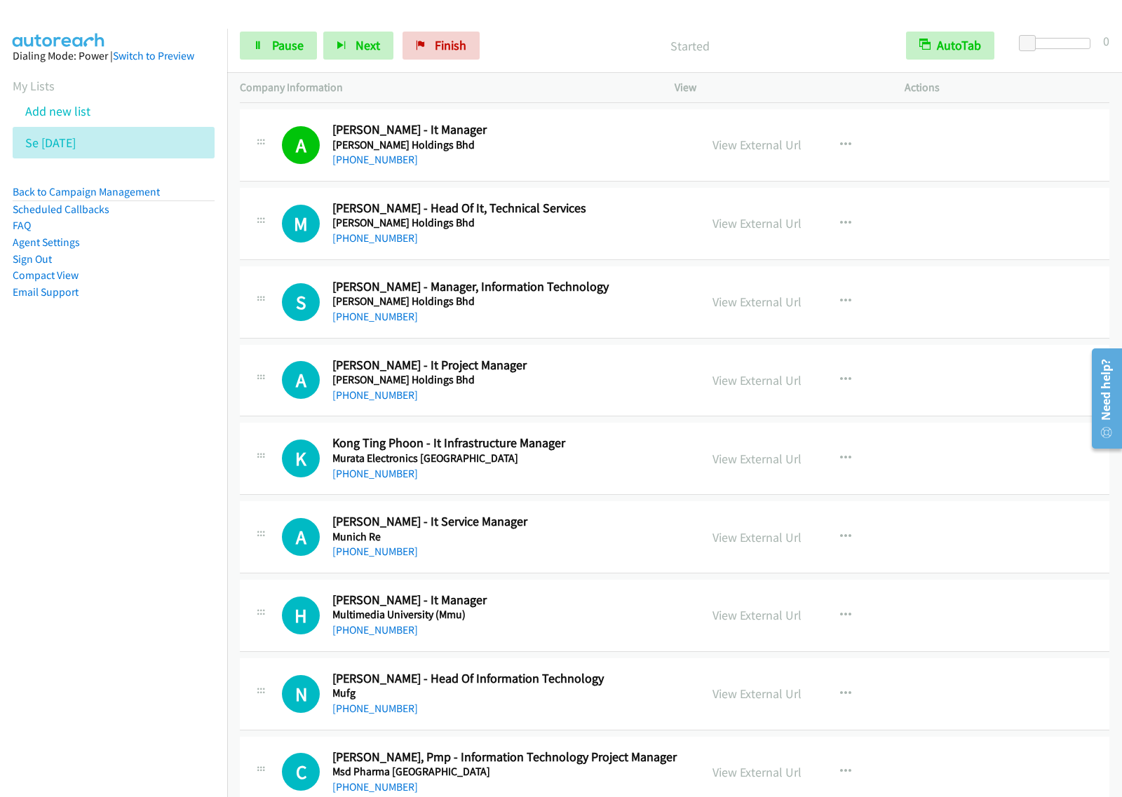
scroll to position [8499, 0]
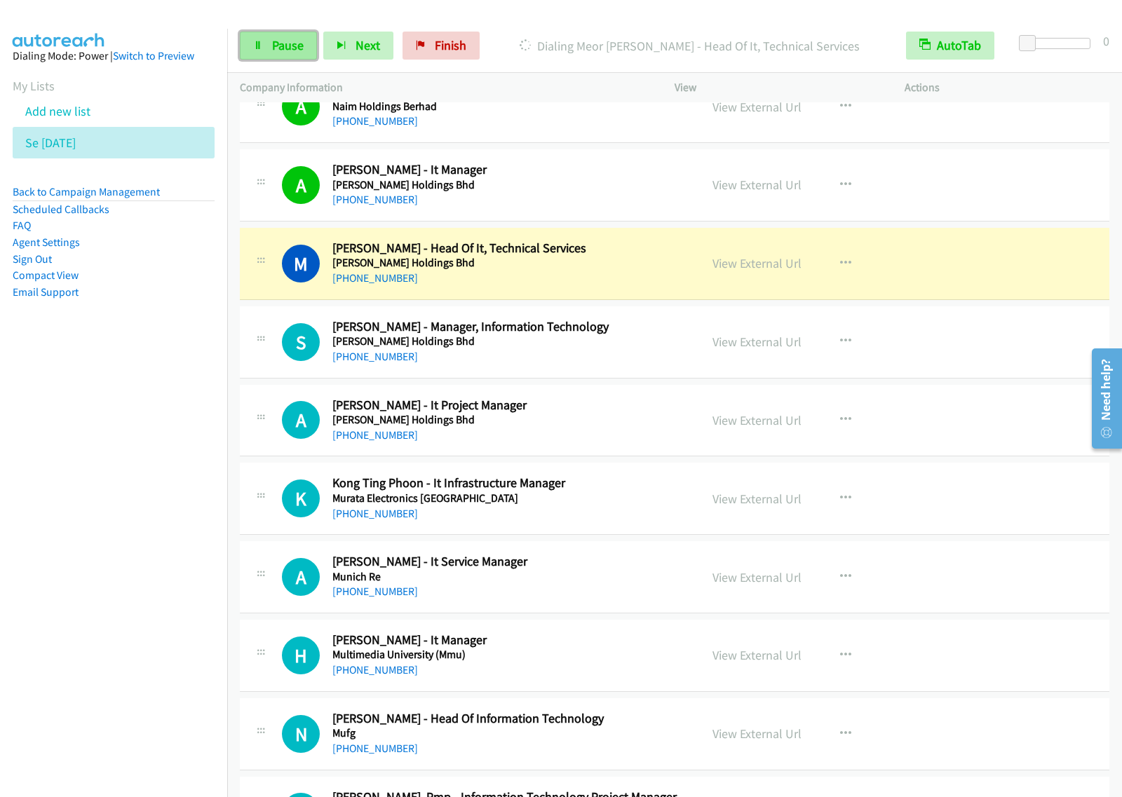
click at [288, 53] on span "Pause" at bounding box center [288, 45] width 32 height 16
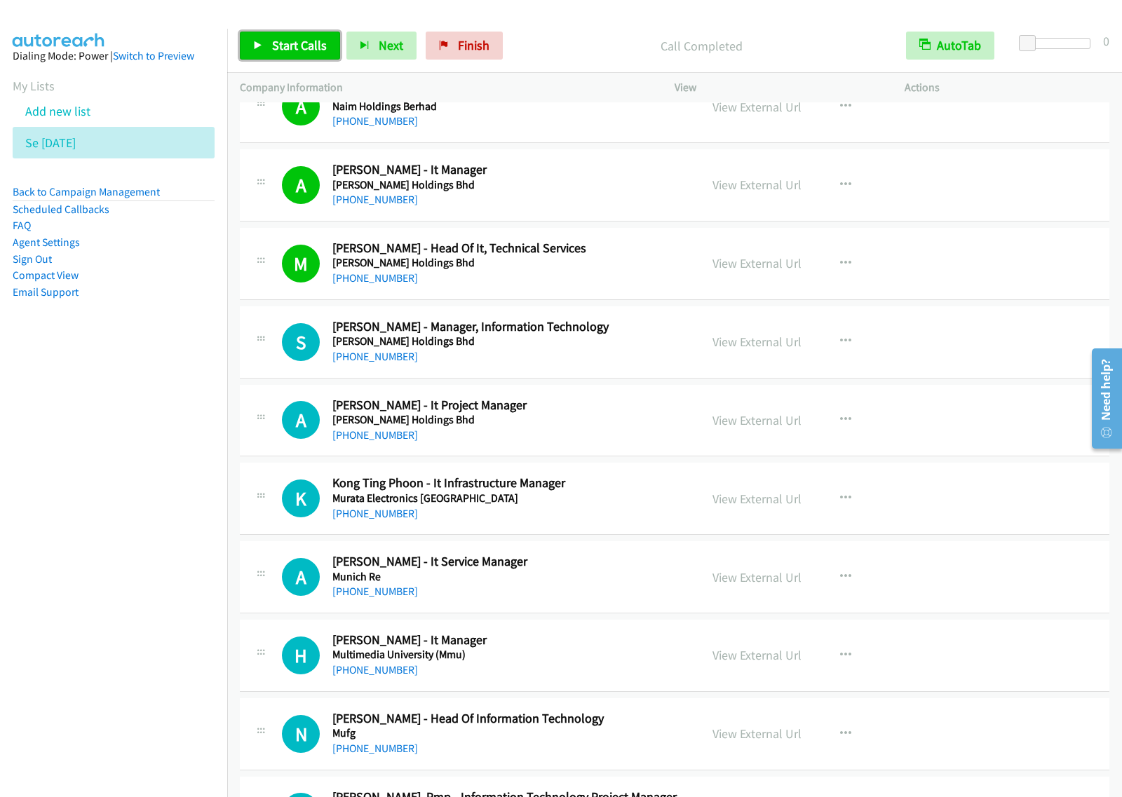
click at [289, 50] on span "Start Calls" at bounding box center [299, 45] width 55 height 16
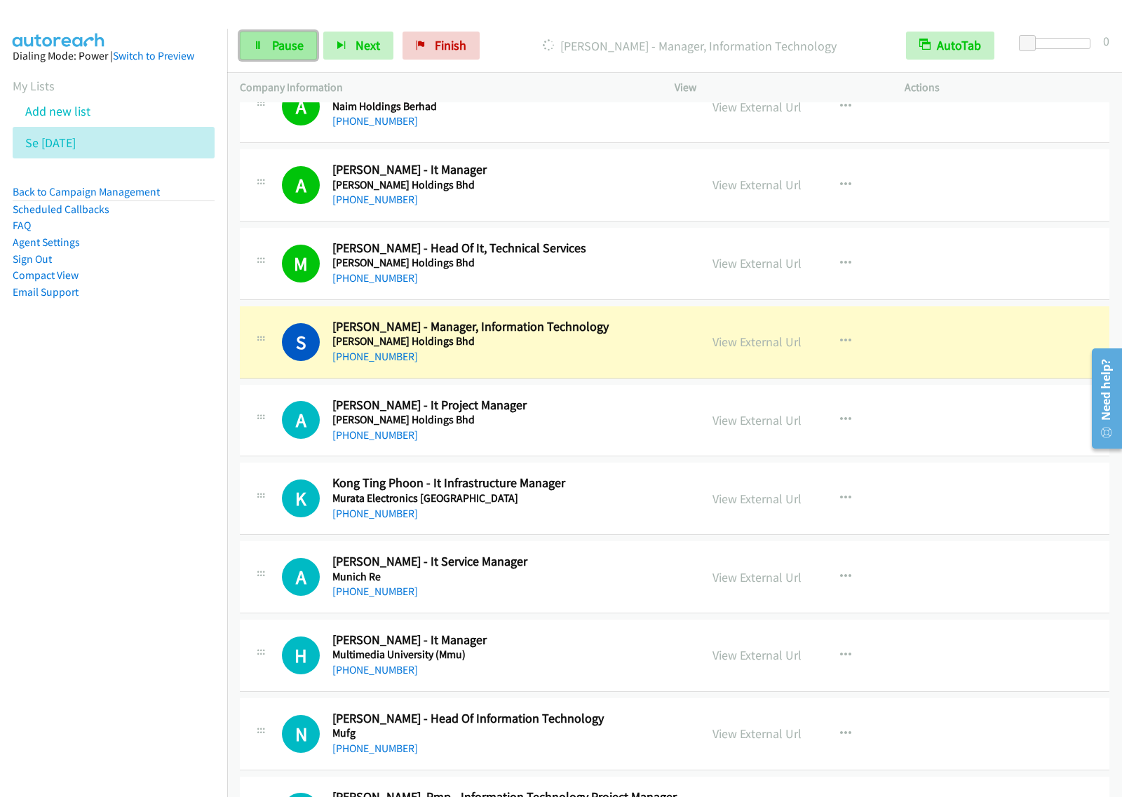
click at [273, 53] on span "Pause" at bounding box center [288, 45] width 32 height 16
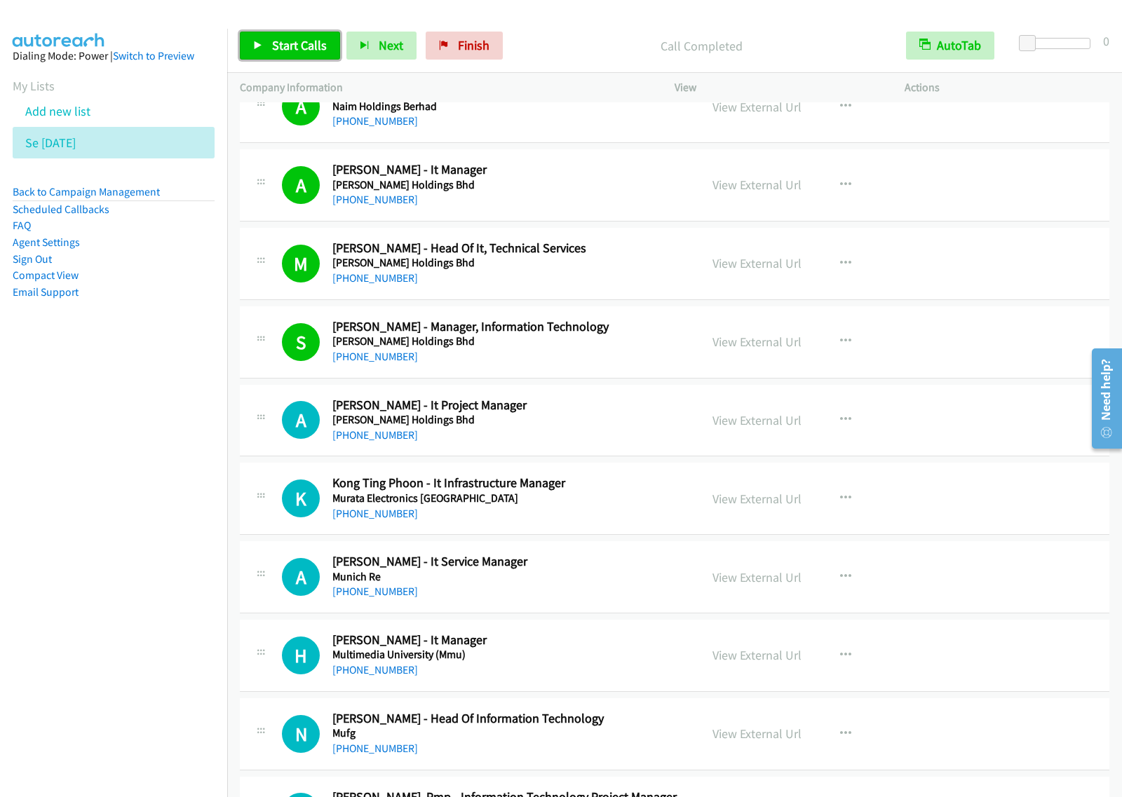
click at [291, 51] on span "Start Calls" at bounding box center [299, 45] width 55 height 16
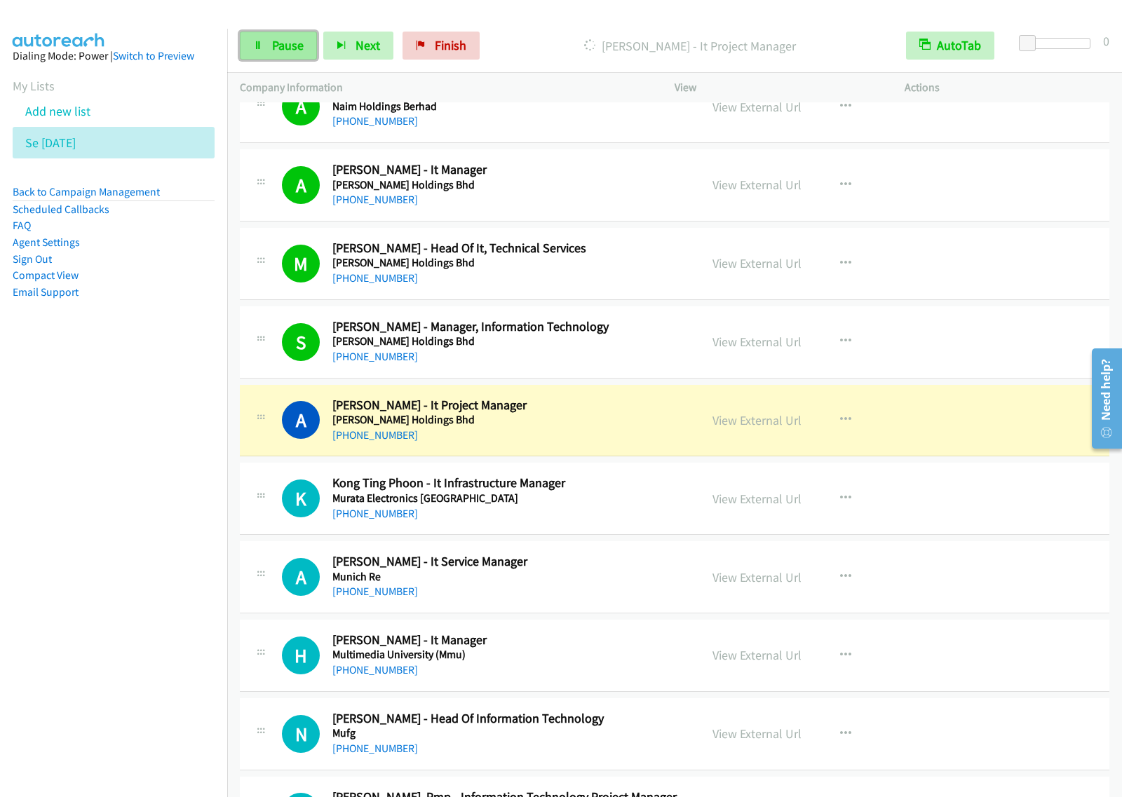
drag, startPoint x: 275, startPoint y: 41, endPoint x: 306, endPoint y: 47, distance: 31.5
click at [275, 41] on span "Pause" at bounding box center [288, 45] width 32 height 16
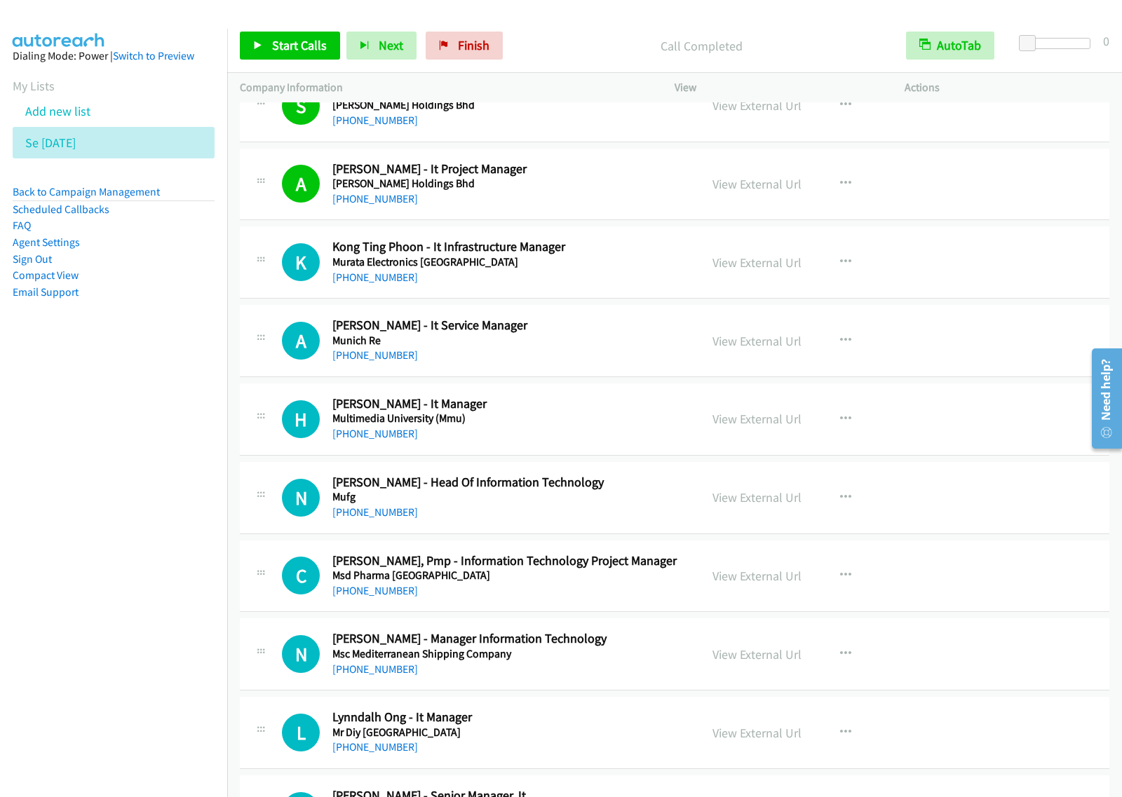
scroll to position [8762, 0]
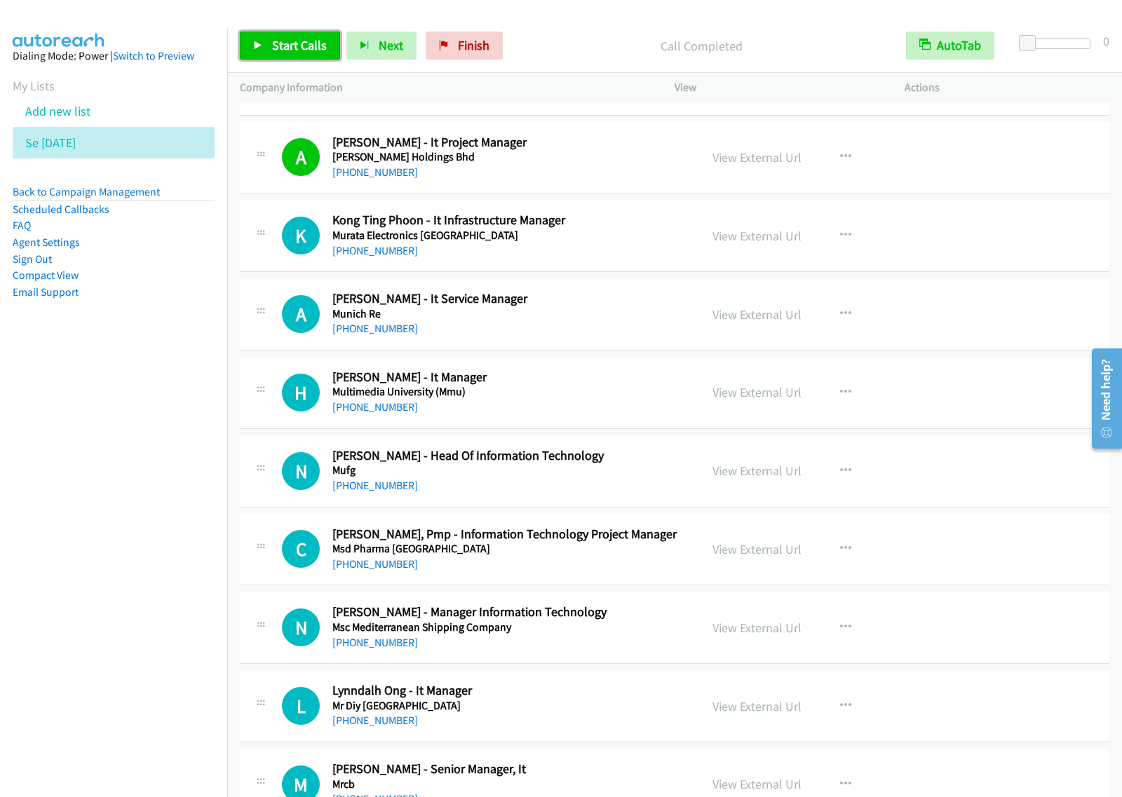
click at [299, 46] on span "Start Calls" at bounding box center [299, 45] width 55 height 16
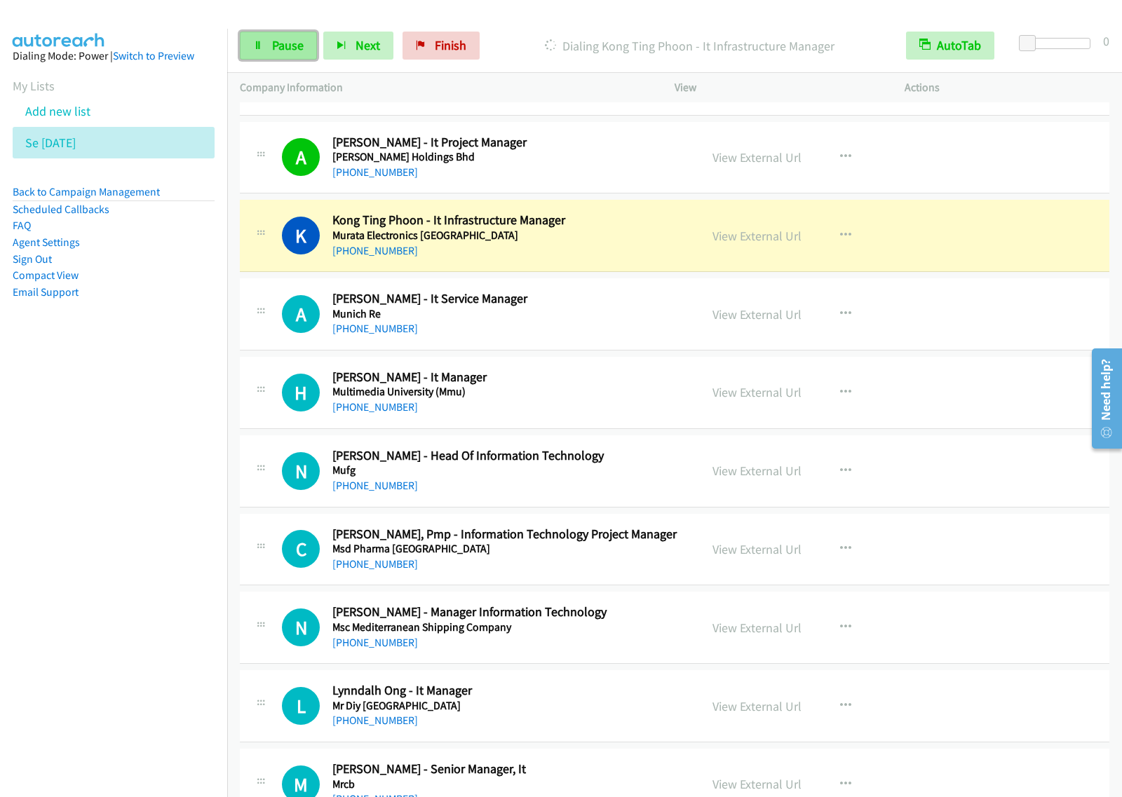
click at [292, 50] on span "Pause" at bounding box center [288, 45] width 32 height 16
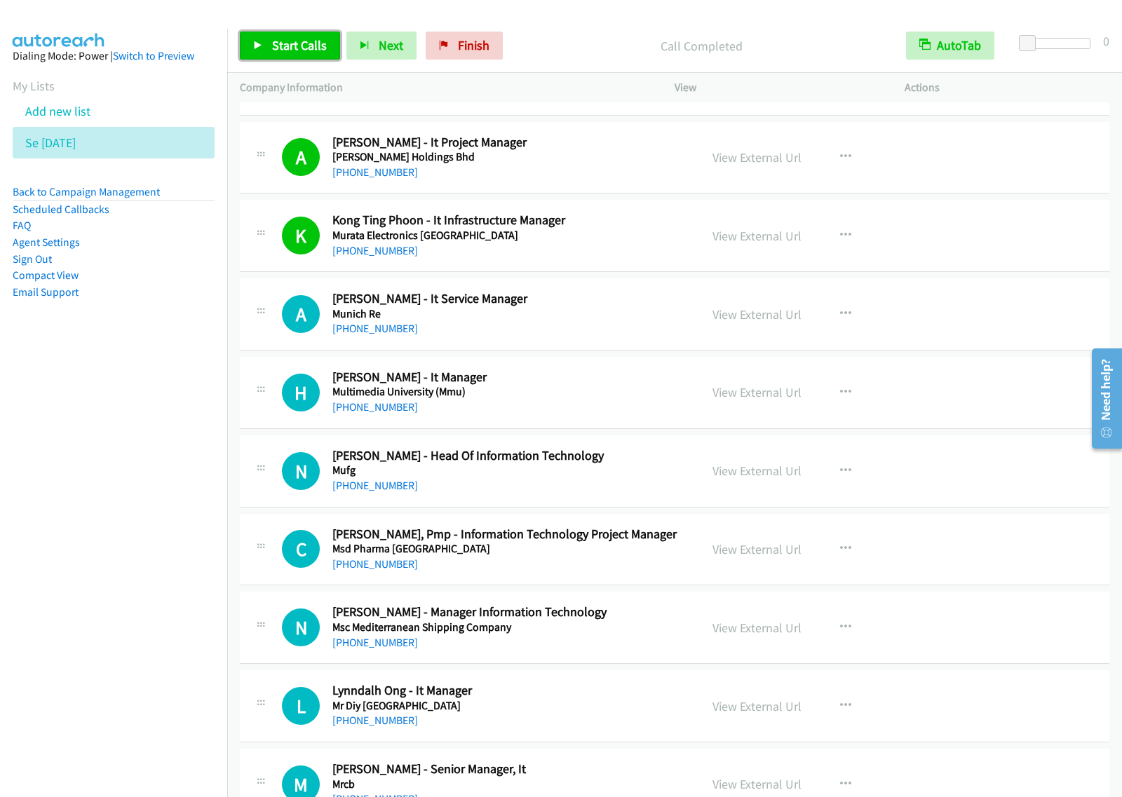
click at [316, 41] on span "Start Calls" at bounding box center [299, 45] width 55 height 16
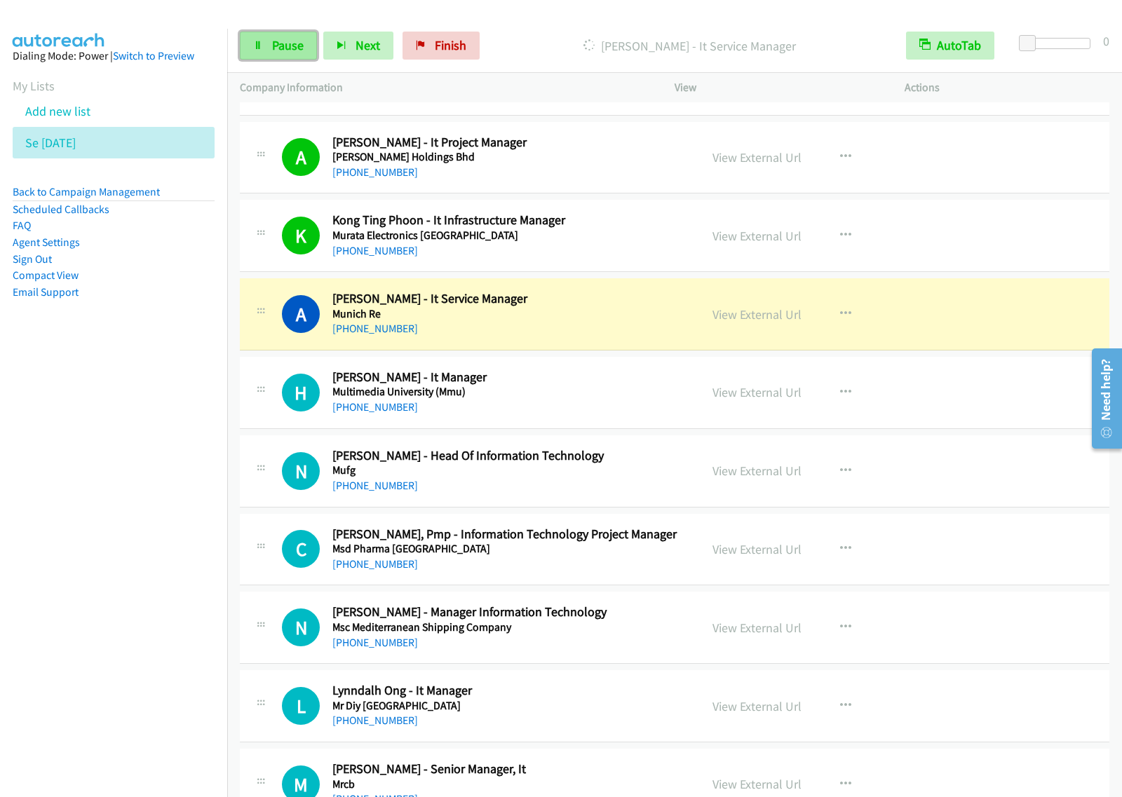
click at [285, 58] on link "Pause" at bounding box center [278, 46] width 77 height 28
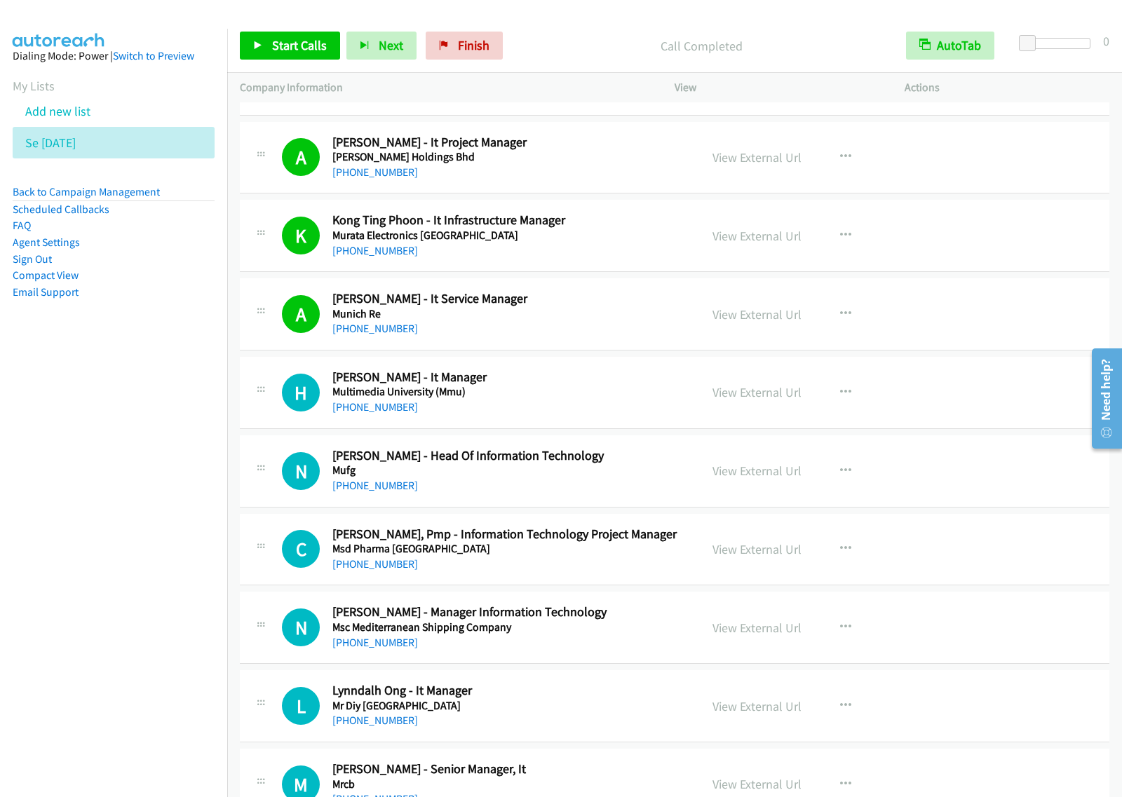
scroll to position [8849, 0]
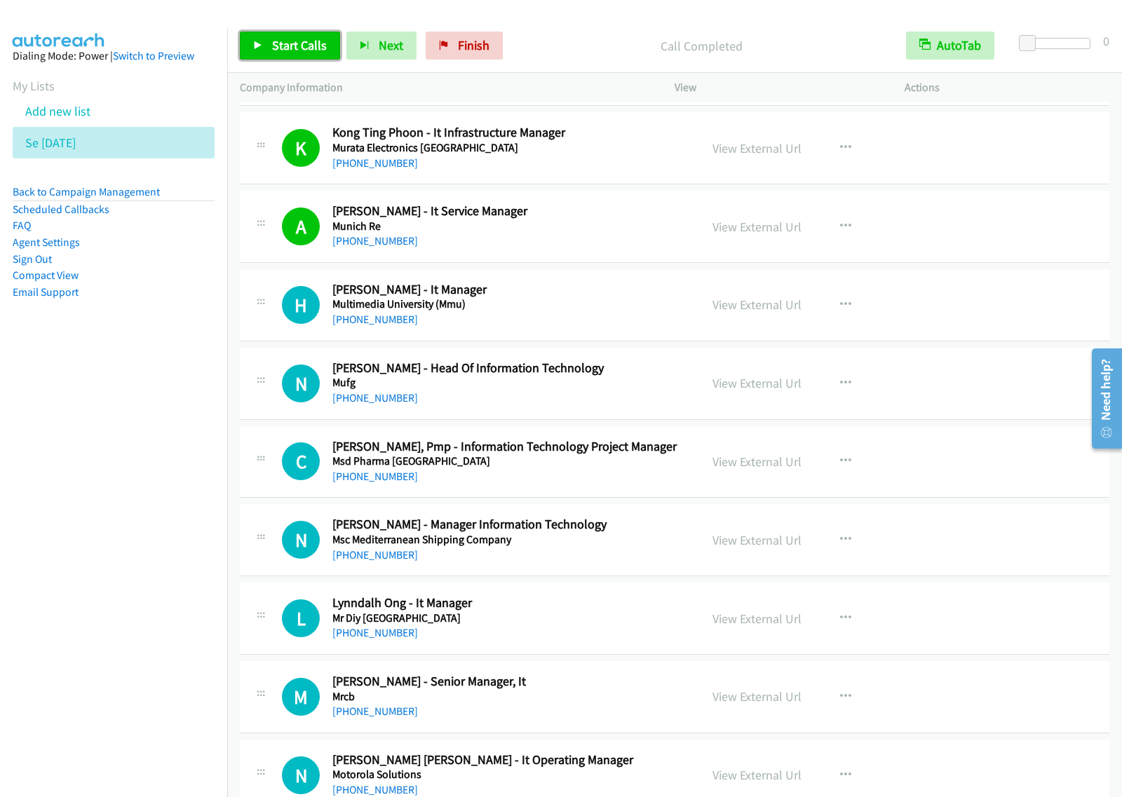
click at [294, 35] on link "Start Calls" at bounding box center [290, 46] width 100 height 28
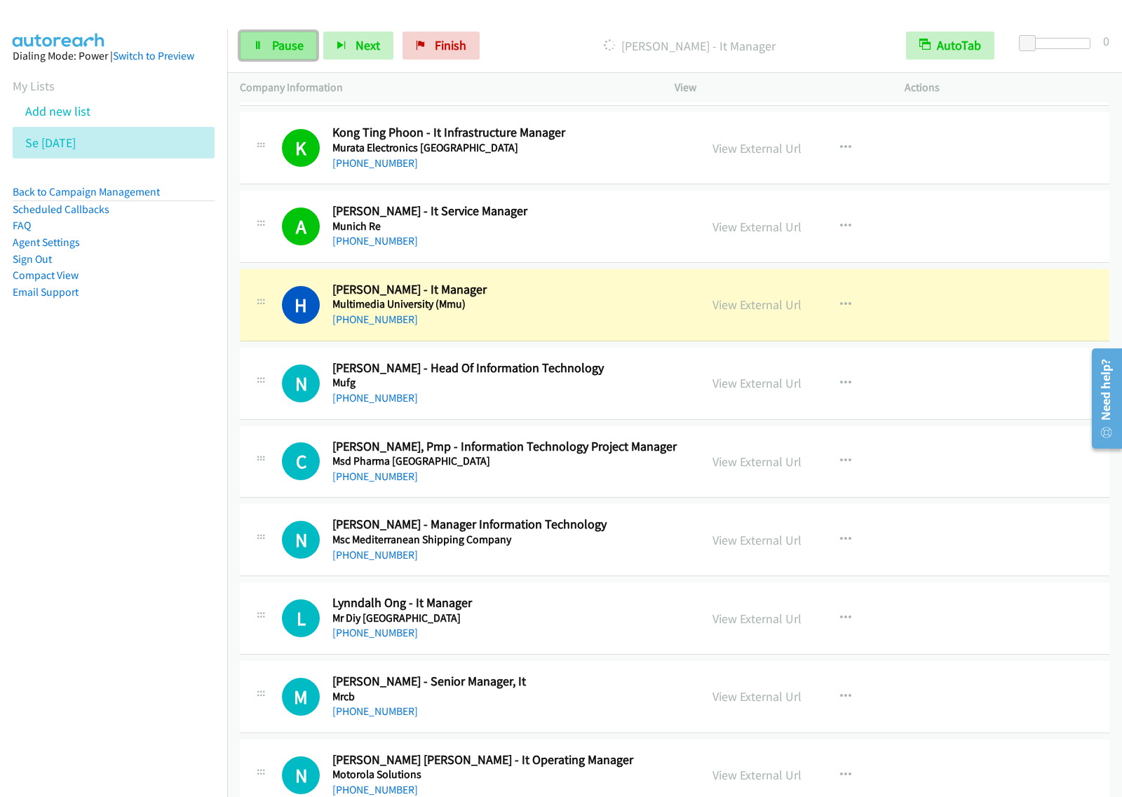
drag, startPoint x: 247, startPoint y: 41, endPoint x: 264, endPoint y: 32, distance: 18.8
click at [247, 41] on link "Pause" at bounding box center [278, 46] width 77 height 28
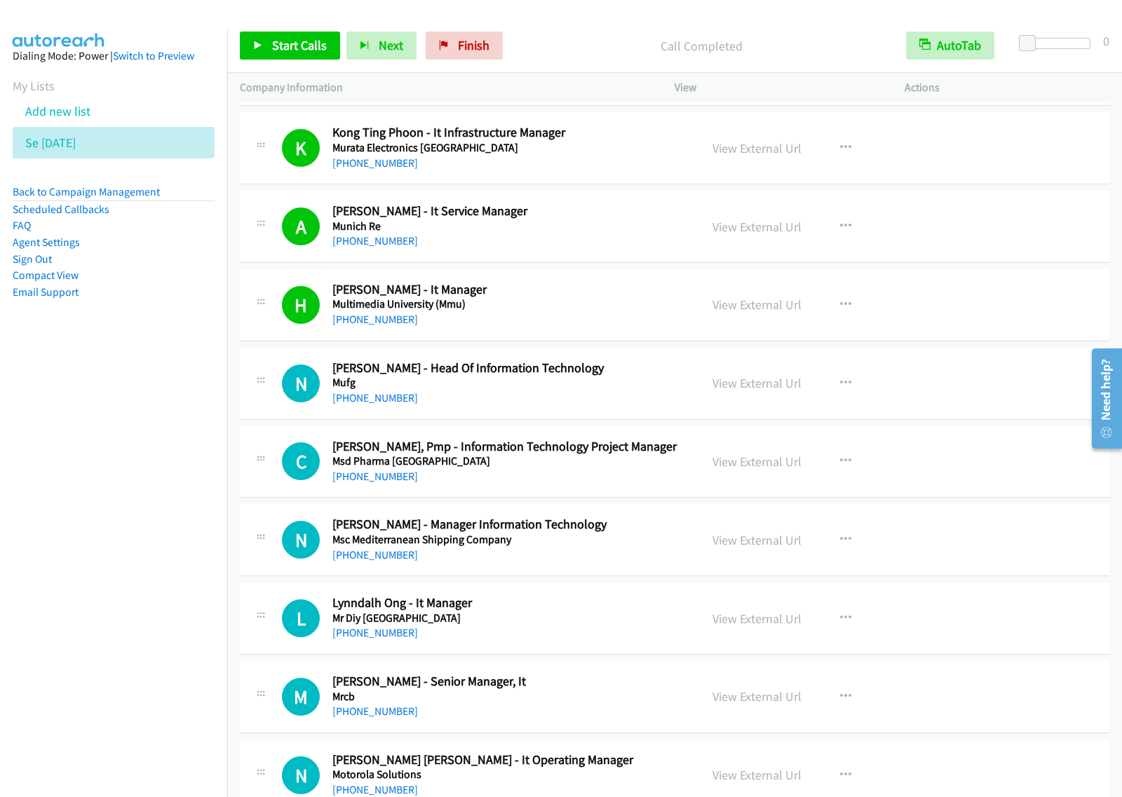
scroll to position [8937, 0]
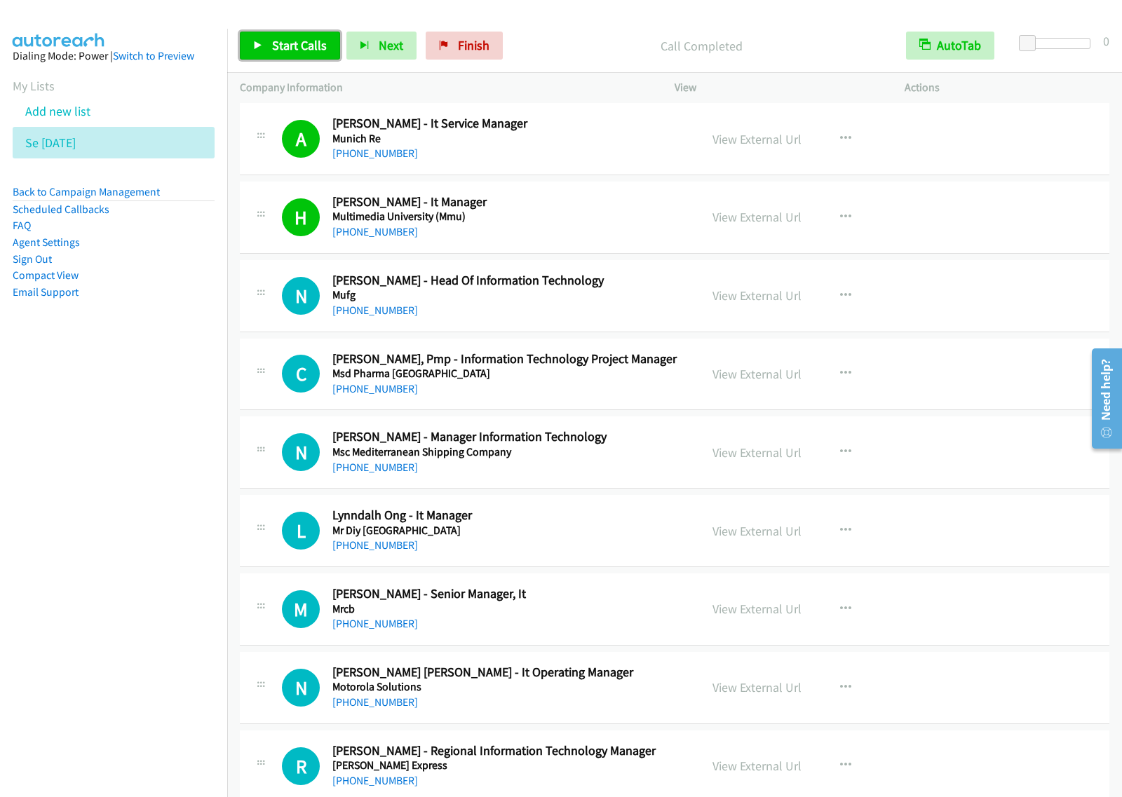
click at [330, 42] on link "Start Calls" at bounding box center [290, 46] width 100 height 28
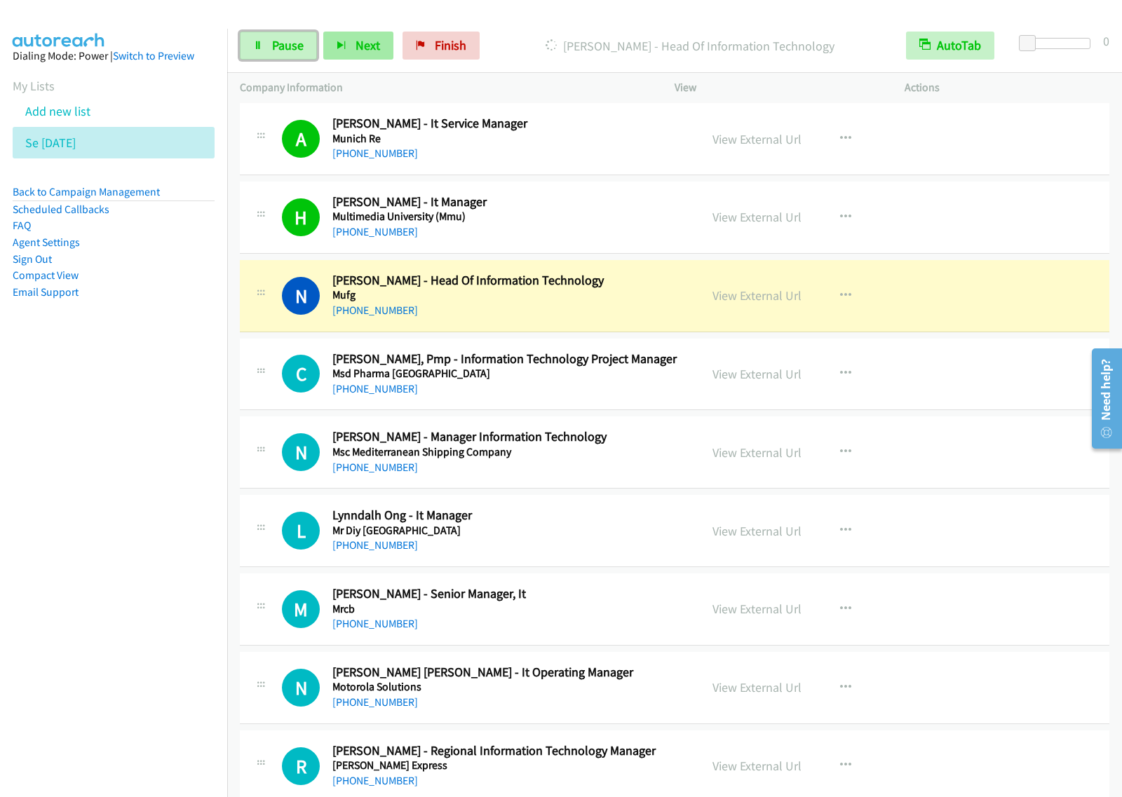
drag, startPoint x: 280, startPoint y: 53, endPoint x: 327, endPoint y: 32, distance: 50.8
click at [280, 53] on span "Pause" at bounding box center [288, 45] width 32 height 16
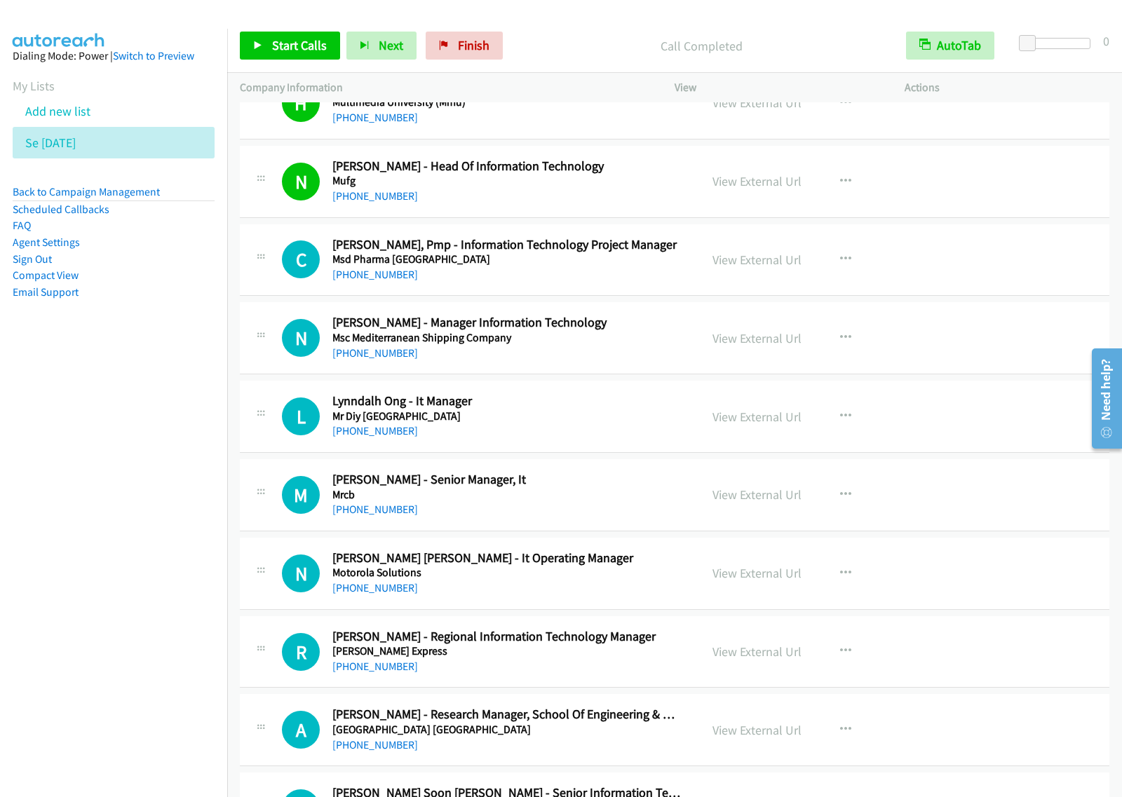
scroll to position [9112, 0]
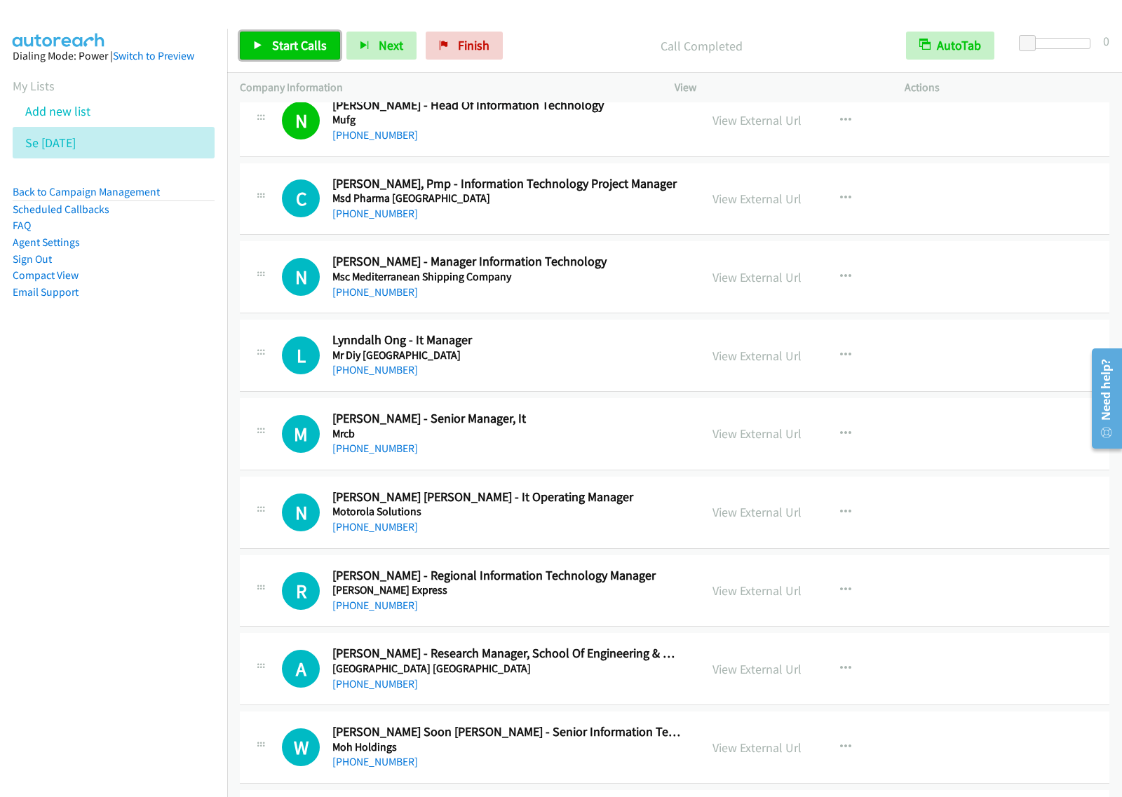
click at [291, 53] on span "Start Calls" at bounding box center [299, 45] width 55 height 16
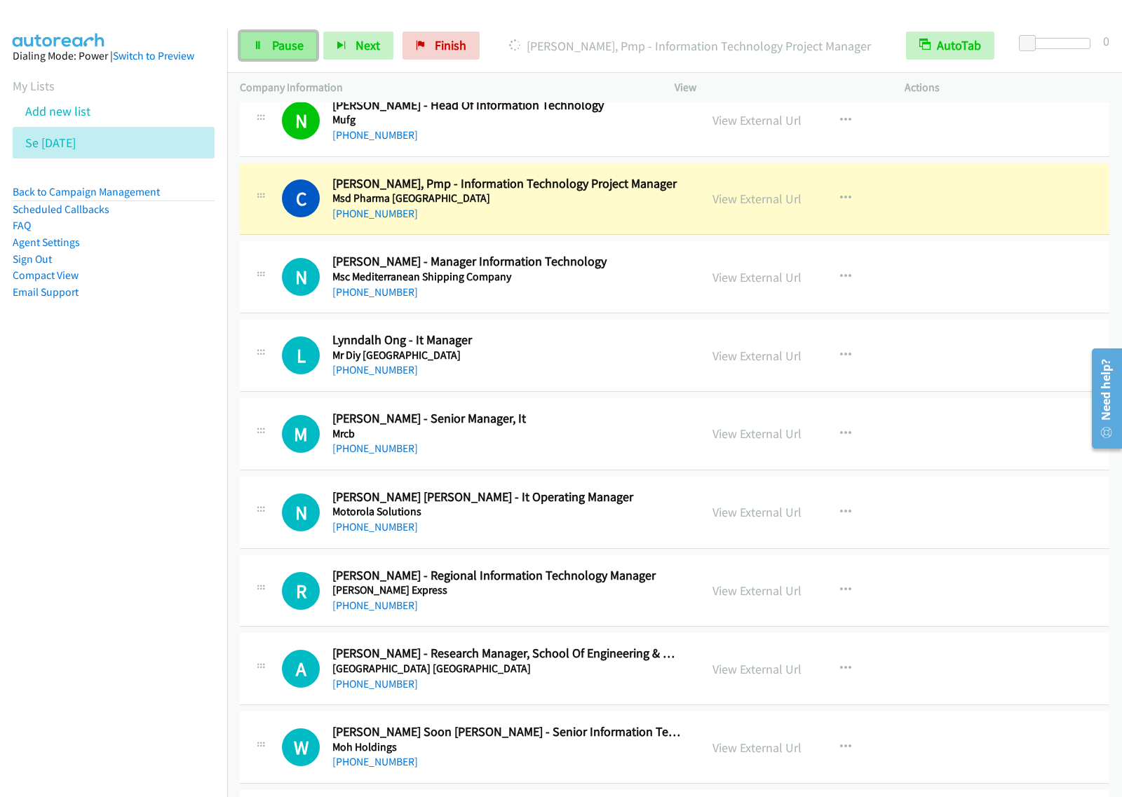
click at [282, 49] on span "Pause" at bounding box center [288, 45] width 32 height 16
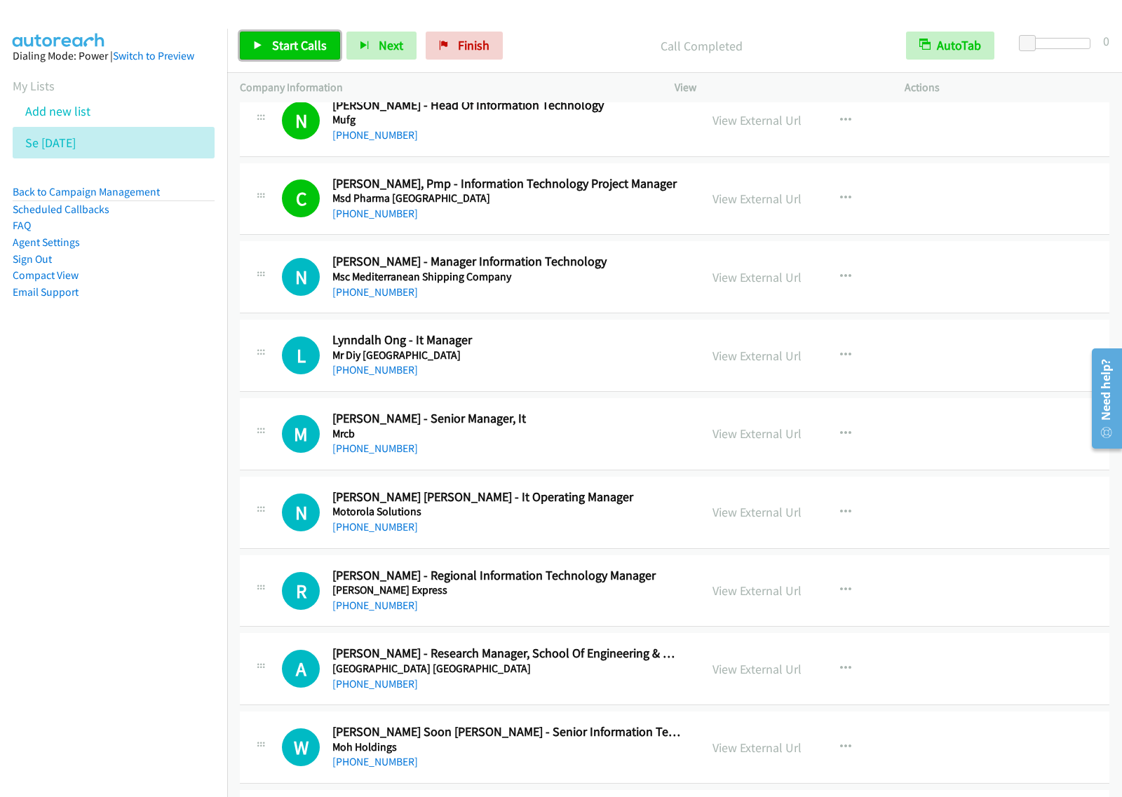
click at [301, 39] on span "Start Calls" at bounding box center [299, 45] width 55 height 16
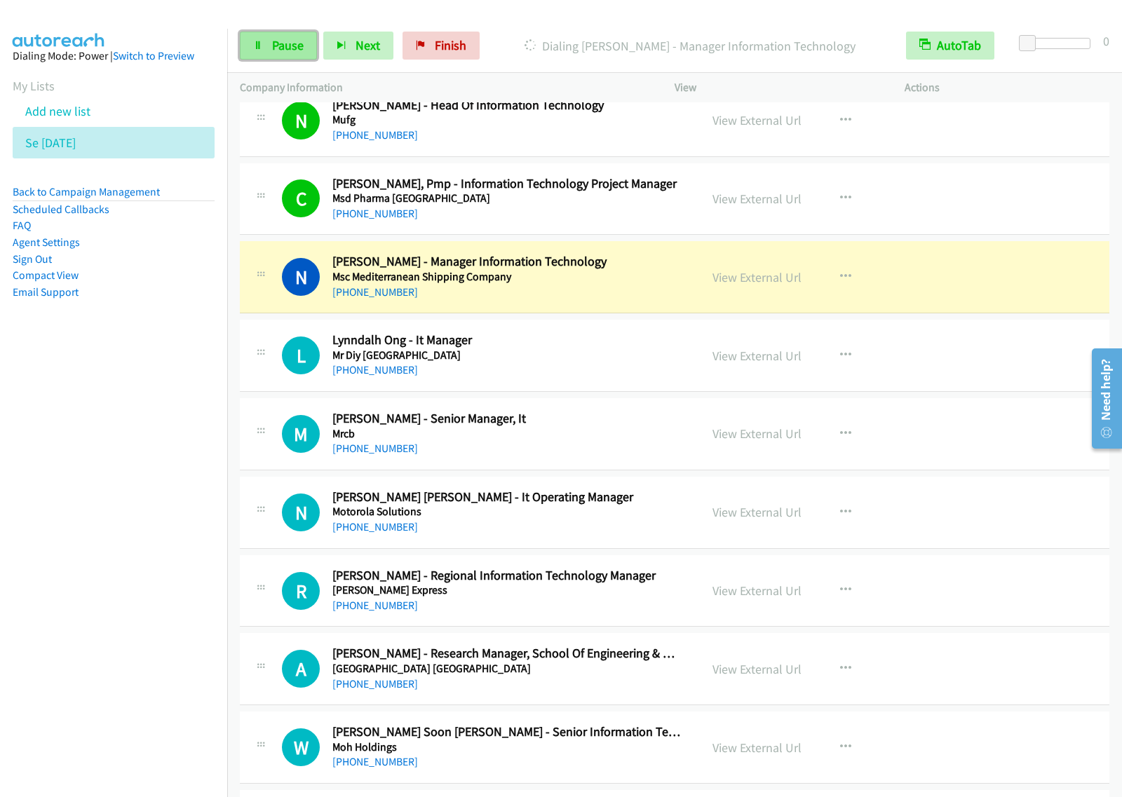
click at [282, 46] on span "Pause" at bounding box center [288, 45] width 32 height 16
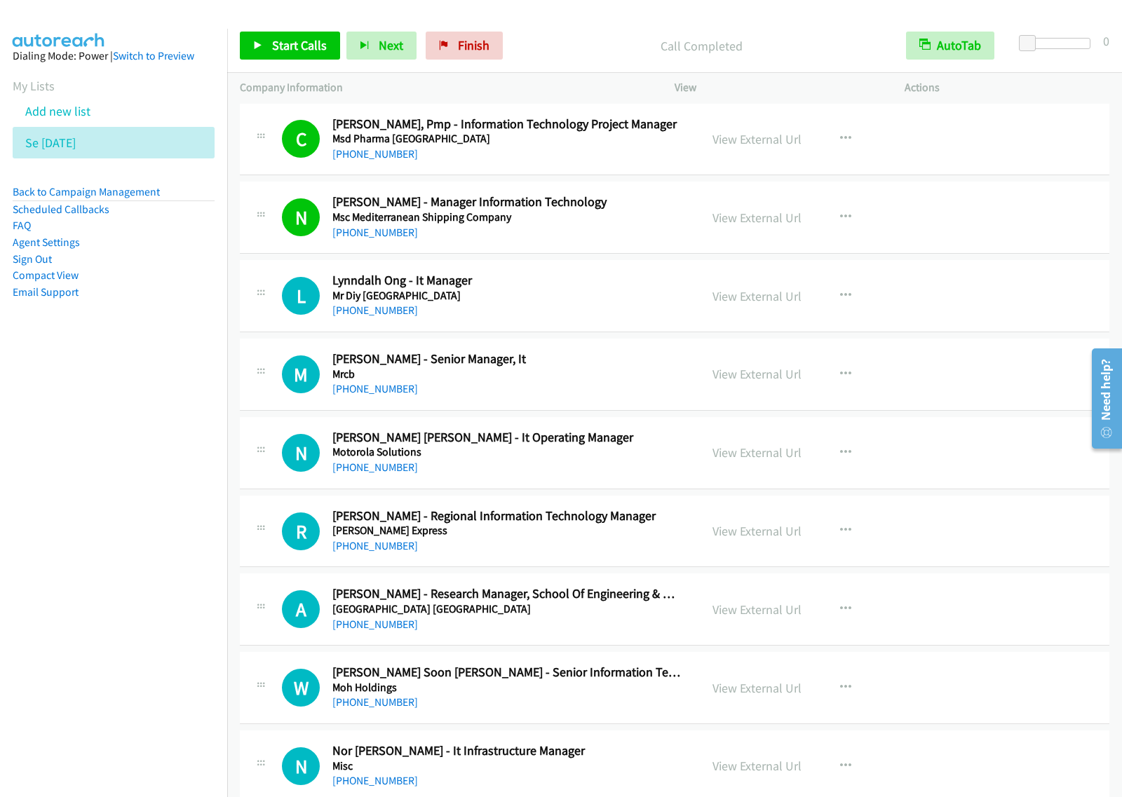
scroll to position [9200, 0]
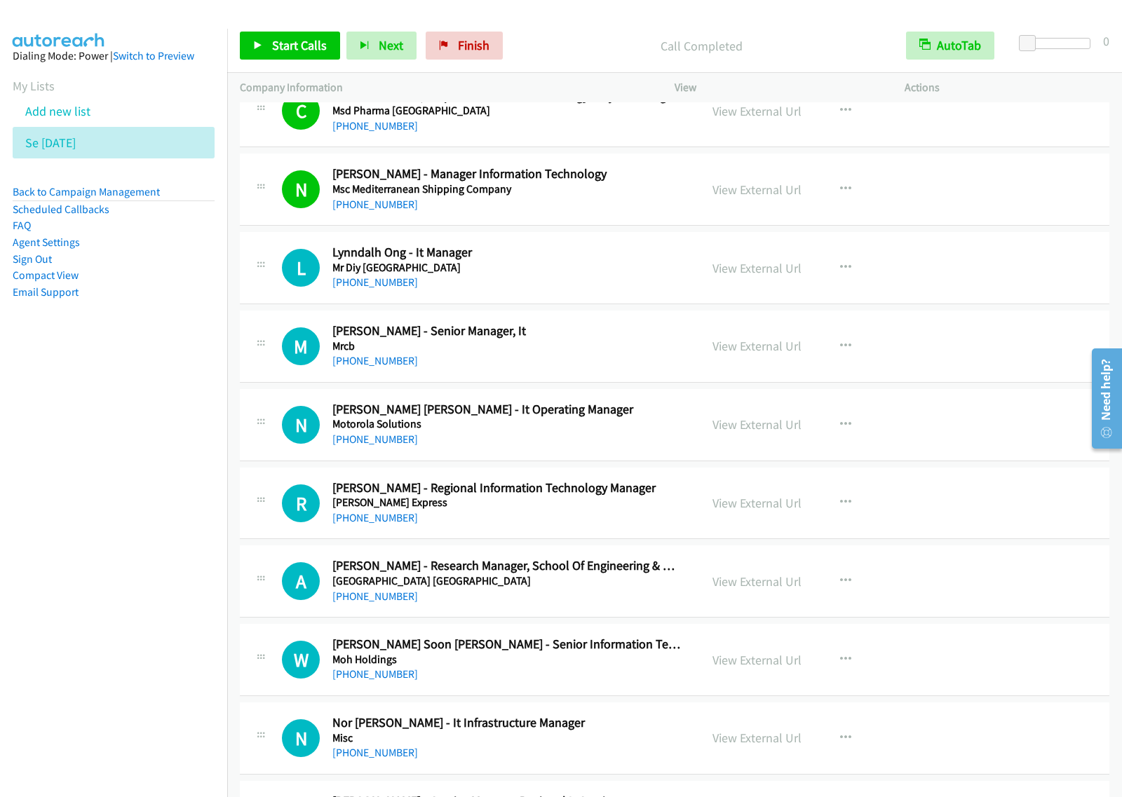
click at [285, 60] on div "Start Calls Pause Next Finish Call Completed AutoTab AutoTab 0" at bounding box center [674, 46] width 894 height 54
click at [313, 53] on span "Start Calls" at bounding box center [299, 45] width 55 height 16
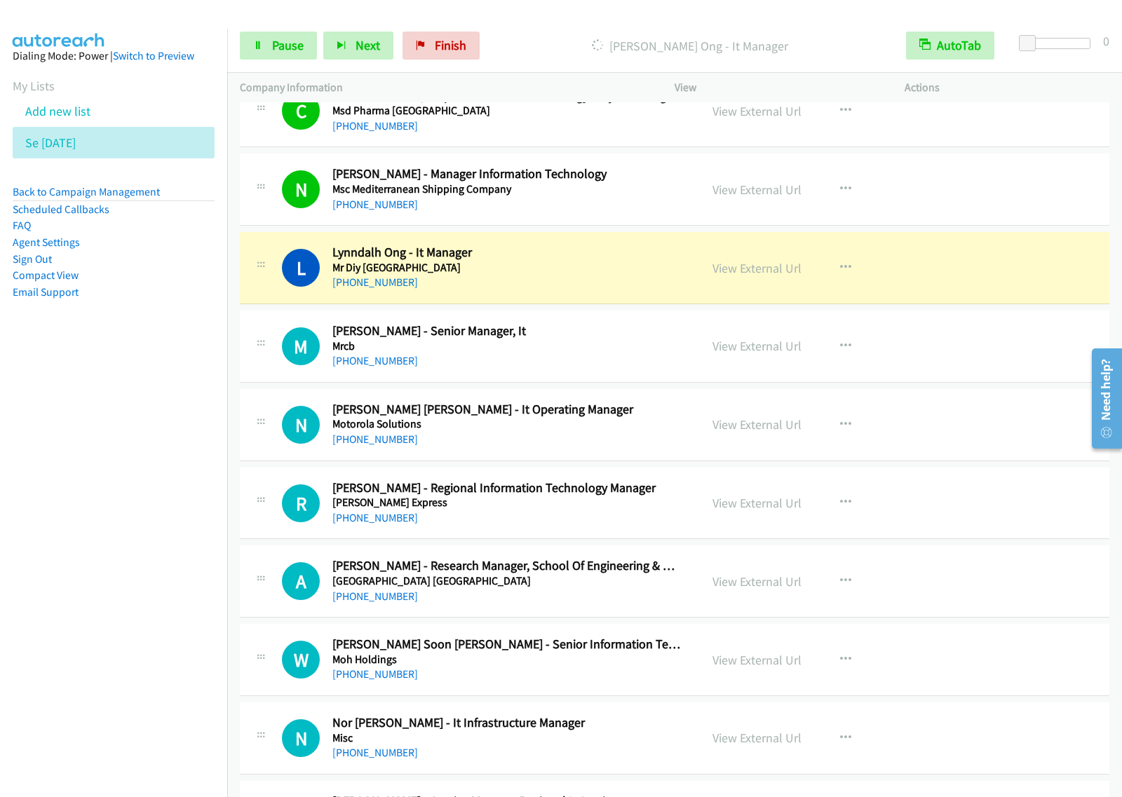
click at [288, 60] on div "Start Calls Pause Next Finish Dialing Lynndalh Ong - It Manager AutoTab AutoTab…" at bounding box center [674, 46] width 894 height 54
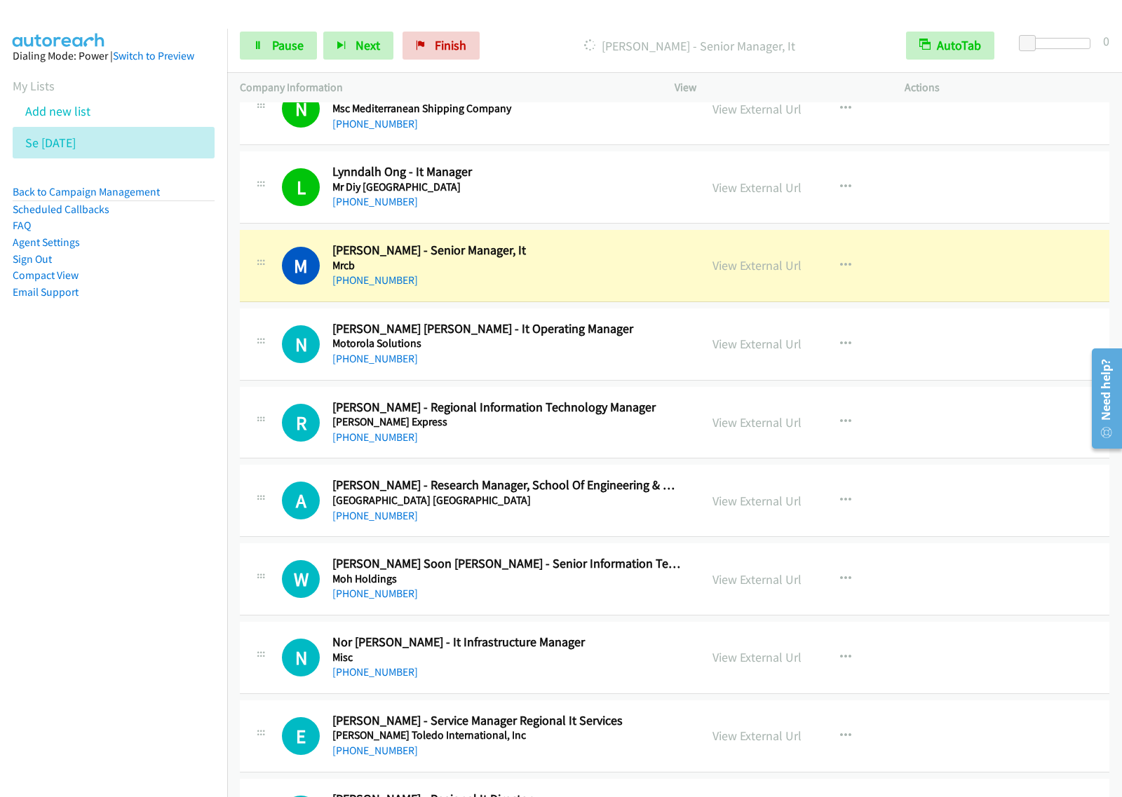
scroll to position [9375, 0]
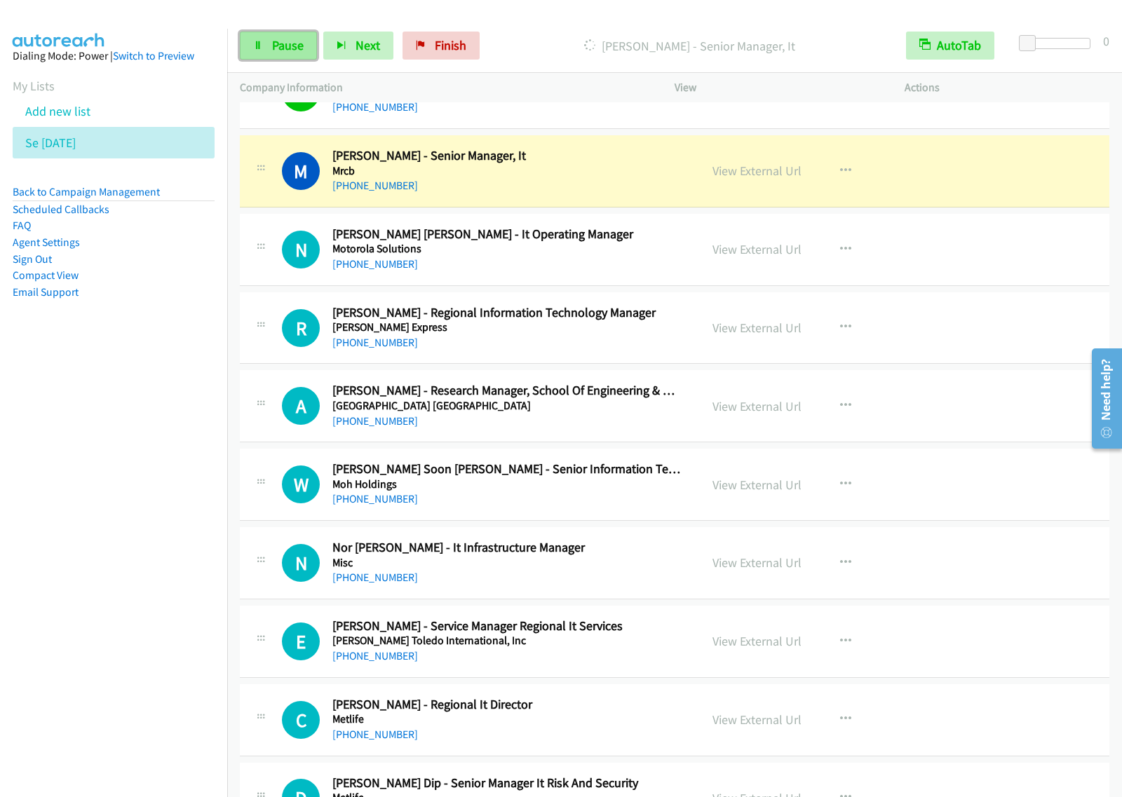
click at [272, 49] on span "Pause" at bounding box center [288, 45] width 32 height 16
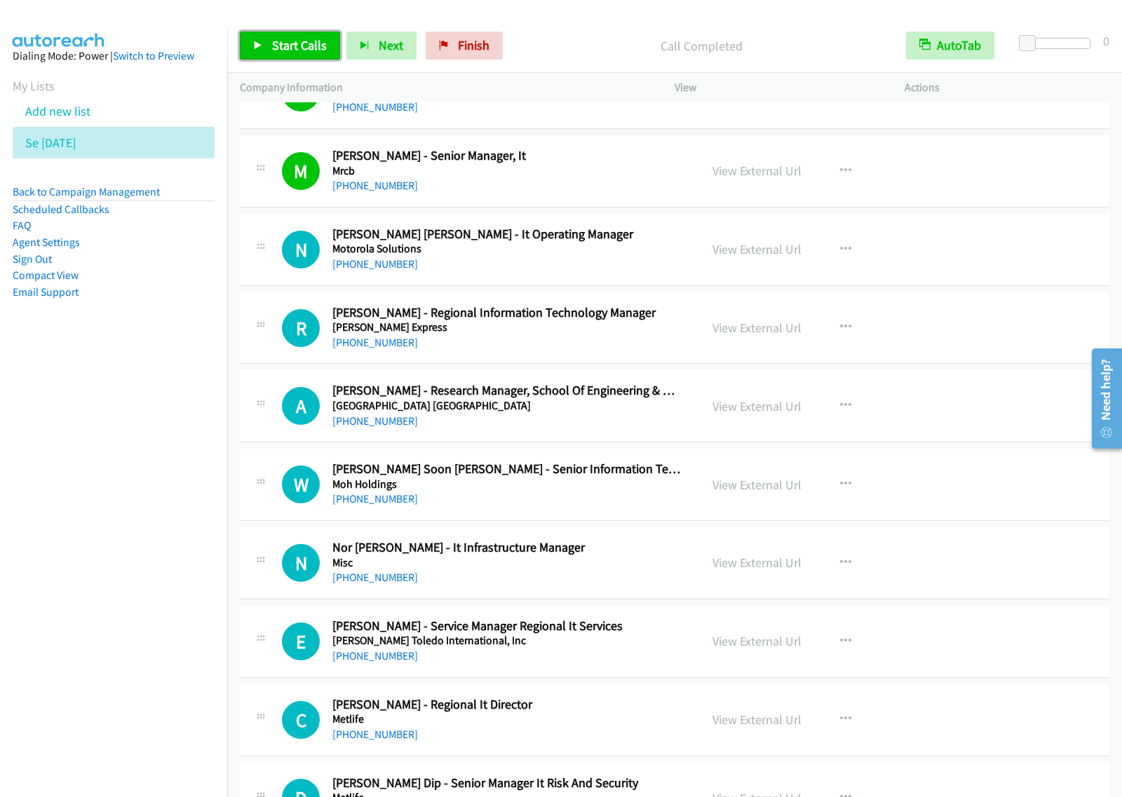
click at [306, 47] on span "Start Calls" at bounding box center [299, 45] width 55 height 16
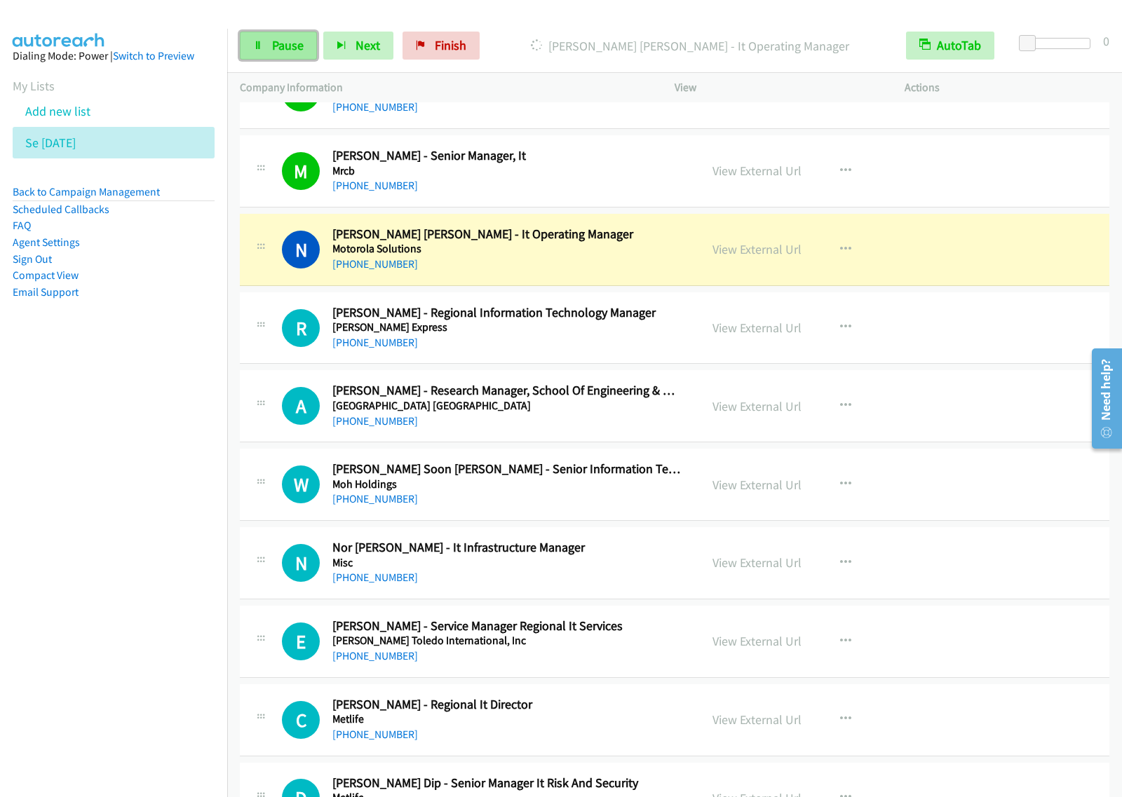
click at [315, 48] on link "Pause" at bounding box center [278, 46] width 77 height 28
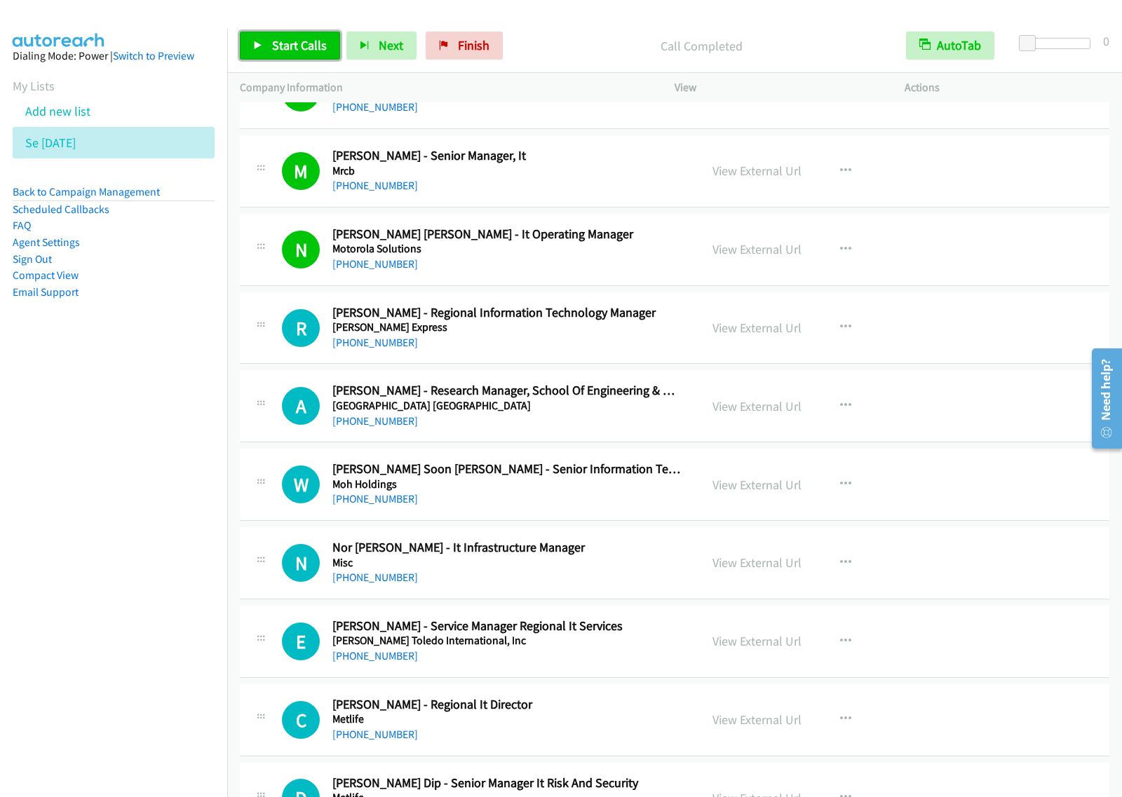
click at [306, 33] on link "Start Calls" at bounding box center [290, 46] width 100 height 28
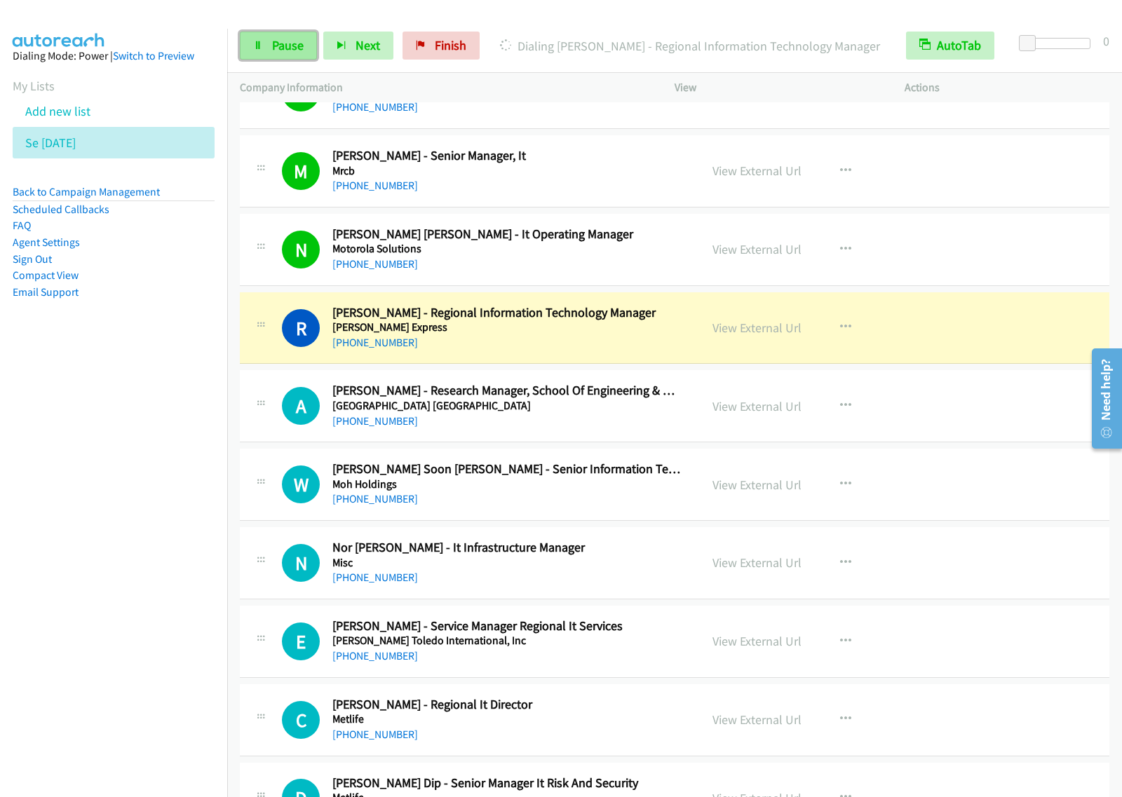
click at [280, 54] on link "Pause" at bounding box center [278, 46] width 77 height 28
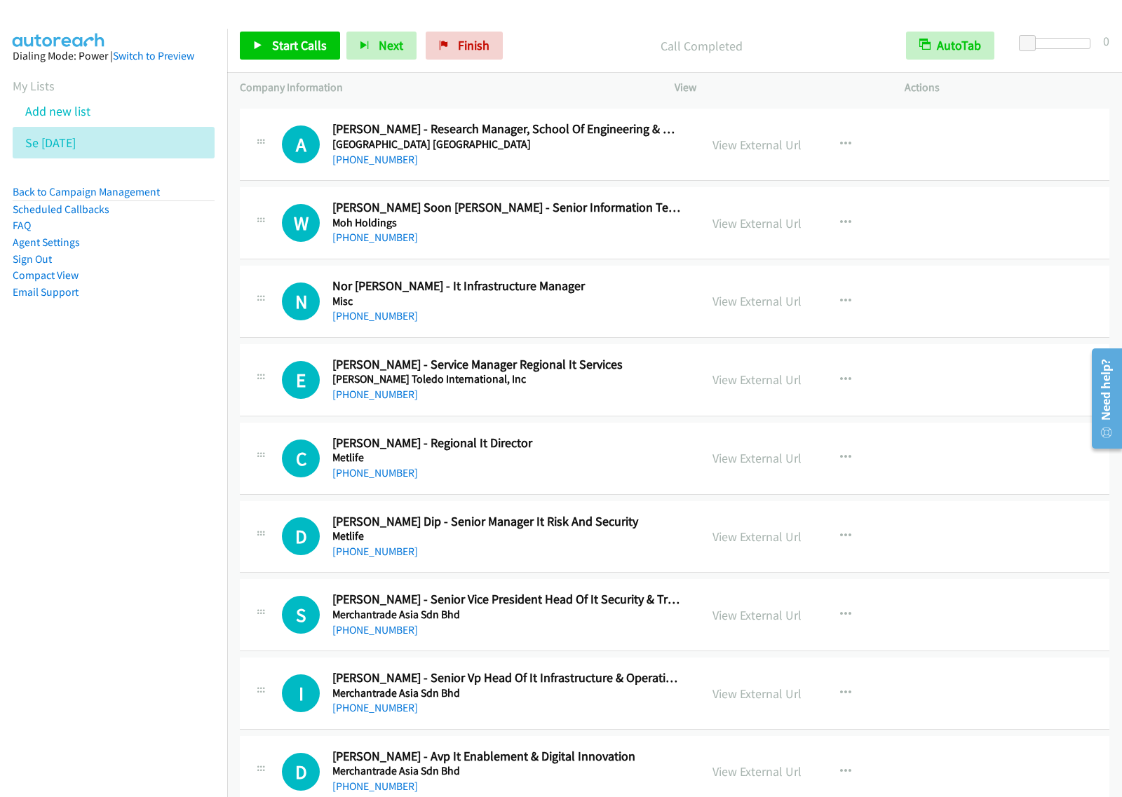
scroll to position [9638, 0]
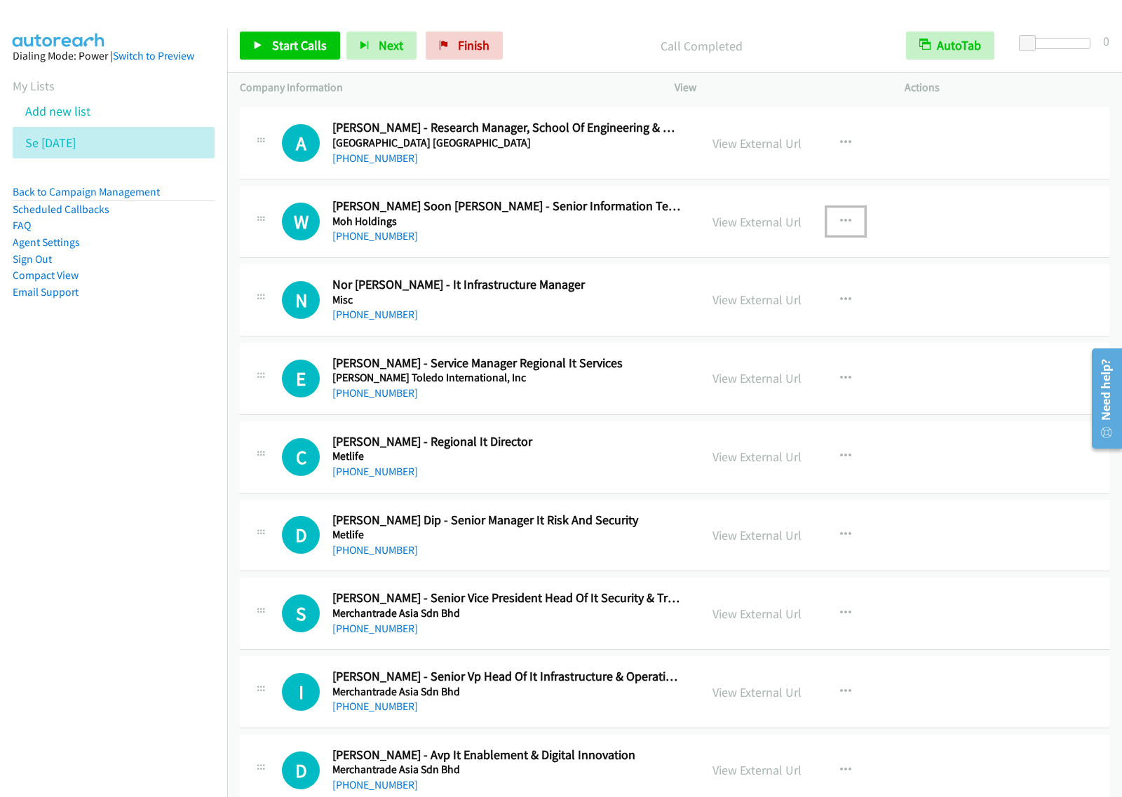
click at [840, 227] on icon "button" at bounding box center [845, 221] width 11 height 11
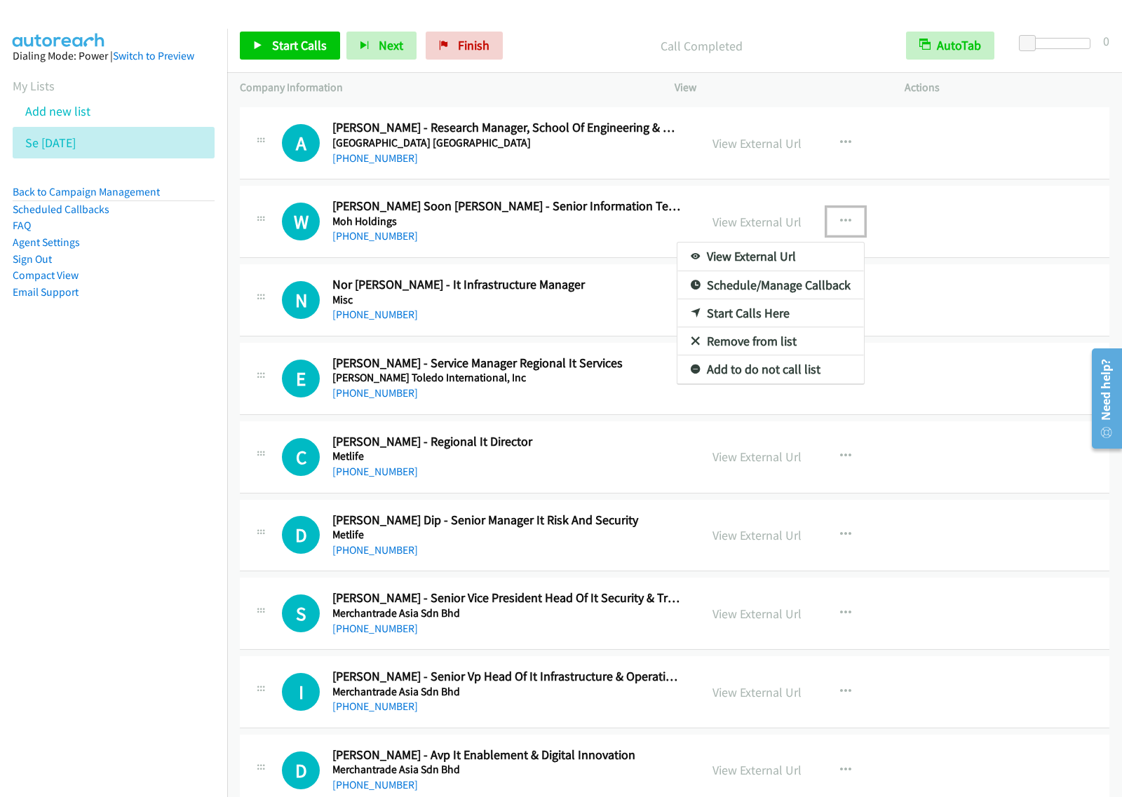
click at [765, 327] on link "Start Calls Here" at bounding box center [770, 313] width 186 height 28
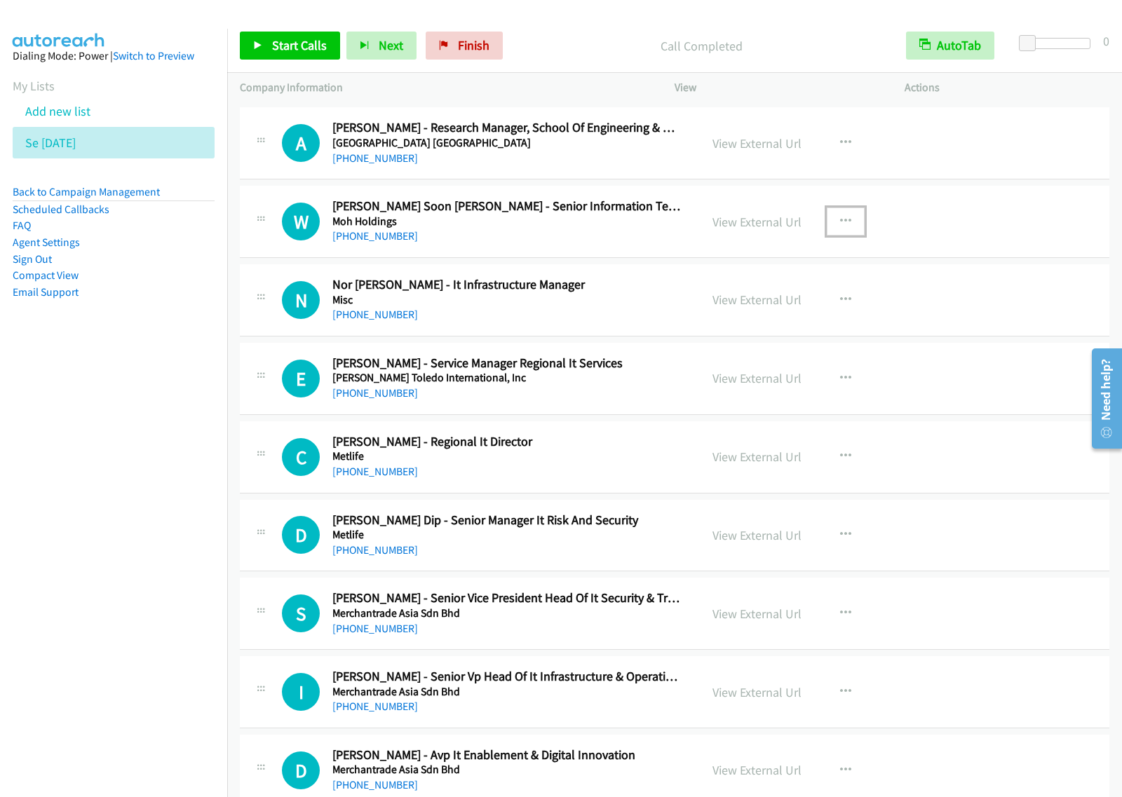
drag, startPoint x: 840, startPoint y: 236, endPoint x: 841, endPoint y: 249, distance: 12.7
click at [841, 227] on icon "button" at bounding box center [845, 221] width 11 height 11
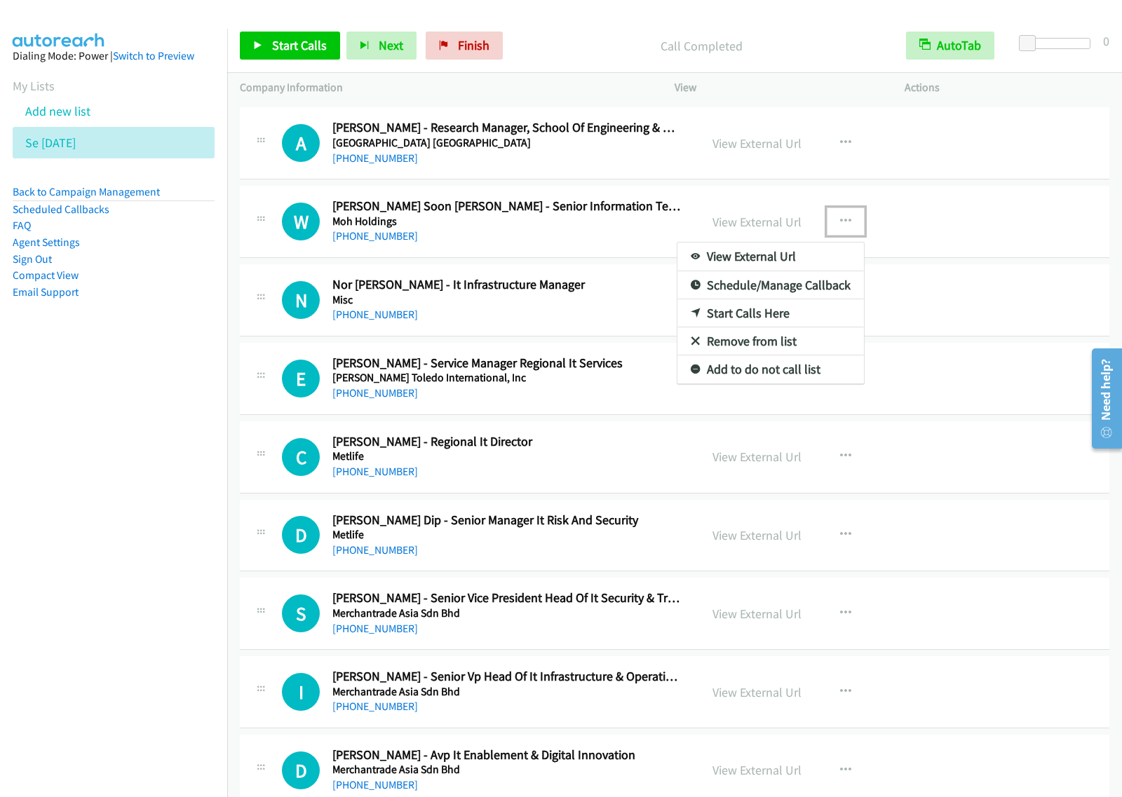
click at [783, 327] on link "Start Calls Here" at bounding box center [770, 313] width 186 height 28
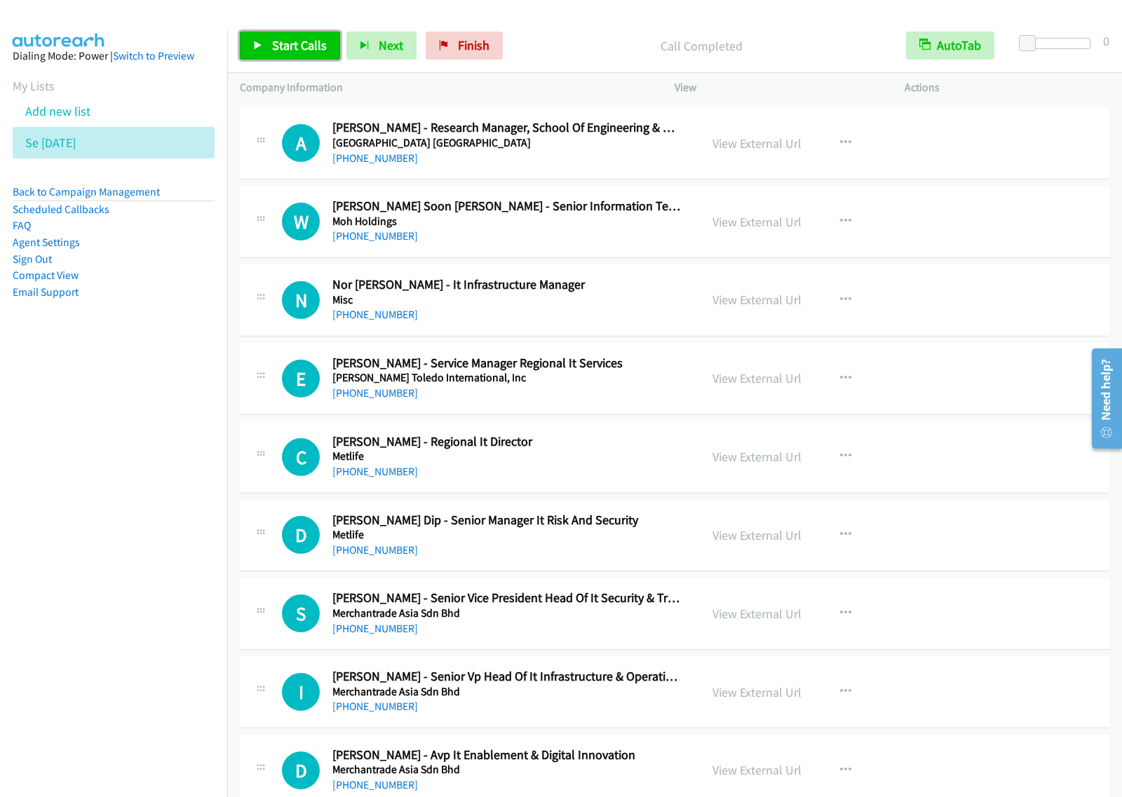
click at [279, 39] on span "Start Calls" at bounding box center [299, 45] width 55 height 16
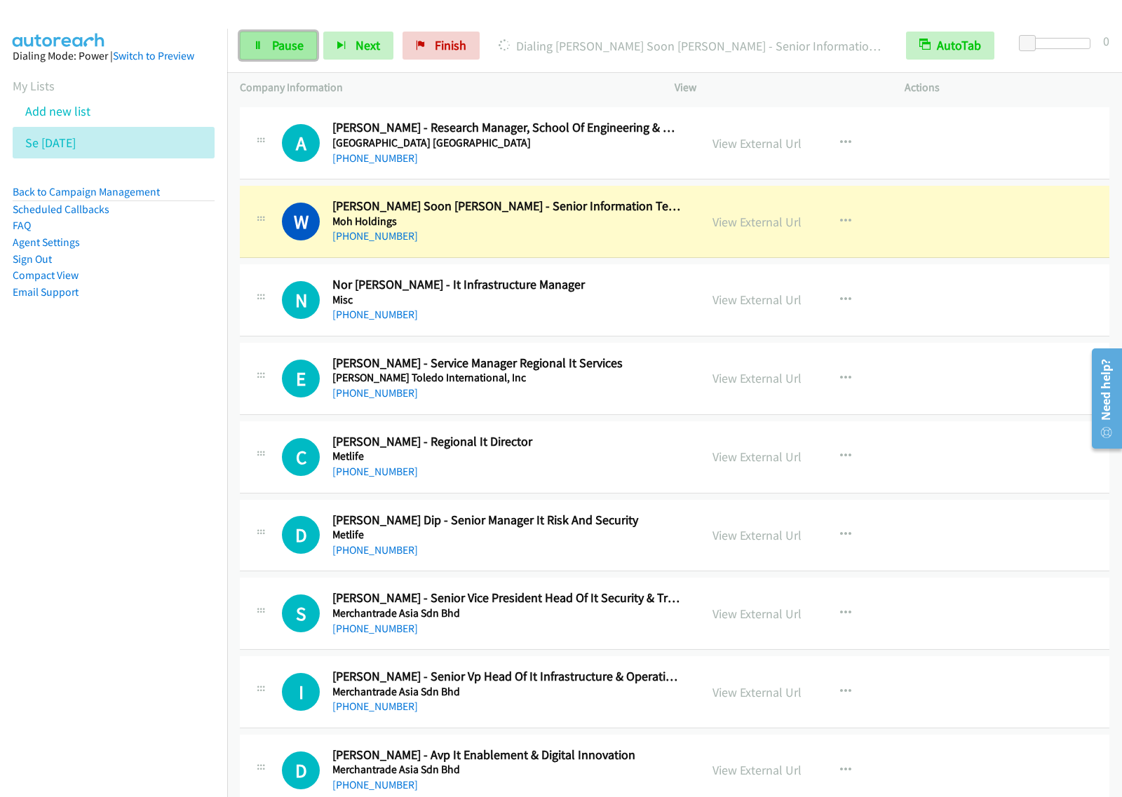
click at [261, 54] on link "Pause" at bounding box center [278, 46] width 77 height 28
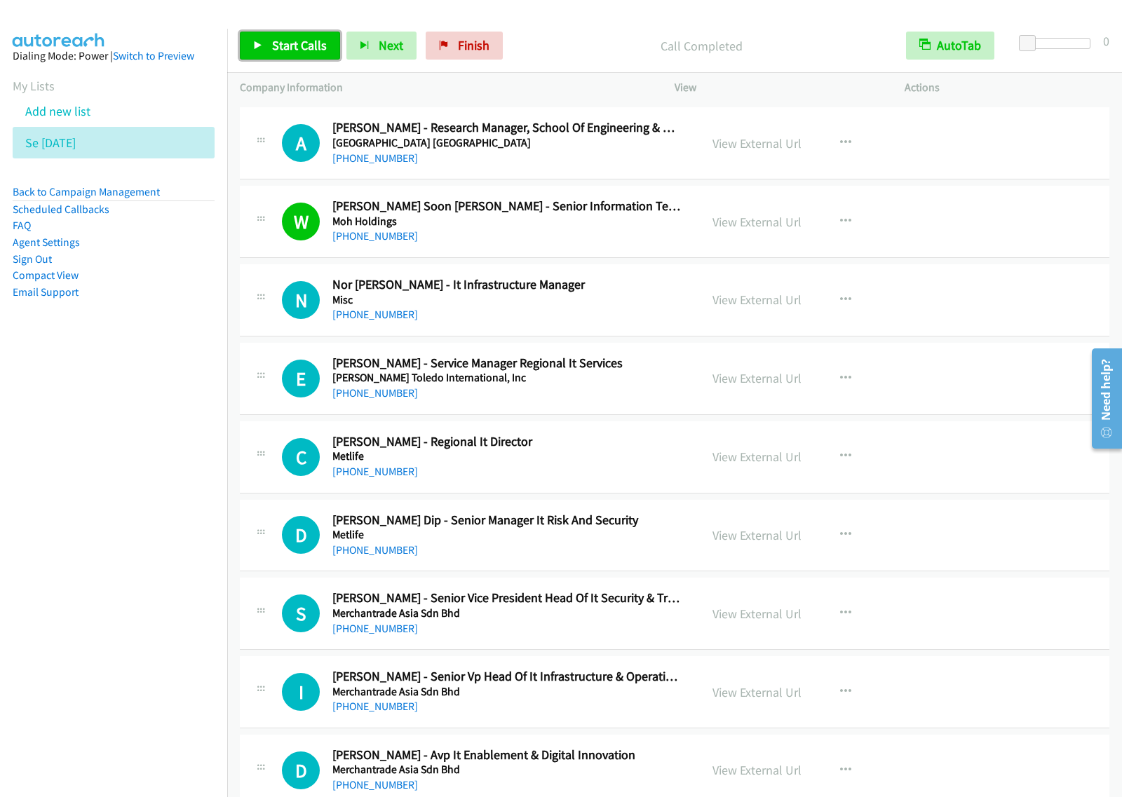
click at [309, 42] on span "Start Calls" at bounding box center [299, 45] width 55 height 16
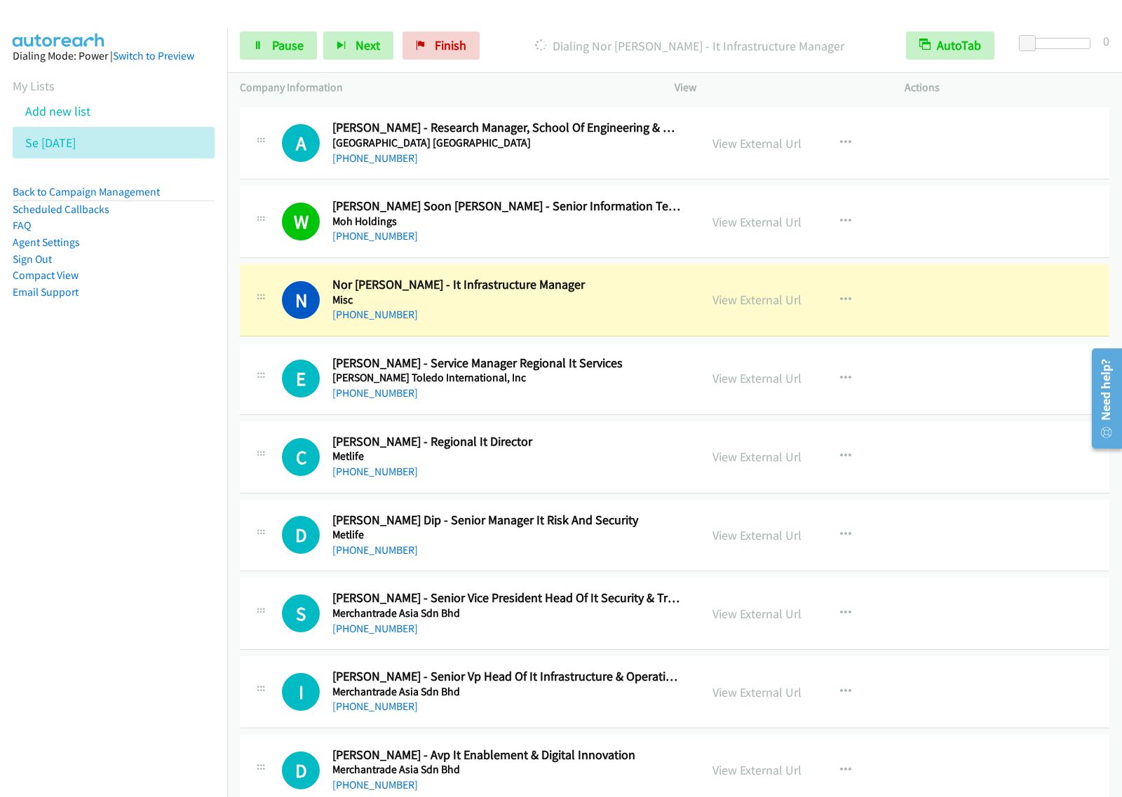
click at [289, 61] on div "Start Calls Pause Next Finish Dialing Nor Andriana Ahmad Kasar - It Infrastruct…" at bounding box center [674, 46] width 894 height 54
click at [279, 41] on span "Pause" at bounding box center [288, 45] width 32 height 16
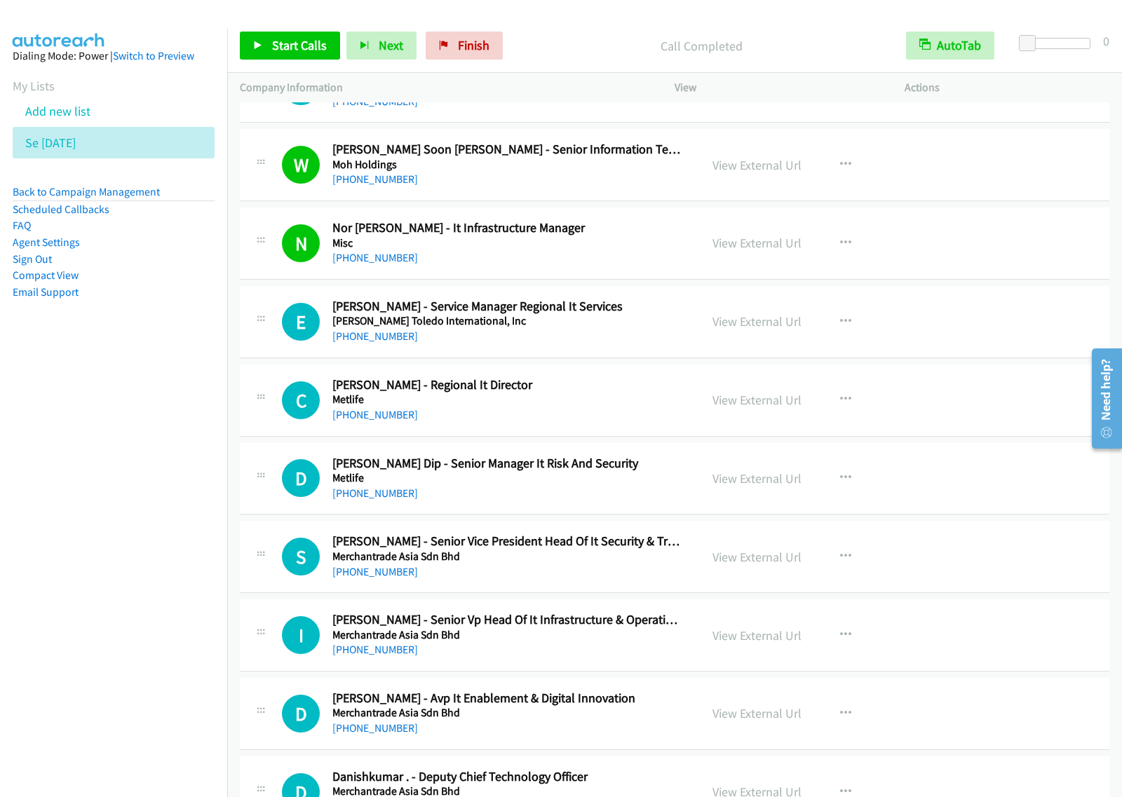
scroll to position [9726, 0]
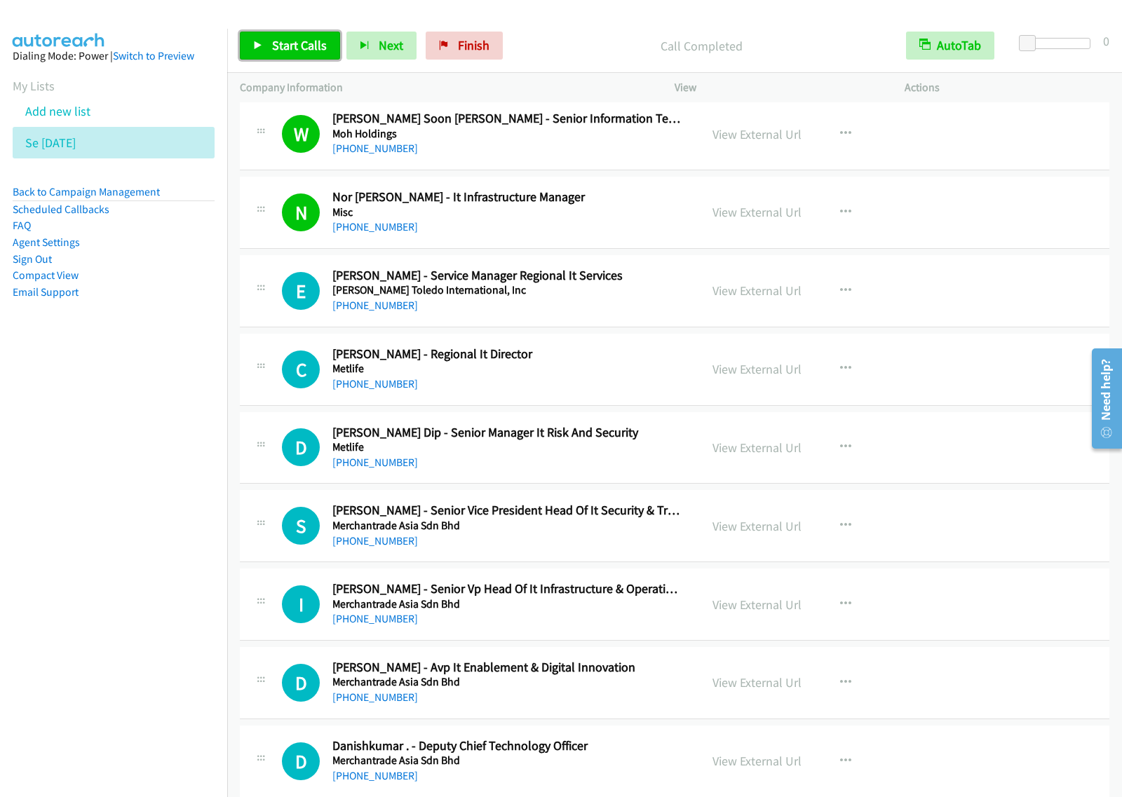
click at [282, 39] on span "Start Calls" at bounding box center [299, 45] width 55 height 16
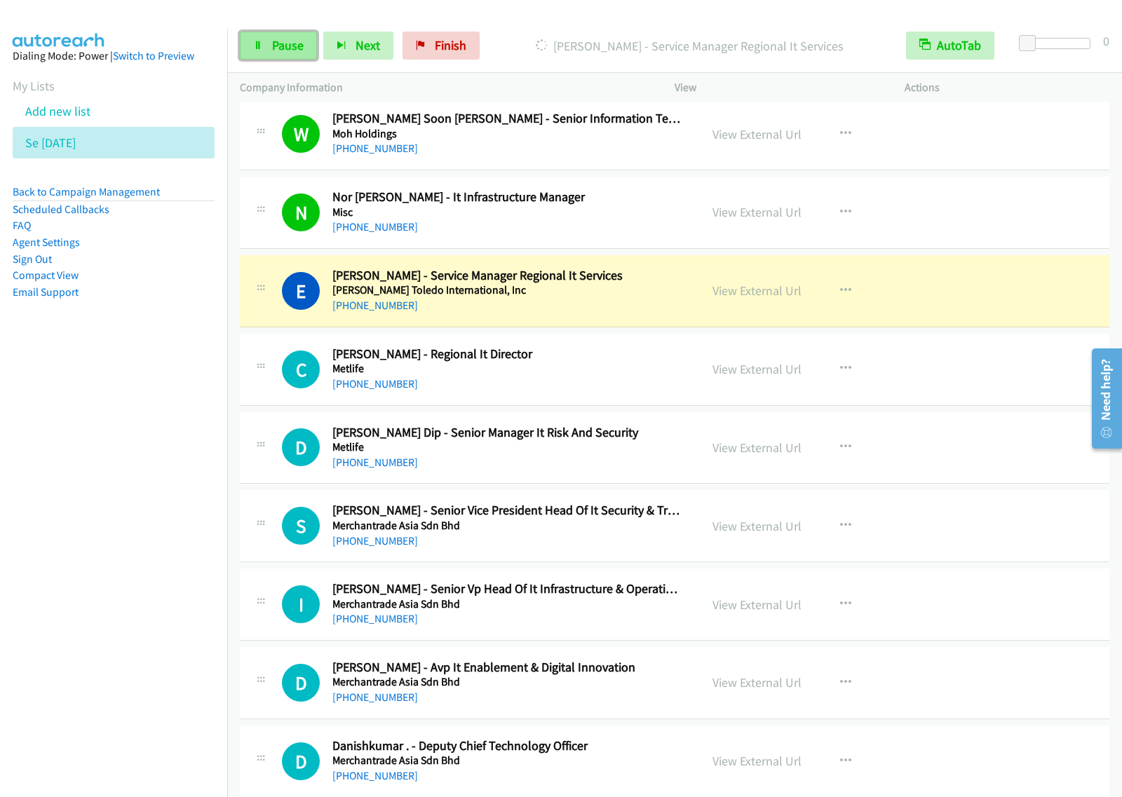
click at [275, 50] on span "Pause" at bounding box center [288, 45] width 32 height 16
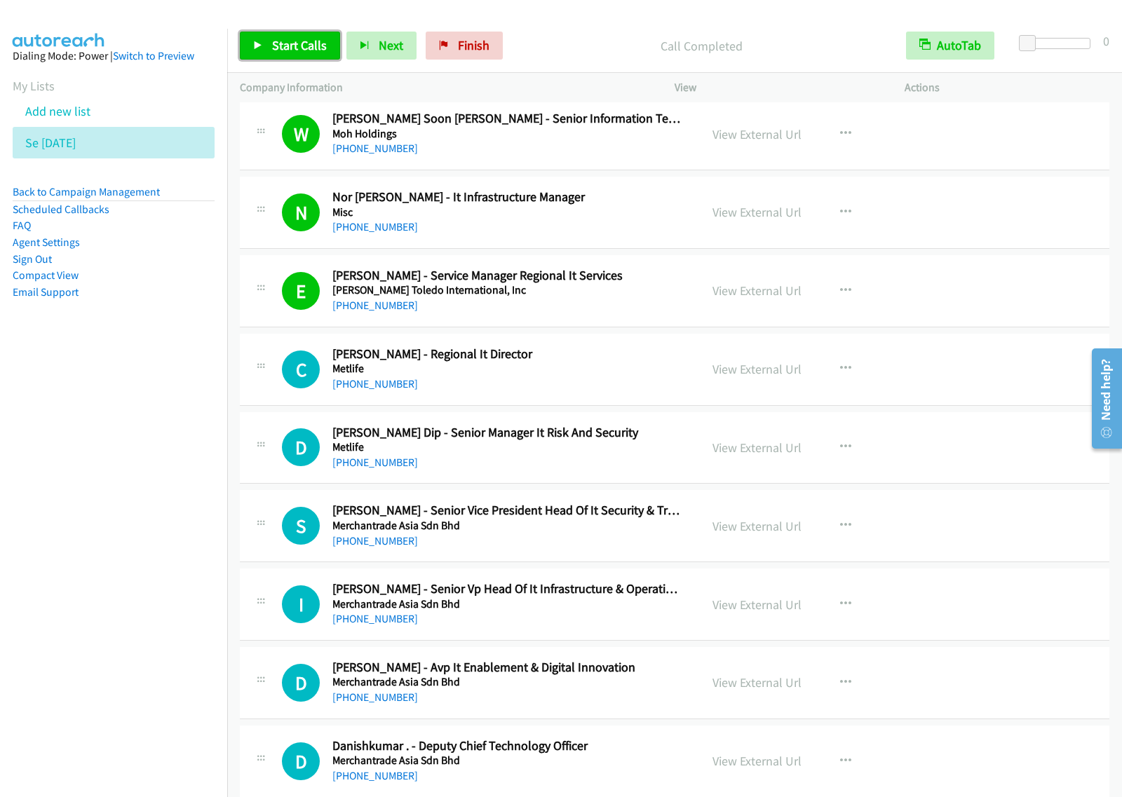
click at [313, 51] on span "Start Calls" at bounding box center [299, 45] width 55 height 16
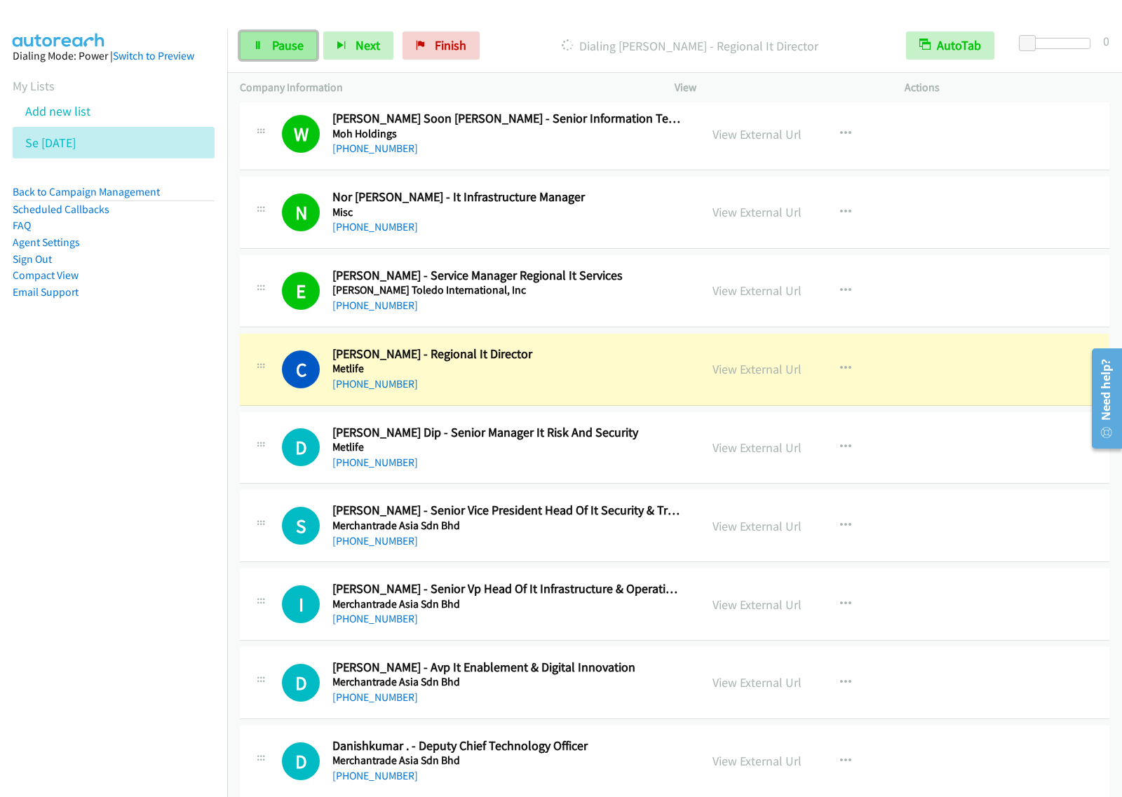
click at [275, 46] on span "Pause" at bounding box center [288, 45] width 32 height 16
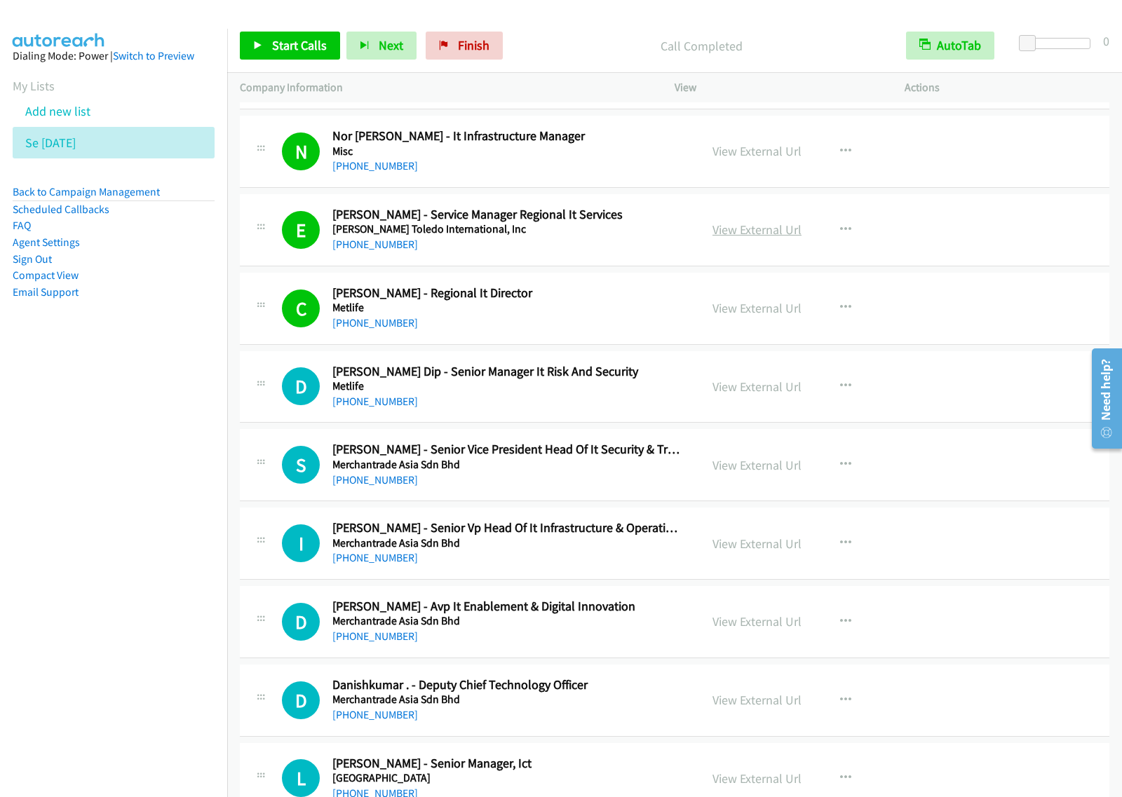
scroll to position [9813, 0]
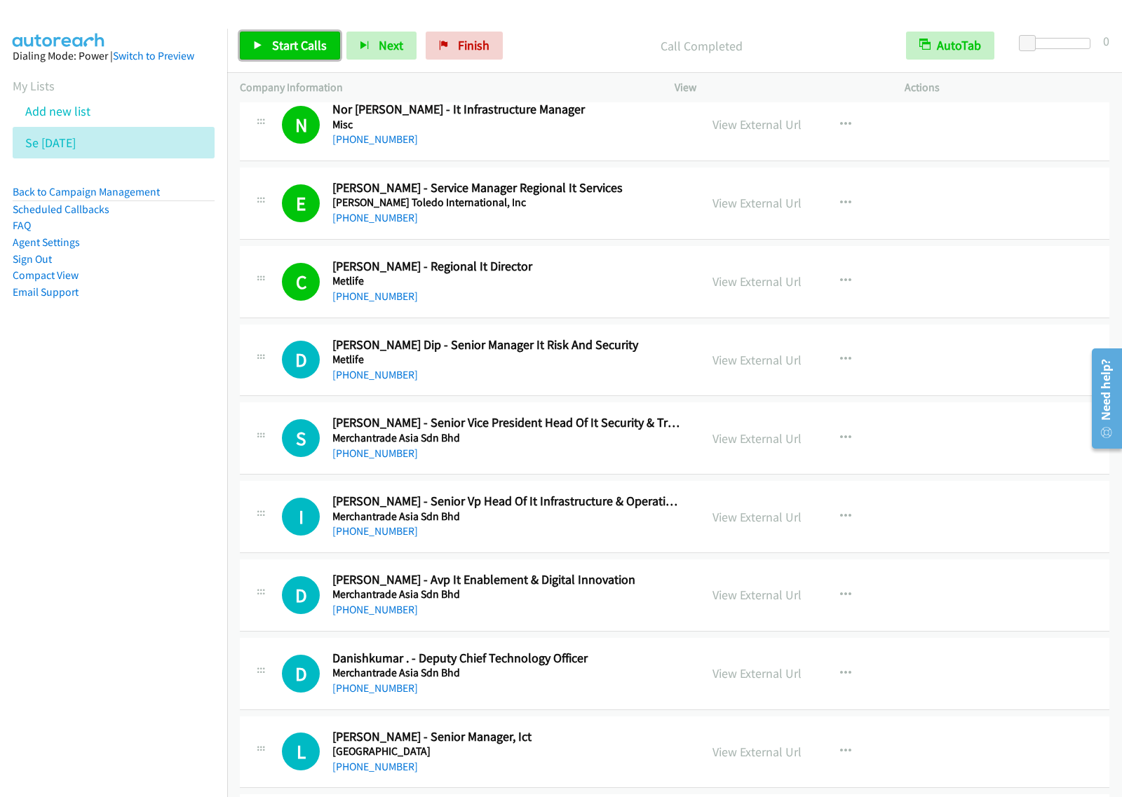
click at [257, 39] on link "Start Calls" at bounding box center [290, 46] width 100 height 28
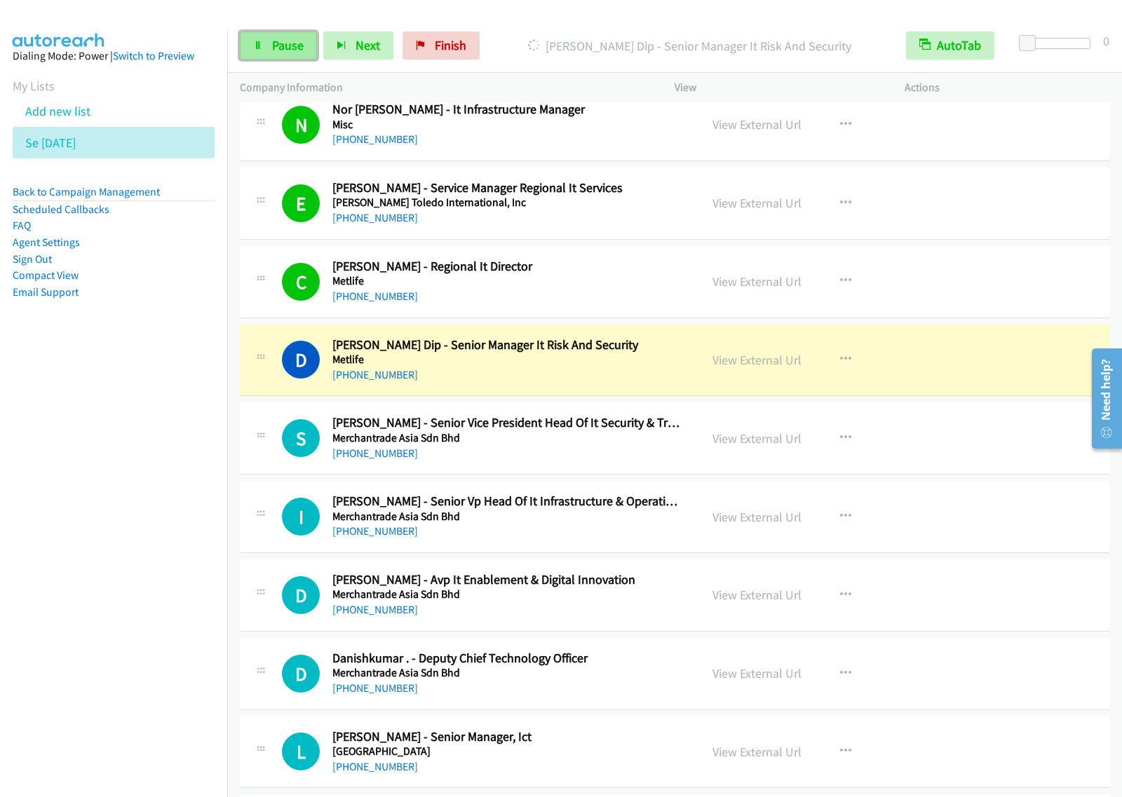
click at [302, 54] on link "Pause" at bounding box center [278, 46] width 77 height 28
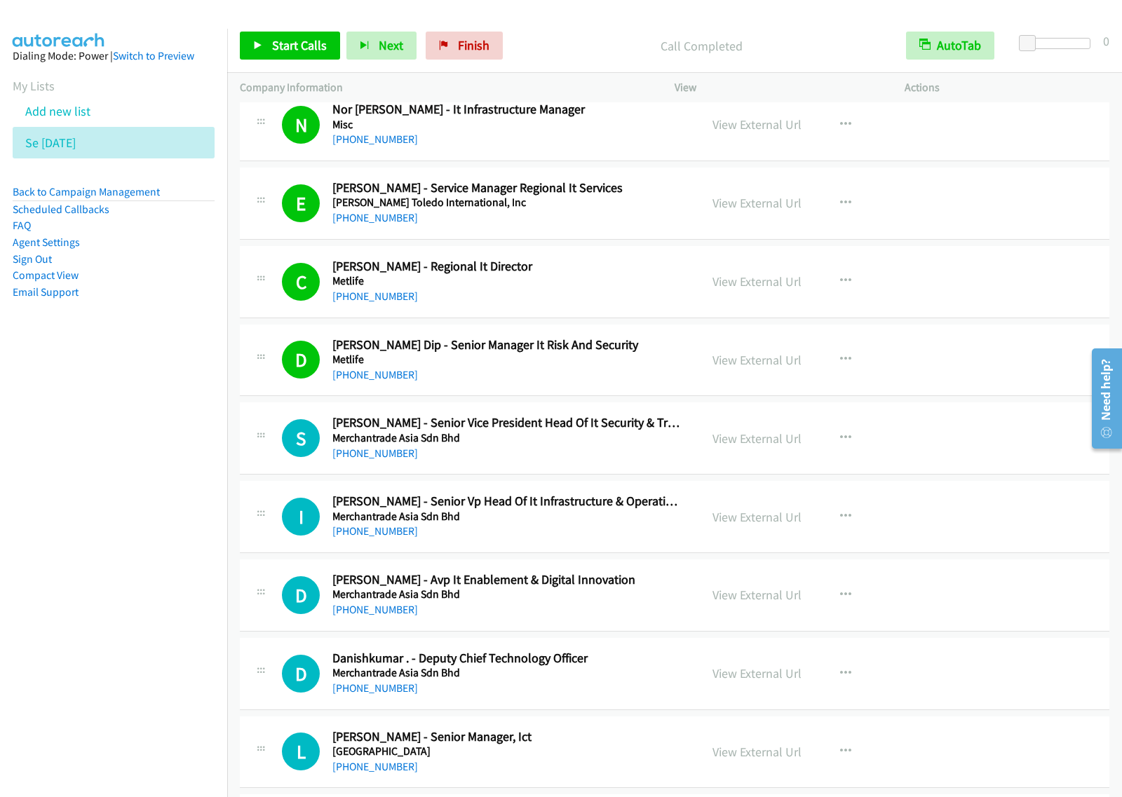
scroll to position [9901, 0]
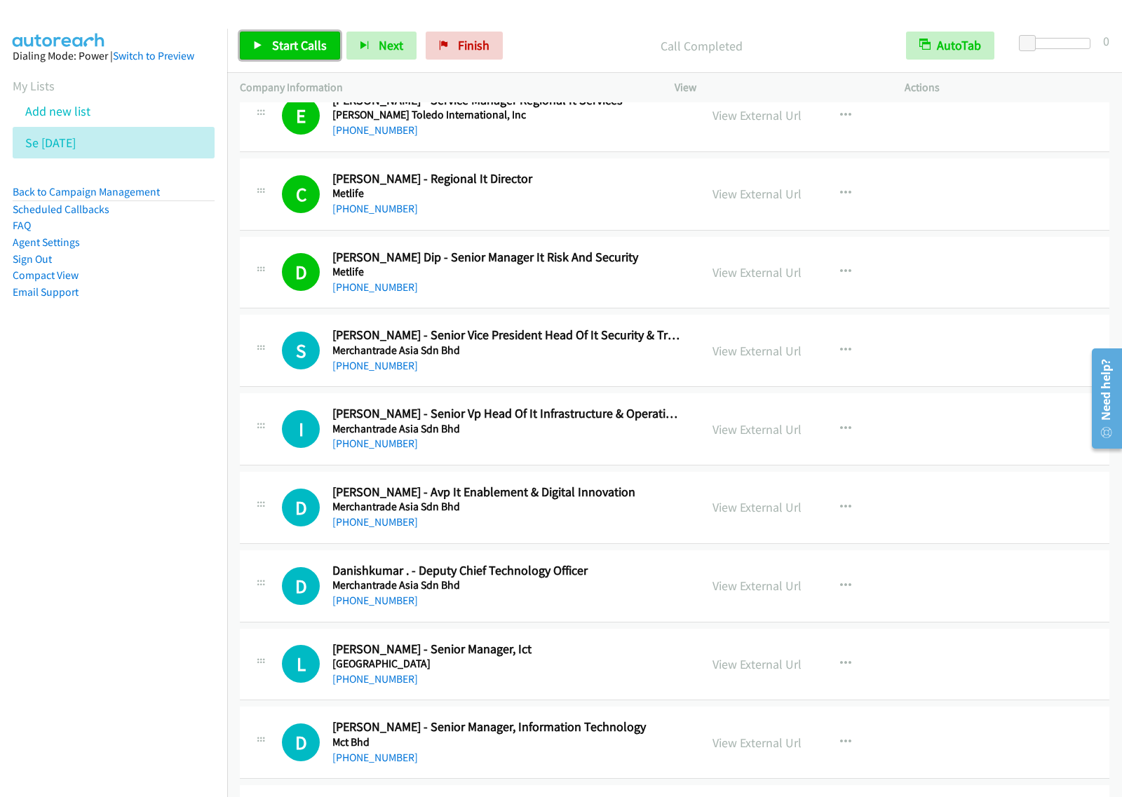
click at [316, 36] on link "Start Calls" at bounding box center [290, 46] width 100 height 28
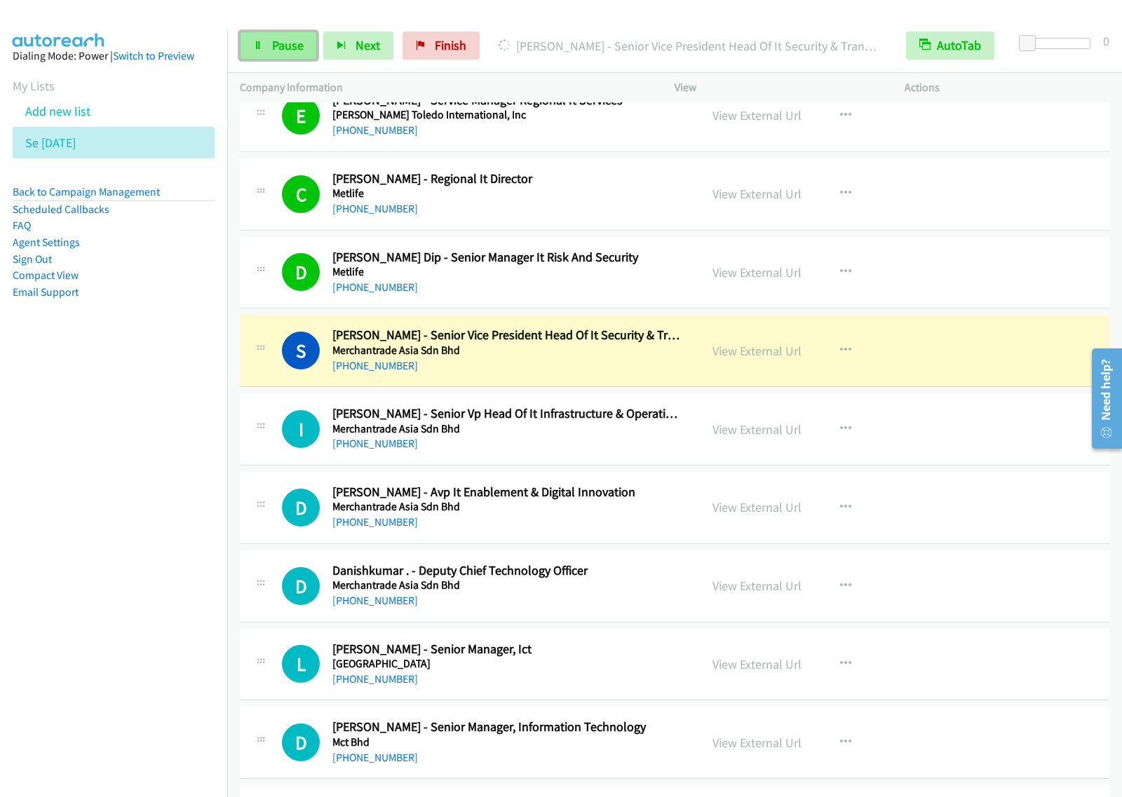
click at [306, 57] on link "Pause" at bounding box center [278, 46] width 77 height 28
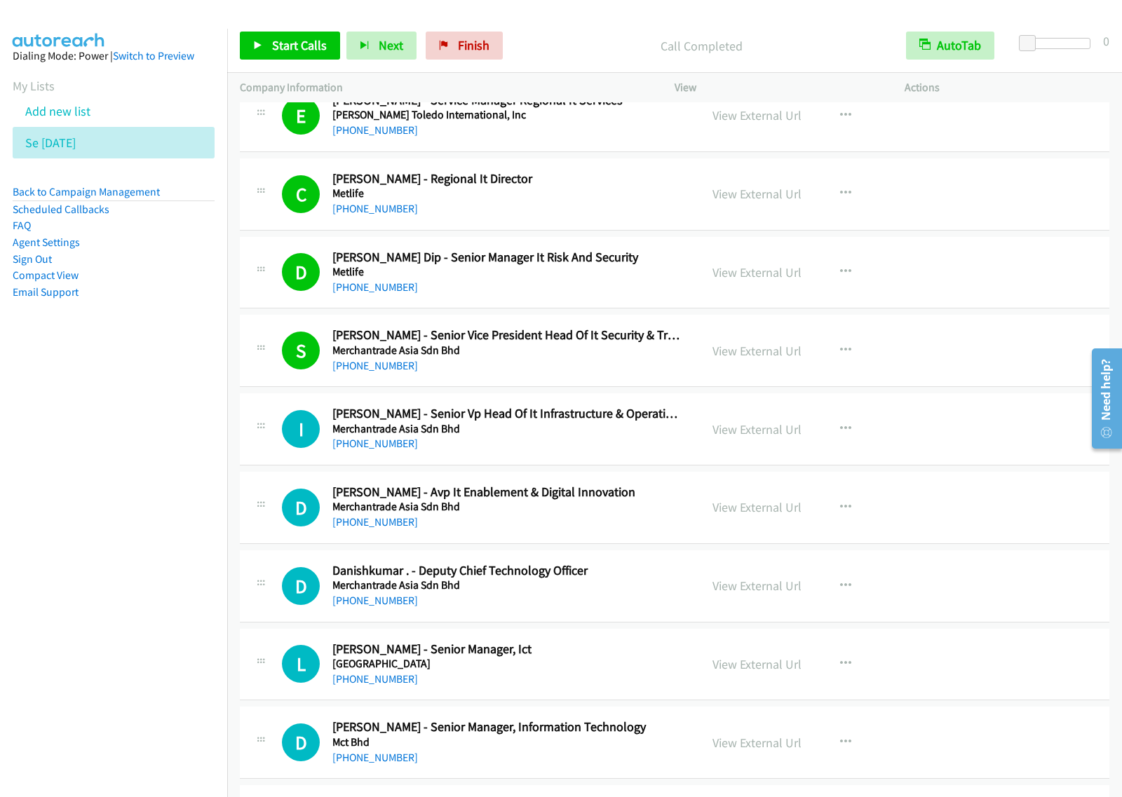
scroll to position [9988, 0]
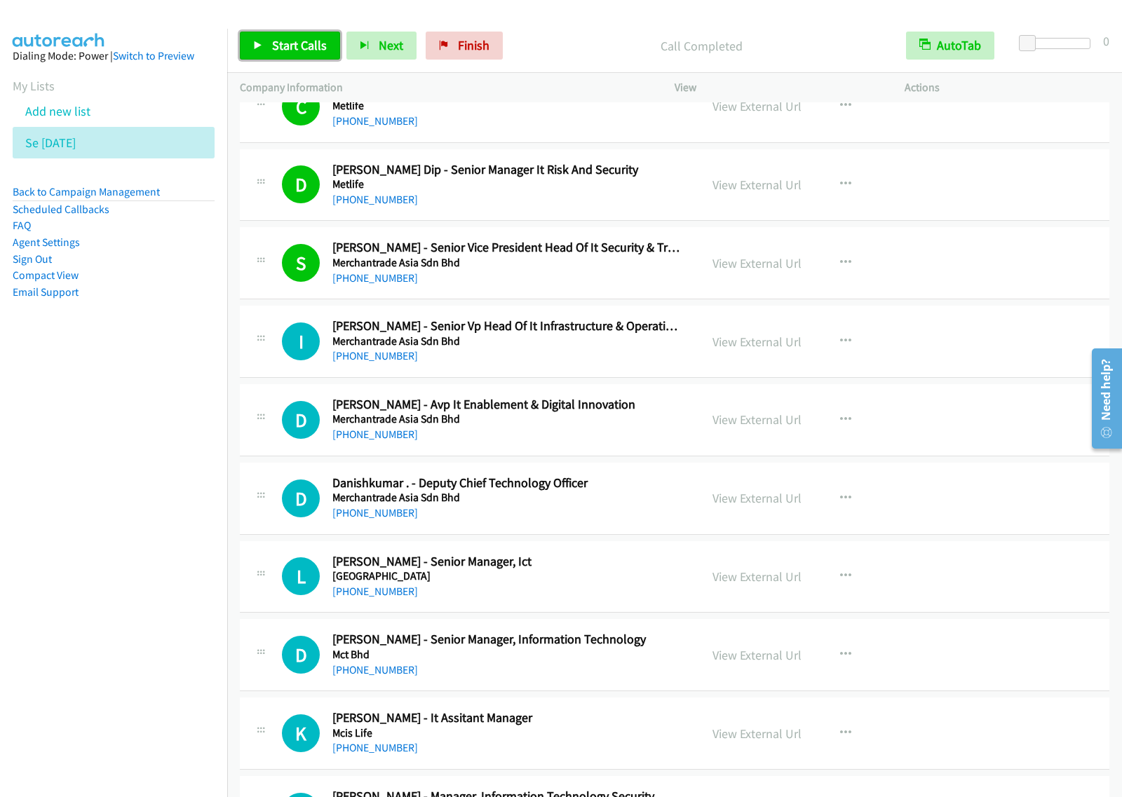
click at [302, 53] on span "Start Calls" at bounding box center [299, 45] width 55 height 16
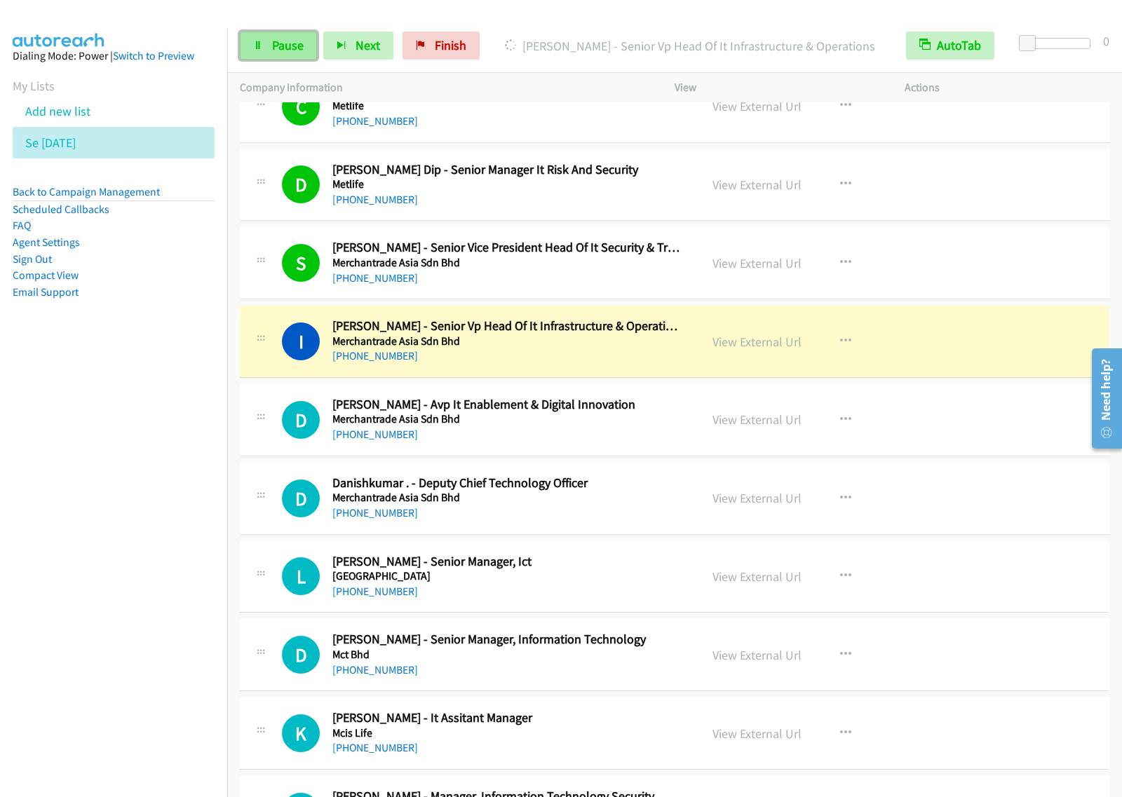
click at [304, 50] on link "Pause" at bounding box center [278, 46] width 77 height 28
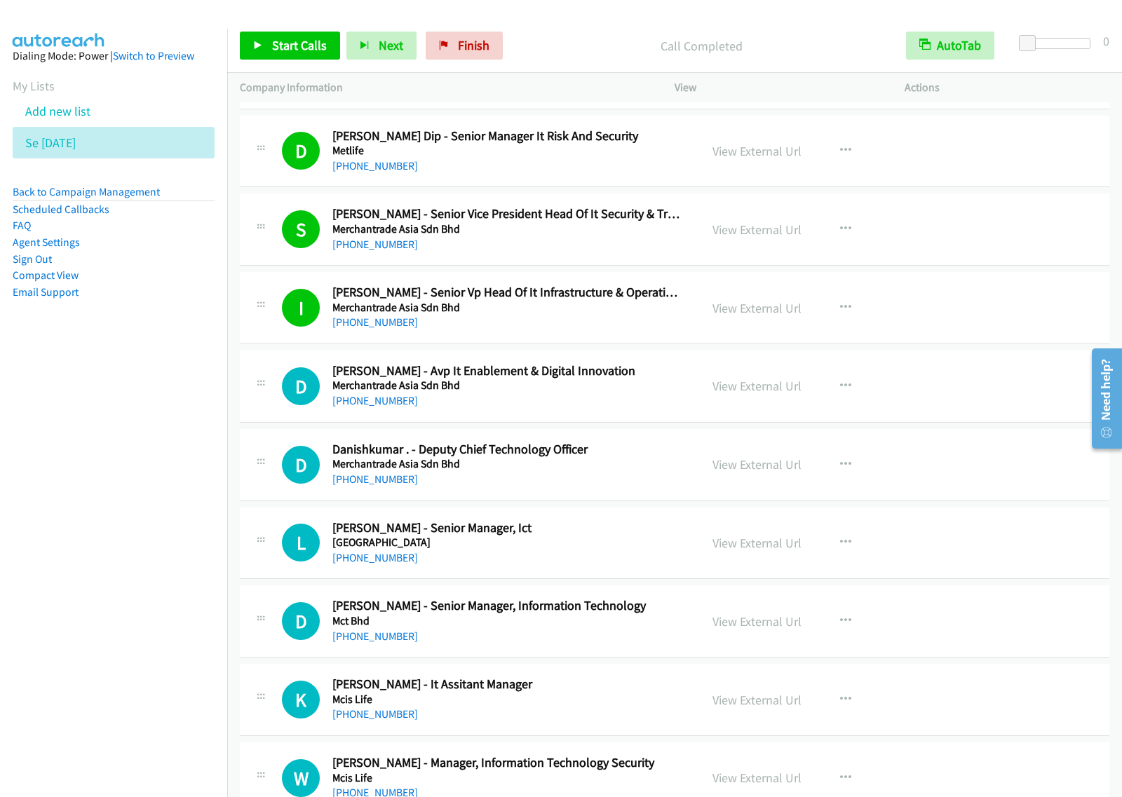
scroll to position [10076, 0]
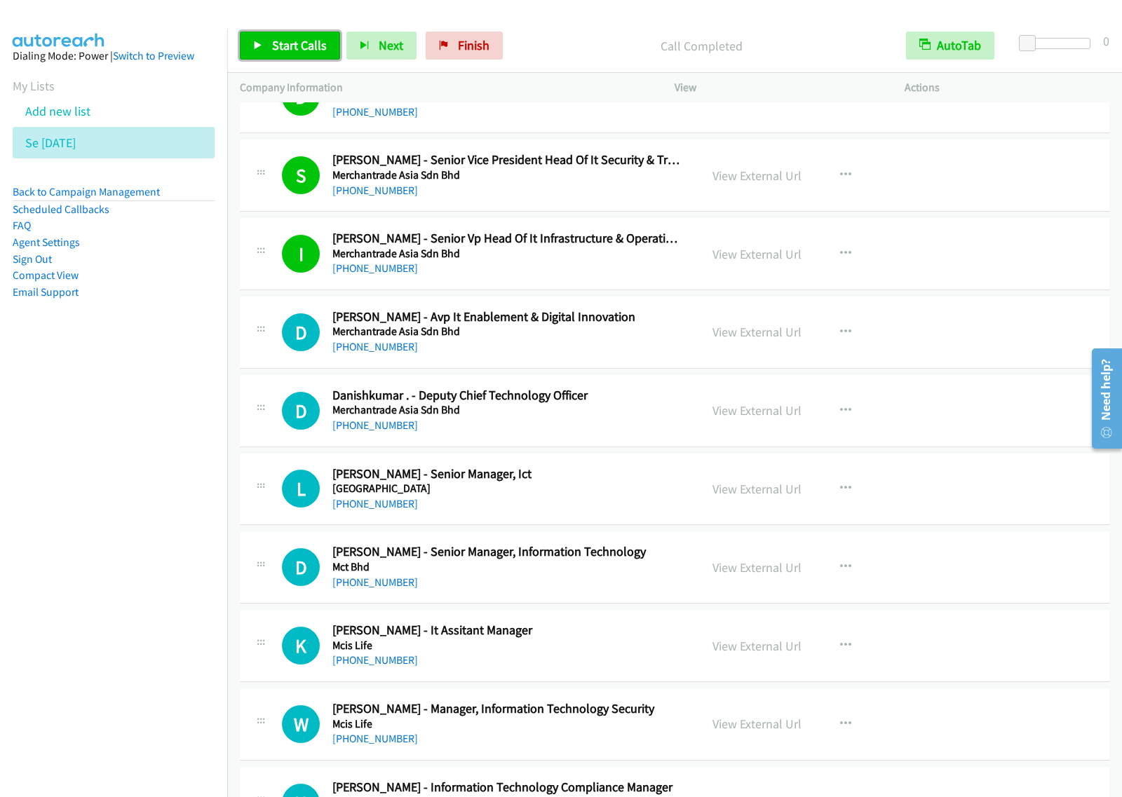
click at [320, 46] on span "Start Calls" at bounding box center [299, 45] width 55 height 16
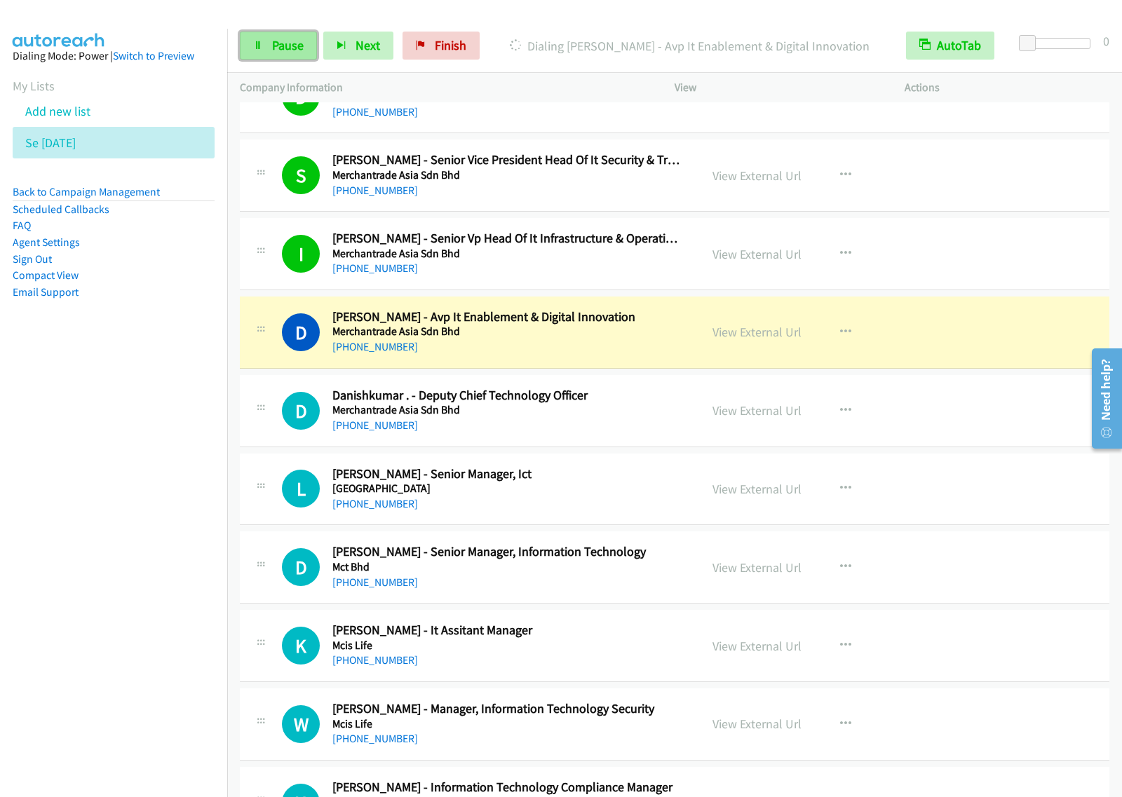
click at [280, 50] on span "Pause" at bounding box center [288, 45] width 32 height 16
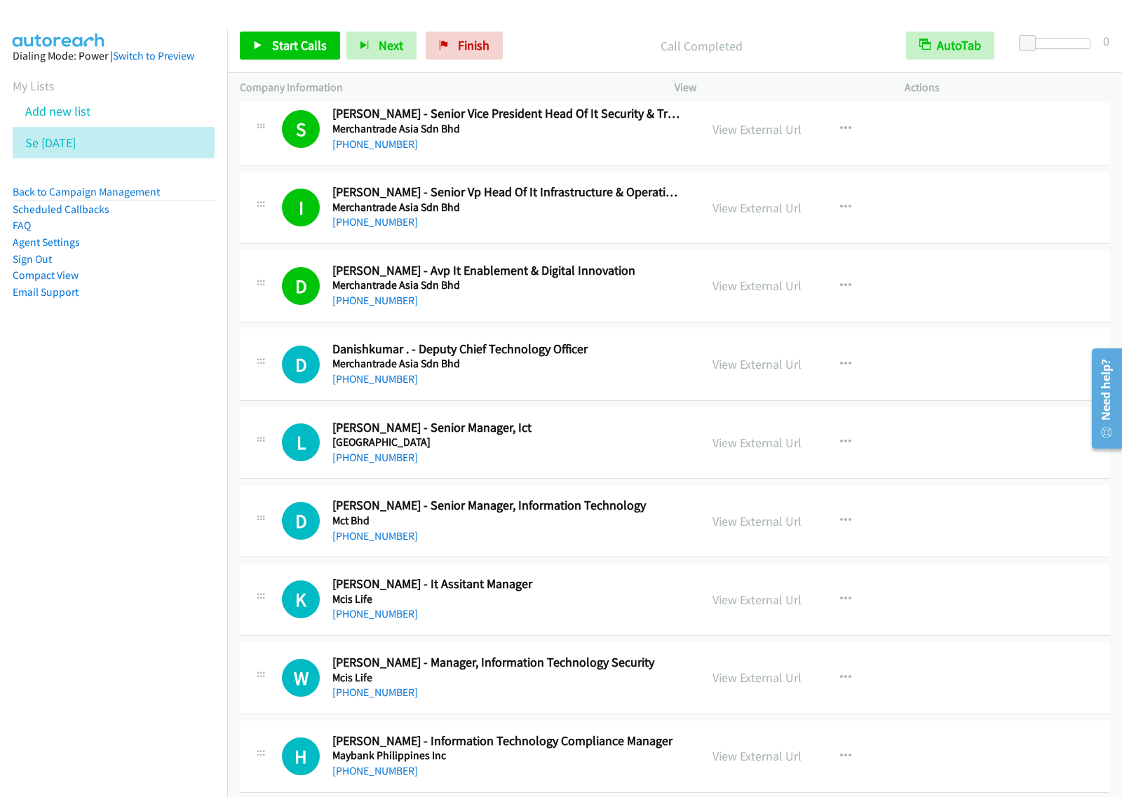
scroll to position [10164, 0]
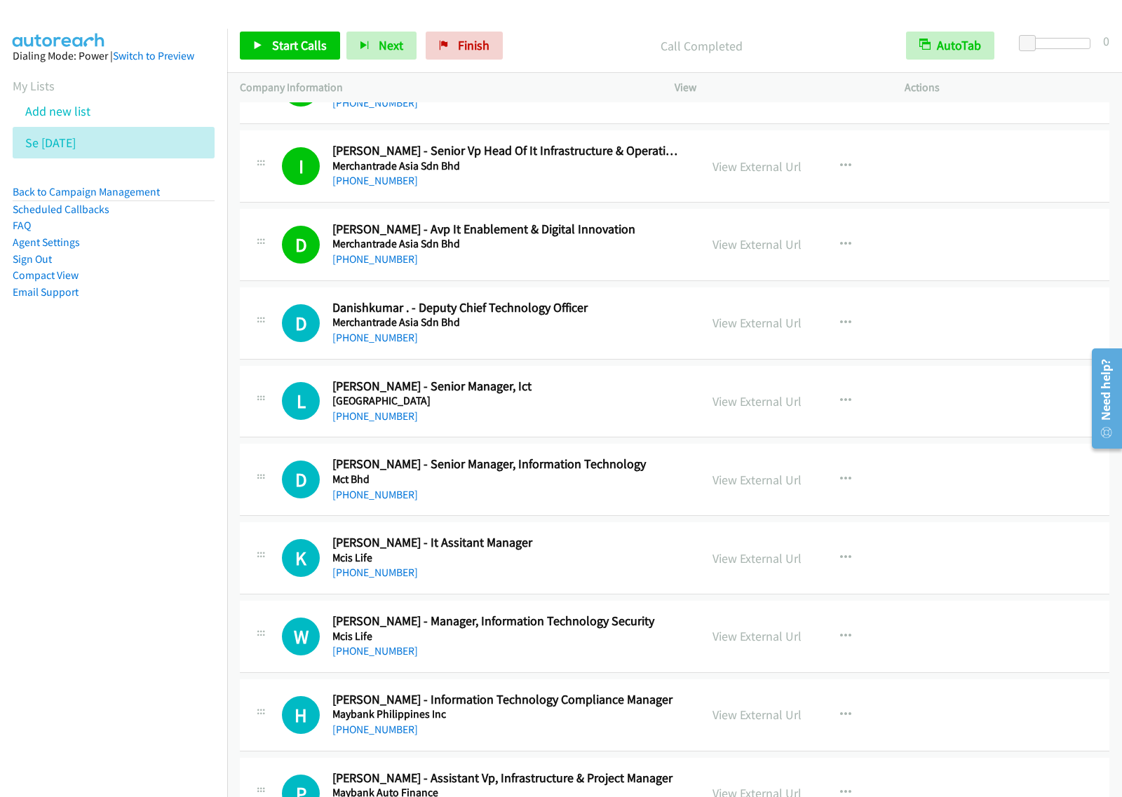
click at [313, 63] on div "Start Calls Pause Next Finish Call Completed AutoTab AutoTab 0" at bounding box center [674, 46] width 894 height 54
click at [312, 55] on link "Start Calls" at bounding box center [290, 46] width 100 height 28
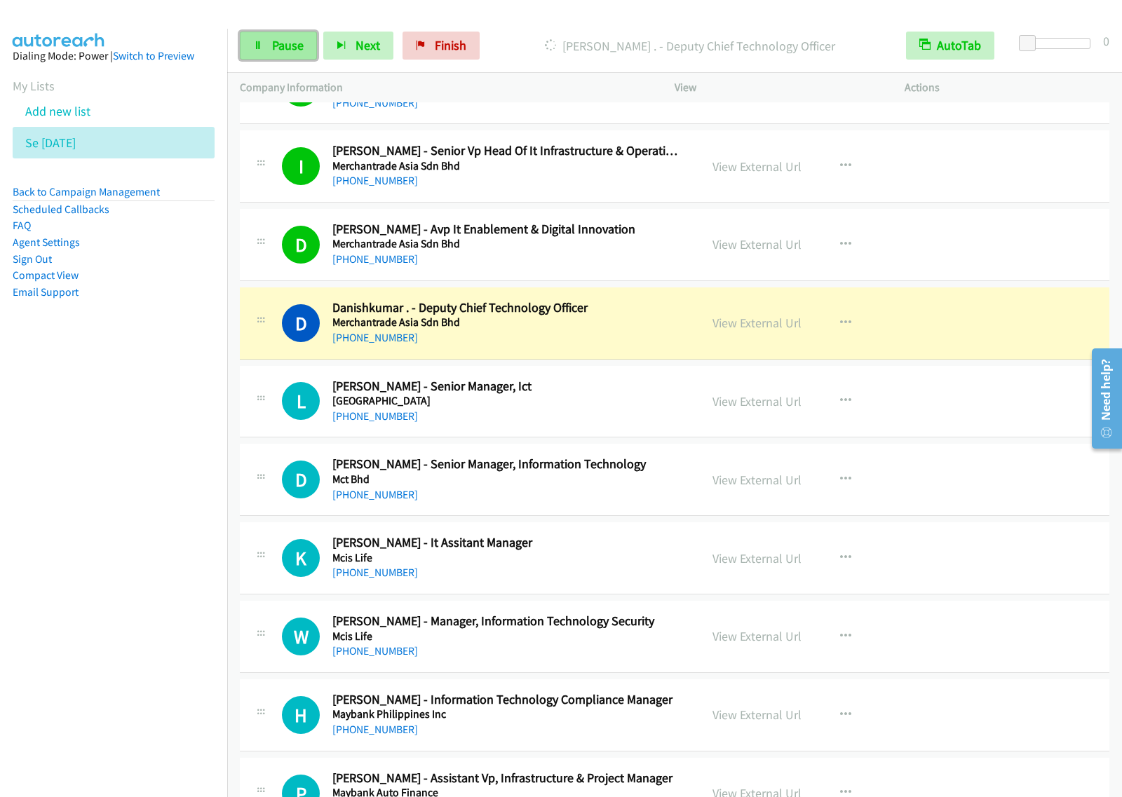
click at [260, 46] on icon at bounding box center [258, 46] width 10 height 10
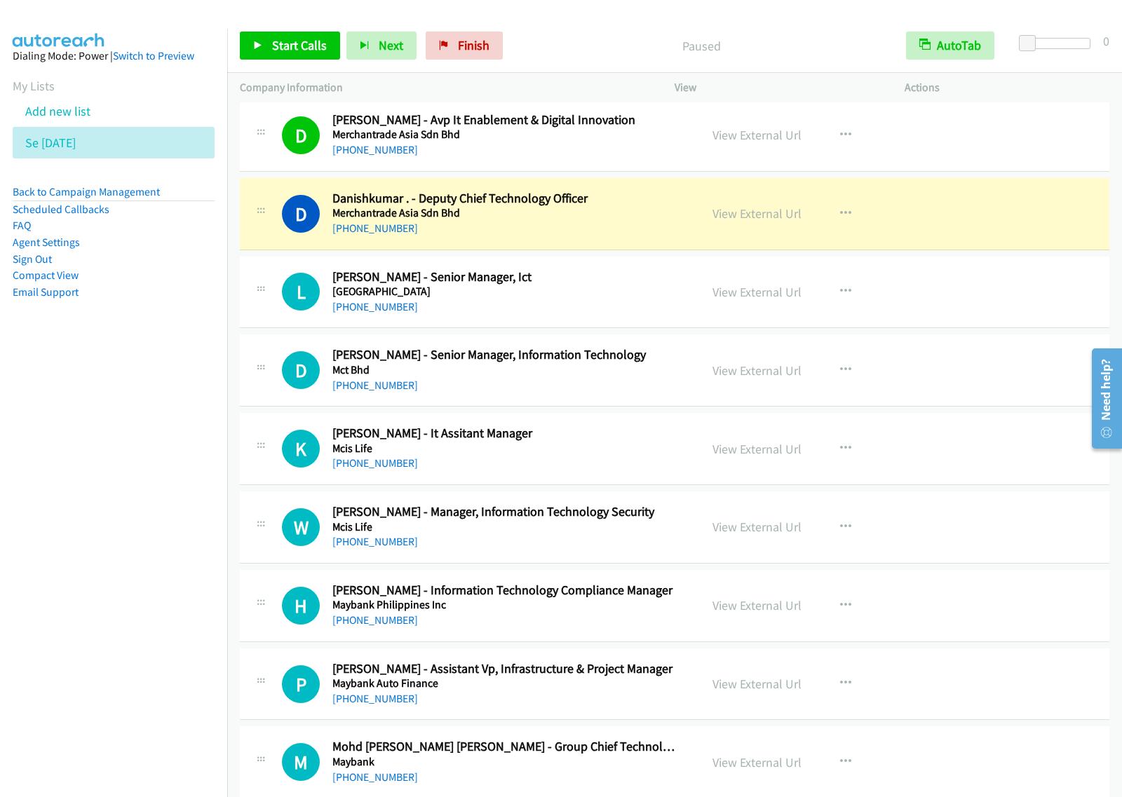
scroll to position [10339, 0]
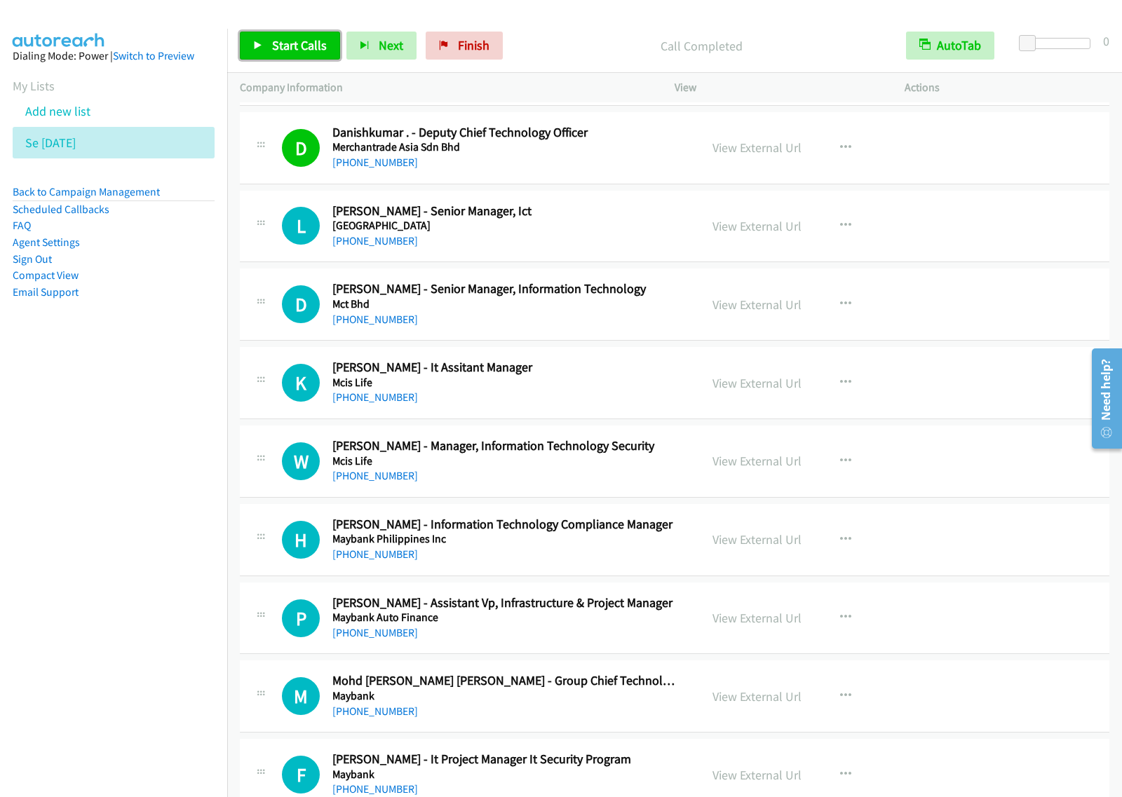
click at [285, 54] on link "Start Calls" at bounding box center [290, 46] width 100 height 28
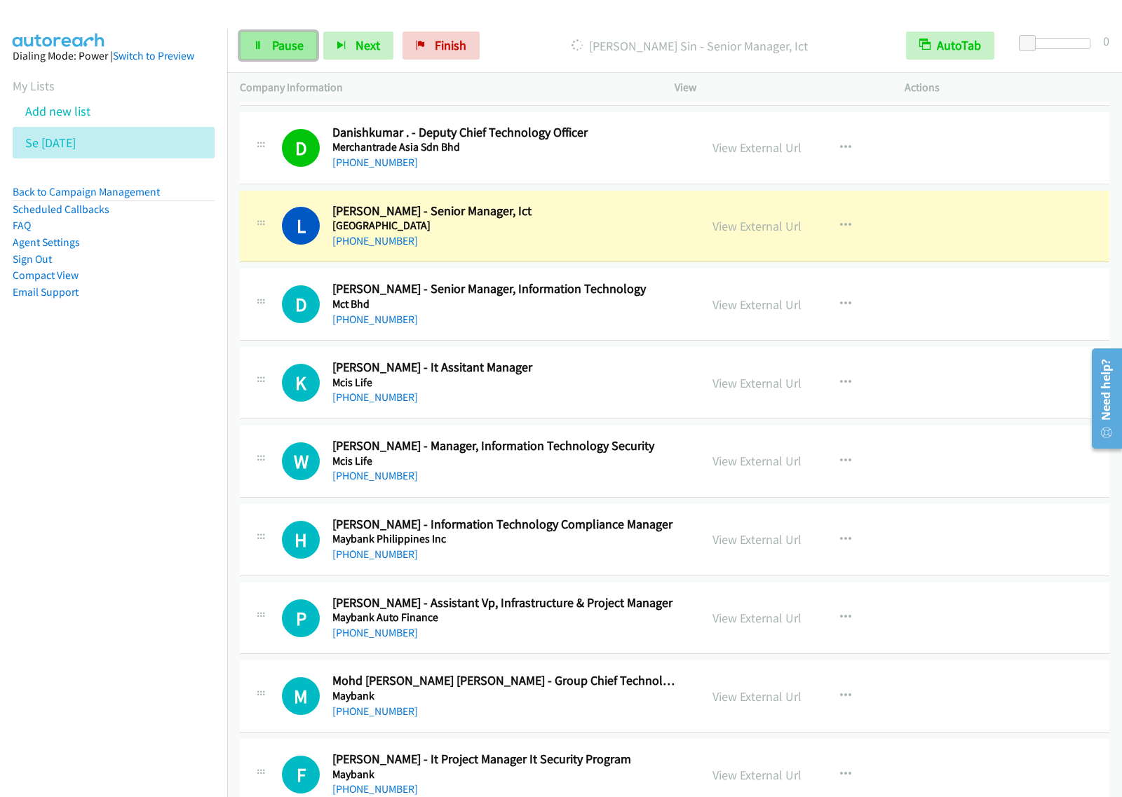
click at [285, 49] on span "Pause" at bounding box center [288, 45] width 32 height 16
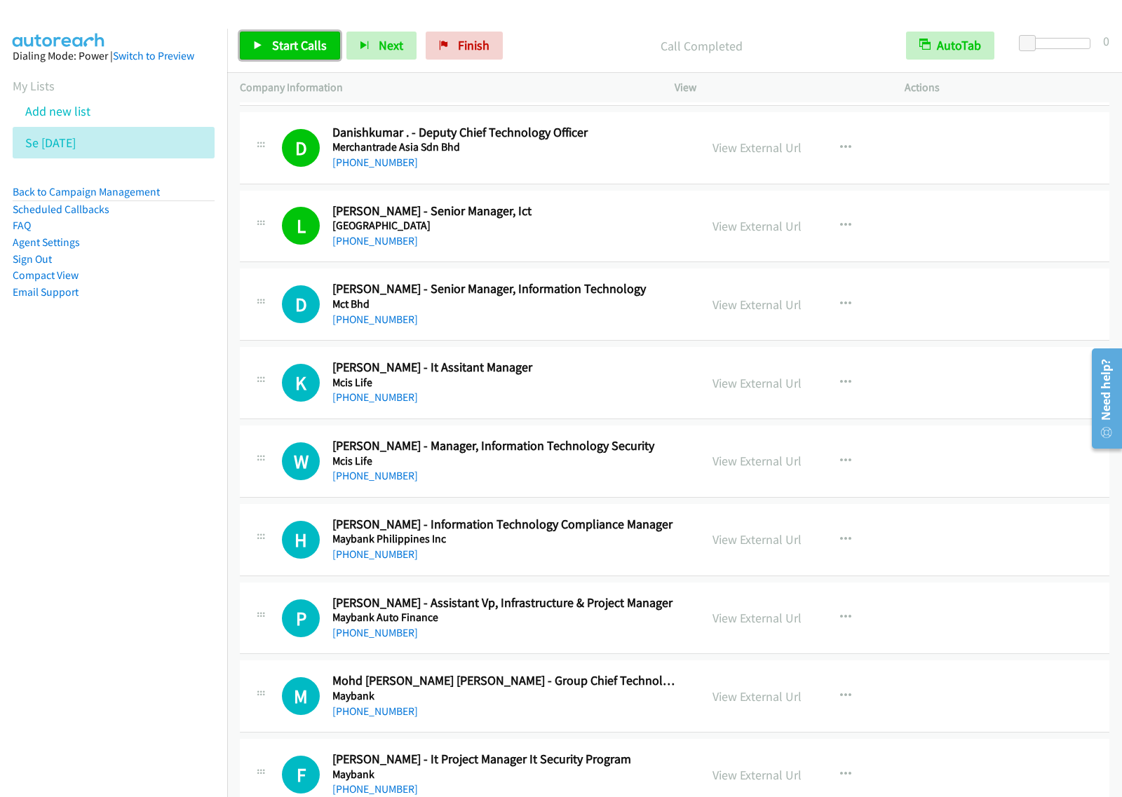
click at [295, 43] on span "Start Calls" at bounding box center [299, 45] width 55 height 16
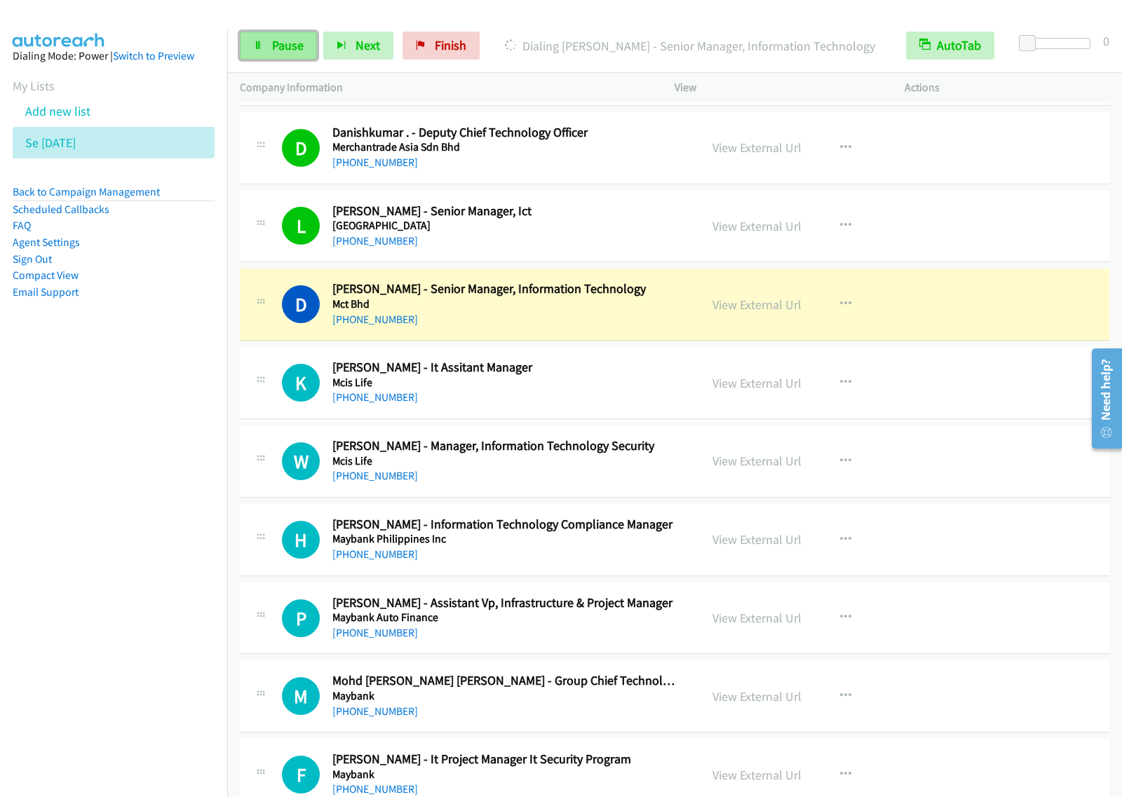
click at [310, 60] on link "Pause" at bounding box center [278, 46] width 77 height 28
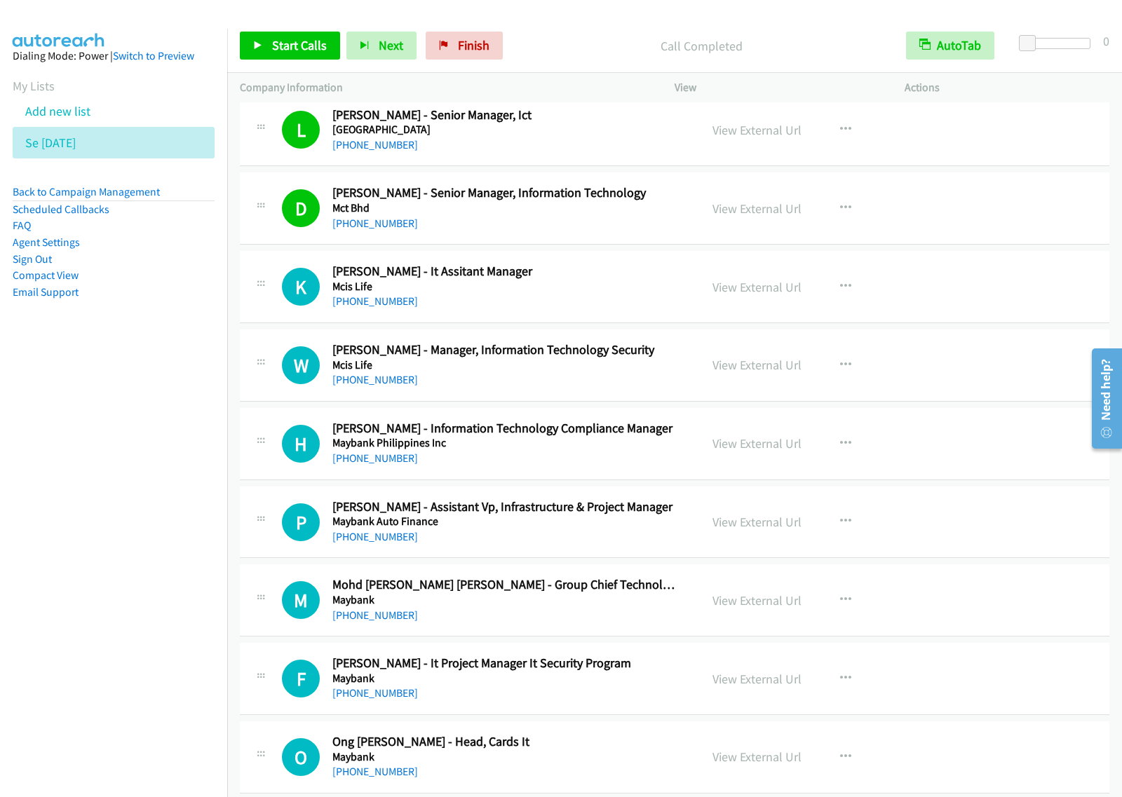
scroll to position [10514, 0]
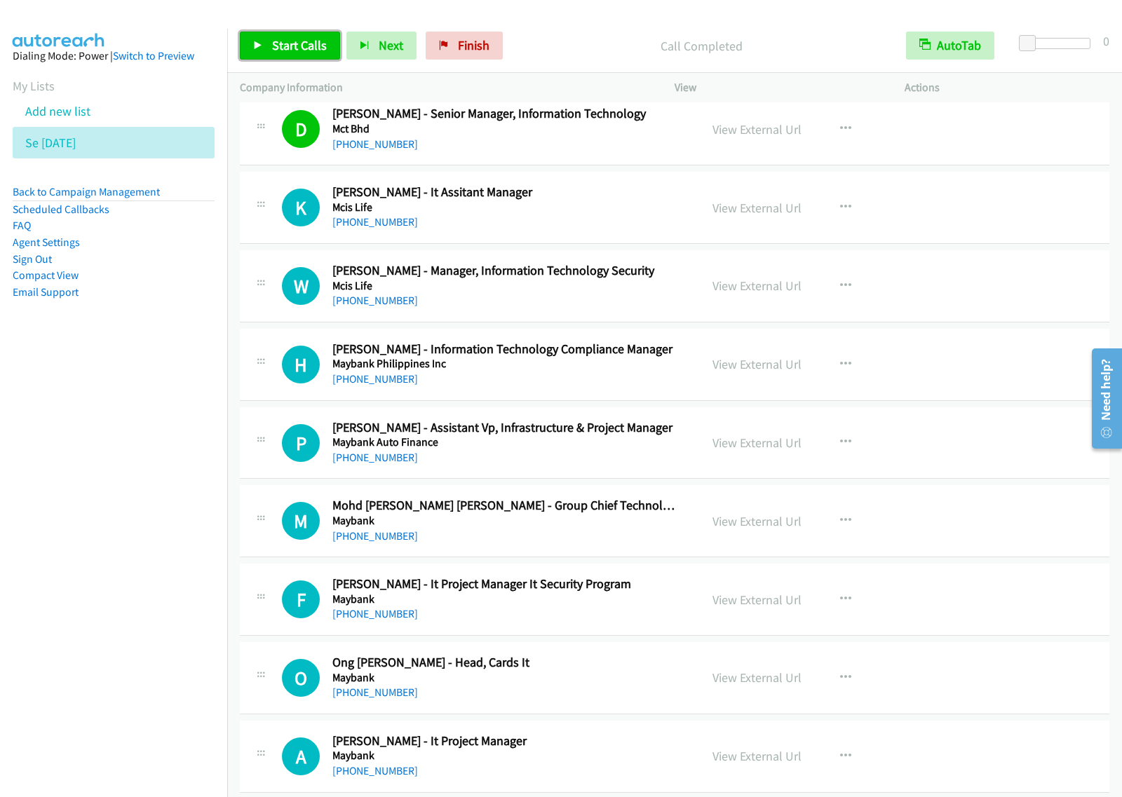
click at [307, 46] on span "Start Calls" at bounding box center [299, 45] width 55 height 16
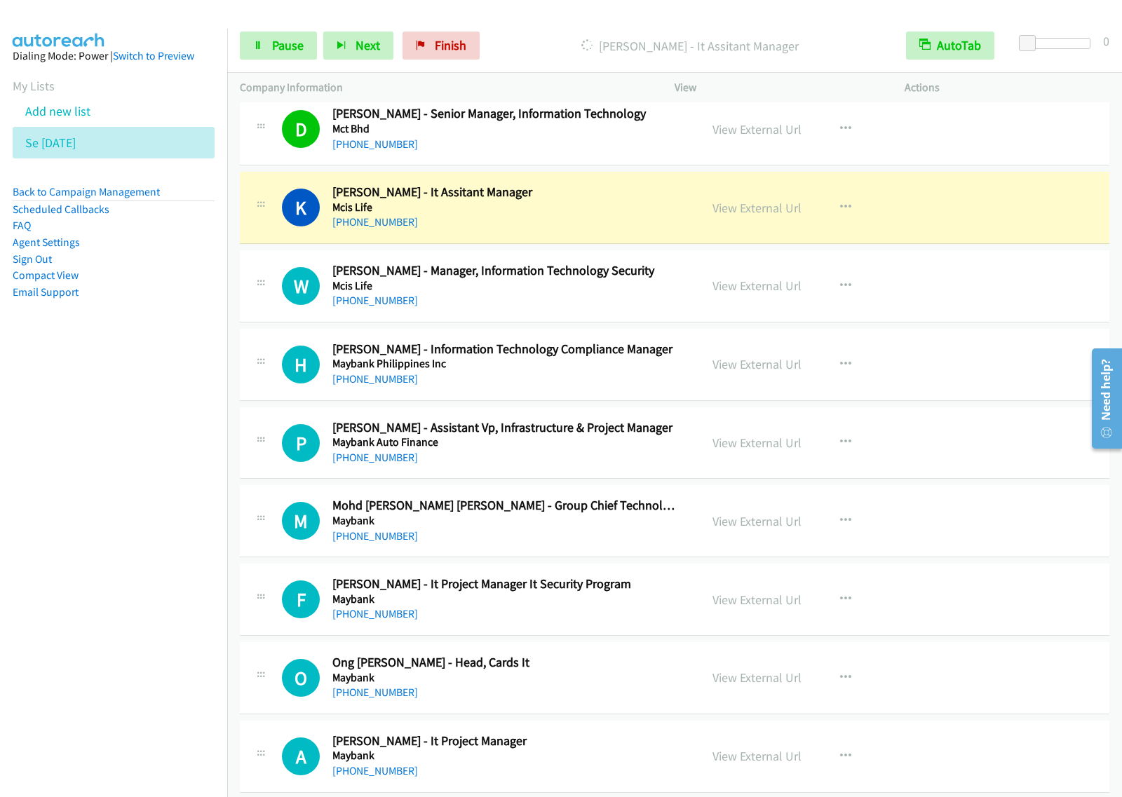
click at [273, 60] on div "Start Calls Pause Next Finish Dialing Kok Wah Liew - It Assitant Manager AutoTa…" at bounding box center [674, 46] width 894 height 54
click at [278, 40] on span "Pause" at bounding box center [288, 45] width 32 height 16
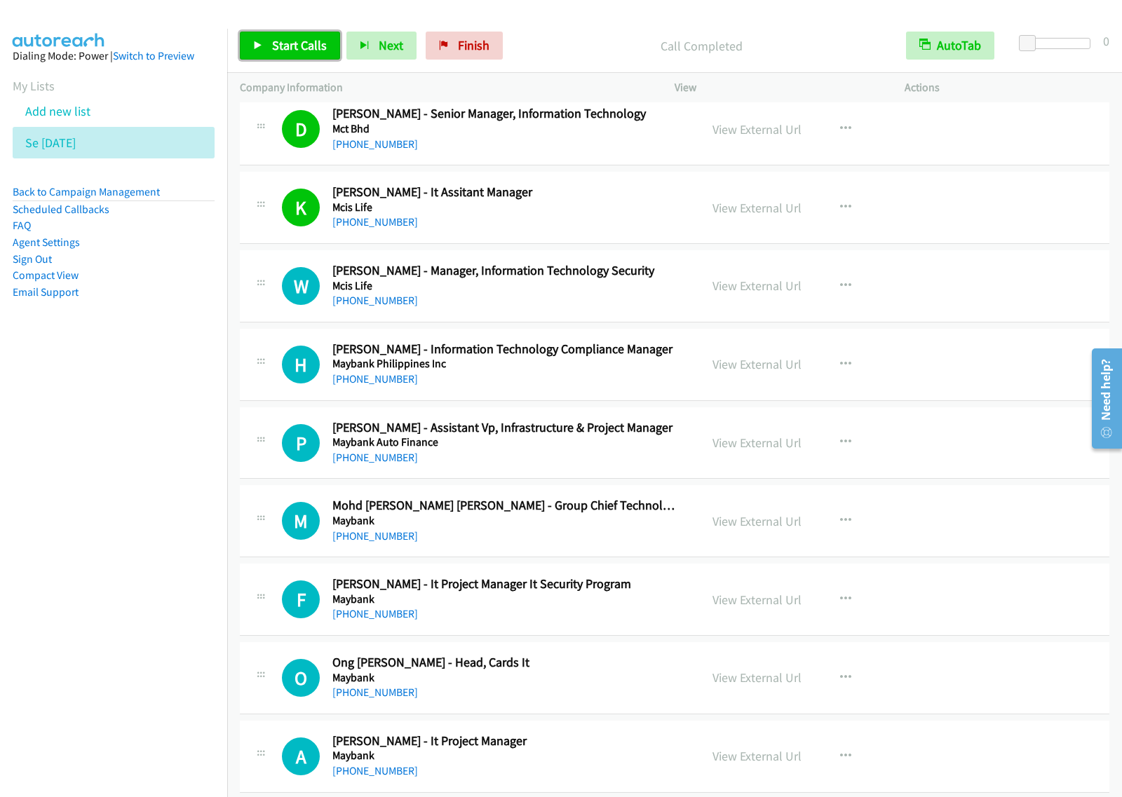
click at [282, 39] on span "Start Calls" at bounding box center [299, 45] width 55 height 16
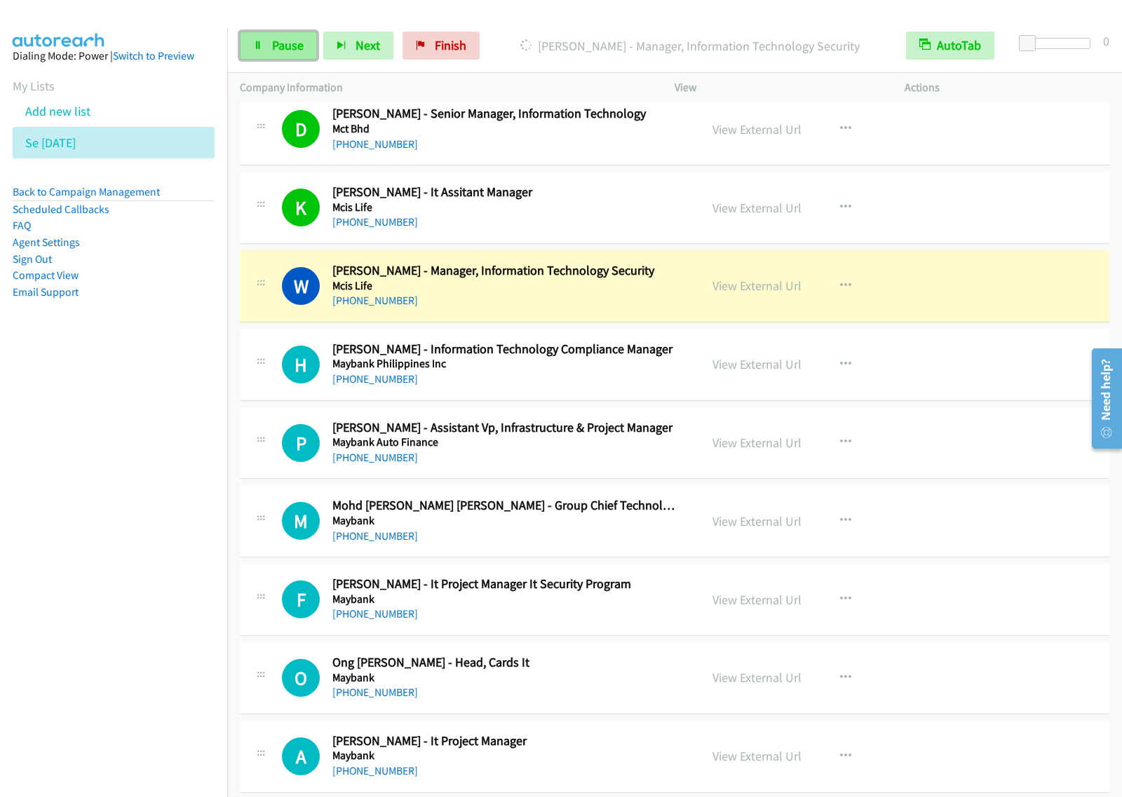
click at [294, 49] on span "Pause" at bounding box center [288, 45] width 32 height 16
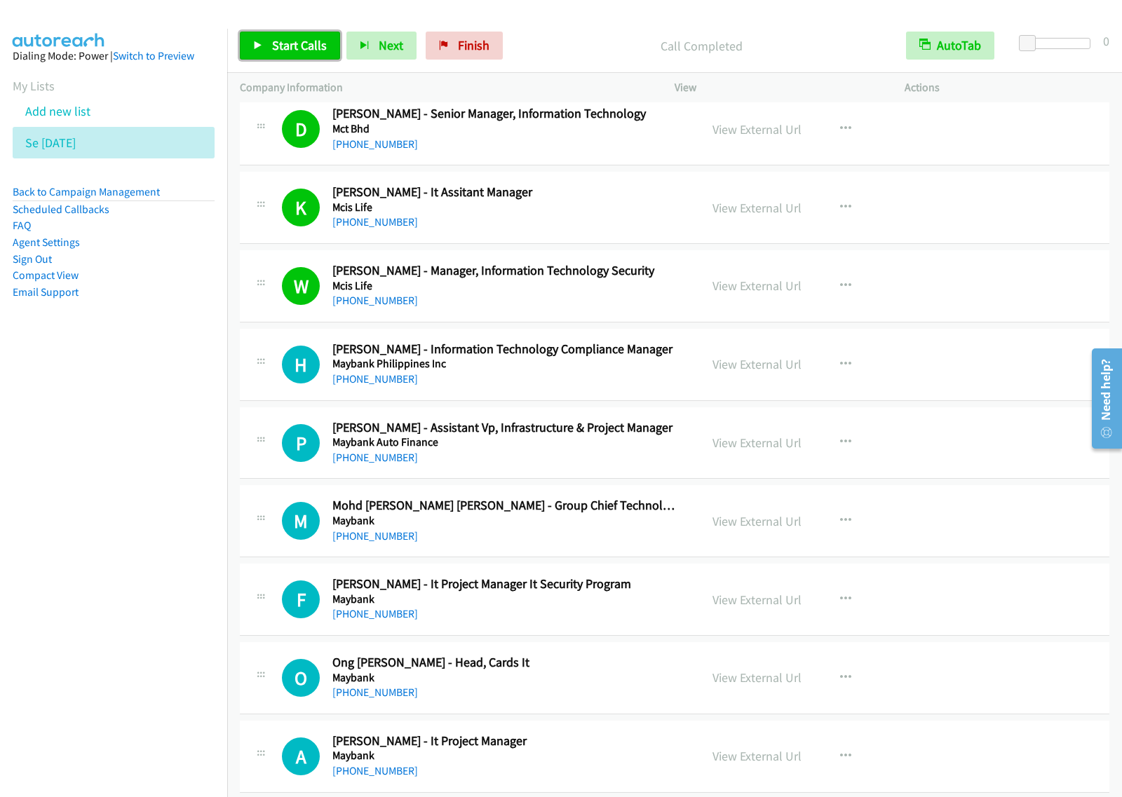
click at [312, 46] on span "Start Calls" at bounding box center [299, 45] width 55 height 16
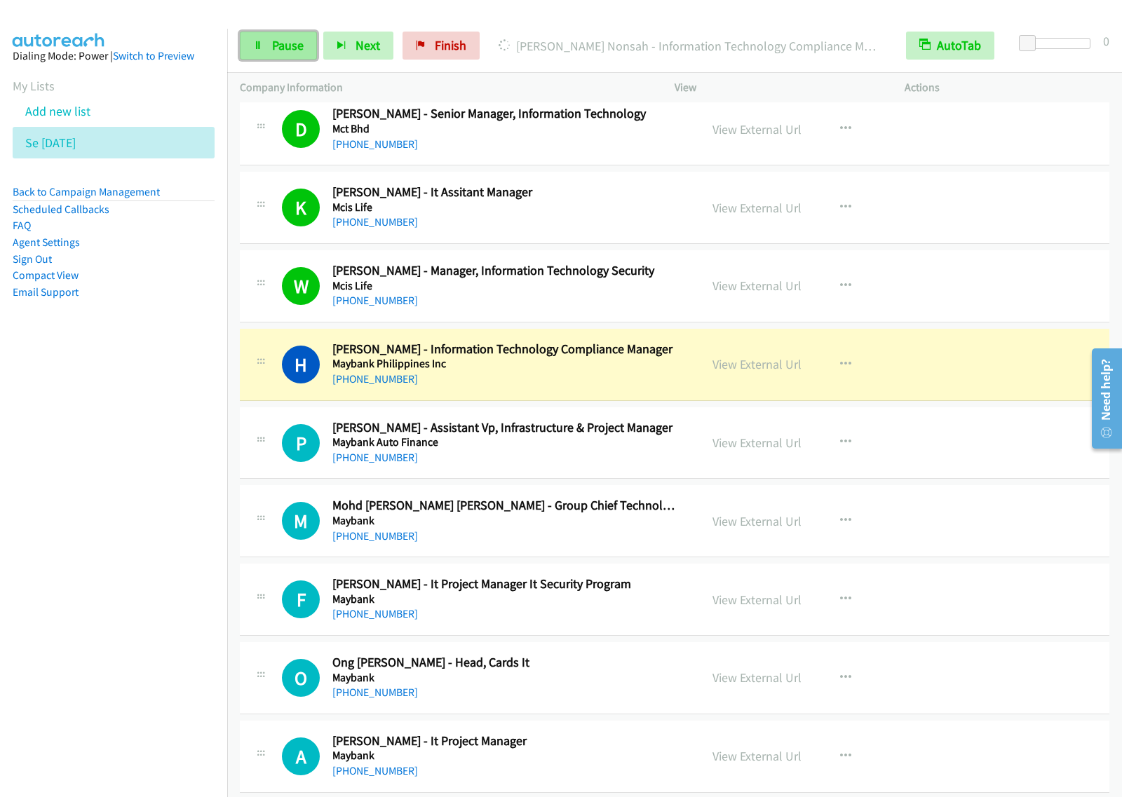
click at [282, 56] on link "Pause" at bounding box center [278, 46] width 77 height 28
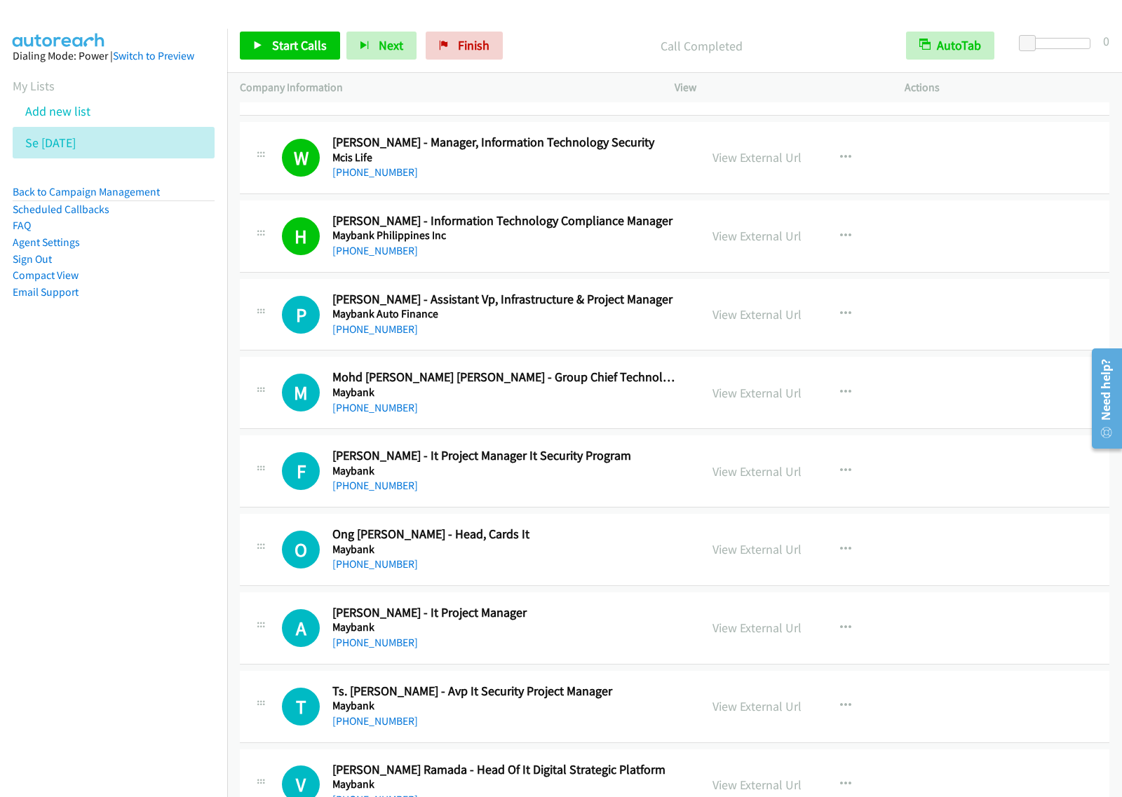
scroll to position [10689, 0]
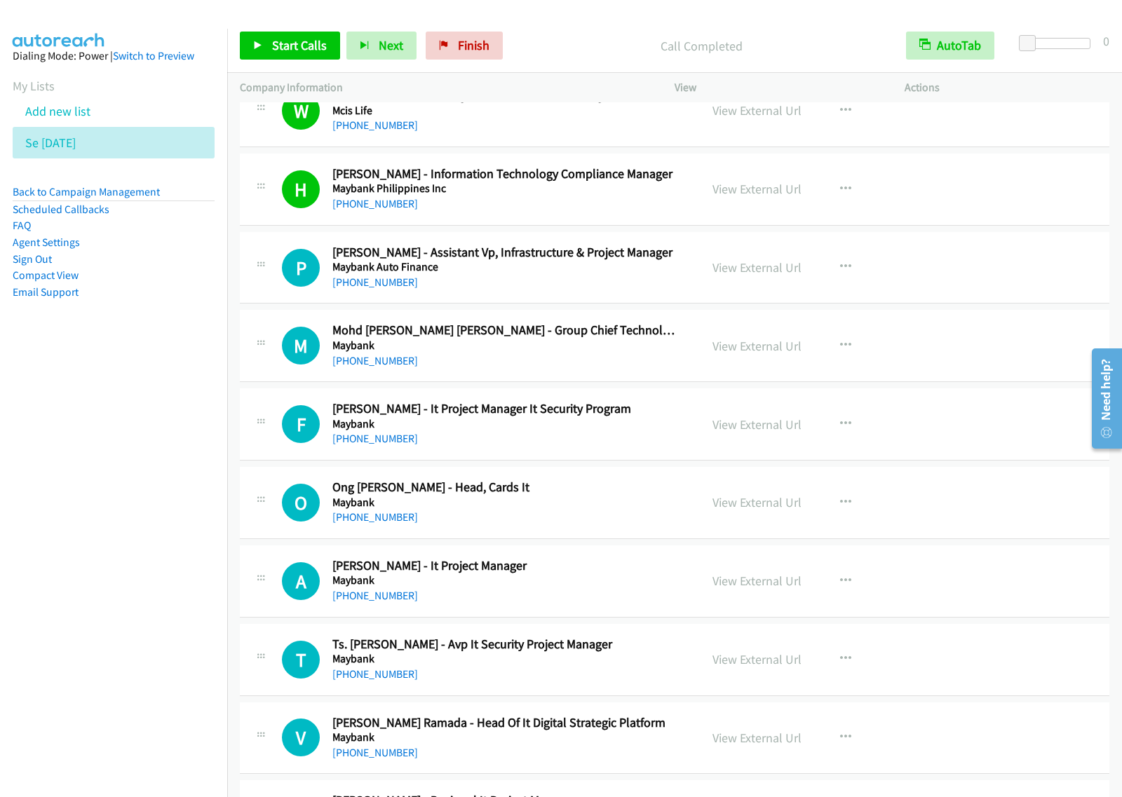
click at [669, 382] on div "M Callback Scheduled Mohd Suhail Amar Suresh - Group Chief Technology Officer M…" at bounding box center [674, 346] width 869 height 72
click at [843, 351] on icon "button" at bounding box center [845, 345] width 11 height 11
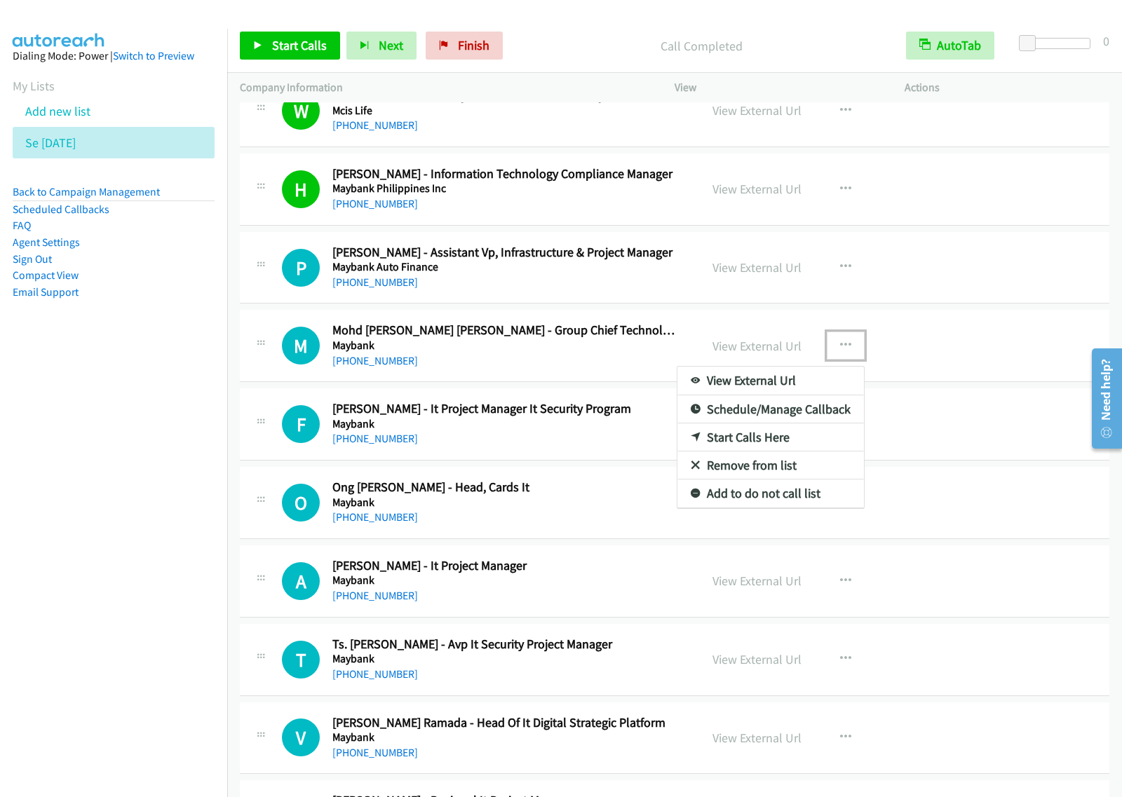
click at [791, 451] on link "Start Calls Here" at bounding box center [770, 437] width 186 height 28
click at [843, 360] on button "button" at bounding box center [845, 346] width 38 height 28
click at [784, 451] on link "Start Calls Here" at bounding box center [770, 437] width 186 height 28
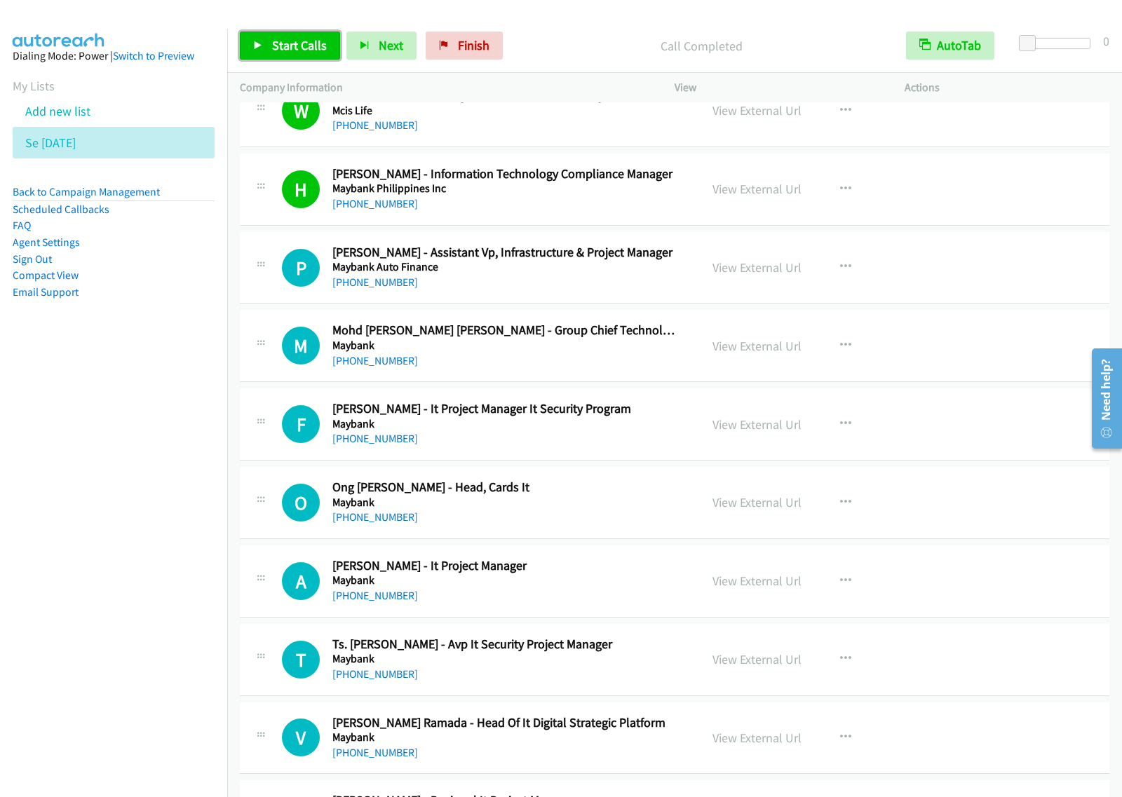
click at [320, 50] on span "Start Calls" at bounding box center [299, 45] width 55 height 16
drag, startPoint x: 163, startPoint y: 526, endPoint x: 243, endPoint y: 468, distance: 97.9
click at [163, 526] on nav "Dialing Mode: Power | Switch to Preview My Lists Add new list Se Aug29 Back to …" at bounding box center [114, 427] width 228 height 797
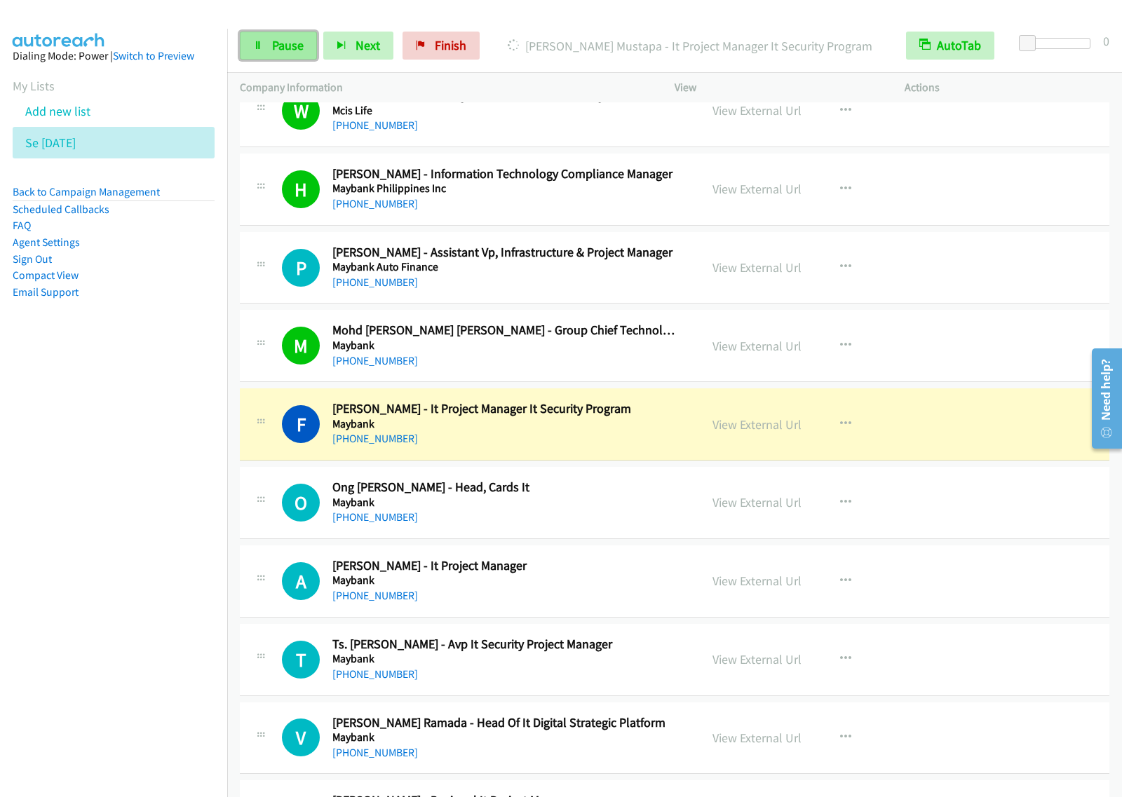
click at [278, 50] on span "Pause" at bounding box center [288, 45] width 32 height 16
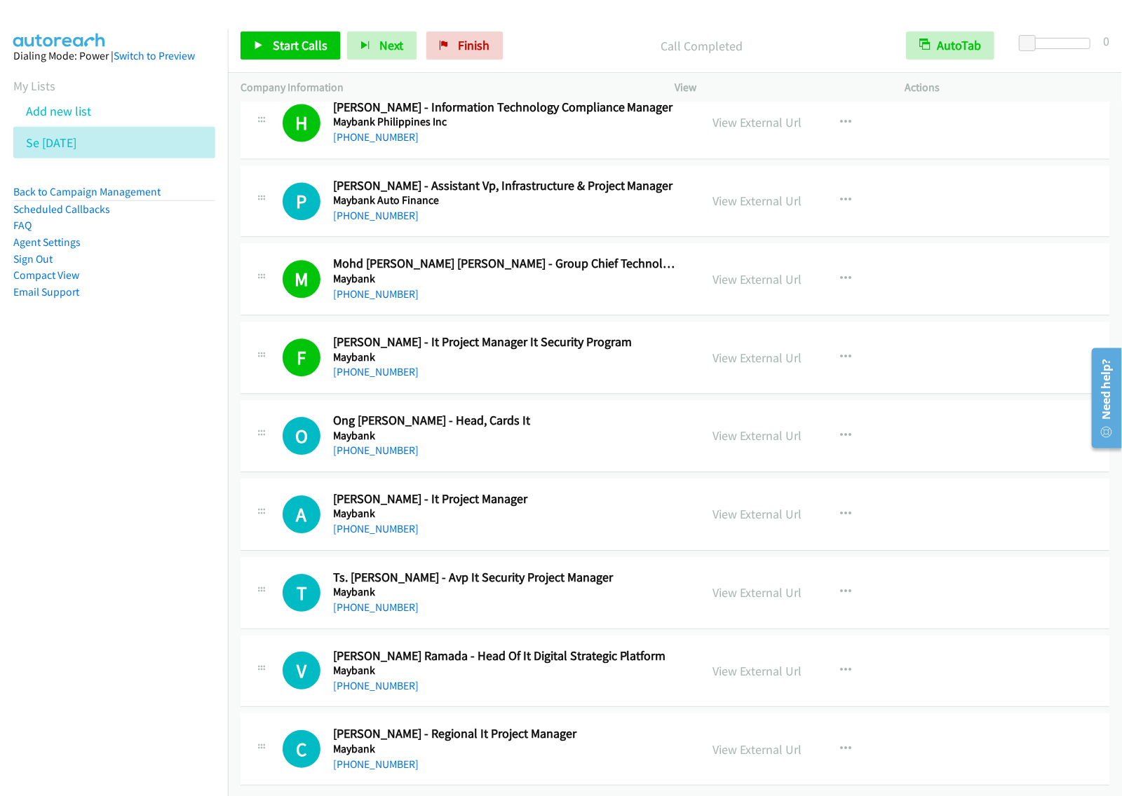
scroll to position [10785, 0]
click at [589, 507] on h5 "Maybank" at bounding box center [506, 514] width 348 height 14
click at [852, 505] on button "button" at bounding box center [845, 515] width 38 height 28
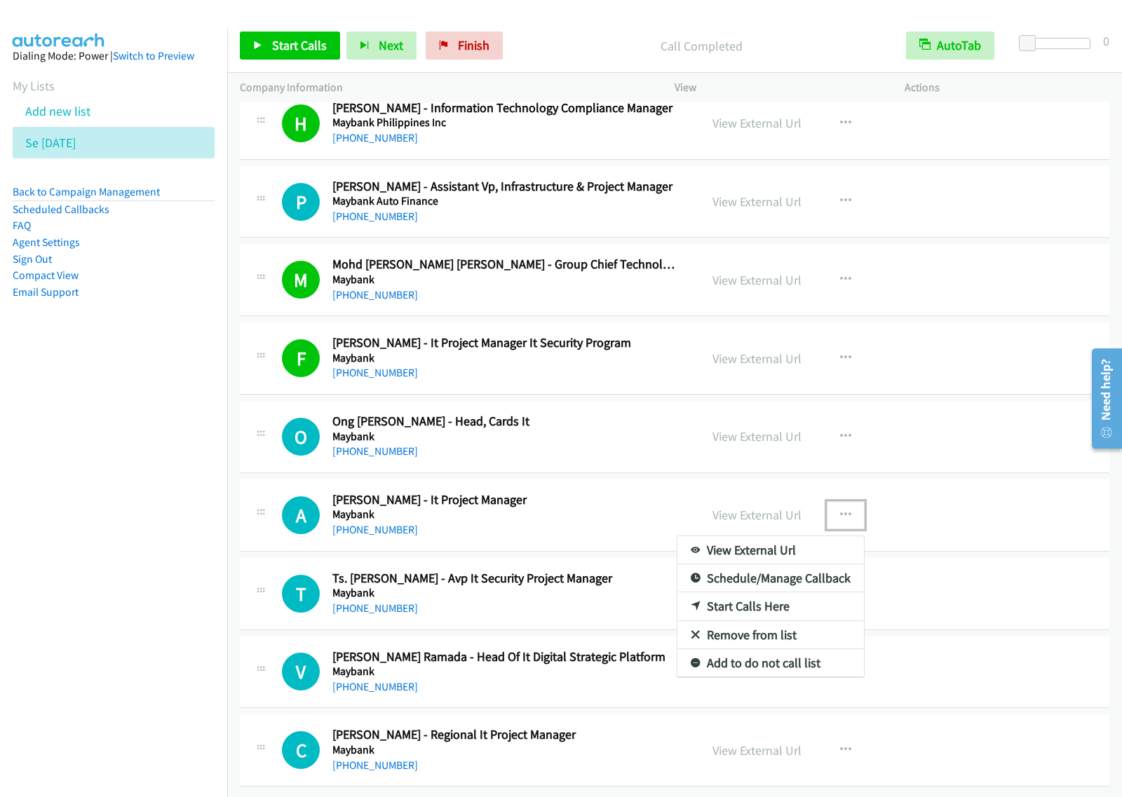
click at [751, 598] on link "Start Calls Here" at bounding box center [770, 606] width 186 height 28
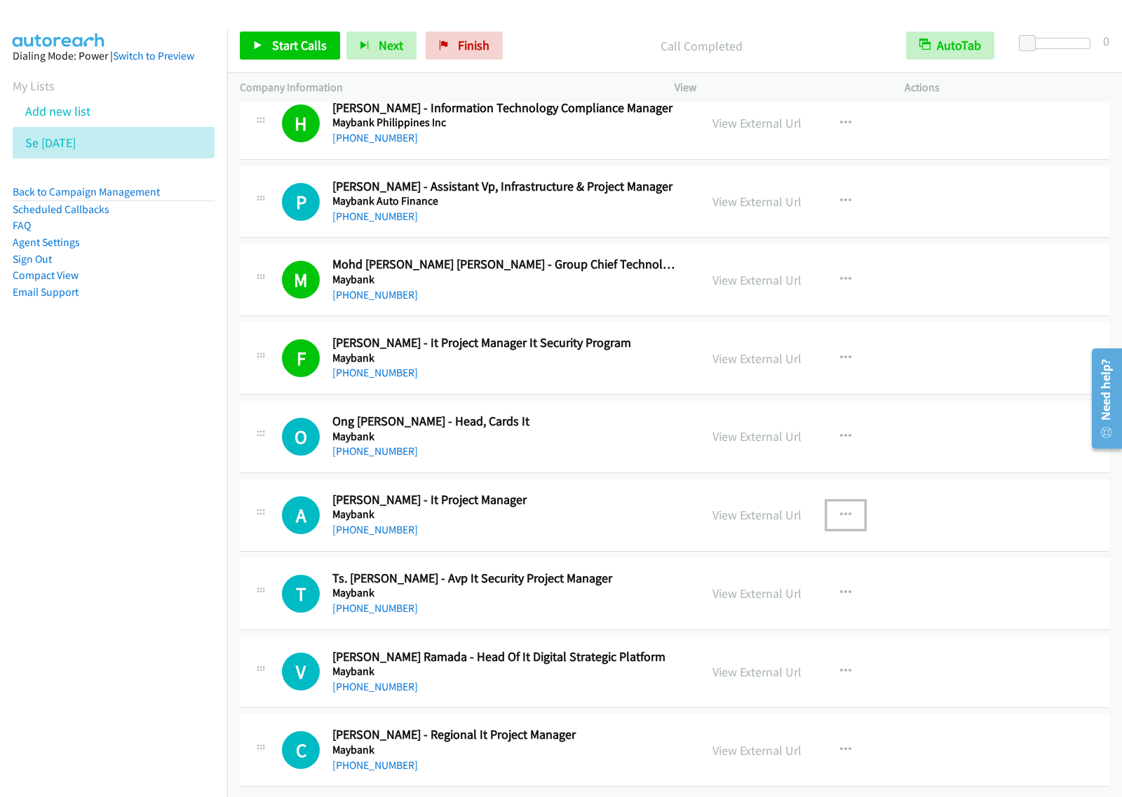
click at [828, 509] on button "button" at bounding box center [845, 515] width 38 height 28
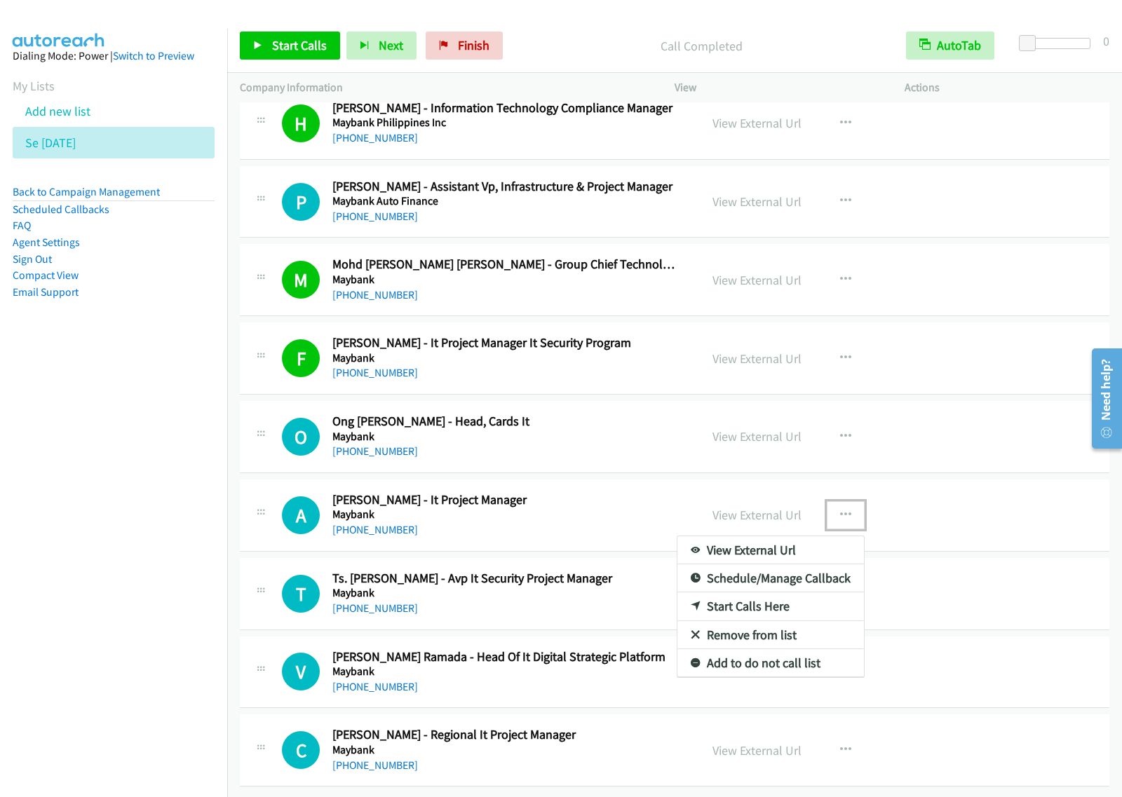
click at [779, 596] on link "Start Calls Here" at bounding box center [770, 606] width 186 height 28
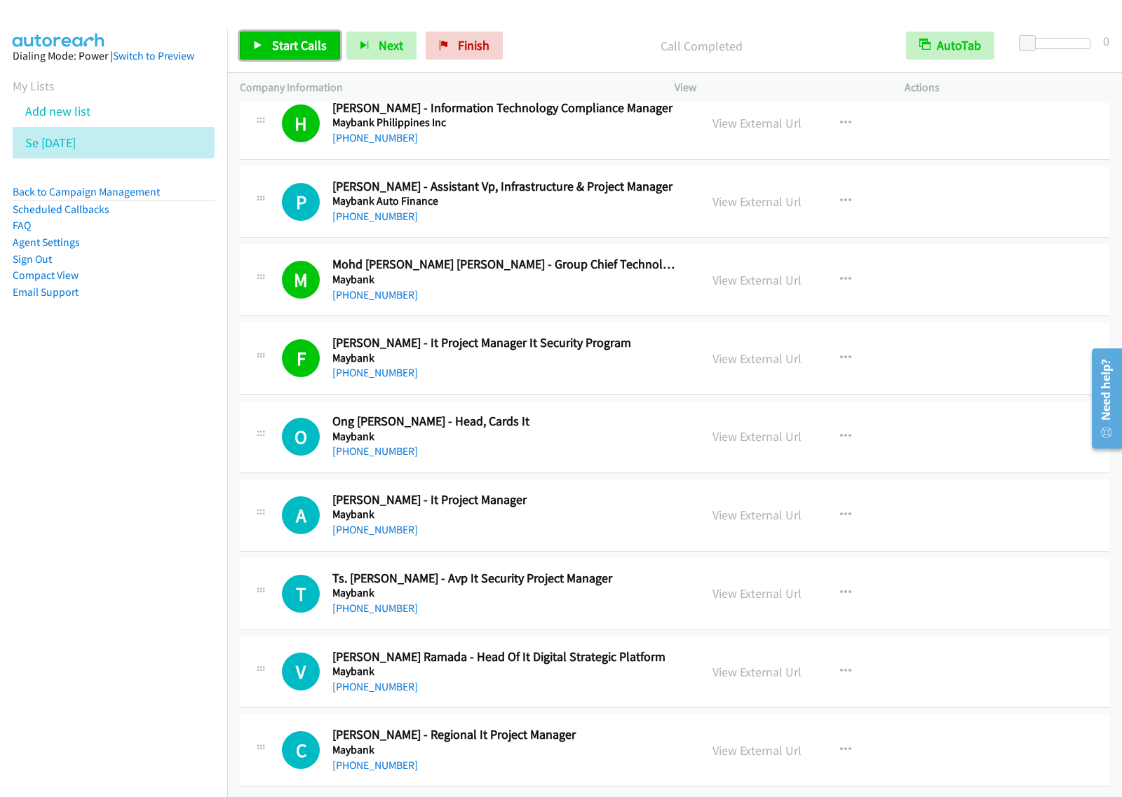
click at [277, 46] on span "Start Calls" at bounding box center [299, 45] width 55 height 16
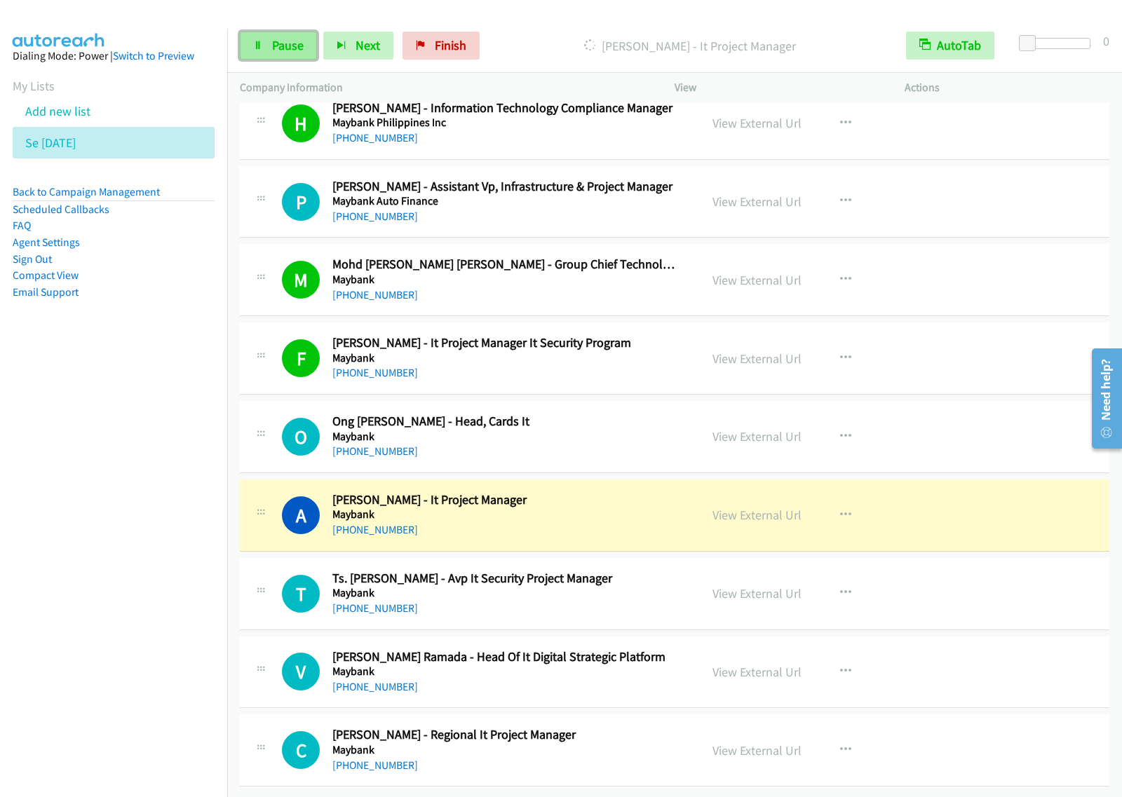
click at [302, 53] on span "Pause" at bounding box center [288, 45] width 32 height 16
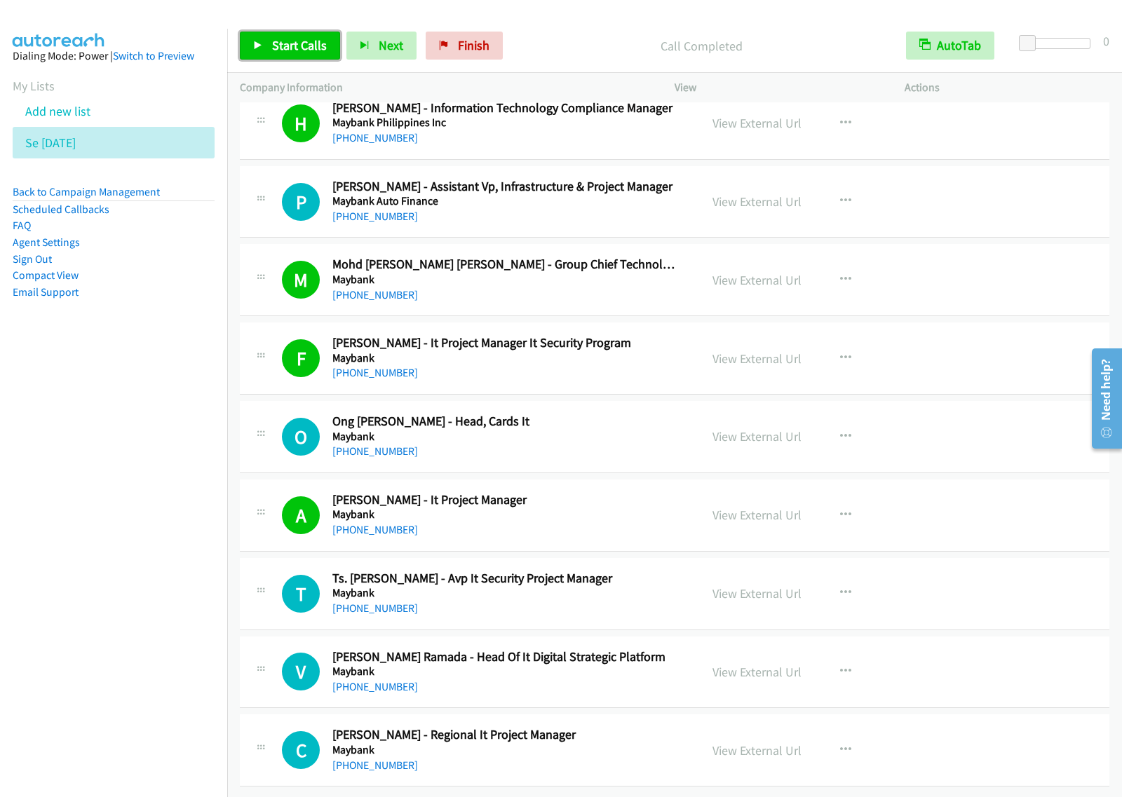
click at [316, 46] on span "Start Calls" at bounding box center [299, 45] width 55 height 16
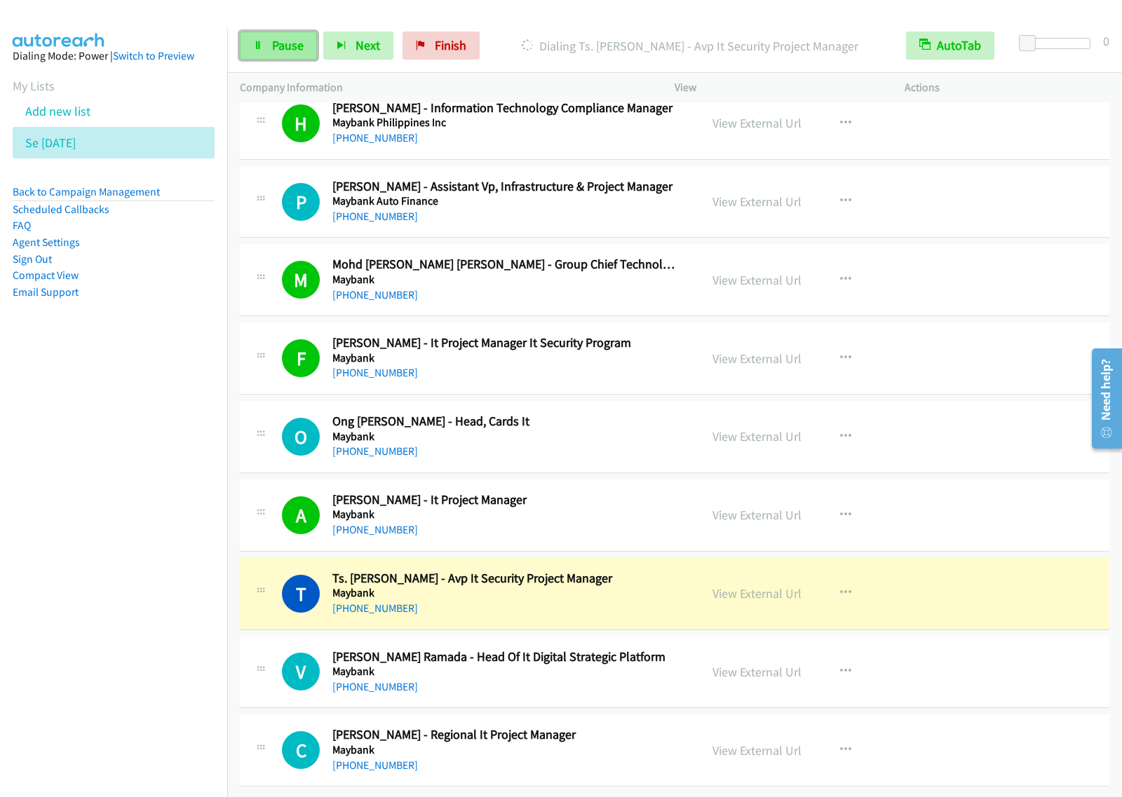
drag, startPoint x: 275, startPoint y: 47, endPoint x: 285, endPoint y: 47, distance: 10.5
click at [275, 47] on span "Pause" at bounding box center [288, 45] width 32 height 16
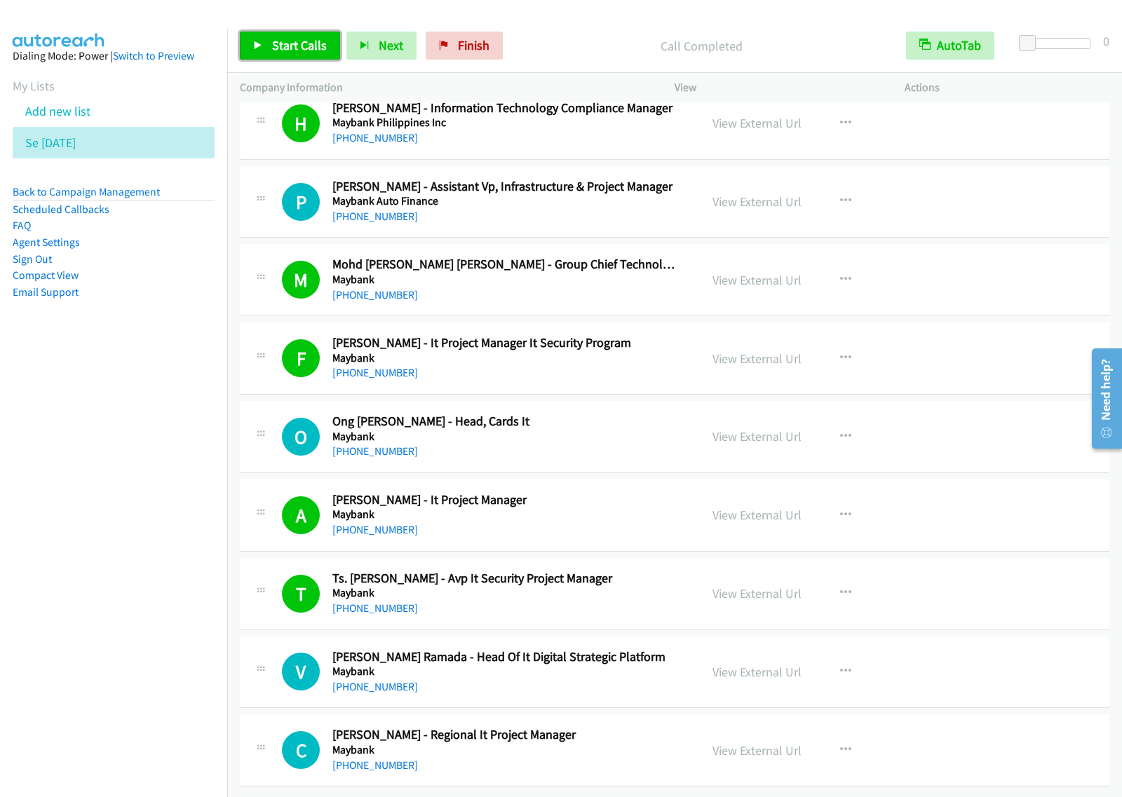
click at [291, 53] on span "Start Calls" at bounding box center [299, 45] width 55 height 16
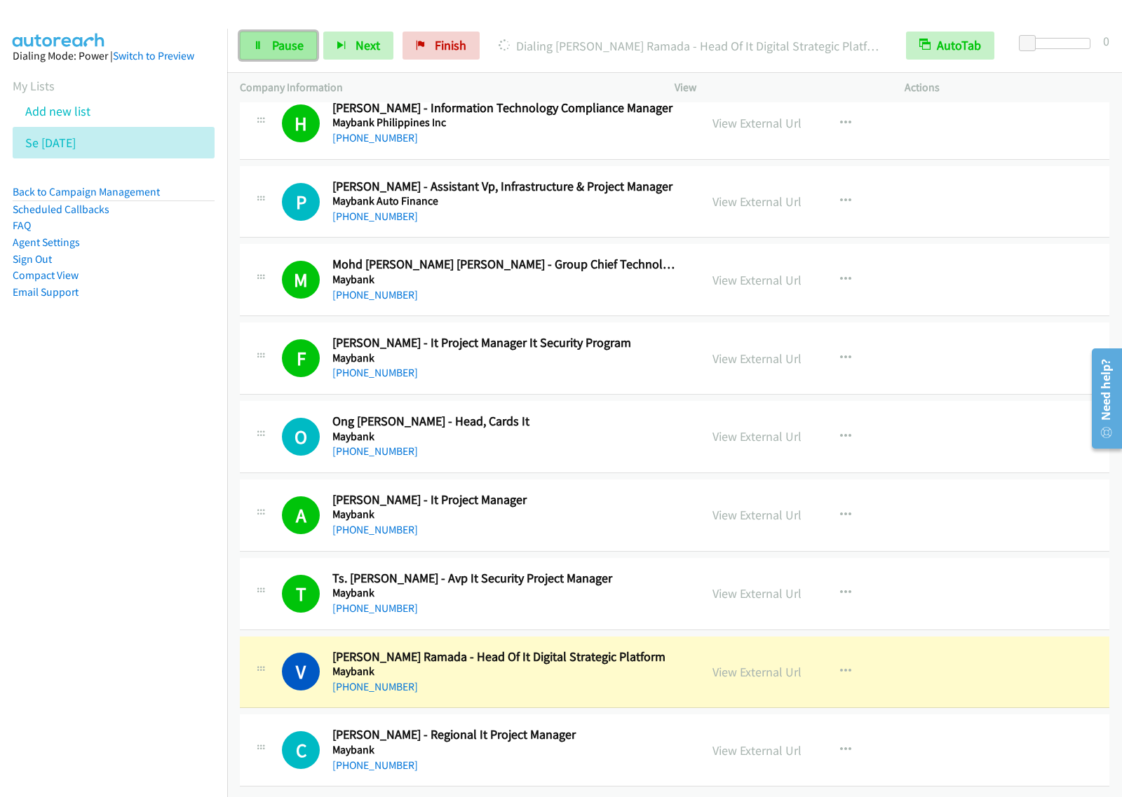
click at [308, 47] on link "Pause" at bounding box center [278, 46] width 77 height 28
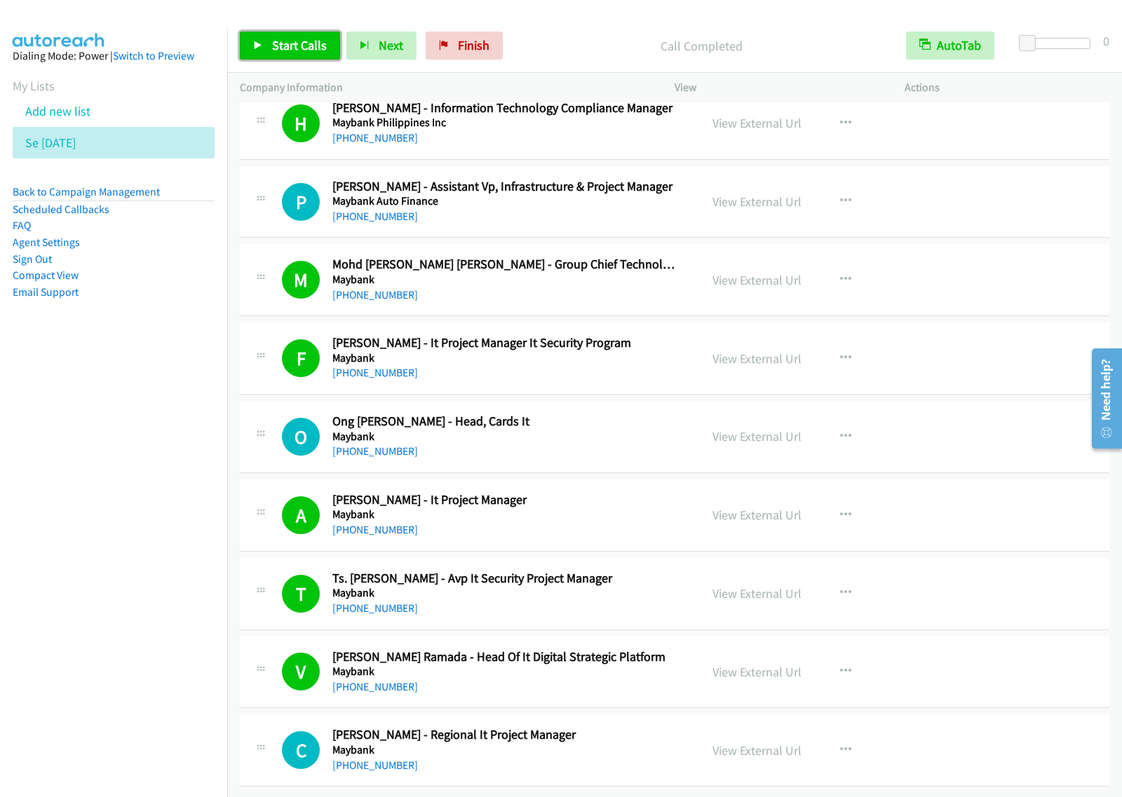
click at [278, 46] on span "Start Calls" at bounding box center [299, 45] width 55 height 16
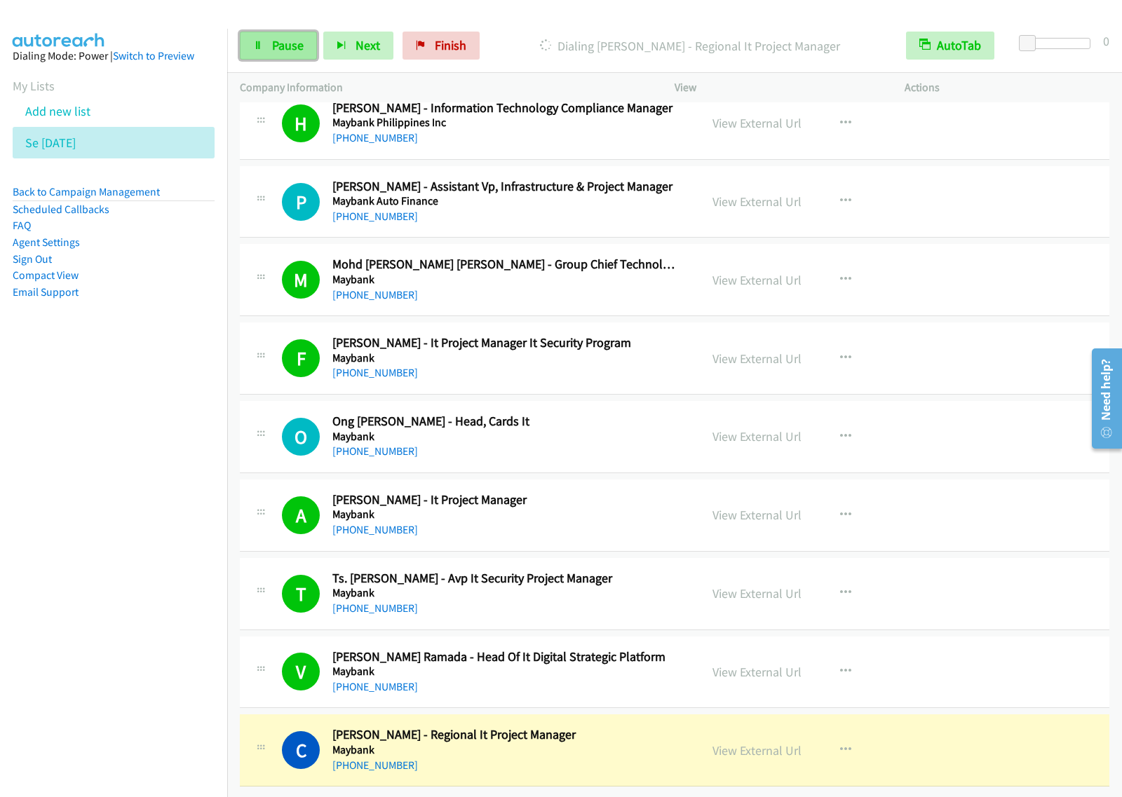
click at [272, 47] on span "Pause" at bounding box center [288, 45] width 32 height 16
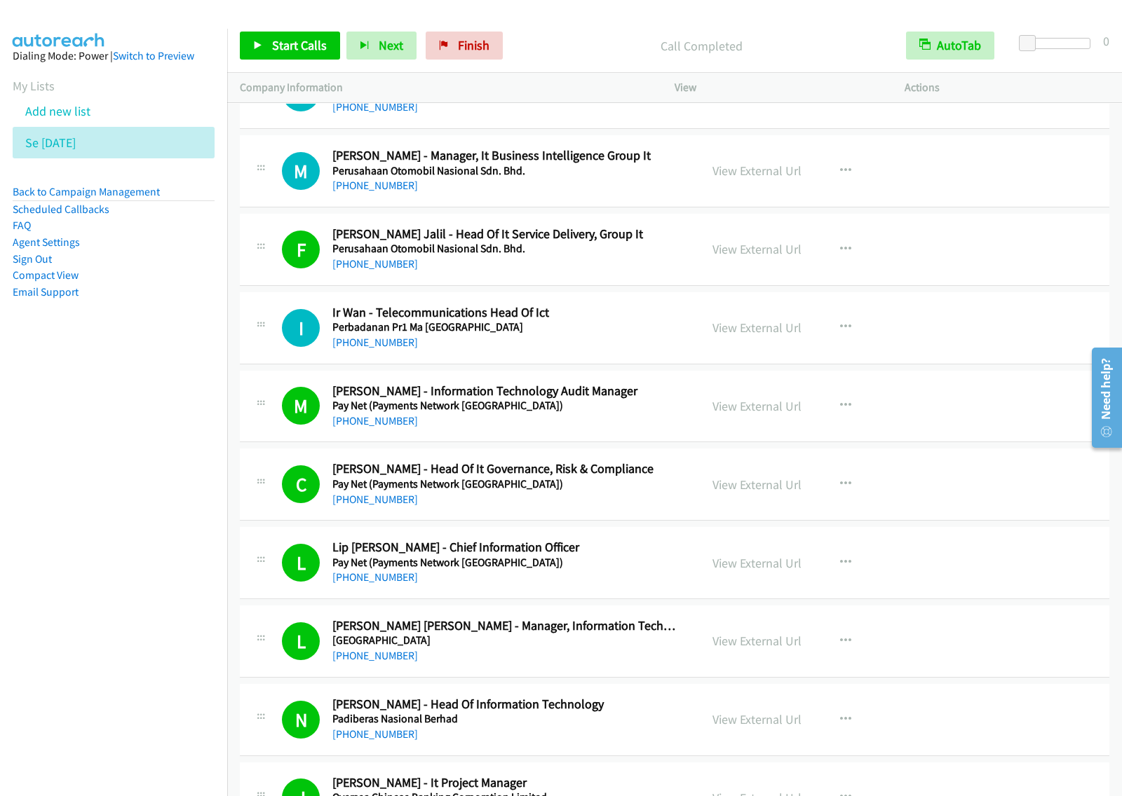
scroll to position [6144, 0]
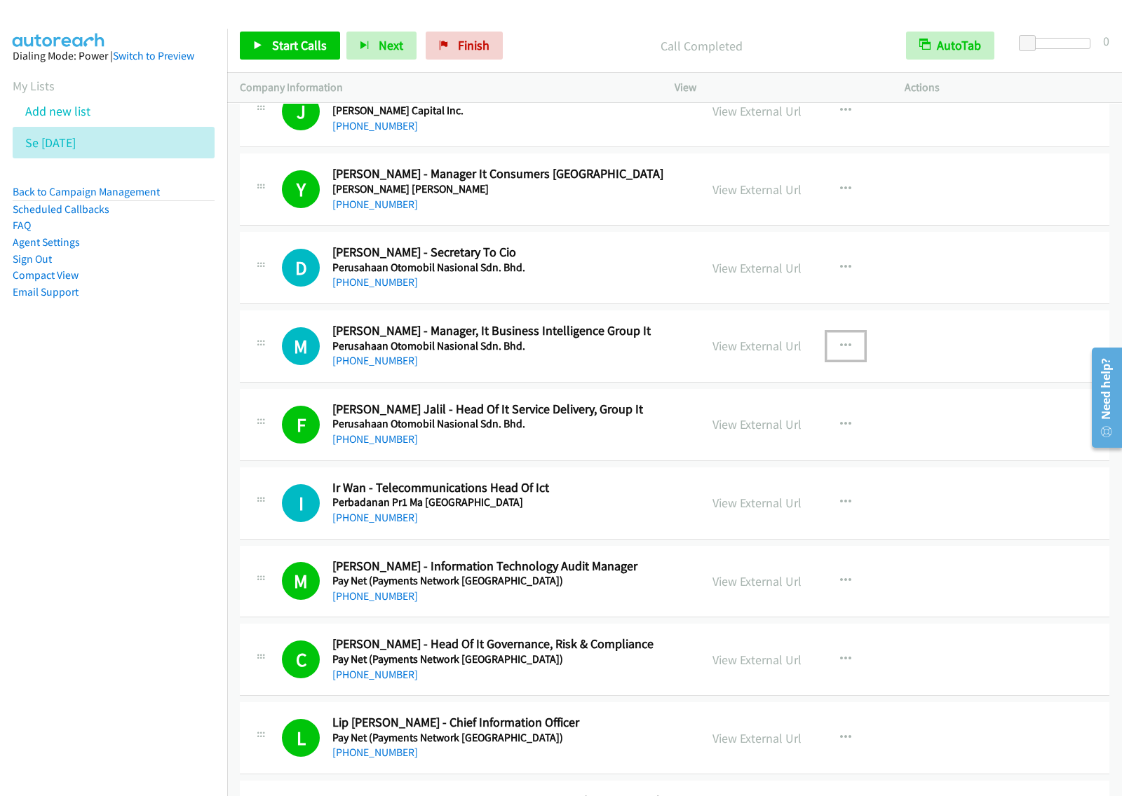
click at [840, 352] on icon "button" at bounding box center [845, 346] width 11 height 11
click at [793, 440] on link "Start Calls Here" at bounding box center [770, 438] width 186 height 28
click at [840, 352] on icon "button" at bounding box center [845, 346] width 11 height 11
click at [782, 452] on link "Start Calls Here" at bounding box center [770, 438] width 186 height 28
click at [265, 42] on link "Start Calls" at bounding box center [290, 46] width 100 height 28
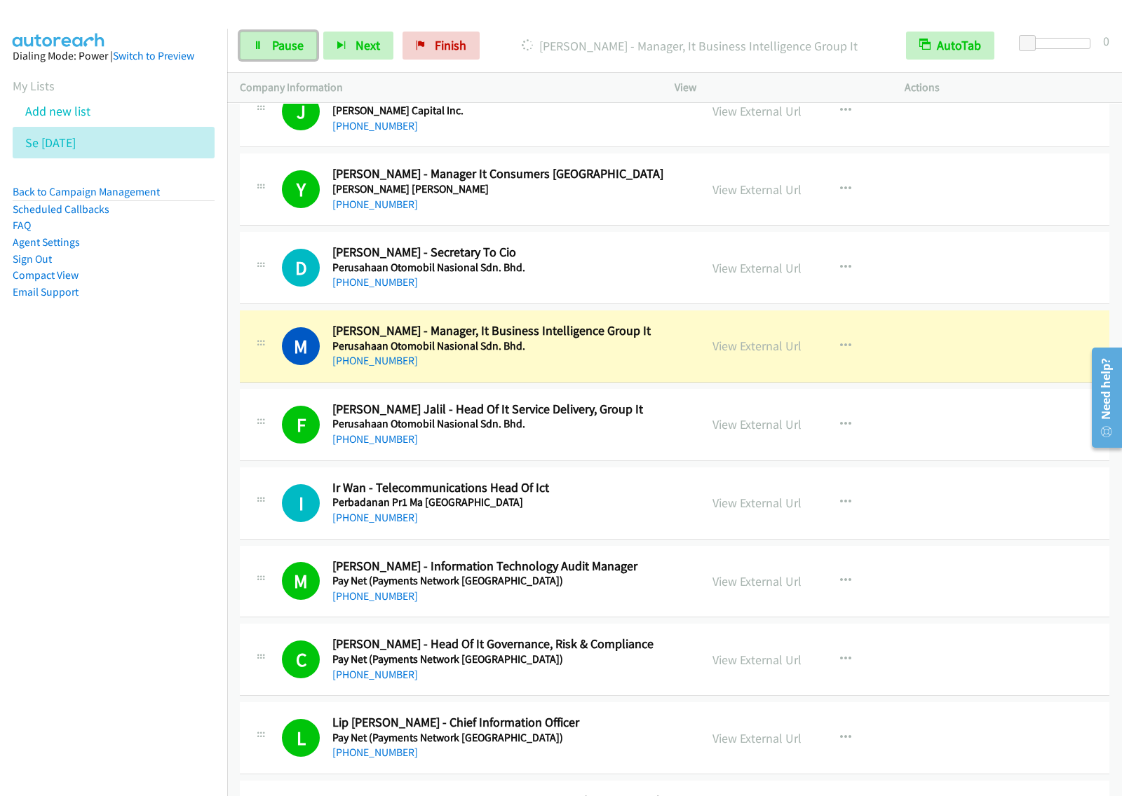
drag, startPoint x: 256, startPoint y: 43, endPoint x: 289, endPoint y: 16, distance: 42.4
click at [256, 43] on icon at bounding box center [258, 46] width 10 height 10
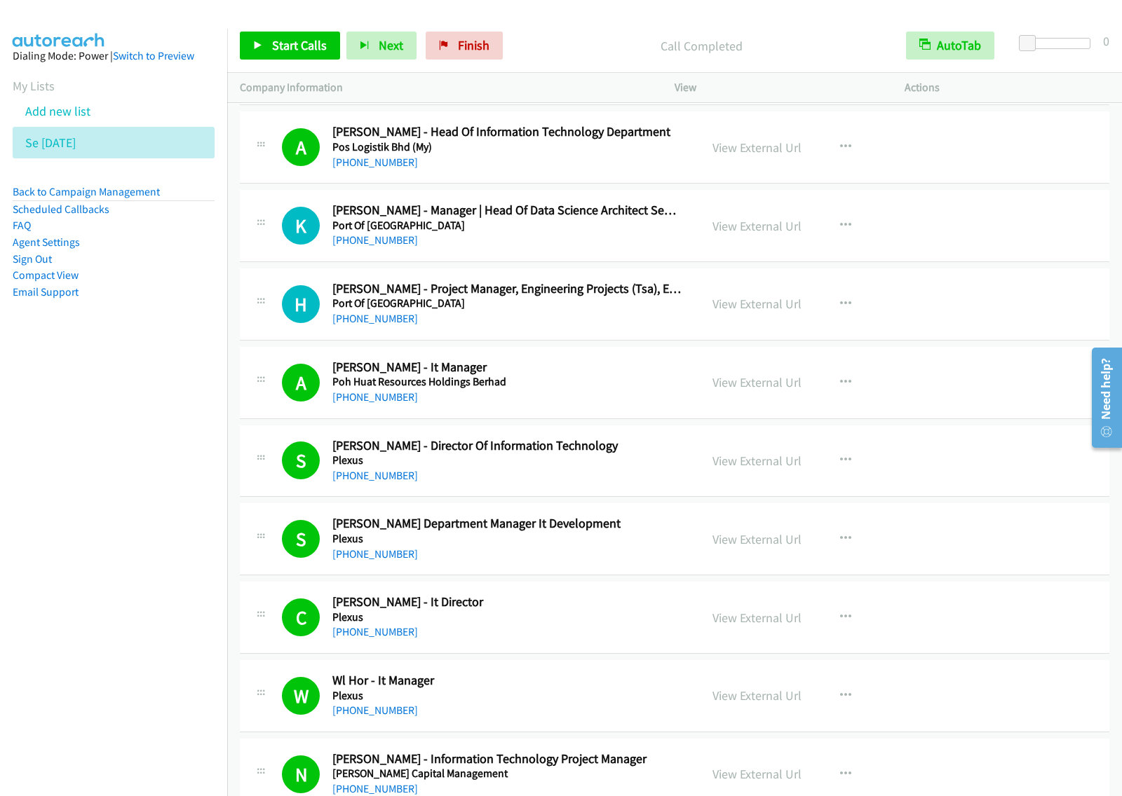
scroll to position [5356, 0]
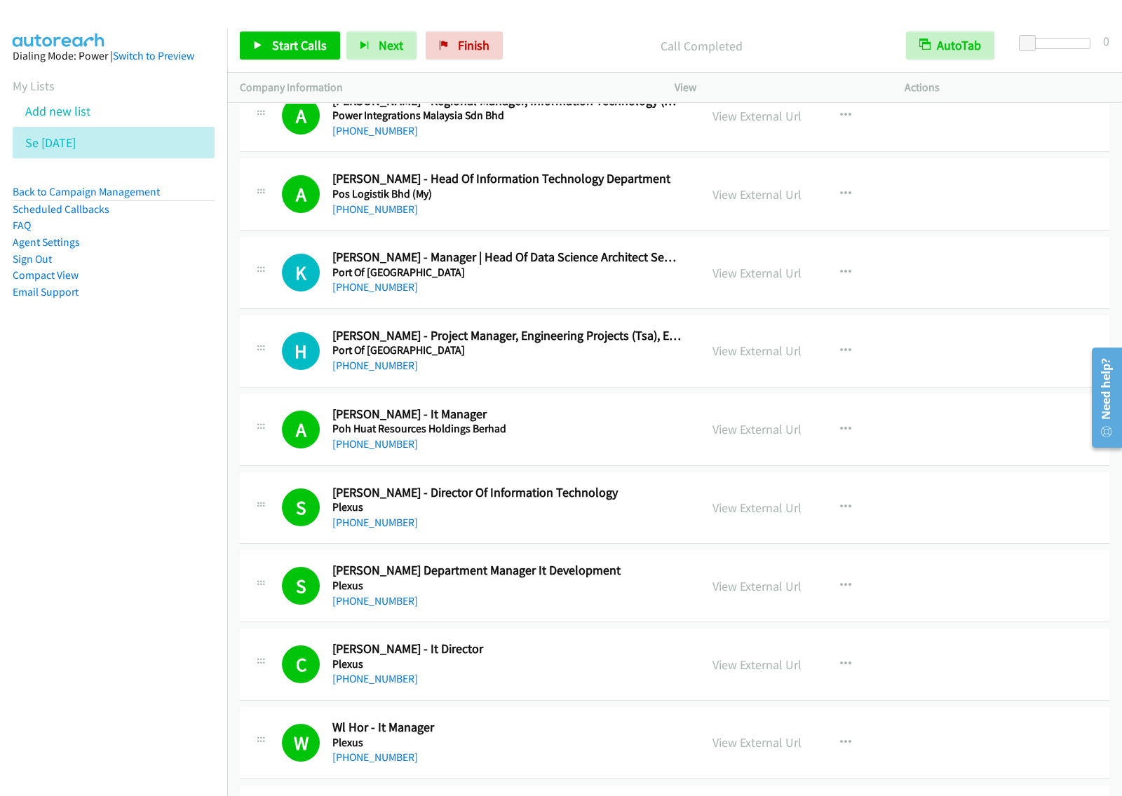
click at [578, 296] on div "+60 10-880 9871" at bounding box center [506, 287] width 348 height 17
click at [840, 278] on icon "button" at bounding box center [845, 272] width 11 height 11
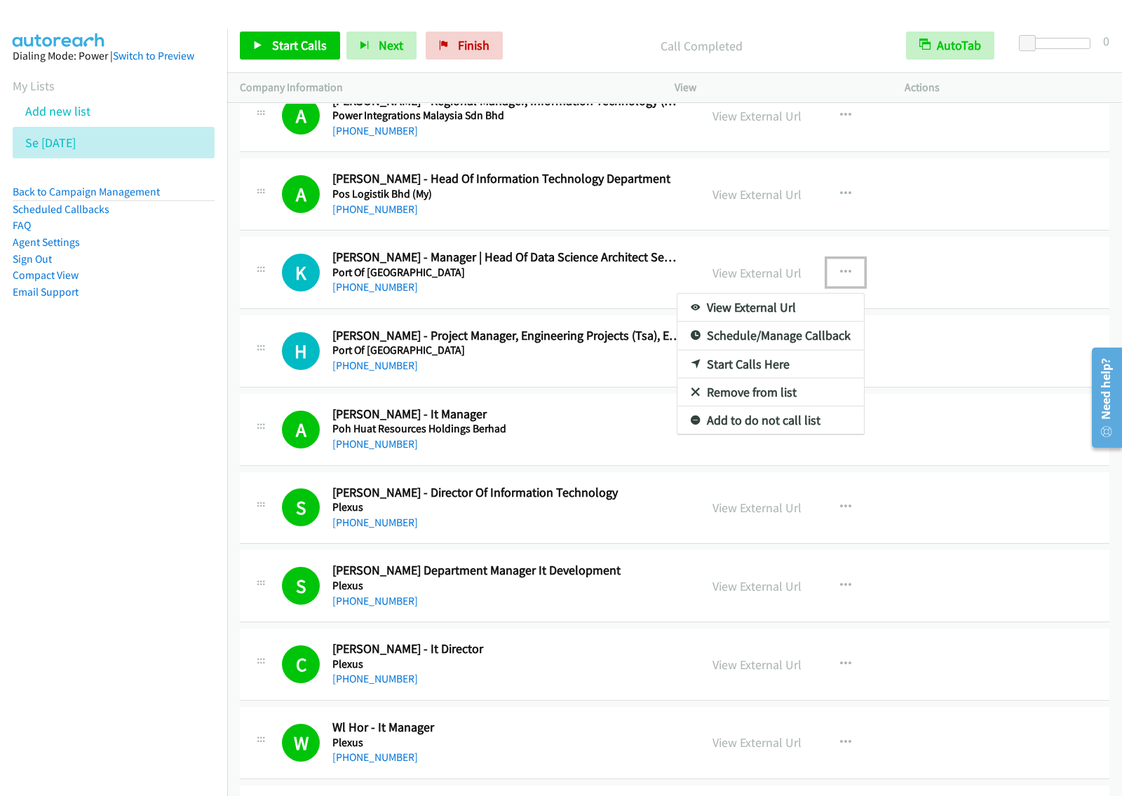
click at [820, 311] on link "View External Url" at bounding box center [770, 308] width 186 height 28
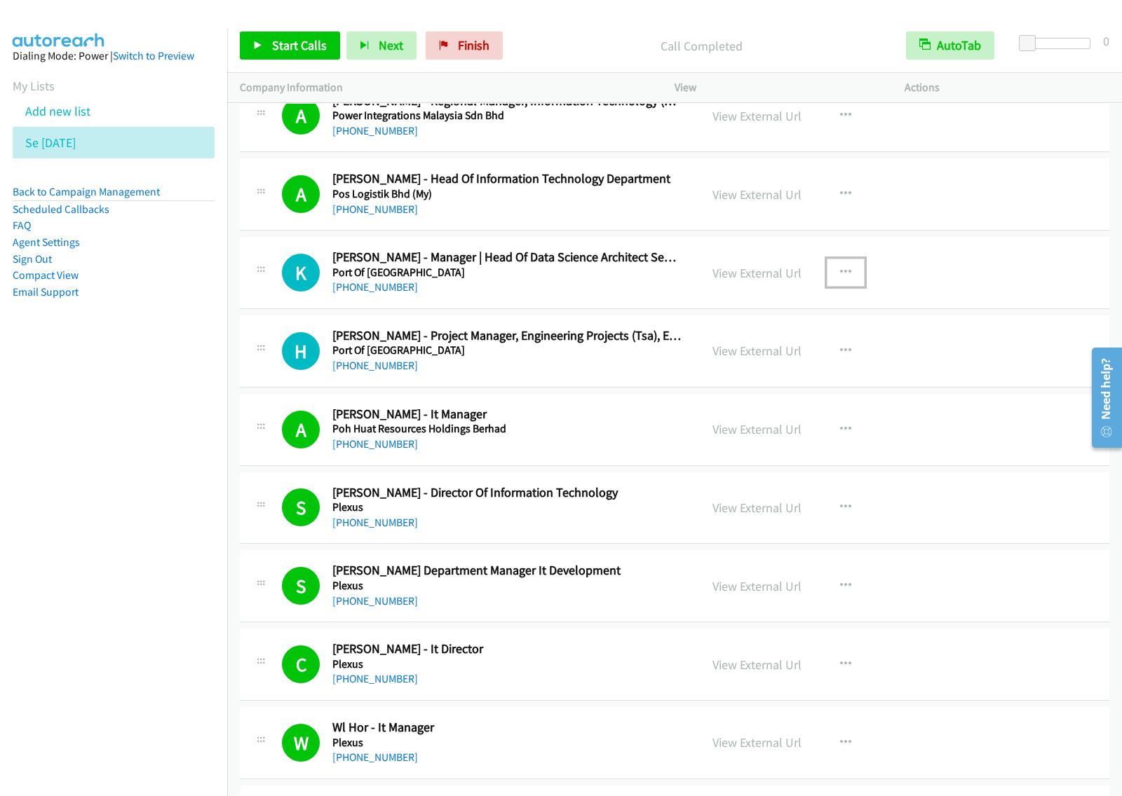
click at [840, 278] on icon "button" at bounding box center [845, 272] width 11 height 11
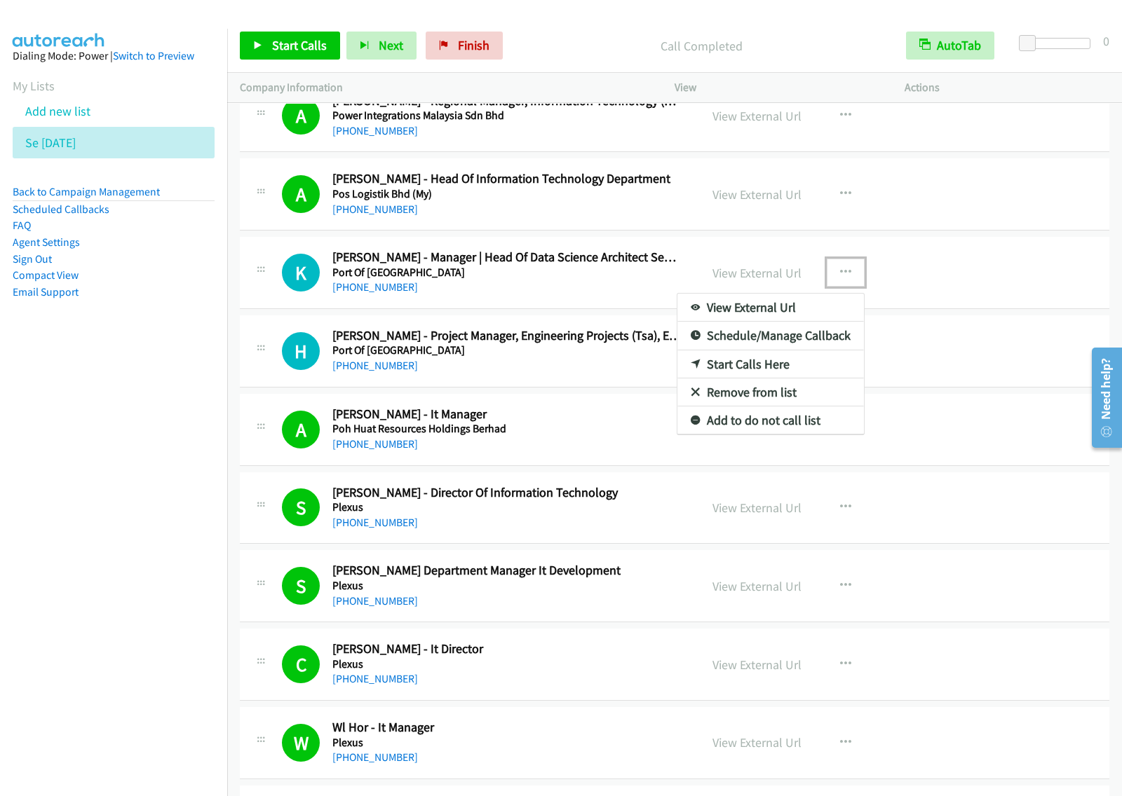
click at [792, 379] on link "Start Calls Here" at bounding box center [770, 364] width 186 height 28
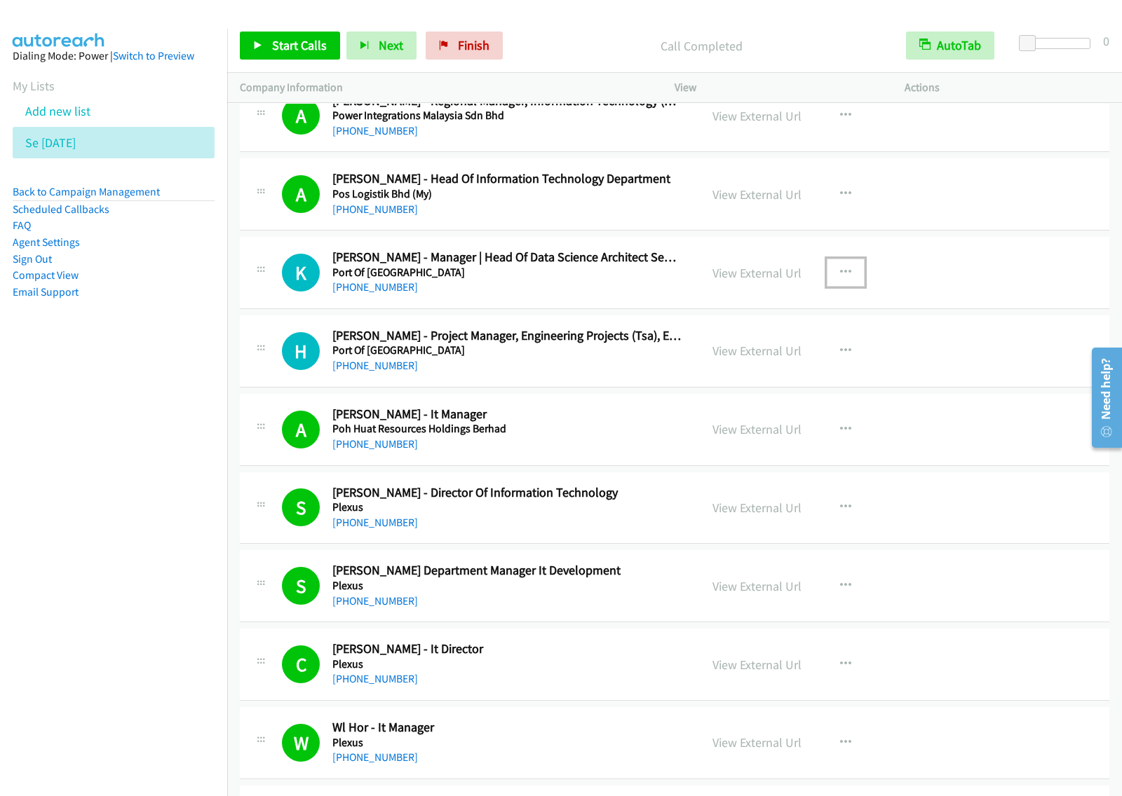
click at [831, 282] on button "button" at bounding box center [845, 273] width 38 height 28
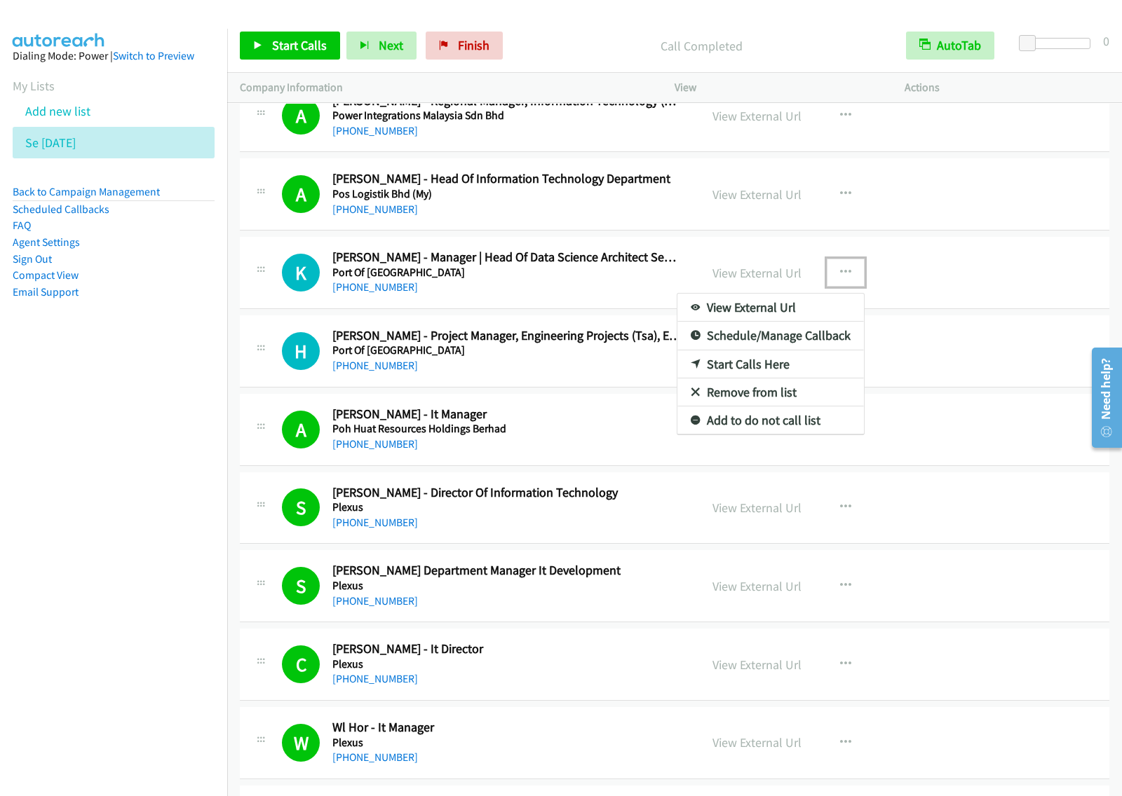
click at [799, 374] on link "Start Calls Here" at bounding box center [770, 364] width 186 height 28
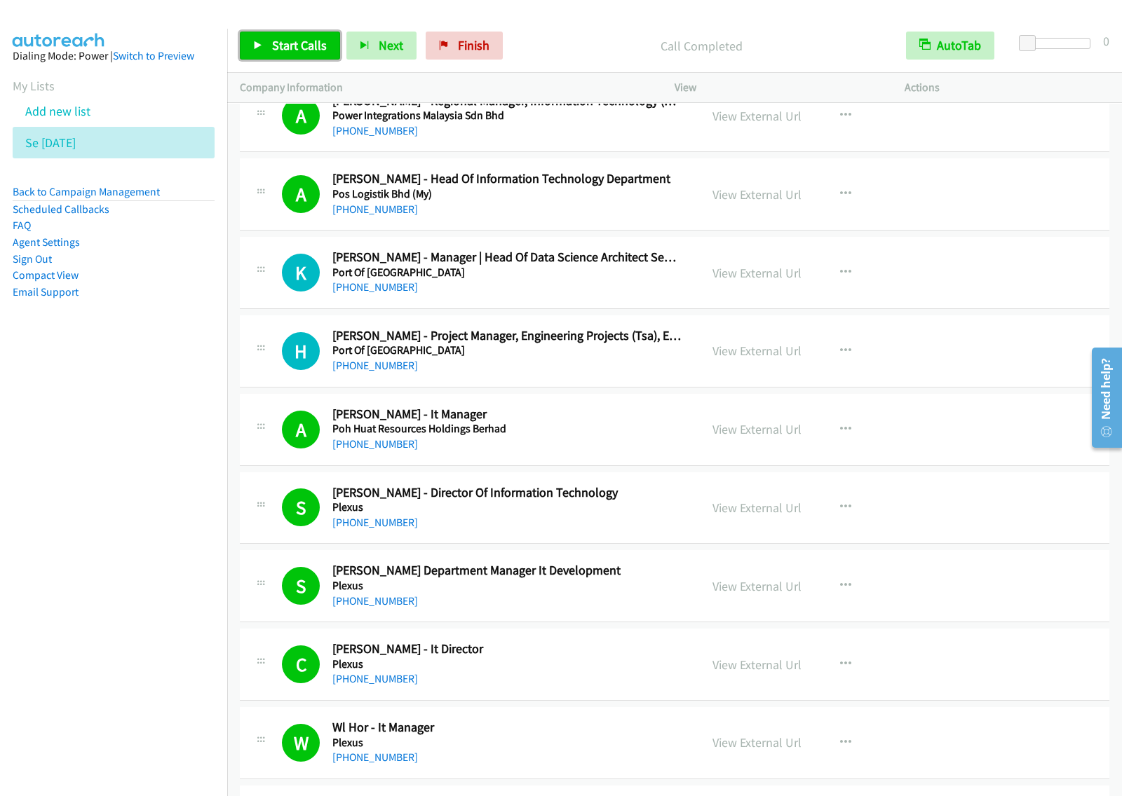
click at [298, 47] on span "Start Calls" at bounding box center [299, 45] width 55 height 16
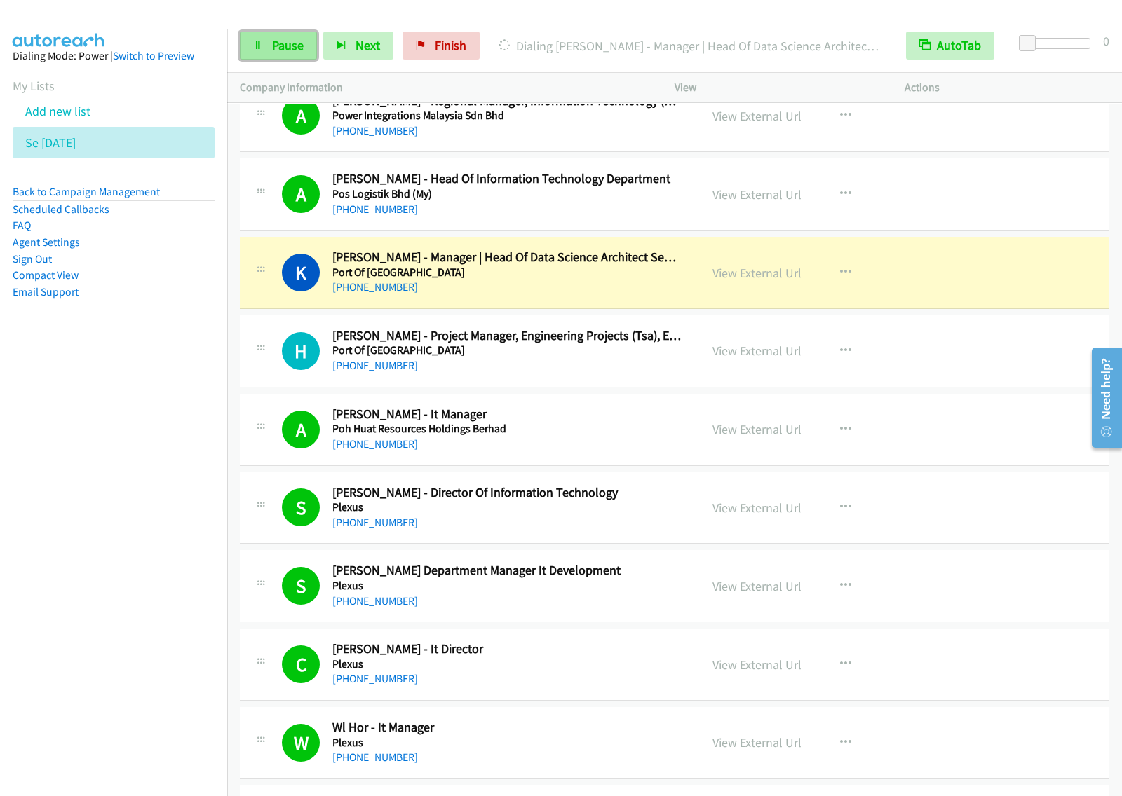
click at [285, 43] on span "Pause" at bounding box center [288, 45] width 32 height 16
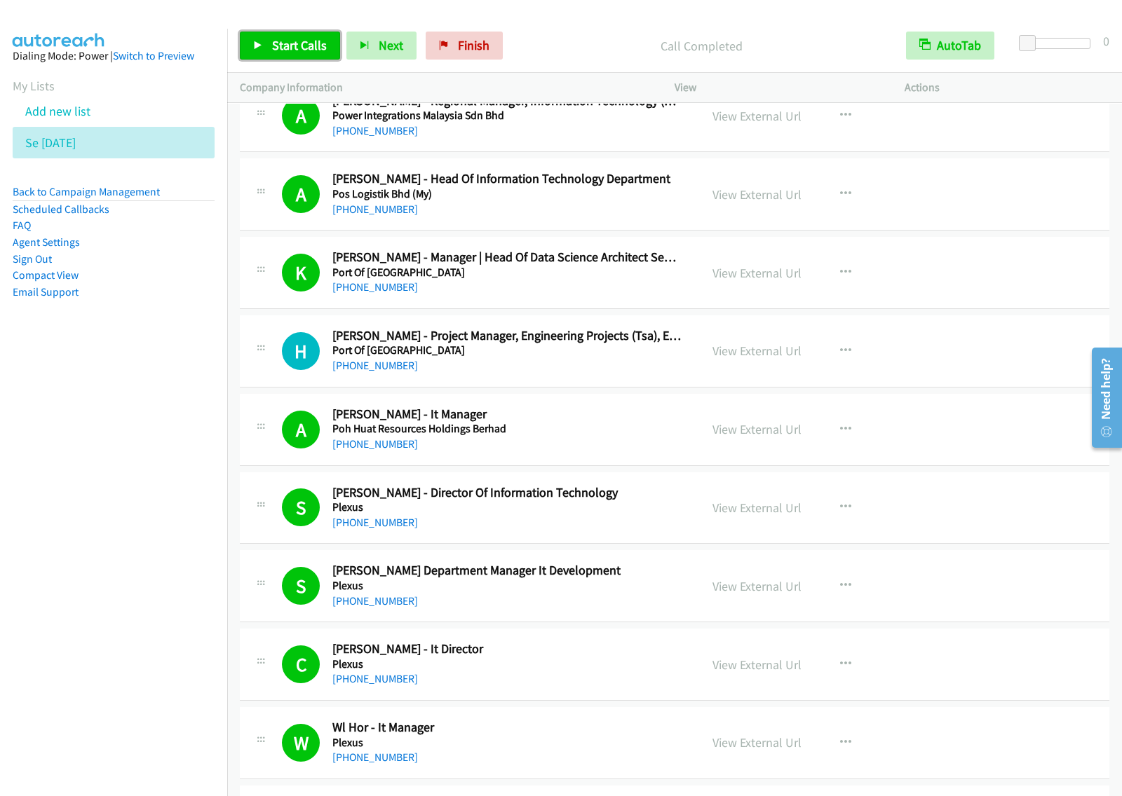
click at [318, 49] on span "Start Calls" at bounding box center [299, 45] width 55 height 16
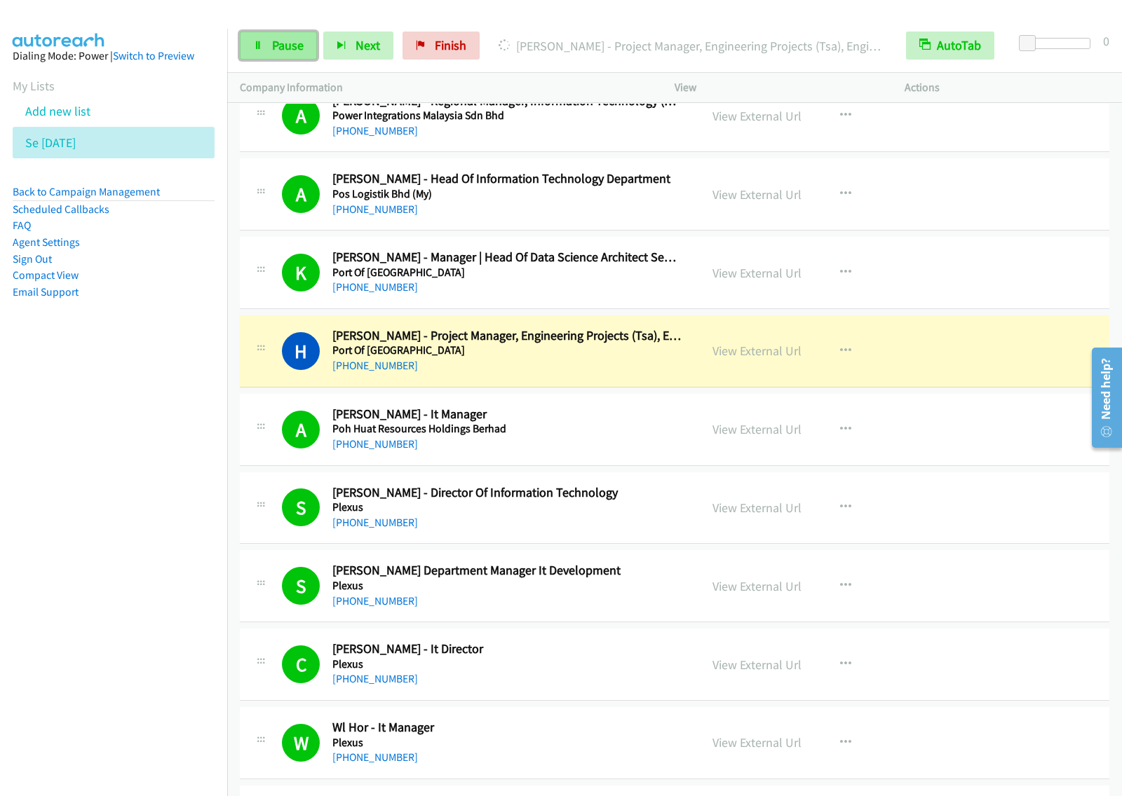
click at [275, 53] on span "Pause" at bounding box center [288, 45] width 32 height 16
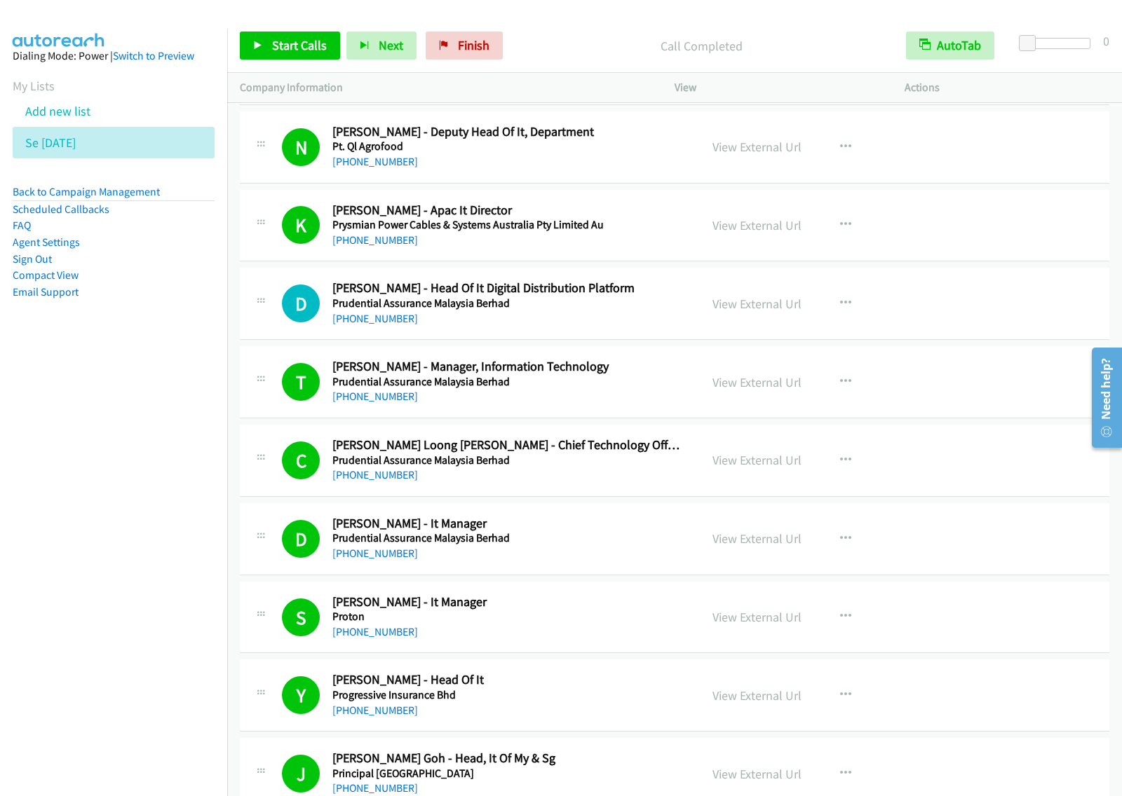
scroll to position [4304, 0]
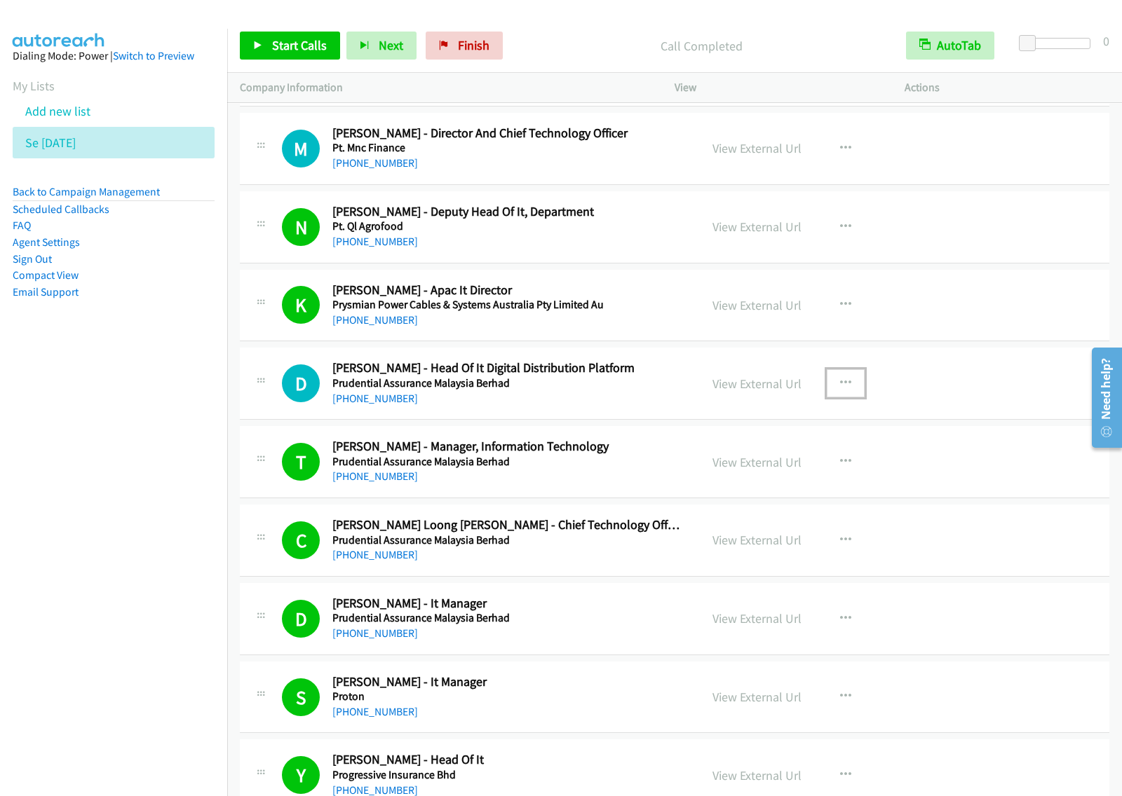
click at [840, 389] on icon "button" at bounding box center [845, 383] width 11 height 11
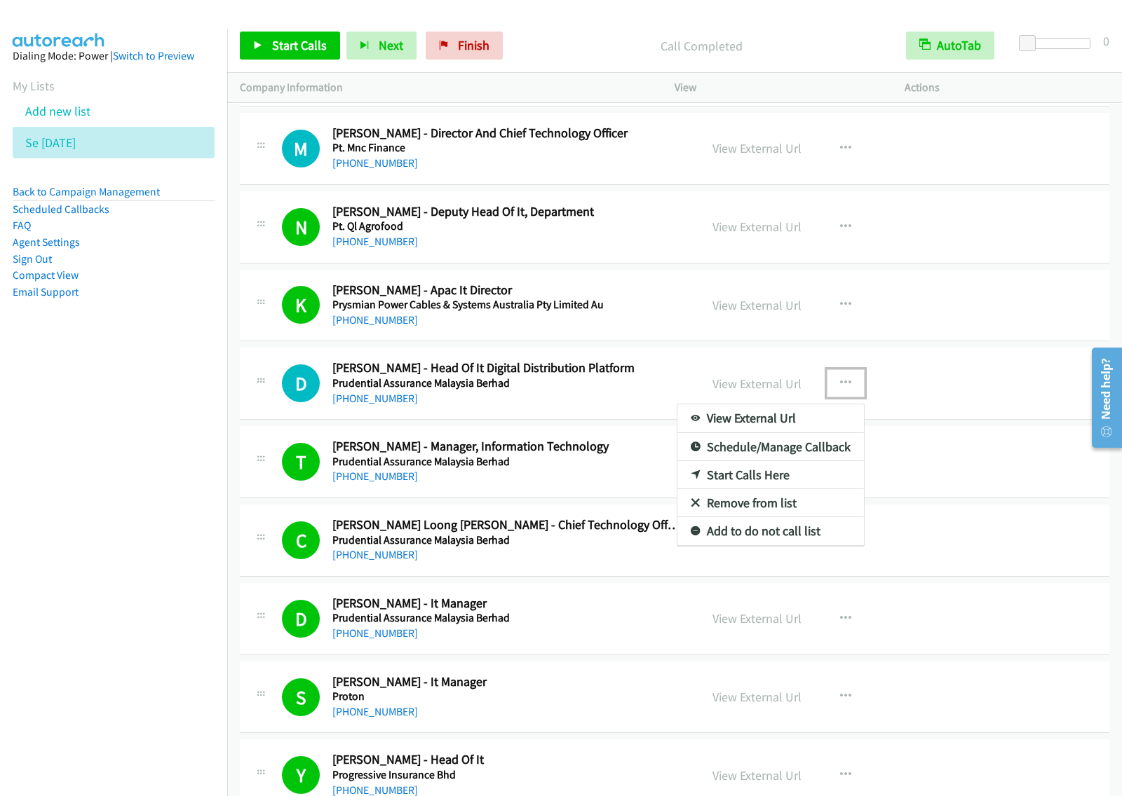
click at [772, 484] on link "Start Calls Here" at bounding box center [770, 475] width 186 height 28
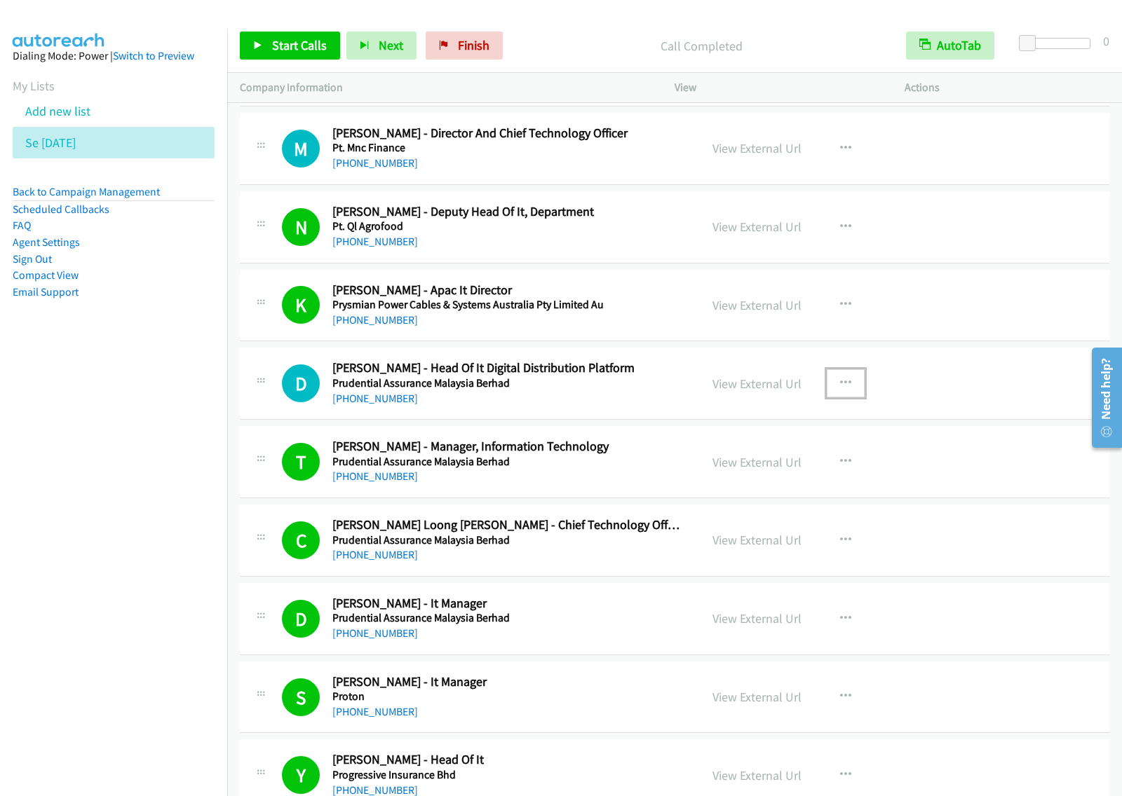
click at [843, 384] on icon "button" at bounding box center [845, 383] width 11 height 11
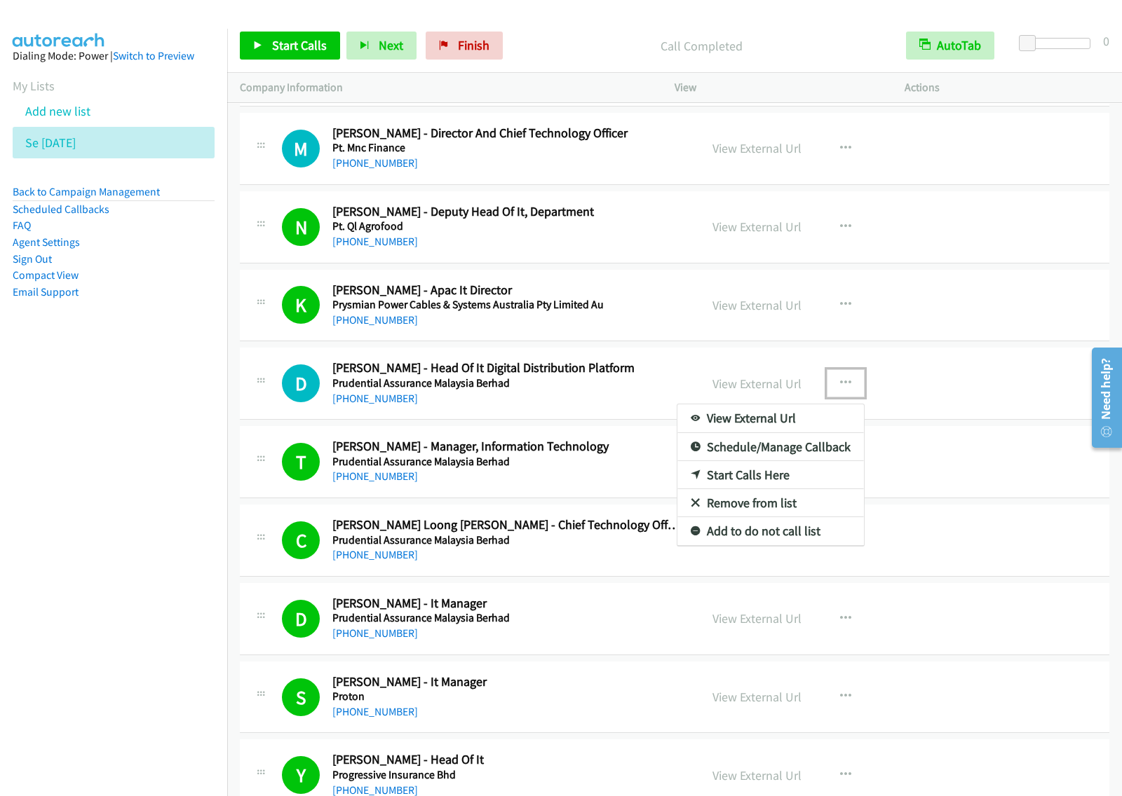
click at [782, 479] on link "Start Calls Here" at bounding box center [770, 475] width 186 height 28
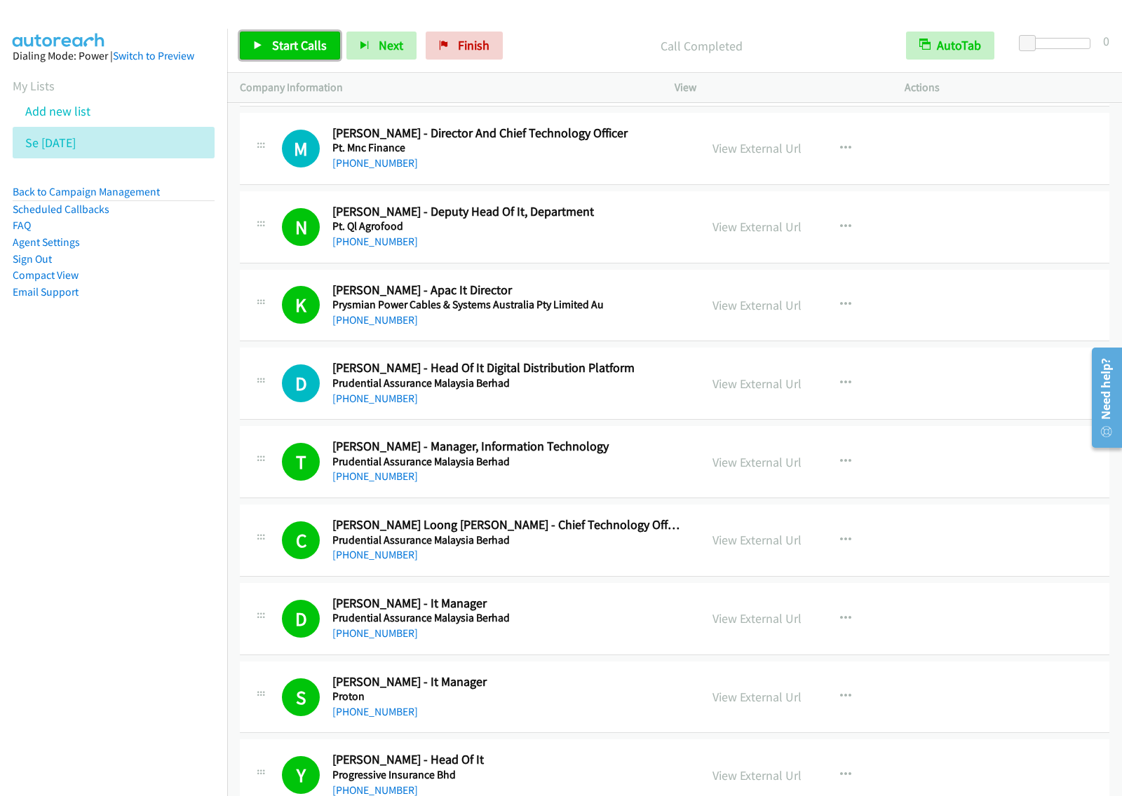
click at [314, 46] on span "Start Calls" at bounding box center [299, 45] width 55 height 16
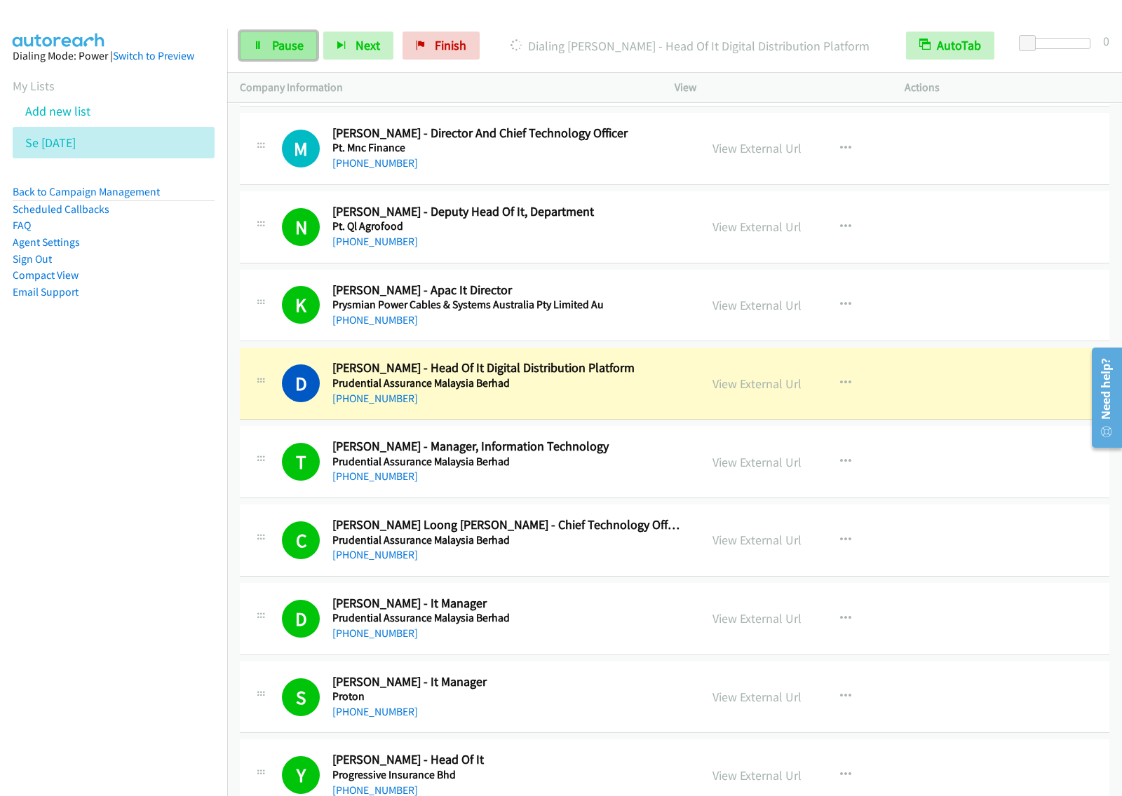
drag, startPoint x: 285, startPoint y: 50, endPoint x: 313, endPoint y: 50, distance: 28.0
click at [285, 50] on span "Pause" at bounding box center [288, 45] width 32 height 16
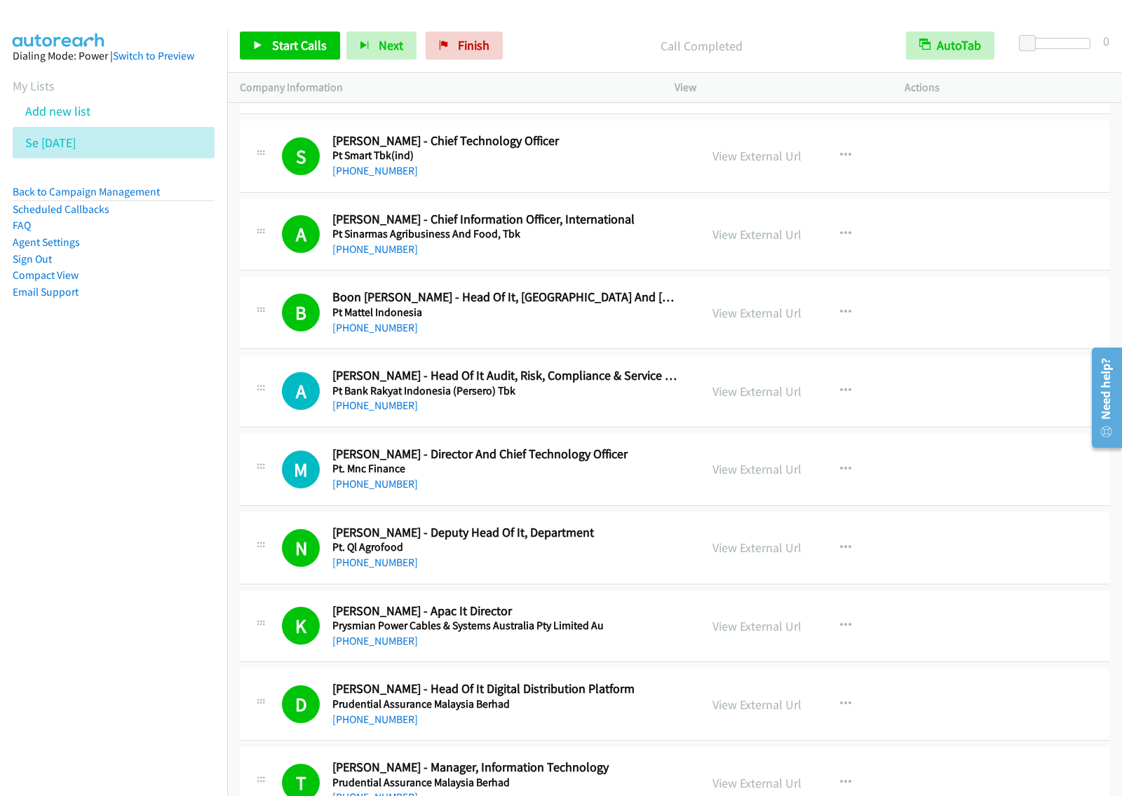
scroll to position [3954, 0]
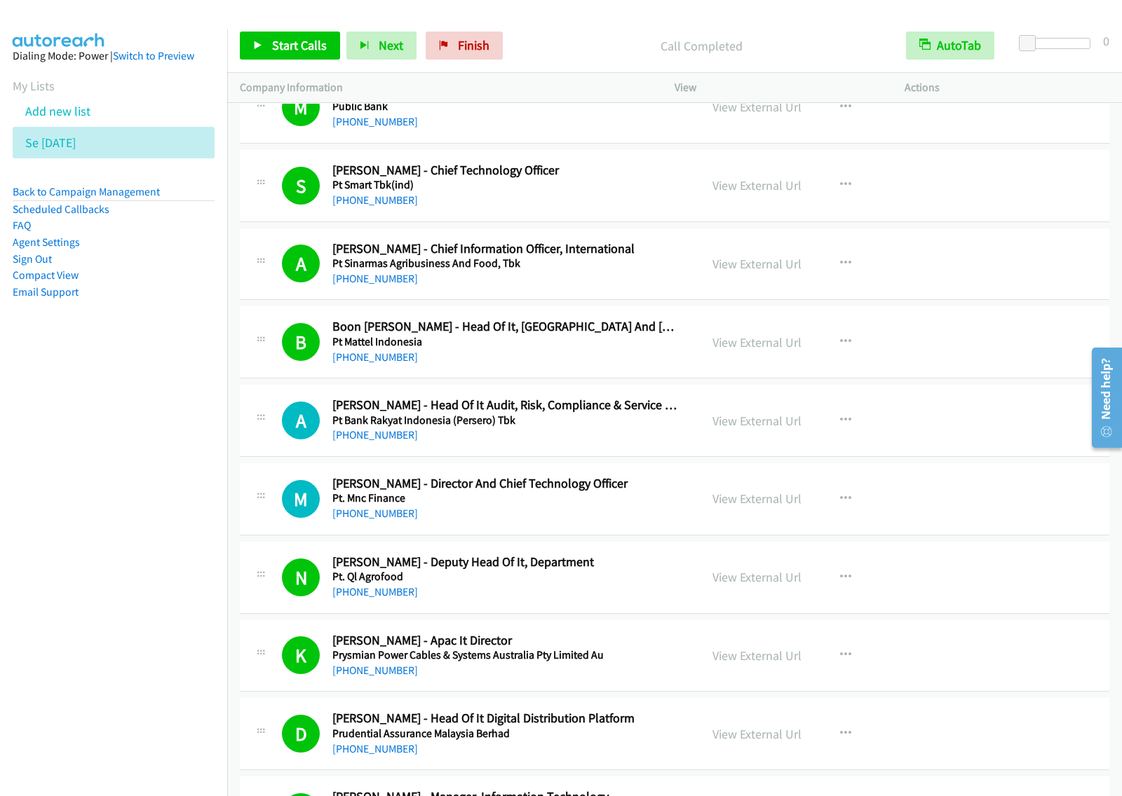
click at [579, 453] on div "A Callback Scheduled Azran Omar - Head Of It Audit, Risk, Compliance & Service …" at bounding box center [674, 421] width 869 height 72
click at [840, 426] on icon "button" at bounding box center [845, 420] width 11 height 11
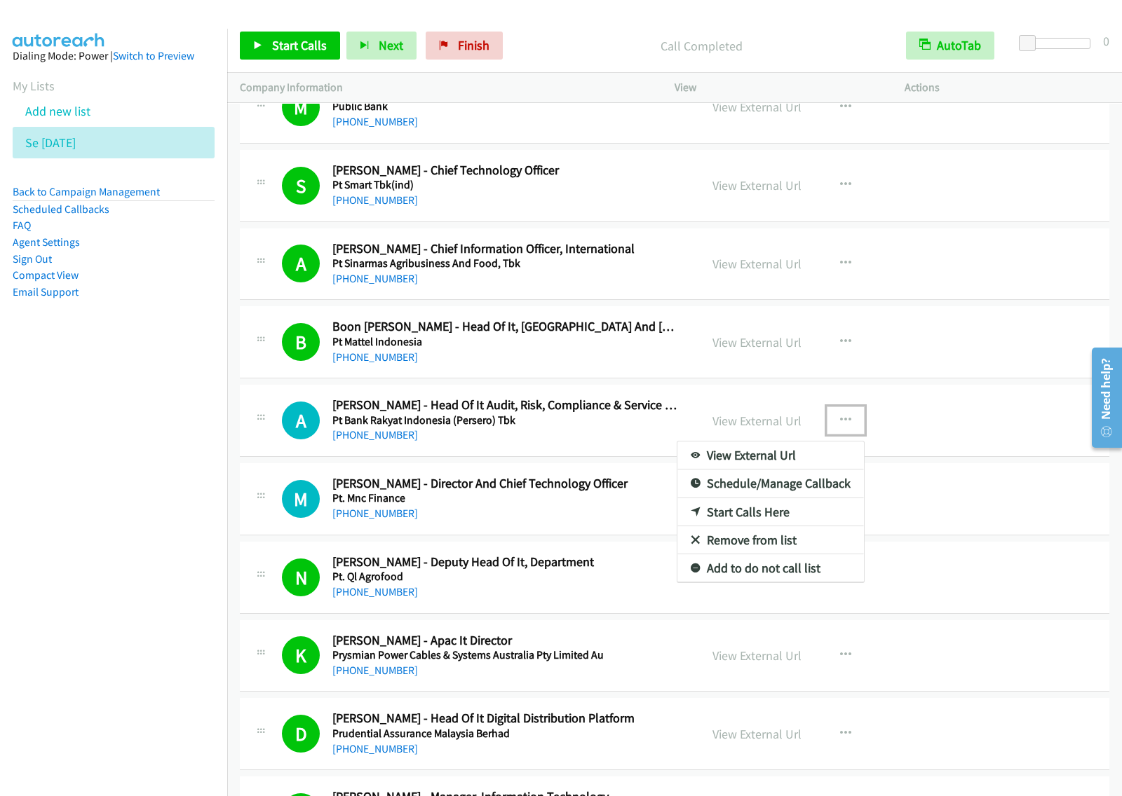
click at [757, 524] on link "Start Calls Here" at bounding box center [770, 512] width 186 height 28
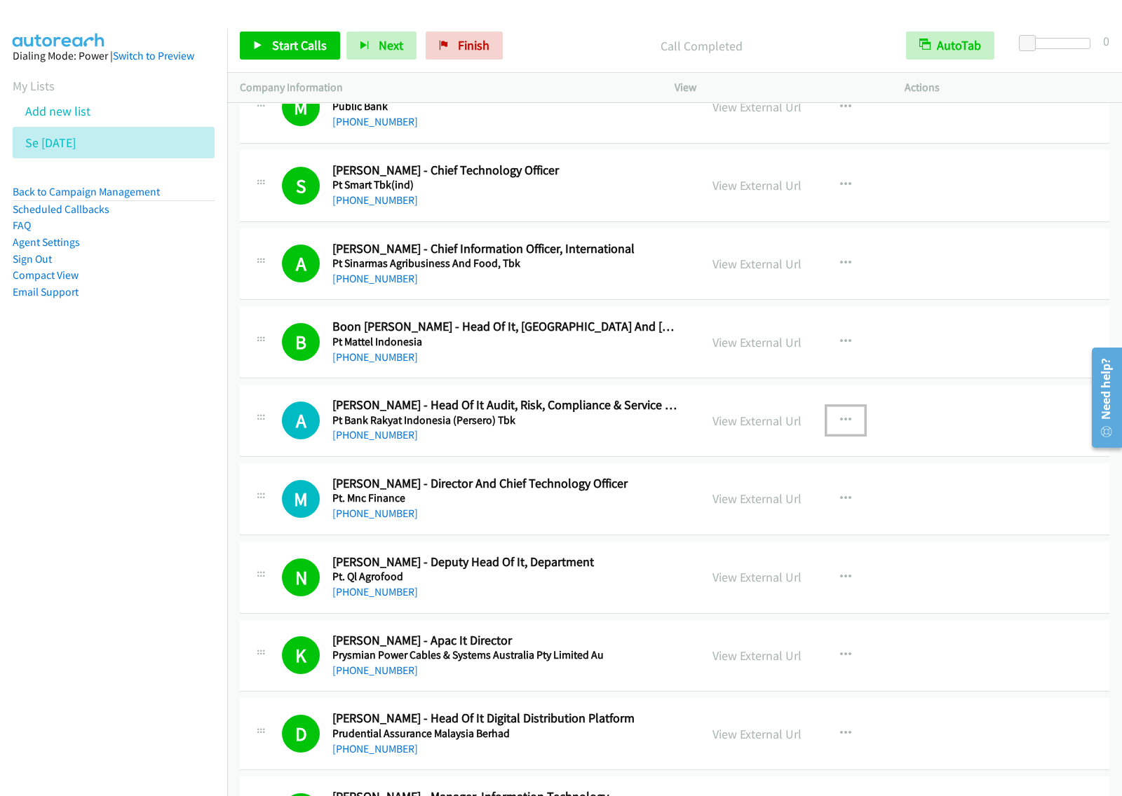
click at [850, 422] on button "button" at bounding box center [845, 421] width 38 height 28
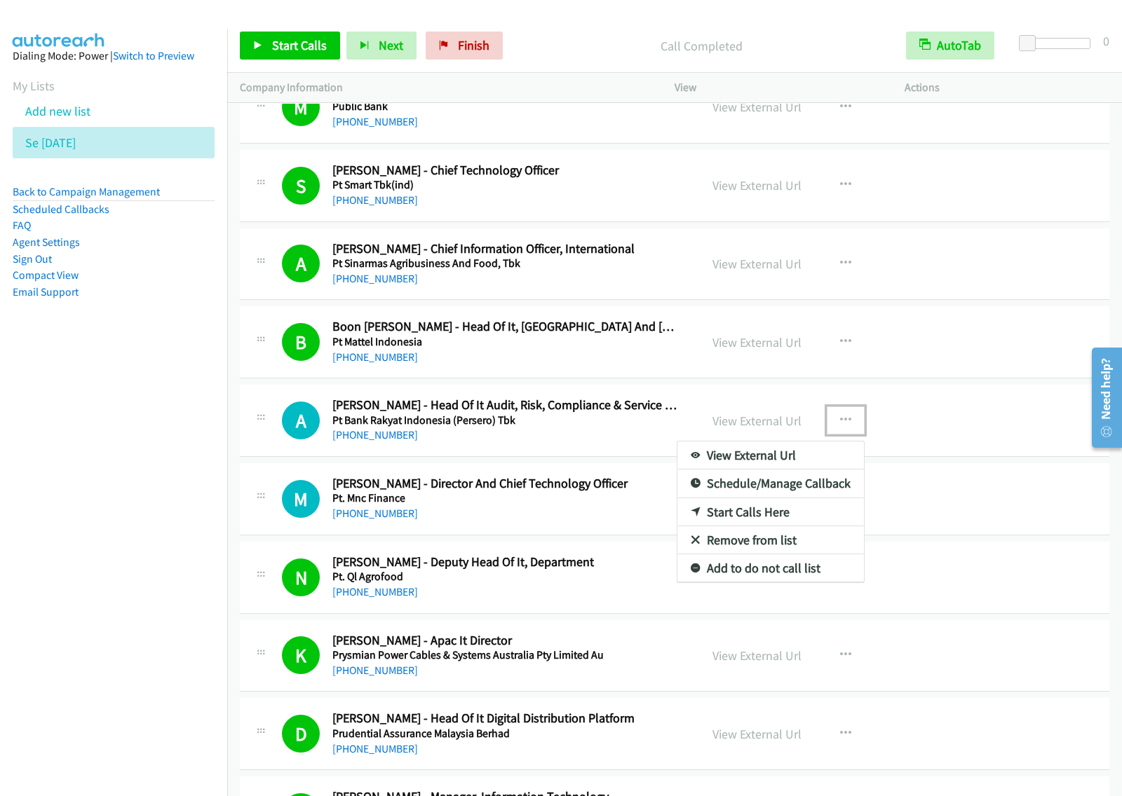
click at [777, 520] on link "Start Calls Here" at bounding box center [770, 512] width 186 height 28
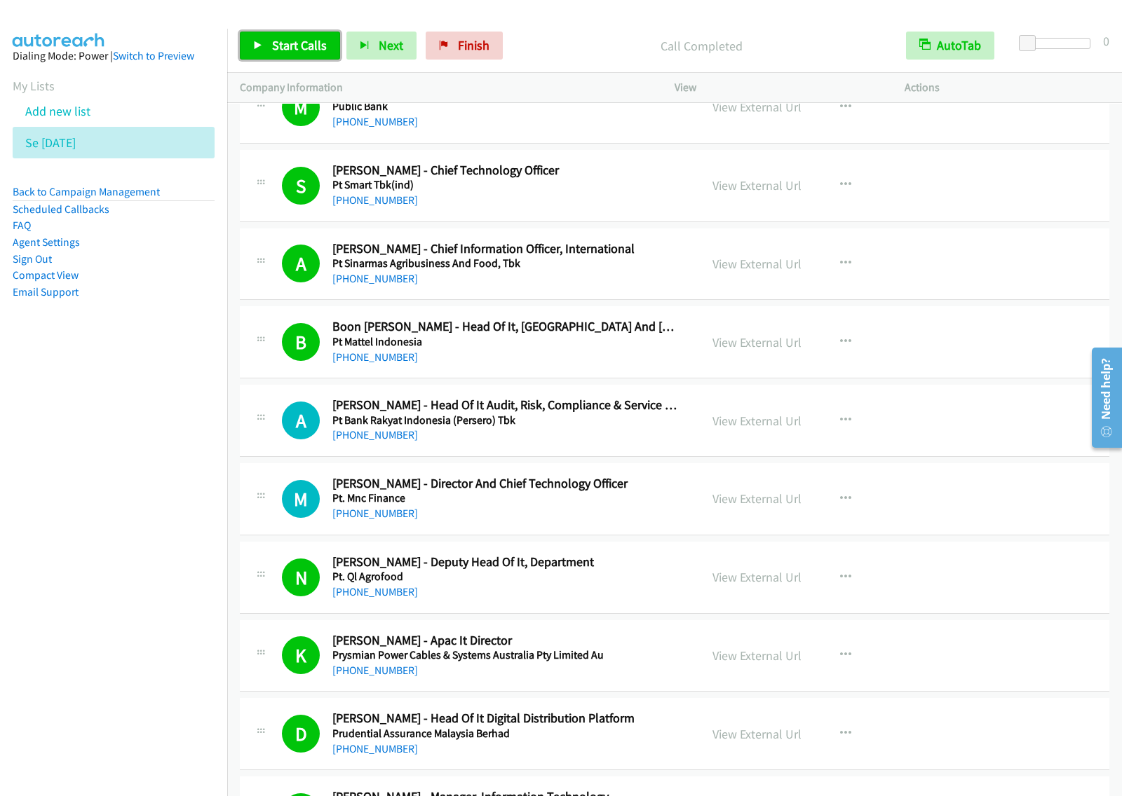
click at [318, 44] on span "Start Calls" at bounding box center [299, 45] width 55 height 16
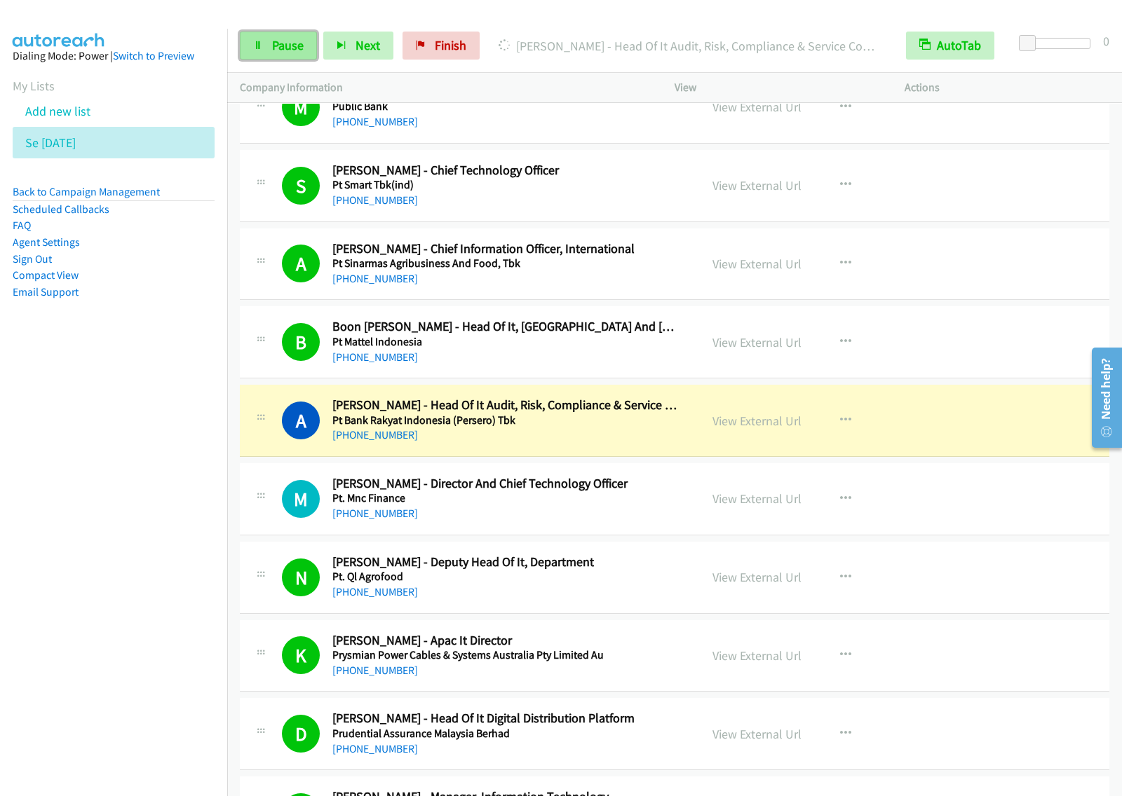
click at [267, 53] on link "Pause" at bounding box center [278, 46] width 77 height 28
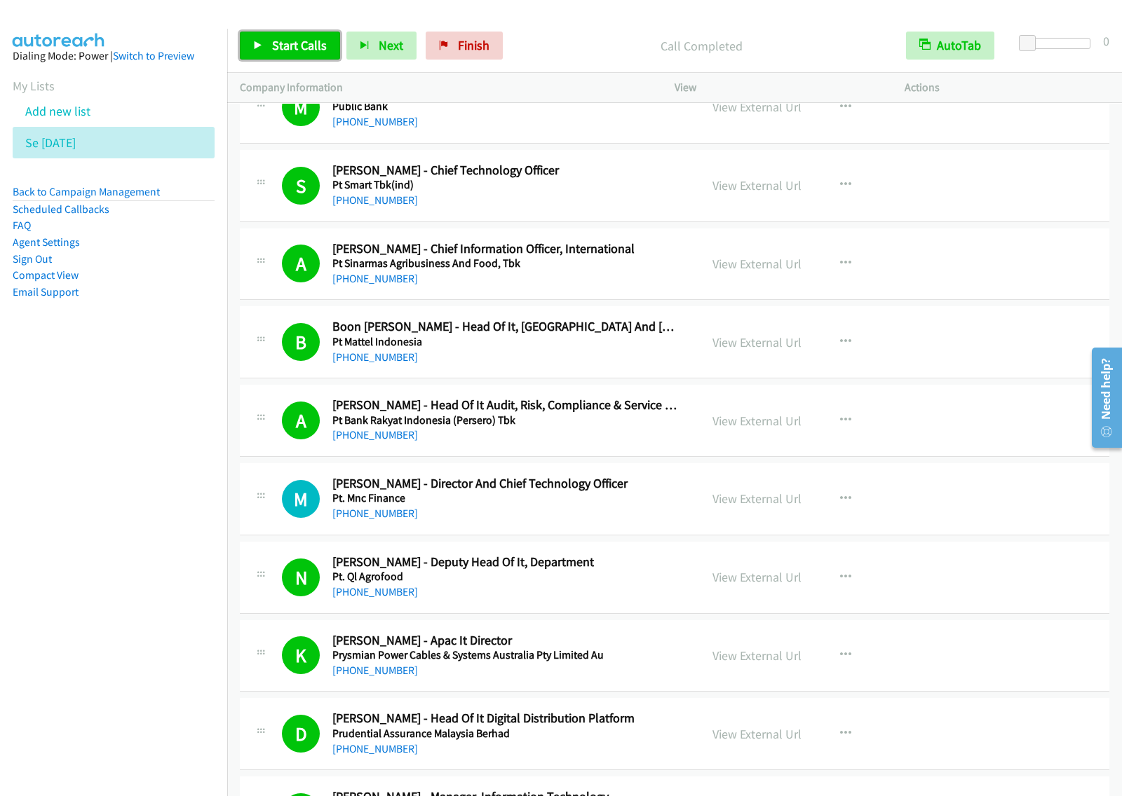
click at [298, 49] on span "Start Calls" at bounding box center [299, 45] width 55 height 16
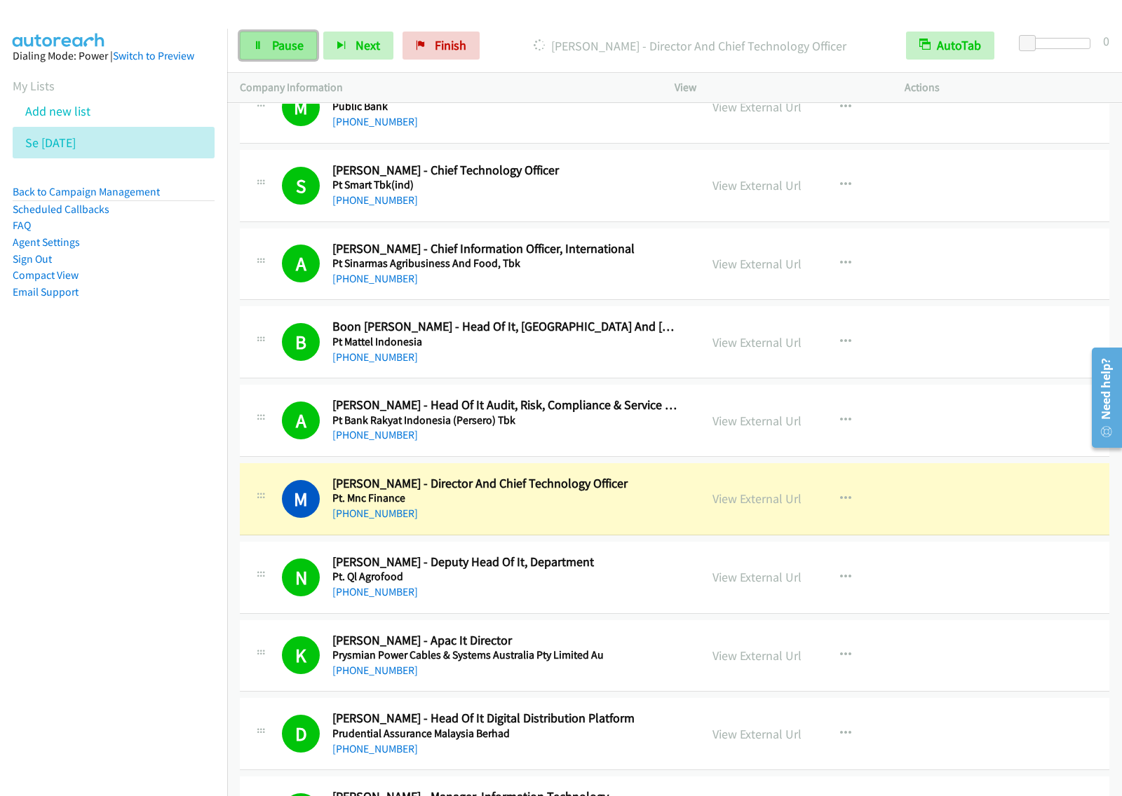
click at [289, 48] on span "Pause" at bounding box center [288, 45] width 32 height 16
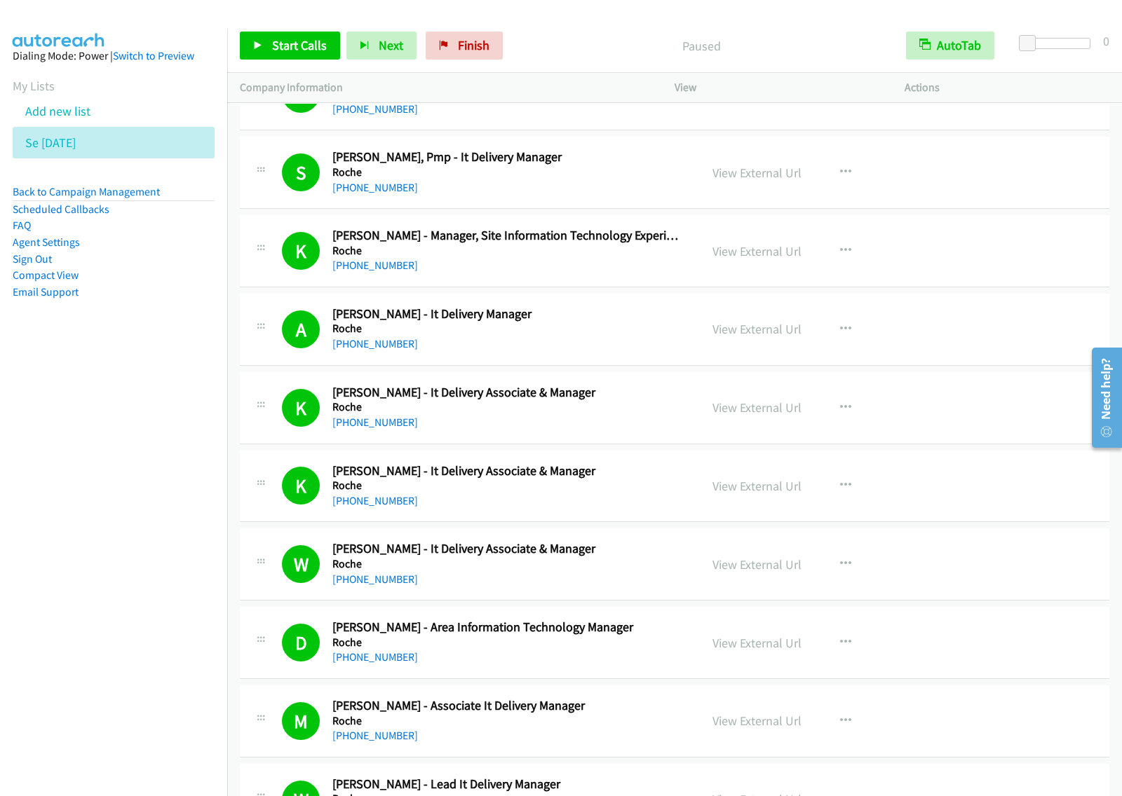
scroll to position [0, 0]
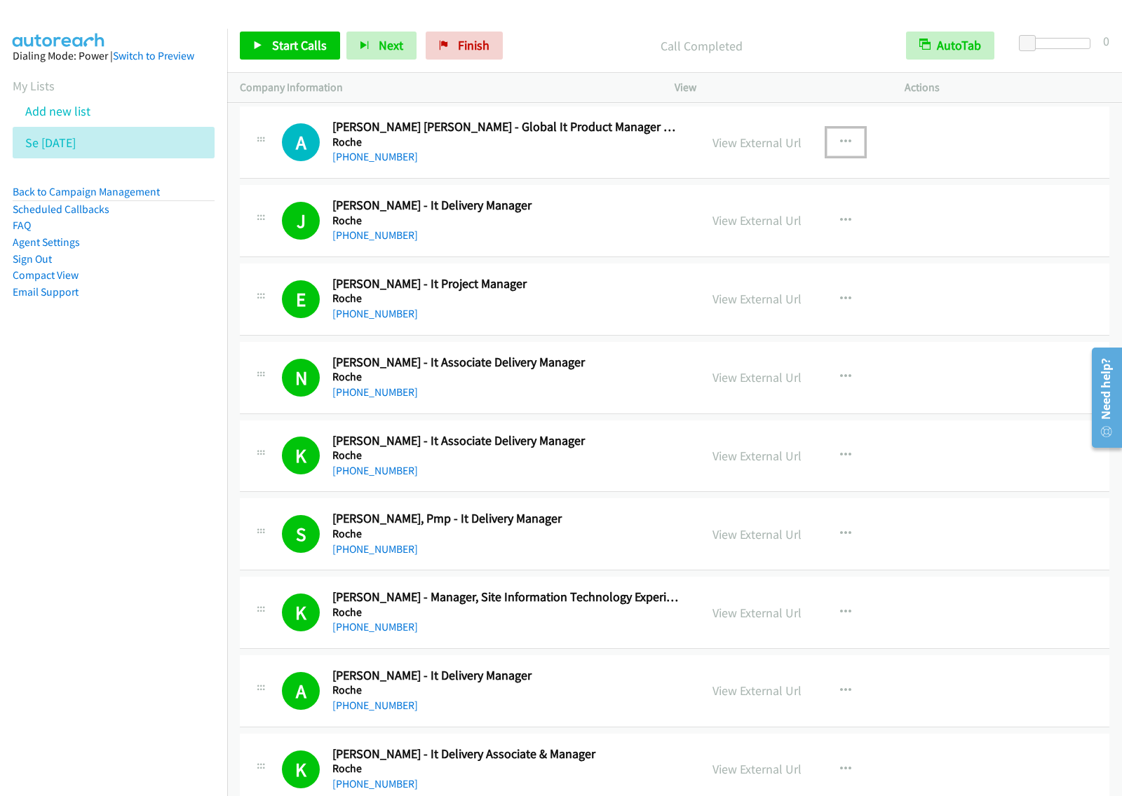
click at [843, 137] on icon "button" at bounding box center [845, 142] width 11 height 11
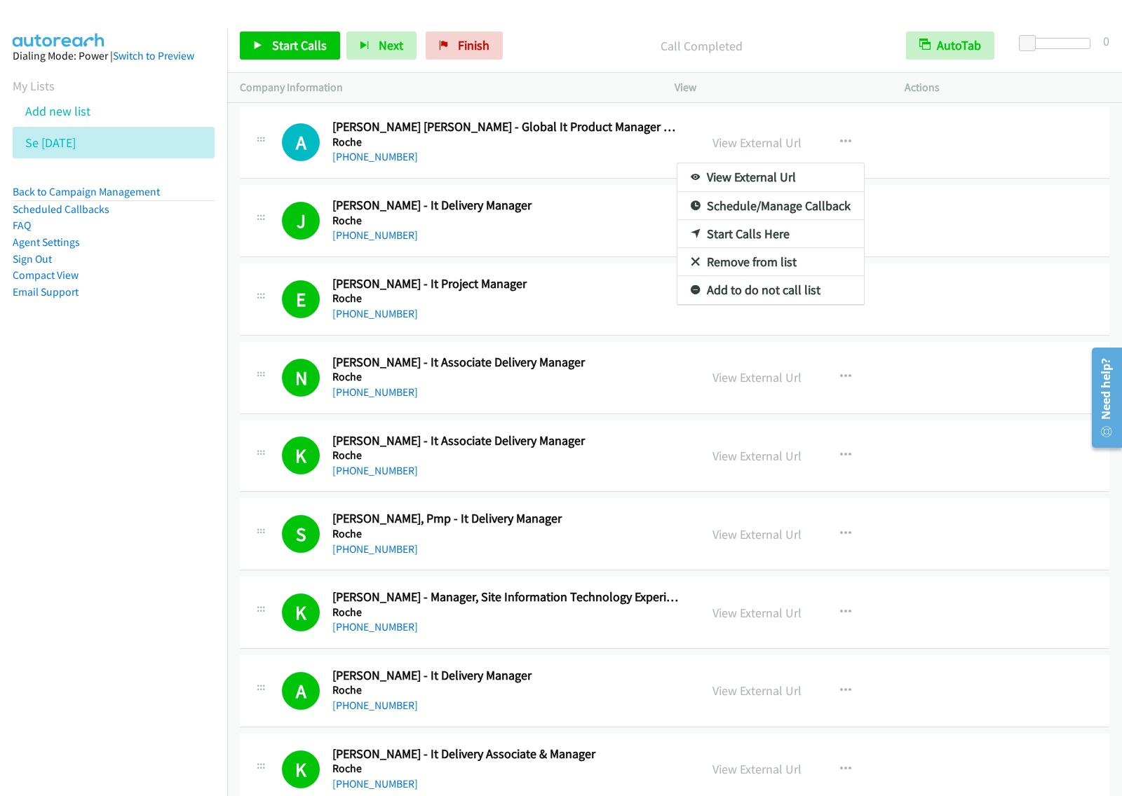
click at [785, 181] on link "View External Url" at bounding box center [770, 177] width 186 height 28
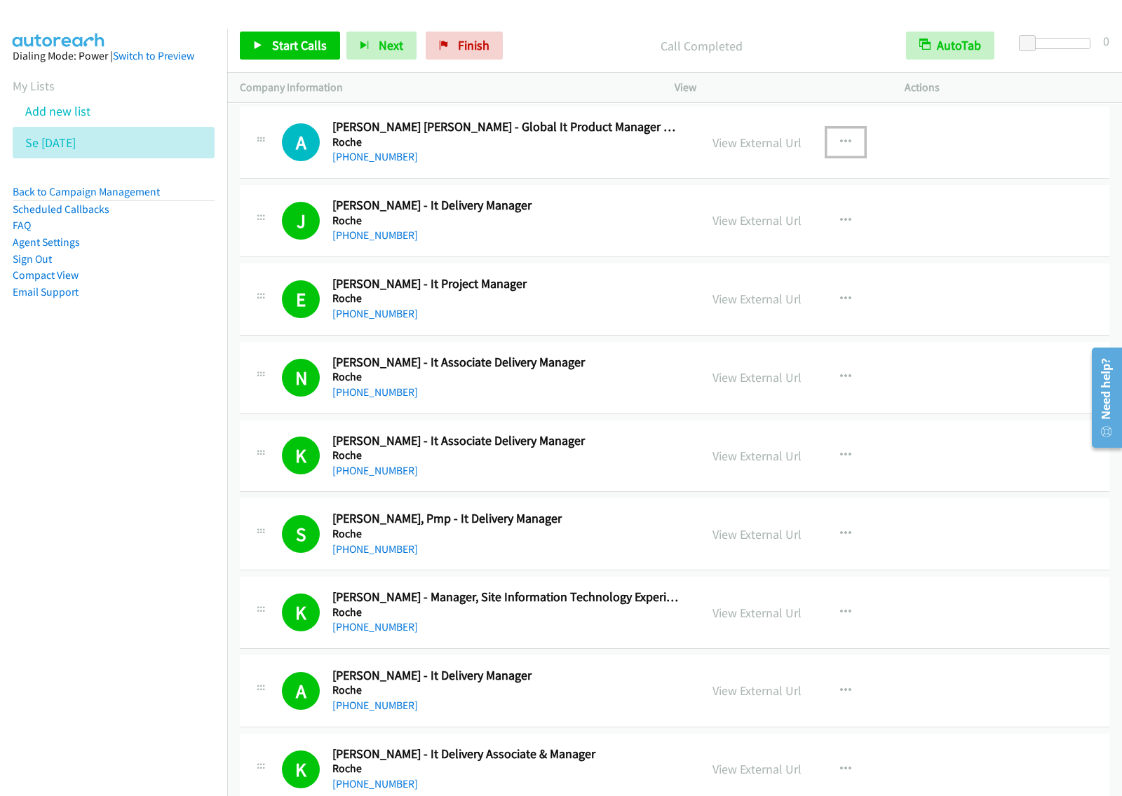
click at [840, 139] on icon "button" at bounding box center [845, 142] width 11 height 11
click at [768, 237] on link "Start Calls Here" at bounding box center [770, 234] width 186 height 28
click at [840, 142] on icon "button" at bounding box center [845, 142] width 11 height 11
click at [786, 236] on link "Start Calls Here" at bounding box center [770, 234] width 186 height 28
click at [302, 39] on span "Start Calls" at bounding box center [299, 45] width 55 height 16
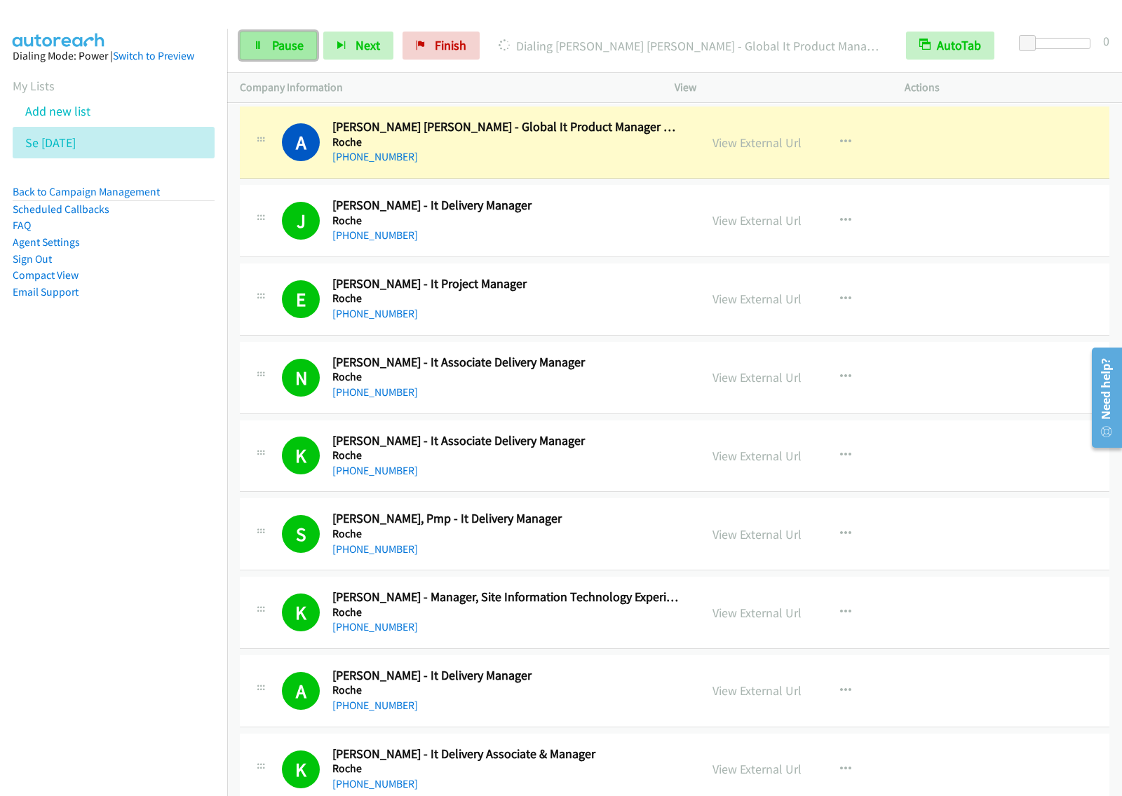
click at [299, 50] on span "Pause" at bounding box center [288, 45] width 32 height 16
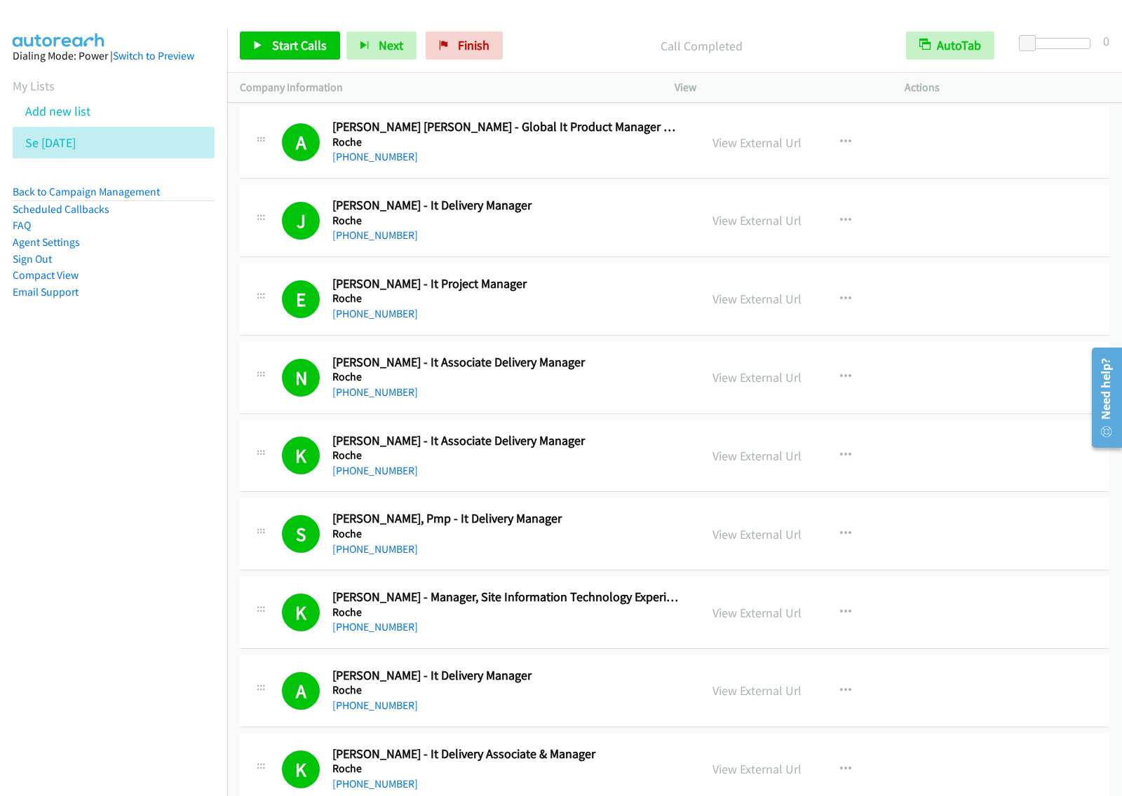
click at [151, 472] on nav "Dialing Mode: Power | Switch to Preview My Lists Add new list Se Aug29 Back to …" at bounding box center [114, 427] width 228 height 796
click at [71, 114] on link "Add new list" at bounding box center [57, 111] width 65 height 16
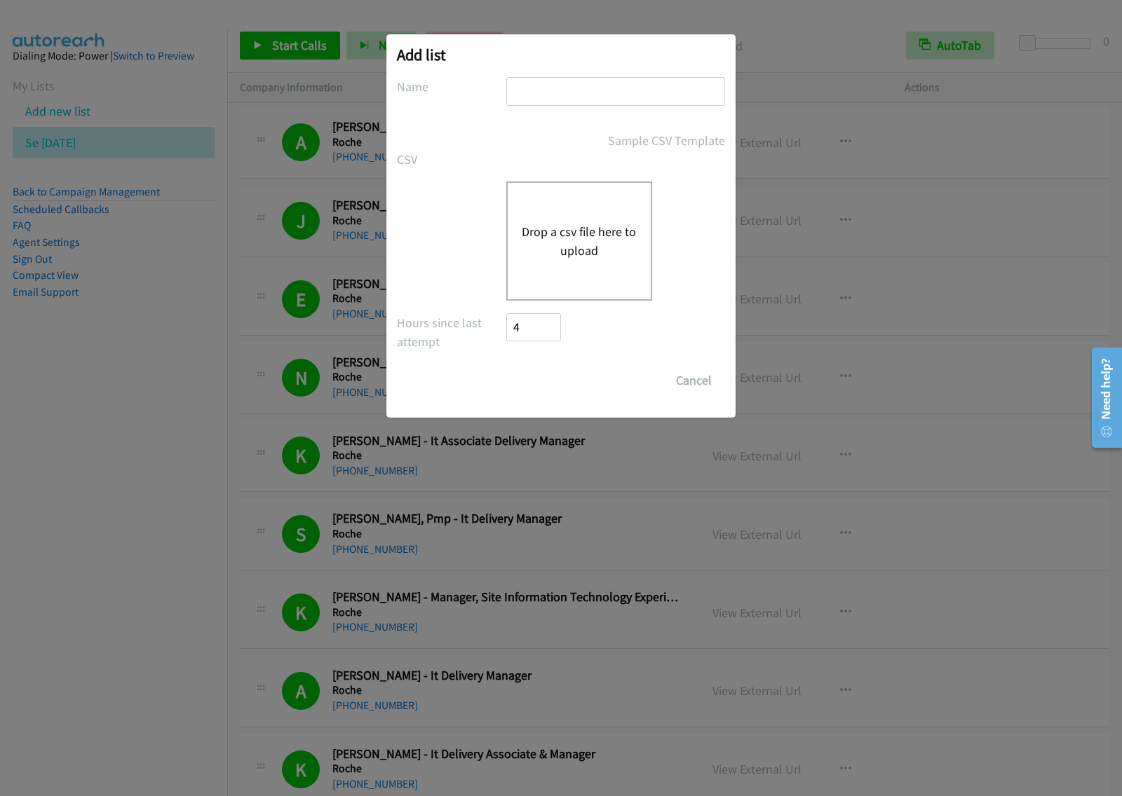
click at [579, 93] on input "text" at bounding box center [615, 91] width 219 height 29
type input "Splunk aug29"
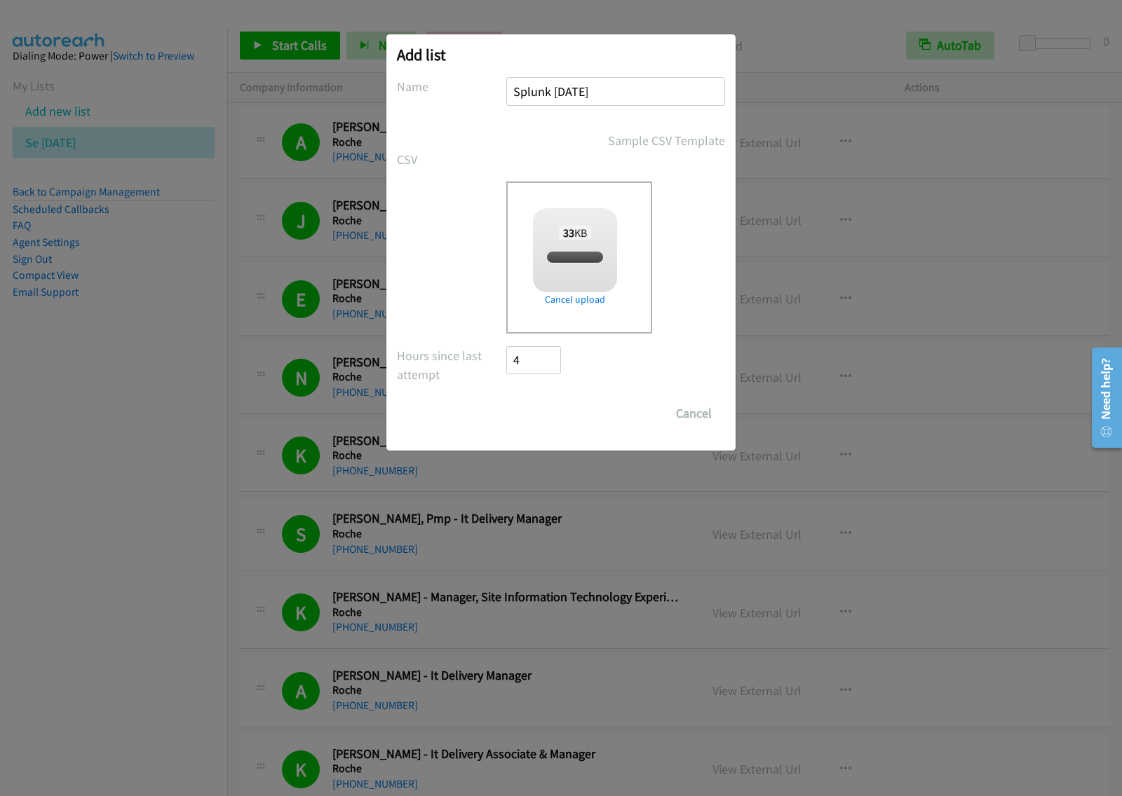
checkbox input "true"
click at [543, 417] on input "Save List" at bounding box center [543, 414] width 74 height 28
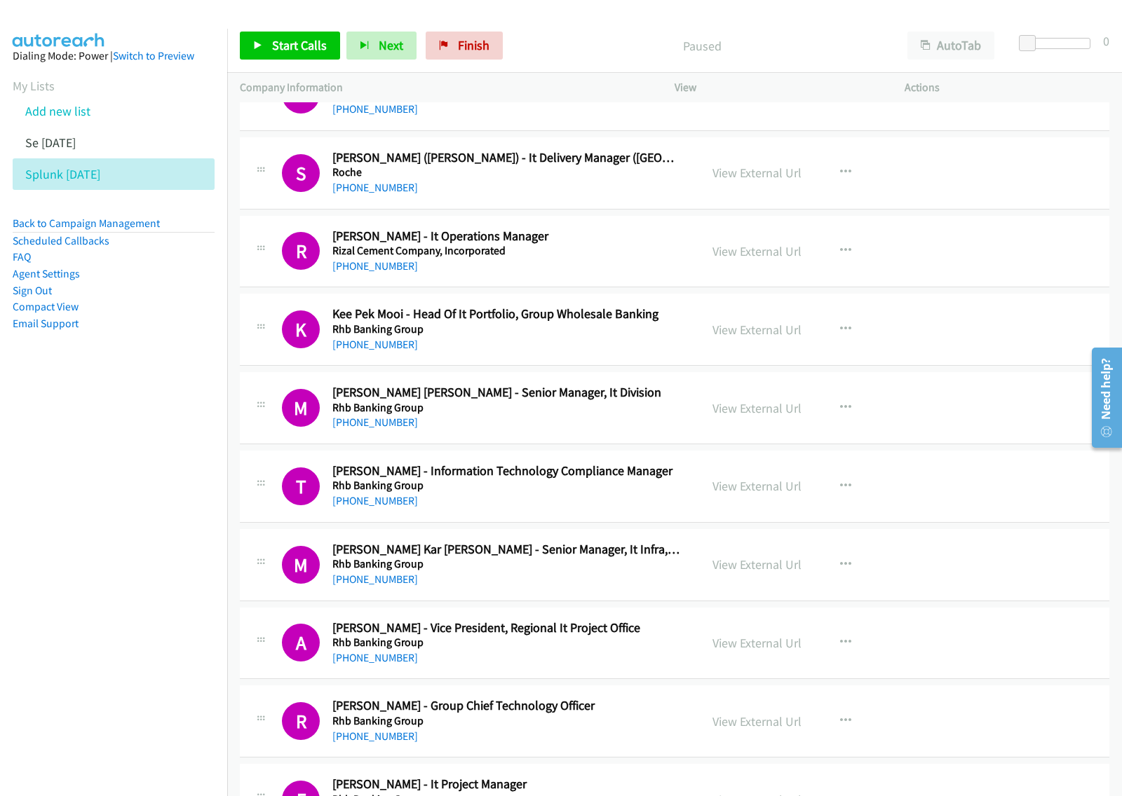
scroll to position [1227, 0]
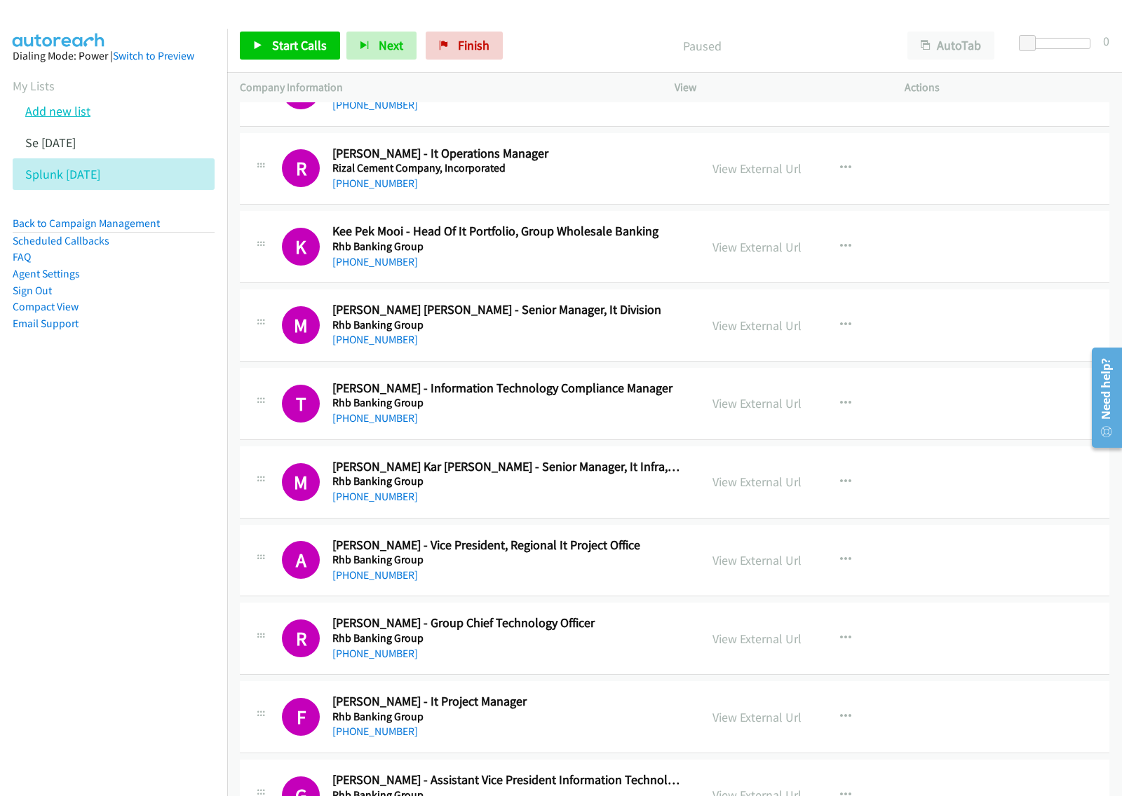
click at [57, 114] on link "Add new list" at bounding box center [57, 111] width 65 height 16
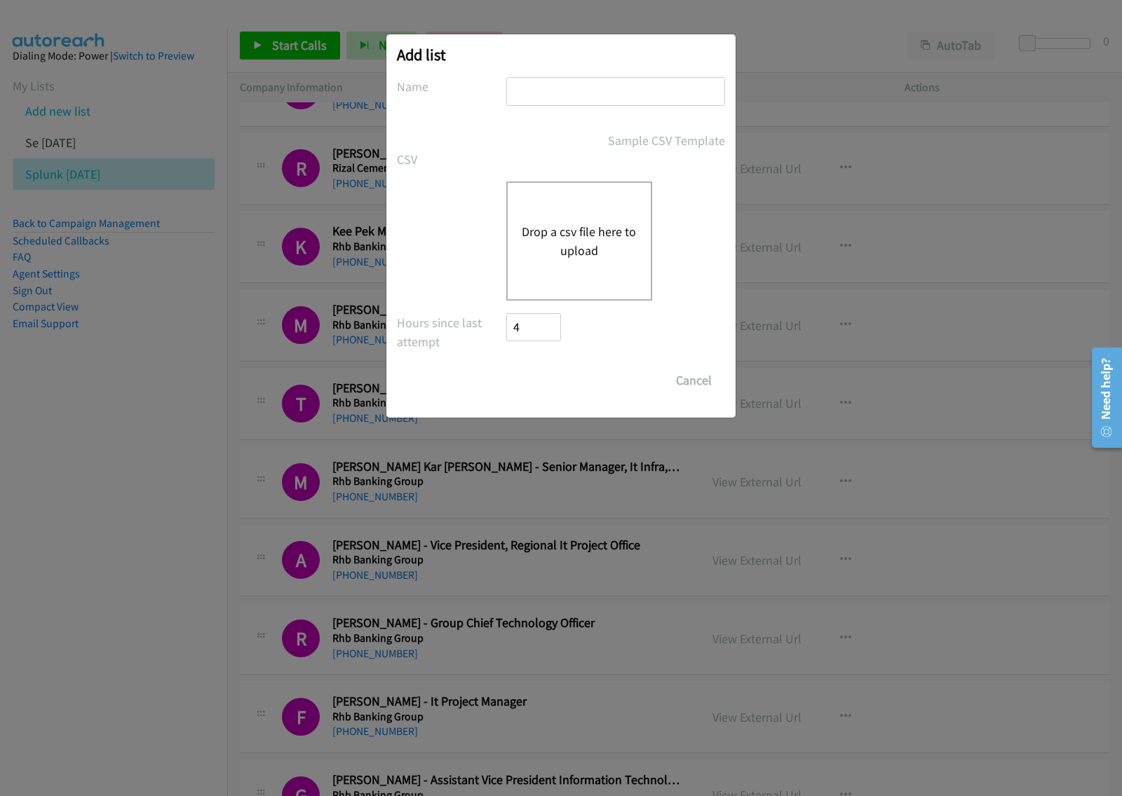
click at [558, 89] on input "text" at bounding box center [615, 91] width 219 height 29
type input "splunk"
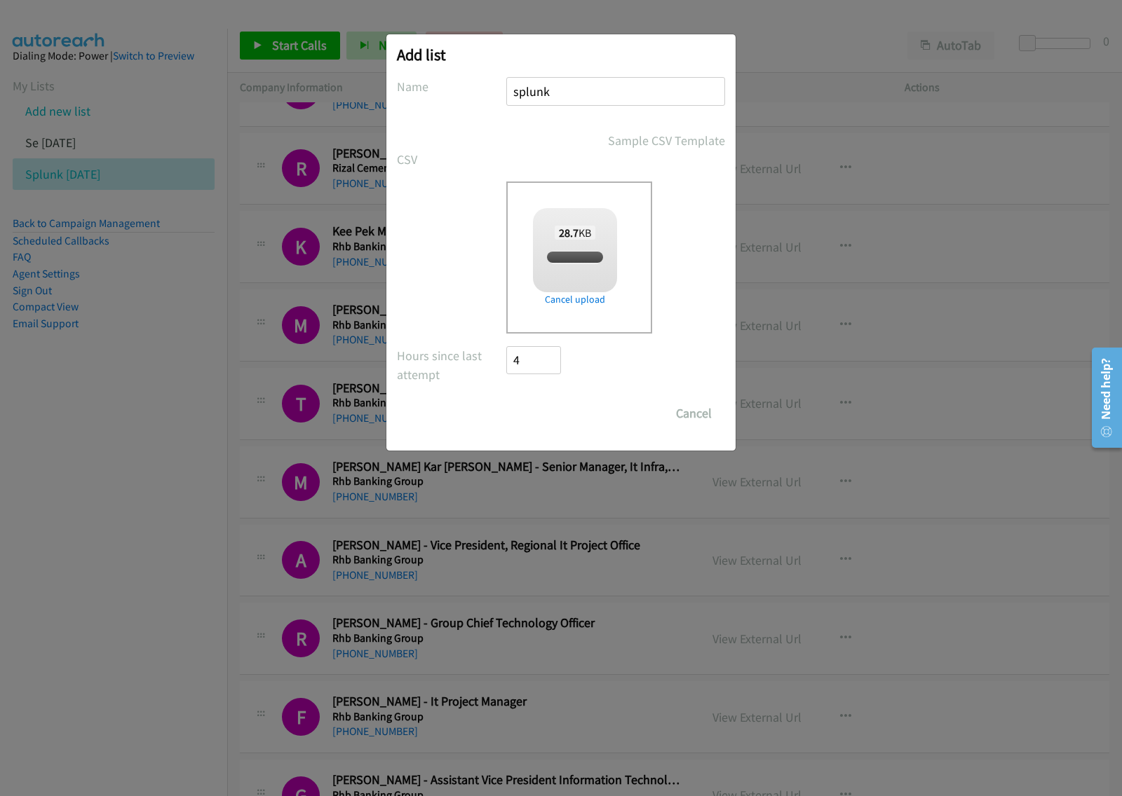
checkbox input "true"
click at [558, 415] on input "Save List" at bounding box center [543, 414] width 74 height 28
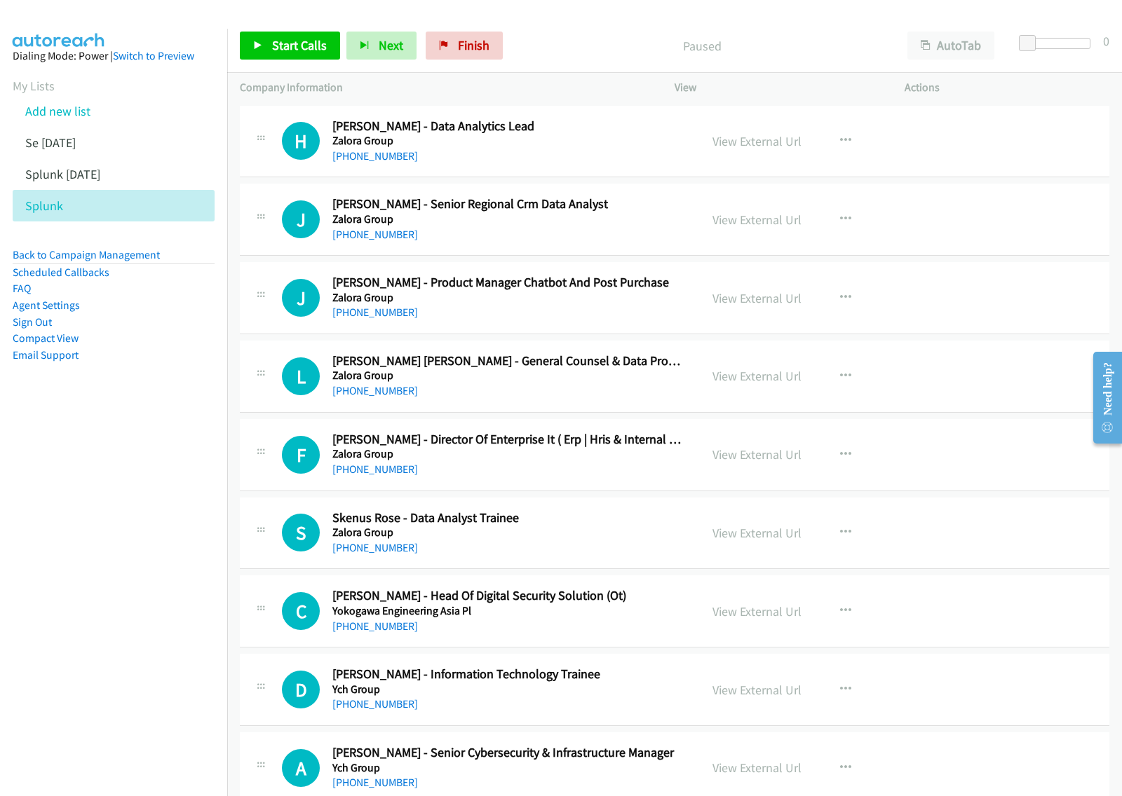
click at [90, 536] on nav "Dialing Mode: Power | Switch to Preview My Lists Add new list Se [DATE] Splunk …" at bounding box center [114, 427] width 228 height 796
click at [968, 46] on button "AutoTab" at bounding box center [950, 46] width 87 height 28
click at [842, 146] on button "button" at bounding box center [845, 141] width 38 height 28
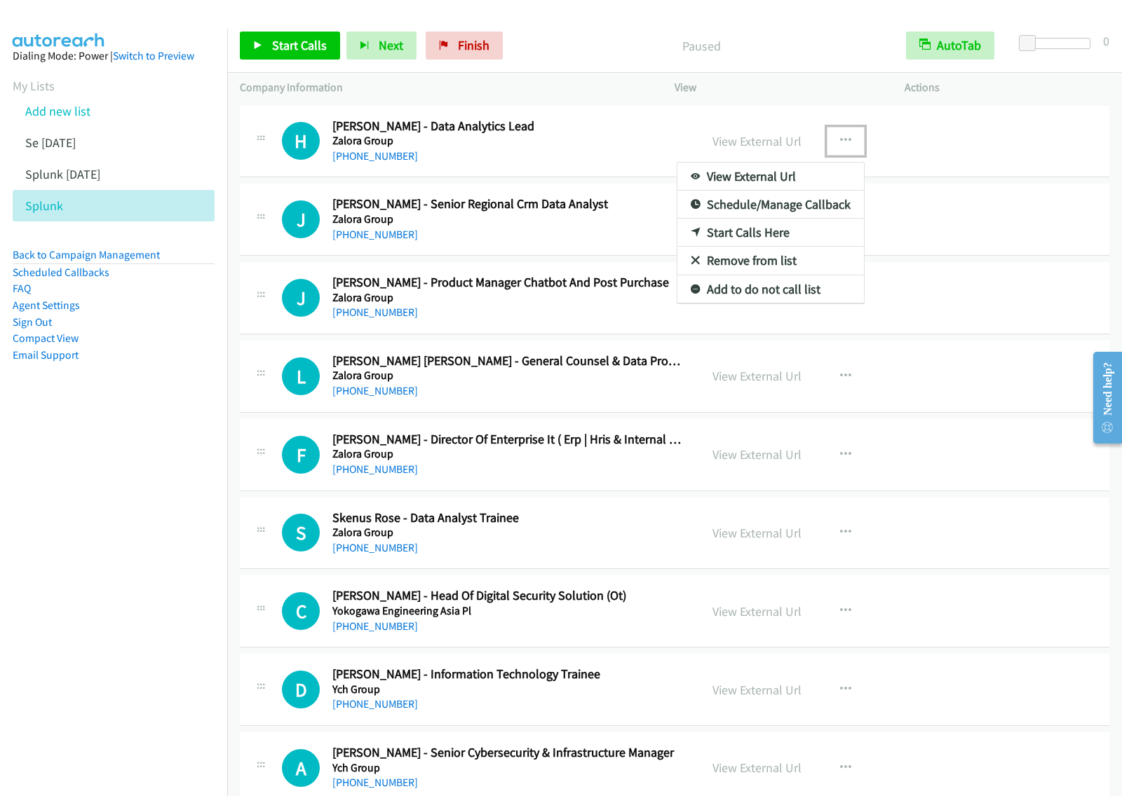
click at [768, 184] on link "View External Url" at bounding box center [770, 177] width 186 height 28
click at [840, 142] on icon "button" at bounding box center [845, 140] width 11 height 11
click at [771, 175] on link "View External Url" at bounding box center [770, 177] width 186 height 28
click at [836, 131] on button "button" at bounding box center [845, 141] width 38 height 28
click at [770, 233] on link "Start Calls Here" at bounding box center [770, 233] width 186 height 28
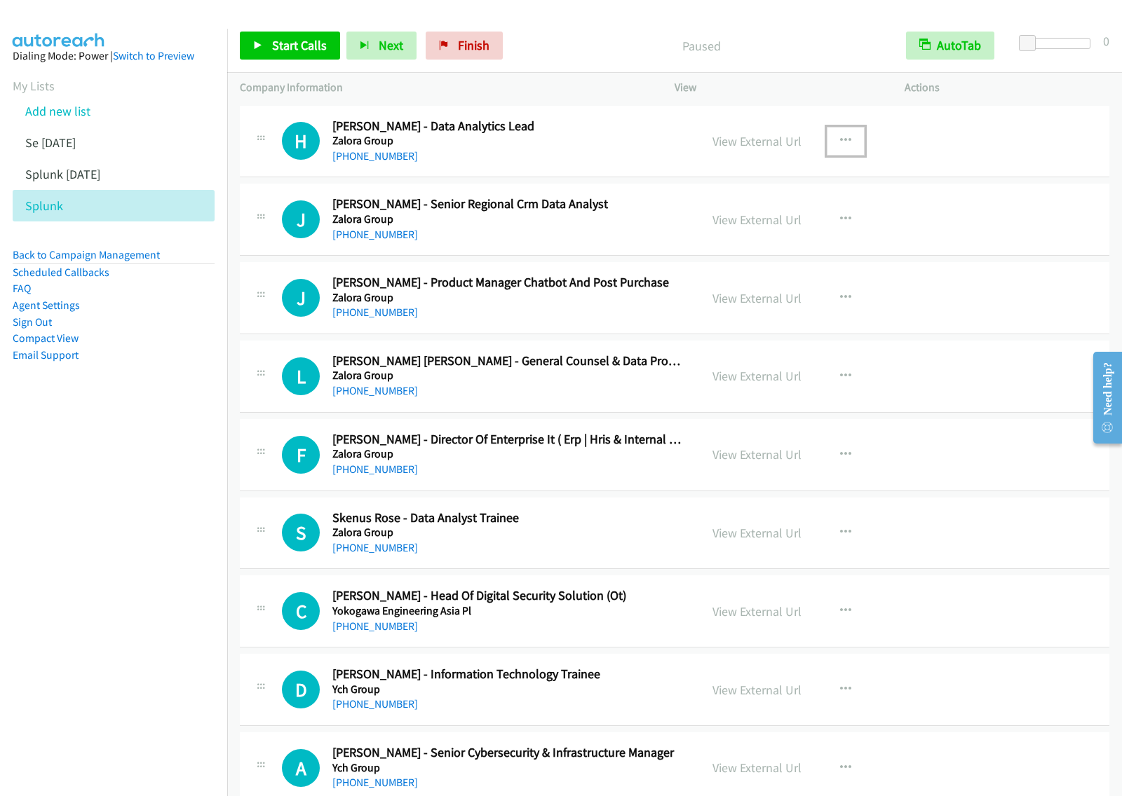
click at [831, 140] on button "button" at bounding box center [845, 141] width 38 height 28
click at [775, 243] on link "Start Calls Here" at bounding box center [770, 233] width 186 height 28
click at [279, 33] on link "Start Calls" at bounding box center [290, 46] width 100 height 28
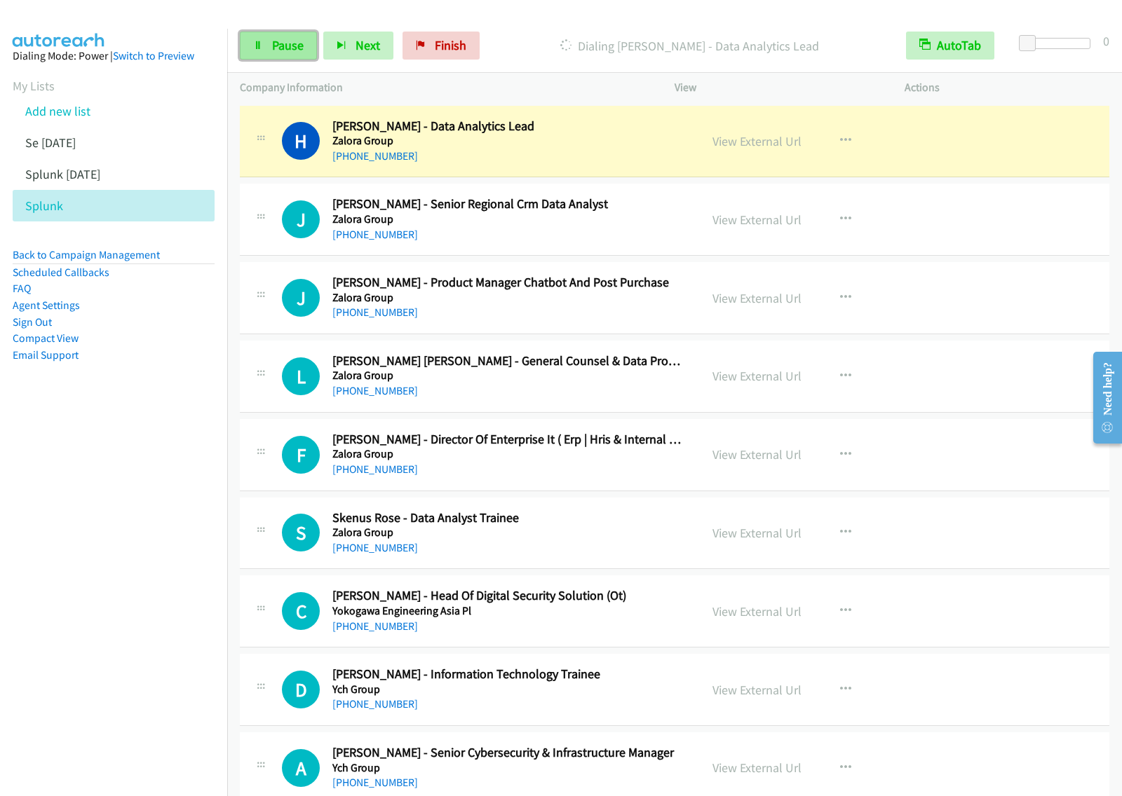
click at [284, 42] on span "Pause" at bounding box center [288, 45] width 32 height 16
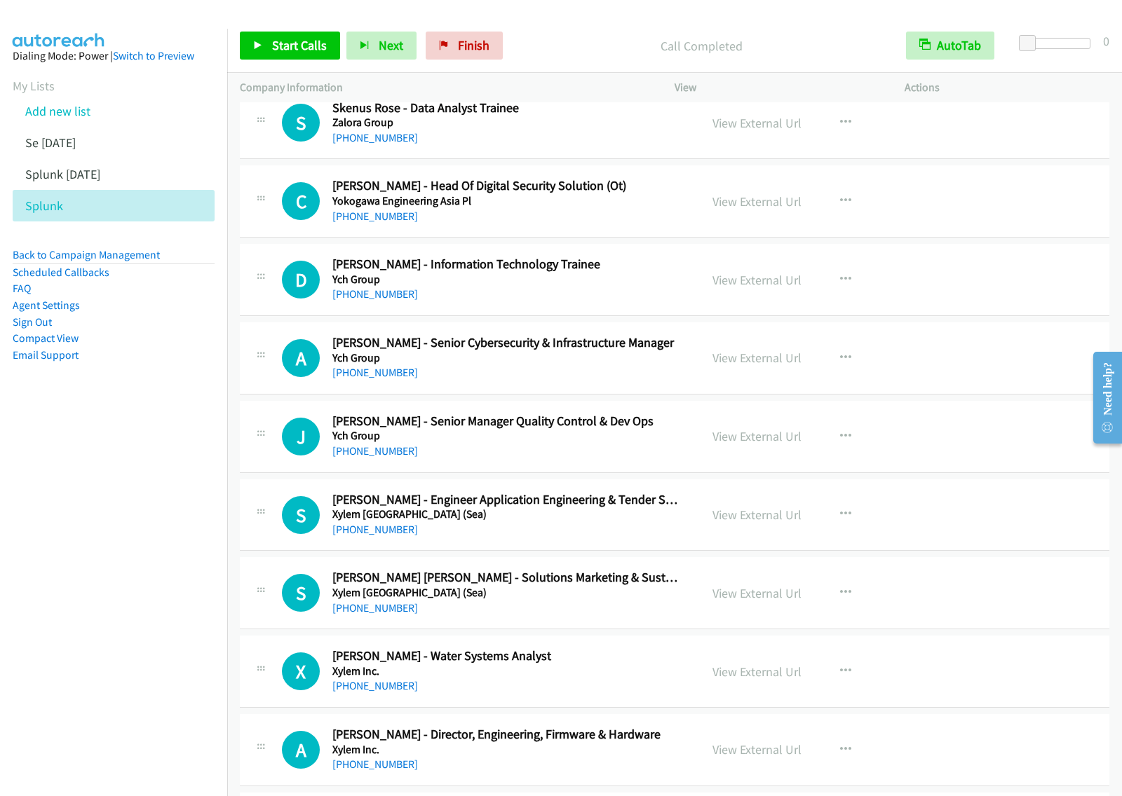
scroll to position [438, 0]
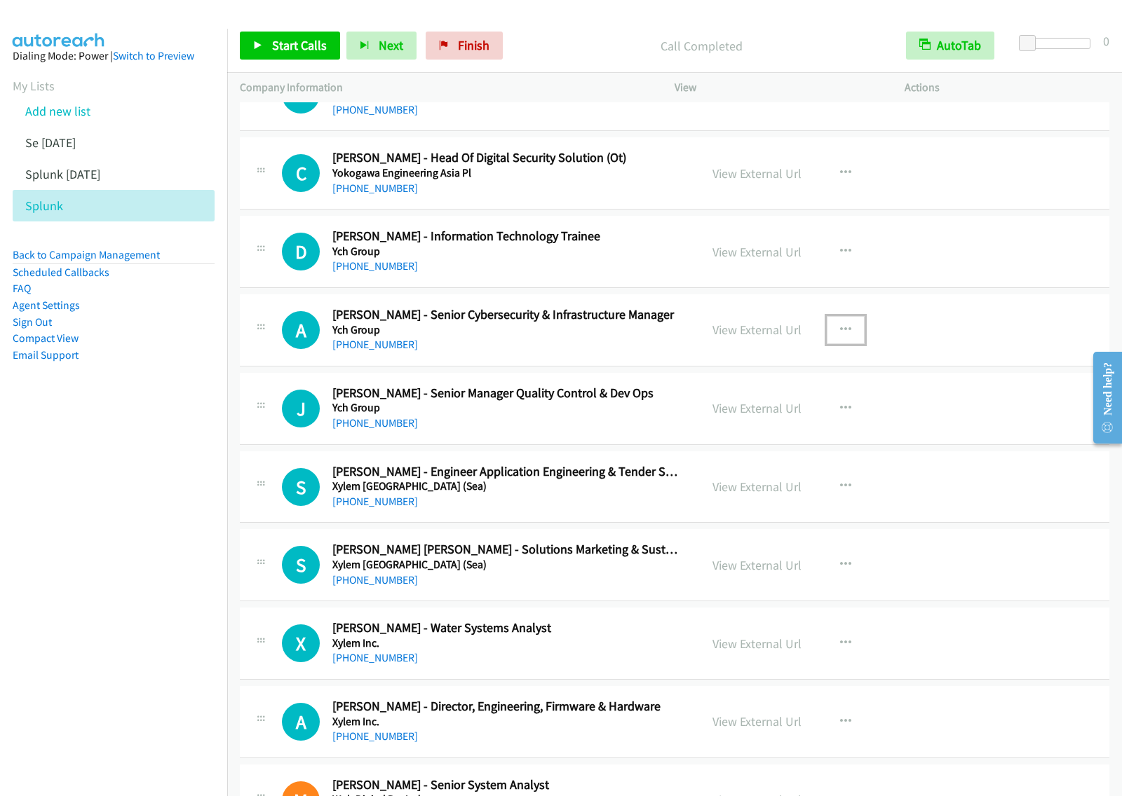
click at [840, 327] on icon "button" at bounding box center [845, 330] width 11 height 11
click at [786, 426] on link "Start Calls Here" at bounding box center [770, 422] width 186 height 28
click at [847, 337] on button "button" at bounding box center [845, 330] width 38 height 28
click at [794, 428] on link "Start Calls Here" at bounding box center [770, 422] width 186 height 28
click at [307, 46] on span "Start Calls" at bounding box center [299, 45] width 55 height 16
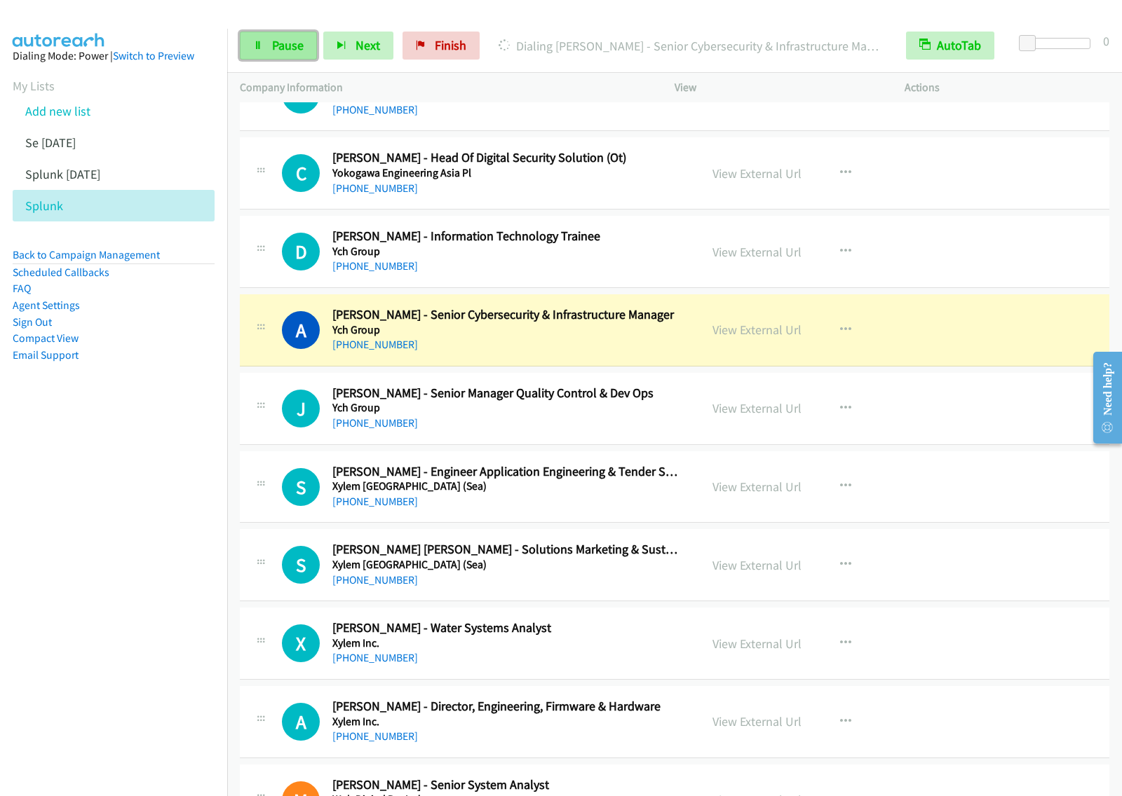
click at [296, 39] on span "Pause" at bounding box center [288, 45] width 32 height 16
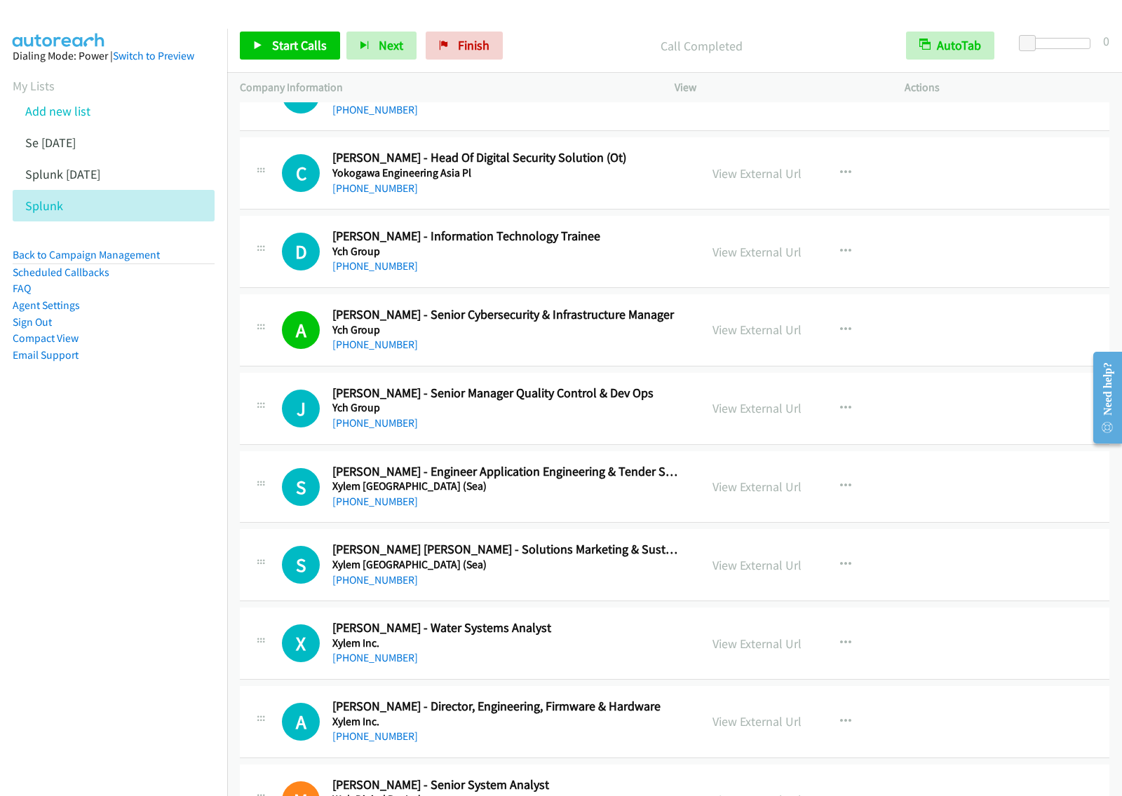
scroll to position [526, 0]
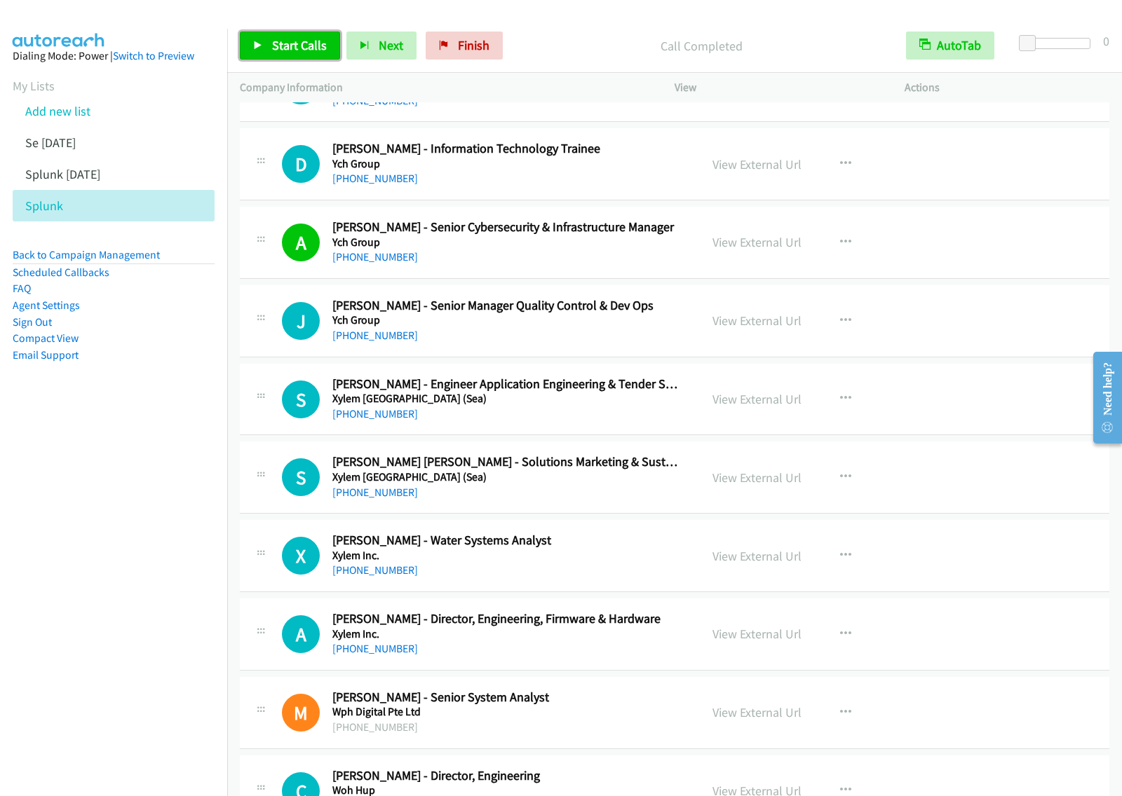
click at [308, 42] on span "Start Calls" at bounding box center [299, 45] width 55 height 16
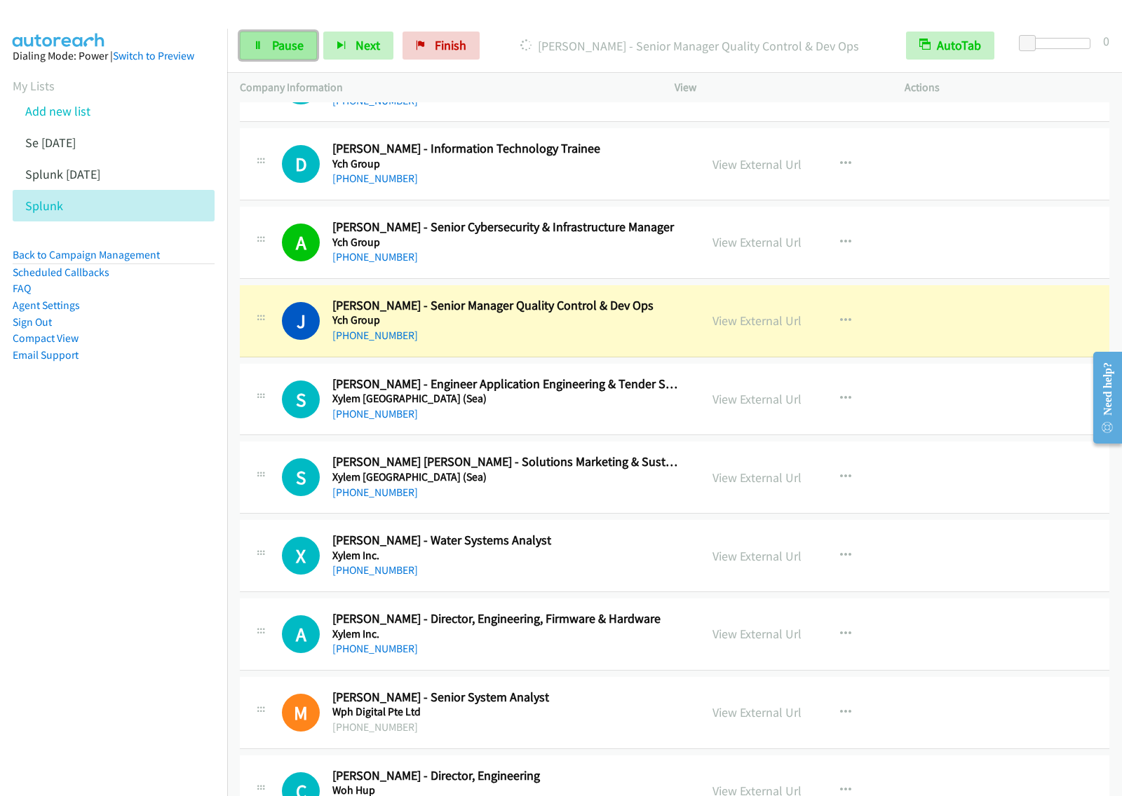
click at [281, 54] on link "Pause" at bounding box center [278, 46] width 77 height 28
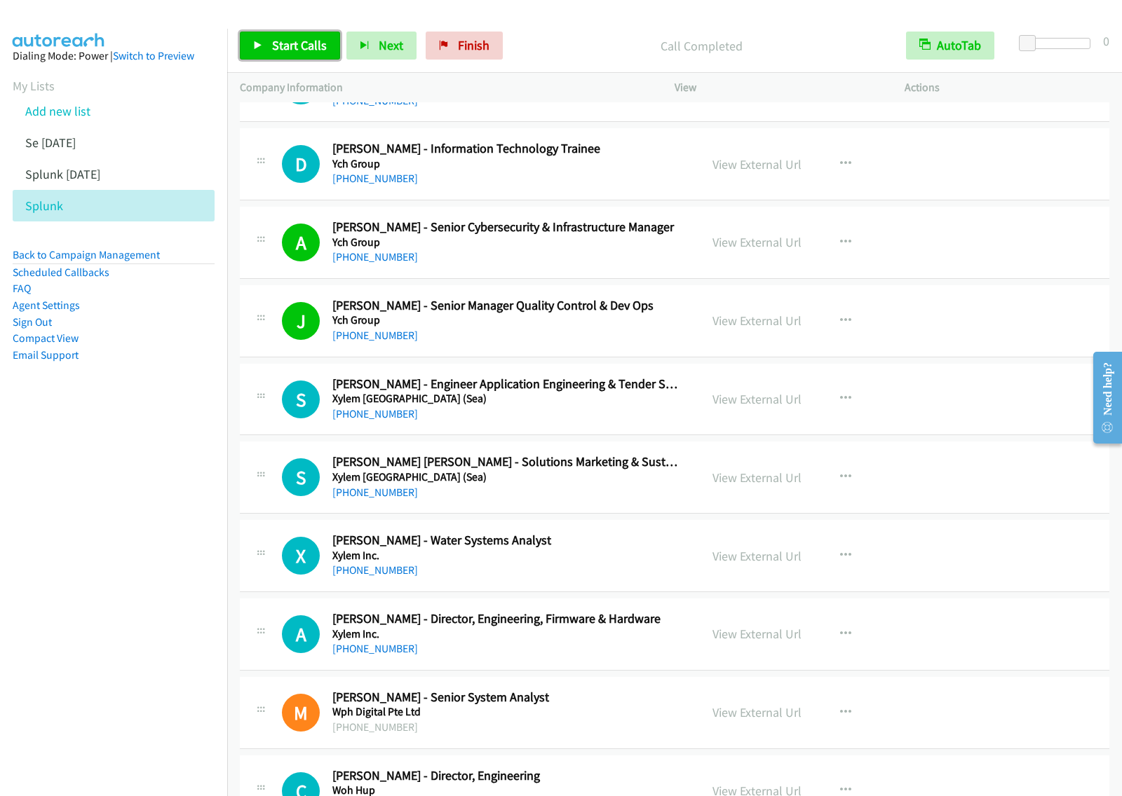
click at [306, 43] on span "Start Calls" at bounding box center [299, 45] width 55 height 16
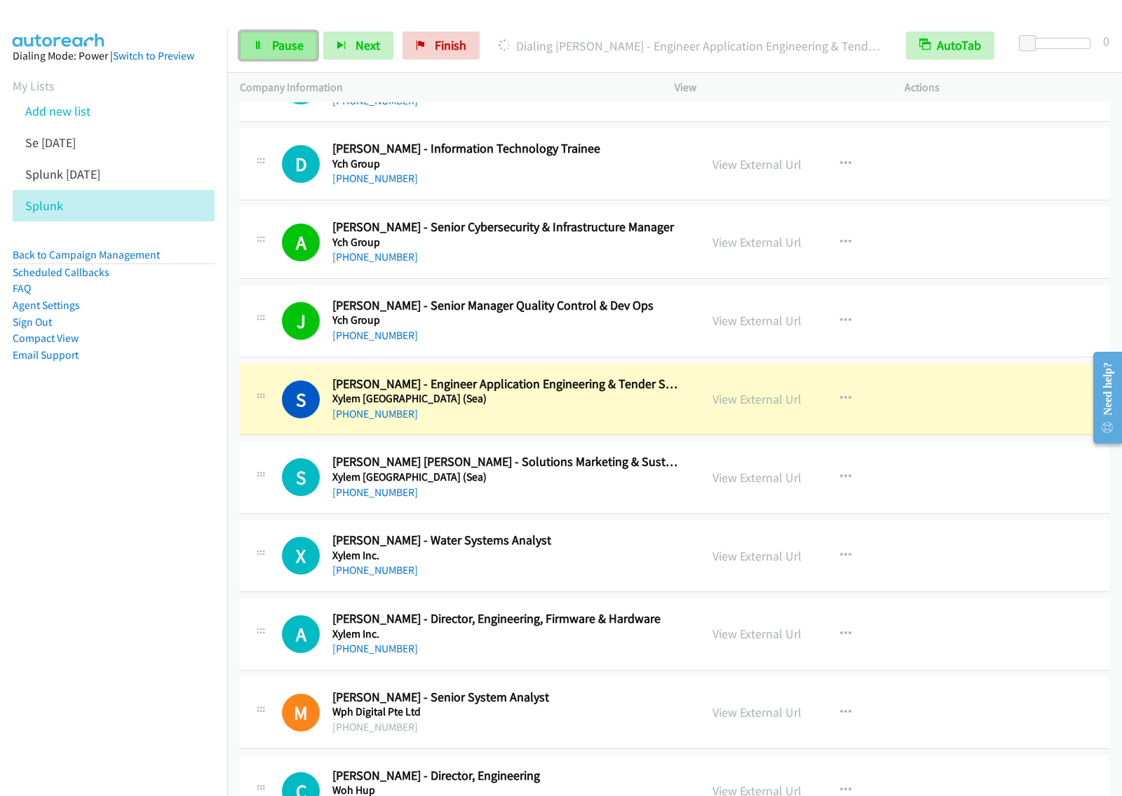
click at [275, 43] on span "Pause" at bounding box center [288, 45] width 32 height 16
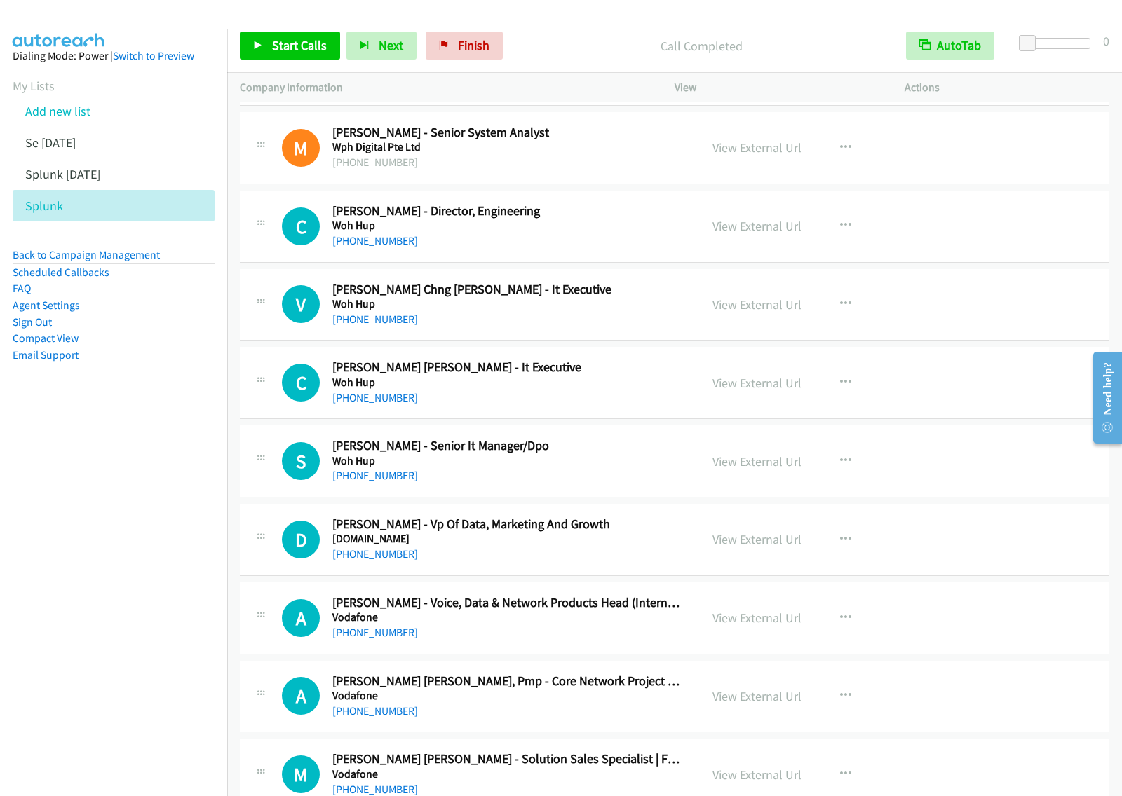
scroll to position [1139, 0]
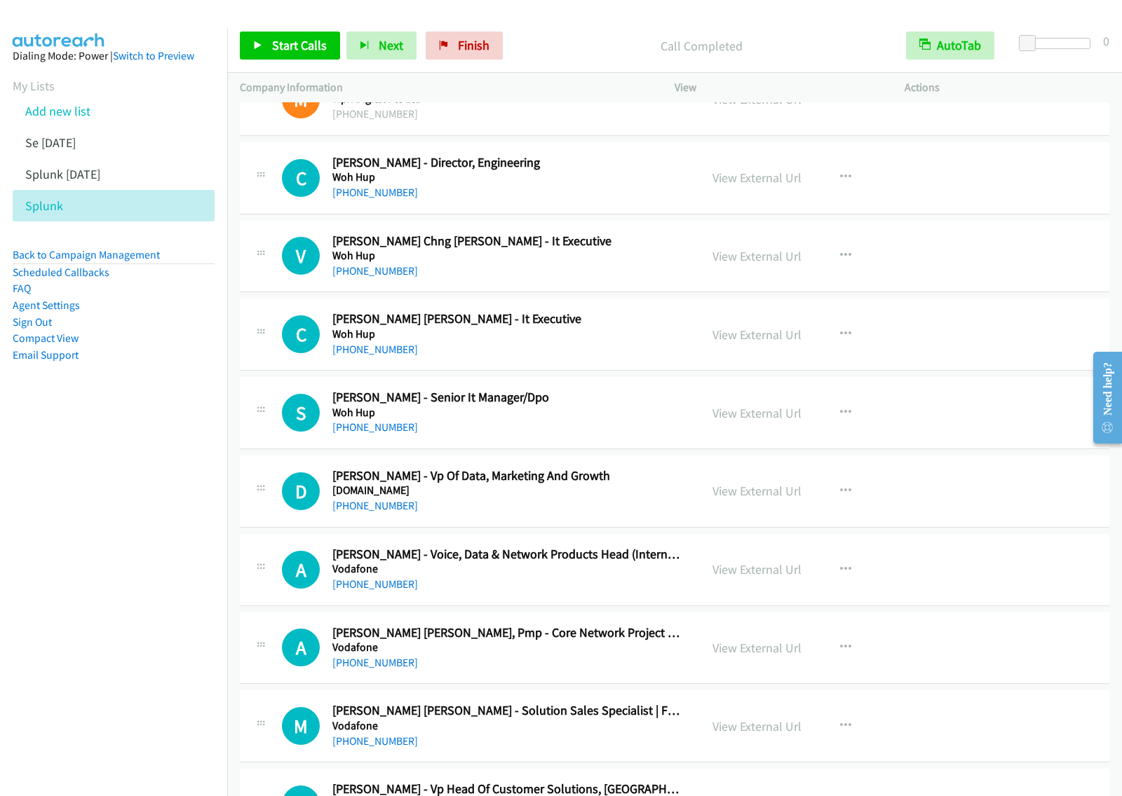
click at [640, 278] on div "[PHONE_NUMBER]" at bounding box center [506, 271] width 348 height 17
click at [840, 252] on icon "button" at bounding box center [845, 255] width 11 height 11
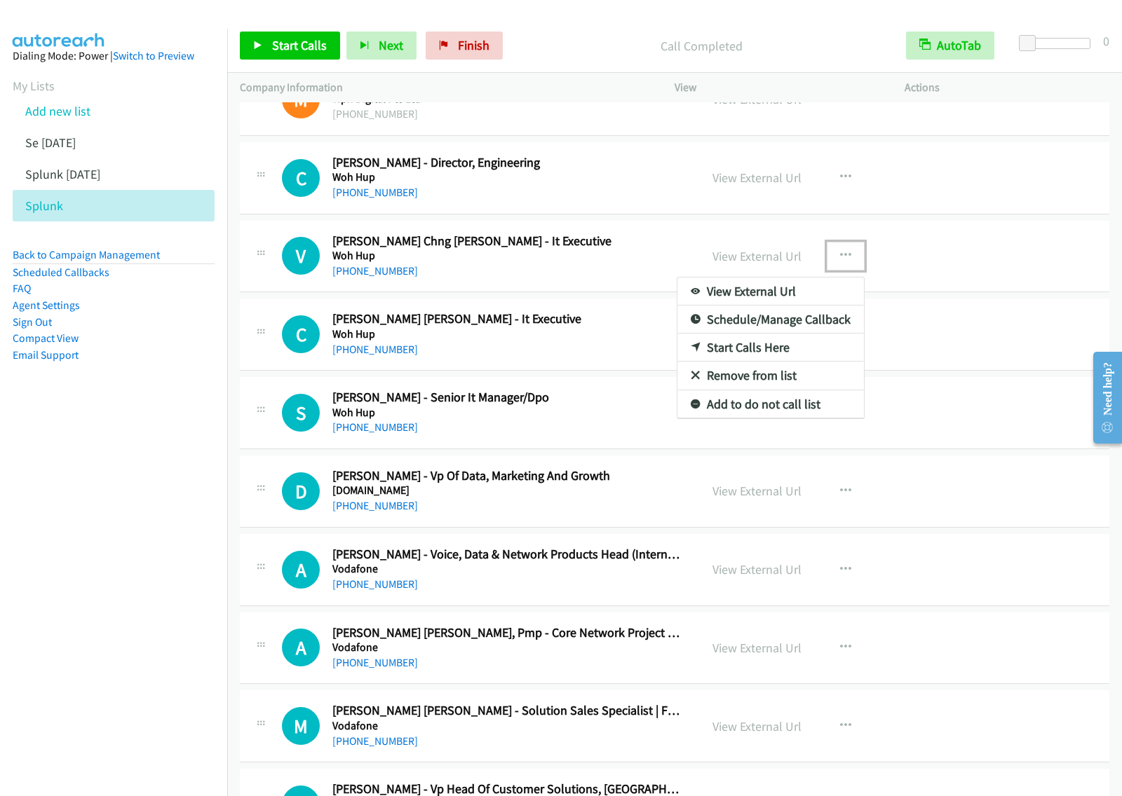
click at [796, 349] on link "Start Calls Here" at bounding box center [770, 348] width 186 height 28
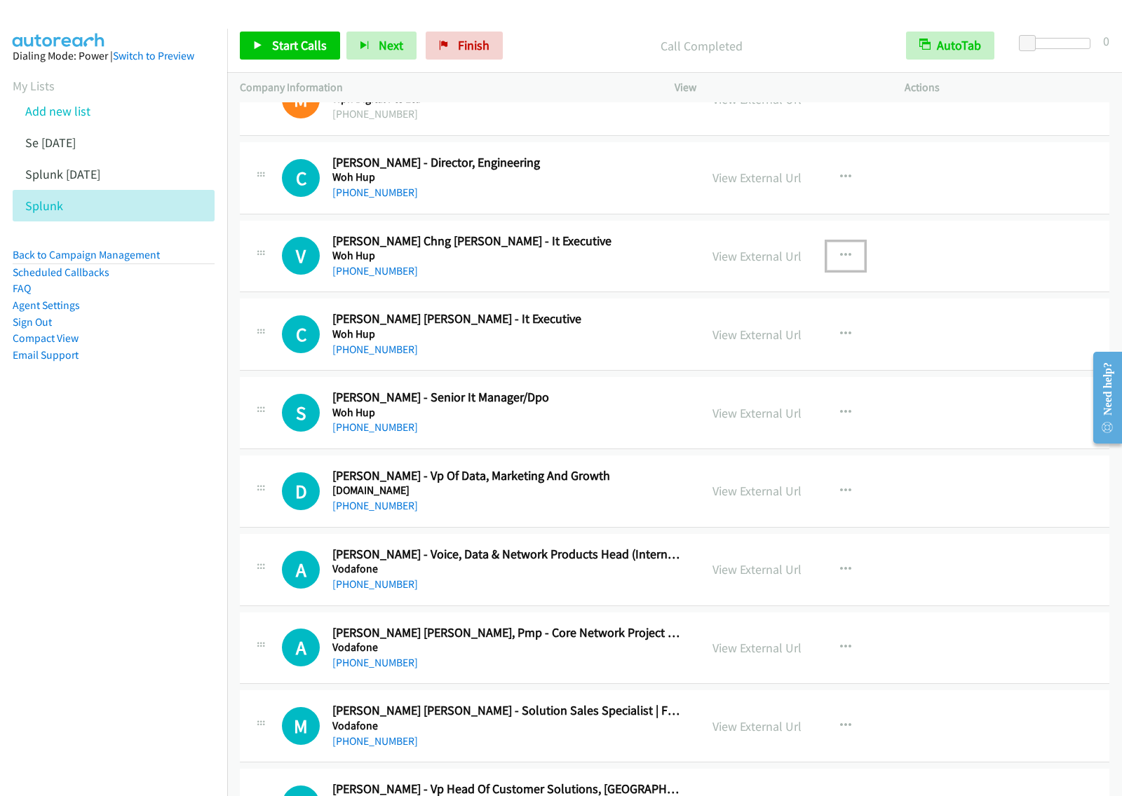
click at [841, 256] on icon "button" at bounding box center [845, 255] width 11 height 11
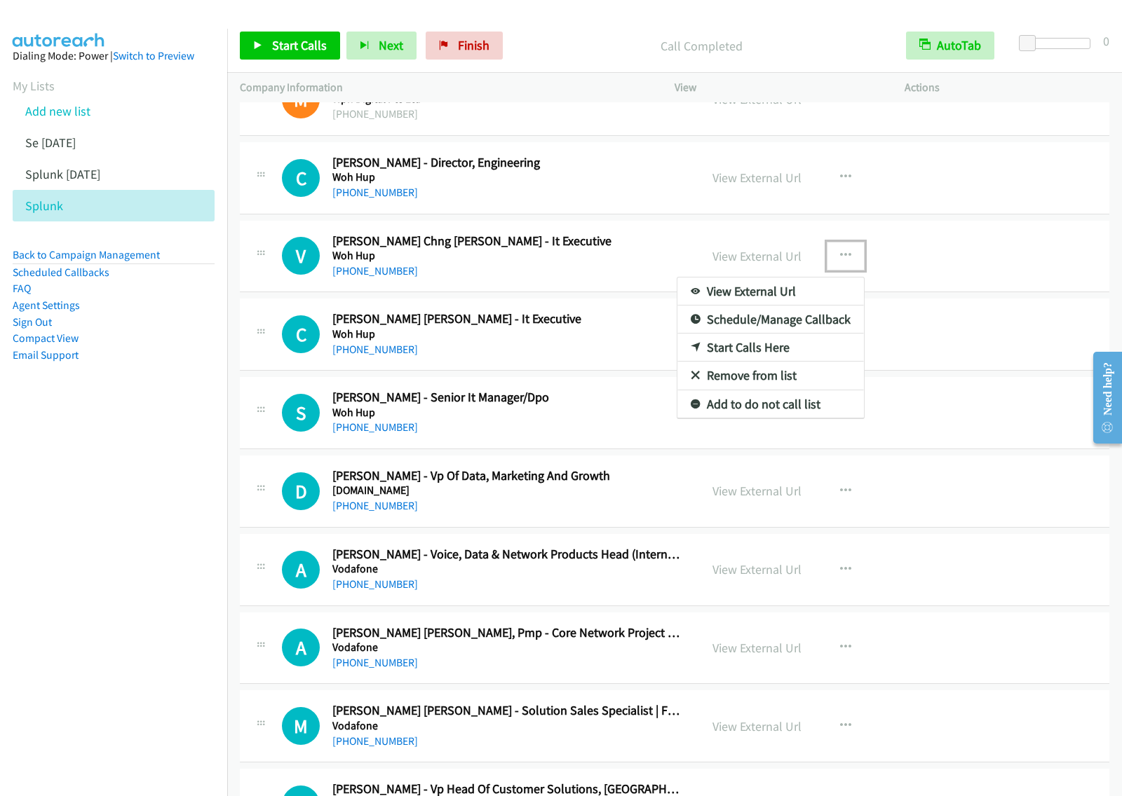
click at [782, 350] on link "Start Calls Here" at bounding box center [770, 348] width 186 height 28
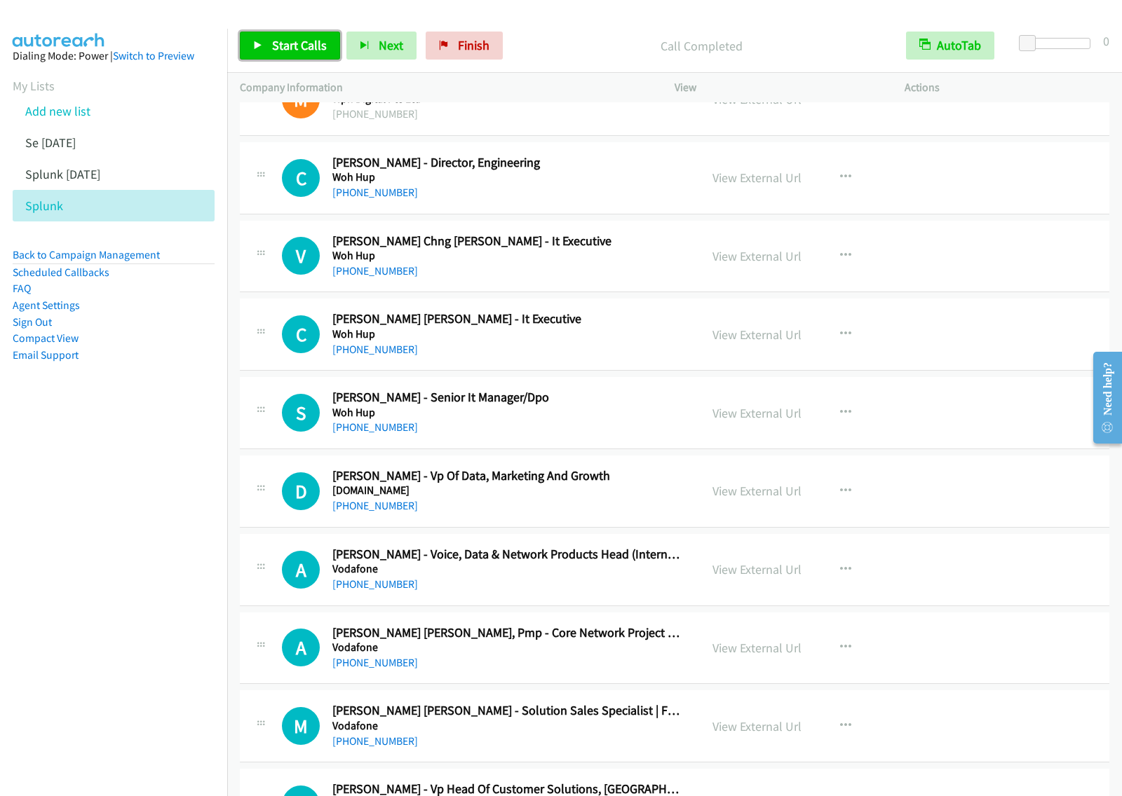
click at [293, 41] on span "Start Calls" at bounding box center [299, 45] width 55 height 16
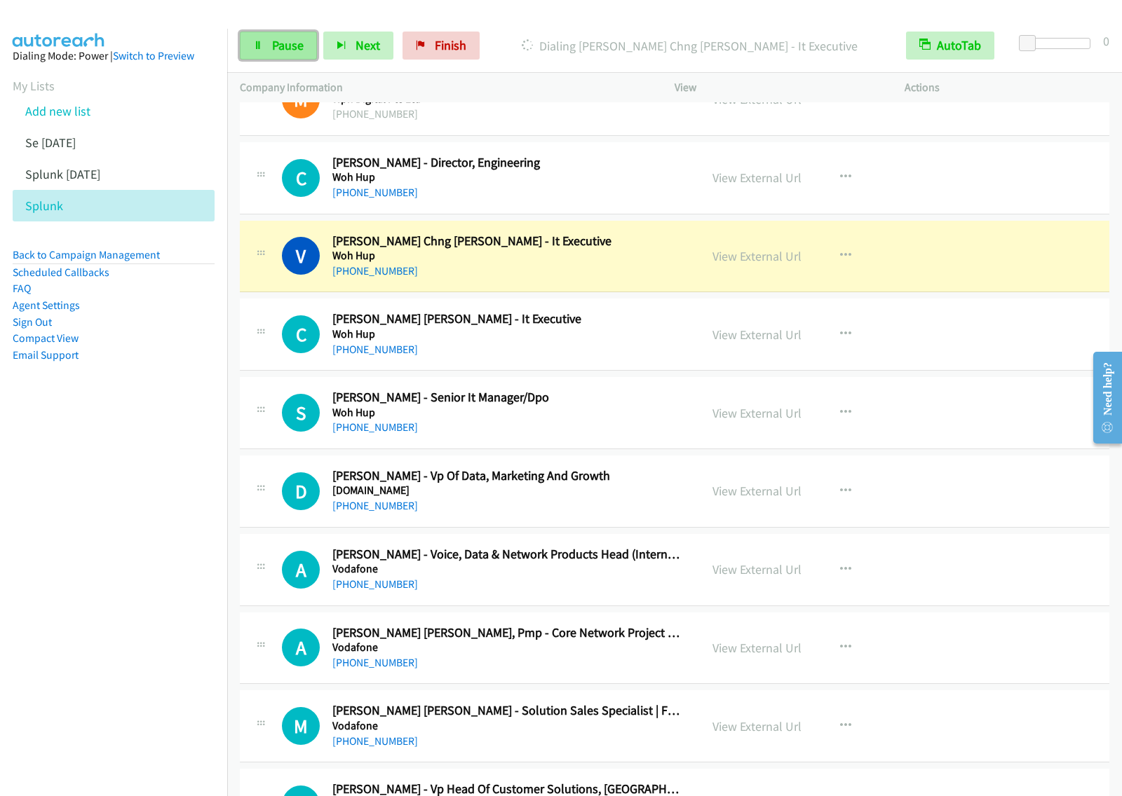
click at [282, 49] on span "Pause" at bounding box center [288, 45] width 32 height 16
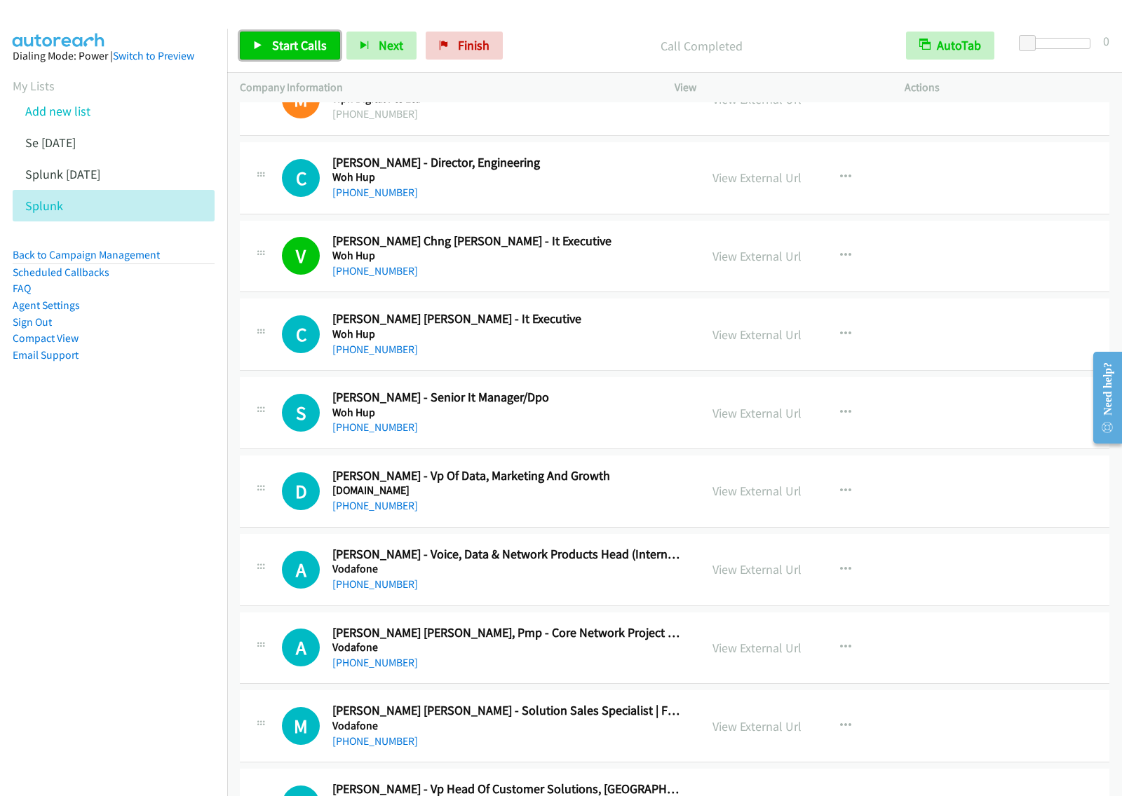
click at [293, 42] on span "Start Calls" at bounding box center [299, 45] width 55 height 16
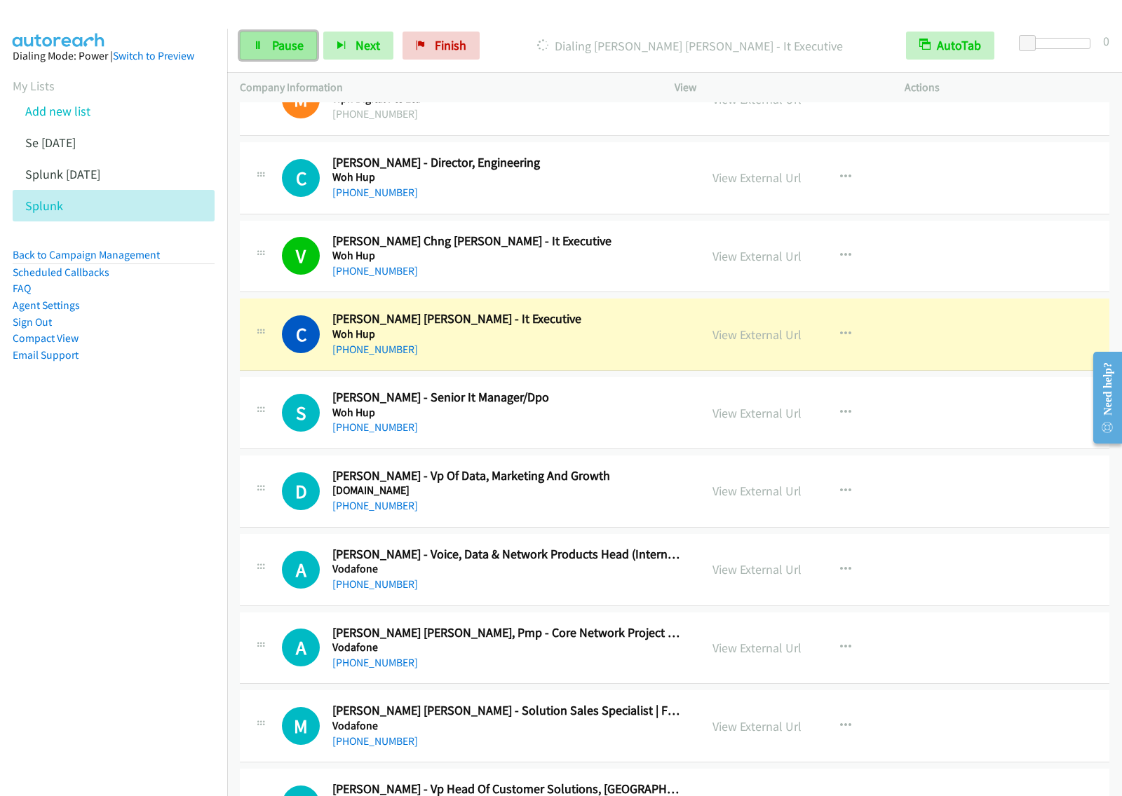
click at [282, 49] on span "Pause" at bounding box center [288, 45] width 32 height 16
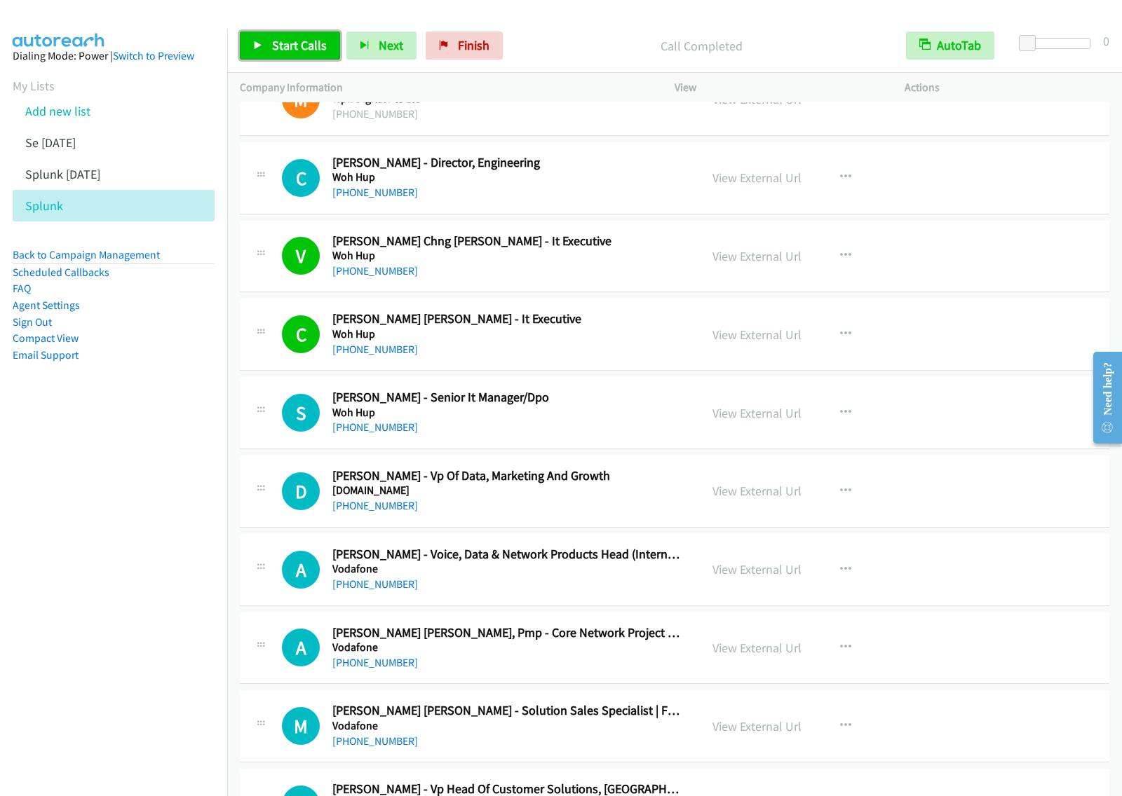
click at [285, 47] on span "Start Calls" at bounding box center [299, 45] width 55 height 16
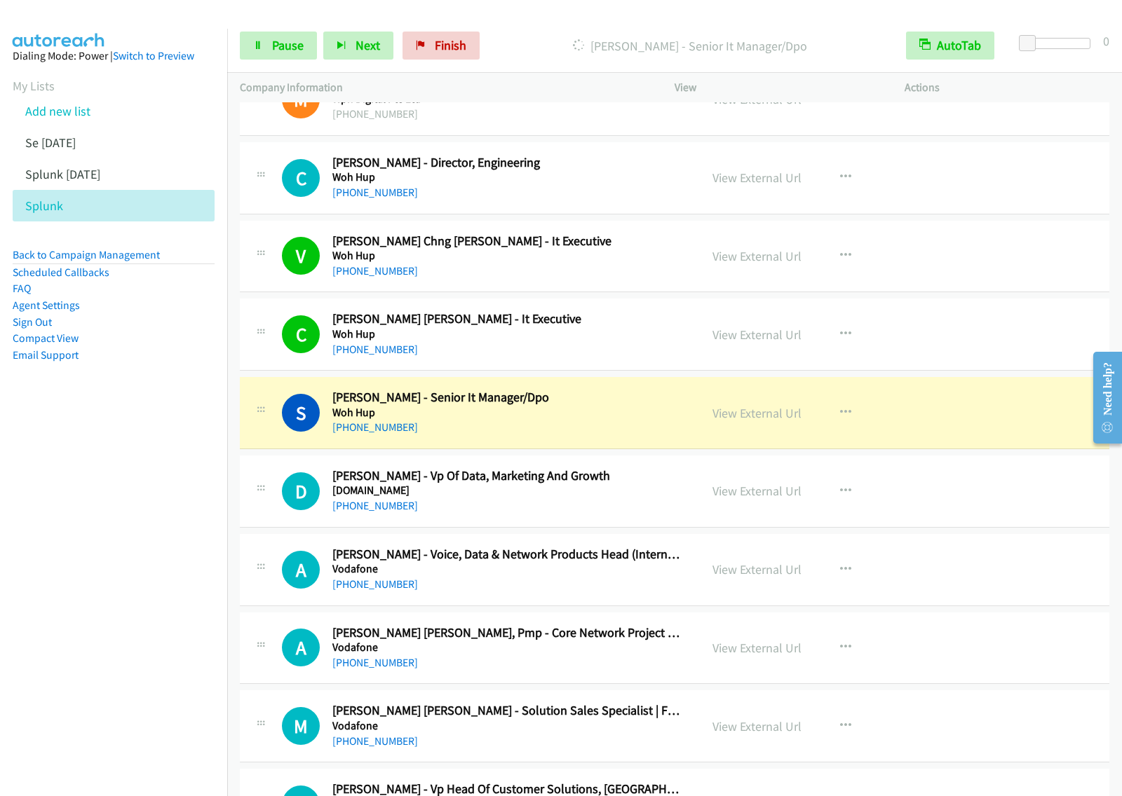
click at [93, 624] on nav "Dialing Mode: Power | Switch to Preview My Lists Add new list Se [DATE] Splunk …" at bounding box center [114, 427] width 228 height 796
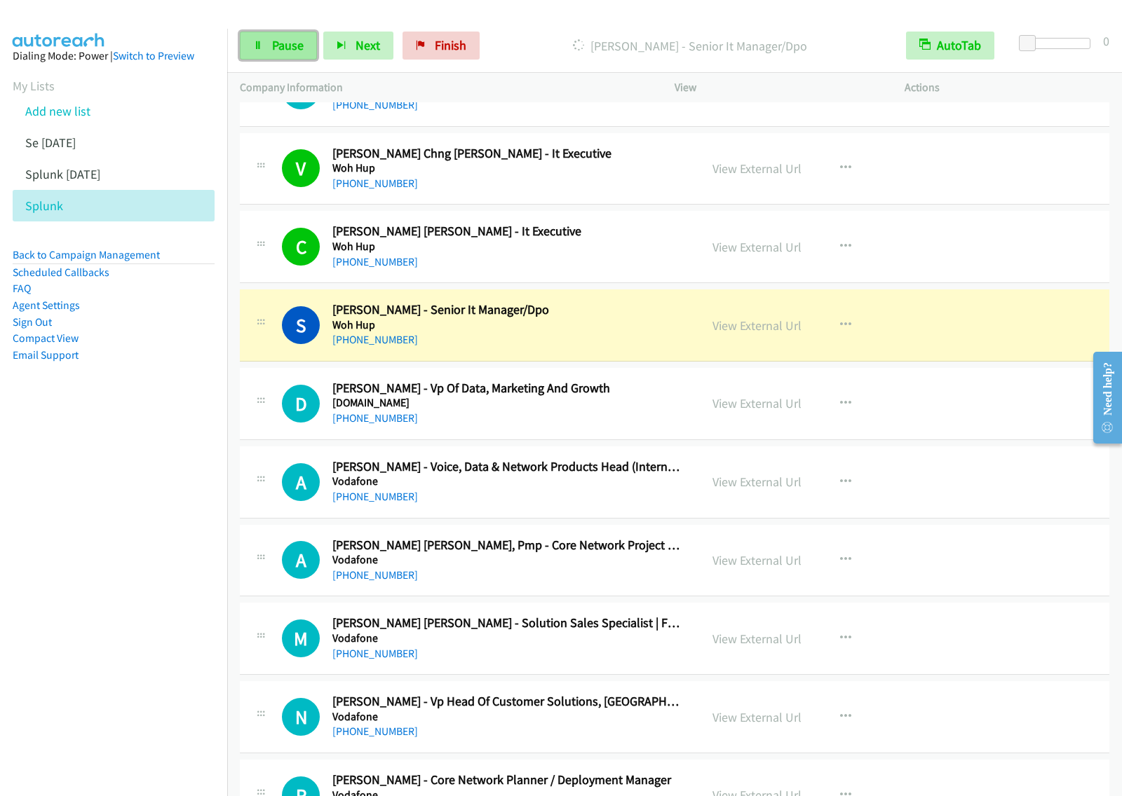
click at [300, 35] on link "Pause" at bounding box center [278, 46] width 77 height 28
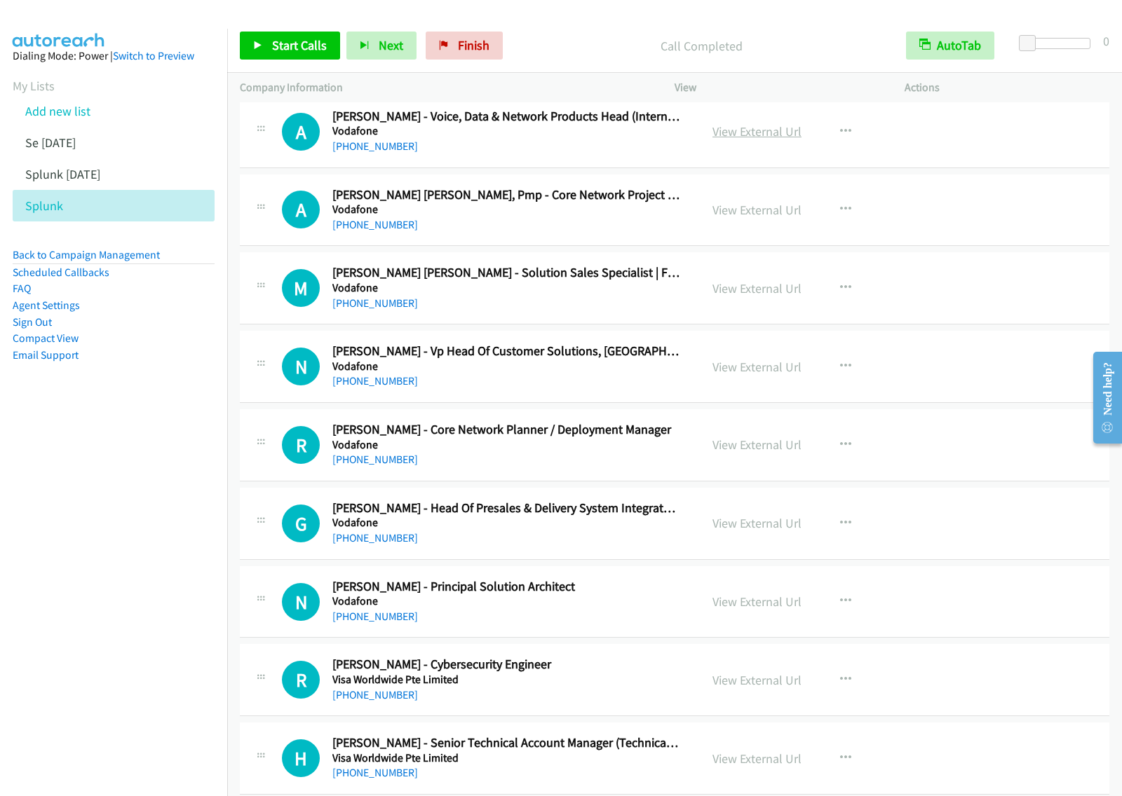
scroll to position [1665, 0]
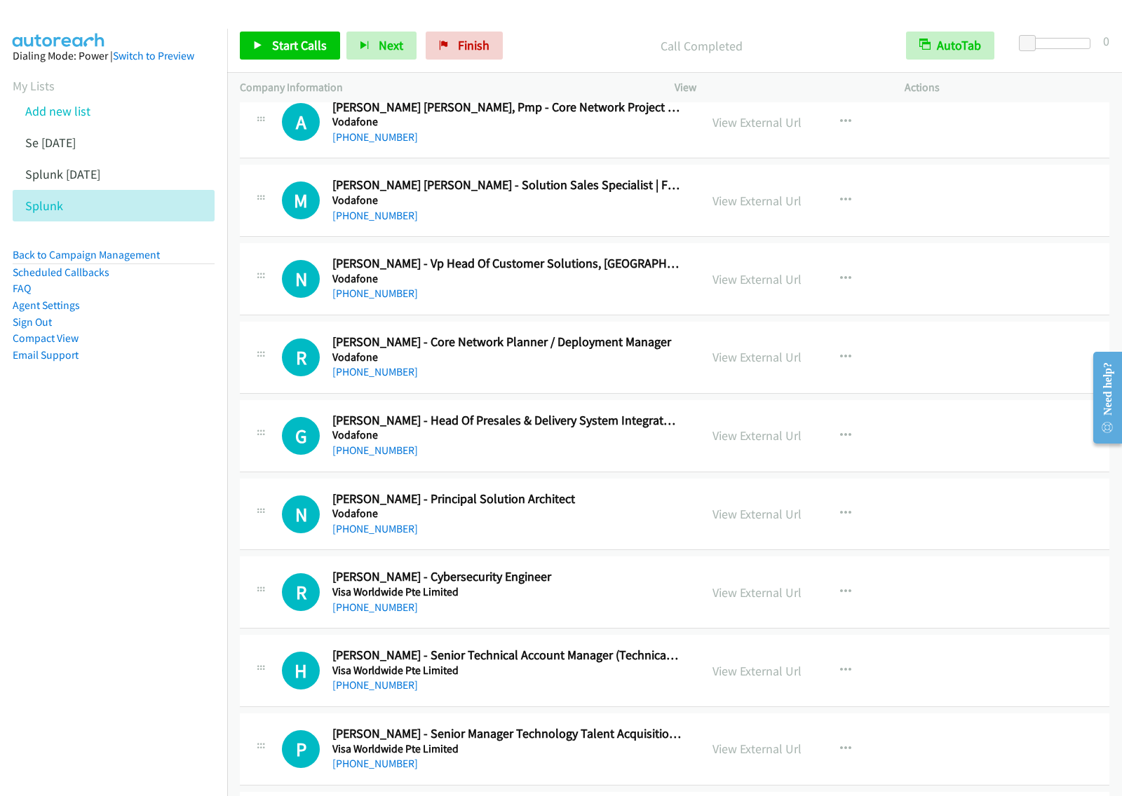
click at [552, 369] on div "[PHONE_NUMBER]" at bounding box center [506, 372] width 348 height 17
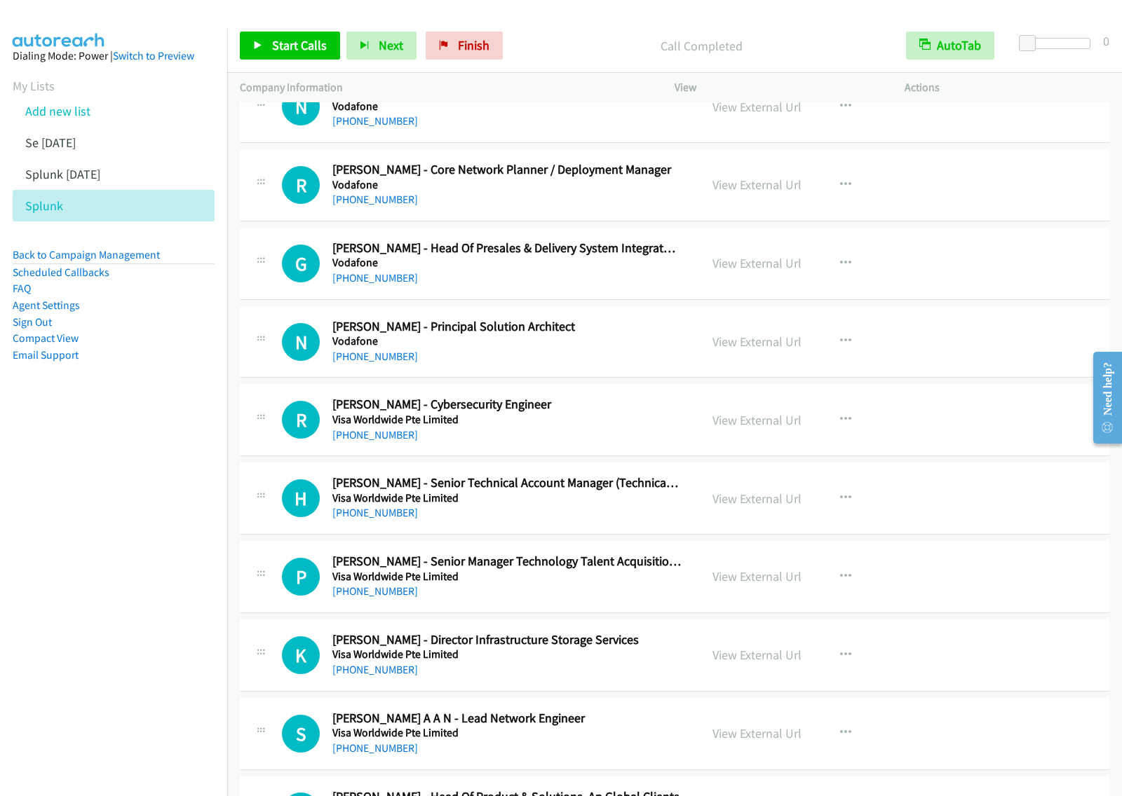
scroll to position [1840, 0]
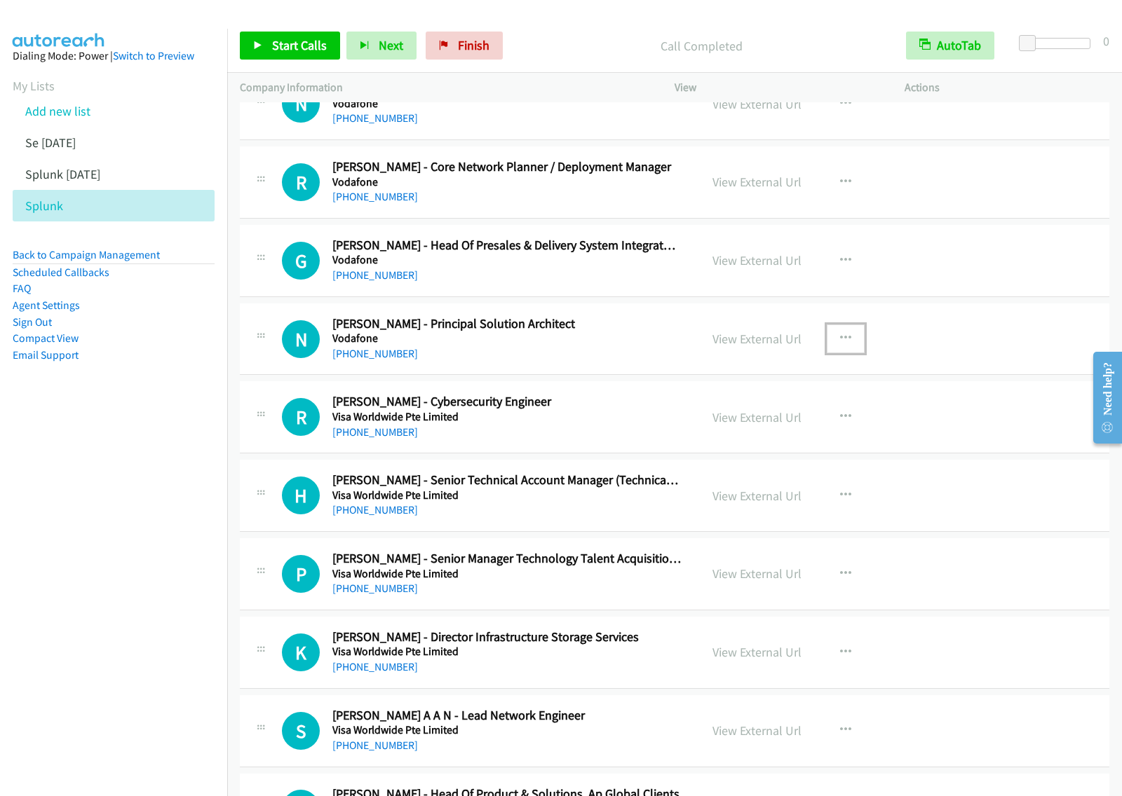
click at [841, 340] on icon "button" at bounding box center [845, 338] width 11 height 11
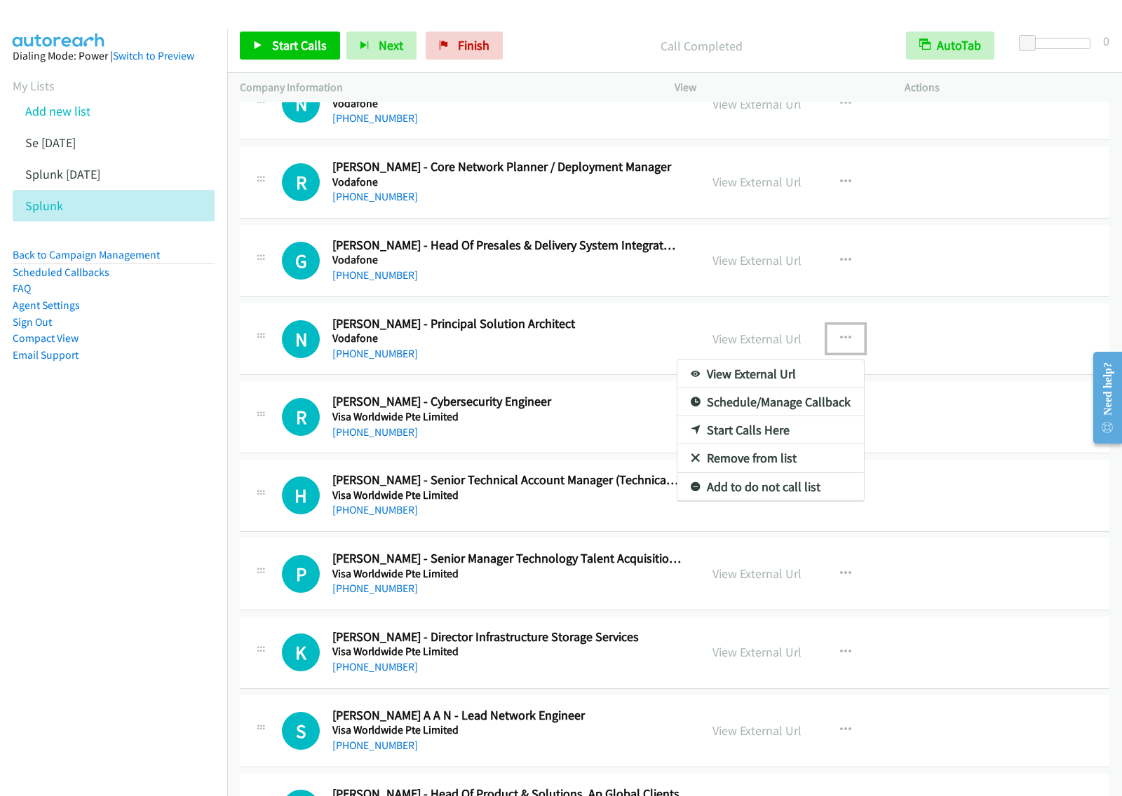
click at [754, 435] on link "Start Calls Here" at bounding box center [770, 430] width 186 height 28
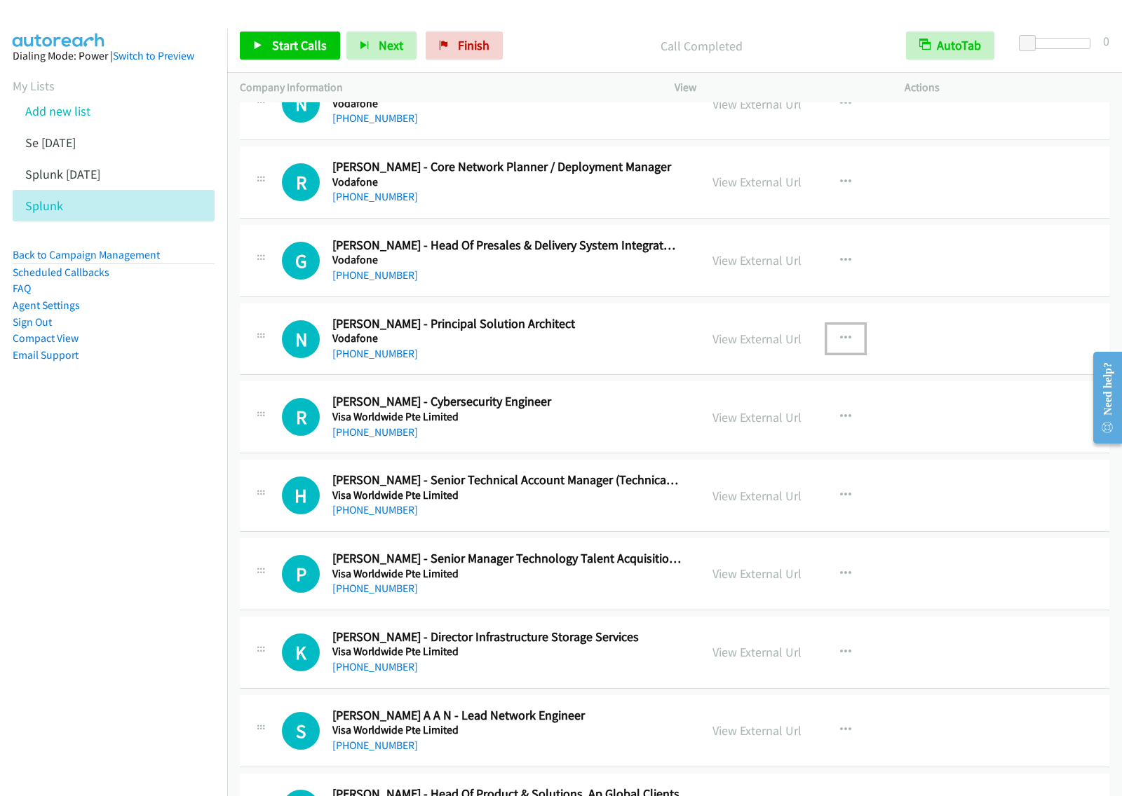
click at [826, 344] on button "button" at bounding box center [845, 339] width 38 height 28
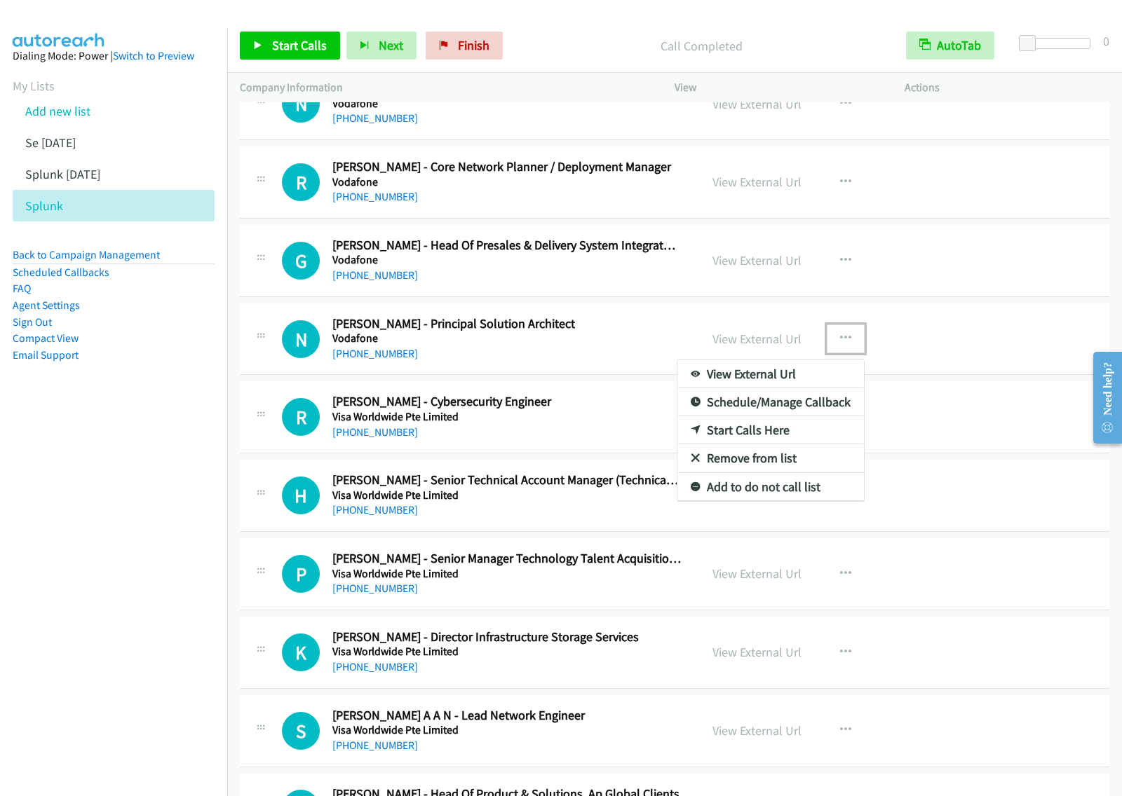
click at [778, 432] on link "Start Calls Here" at bounding box center [770, 430] width 186 height 28
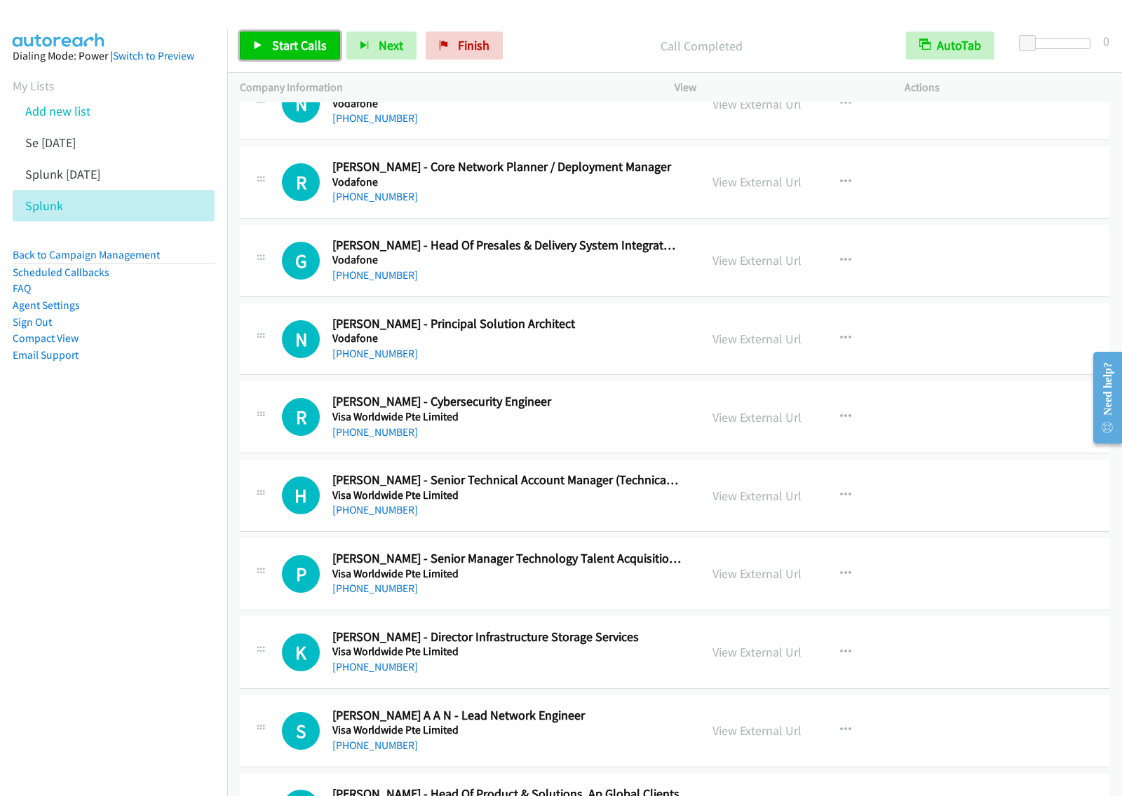
click at [285, 50] on span "Start Calls" at bounding box center [299, 45] width 55 height 16
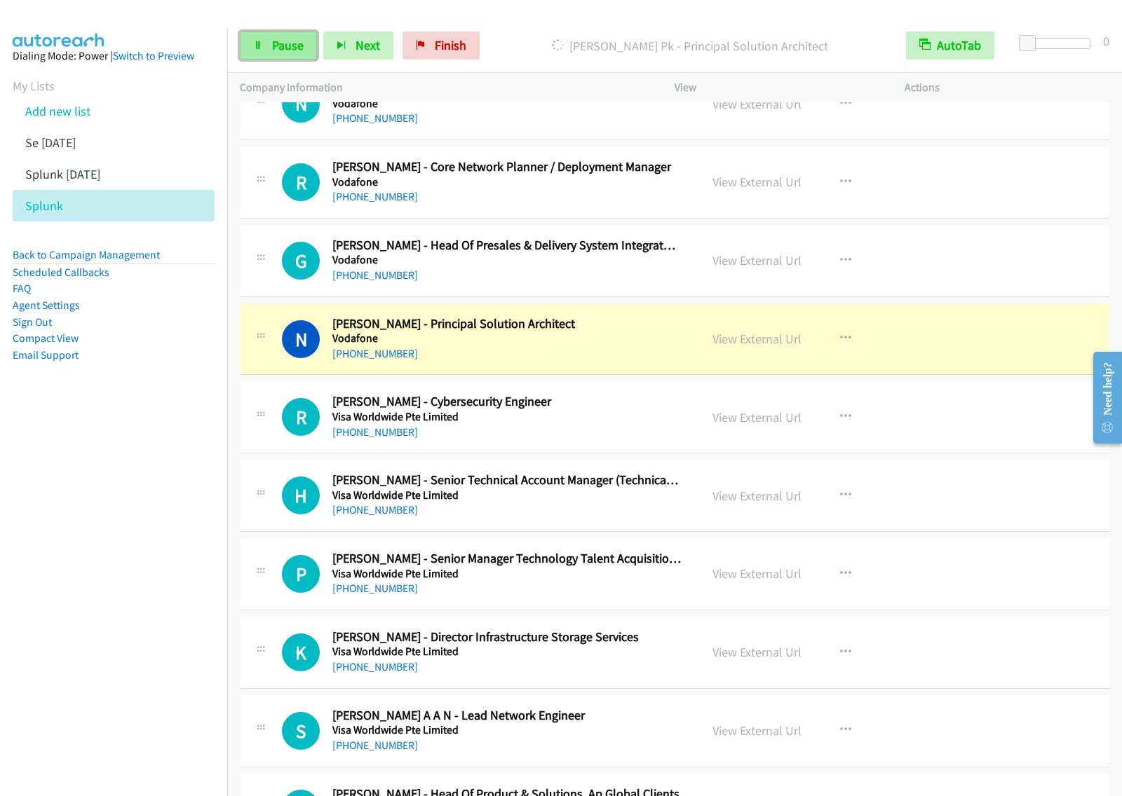
click at [289, 55] on link "Pause" at bounding box center [278, 46] width 77 height 28
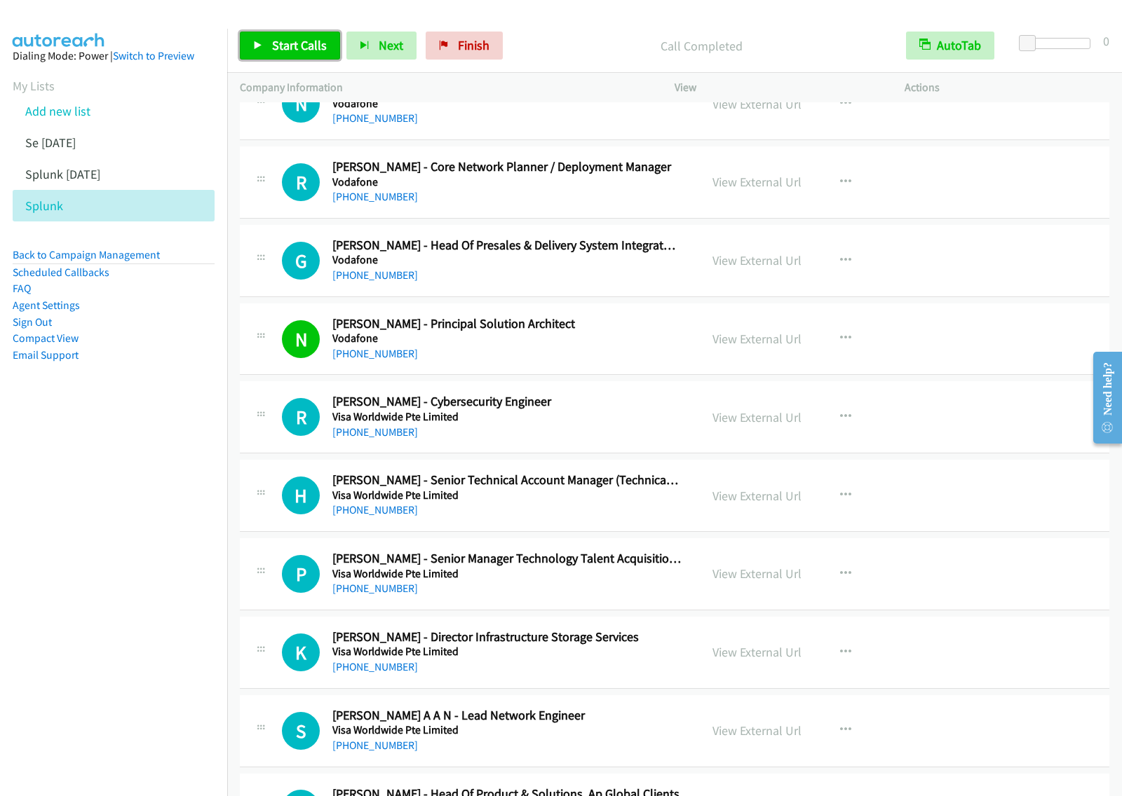
click at [301, 46] on span "Start Calls" at bounding box center [299, 45] width 55 height 16
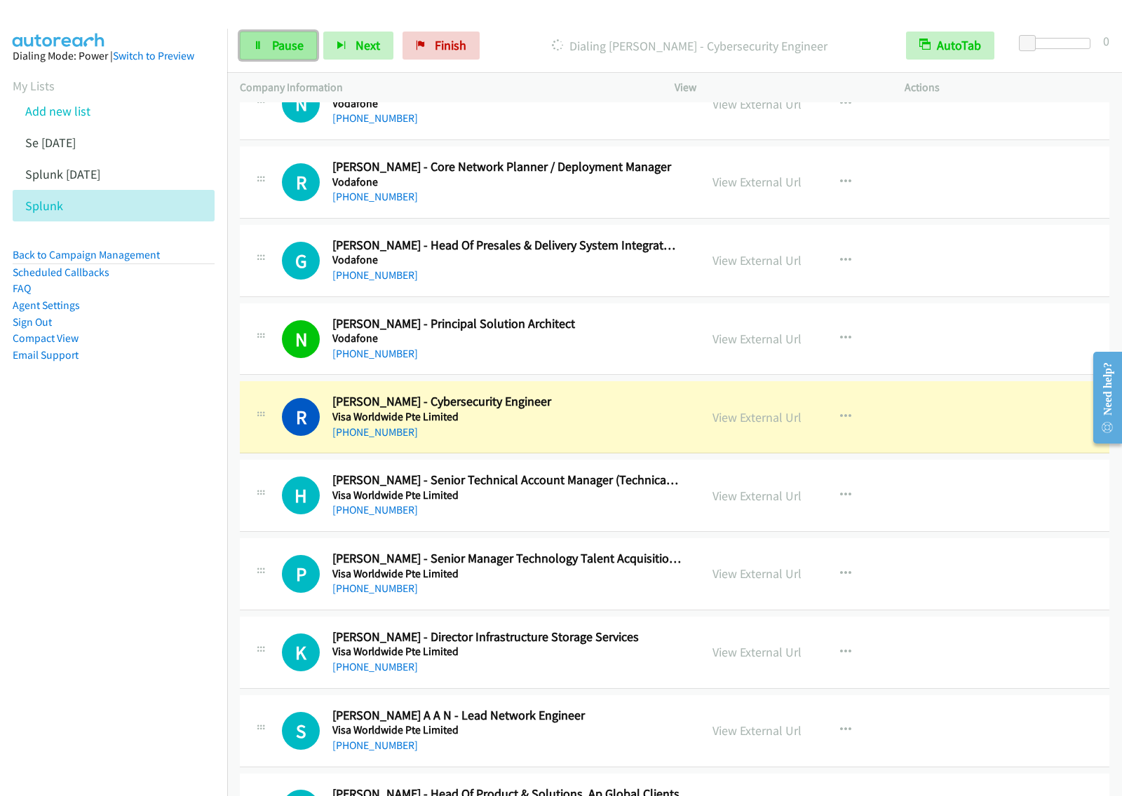
click at [285, 60] on link "Pause" at bounding box center [278, 46] width 77 height 28
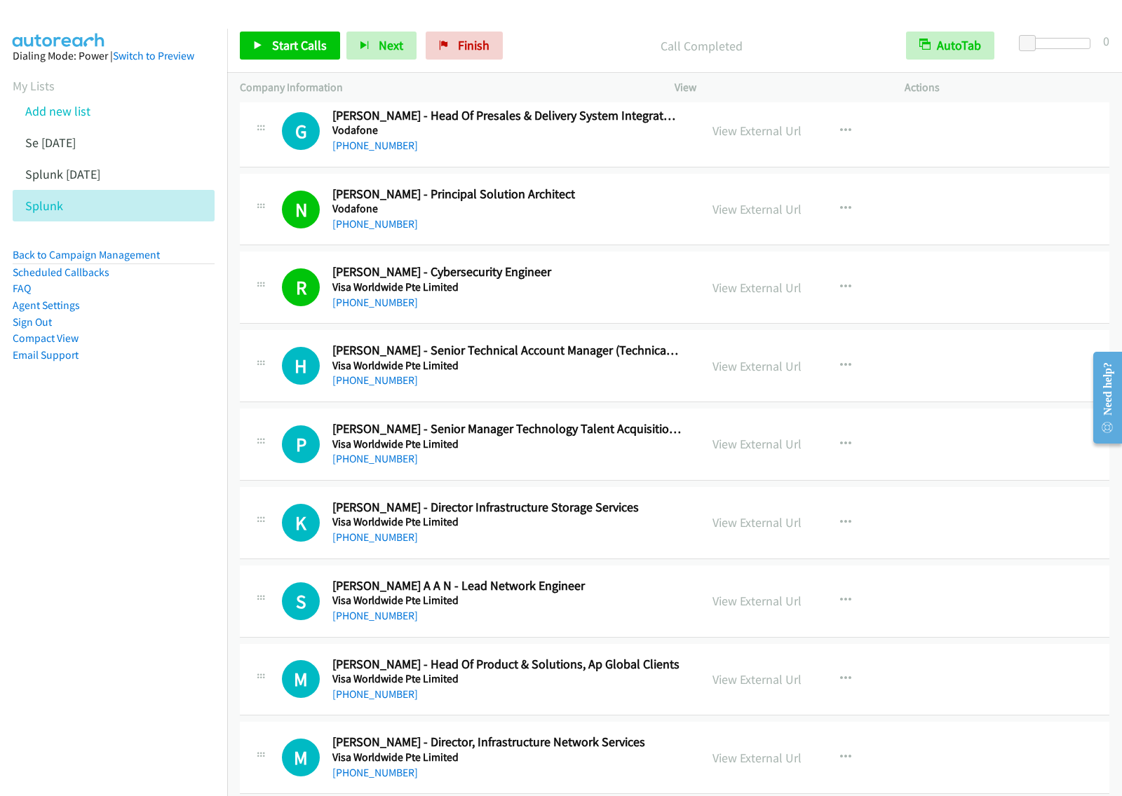
scroll to position [2015, 0]
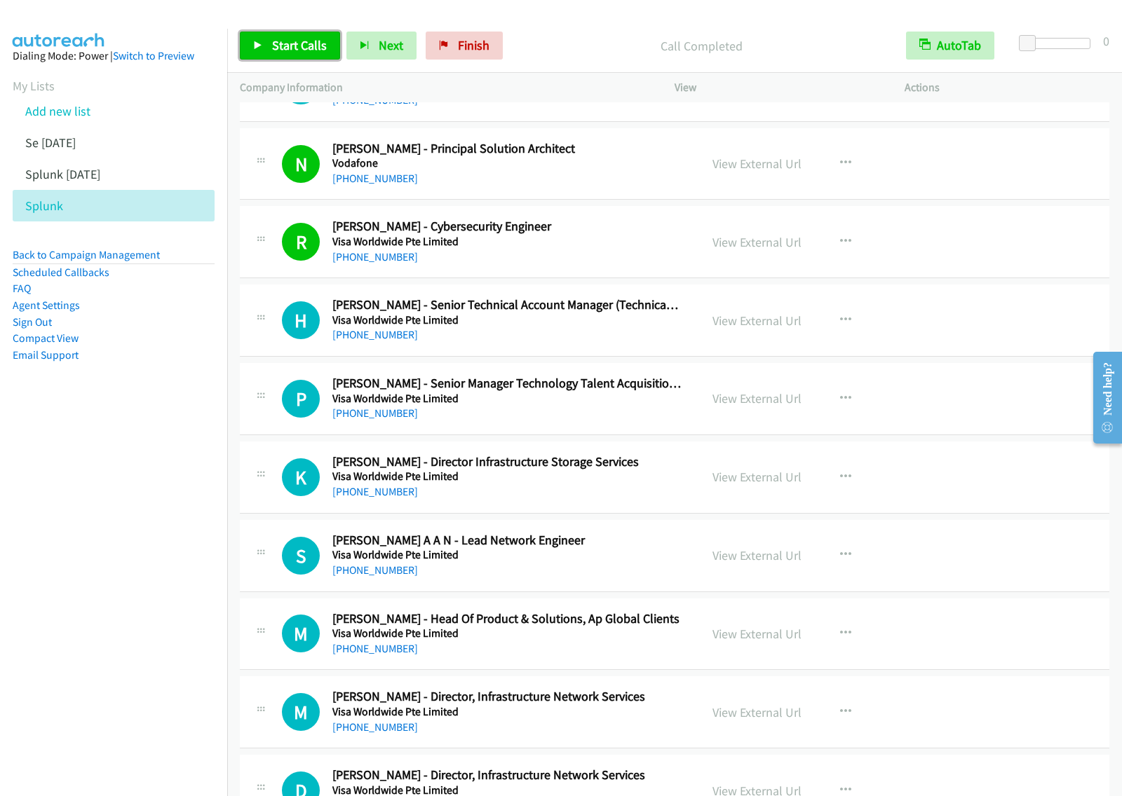
click at [298, 51] on span "Start Calls" at bounding box center [299, 45] width 55 height 16
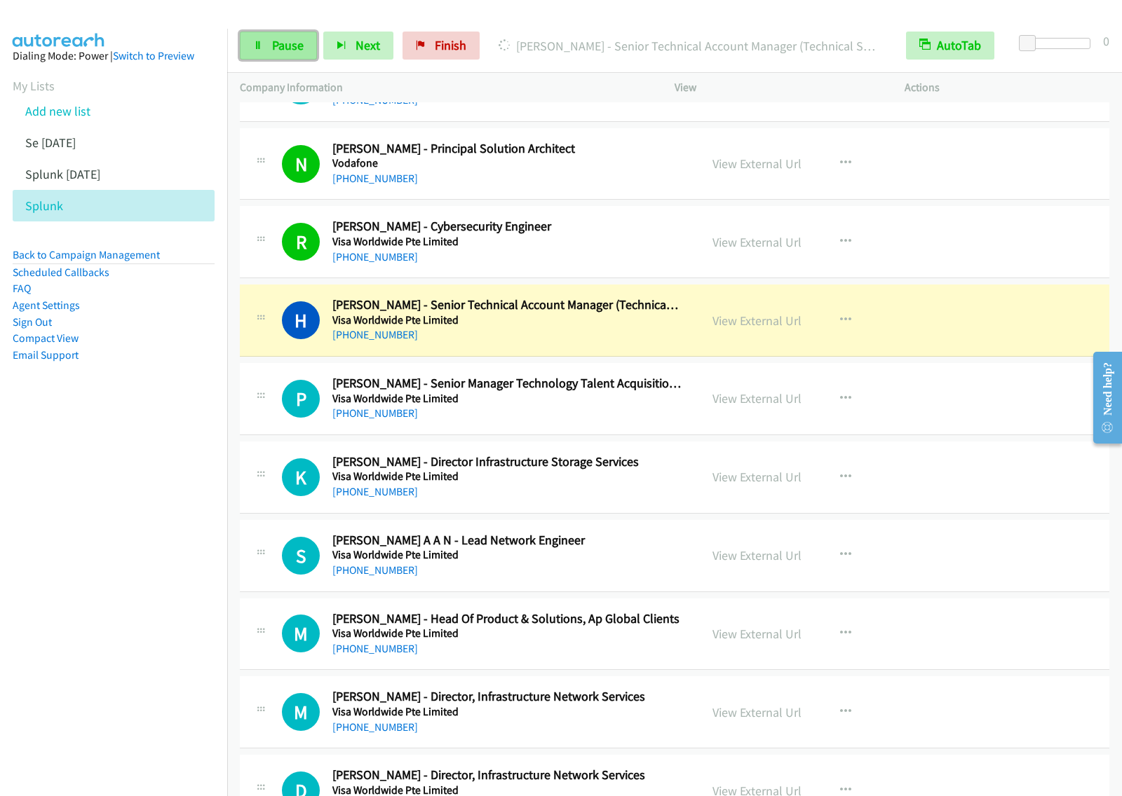
click at [257, 49] on icon at bounding box center [258, 46] width 10 height 10
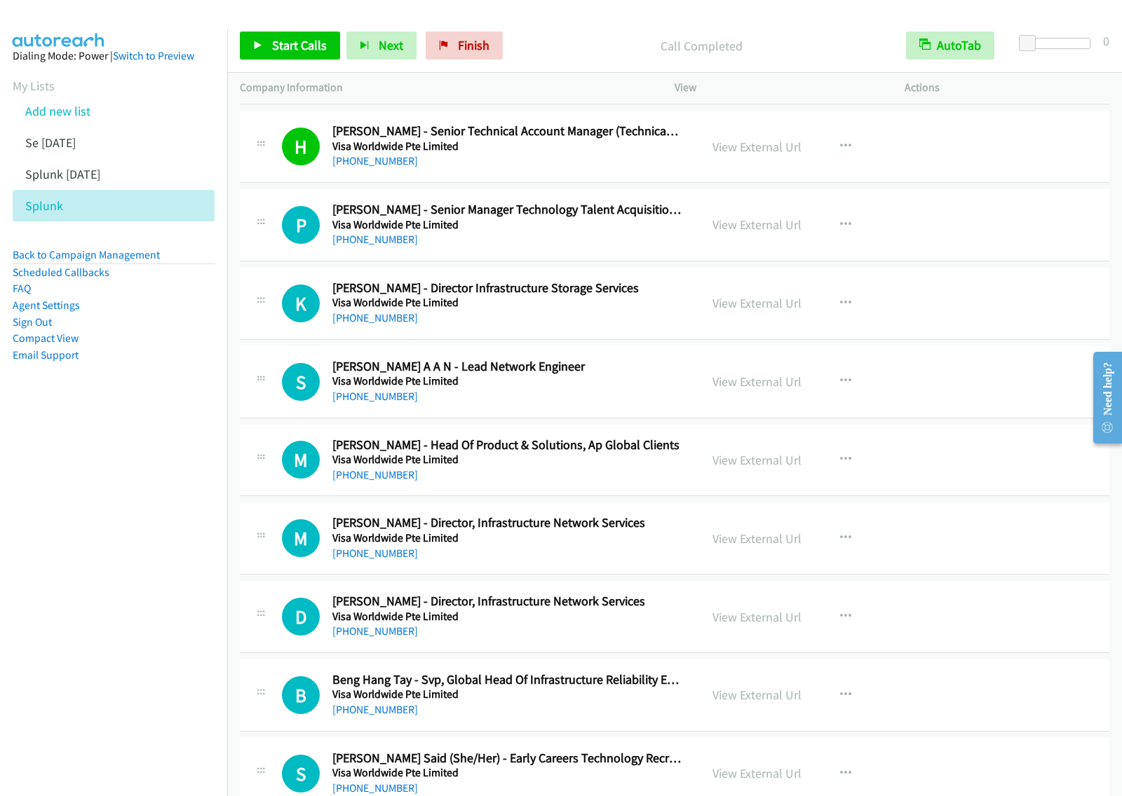
scroll to position [2190, 0]
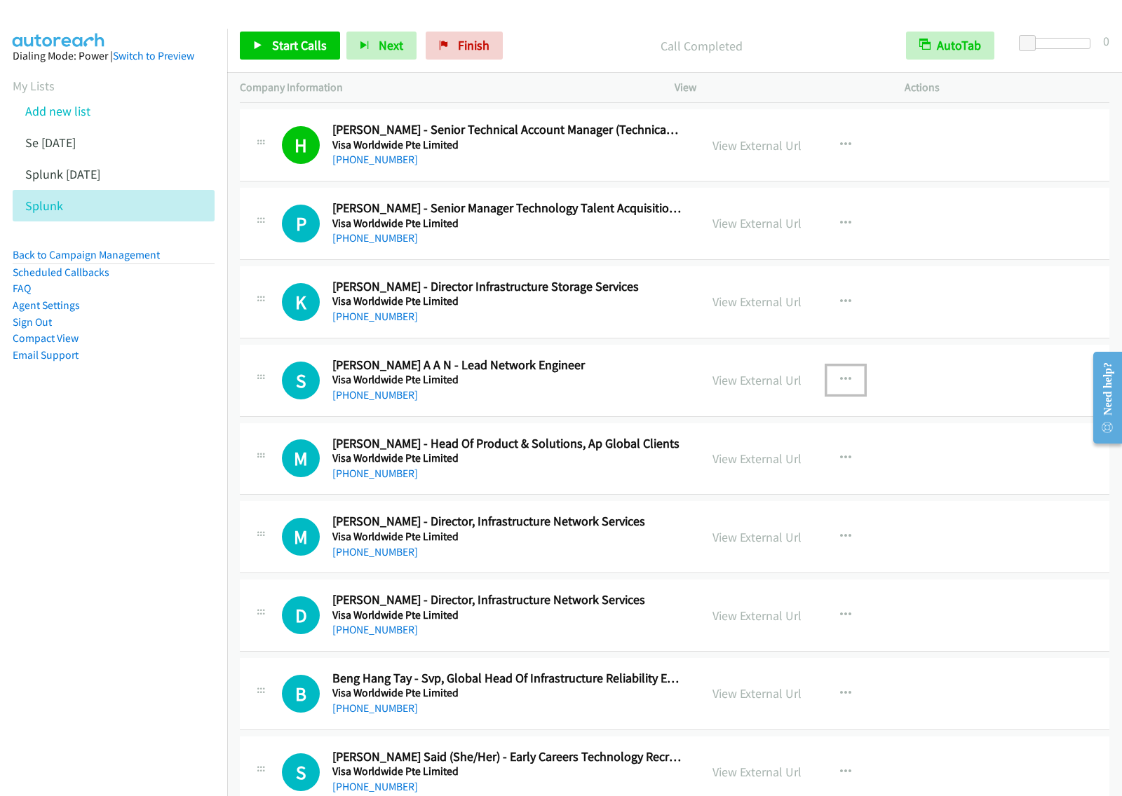
click at [847, 389] on button "button" at bounding box center [845, 380] width 38 height 28
click at [775, 481] on link "Start Calls Here" at bounding box center [770, 472] width 186 height 28
click at [854, 391] on button "button" at bounding box center [845, 380] width 38 height 28
click at [776, 478] on link "Start Calls Here" at bounding box center [770, 472] width 186 height 28
click at [300, 57] on link "Start Calls" at bounding box center [290, 46] width 100 height 28
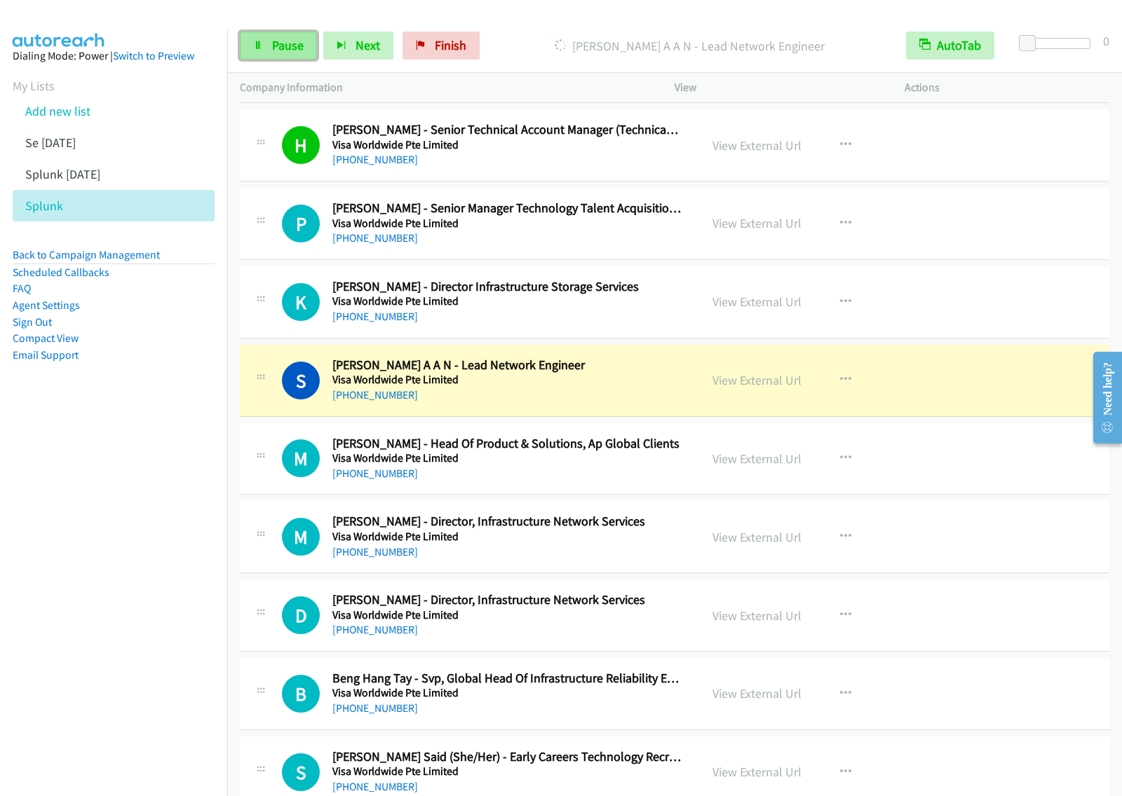
click at [265, 60] on link "Pause" at bounding box center [278, 46] width 77 height 28
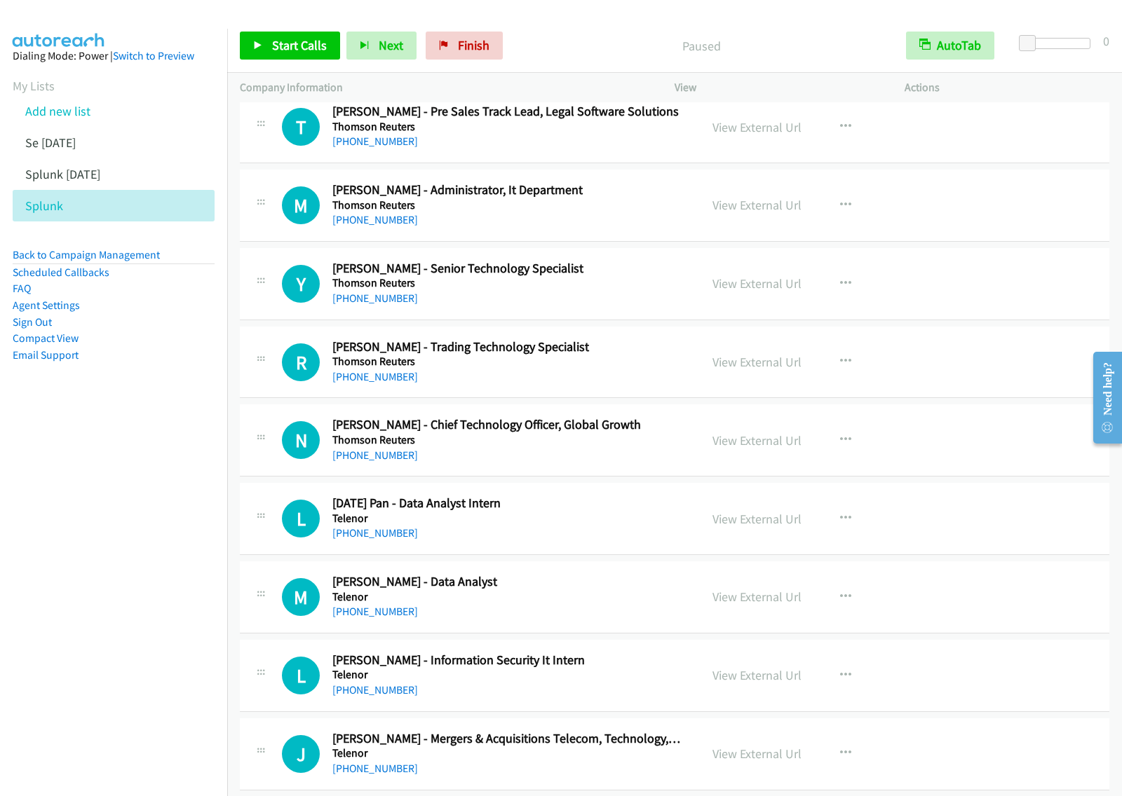
scroll to position [9287, 0]
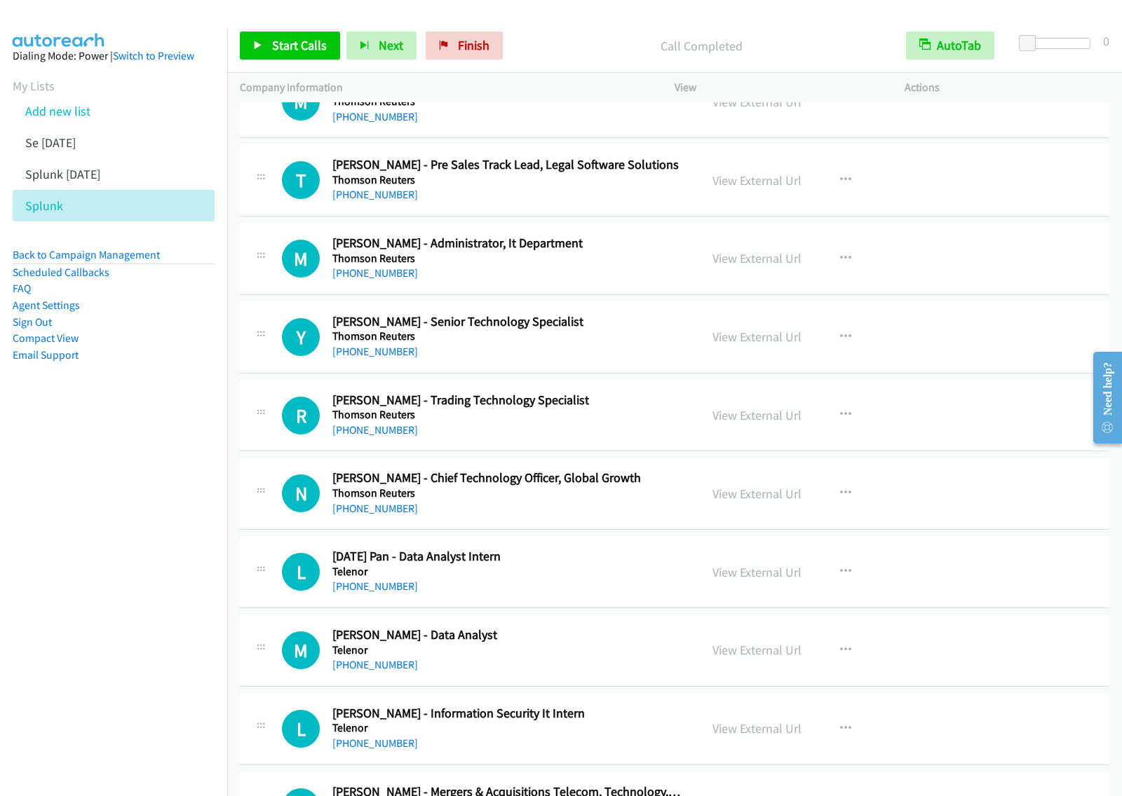
click at [114, 501] on nav "Dialing Mode: Power | Switch to Preview My Lists Add new list Se [DATE] Splunk …" at bounding box center [114, 427] width 228 height 796
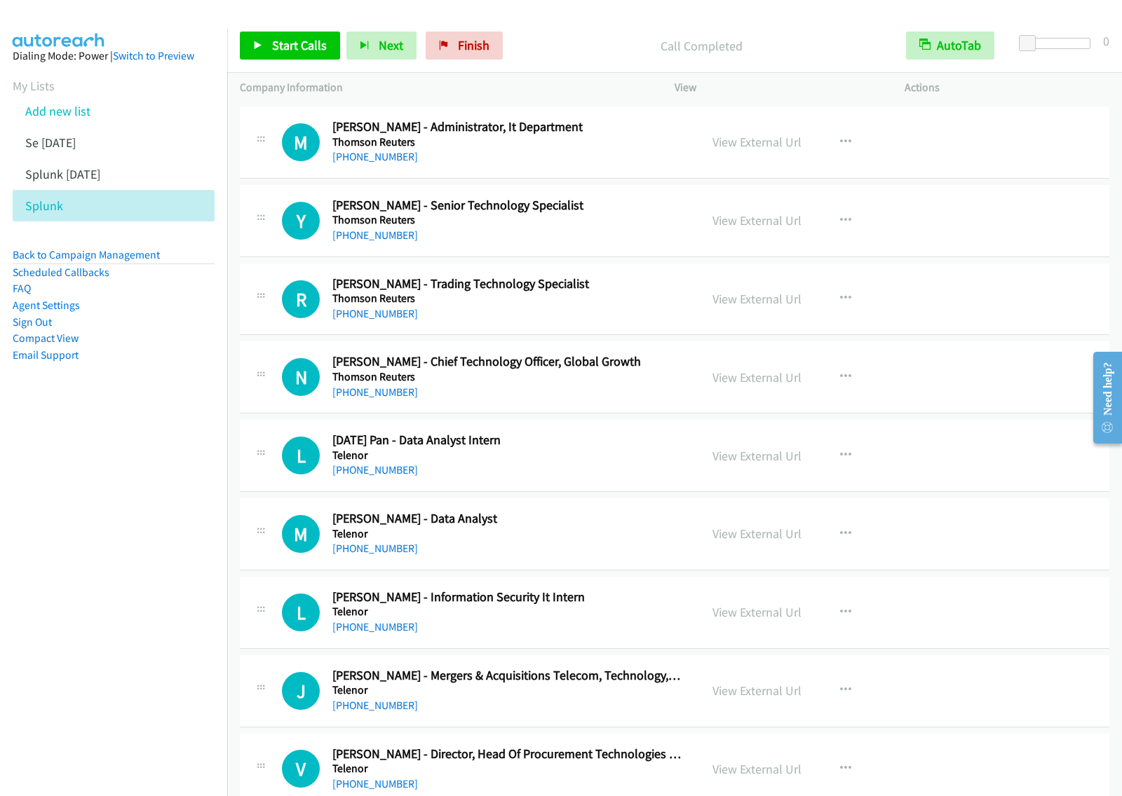
scroll to position [9638, 0]
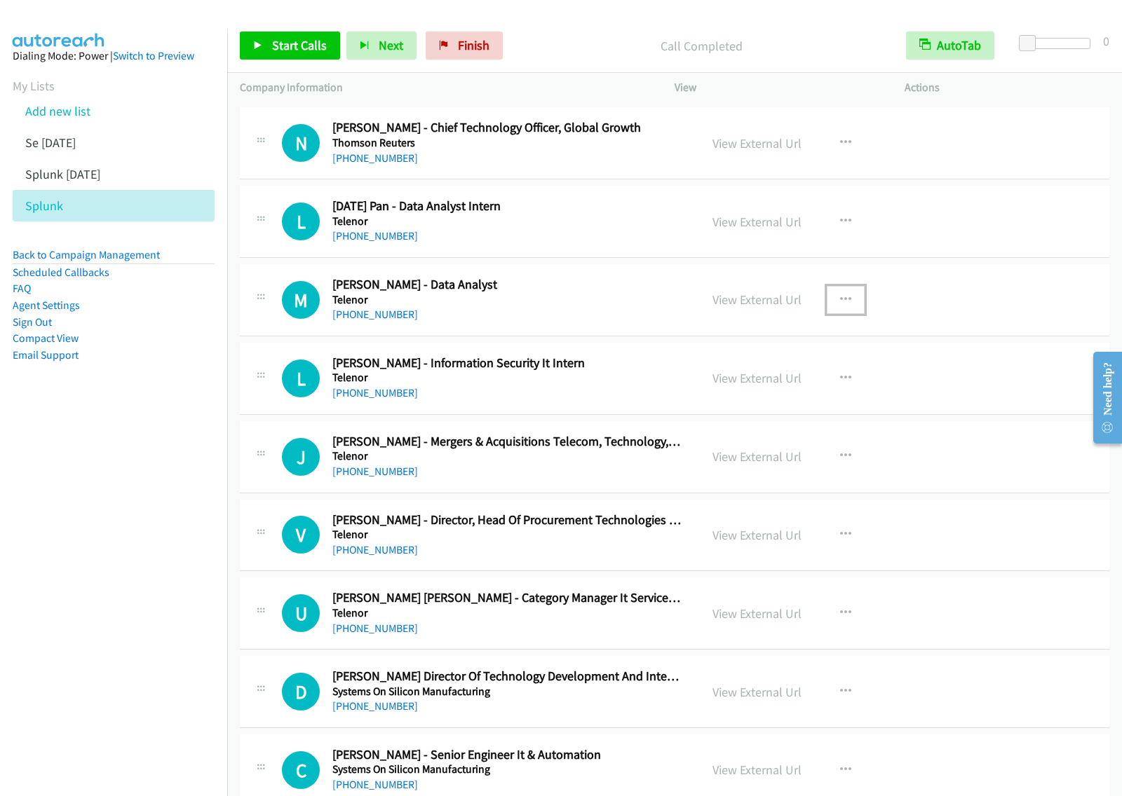
click at [840, 306] on icon "button" at bounding box center [845, 299] width 11 height 11
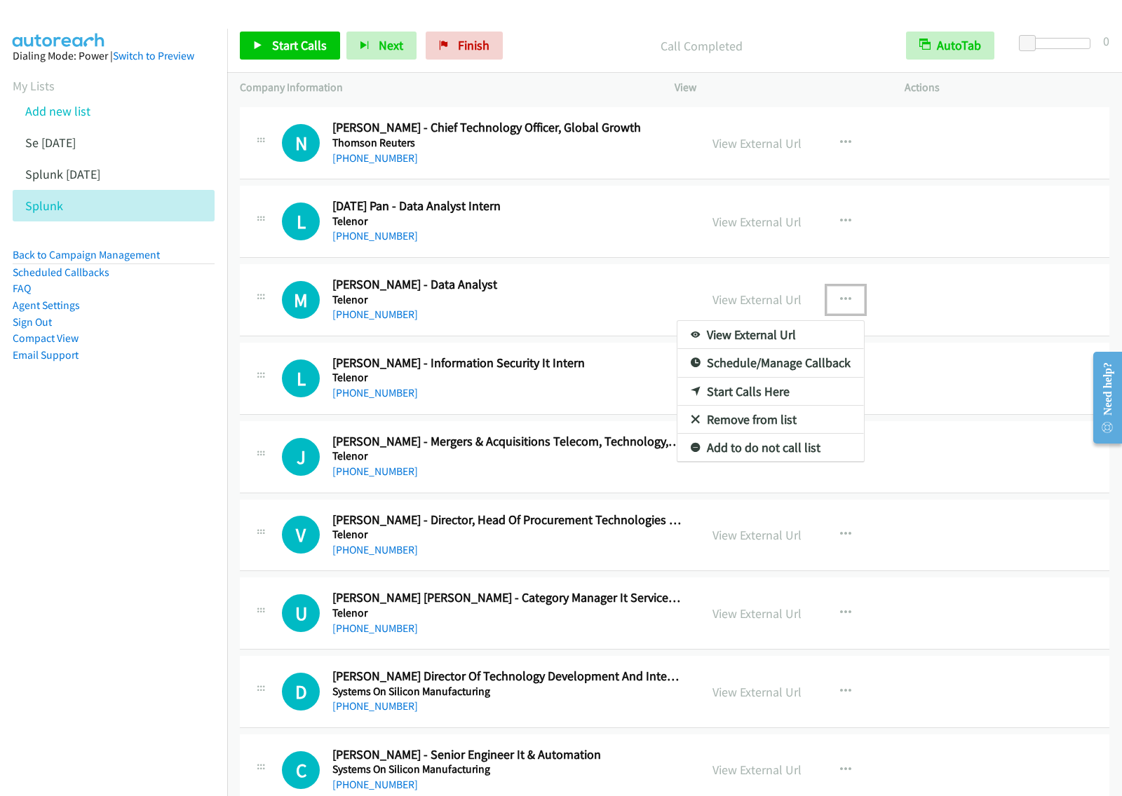
click at [782, 406] on link "Start Calls Here" at bounding box center [770, 392] width 186 height 28
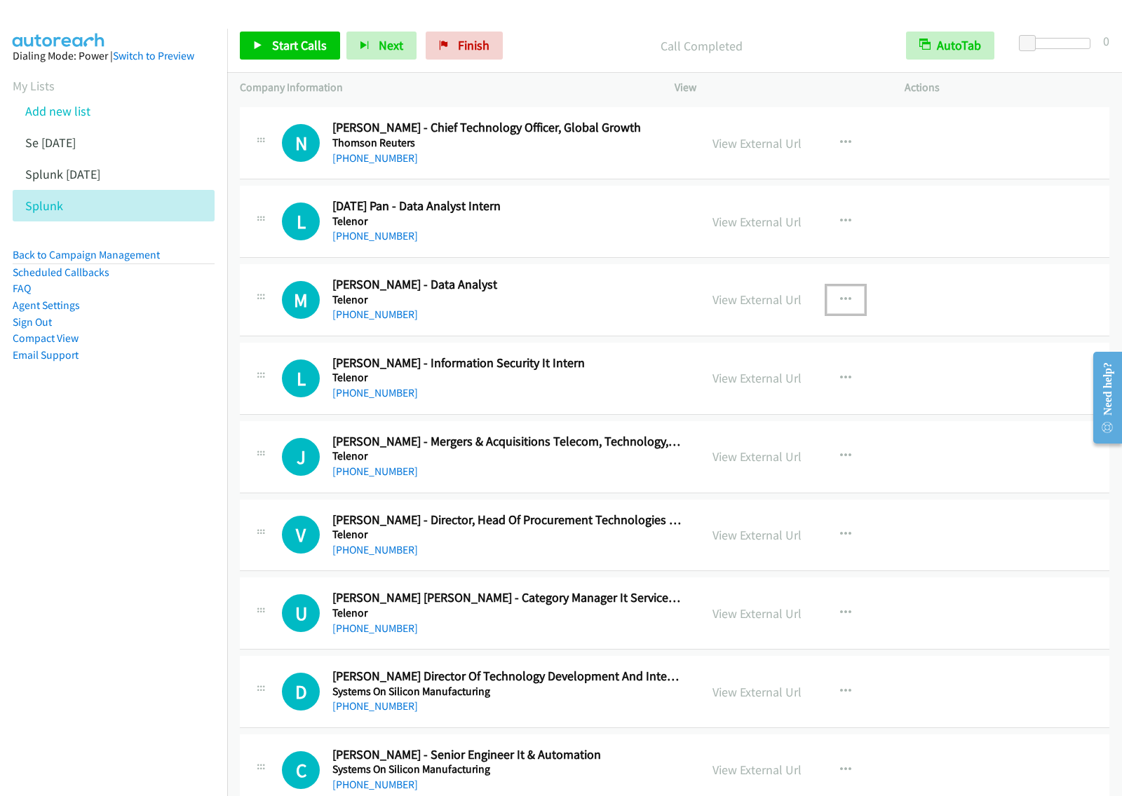
click at [840, 306] on icon "button" at bounding box center [845, 299] width 11 height 11
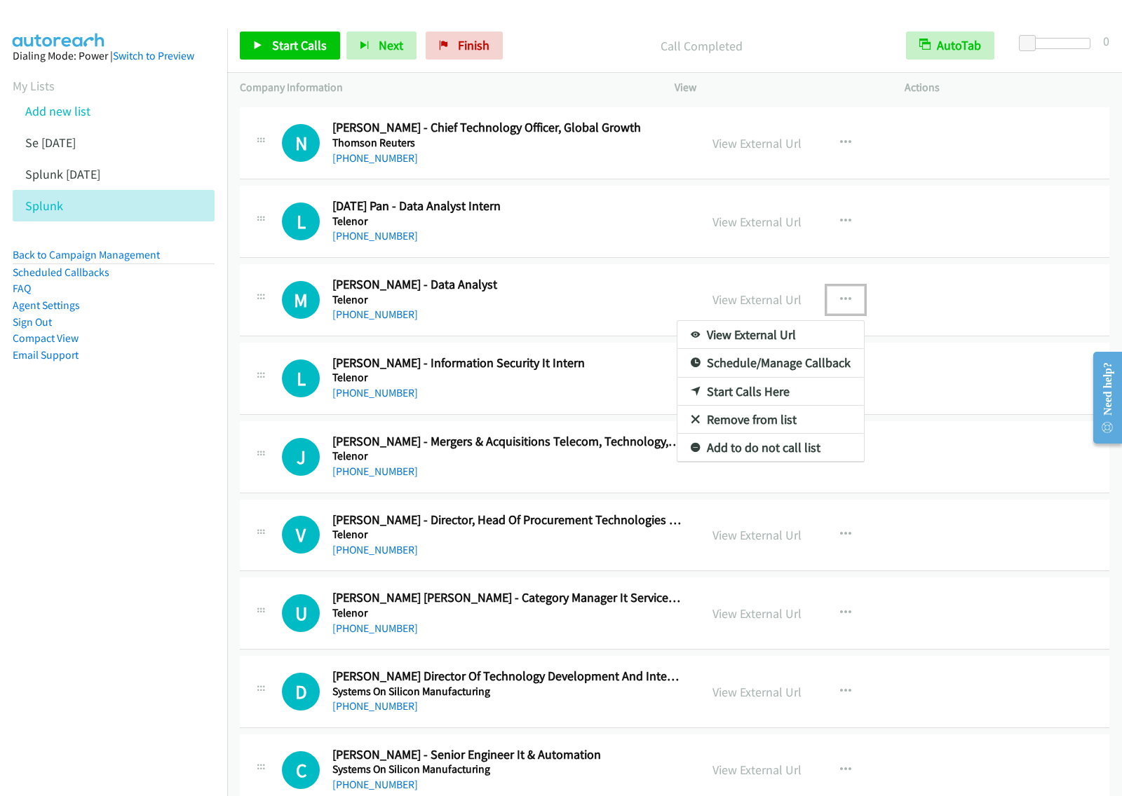
click at [784, 406] on link "Start Calls Here" at bounding box center [770, 392] width 186 height 28
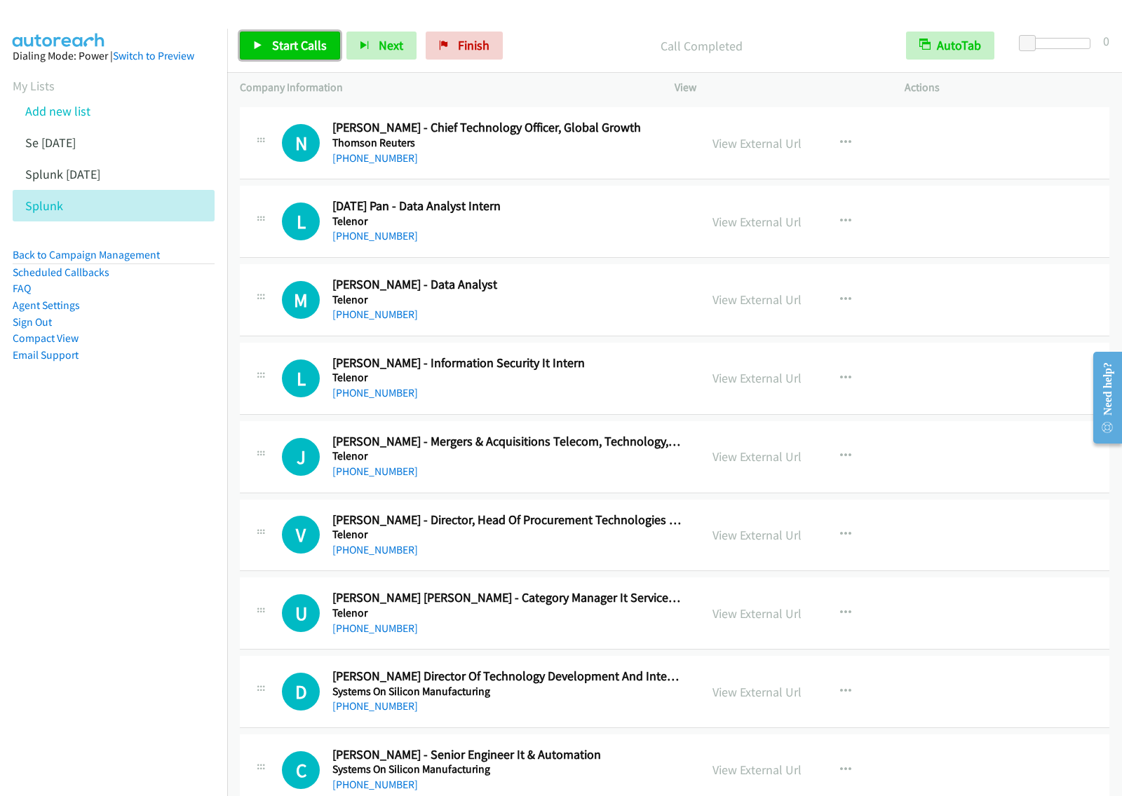
click at [308, 40] on span "Start Calls" at bounding box center [299, 45] width 55 height 16
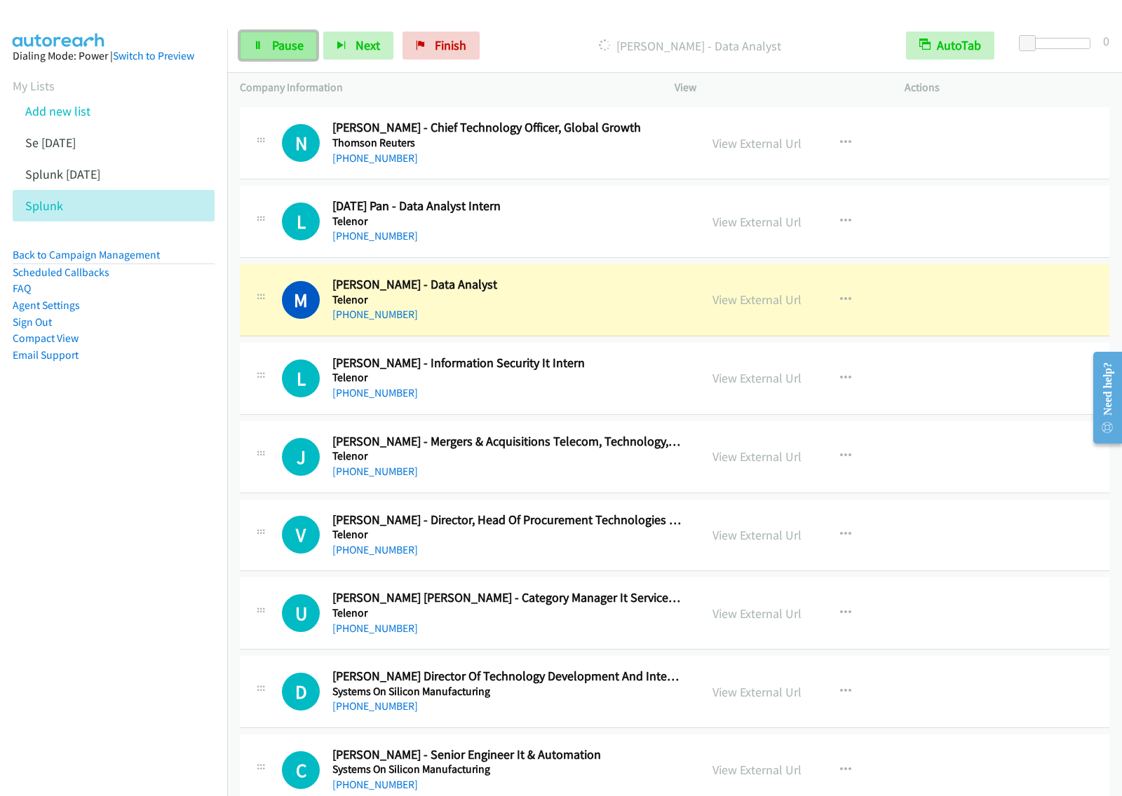
drag, startPoint x: 294, startPoint y: 39, endPoint x: 304, endPoint y: 44, distance: 10.3
click at [294, 39] on span "Pause" at bounding box center [288, 45] width 32 height 16
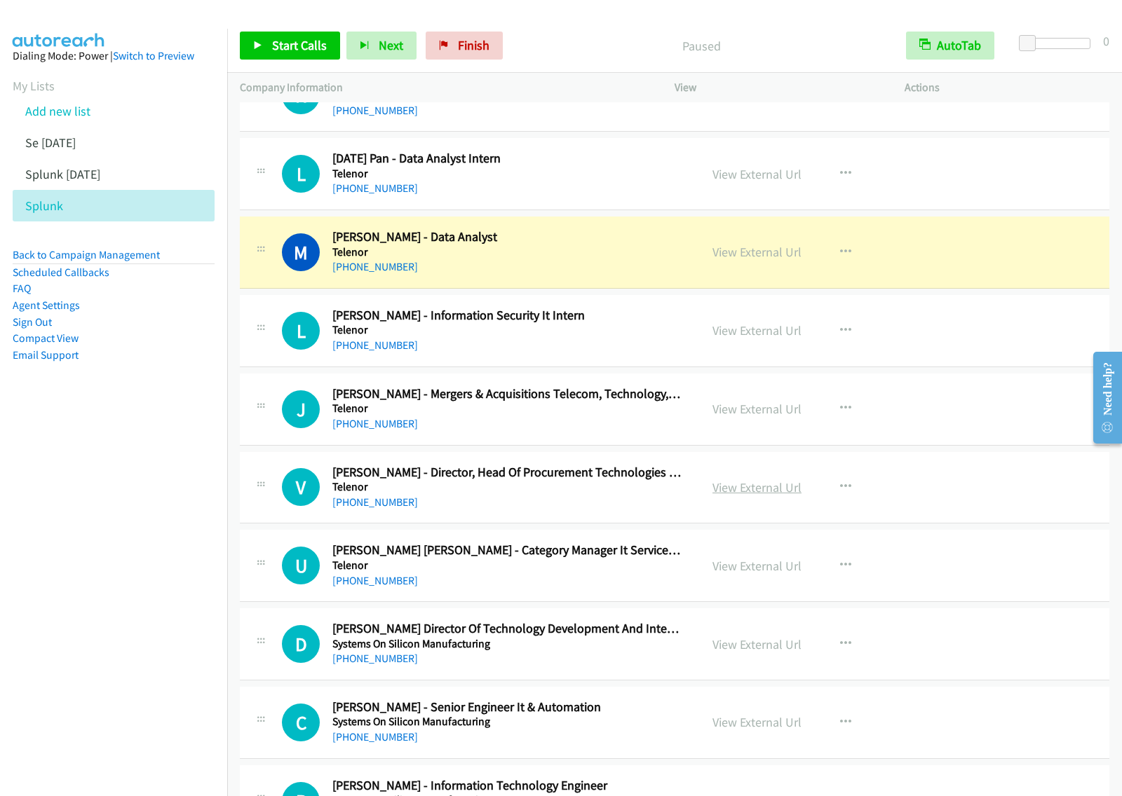
scroll to position [9813, 0]
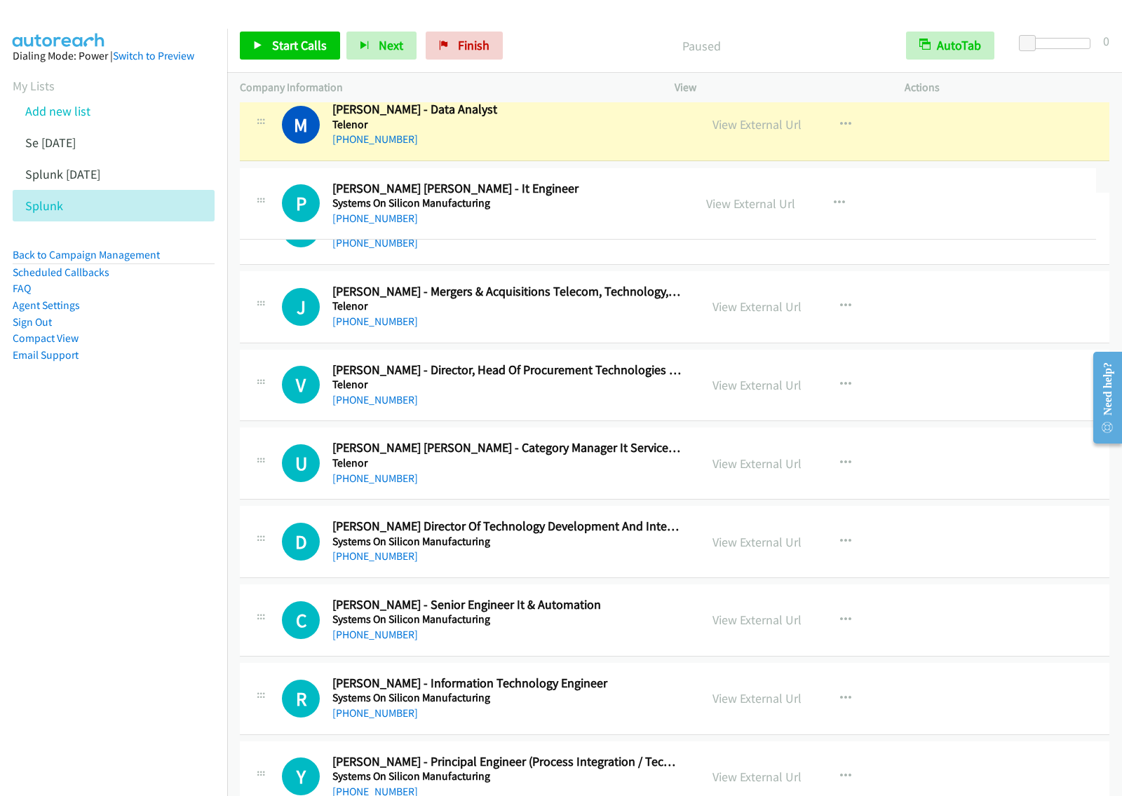
drag, startPoint x: 575, startPoint y: 761, endPoint x: 667, endPoint y: 196, distance: 572.4
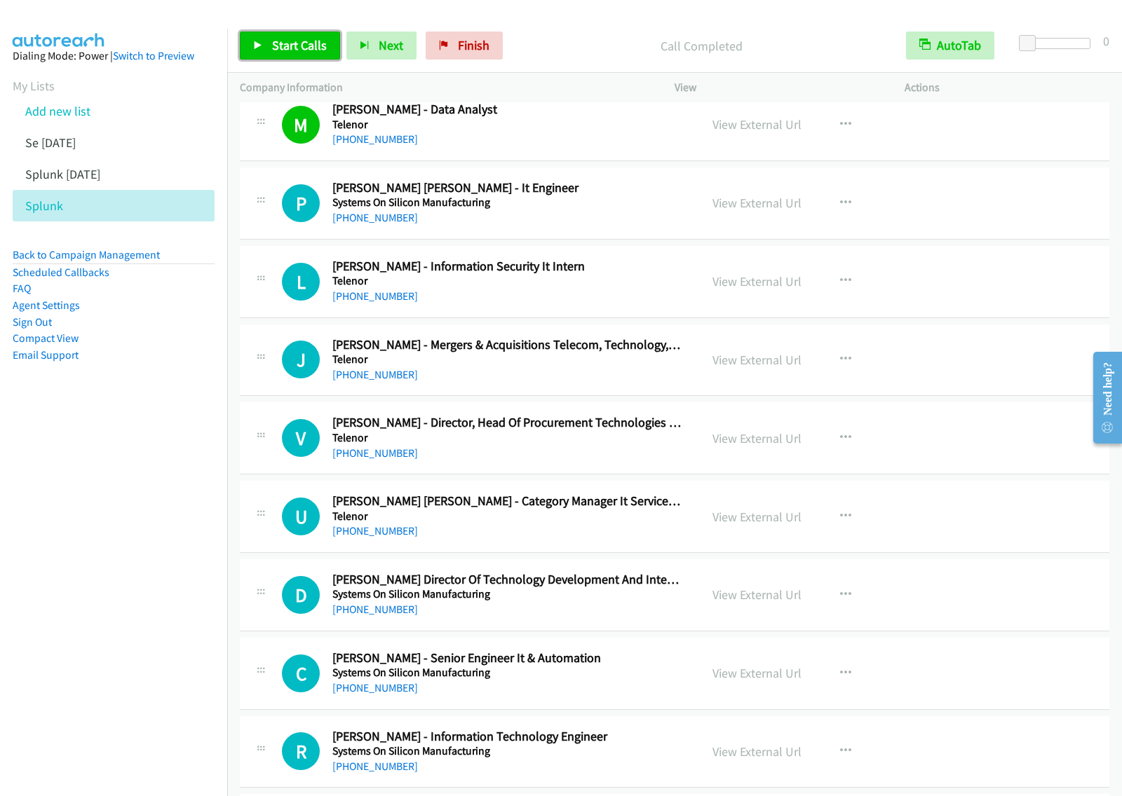
click at [279, 50] on span "Start Calls" at bounding box center [299, 45] width 55 height 16
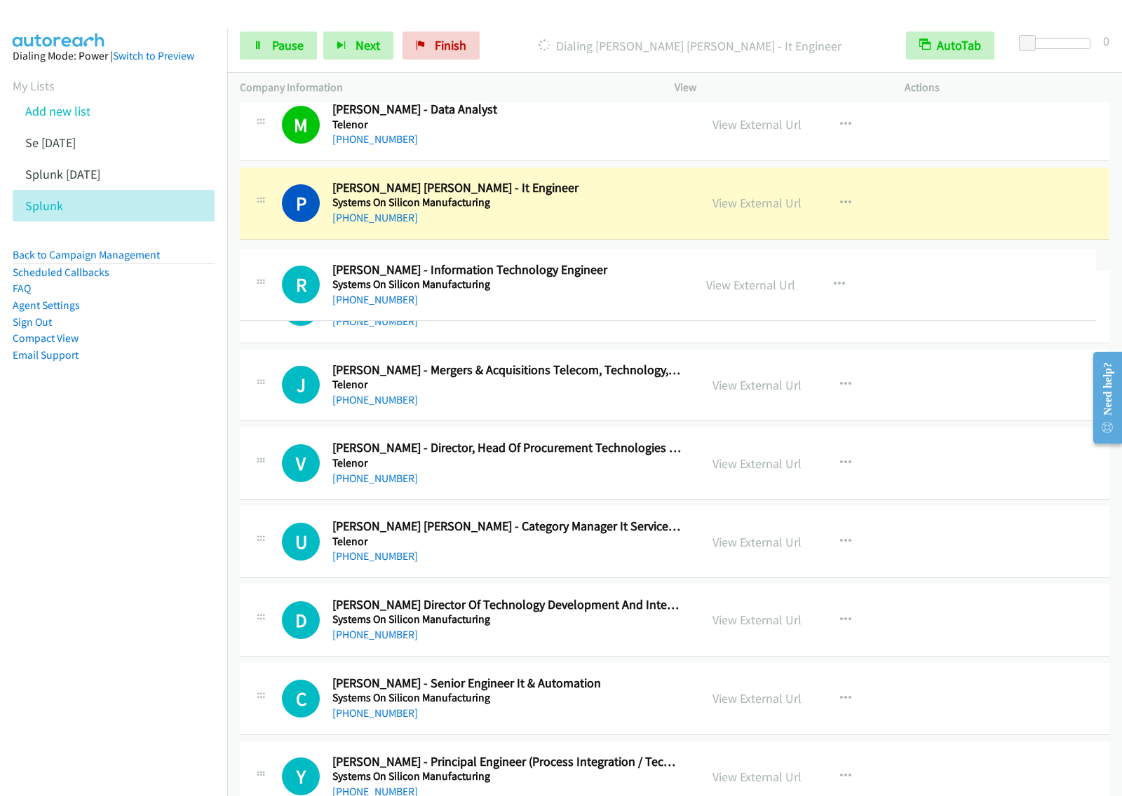
drag, startPoint x: 610, startPoint y: 759, endPoint x: 674, endPoint y: 275, distance: 487.8
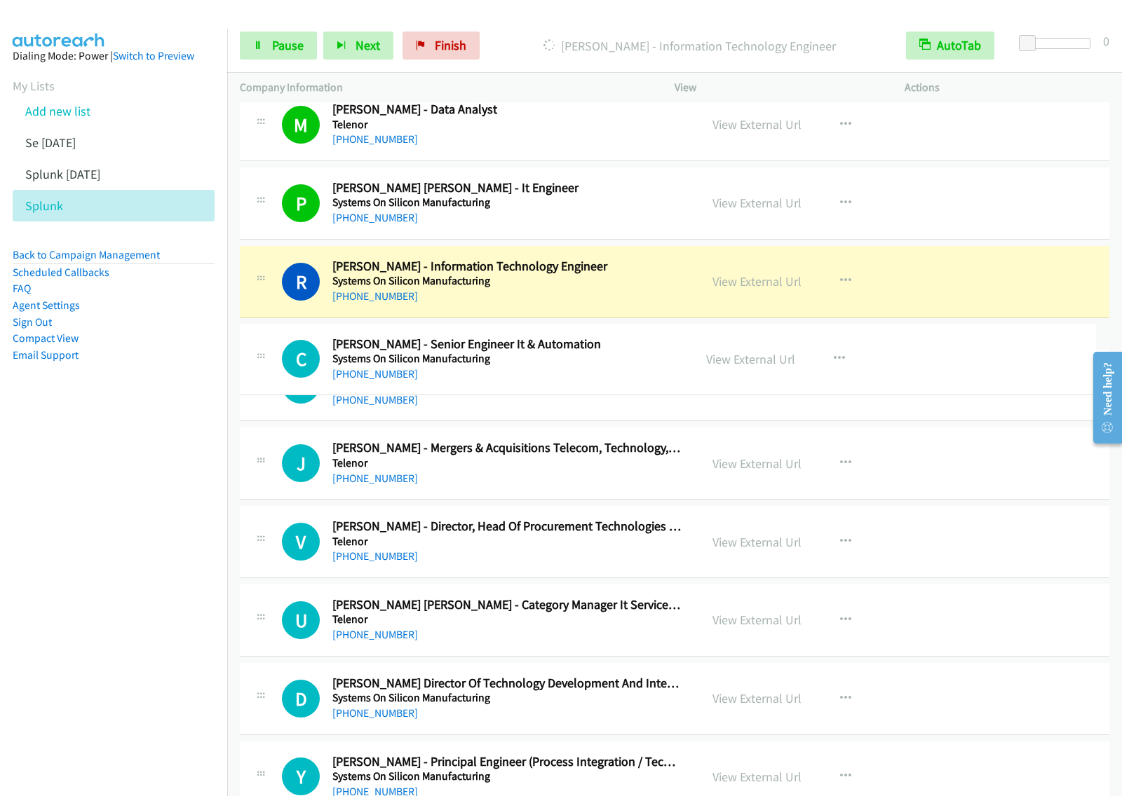
drag, startPoint x: 607, startPoint y: 765, endPoint x: 643, endPoint y: 356, distance: 410.9
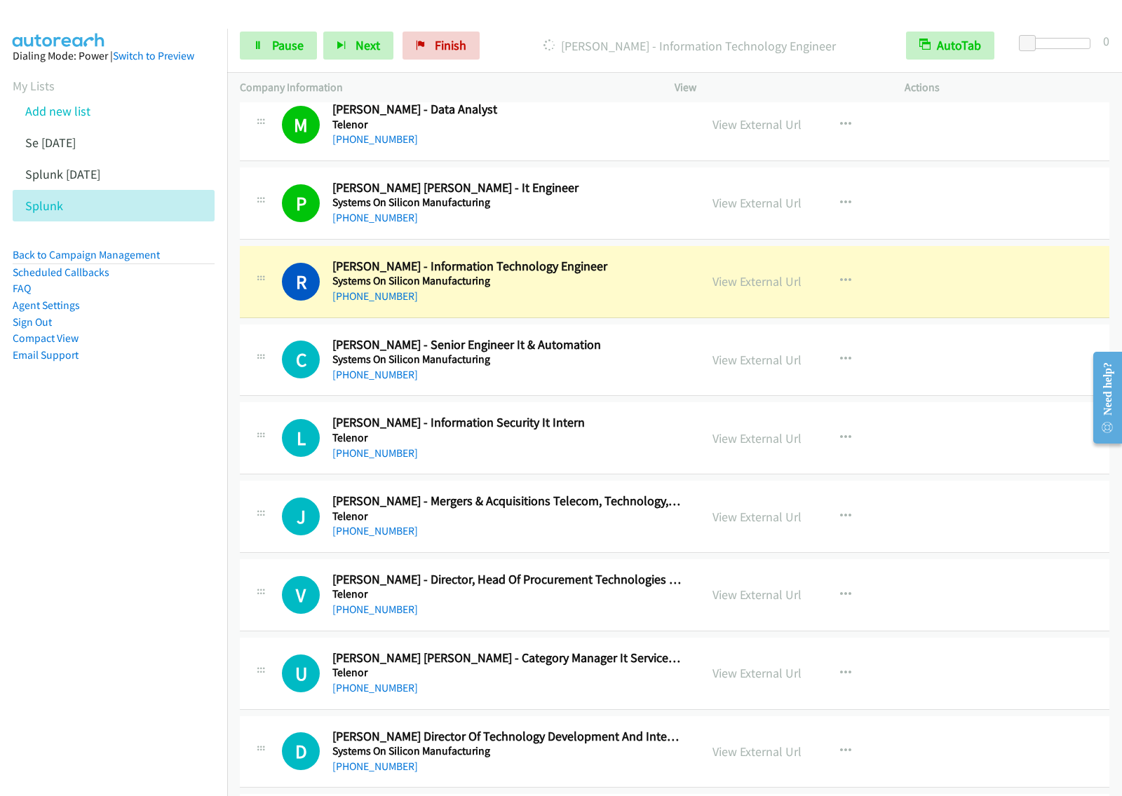
scroll to position [9901, 0]
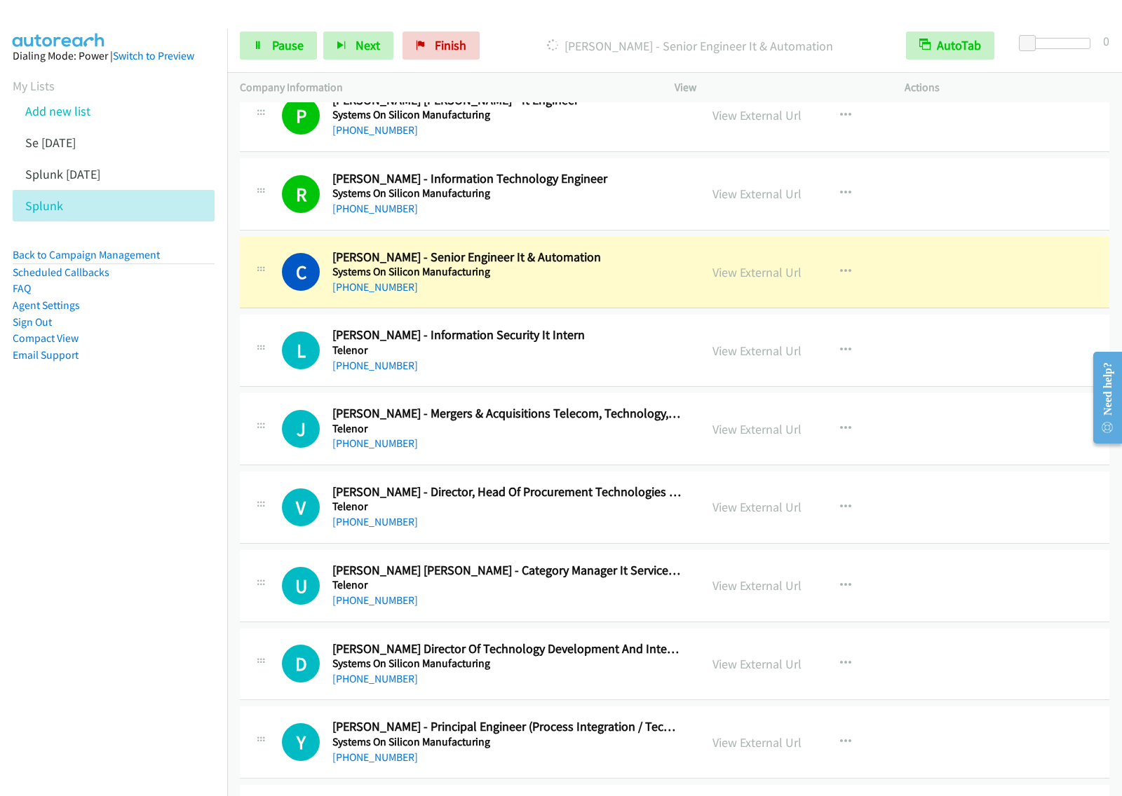
click at [123, 516] on nav "Dialing Mode: Power | Switch to Preview My Lists Add new list Se [DATE] Splunk …" at bounding box center [114, 427] width 228 height 796
click at [292, 46] on span "Pause" at bounding box center [288, 45] width 32 height 16
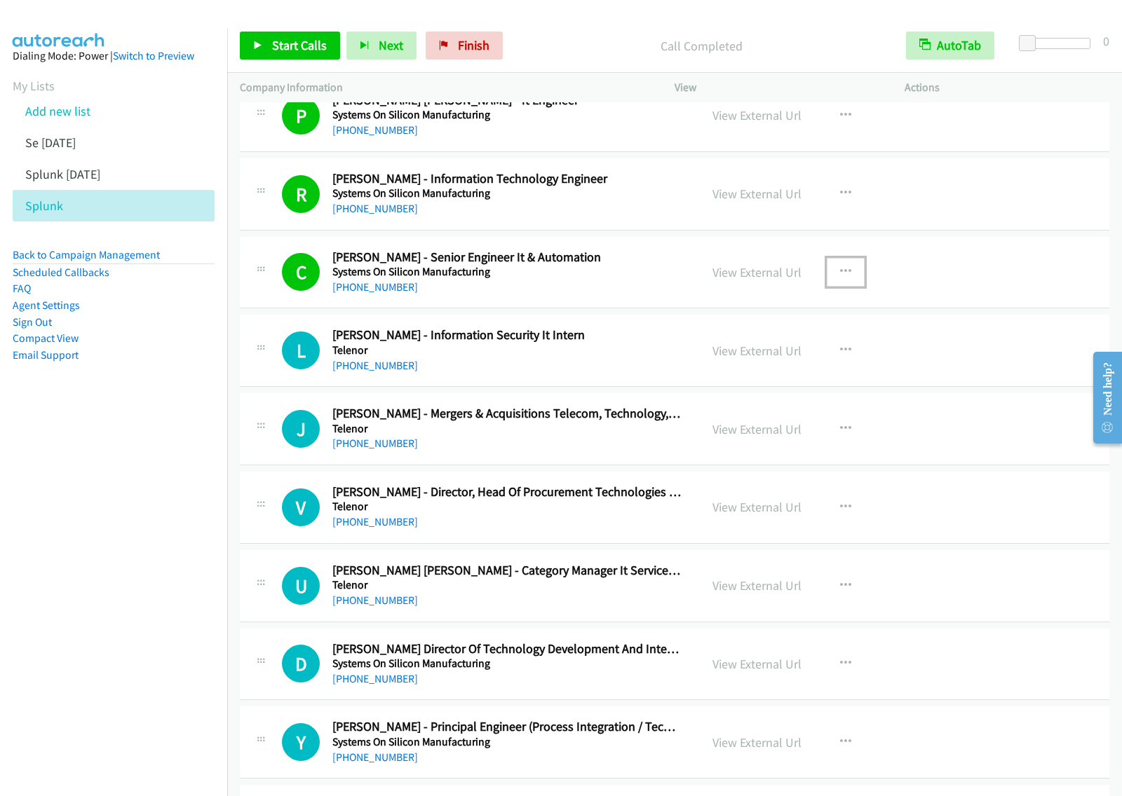
click at [840, 278] on icon "button" at bounding box center [845, 271] width 11 height 11
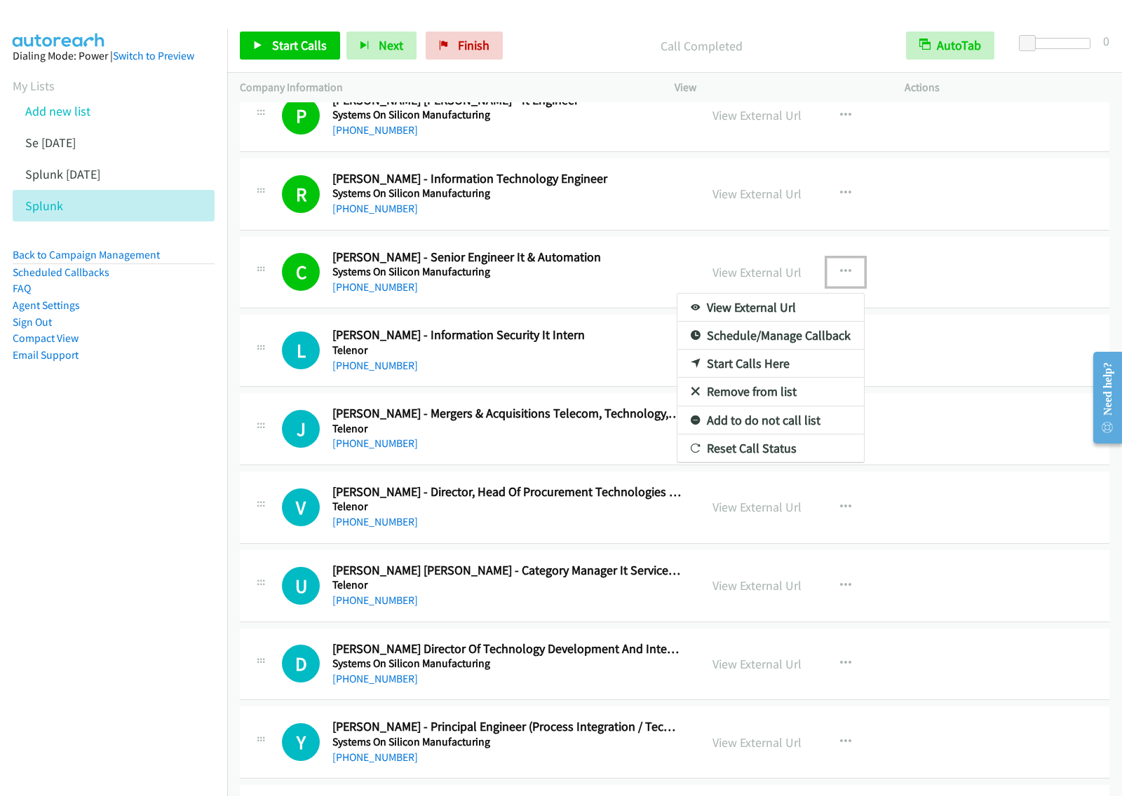
click at [800, 315] on link "View External Url" at bounding box center [770, 308] width 186 height 28
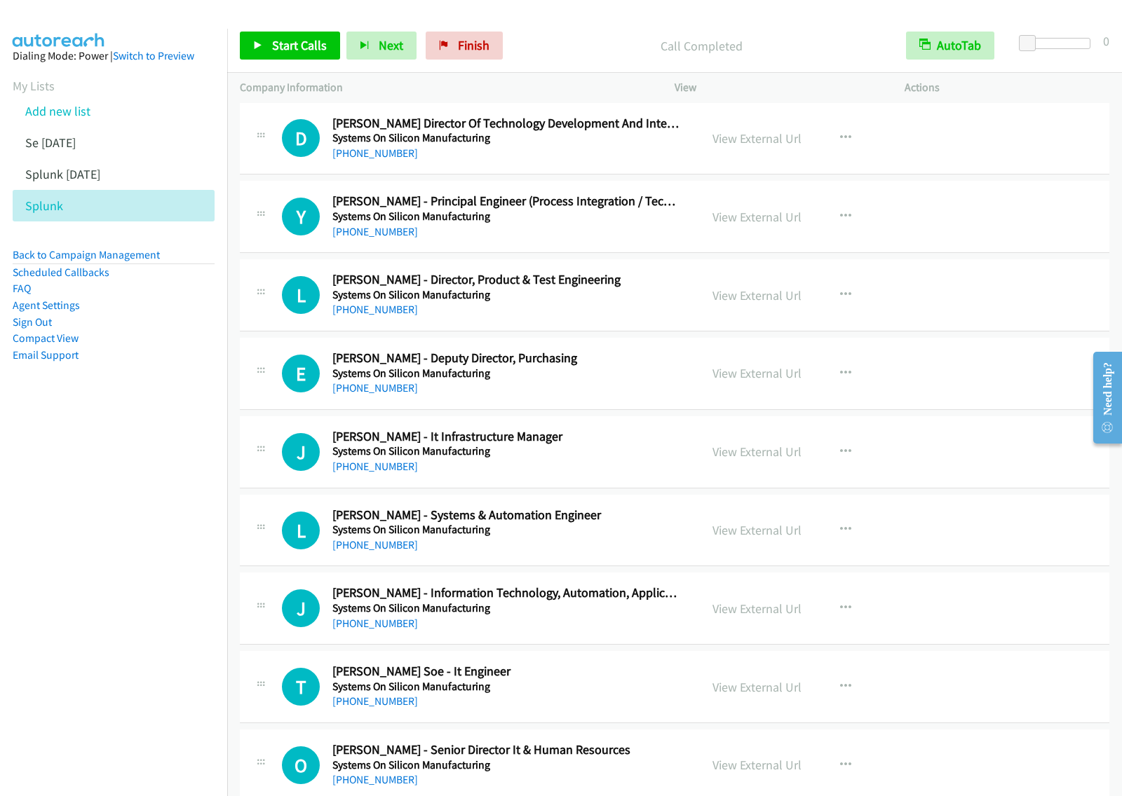
scroll to position [10514, 0]
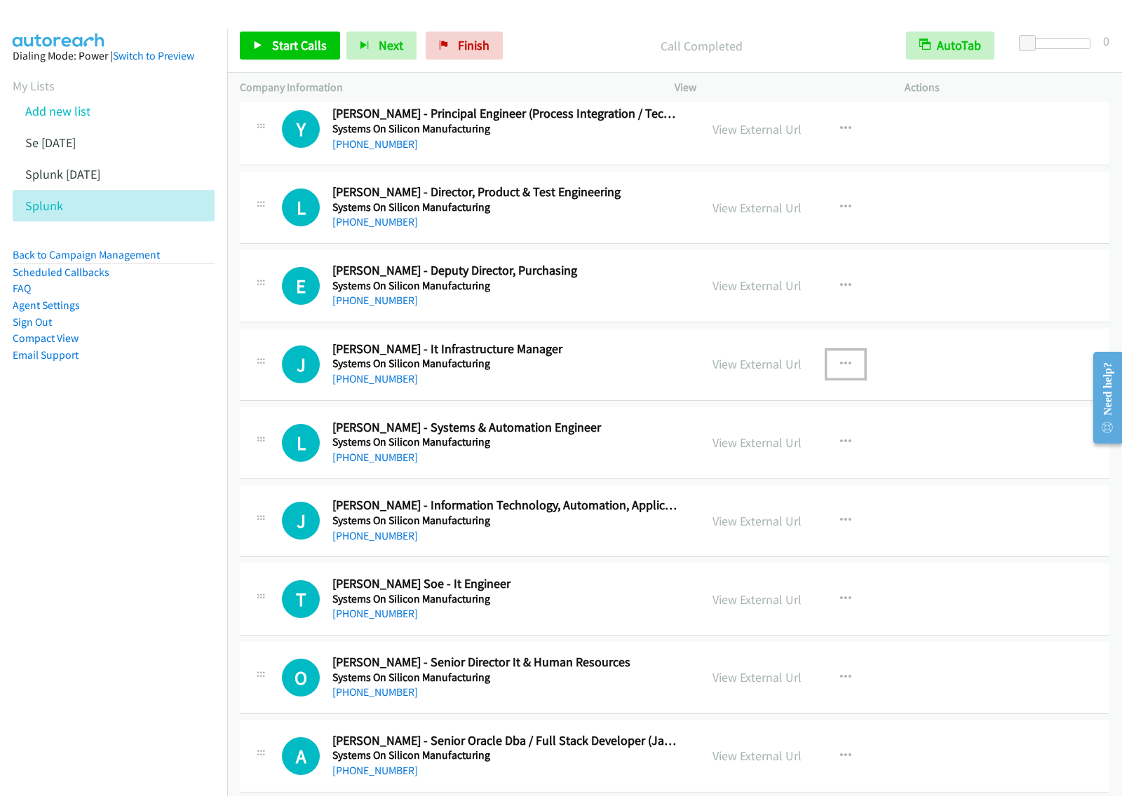
click at [841, 370] on icon "button" at bounding box center [845, 364] width 11 height 11
click at [787, 470] on link "Start Calls Here" at bounding box center [770, 456] width 186 height 28
drag, startPoint x: 827, startPoint y: 386, endPoint x: 813, endPoint y: 439, distance: 54.4
click at [827, 379] on button "button" at bounding box center [845, 364] width 38 height 28
click at [794, 470] on link "Start Calls Here" at bounding box center [770, 456] width 186 height 28
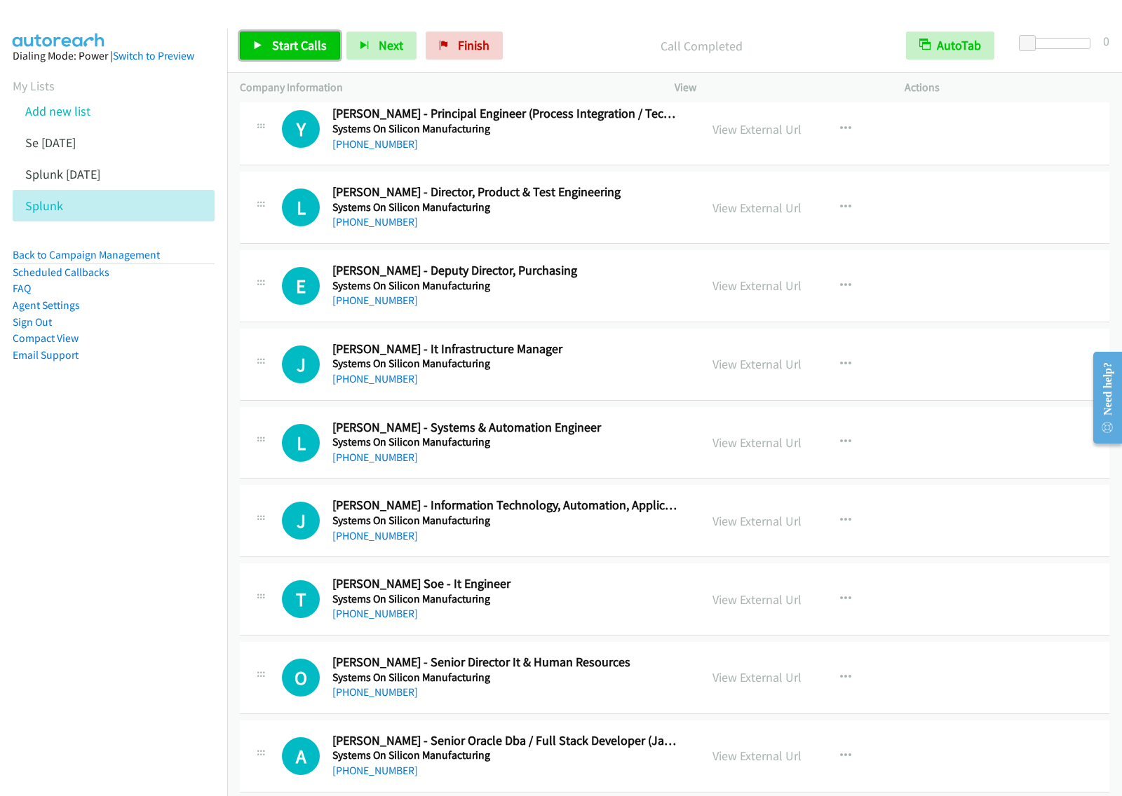
click at [292, 39] on span "Start Calls" at bounding box center [299, 45] width 55 height 16
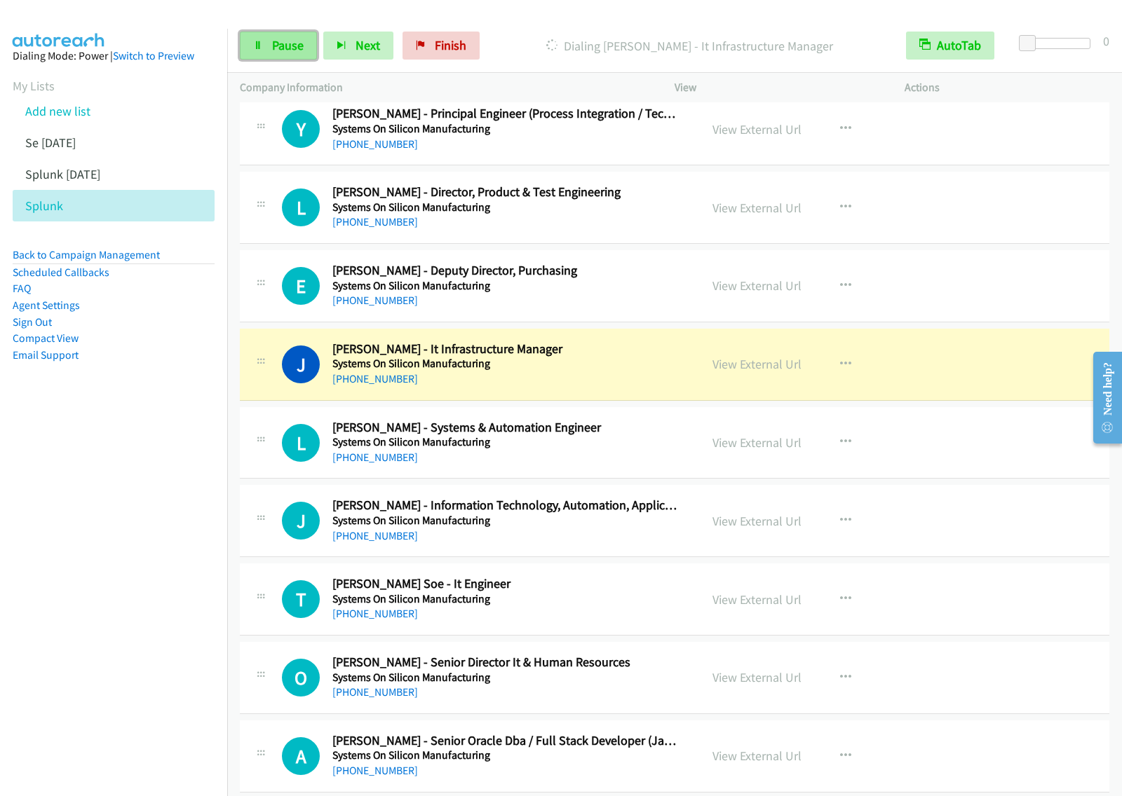
click at [281, 42] on span "Pause" at bounding box center [288, 45] width 32 height 16
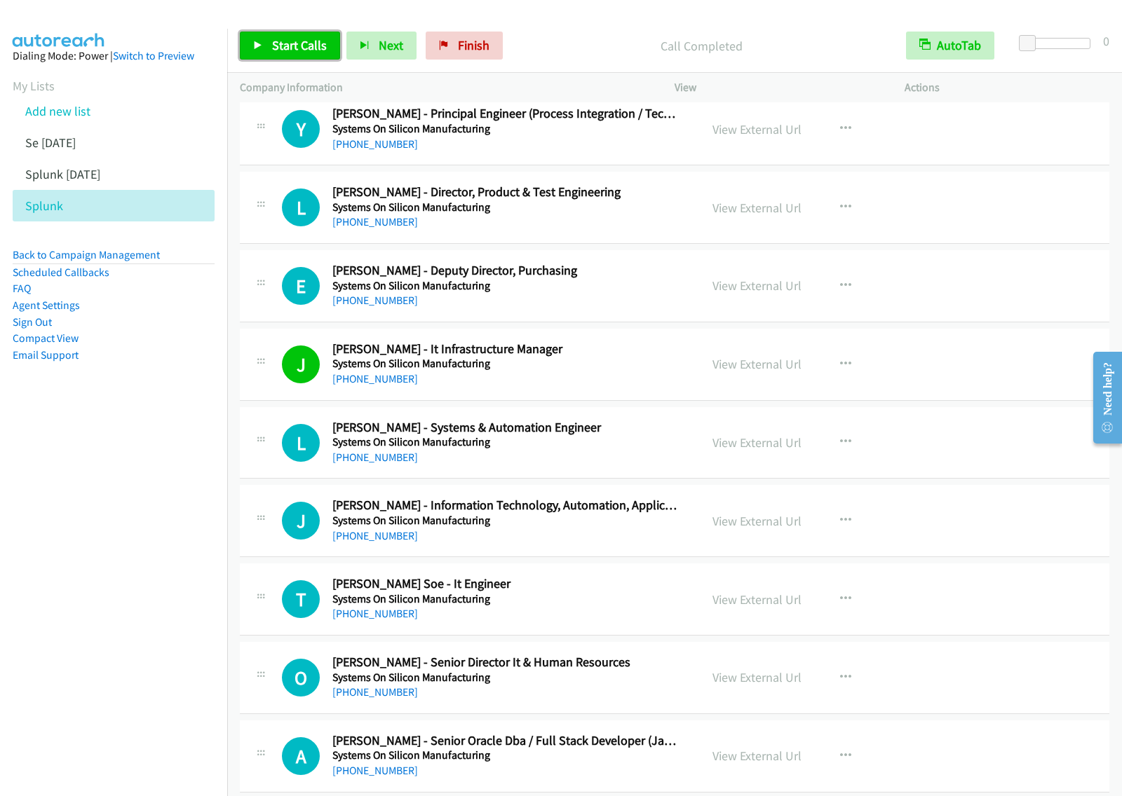
click at [302, 51] on span "Start Calls" at bounding box center [299, 45] width 55 height 16
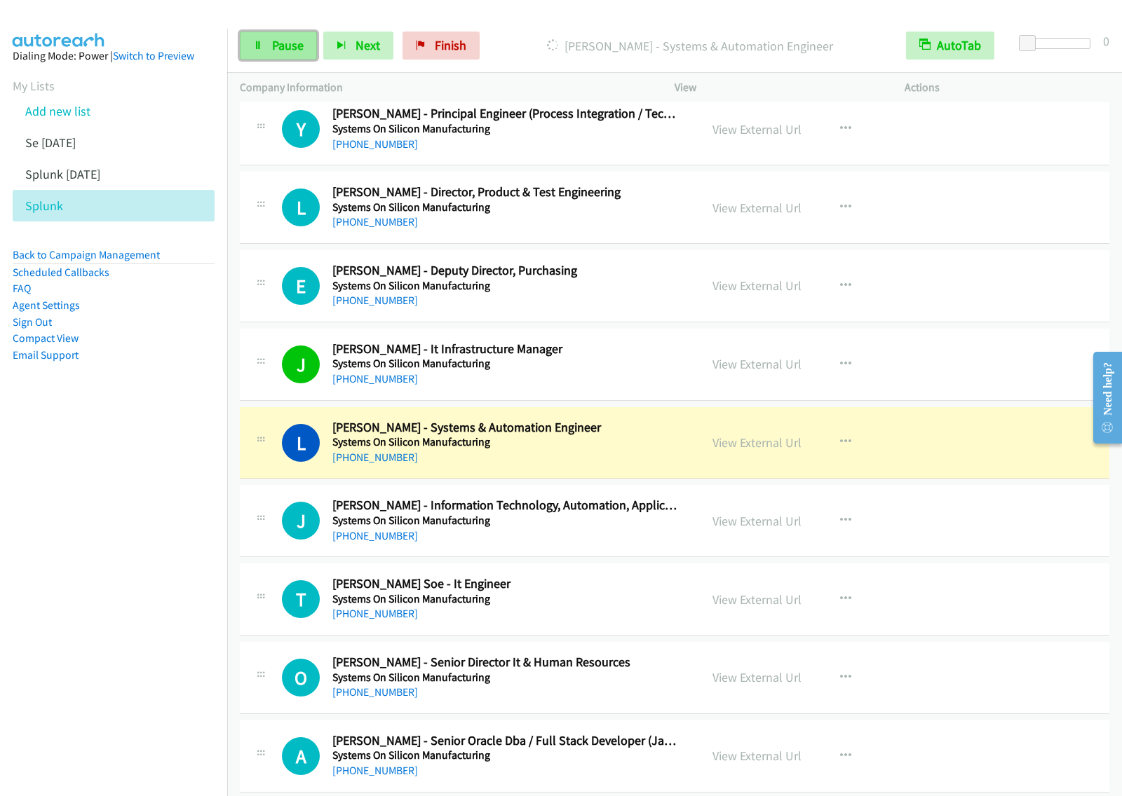
click at [270, 54] on link "Pause" at bounding box center [278, 46] width 77 height 28
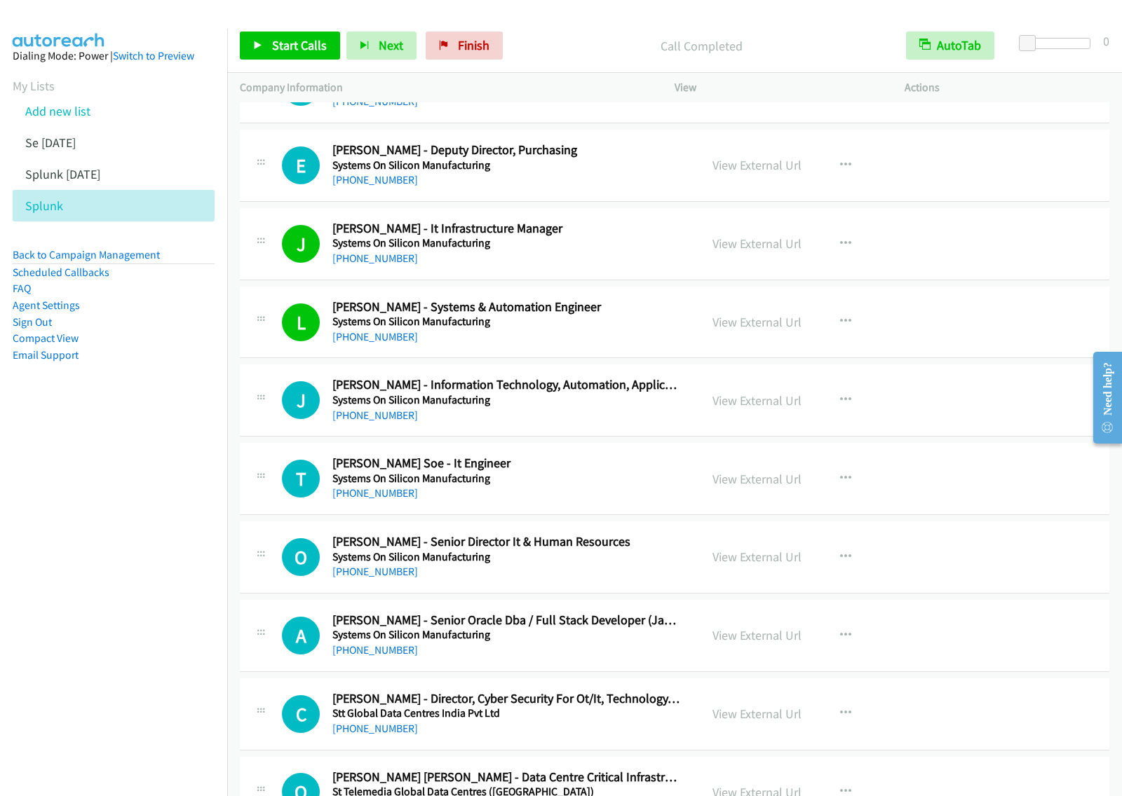
scroll to position [10689, 0]
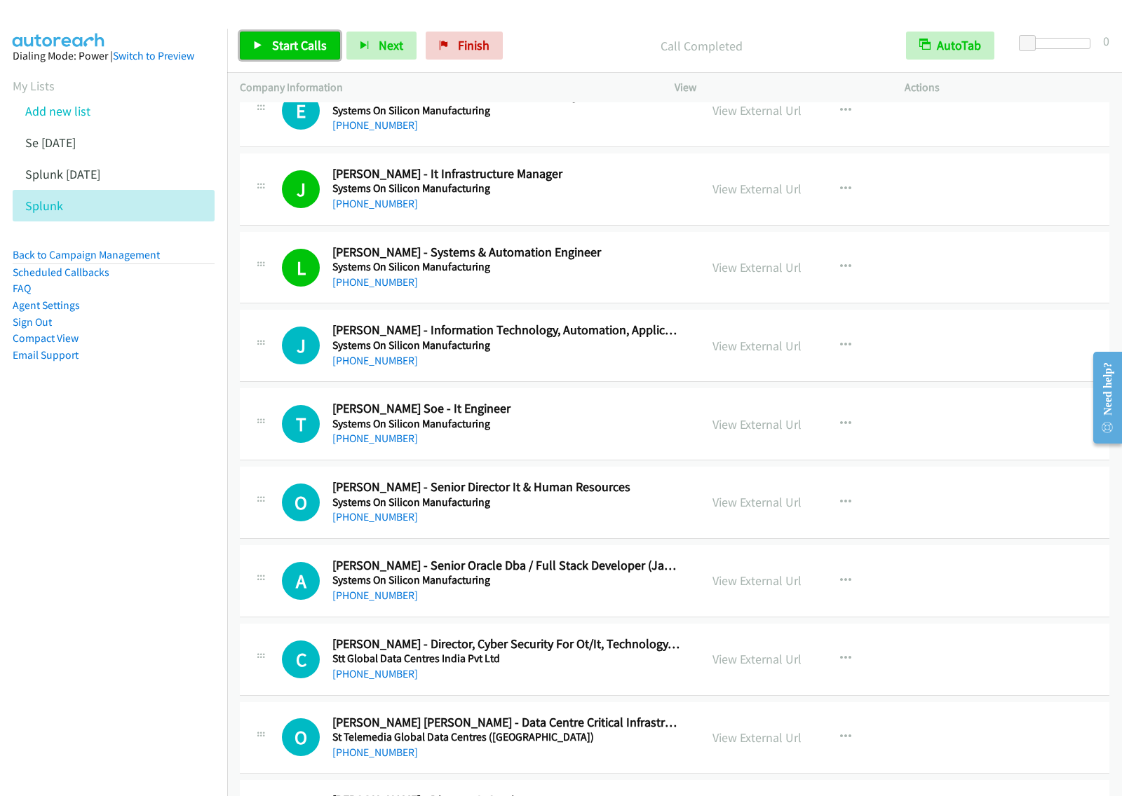
click at [286, 57] on link "Start Calls" at bounding box center [290, 46] width 100 height 28
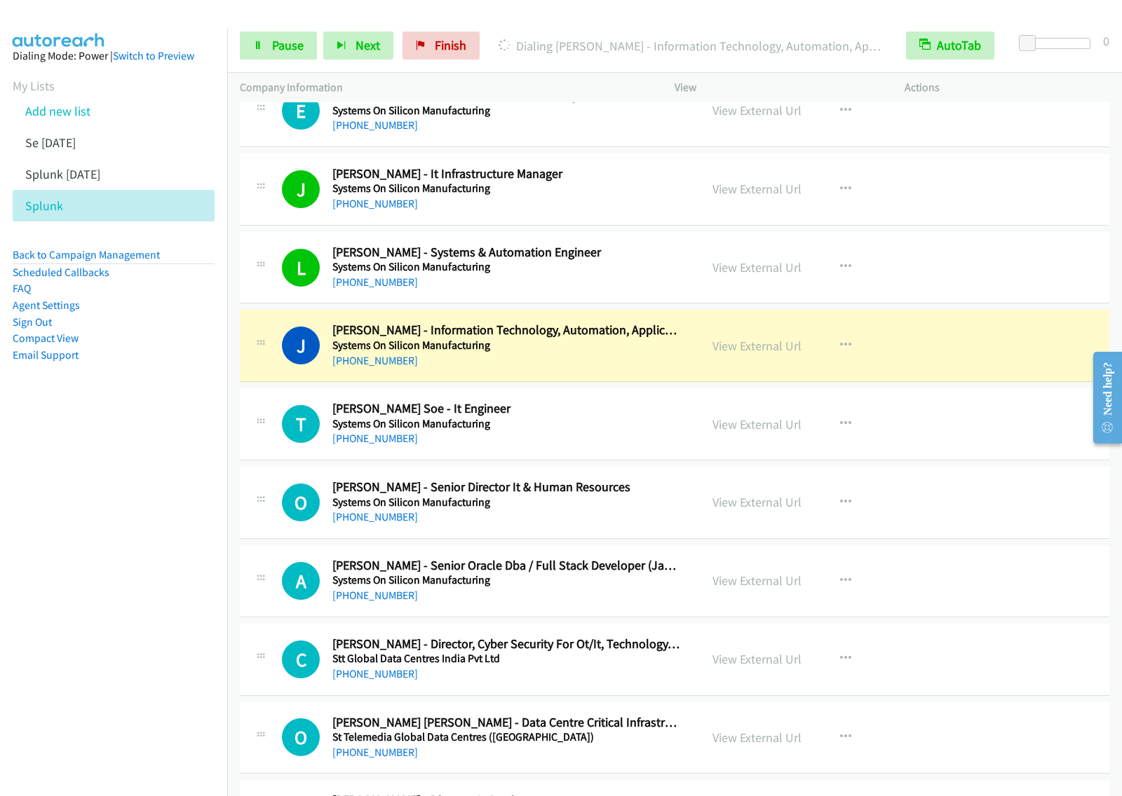
click at [309, 60] on div "Start Calls Pause Next Finish Dialing [PERSON_NAME] - Information Technology, A…" at bounding box center [674, 46] width 894 height 54
click at [291, 50] on span "Pause" at bounding box center [288, 45] width 32 height 16
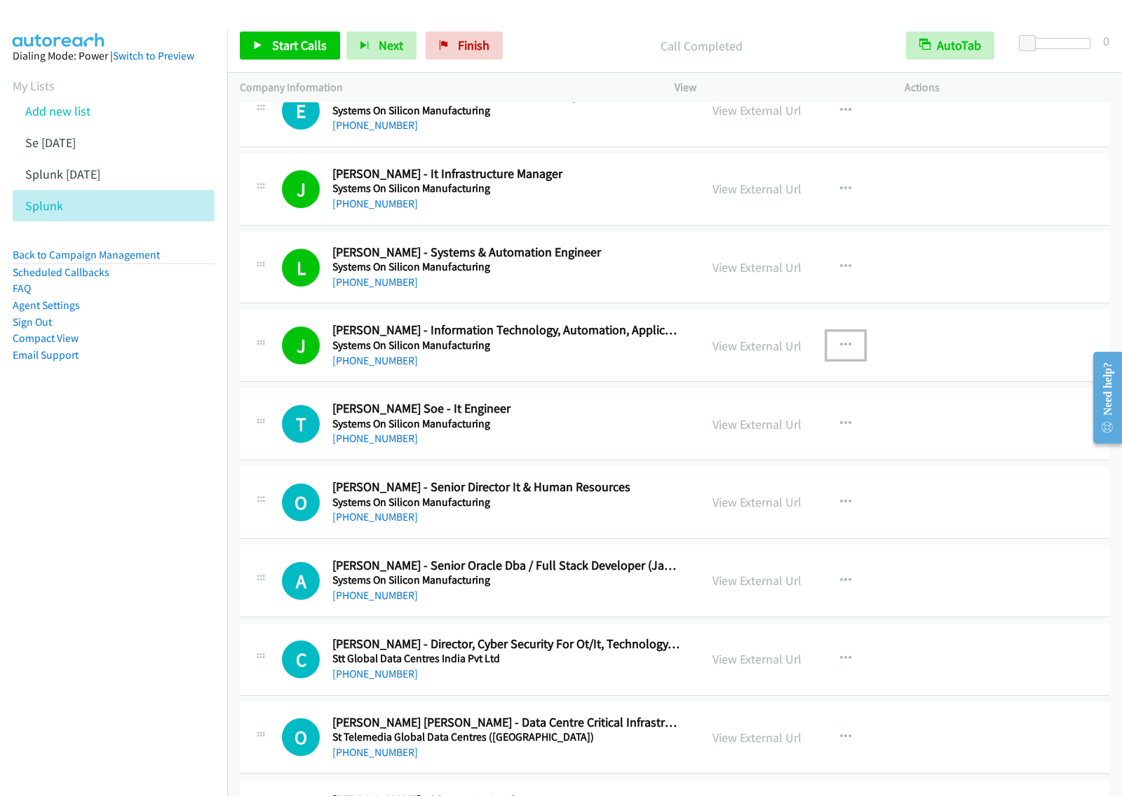
click at [840, 351] on icon "button" at bounding box center [845, 345] width 11 height 11
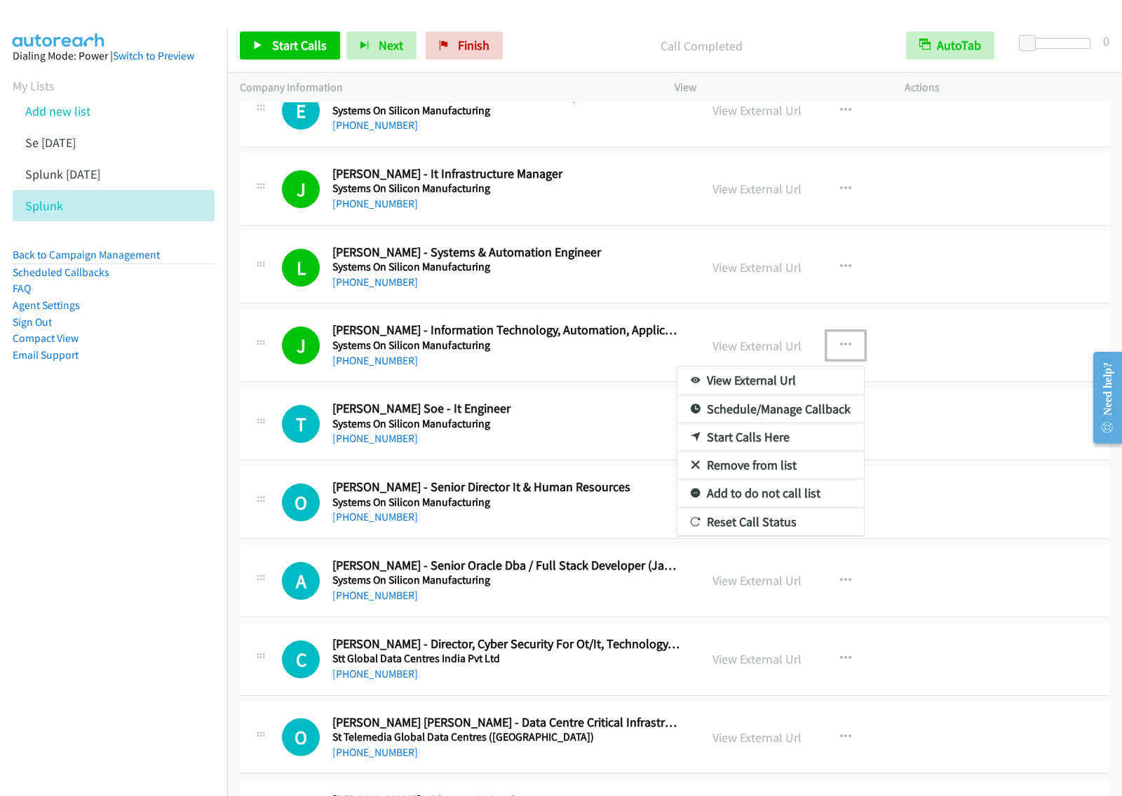
click at [782, 395] on link "View External Url" at bounding box center [770, 381] width 186 height 28
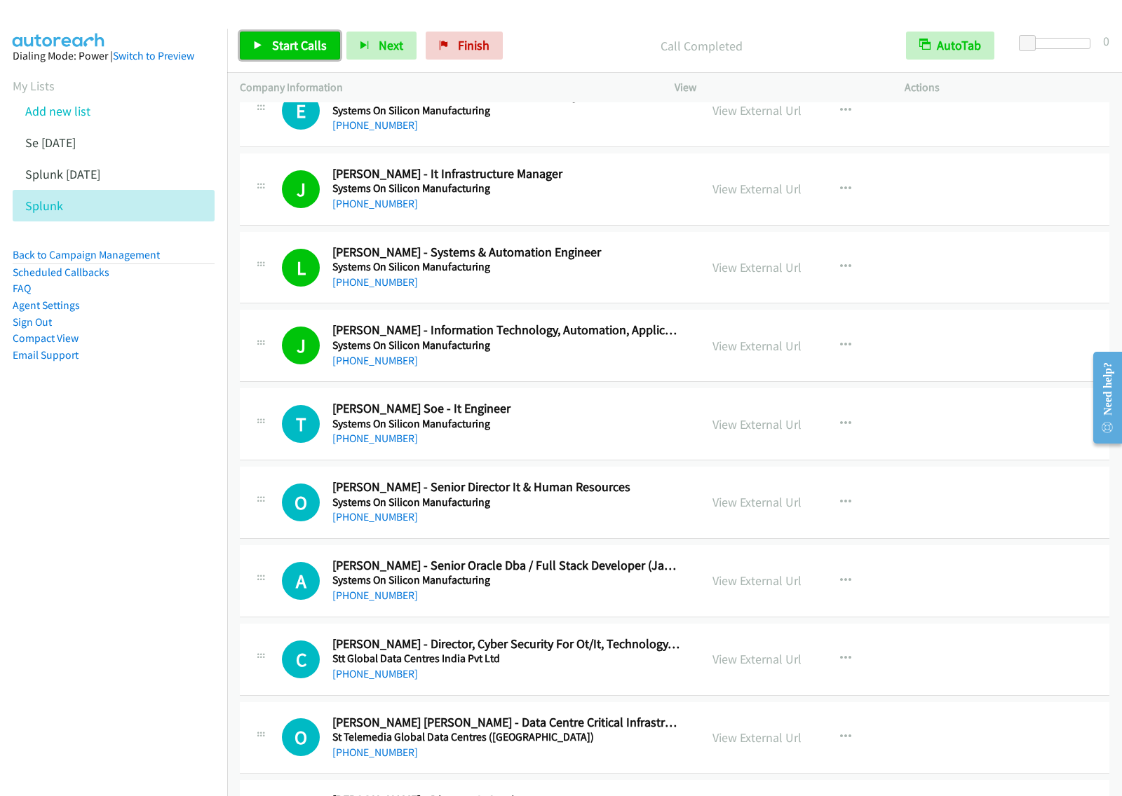
click at [309, 41] on span "Start Calls" at bounding box center [299, 45] width 55 height 16
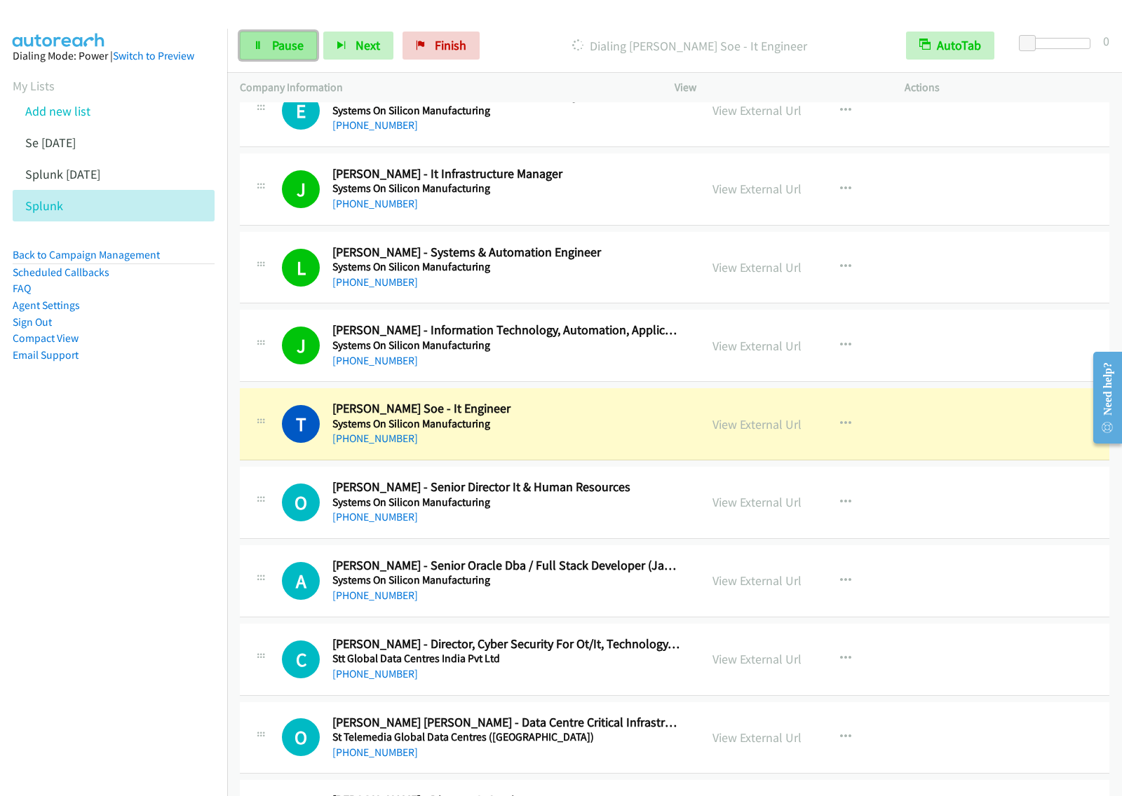
click at [289, 48] on span "Pause" at bounding box center [288, 45] width 32 height 16
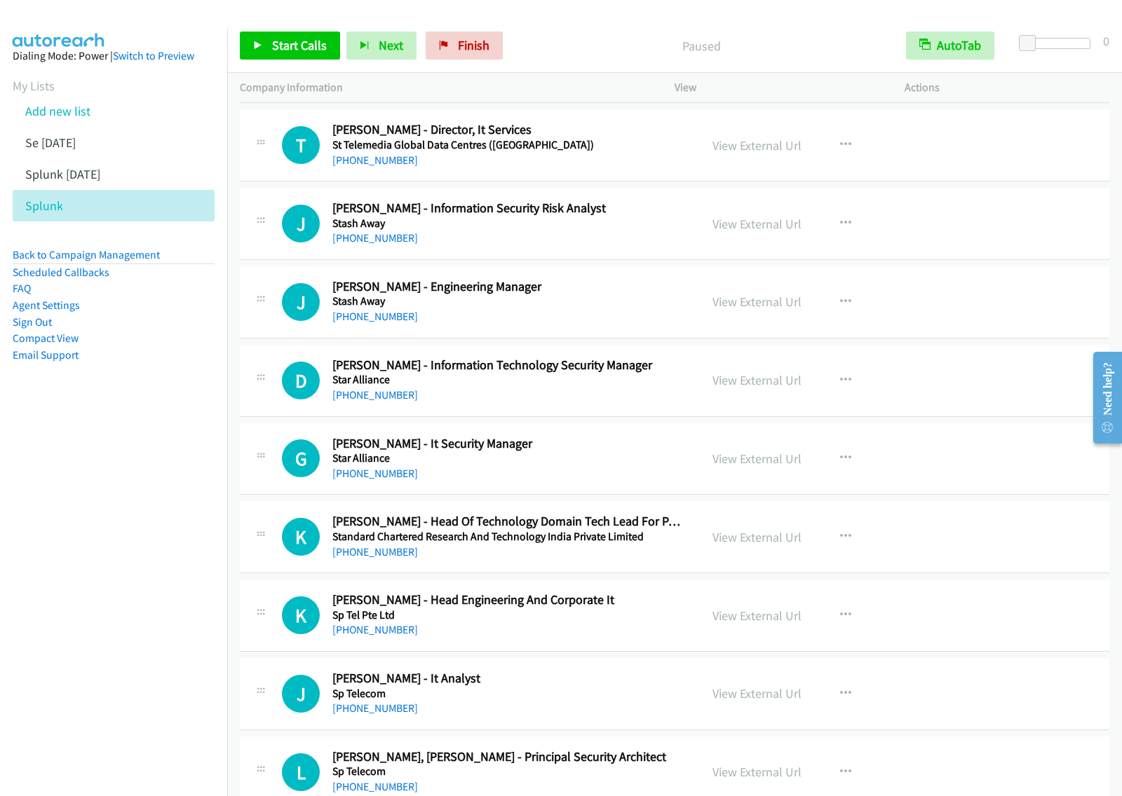
scroll to position [11390, 0]
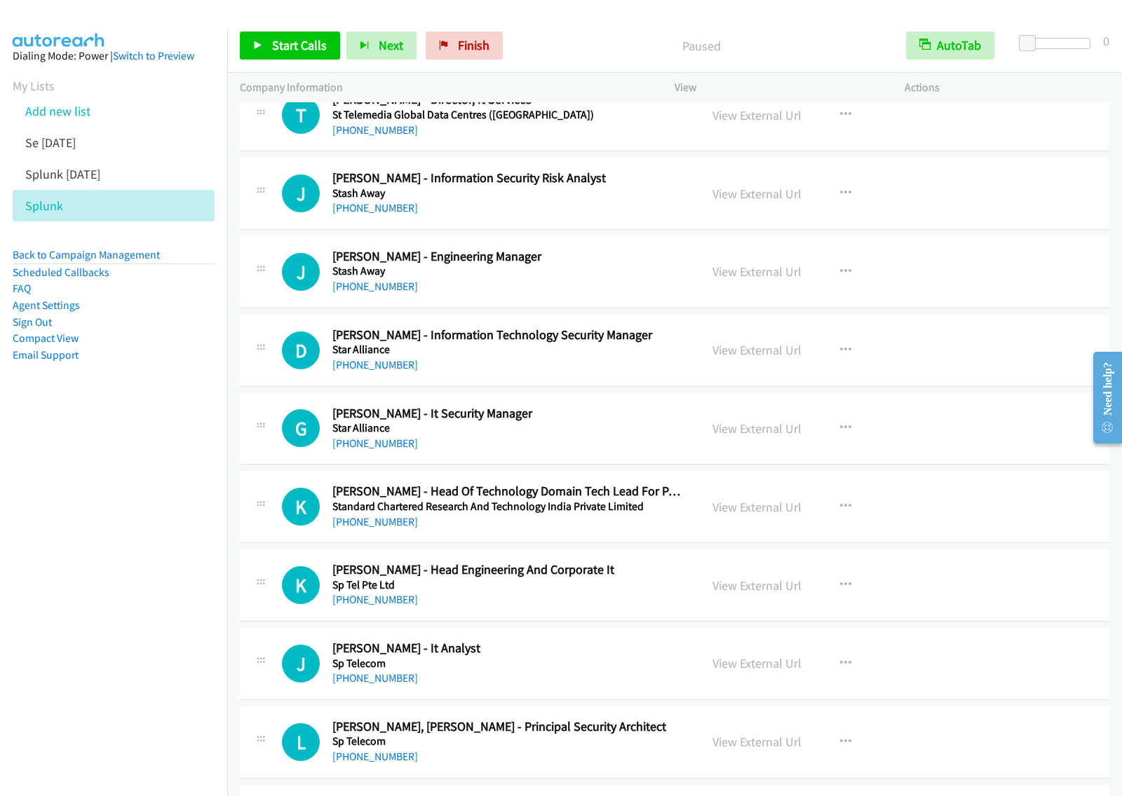
click at [520, 387] on div "D Callback Scheduled [PERSON_NAME] - Information Technology Security Manager St…" at bounding box center [674, 351] width 869 height 72
click at [841, 356] on icon "button" at bounding box center [845, 350] width 11 height 11
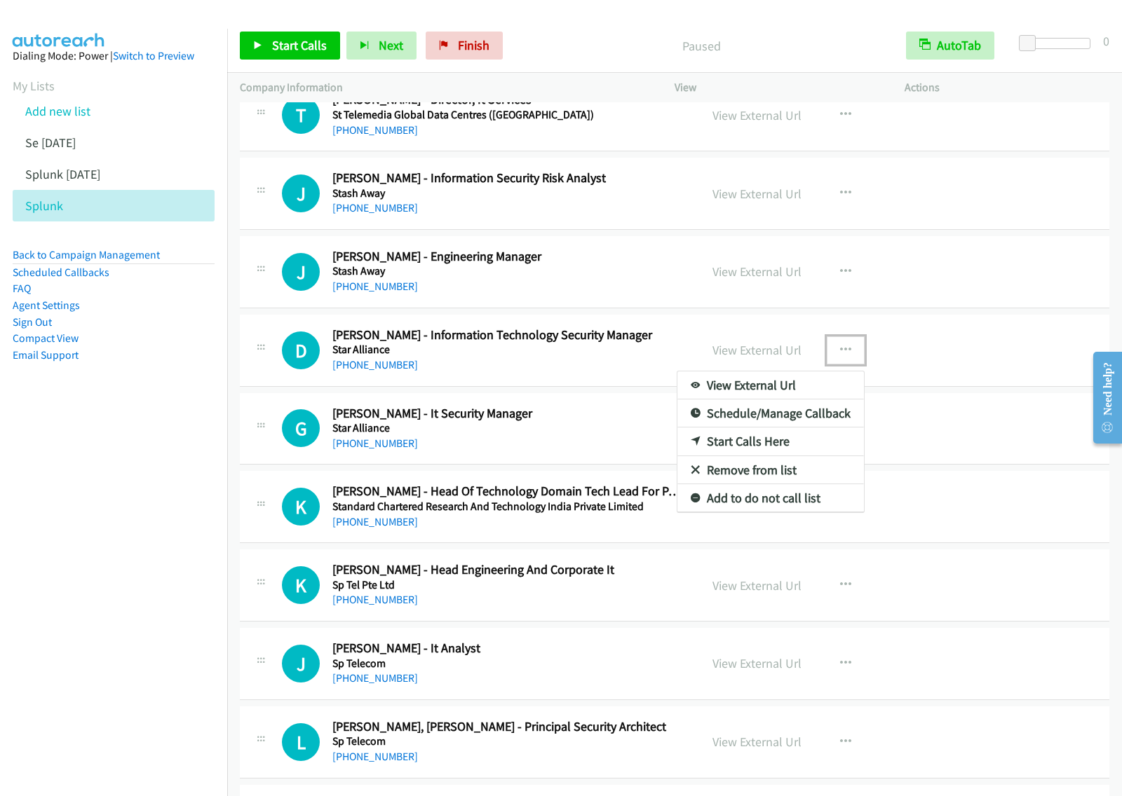
click at [775, 456] on link "Start Calls Here" at bounding box center [770, 442] width 186 height 28
drag, startPoint x: 848, startPoint y: 374, endPoint x: 855, endPoint y: 376, distance: 7.3
click at [847, 364] on button "button" at bounding box center [845, 350] width 38 height 28
click at [779, 456] on link "Start Calls Here" at bounding box center [770, 442] width 186 height 28
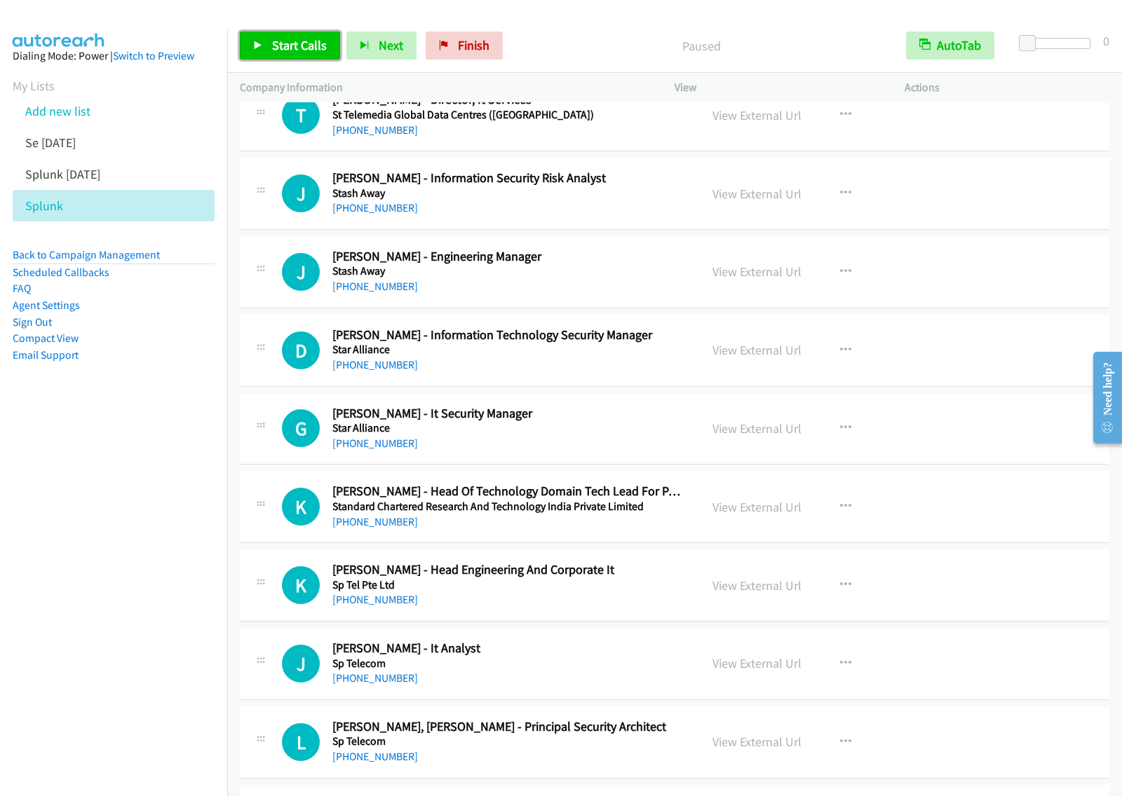
click at [318, 46] on span "Start Calls" at bounding box center [299, 45] width 55 height 16
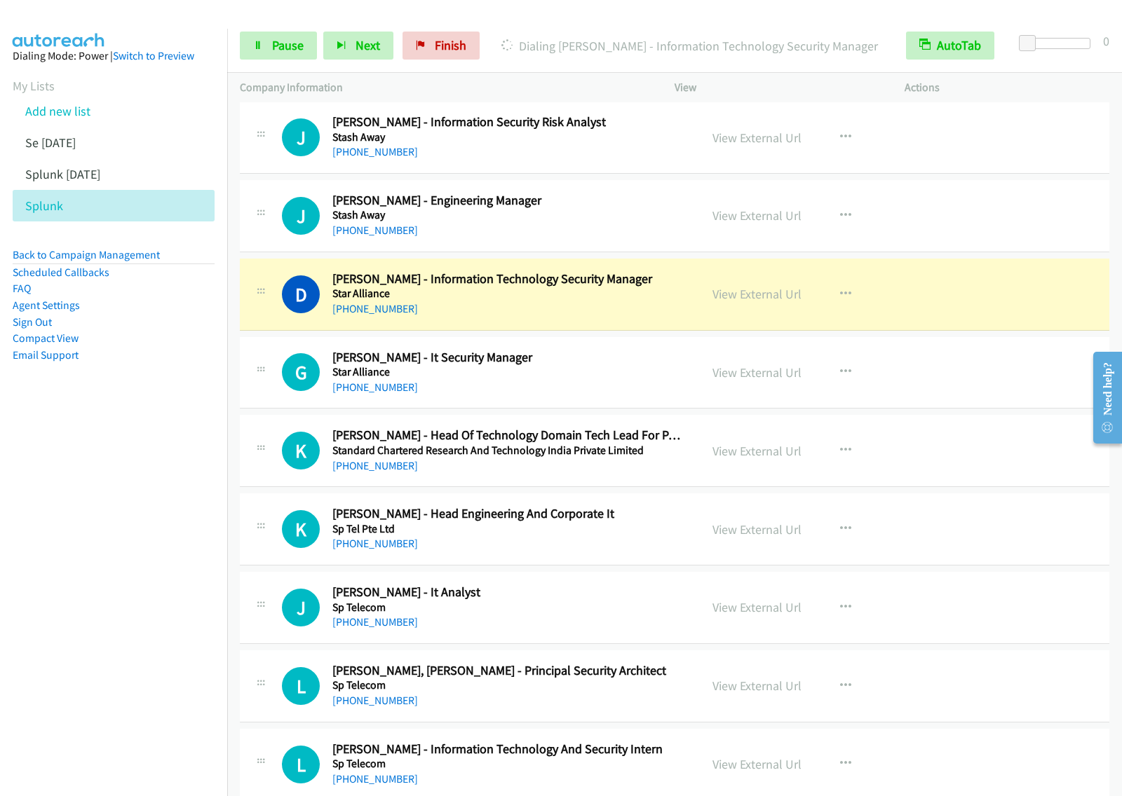
scroll to position [11478, 0]
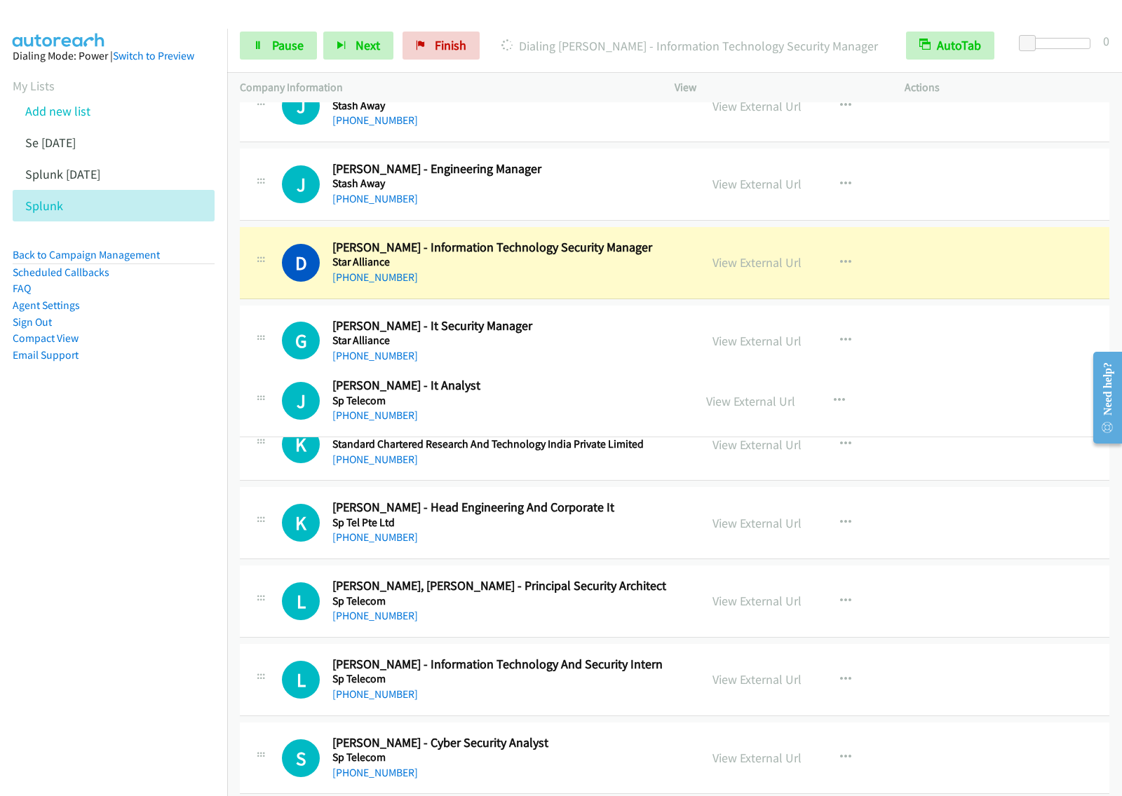
drag, startPoint x: 508, startPoint y: 599, endPoint x: 547, endPoint y: 405, distance: 198.0
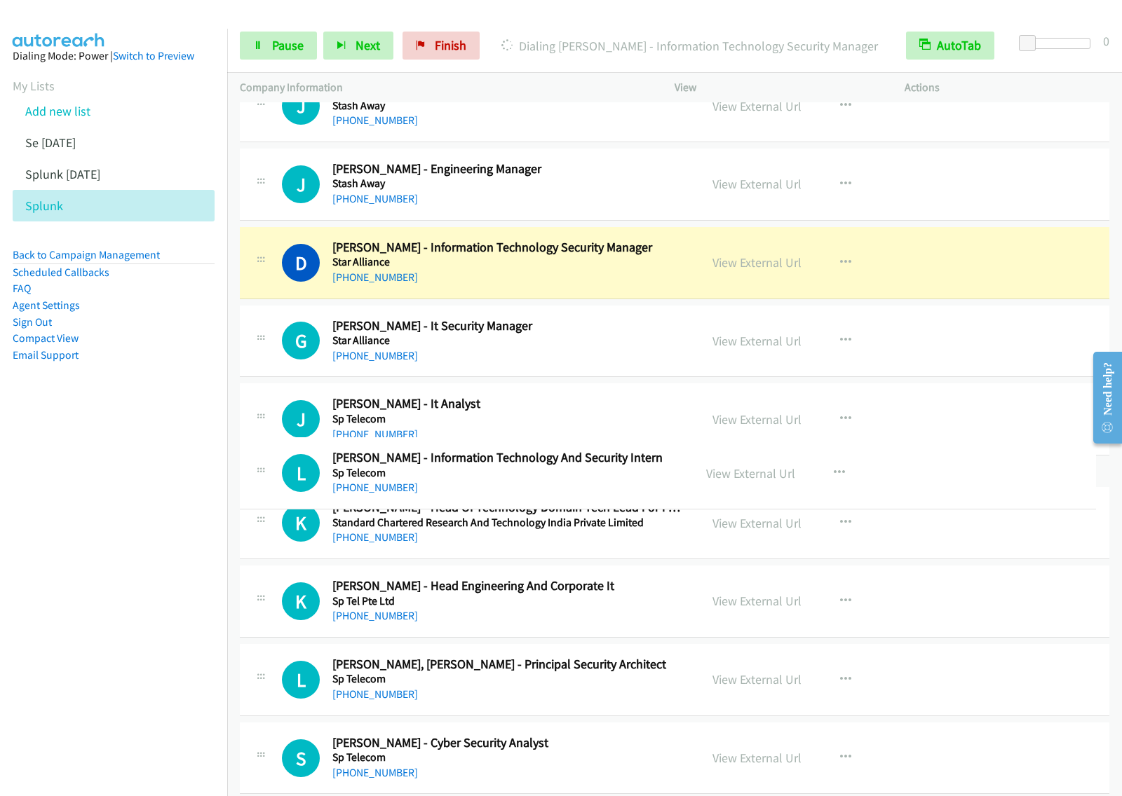
drag, startPoint x: 627, startPoint y: 742, endPoint x: 632, endPoint y: 463, distance: 279.0
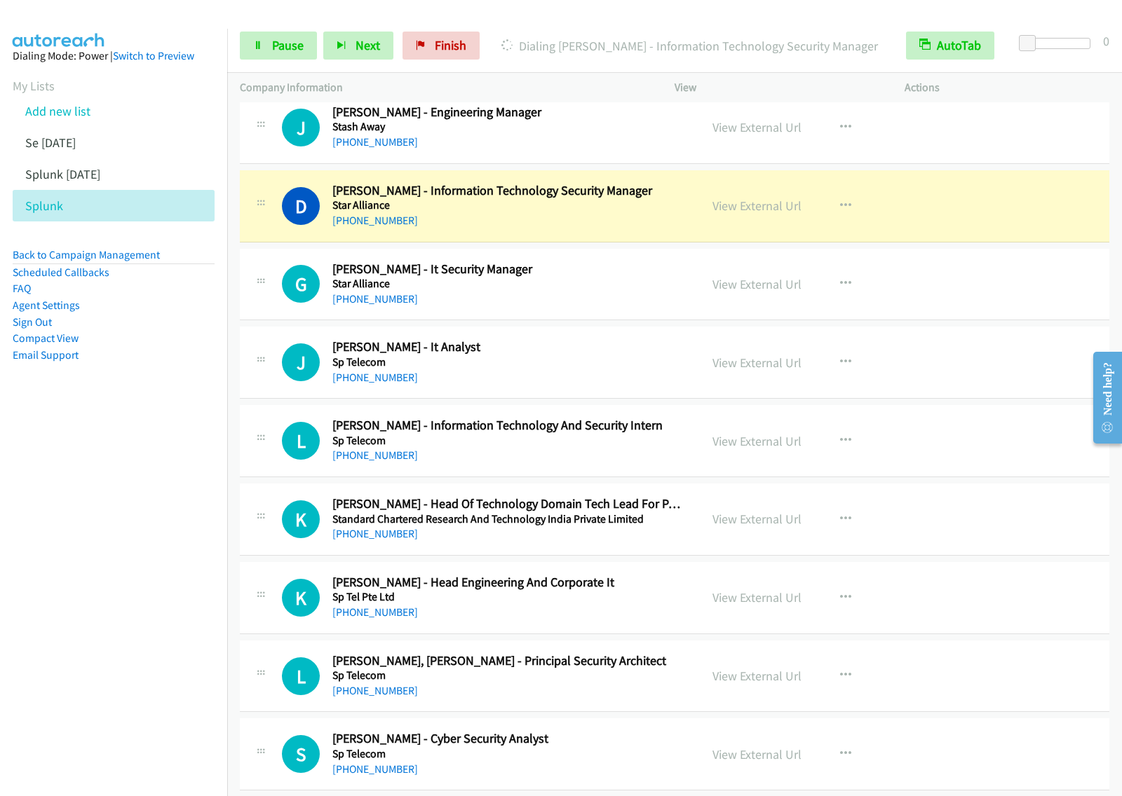
scroll to position [11566, 0]
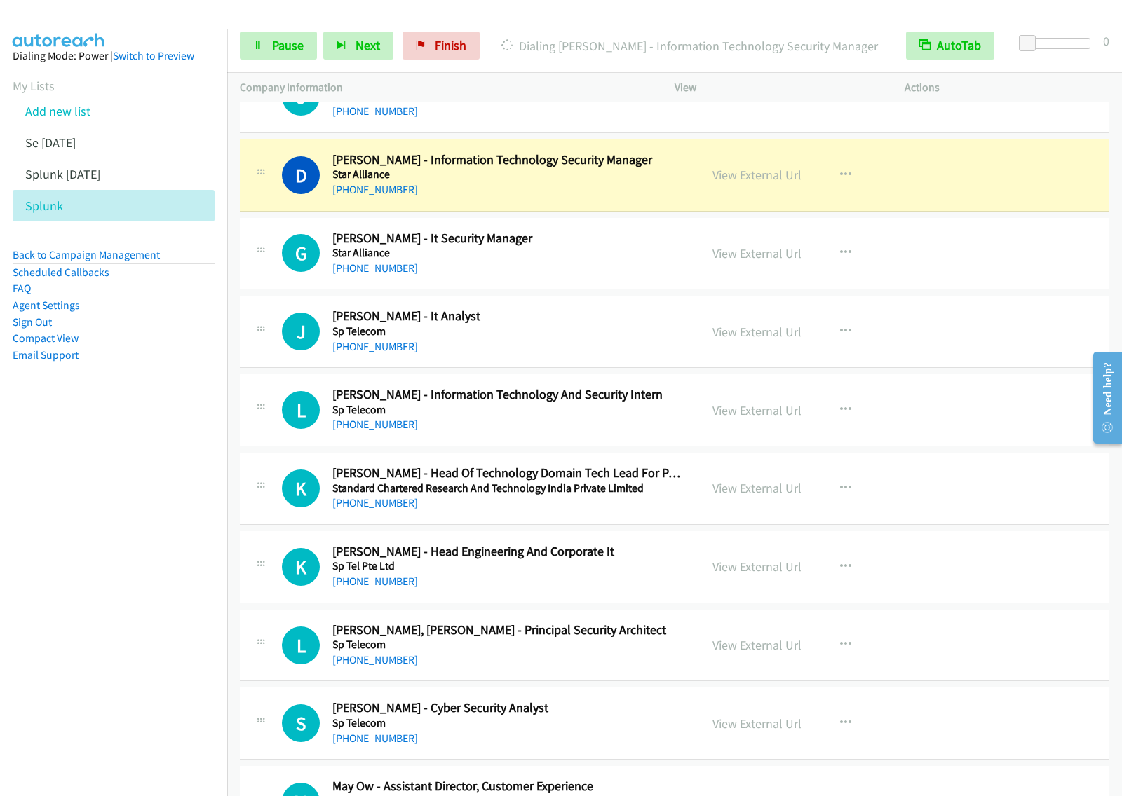
click at [156, 452] on nav "Dialing Mode: Power | Switch to Preview My Lists Add new list Se [DATE] Splunk …" at bounding box center [114, 427] width 228 height 796
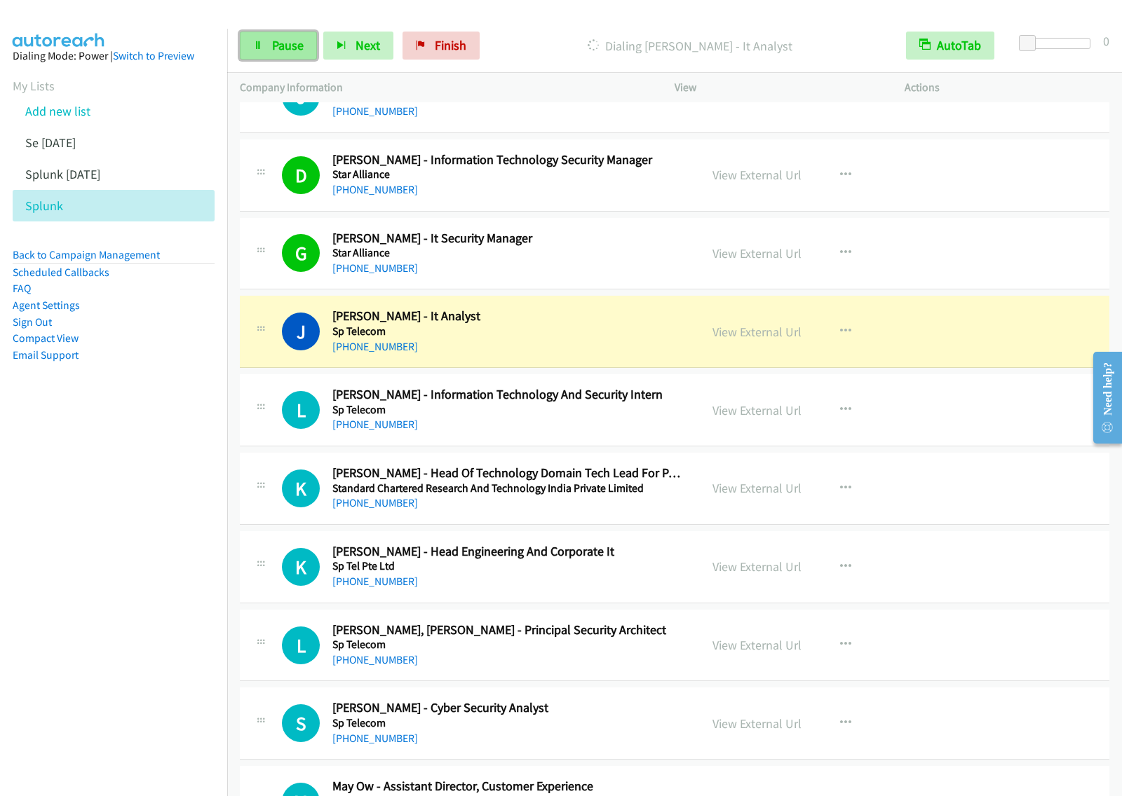
click at [292, 51] on span "Pause" at bounding box center [288, 45] width 32 height 16
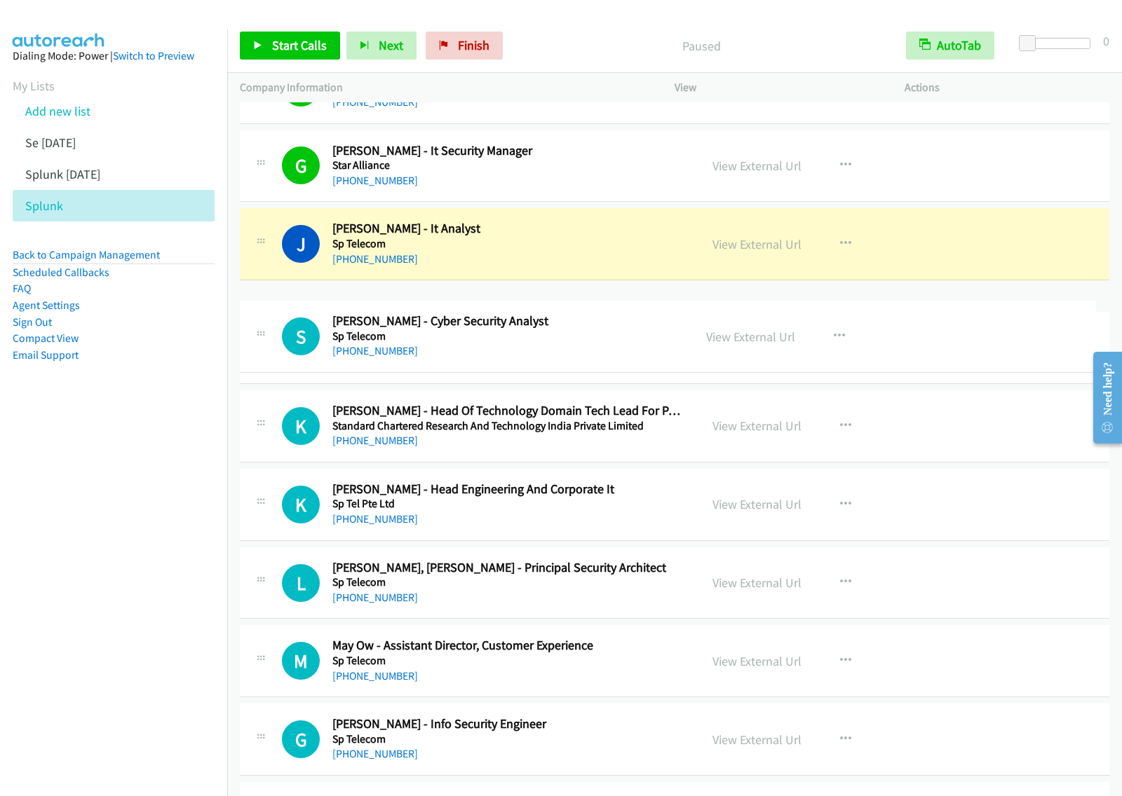
drag, startPoint x: 537, startPoint y: 650, endPoint x: 569, endPoint y: 327, distance: 324.0
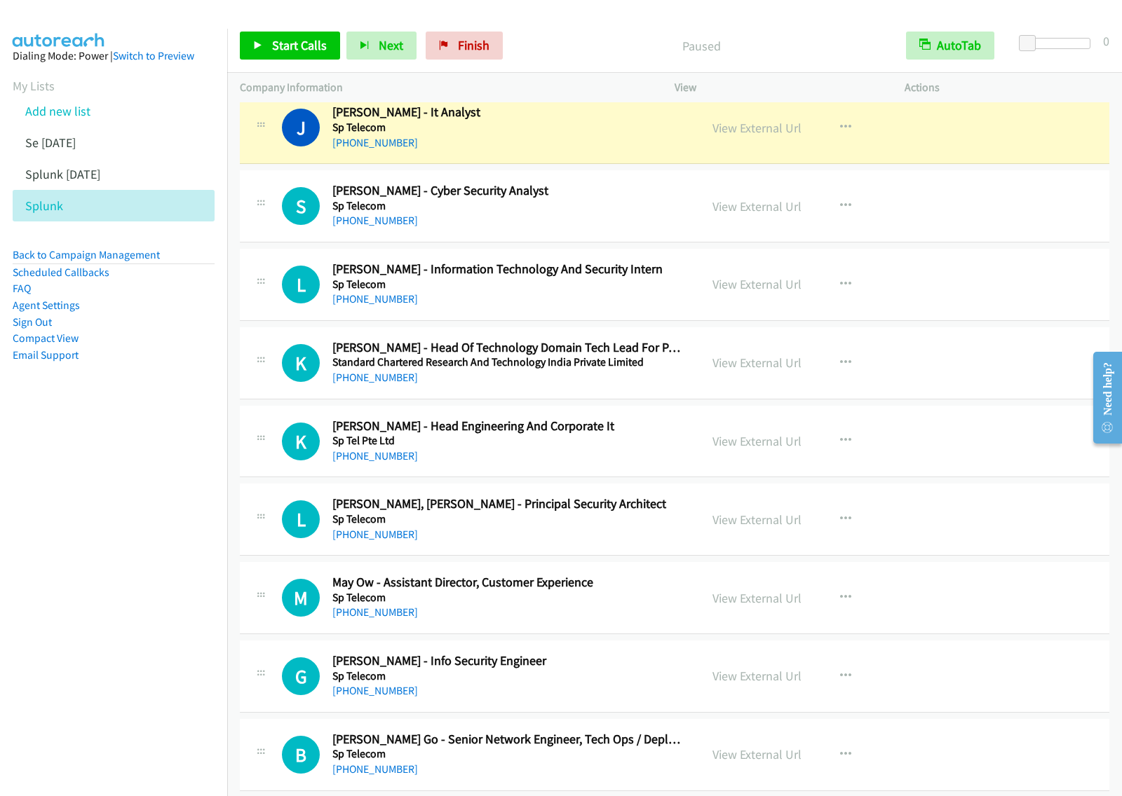
scroll to position [11741, 0]
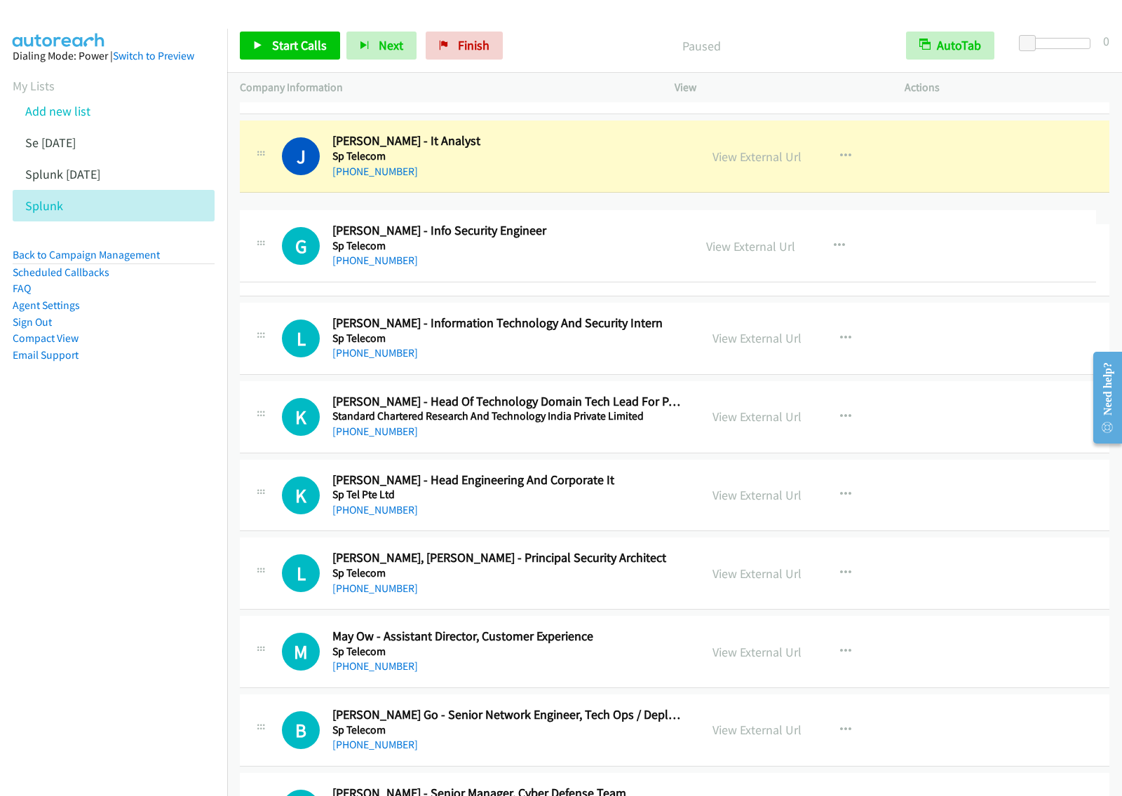
drag, startPoint x: 547, startPoint y: 718, endPoint x: 620, endPoint y: 240, distance: 484.4
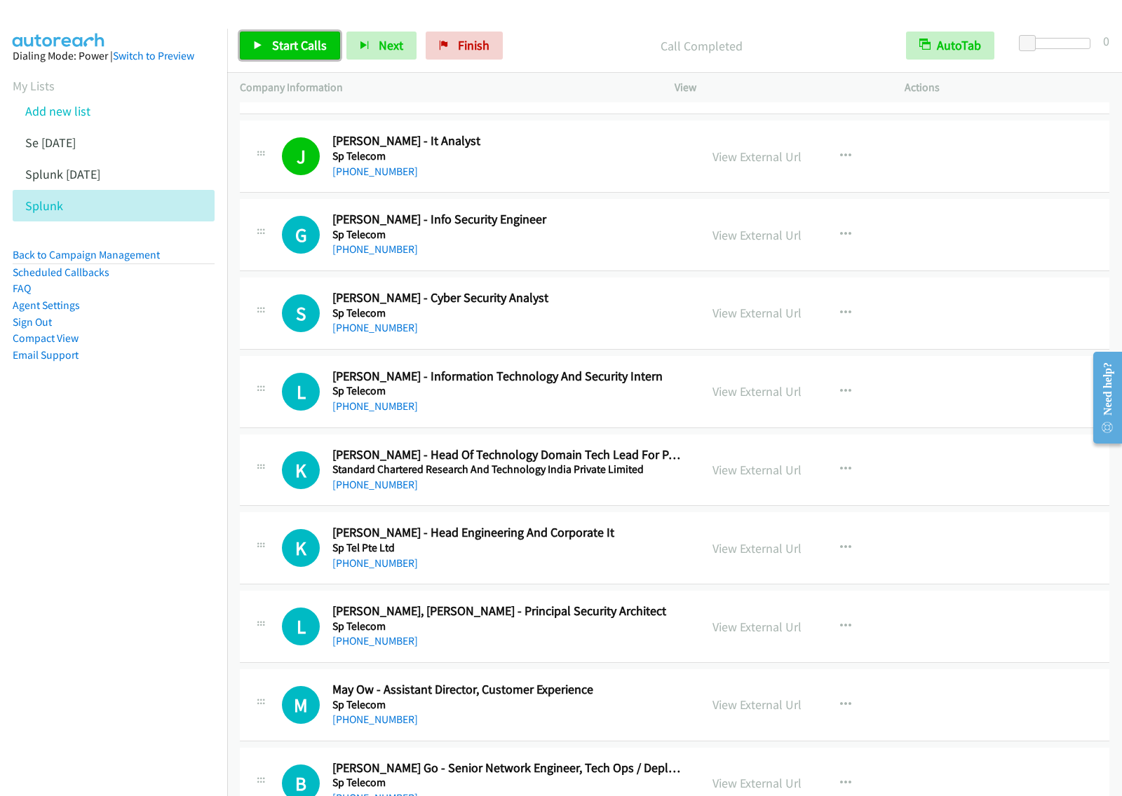
drag, startPoint x: 299, startPoint y: 44, endPoint x: 578, endPoint y: 197, distance: 318.7
click at [299, 43] on span "Start Calls" at bounding box center [299, 45] width 55 height 16
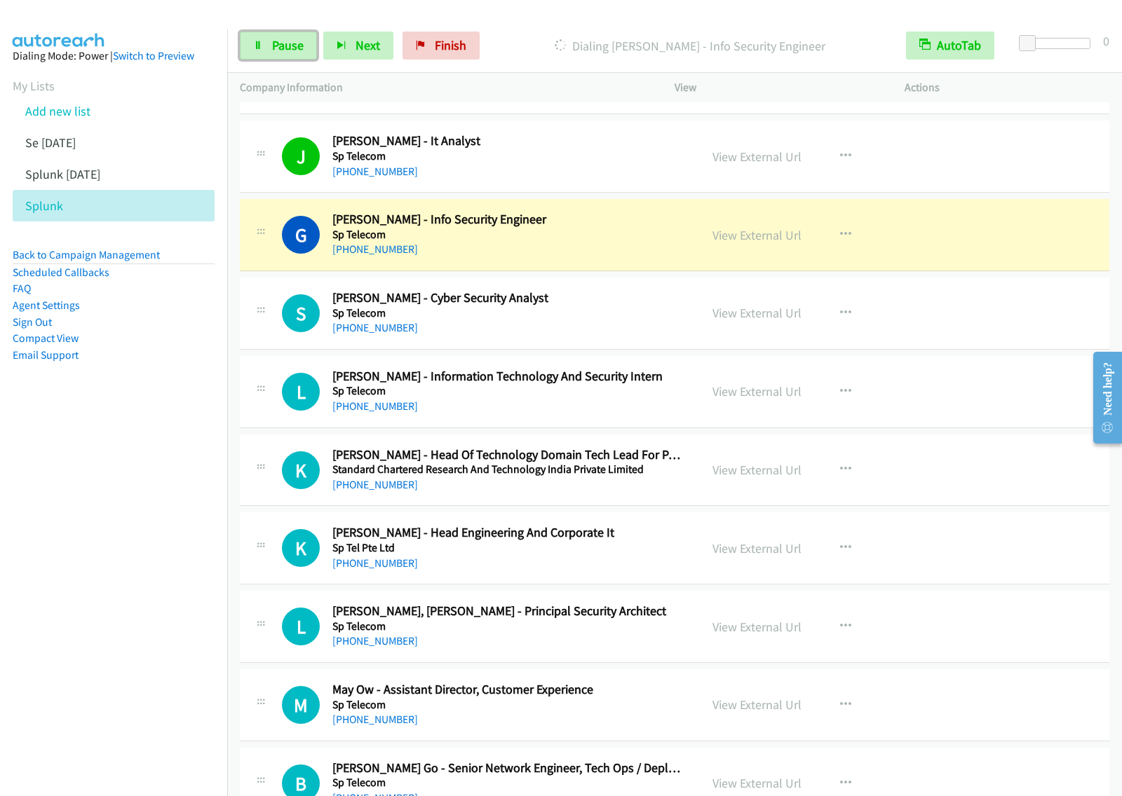
drag, startPoint x: 306, startPoint y: 54, endPoint x: 333, endPoint y: 67, distance: 29.8
click at [306, 54] on link "Pause" at bounding box center [278, 46] width 77 height 28
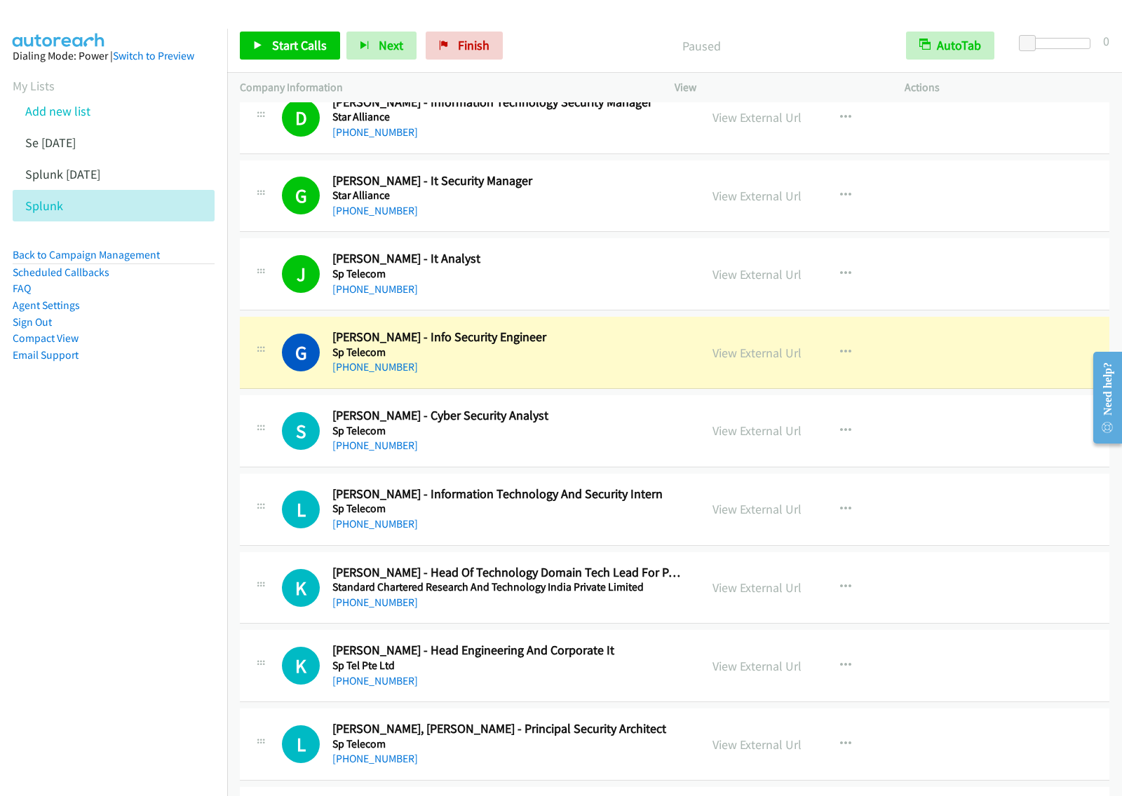
scroll to position [11613, 0]
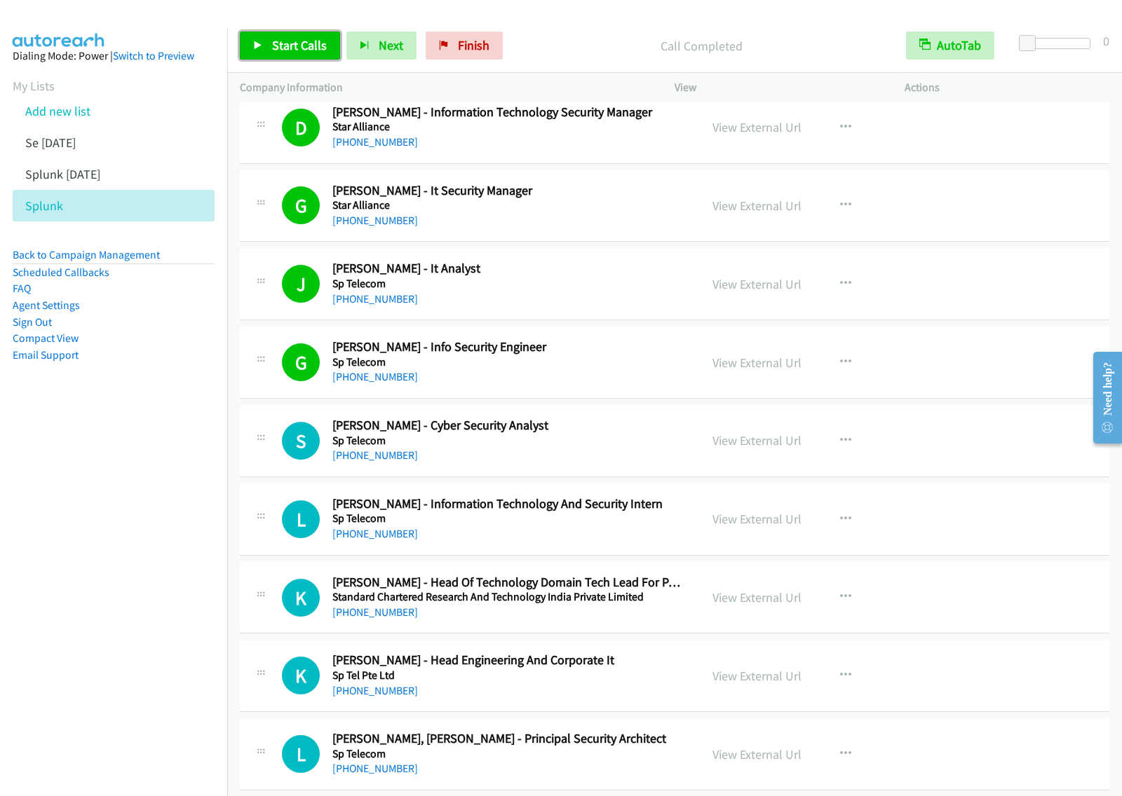
click at [301, 48] on span "Start Calls" at bounding box center [299, 45] width 55 height 16
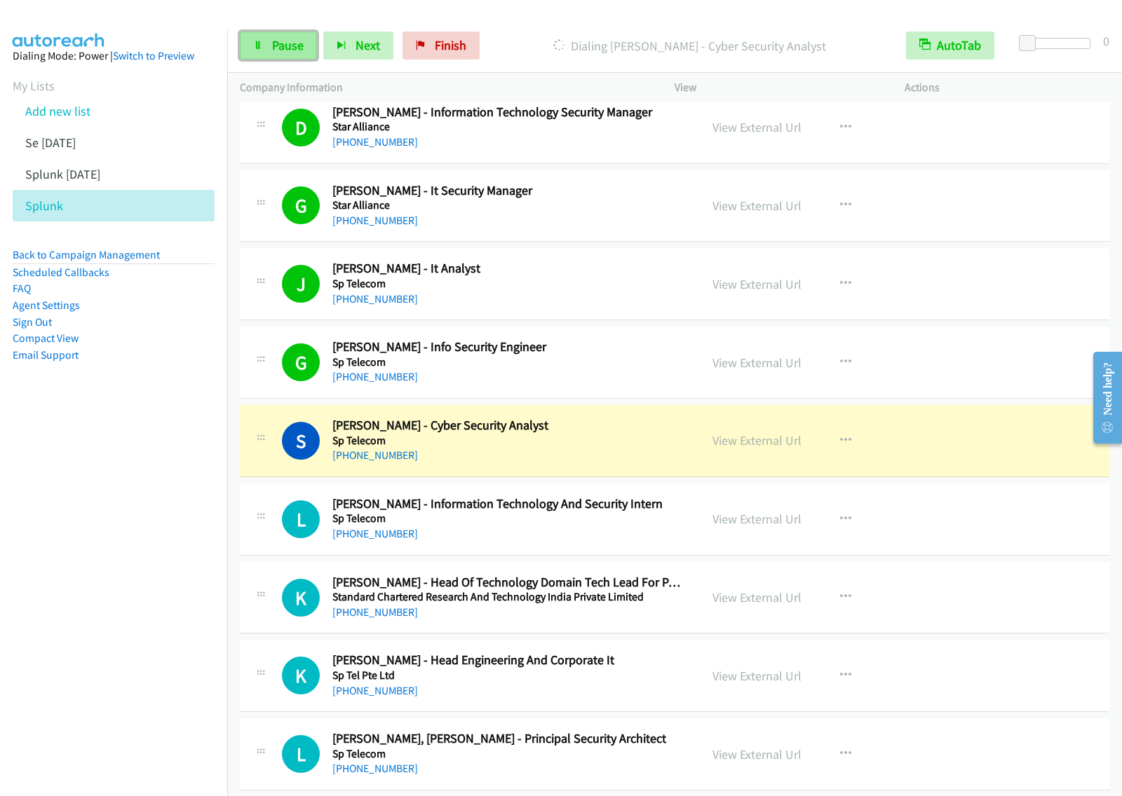
click at [274, 58] on link "Pause" at bounding box center [278, 46] width 77 height 28
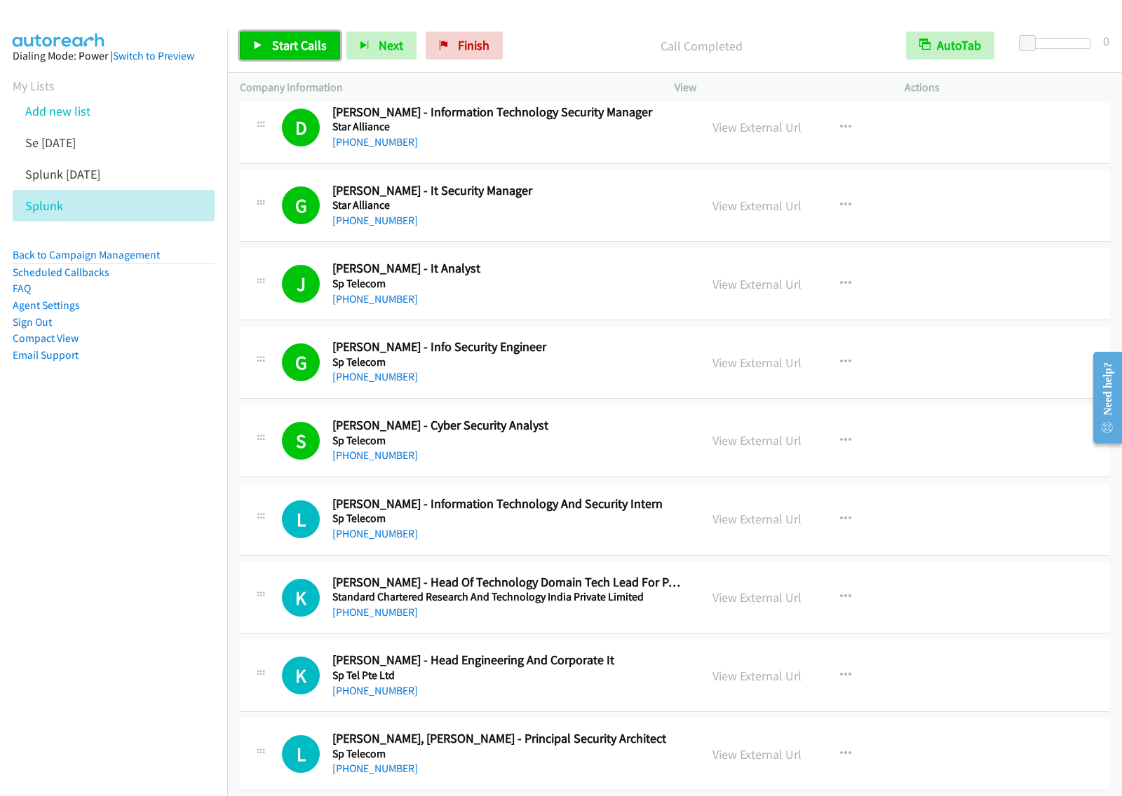
click at [285, 50] on span "Start Calls" at bounding box center [299, 45] width 55 height 16
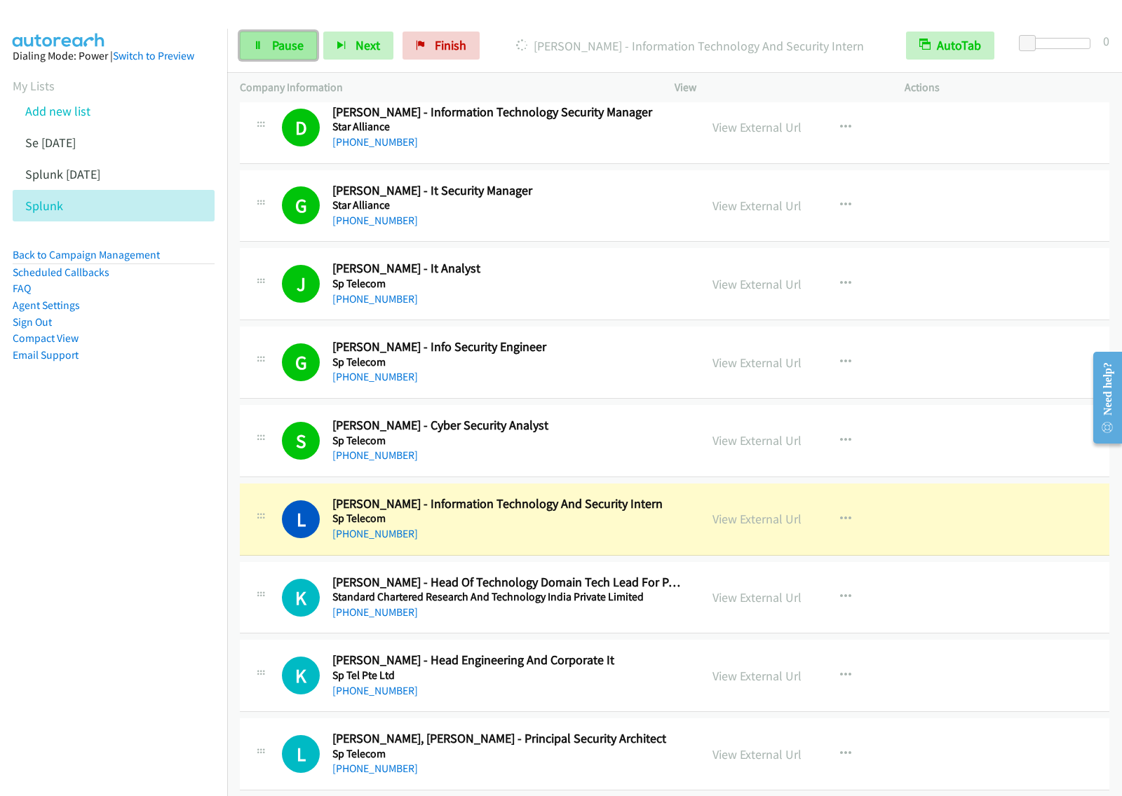
click at [280, 49] on span "Pause" at bounding box center [288, 45] width 32 height 16
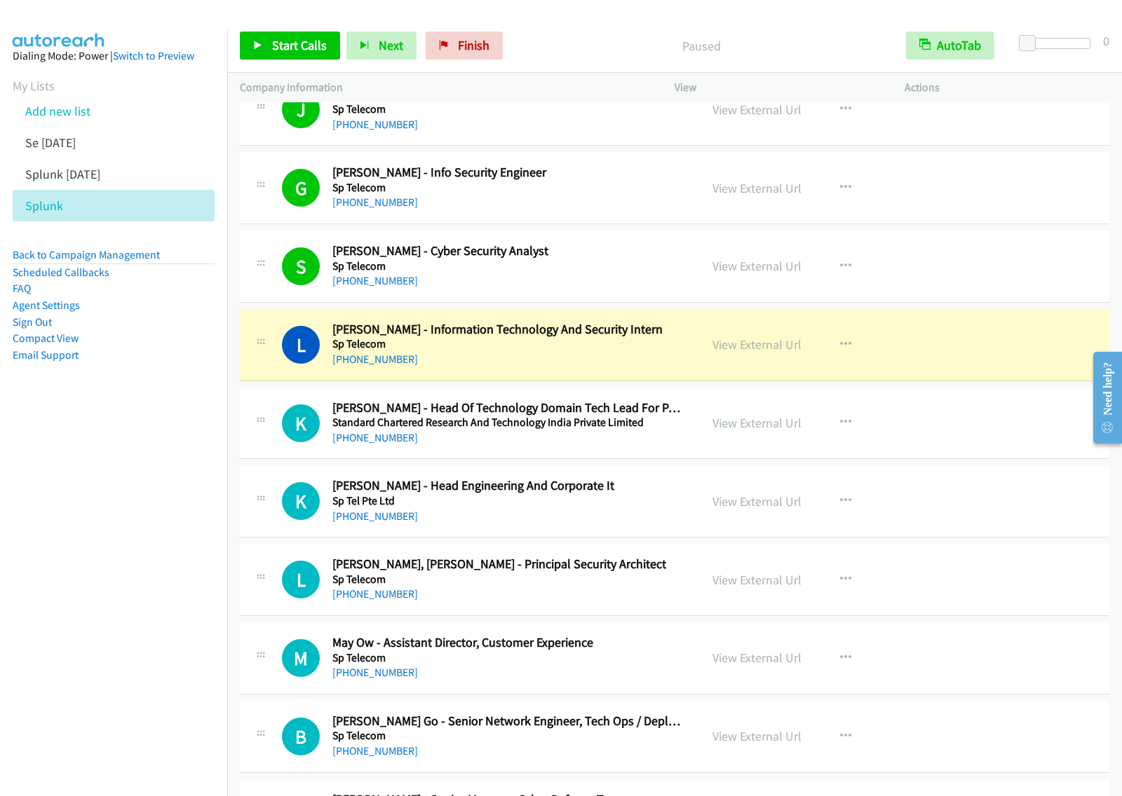
scroll to position [11788, 0]
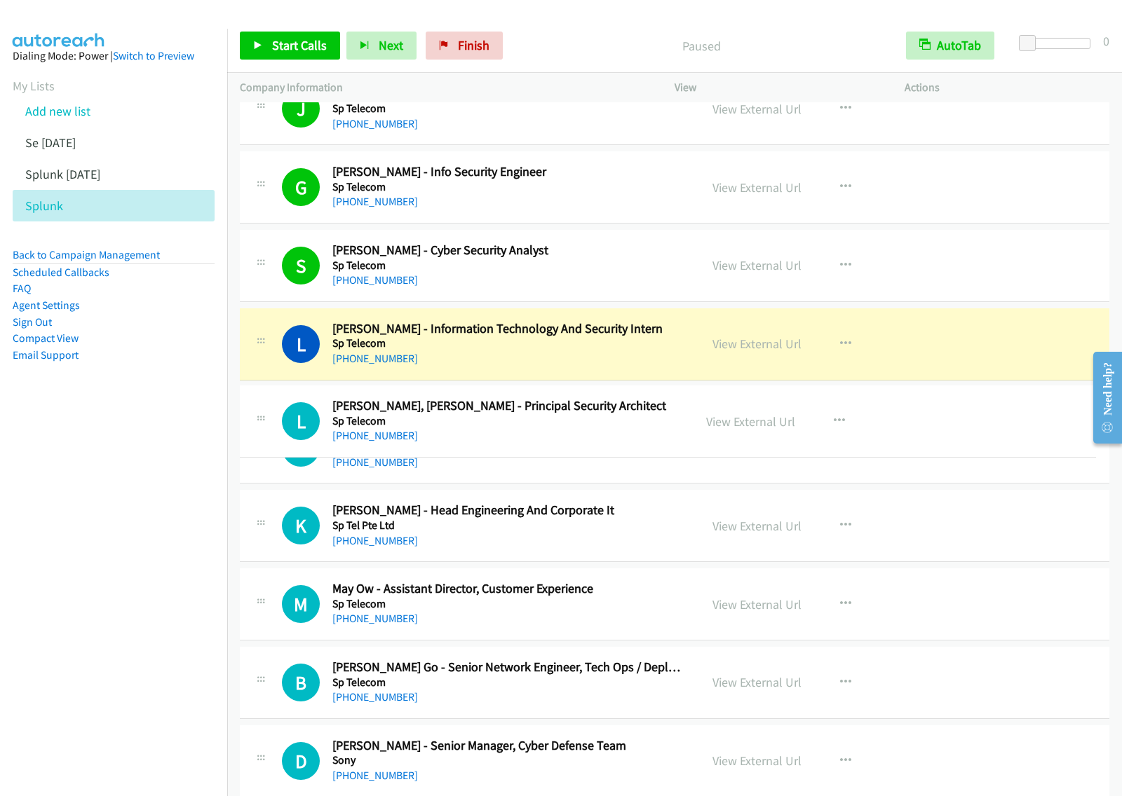
drag, startPoint x: 596, startPoint y: 570, endPoint x: 624, endPoint y: 419, distance: 153.3
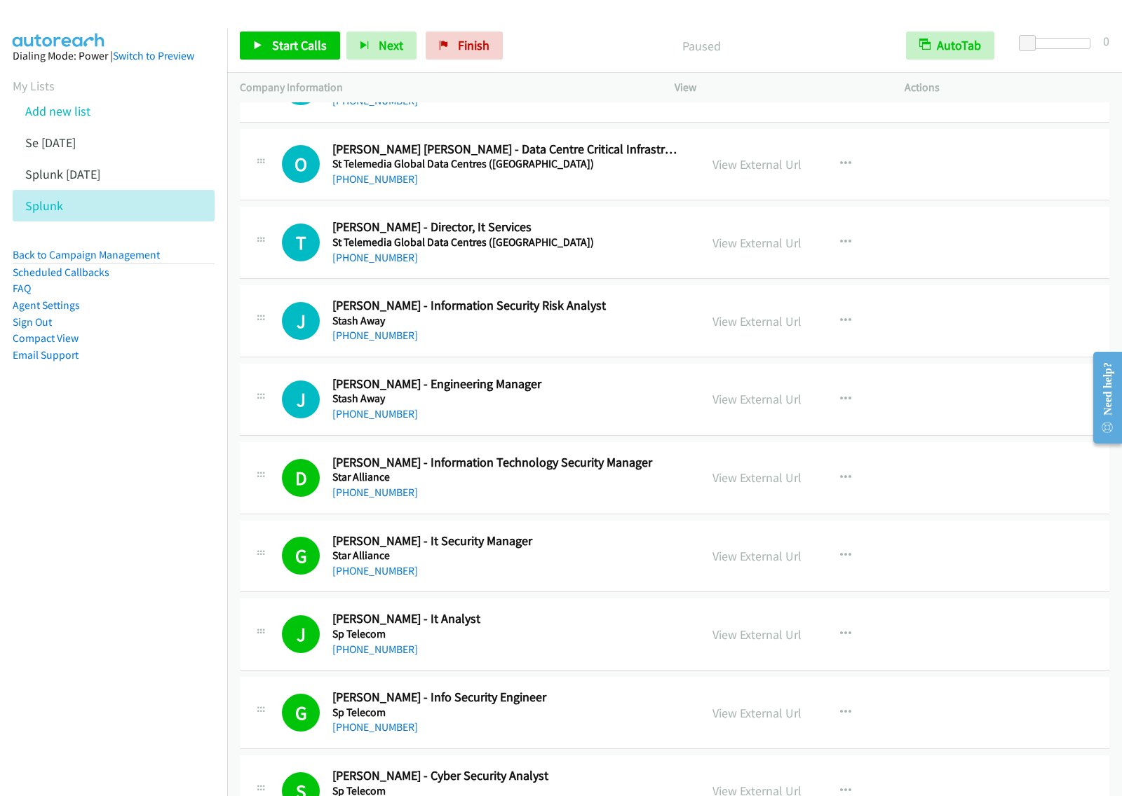
scroll to position [11701, 0]
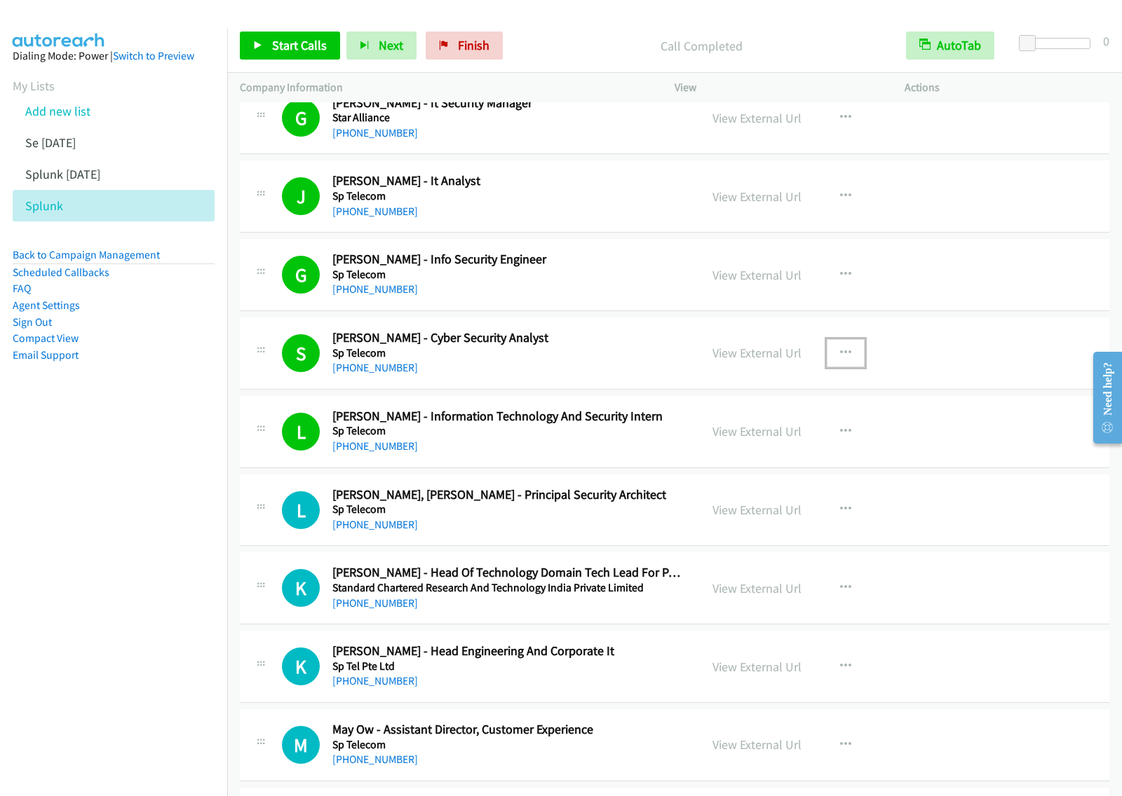
click at [840, 359] on icon "button" at bounding box center [845, 353] width 11 height 11
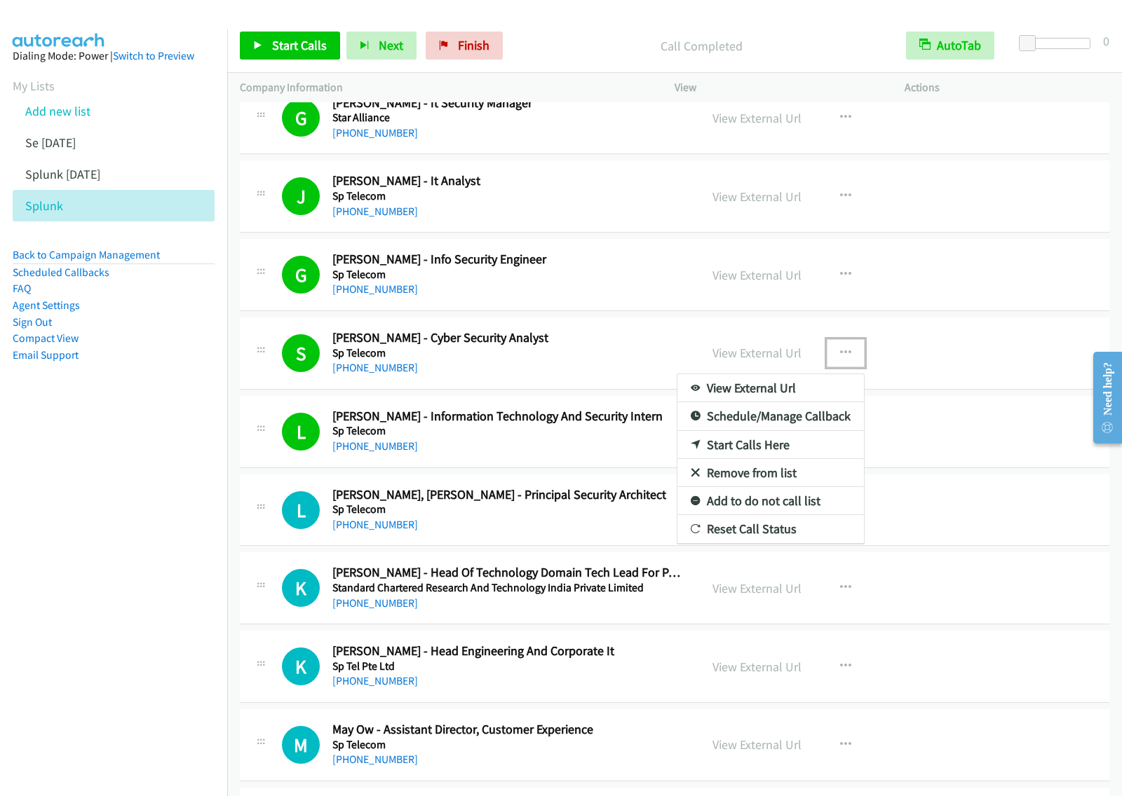
click at [803, 402] on link "View External Url" at bounding box center [770, 388] width 186 height 28
